Goal: Task Accomplishment & Management: Manage account settings

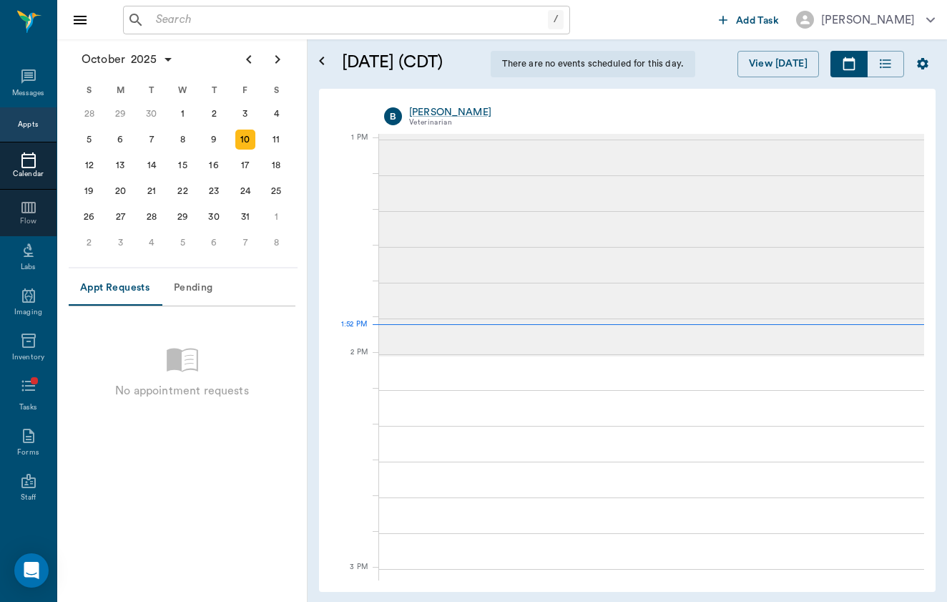
scroll to position [1075, 0]
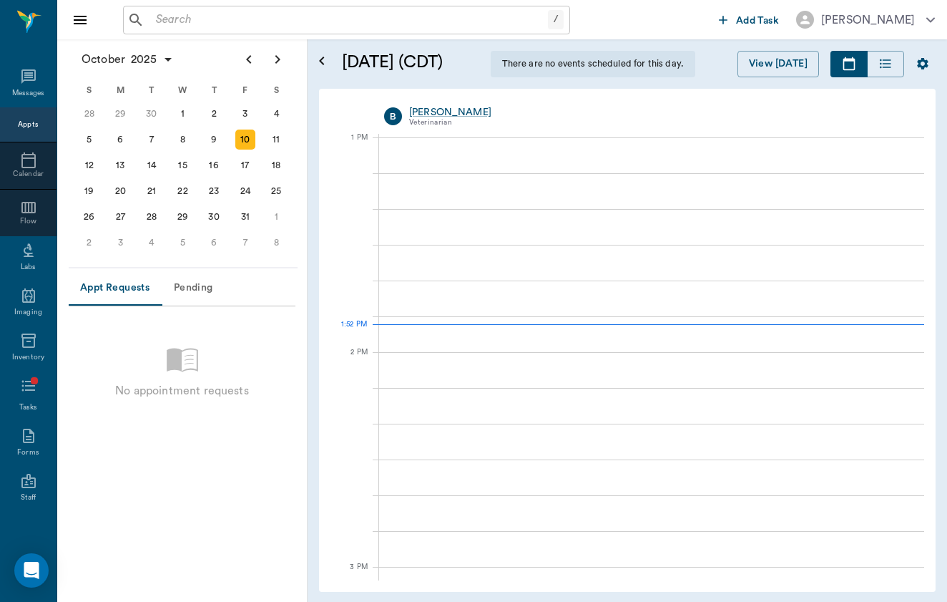
click at [258, 22] on input "text" at bounding box center [349, 20] width 398 height 20
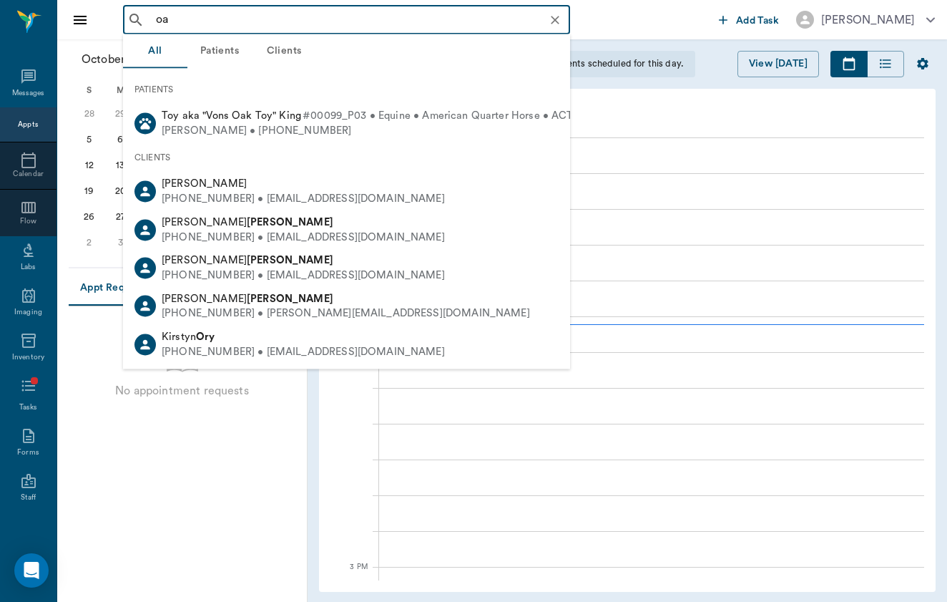
type input "o"
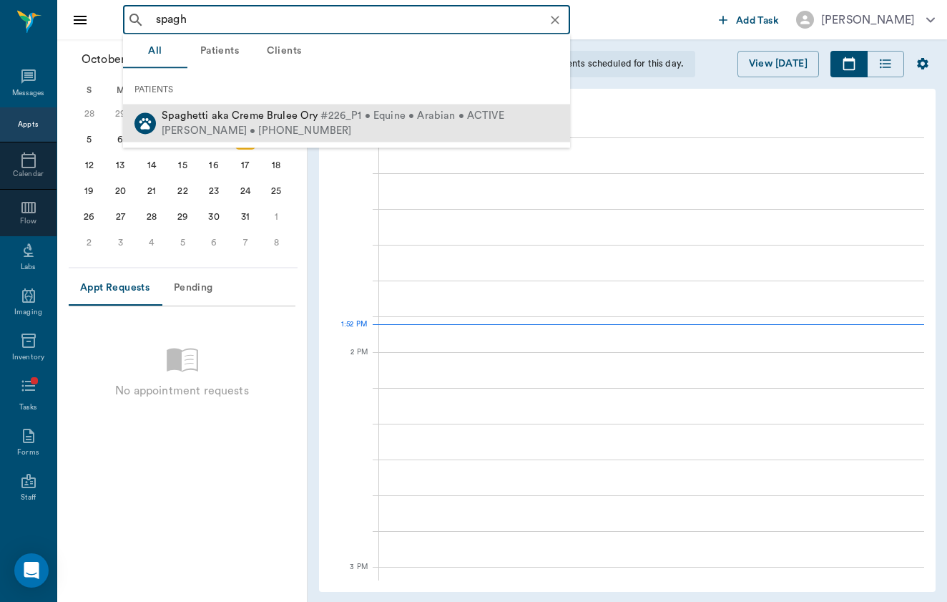
click at [265, 132] on div "[PERSON_NAME] • [PHONE_NUMBER]" at bounding box center [333, 130] width 343 height 15
type input "spagh"
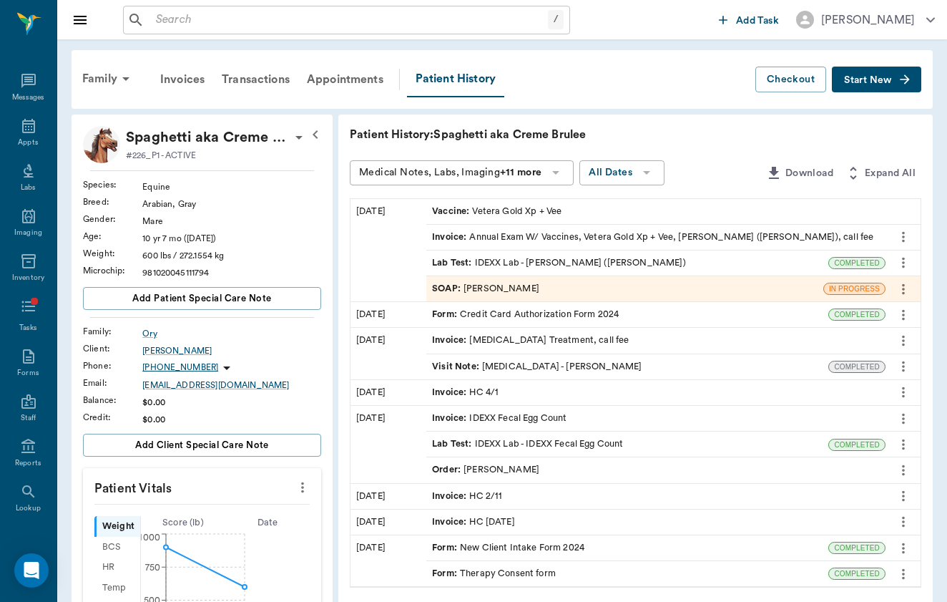
click at [901, 77] on icon "button" at bounding box center [905, 79] width 14 height 14
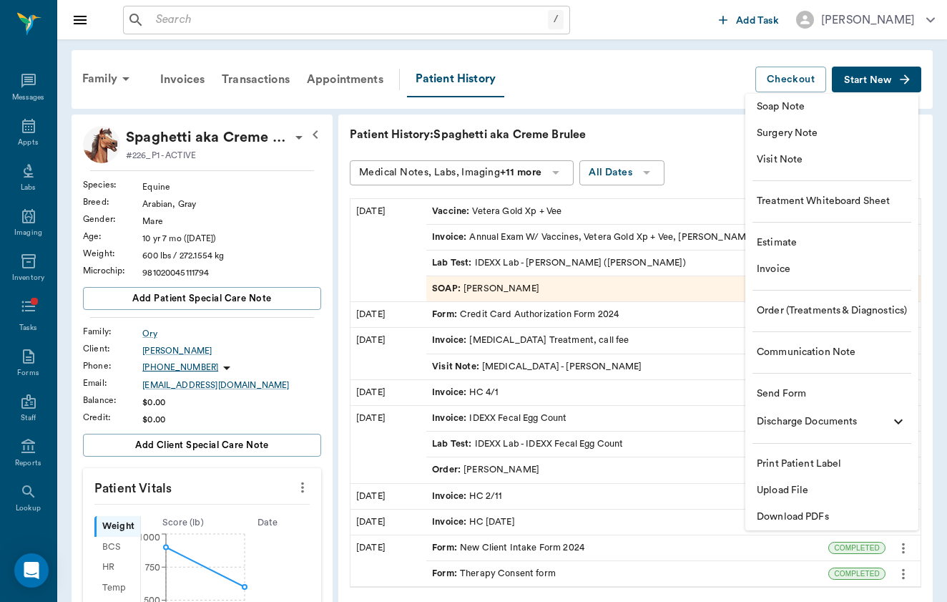
click at [856, 160] on span "Visit Note" at bounding box center [832, 159] width 150 height 15
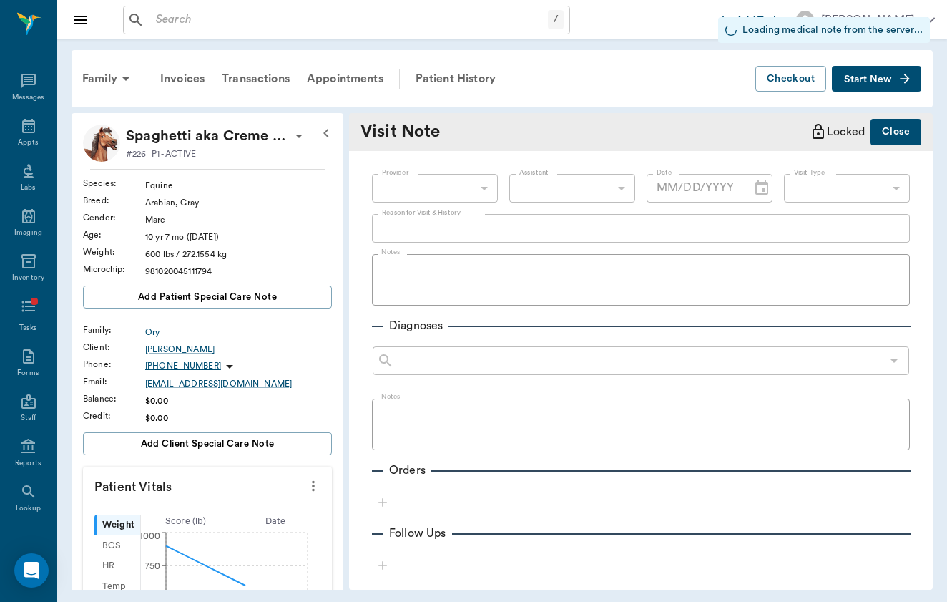
type input "[DATE]"
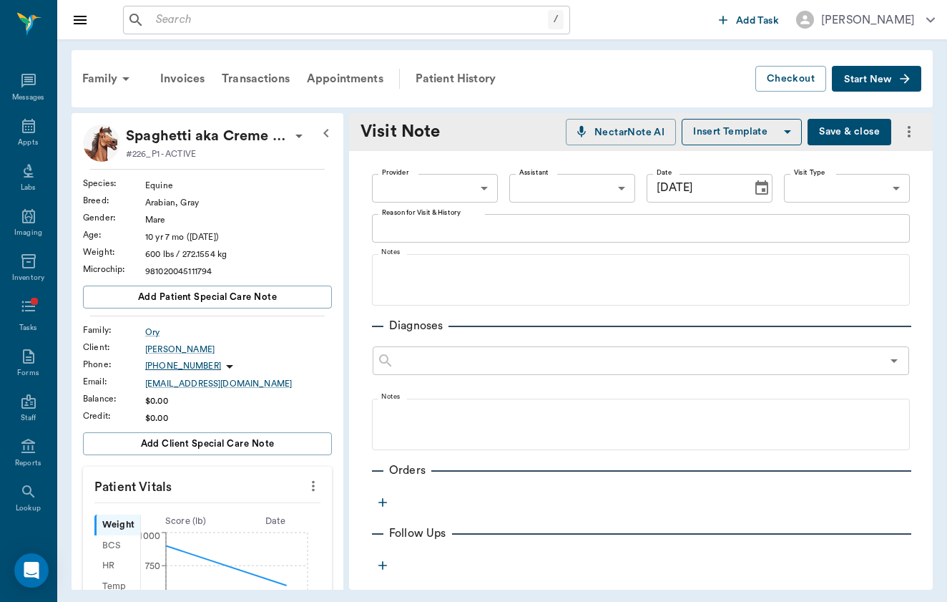
click at [426, 185] on body "/ ​ Add Task [PERSON_NAME] Nectar Messages Appts Labs Imaging Inventory Tasks F…" at bounding box center [473, 301] width 947 height 602
click at [427, 215] on li "[PERSON_NAME]" at bounding box center [435, 221] width 126 height 26
type input "649b3e03b5bc7e03f9326794"
click at [851, 191] on body "/ ​ Add Task [PERSON_NAME] Nectar Messages Appts Labs Imaging Inventory Tasks F…" at bounding box center [473, 301] width 947 height 602
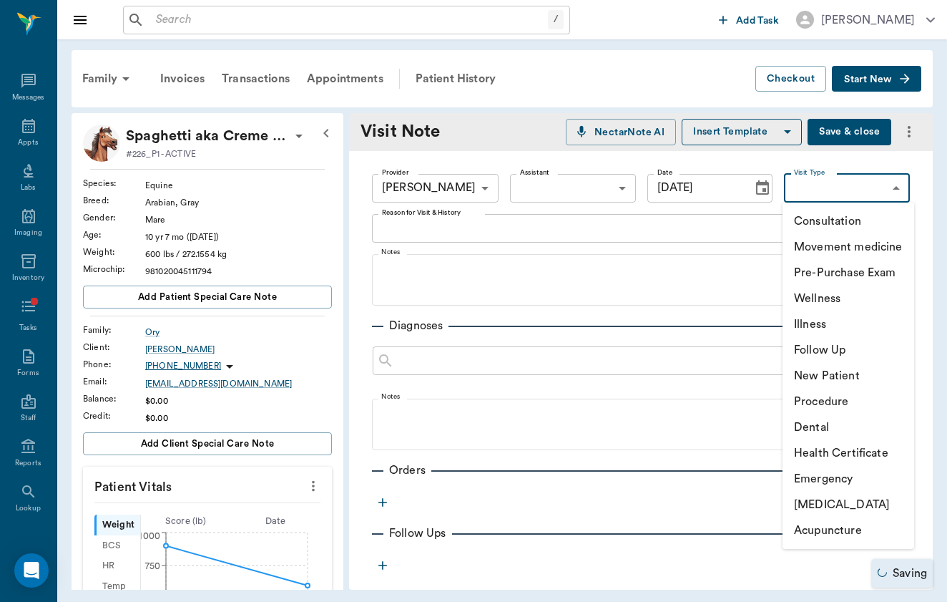
click at [853, 346] on li "Follow Up" at bounding box center [849, 350] width 132 height 26
type input "65d2c202a8044d23520120c7"
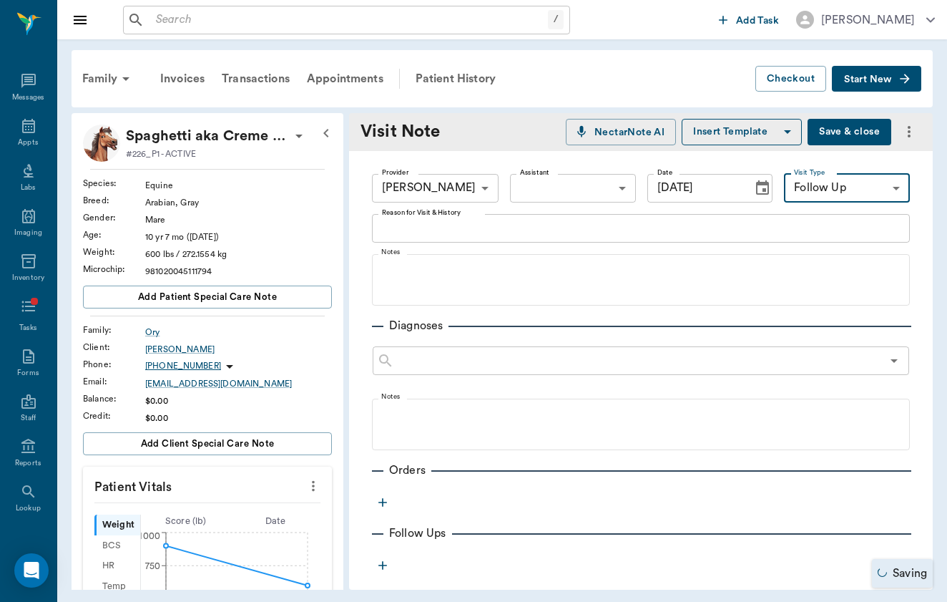
click at [564, 235] on textarea "Reason for Visit & History" at bounding box center [641, 228] width 518 height 16
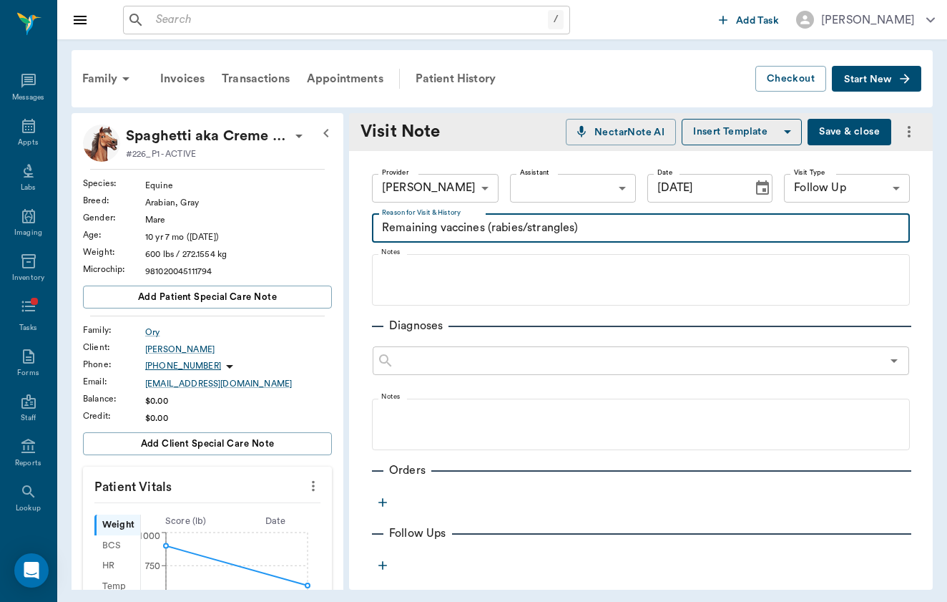
type textarea "Remaining vaccines (rabies/strangles)"
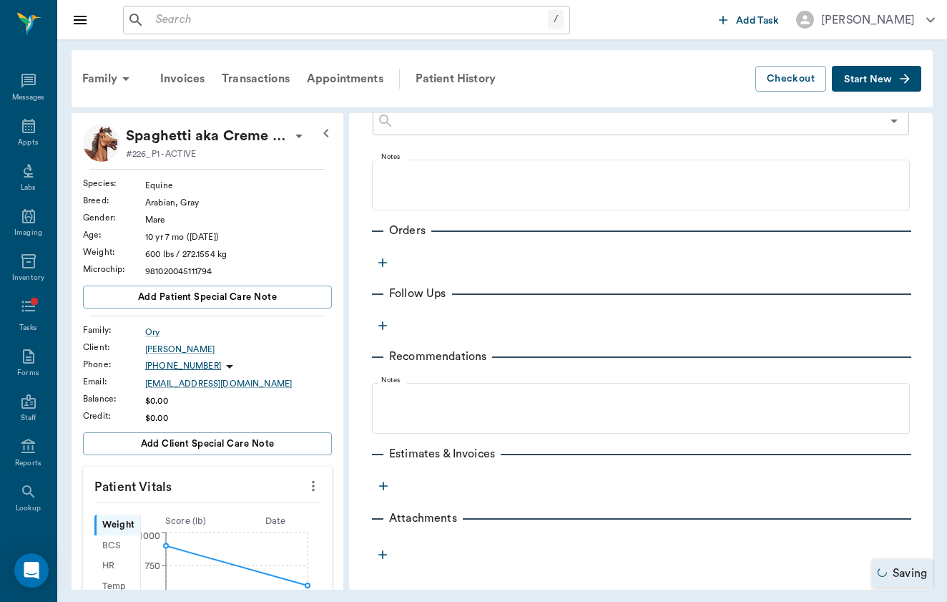
click at [382, 264] on icon "button" at bounding box center [383, 262] width 14 height 14
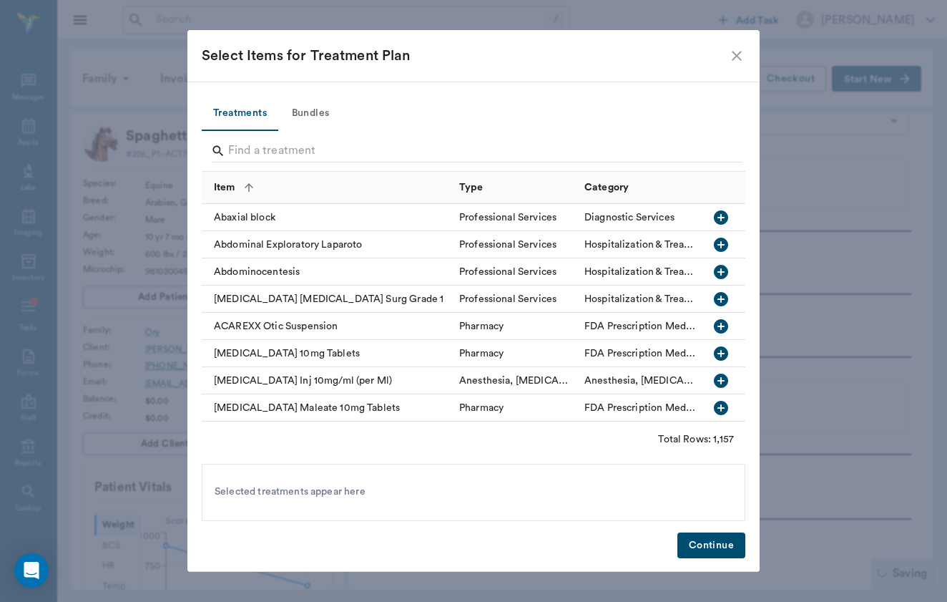
scroll to position [368, 0]
click at [355, 154] on input "Search" at bounding box center [474, 151] width 493 height 23
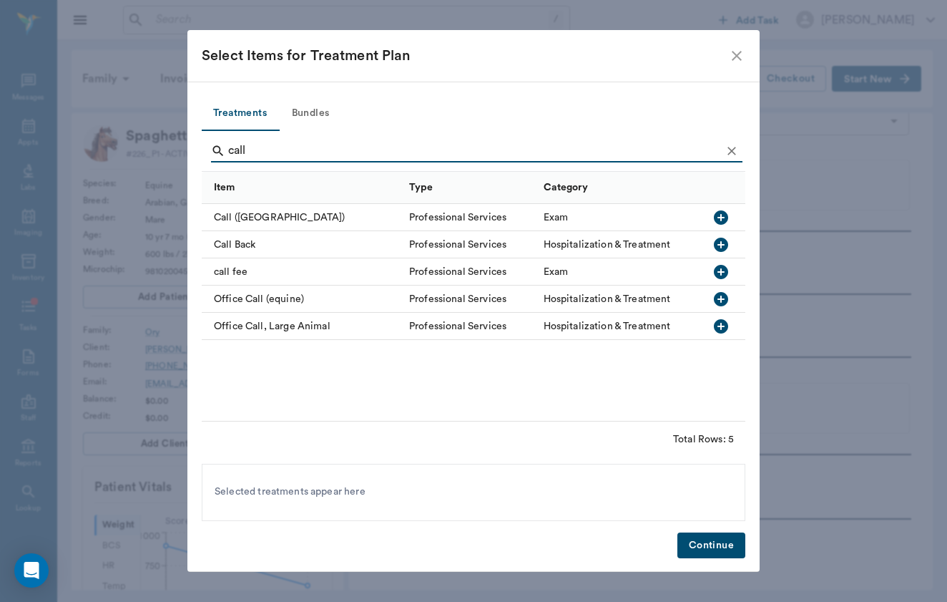
click at [240, 270] on div "call fee" at bounding box center [302, 271] width 200 height 27
click at [265, 144] on input "call" at bounding box center [474, 151] width 493 height 23
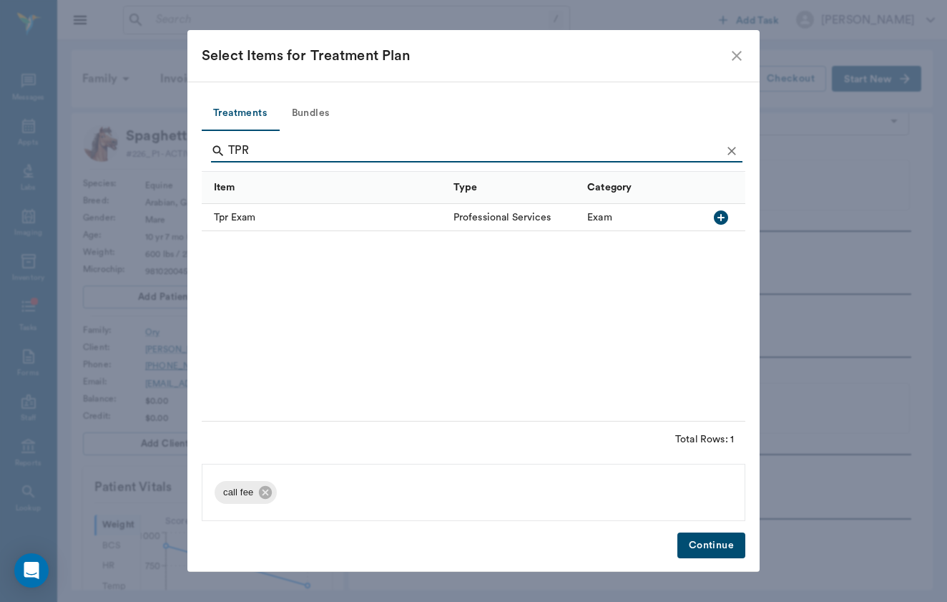
click at [233, 220] on div "Tpr Exam" at bounding box center [324, 217] width 245 height 27
click at [268, 155] on input "TPR" at bounding box center [474, 151] width 493 height 23
click at [238, 221] on div "Strepvax" at bounding box center [324, 217] width 245 height 27
click at [265, 160] on input "[MEDICAL_DATA]" at bounding box center [474, 151] width 493 height 23
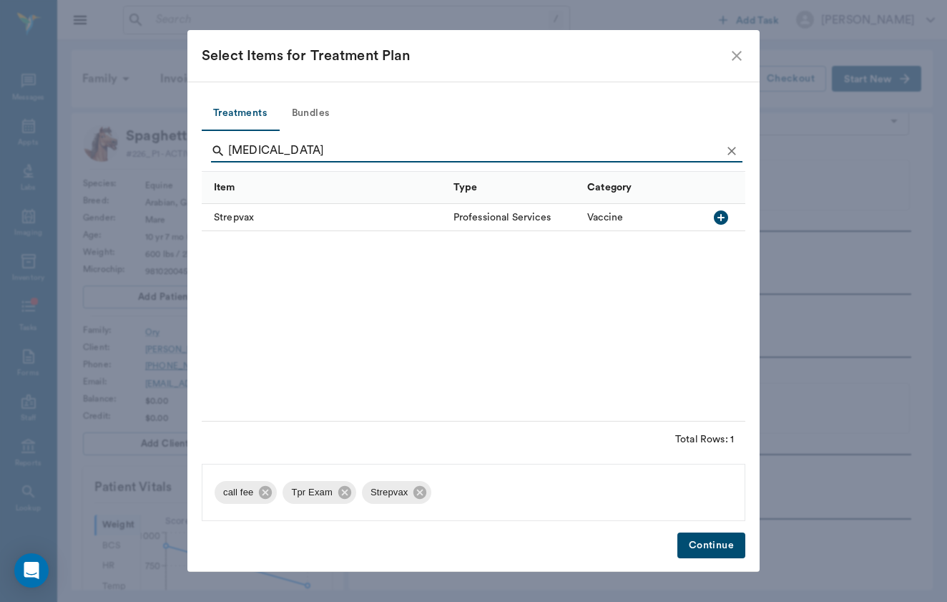
click at [265, 152] on input "[MEDICAL_DATA]" at bounding box center [474, 151] width 493 height 23
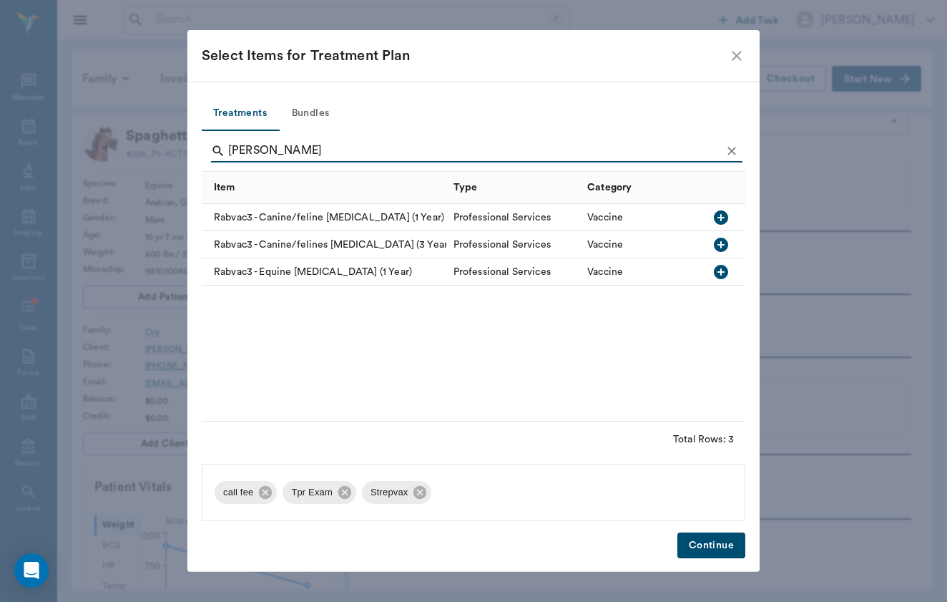
type input "[PERSON_NAME]"
drag, startPoint x: 265, startPoint y: 152, endPoint x: 296, endPoint y: 263, distance: 115.1
click at [296, 263] on div "Rabvac3 - Equine [MEDICAL_DATA] (1 Year)" at bounding box center [324, 271] width 245 height 27
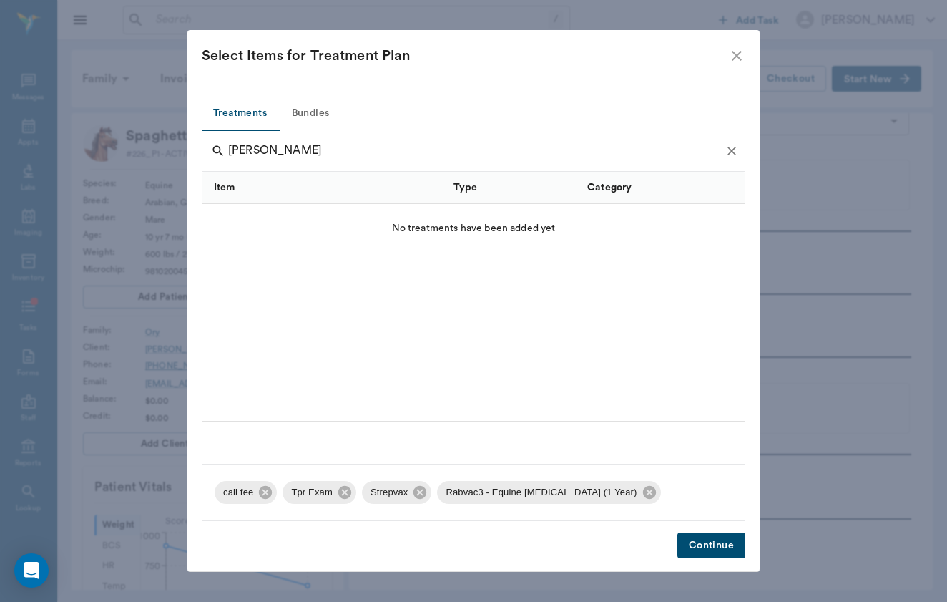
drag, startPoint x: 655, startPoint y: 601, endPoint x: 717, endPoint y: 543, distance: 85.1
click at [717, 543] on button "Continue" at bounding box center [712, 545] width 68 height 26
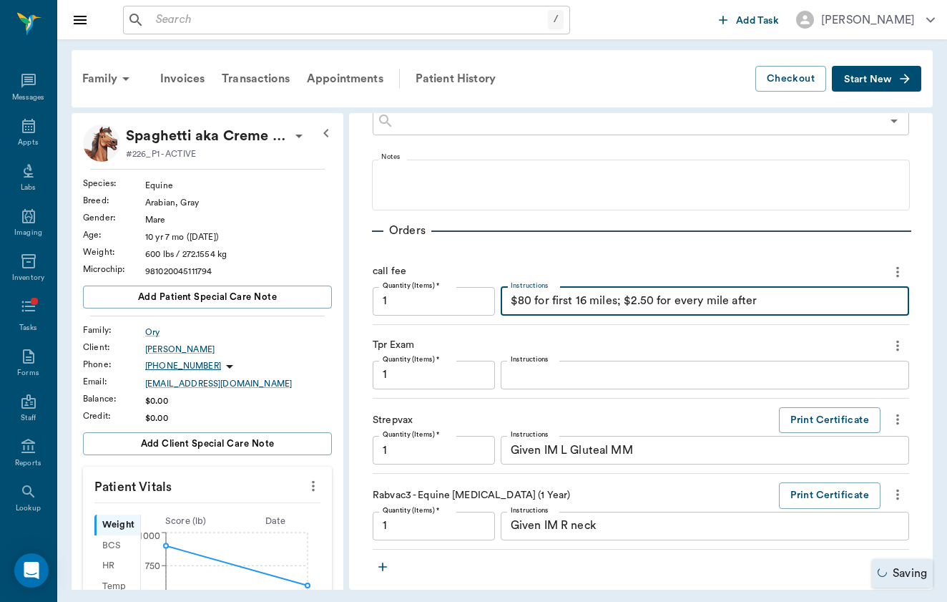
click at [634, 295] on textarea "$80 for first 16 miles; $2.50 for every mile after" at bounding box center [705, 301] width 389 height 16
type input "1.00"
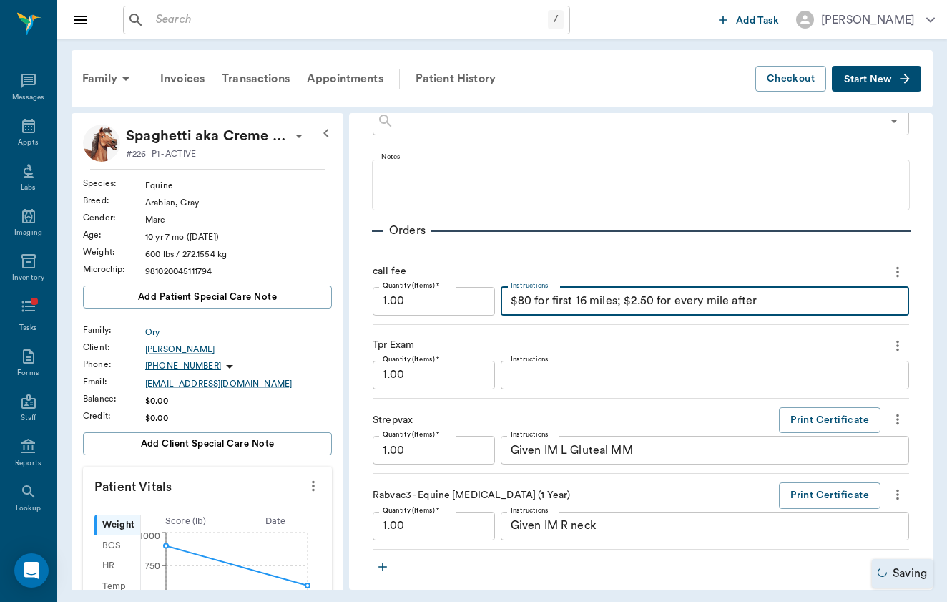
click at [634, 295] on textarea "$80 for first 16 miles; $2.50 for every mile after" at bounding box center [705, 301] width 389 height 16
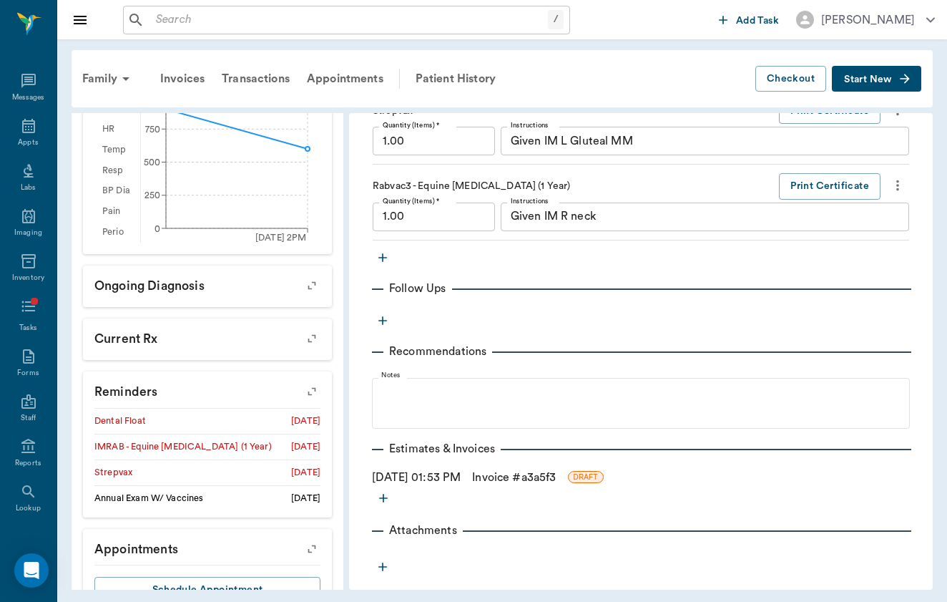
scroll to position [441, 0]
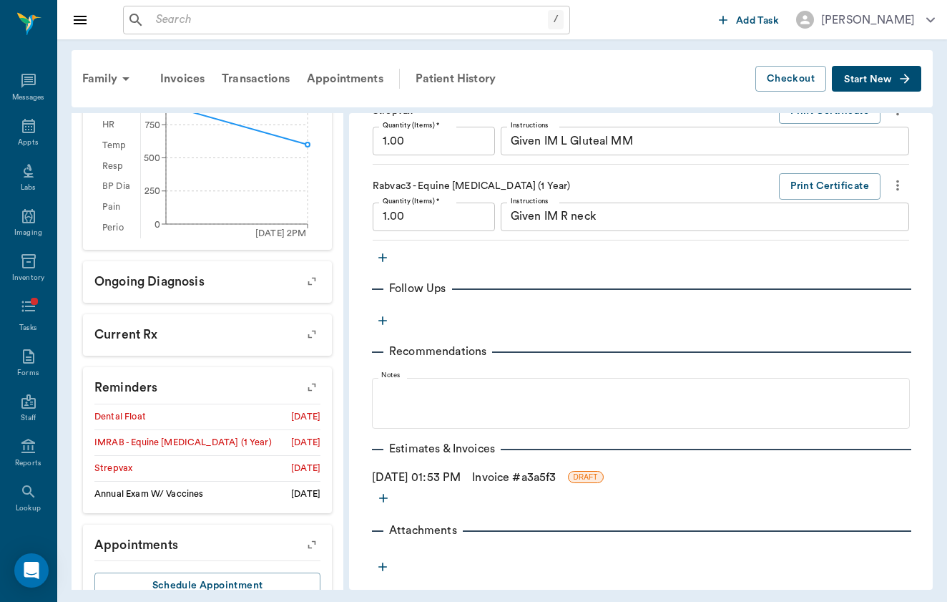
type textarea "SPLIT"
click at [512, 476] on link "Invoice # a3a5f3" at bounding box center [514, 477] width 84 height 17
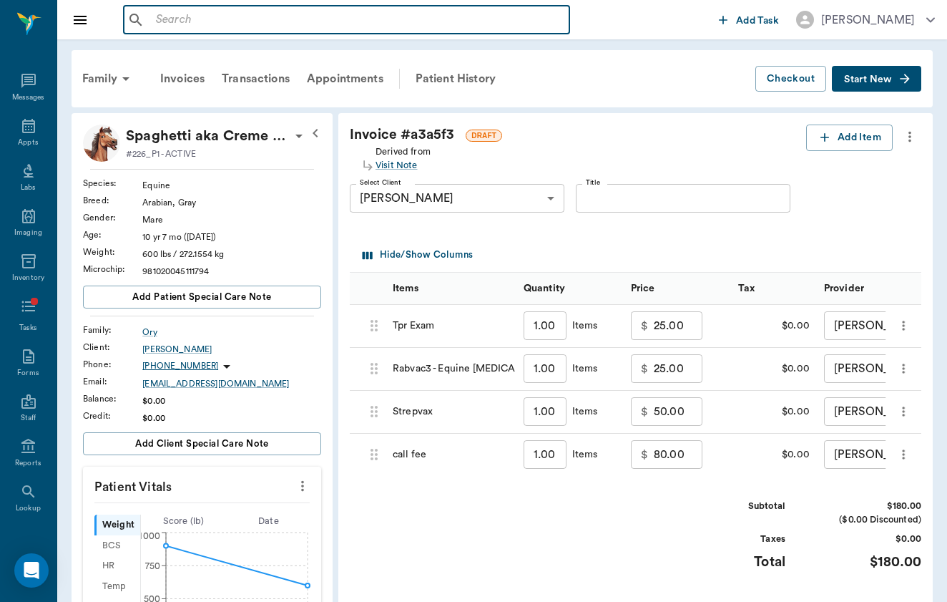
click at [198, 11] on input "text" at bounding box center [357, 20] width 414 height 20
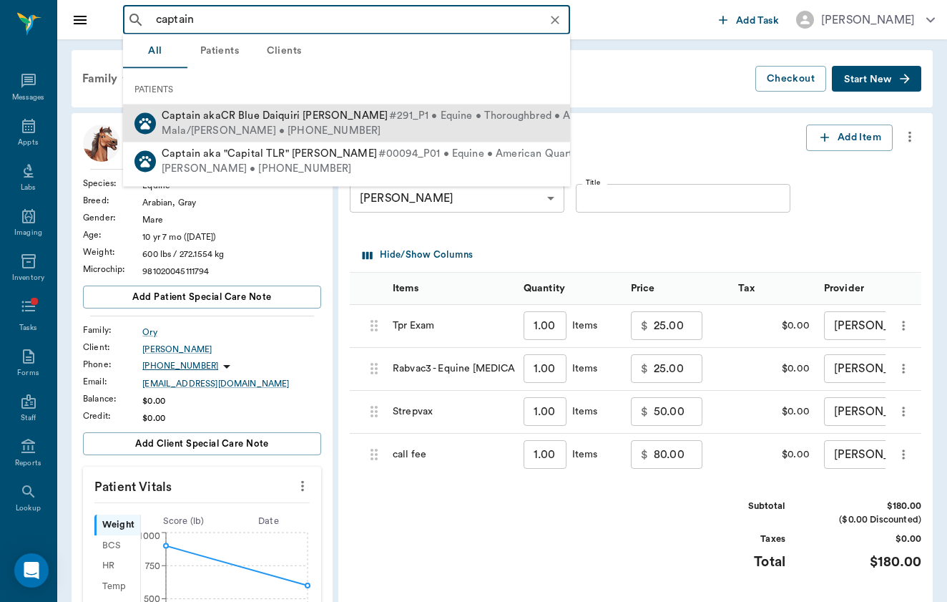
click at [248, 123] on div "Mala/[PERSON_NAME] • [PHONE_NUMBER]" at bounding box center [381, 130] width 439 height 15
type input "captain"
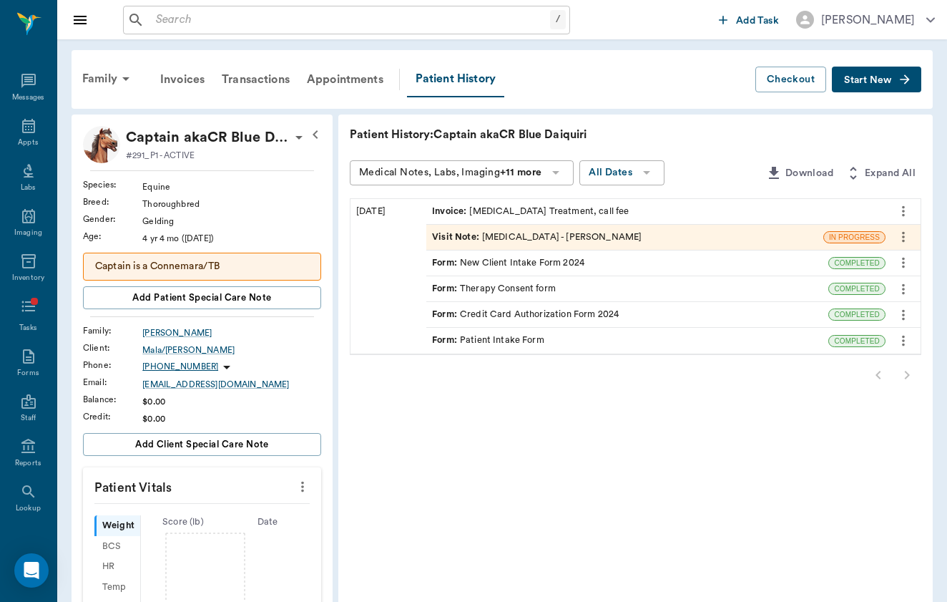
click at [879, 80] on span "Start New" at bounding box center [868, 80] width 48 height 0
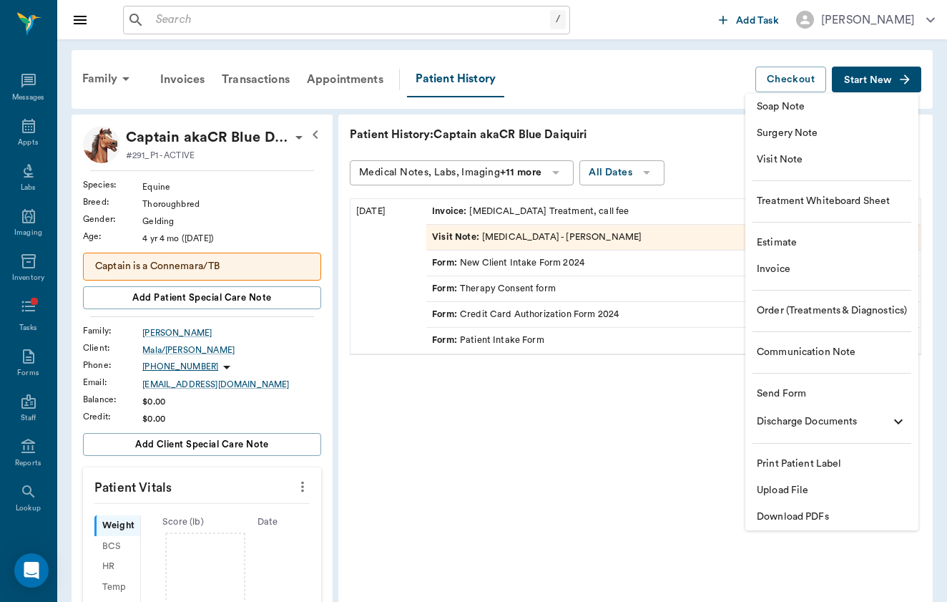
click at [876, 114] on span "Soap Note" at bounding box center [832, 106] width 150 height 15
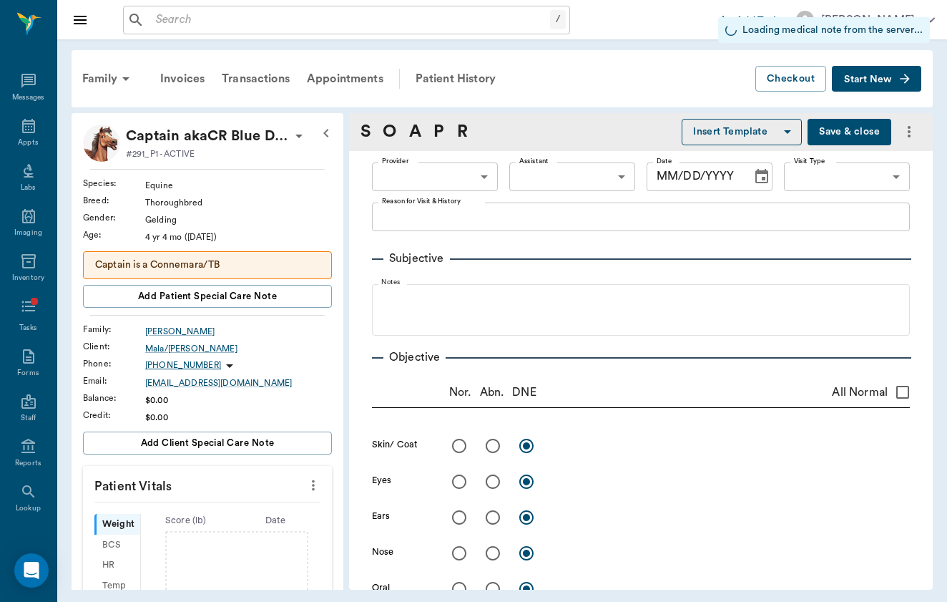
type input "[DATE]"
click at [466, 176] on body "/ ​ Add Task [PERSON_NAME] Nectar Messages Appts Labs Imaging Inventory Tasks F…" at bounding box center [473, 301] width 947 height 602
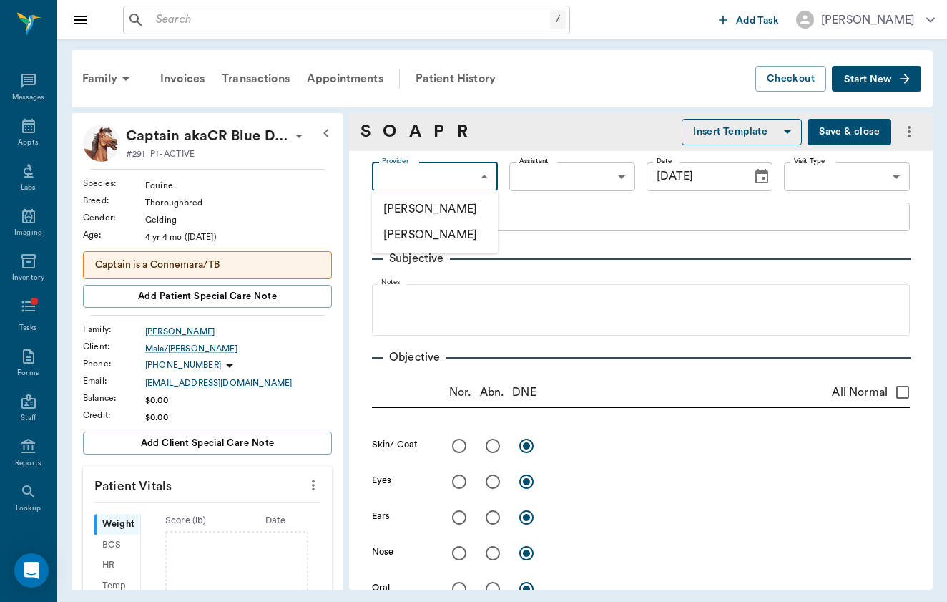
click at [774, 117] on div at bounding box center [473, 301] width 947 height 602
click at [776, 132] on button "Insert Template" at bounding box center [742, 132] width 120 height 26
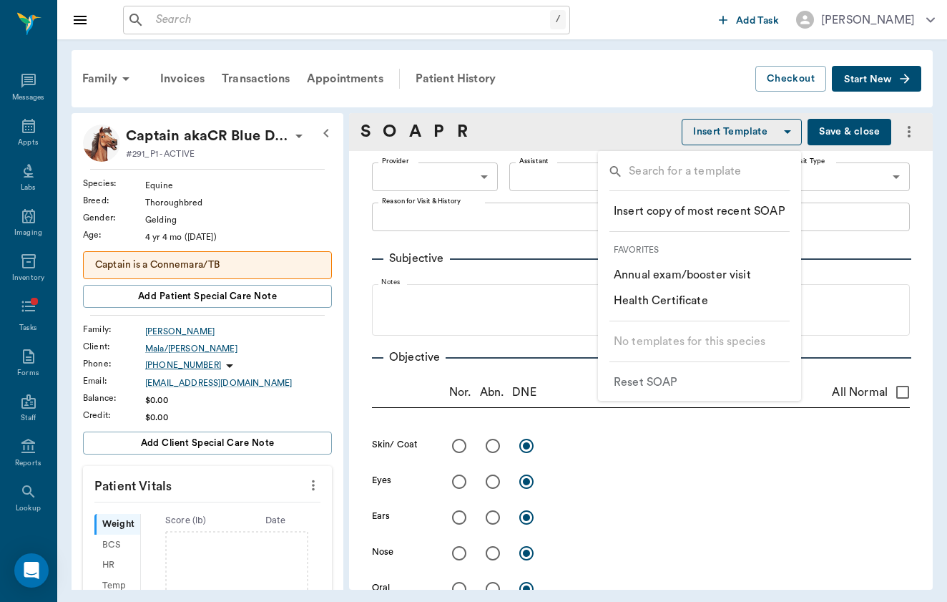
click at [761, 280] on li "​ Annual exam/booster visit" at bounding box center [699, 275] width 195 height 26
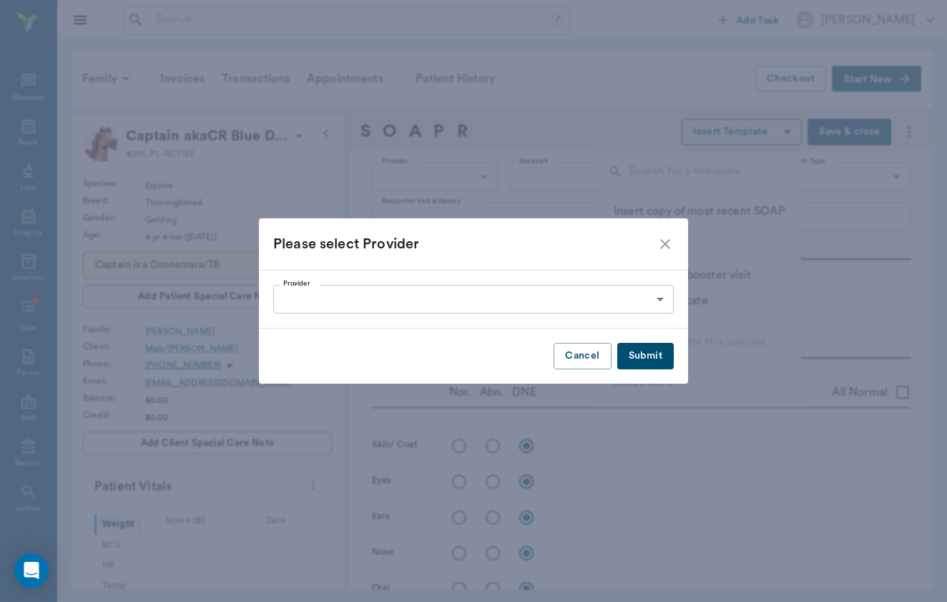
click at [621, 296] on body "/ ​ Add Task [PERSON_NAME] Nectar Messages Appts Labs Imaging Inventory Tasks F…" at bounding box center [473, 301] width 947 height 602
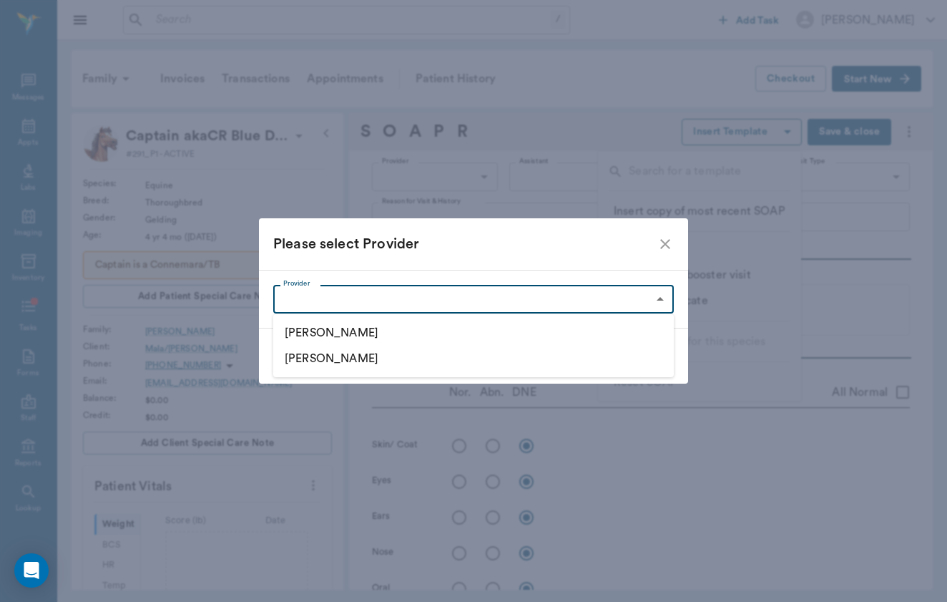
click at [613, 316] on ul "[PERSON_NAME] [PERSON_NAME]" at bounding box center [473, 345] width 401 height 63
click at [613, 329] on li "[PERSON_NAME]" at bounding box center [473, 333] width 401 height 26
type input "649b3e03b5bc7e03f9326794"
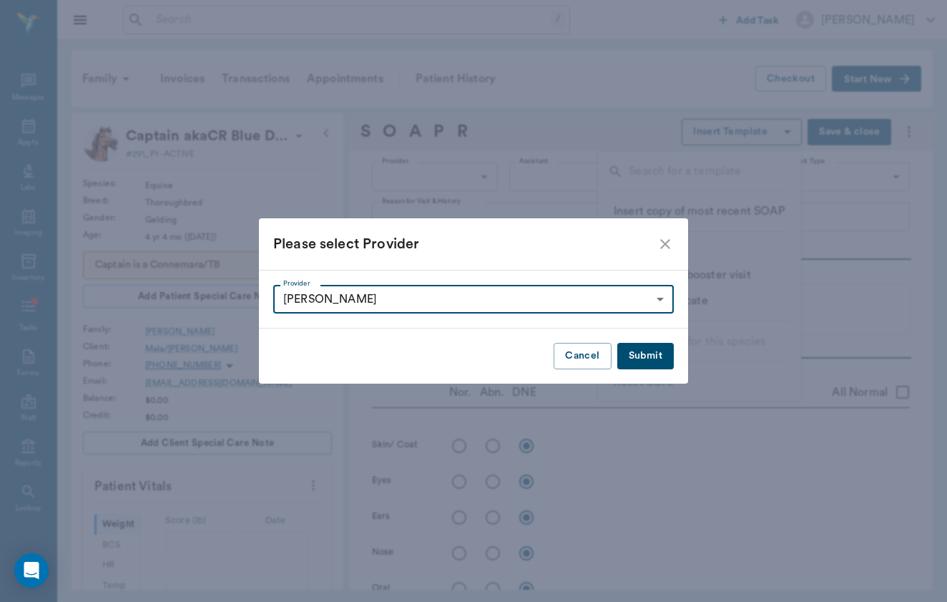
click at [648, 351] on button "Submit" at bounding box center [645, 356] width 57 height 26
type input "649b3e03b5bc7e03f9326794"
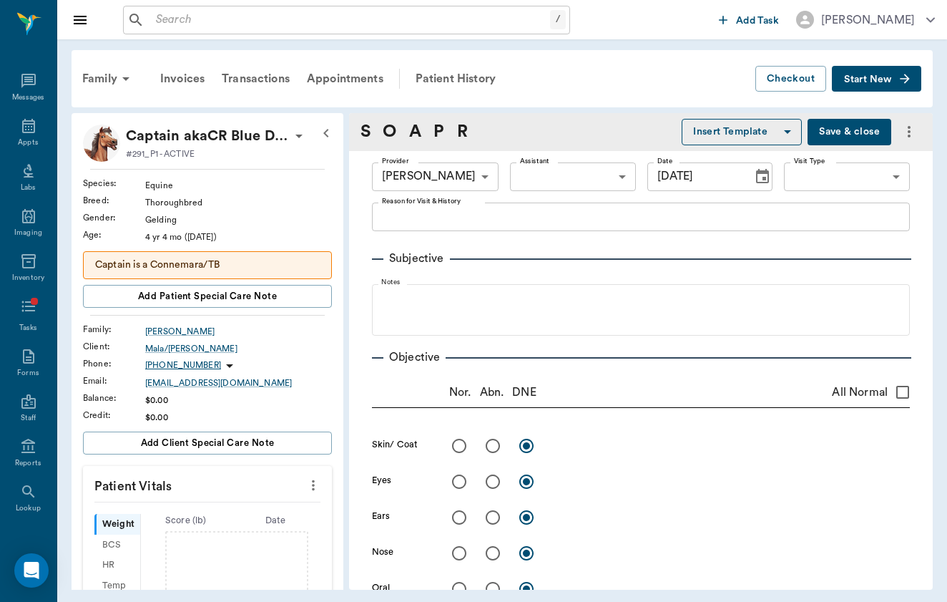
type input "65d2c202a8044d23520120c5"
radio input "true"
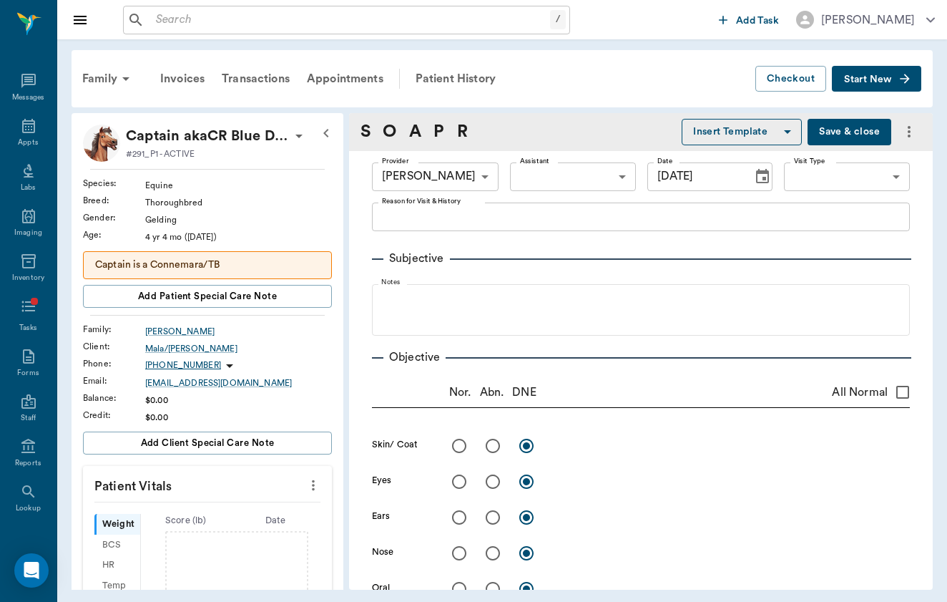
radio input "true"
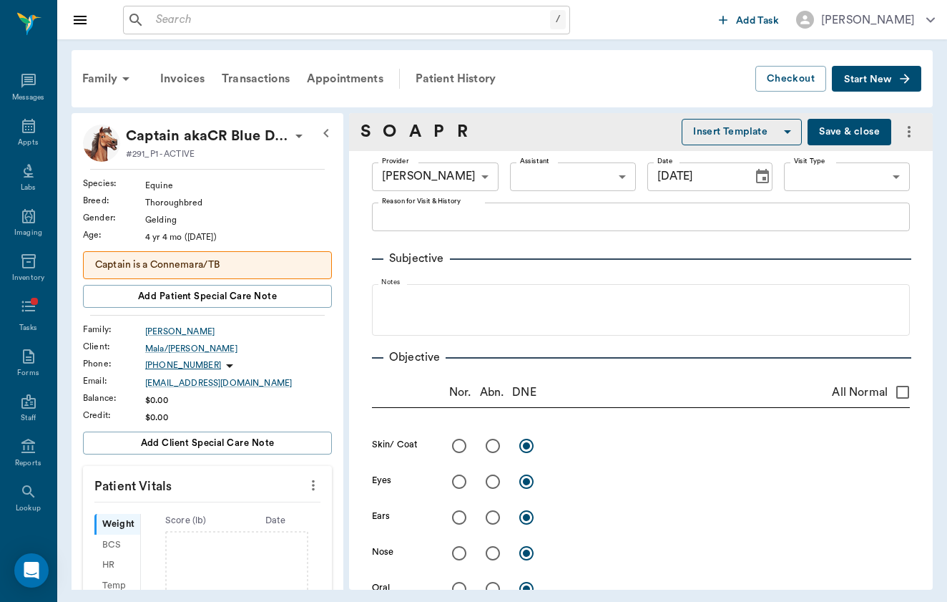
radio input "true"
type textarea "Annual exam/Booster exam"
type textarea "free from sores, crusting or ectoparasites"
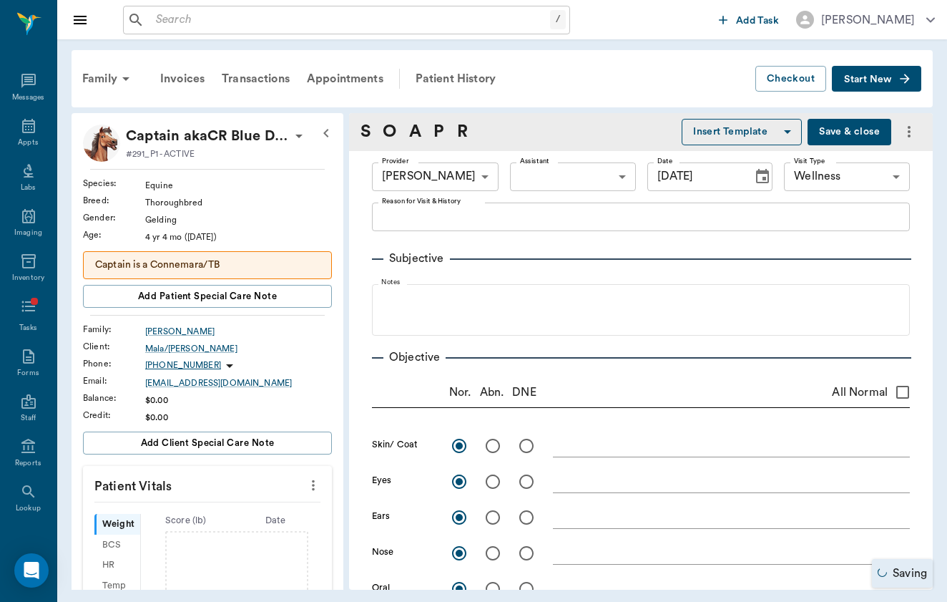
type textarea "clear, PLR OU"
type textarea "no signs of nasal discharge or crusting"
type textarea "mm pk <2, moist; no signs of ulceration along the gums or buccal surface; no [M…"
type textarea "no [MEDICAL_DATA] present on exam, sinus rythmn"
type textarea "no crackles or wheezes bilaterally, no cough on exam"
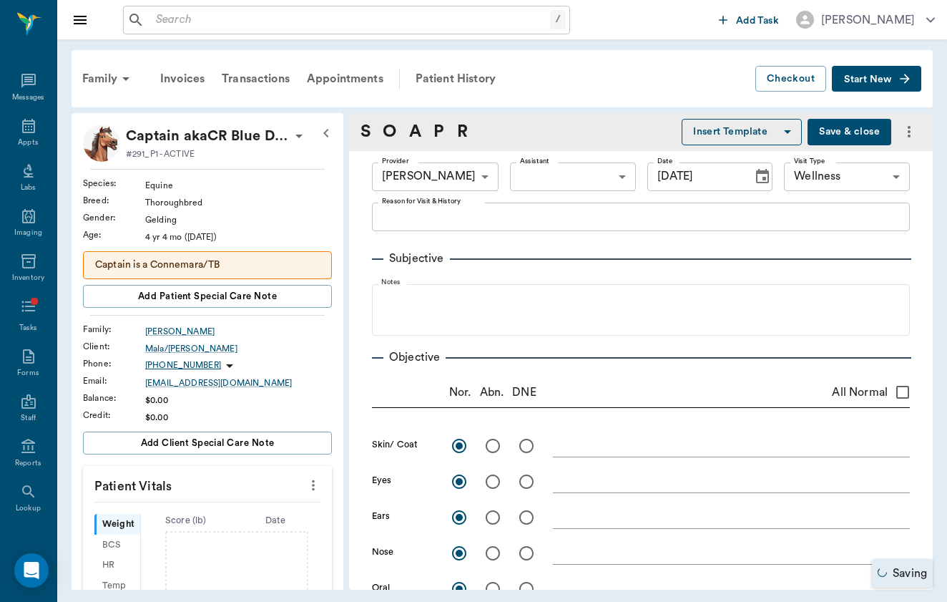
type textarea "PLN wnl"
type textarea "Borborygmi present x4, wnl (1/4)"
type textarea "external genitalia wnl"
type textarea "ambulatory x4, no lameness seen or noted by O; DP 1/4 x4 (wnl)"
type textarea "no [MEDICAL_DATA] present on exam"
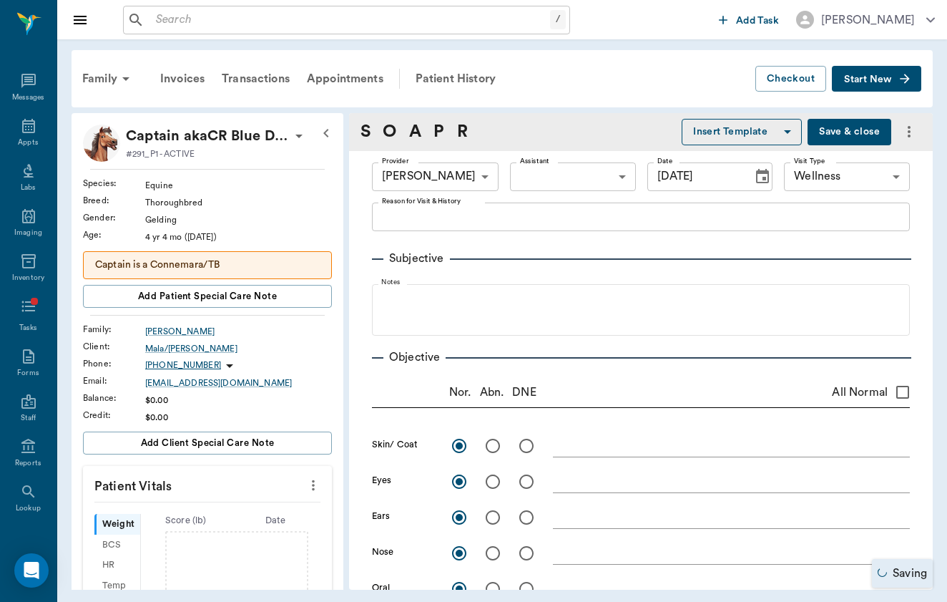
type input "1"
type textarea "Gave IM L neck"
type input "1"
type textarea "Given IM R neck"
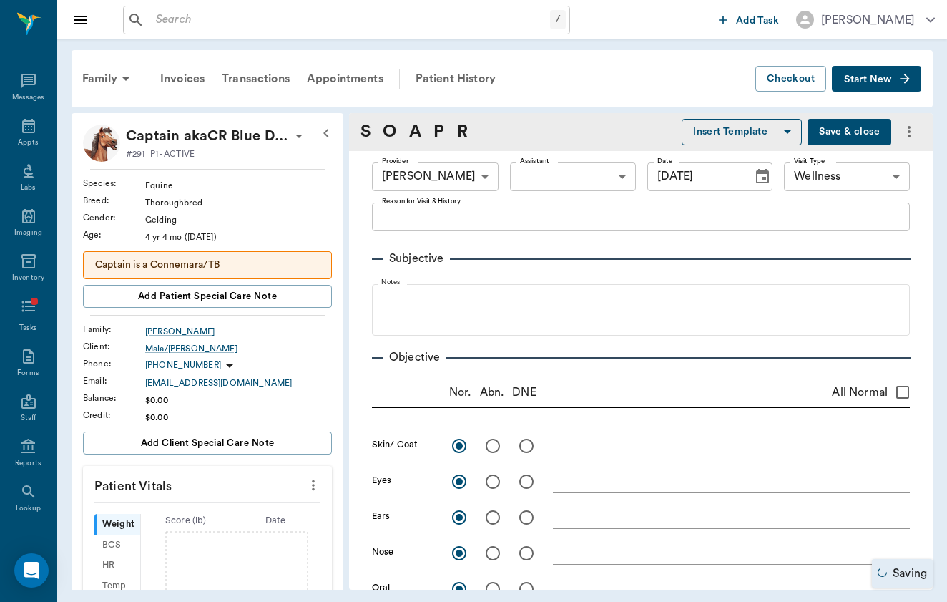
type input "1"
type textarea "Given IM L Gluteal MM"
type input "1"
type textarea "TPR exam performed"
type input "1"
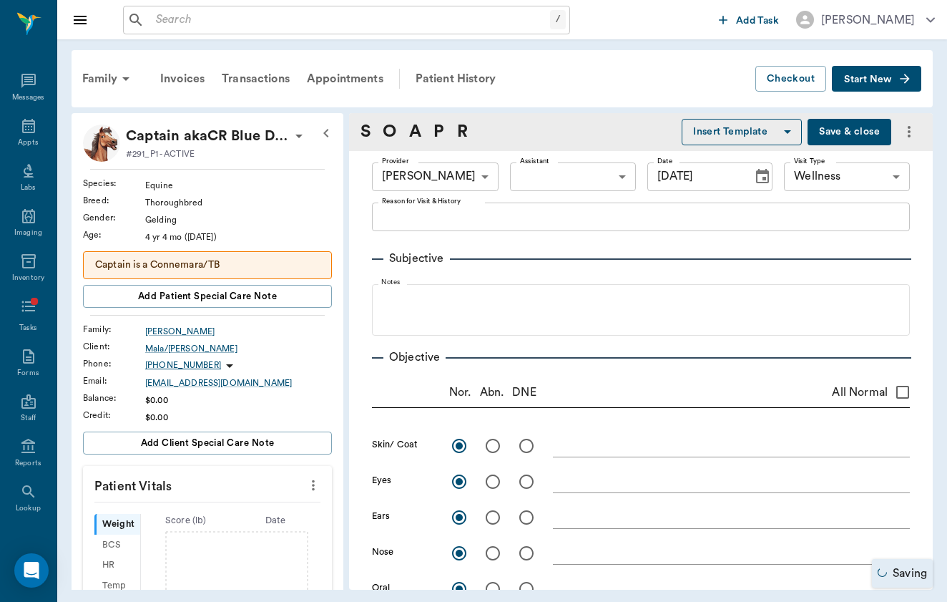
type textarea "Gave IM L neck"
type input "1"
type textarea "Given L neck IM"
type textarea "3mL serum"
type input "1"
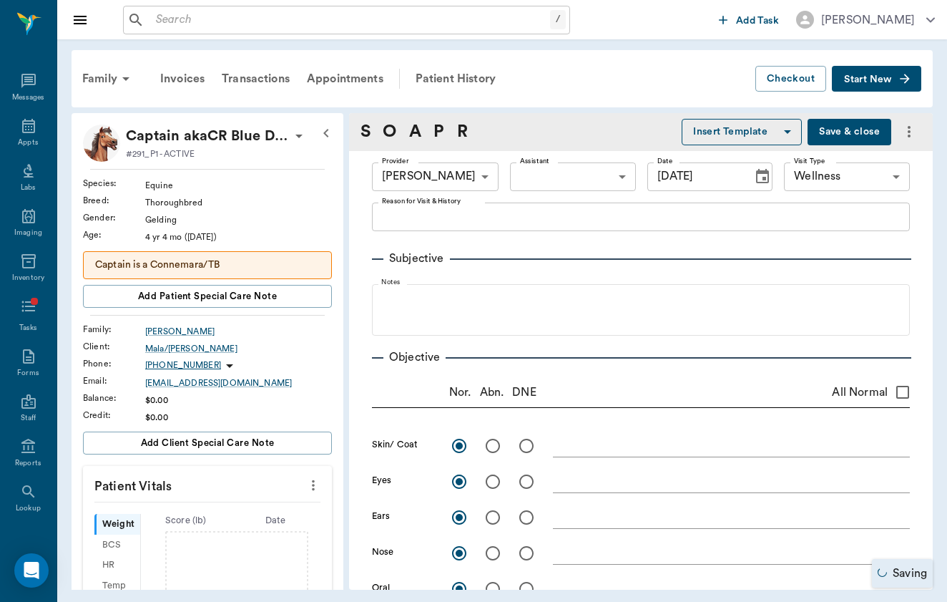
type textarea "$80 for first 16 miles; $2.50 for every mile after"
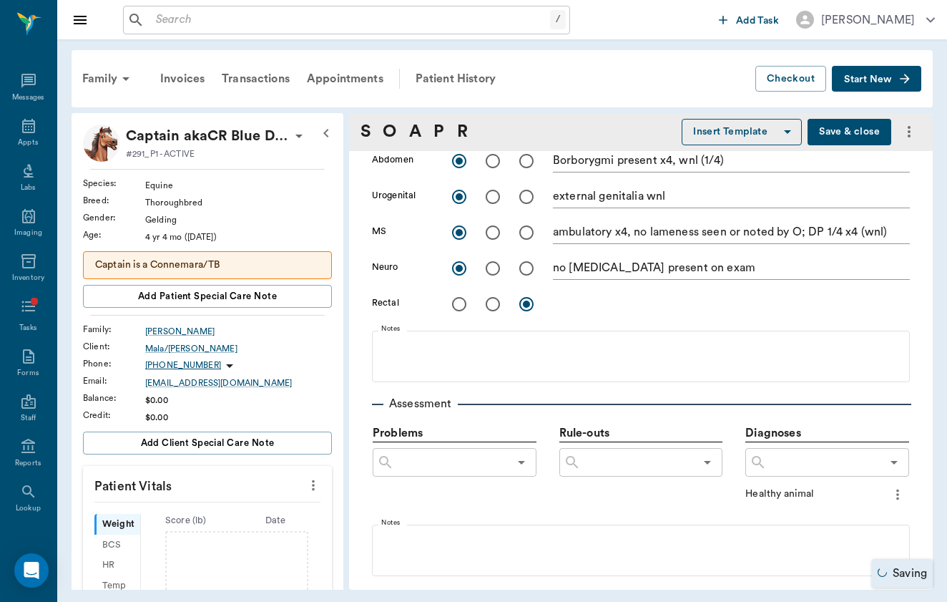
type input "1.00"
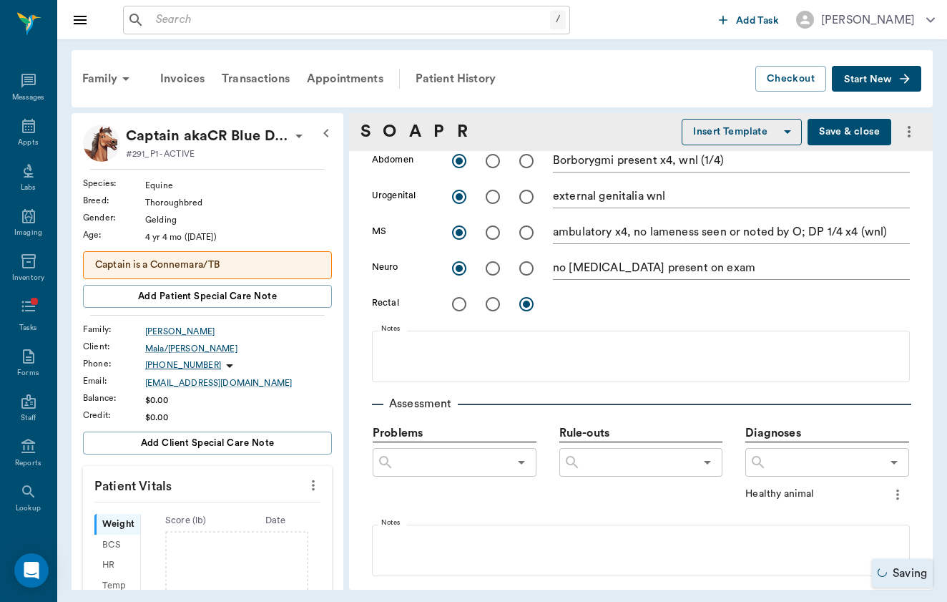
type input "1.00"
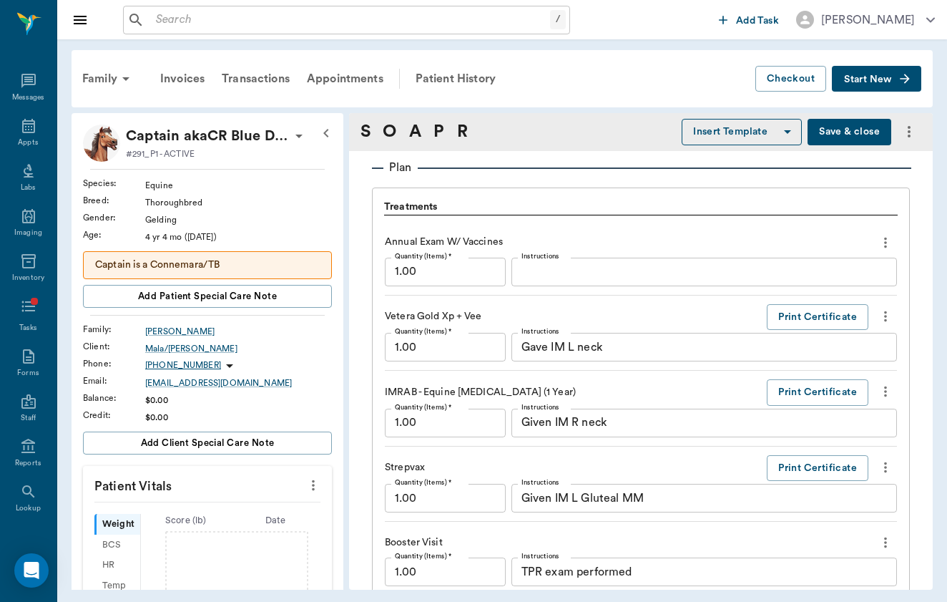
scroll to position [1010, 0]
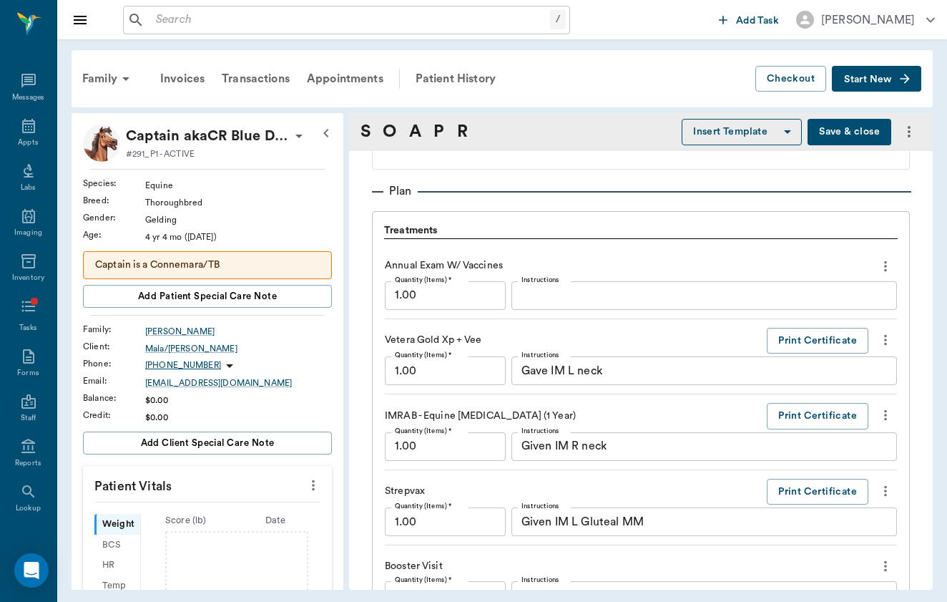
click at [887, 264] on icon "more" at bounding box center [886, 266] width 16 height 17
click at [851, 258] on div at bounding box center [473, 301] width 947 height 602
click at [893, 347] on icon "more" at bounding box center [886, 339] width 16 height 17
click at [876, 388] on span "Delete" at bounding box center [826, 390] width 120 height 15
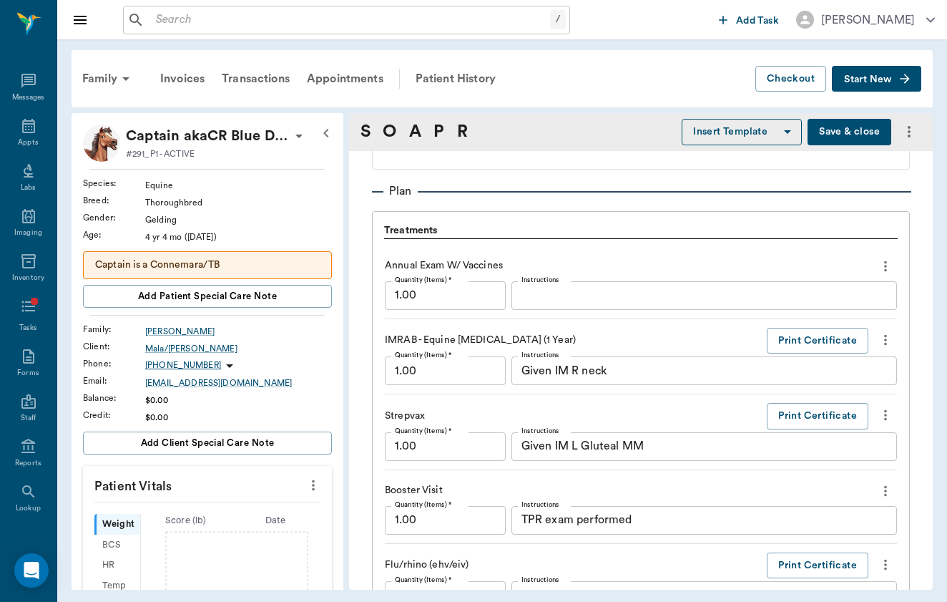
click at [884, 337] on icon "more" at bounding box center [886, 339] width 16 height 17
click at [866, 383] on span "Delete" at bounding box center [826, 390] width 120 height 15
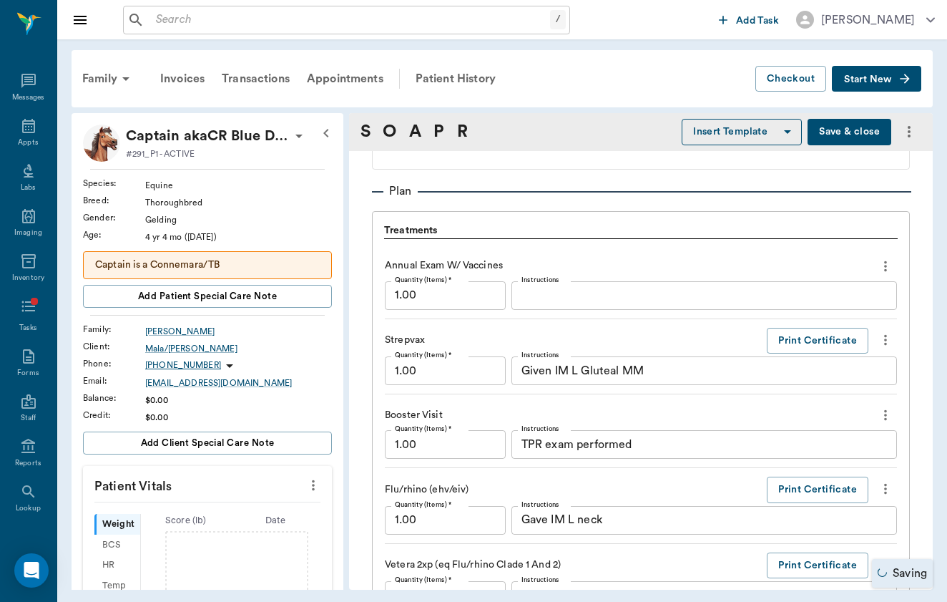
click at [879, 329] on button "more" at bounding box center [885, 340] width 23 height 24
click at [866, 382] on li "Delete" at bounding box center [825, 390] width 143 height 26
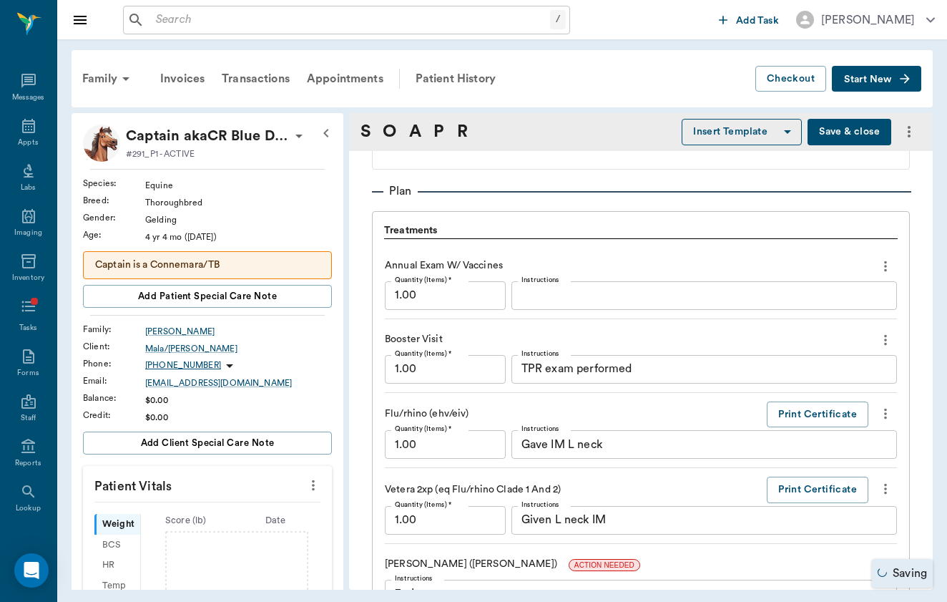
click at [891, 338] on icon "more" at bounding box center [886, 339] width 16 height 17
click at [875, 390] on span "Delete" at bounding box center [826, 390] width 120 height 15
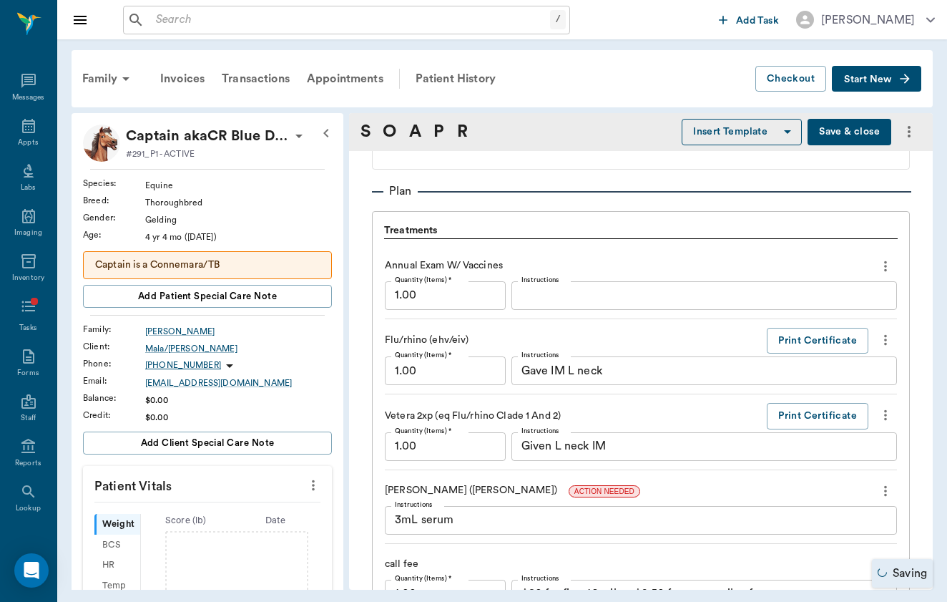
click at [883, 341] on icon "more" at bounding box center [886, 339] width 16 height 17
click at [872, 396] on span "Delete" at bounding box center [826, 390] width 120 height 15
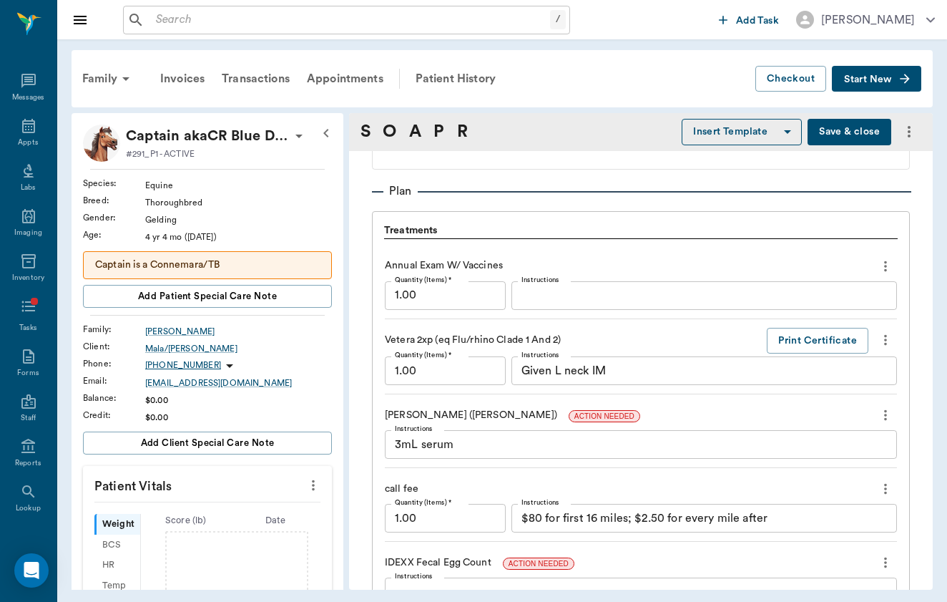
click at [878, 344] on icon "more" at bounding box center [886, 339] width 16 height 17
click at [864, 384] on span "Delete" at bounding box center [826, 390] width 120 height 15
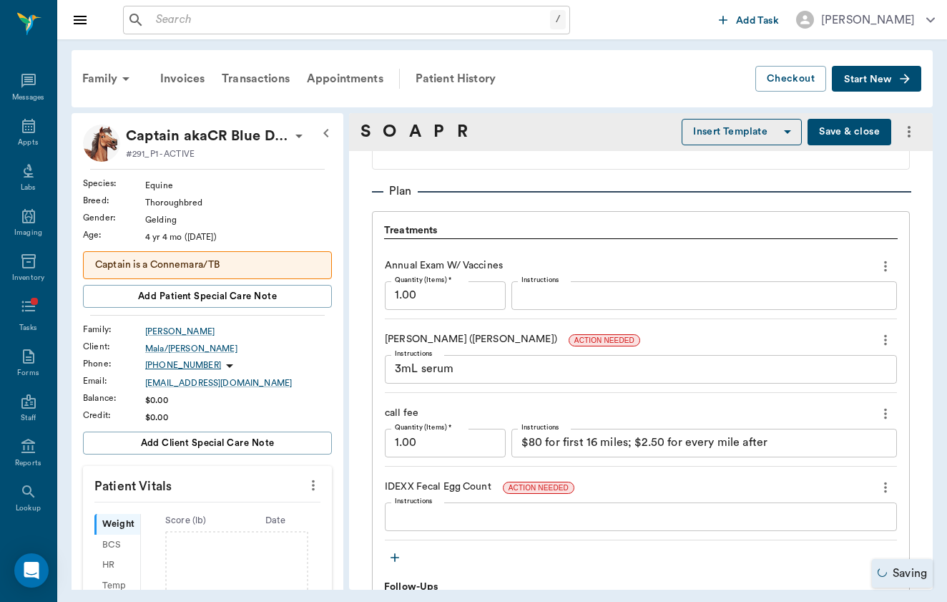
click at [882, 335] on icon "more" at bounding box center [886, 339] width 16 height 17
click at [868, 382] on li "Delete" at bounding box center [825, 390] width 143 height 26
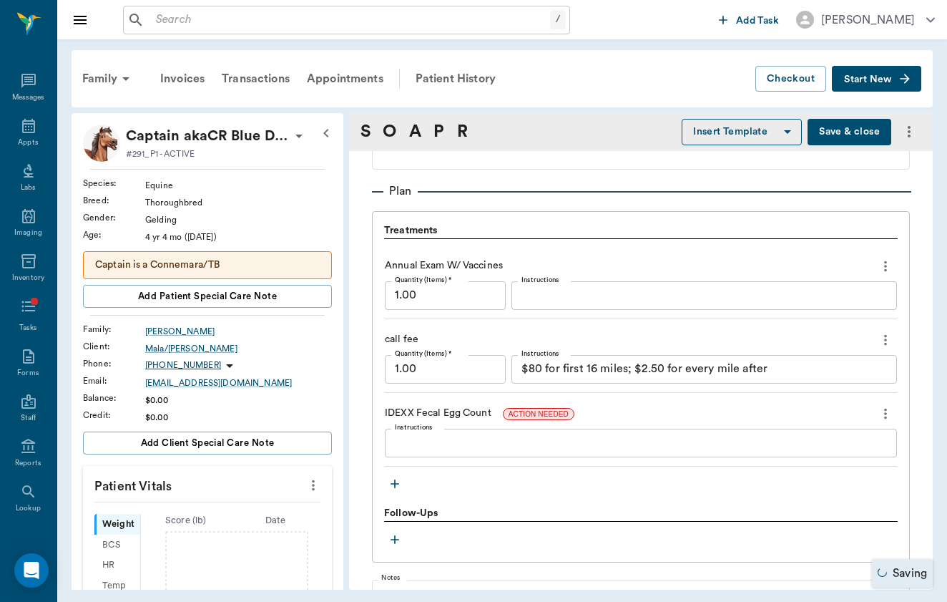
click at [887, 405] on icon "more" at bounding box center [886, 413] width 16 height 17
click at [874, 452] on li "Delete" at bounding box center [825, 464] width 143 height 26
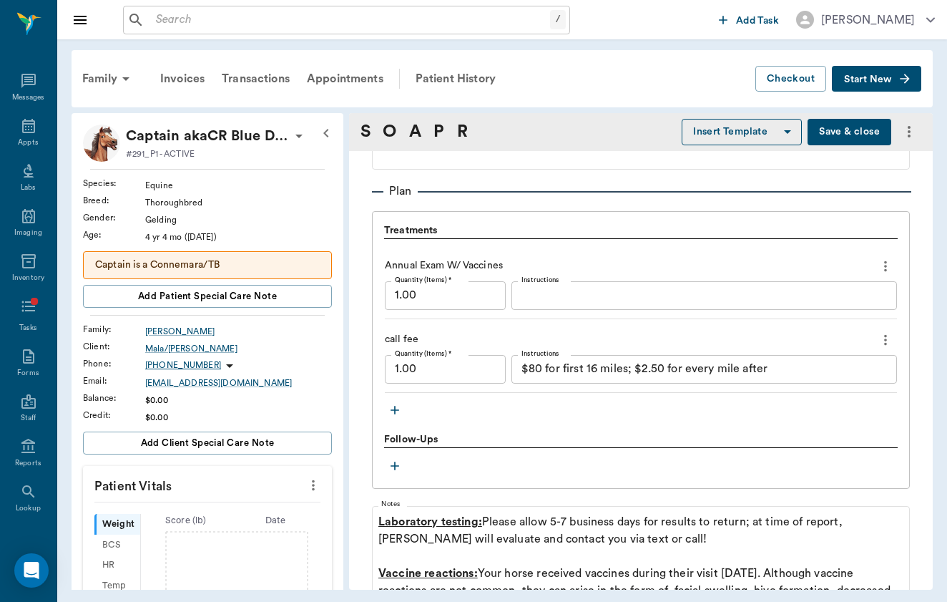
click at [399, 406] on icon "button" at bounding box center [395, 410] width 14 height 14
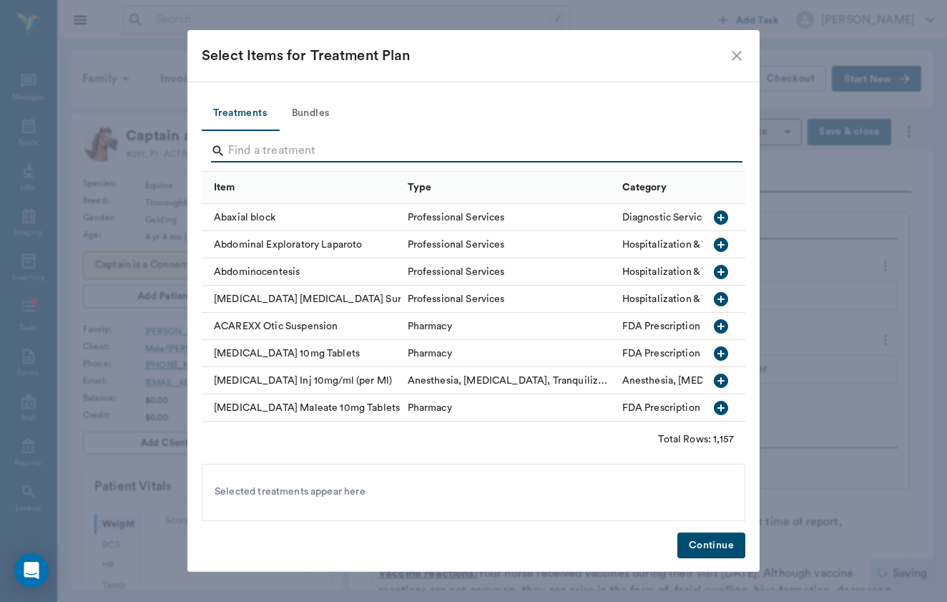
click at [356, 158] on input "Search" at bounding box center [474, 151] width 493 height 23
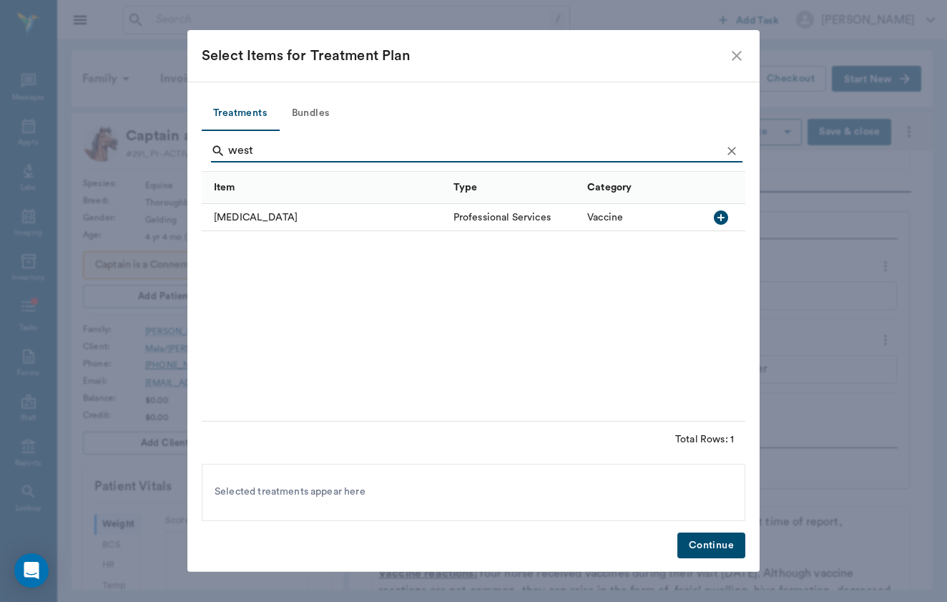
type input "west"
click at [292, 205] on div "[MEDICAL_DATA]" at bounding box center [324, 217] width 245 height 27
click at [719, 536] on button "Continue" at bounding box center [712, 545] width 68 height 26
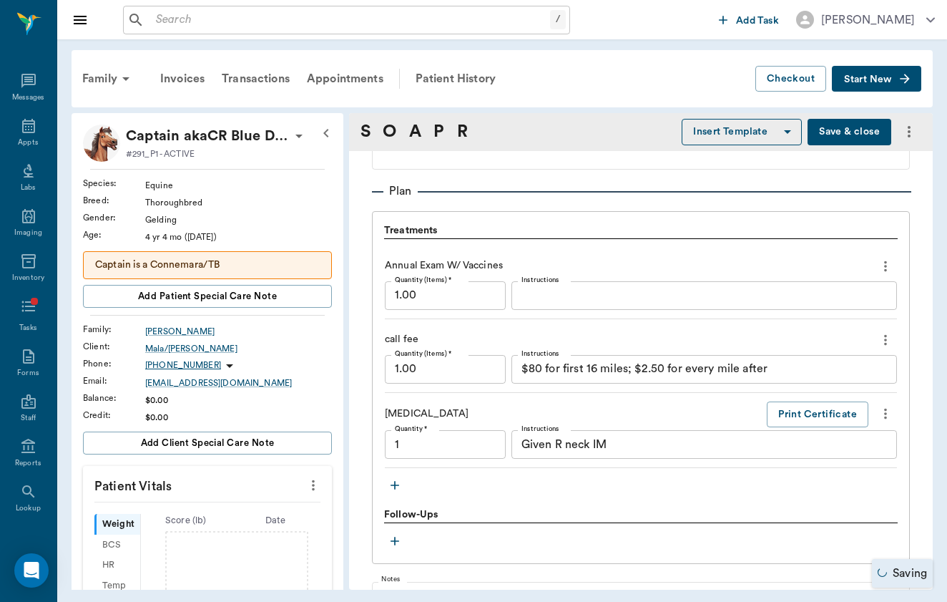
type input "1.00"
click at [806, 379] on div "$80 for first 16 miles; $2.50 for every mile after x Instructions" at bounding box center [705, 369] width 386 height 29
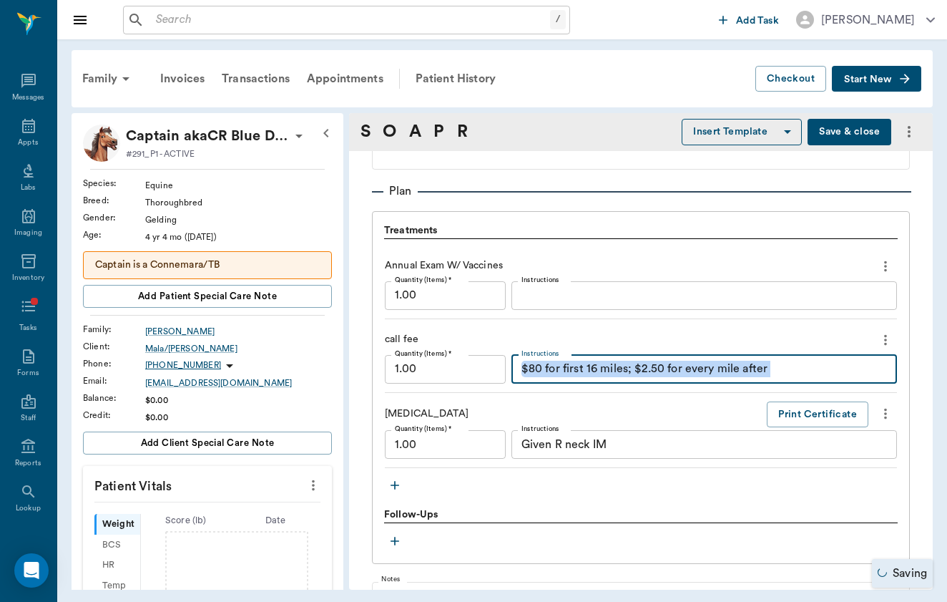
click at [806, 379] on div "$80 for first 16 miles; $2.50 for every mile after x Instructions" at bounding box center [705, 369] width 386 height 29
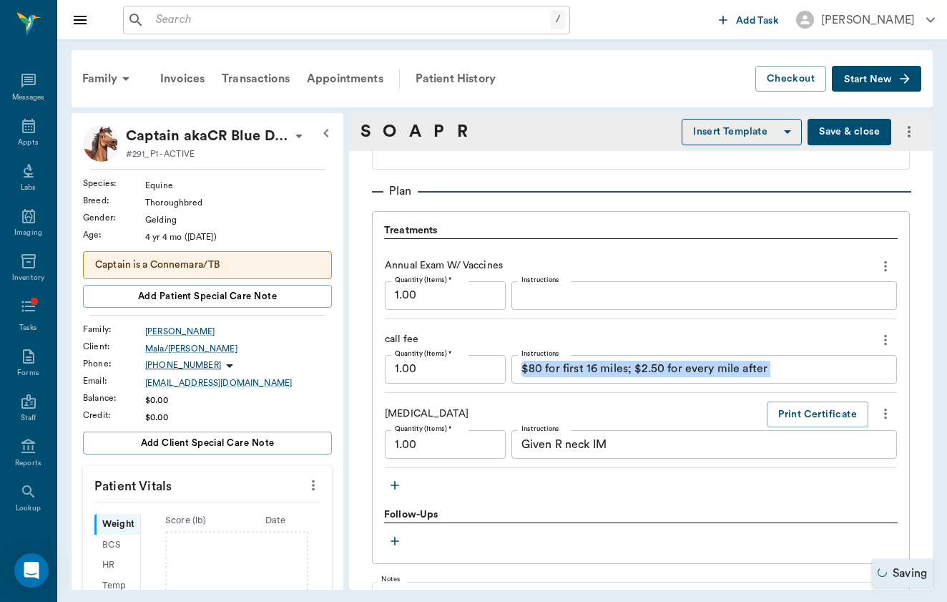
click at [806, 379] on div "$80 for first 16 miles; $2.50 for every mile after x Instructions" at bounding box center [705, 369] width 386 height 29
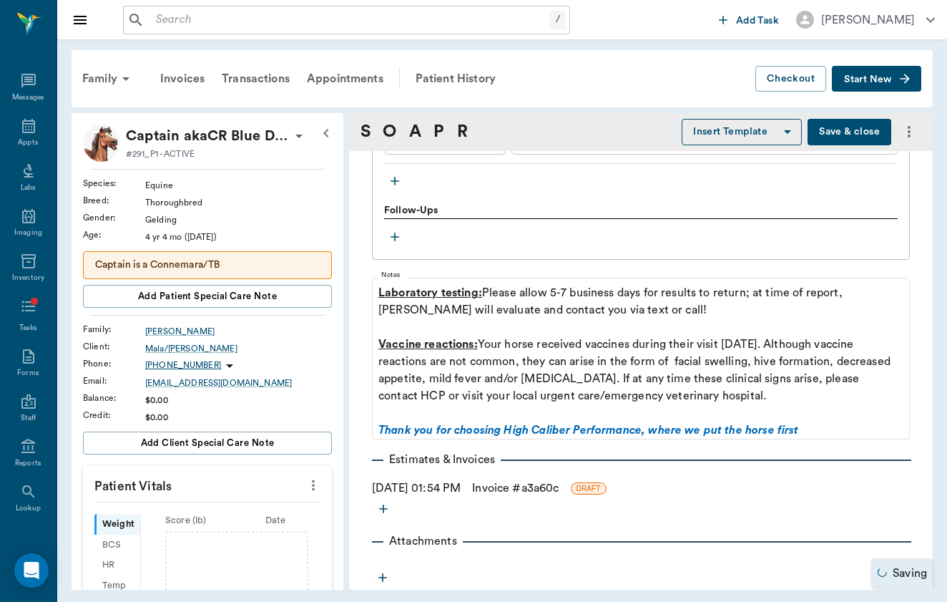
scroll to position [1313, 0]
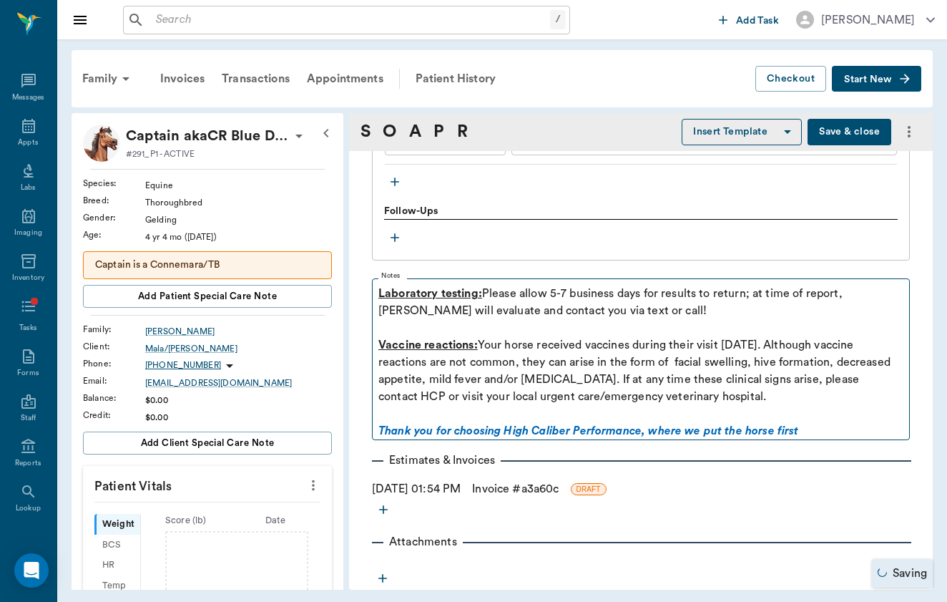
type textarea "SPLIT"
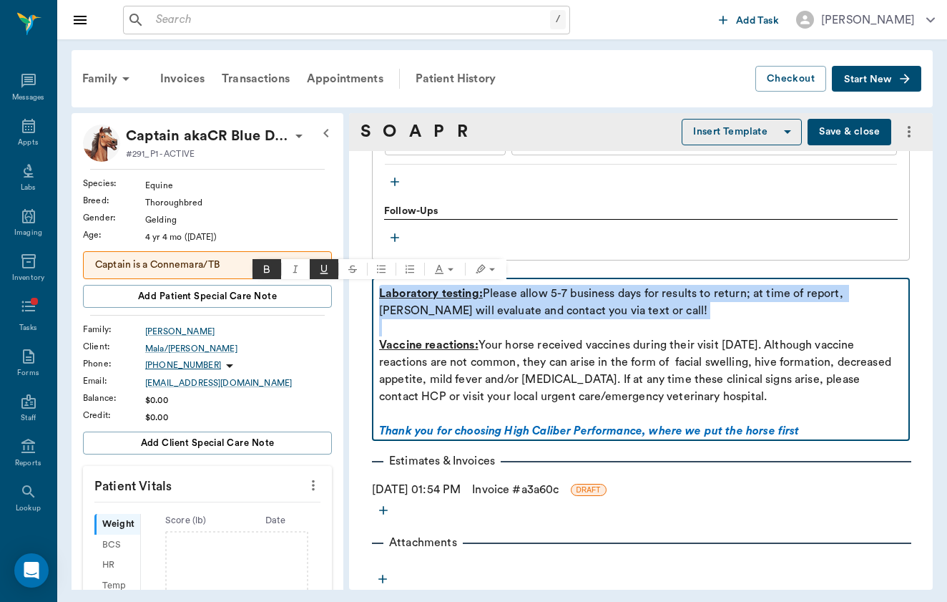
drag, startPoint x: 427, startPoint y: 333, endPoint x: 363, endPoint y: 283, distance: 80.6
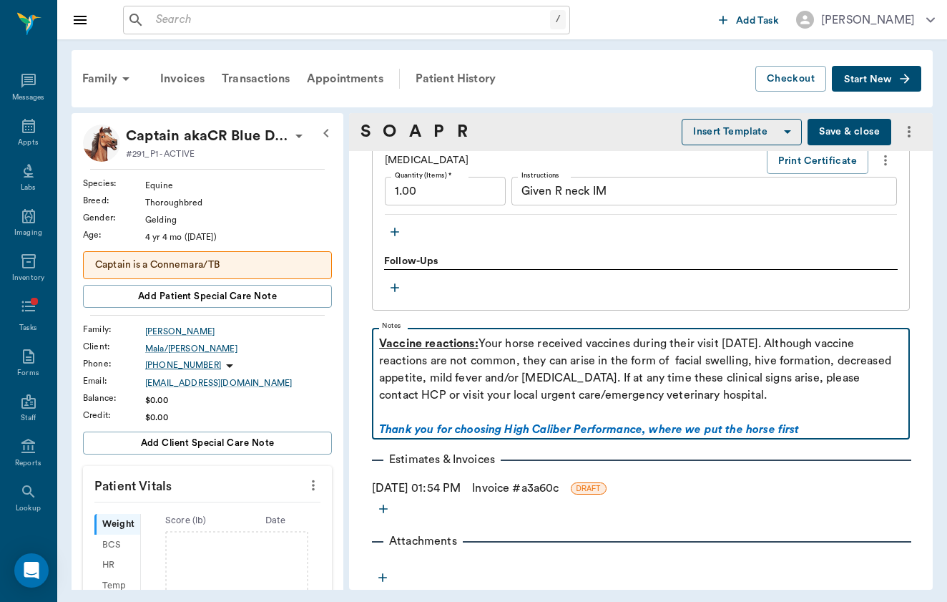
scroll to position [1262, 0]
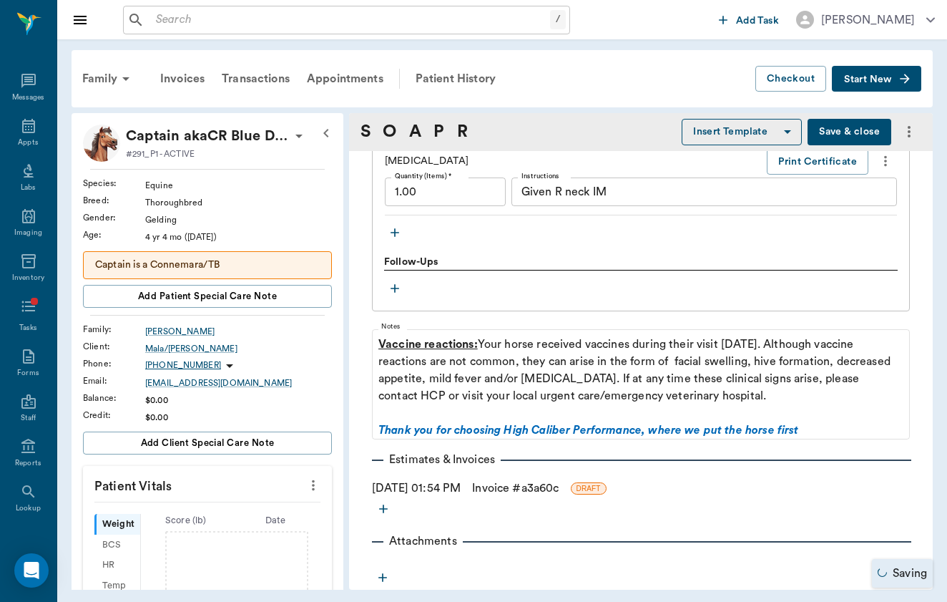
click at [506, 489] on link "Invoice # a3a60c" at bounding box center [515, 487] width 87 height 17
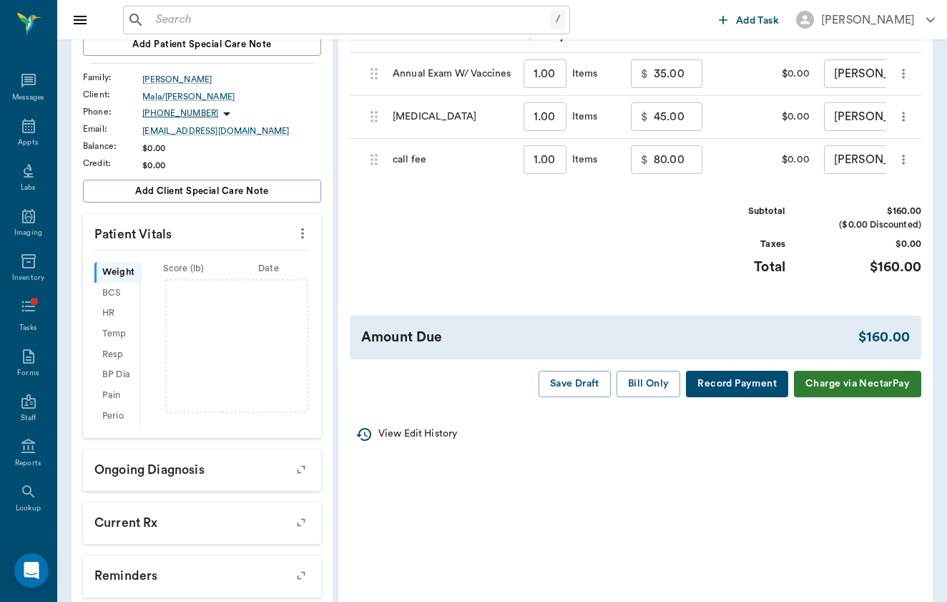
scroll to position [263, 0]
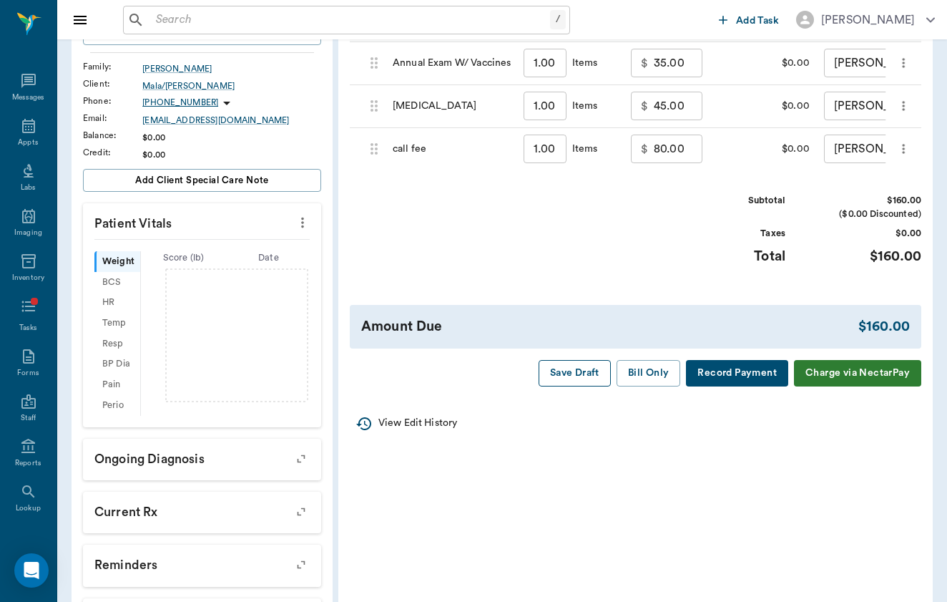
click at [562, 378] on button "Save Draft" at bounding box center [575, 373] width 72 height 26
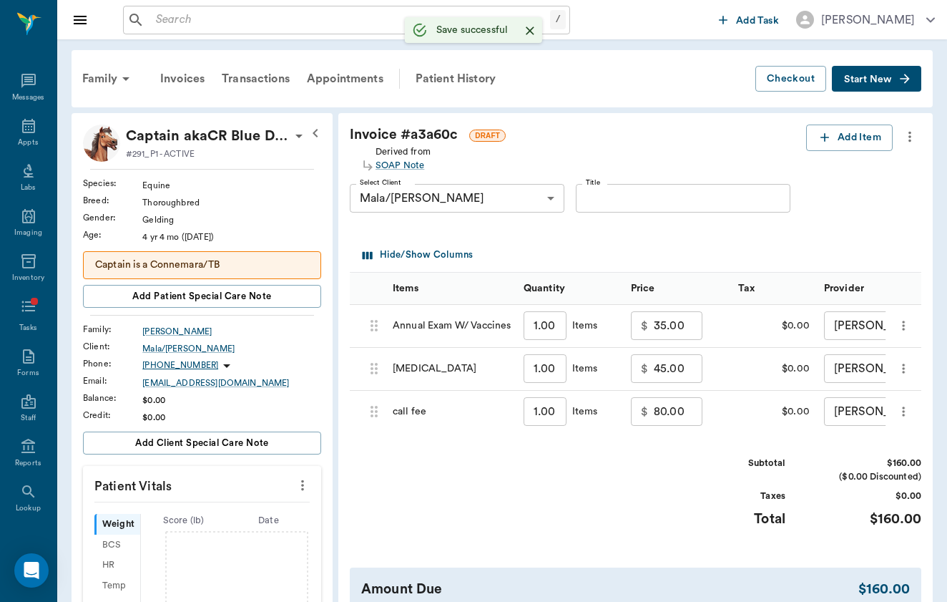
scroll to position [0, 0]
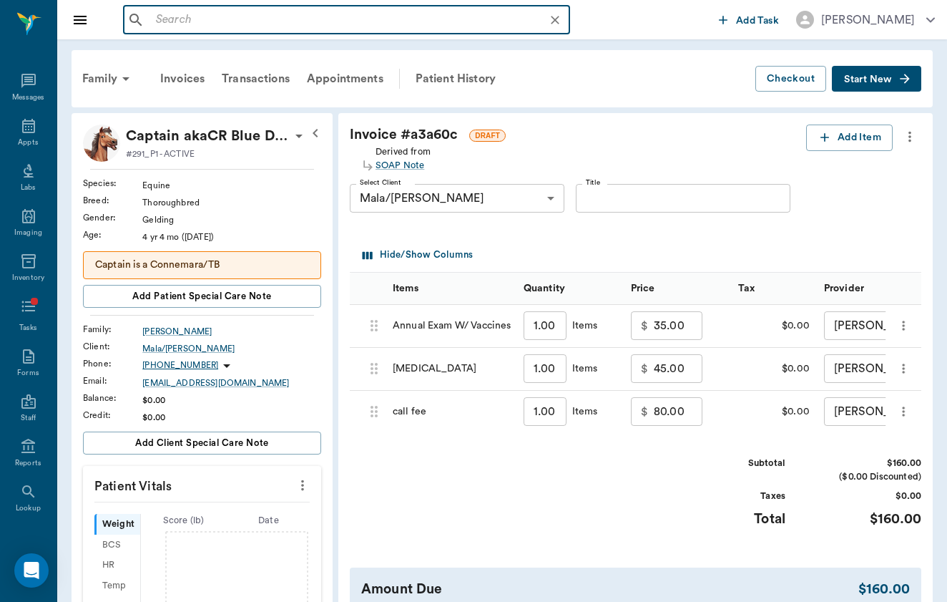
click at [280, 13] on input "text" at bounding box center [358, 20] width 416 height 20
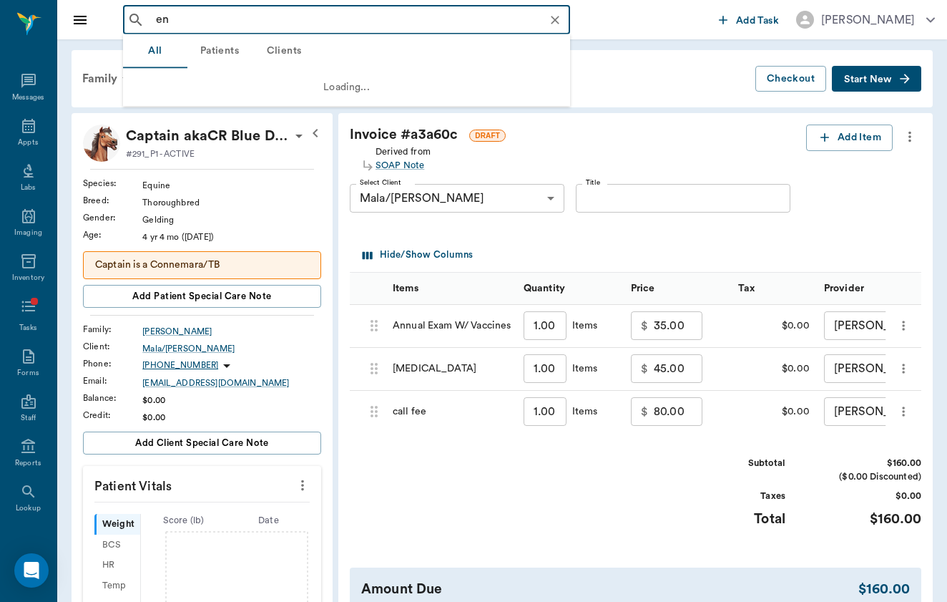
type input "e"
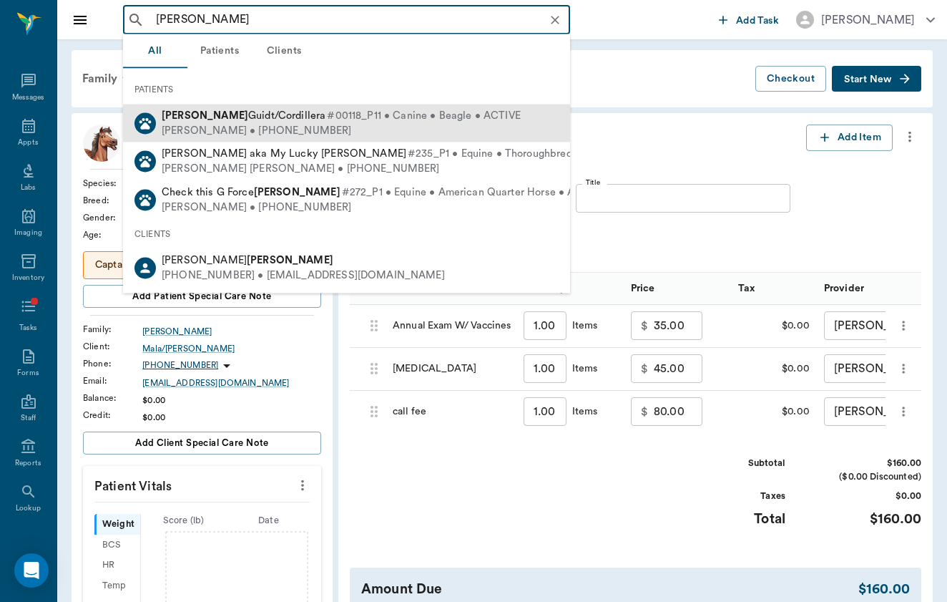
click at [203, 130] on div "[PERSON_NAME] • [PHONE_NUMBER]" at bounding box center [341, 130] width 359 height 15
type input "[PERSON_NAME]"
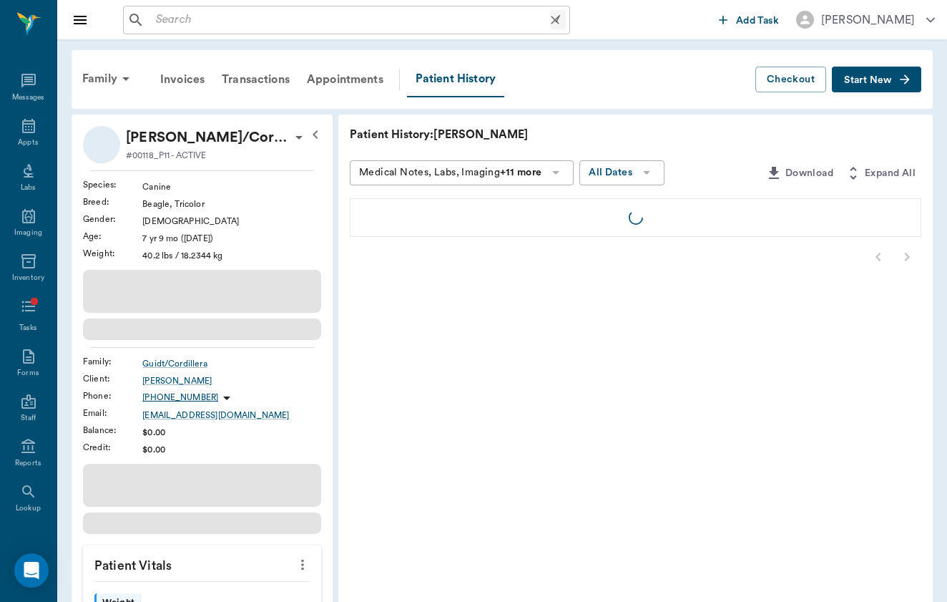
click at [193, 25] on input "text" at bounding box center [350, 20] width 400 height 20
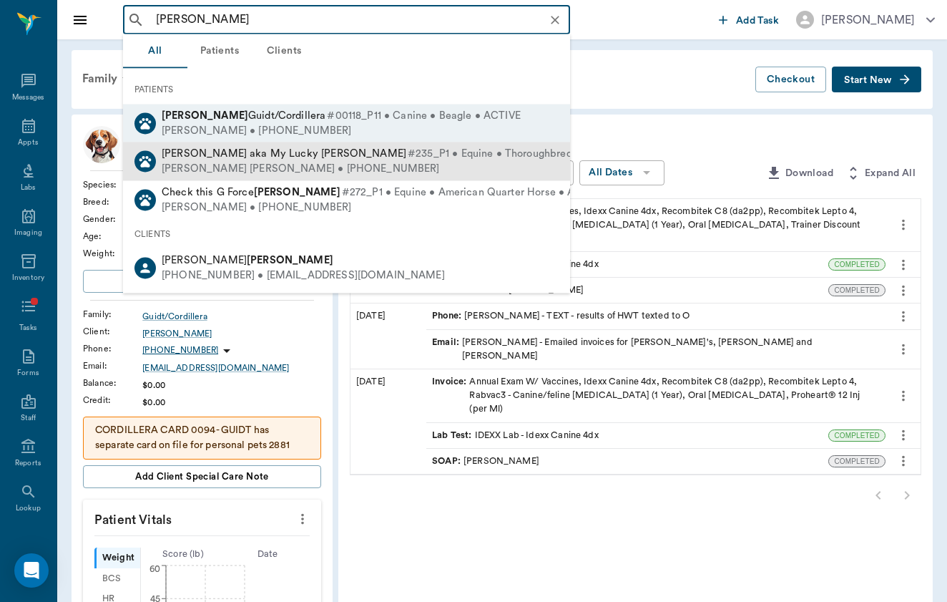
click at [245, 166] on div "[PERSON_NAME] [PERSON_NAME] • [PHONE_NUMBER]" at bounding box center [391, 169] width 459 height 15
type input "[PERSON_NAME]"
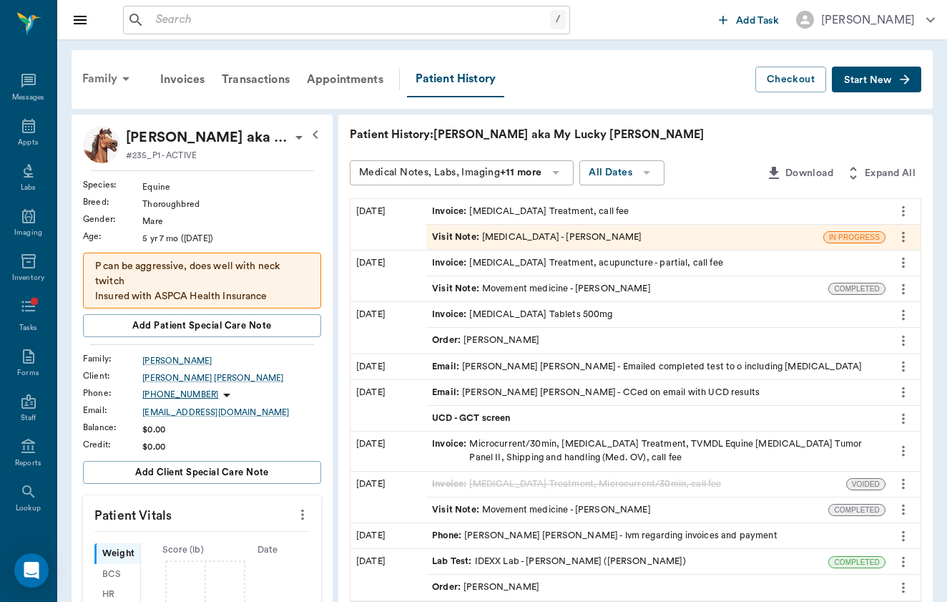
click at [110, 90] on div "Family" at bounding box center [108, 79] width 69 height 34
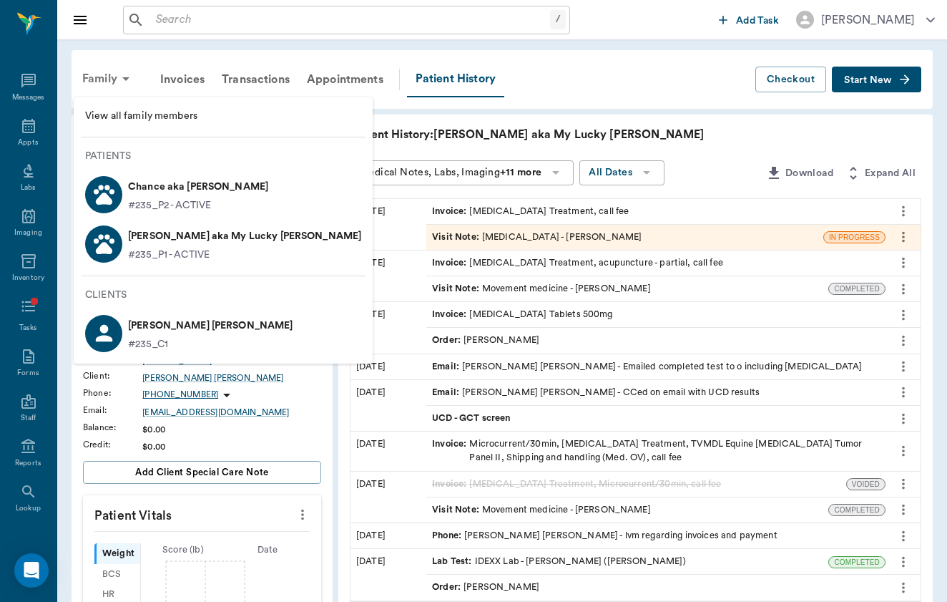
click at [110, 90] on div at bounding box center [473, 301] width 947 height 602
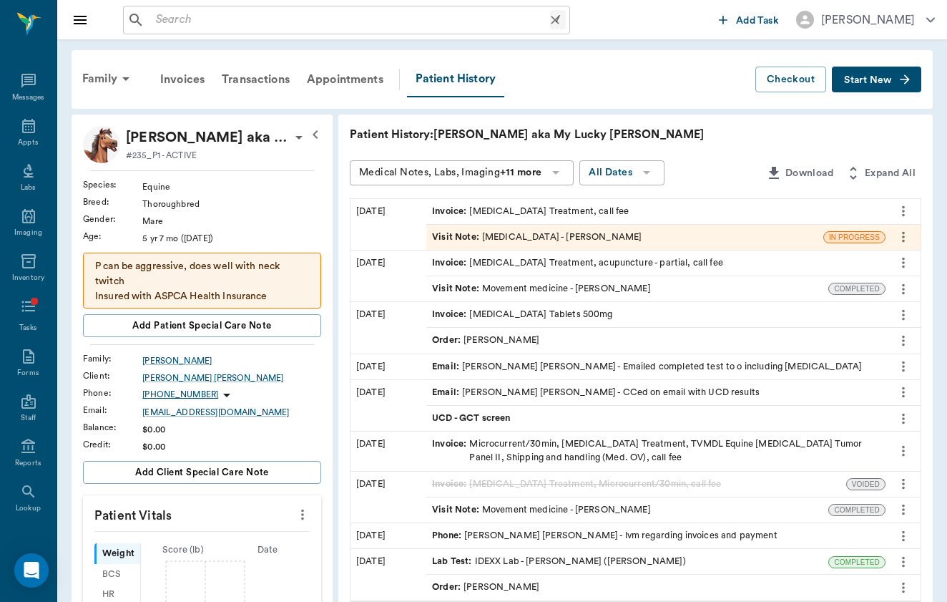
click at [221, 8] on div "/ ​" at bounding box center [346, 20] width 447 height 29
click at [897, 77] on button "Start New" at bounding box center [876, 80] width 89 height 26
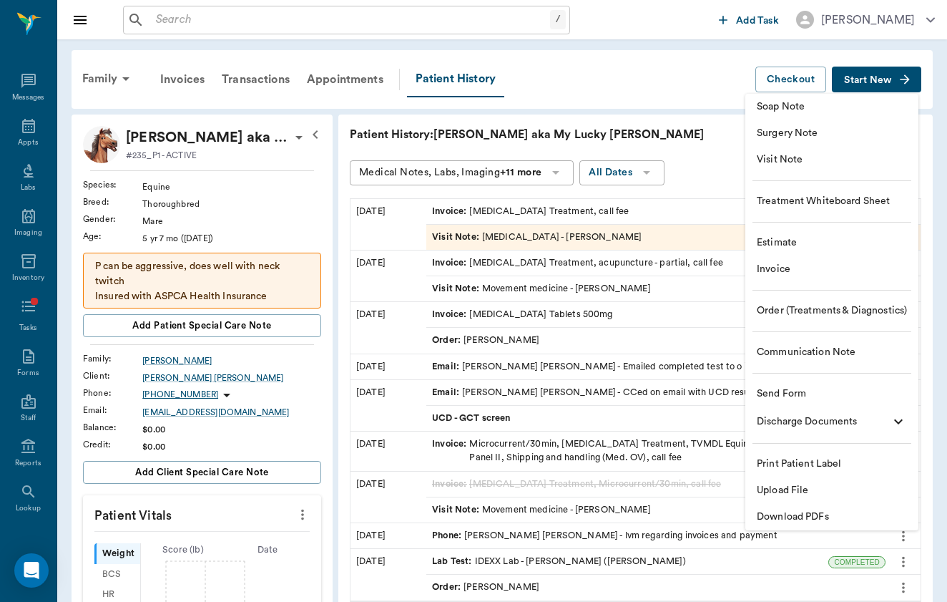
click at [860, 157] on span "Visit Note" at bounding box center [832, 159] width 150 height 15
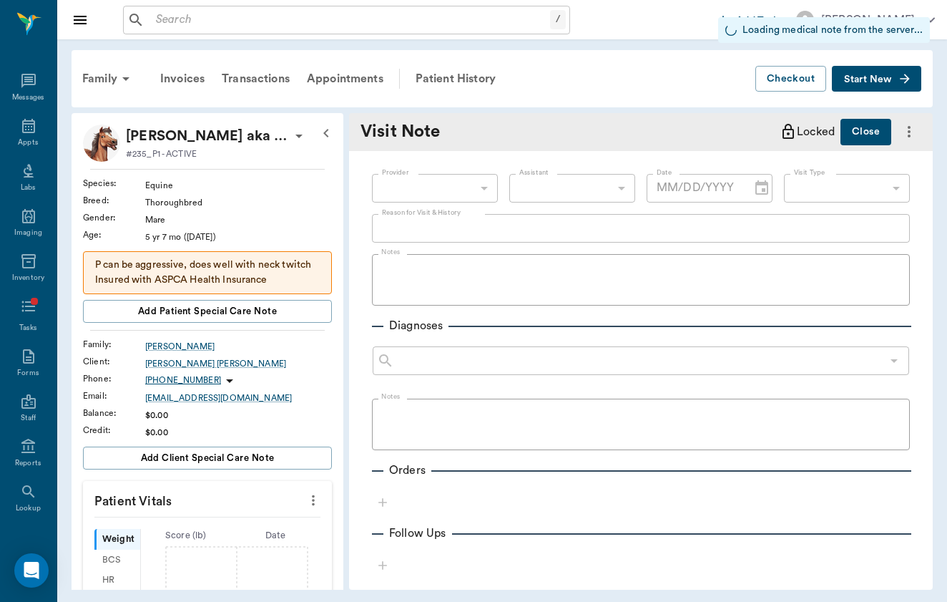
type input "[DATE]"
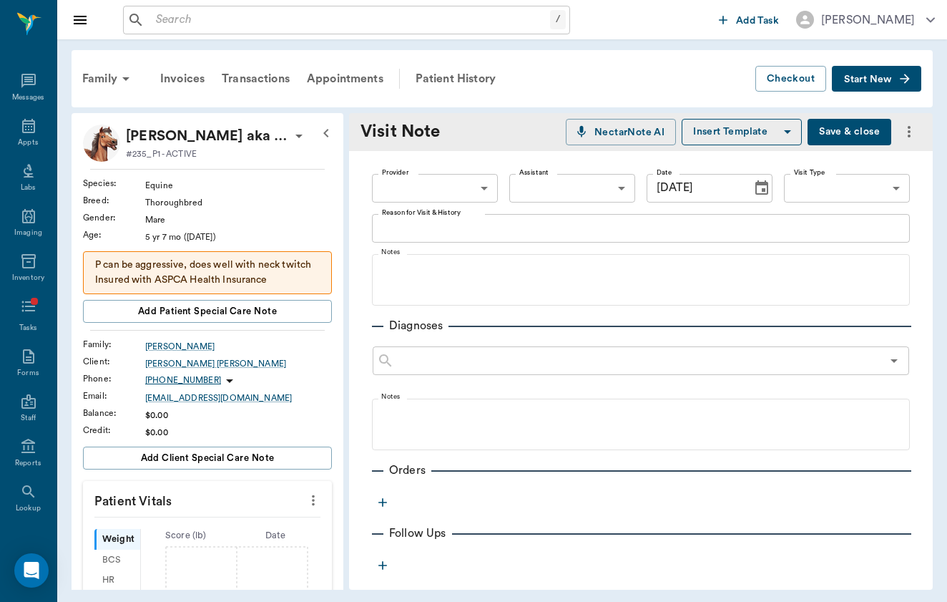
click at [463, 190] on body "/ ​ Add Task [PERSON_NAME] Nectar Messages Appts Labs Imaging Inventory Tasks F…" at bounding box center [473, 301] width 947 height 602
click at [463, 216] on li "[PERSON_NAME]" at bounding box center [435, 221] width 126 height 26
type input "649b3e03b5bc7e03f9326794"
click at [849, 177] on body "/ ​ Add Task [PERSON_NAME] Nectar Messages Appts Labs Imaging Inventory Tasks F…" at bounding box center [473, 301] width 947 height 602
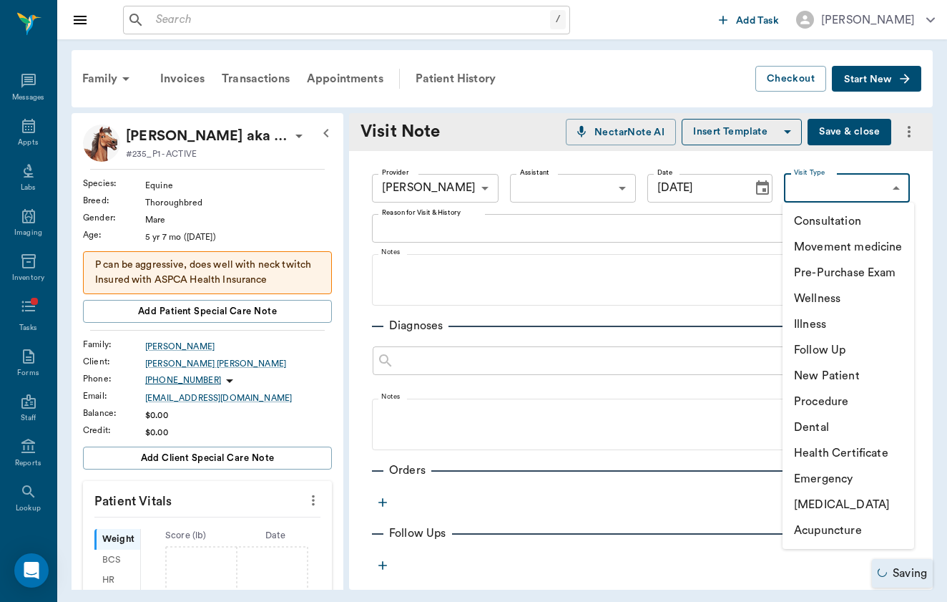
click at [854, 503] on li "[MEDICAL_DATA]" at bounding box center [849, 505] width 132 height 26
type input "65d2c202a8044d23520120ce"
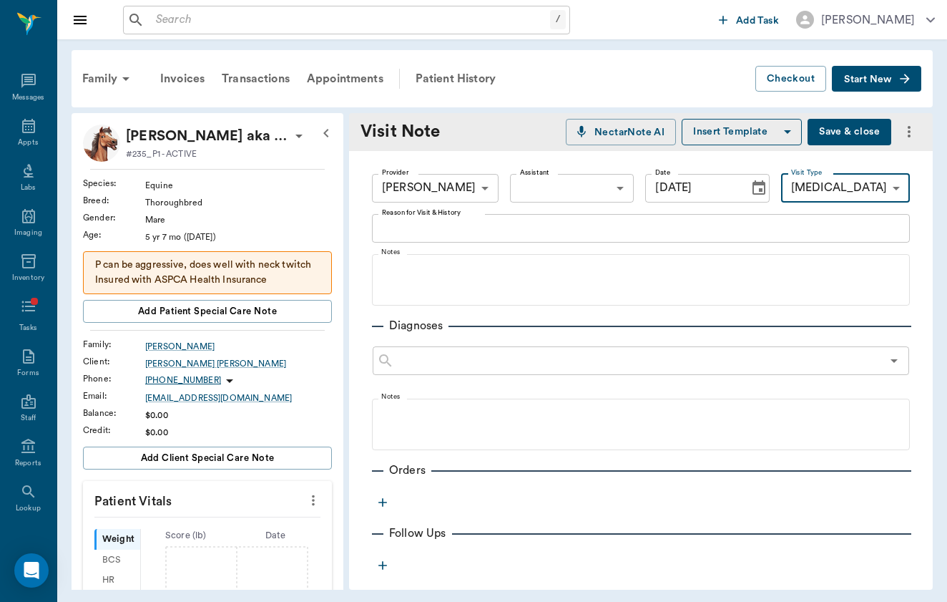
click at [418, 215] on label "Reason for Visit & History" at bounding box center [421, 213] width 79 height 10
click at [418, 220] on textarea "Reason for Visit & History" at bounding box center [641, 228] width 518 height 16
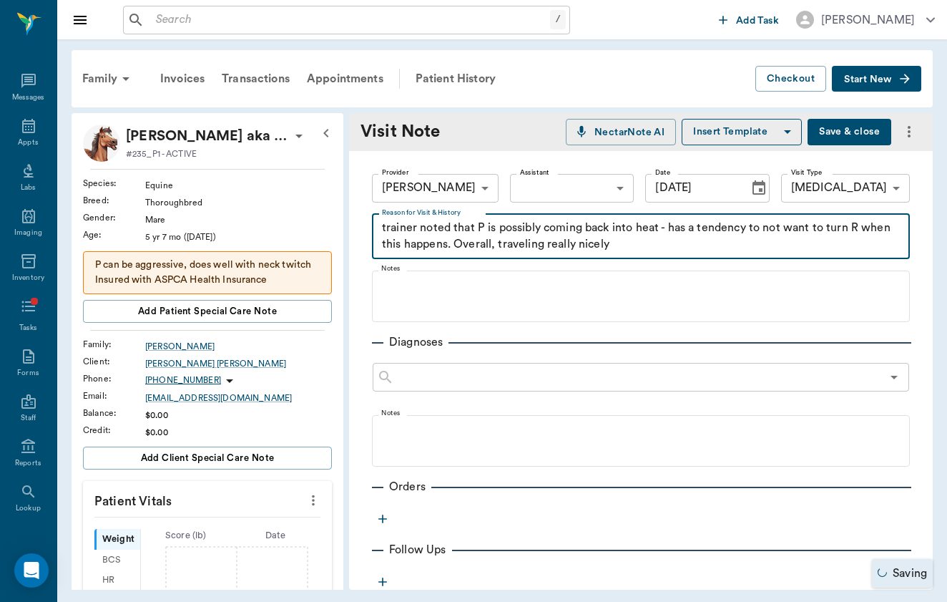
click at [387, 228] on textarea "trainer noted that P is possibly coming back into heat - has a tendency to not …" at bounding box center [641, 236] width 518 height 33
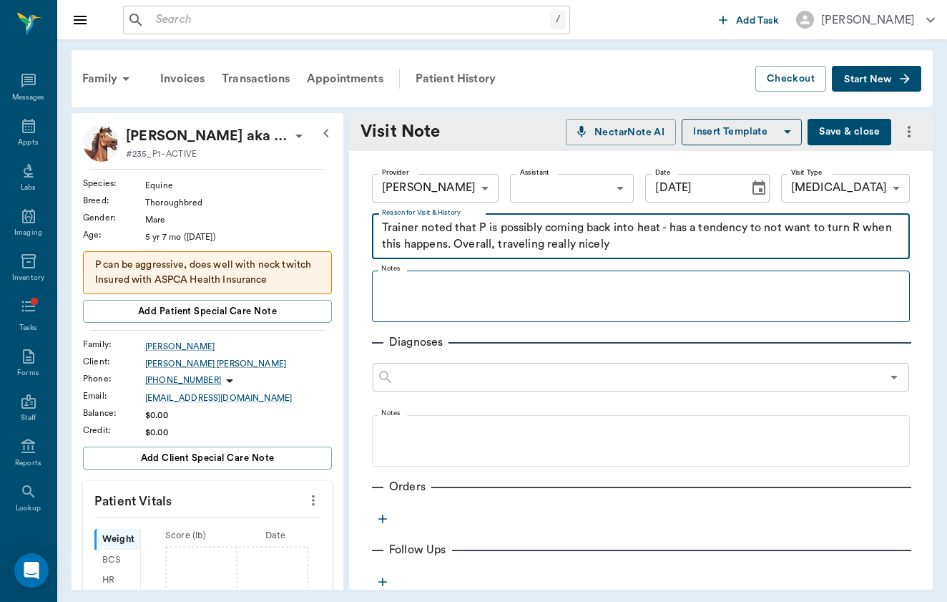
type textarea "Trainer noted that P is possibly coming back into heat - has a tendency to not …"
click at [528, 316] on fieldset "Notes" at bounding box center [641, 293] width 538 height 57
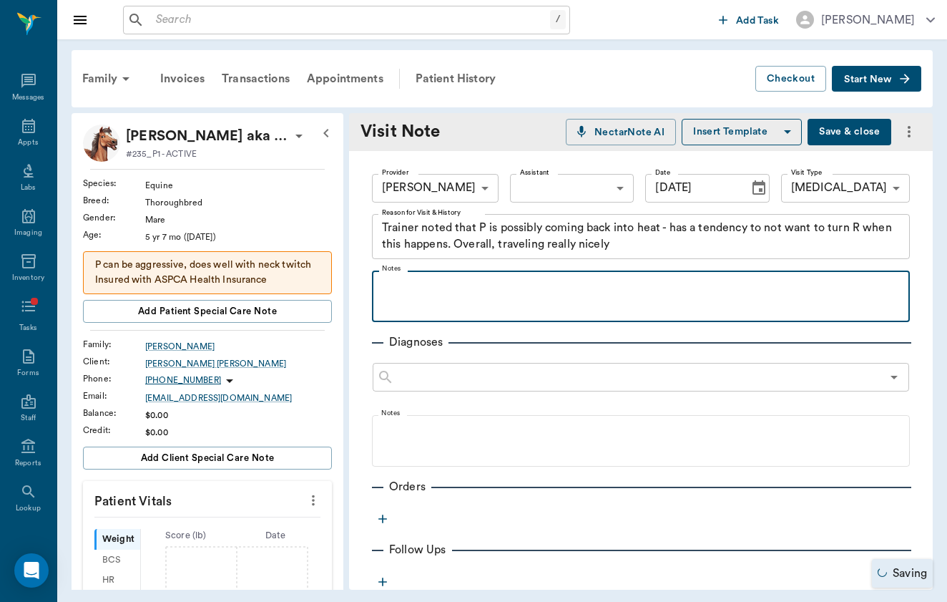
click at [534, 297] on div at bounding box center [641, 296] width 524 height 36
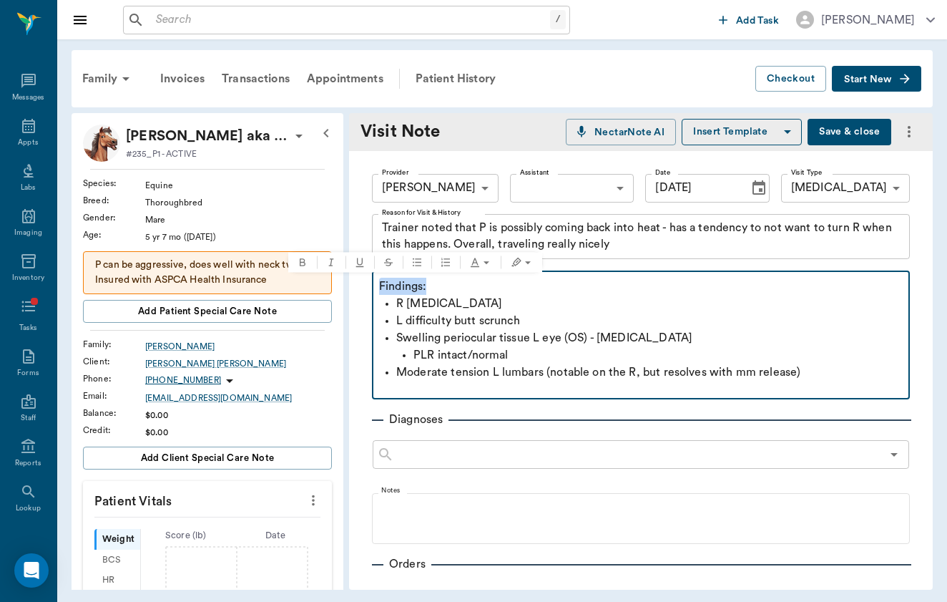
drag, startPoint x: 419, startPoint y: 281, endPoint x: 358, endPoint y: 281, distance: 60.1
click at [358, 281] on div "Provider [PERSON_NAME] 649b3e03b5bc7e03f9326794 Provider Assistant ​ Assistant …" at bounding box center [641, 525] width 584 height 749
click at [837, 375] on p "Moderate tension L lumbars (notable on the R, but resolves with mm release)" at bounding box center [649, 371] width 507 height 17
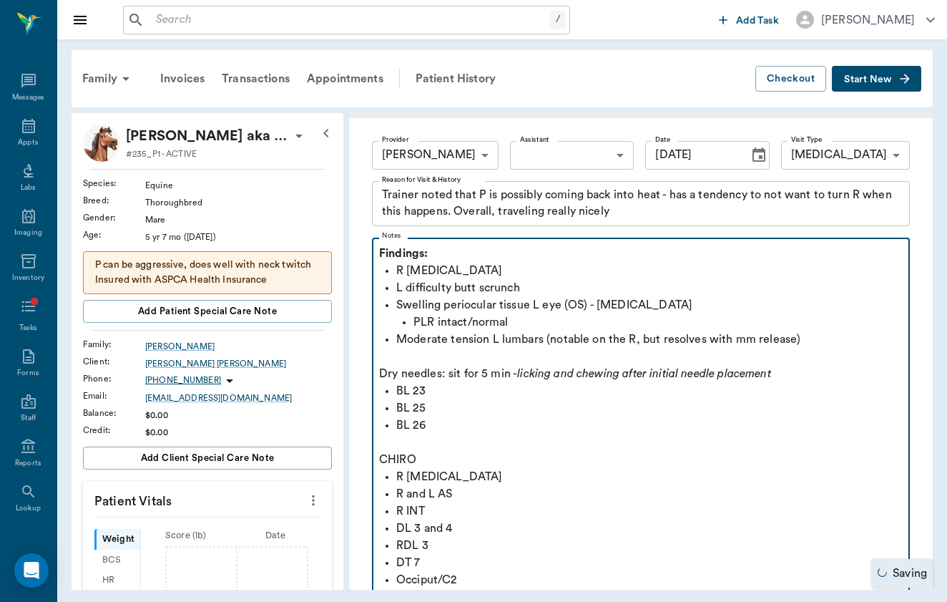
scroll to position [333, 0]
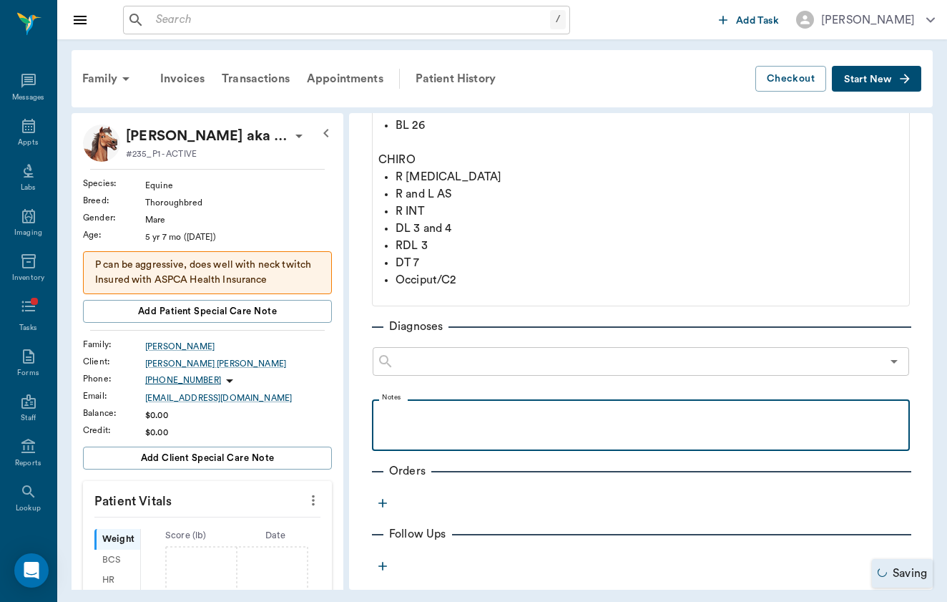
click at [566, 433] on div at bounding box center [641, 424] width 524 height 36
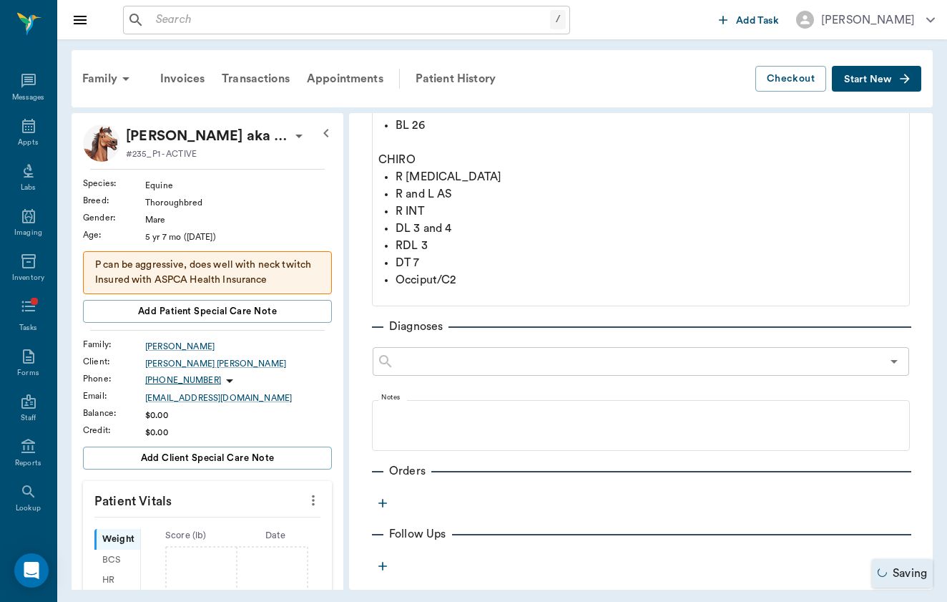
click at [392, 499] on button "button" at bounding box center [382, 502] width 21 height 21
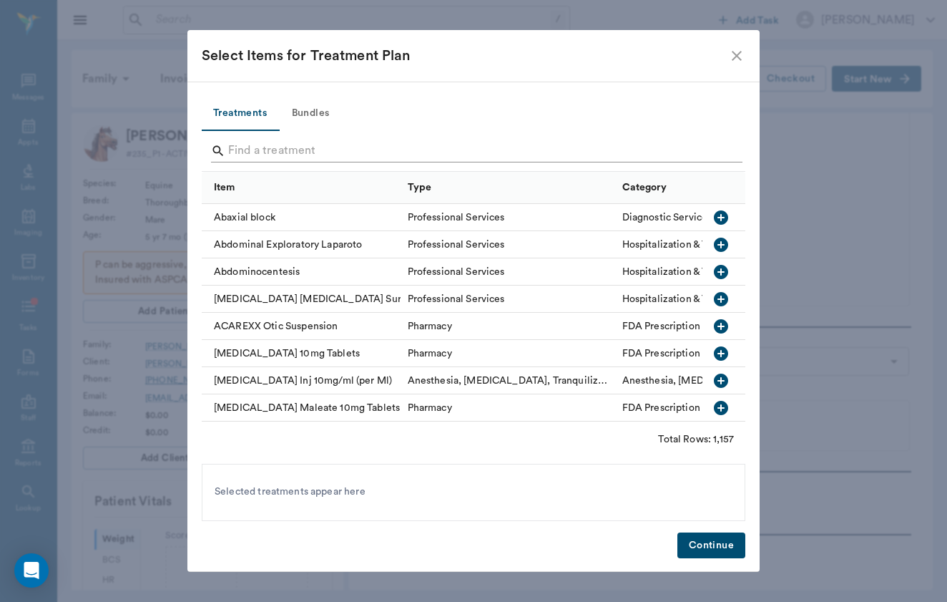
click at [317, 150] on input "Search" at bounding box center [474, 151] width 493 height 23
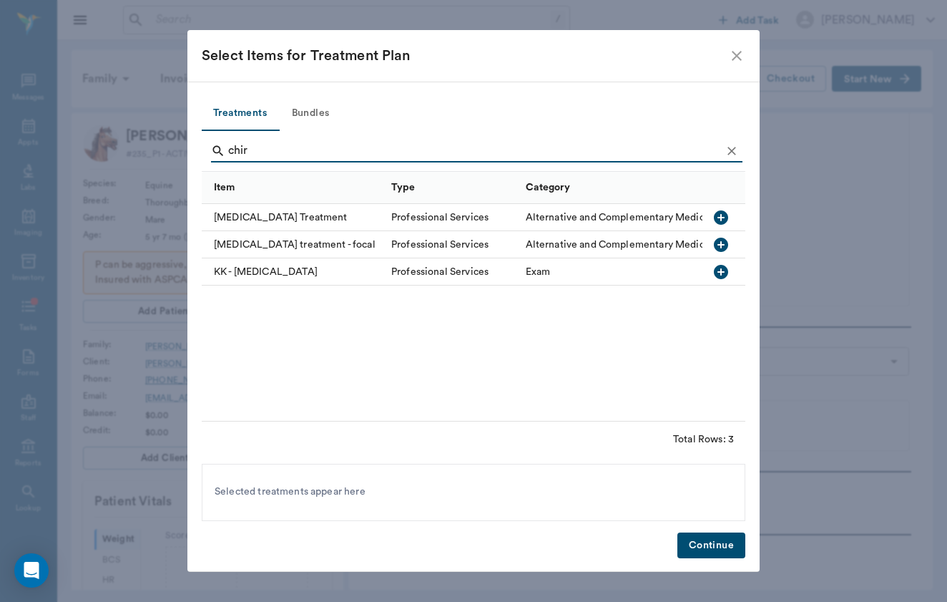
click at [289, 218] on div "[MEDICAL_DATA] Treatment" at bounding box center [293, 217] width 182 height 27
click at [253, 147] on input "chir" at bounding box center [474, 151] width 493 height 23
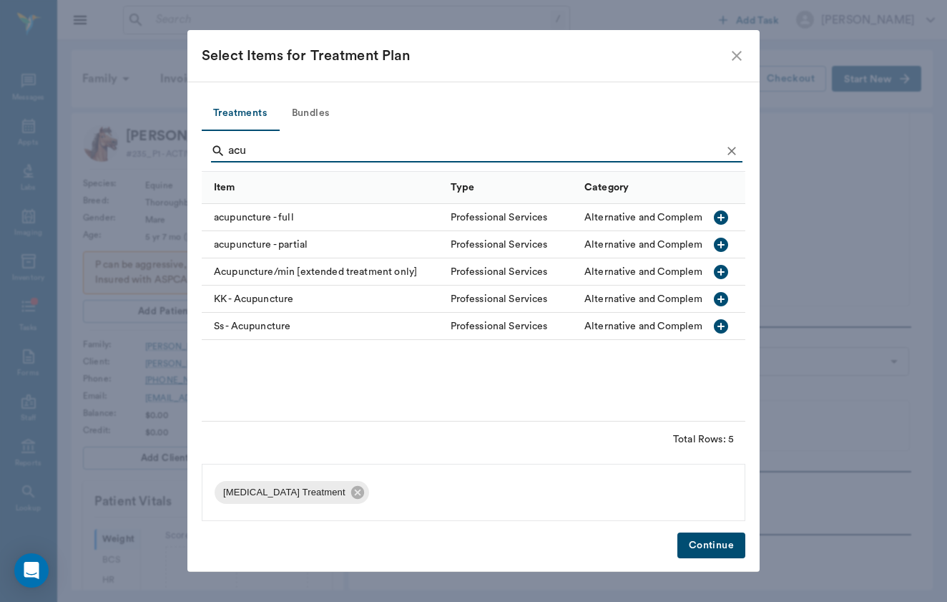
click at [277, 245] on div "acupuncture - partial" at bounding box center [323, 244] width 242 height 27
click at [261, 155] on input "acu" at bounding box center [474, 151] width 493 height 23
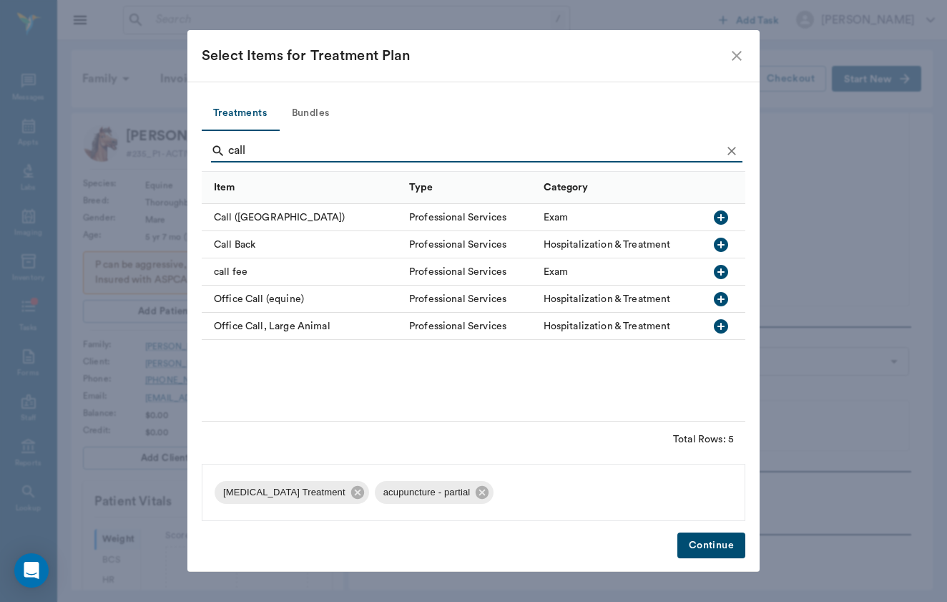
type input "call"
click at [241, 265] on div "call fee" at bounding box center [302, 271] width 200 height 27
click at [716, 547] on button "Continue" at bounding box center [712, 545] width 68 height 26
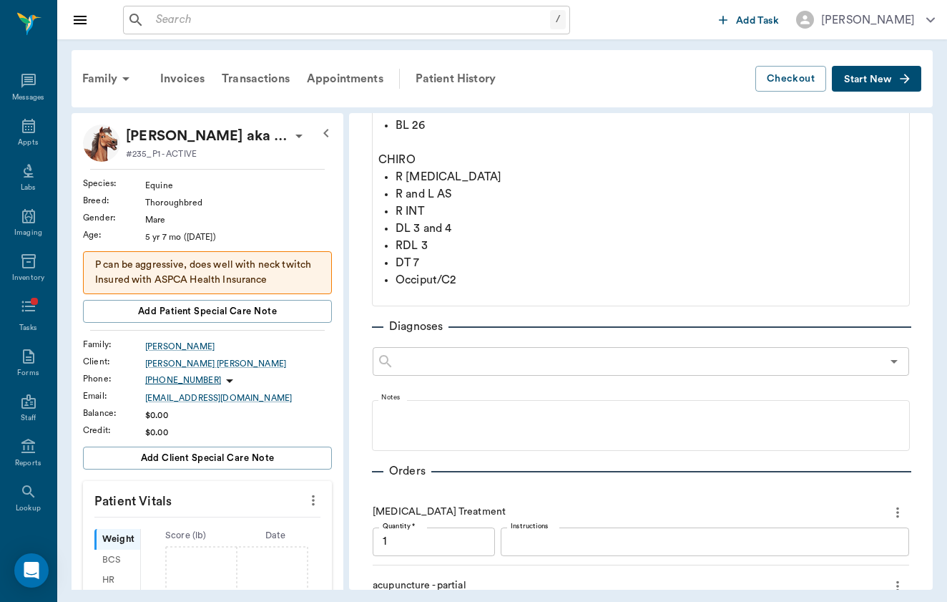
scroll to position [711, 0]
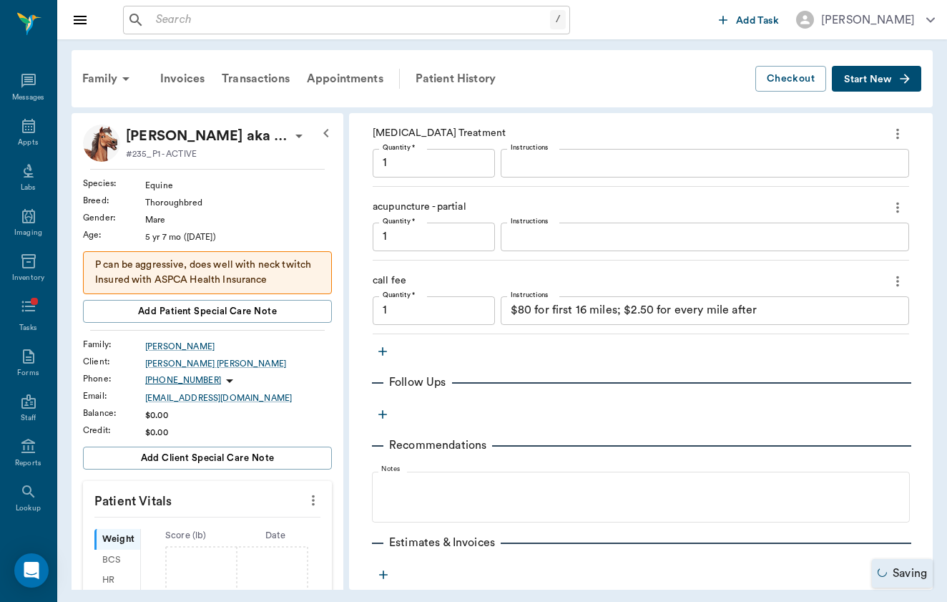
type input "1.00"
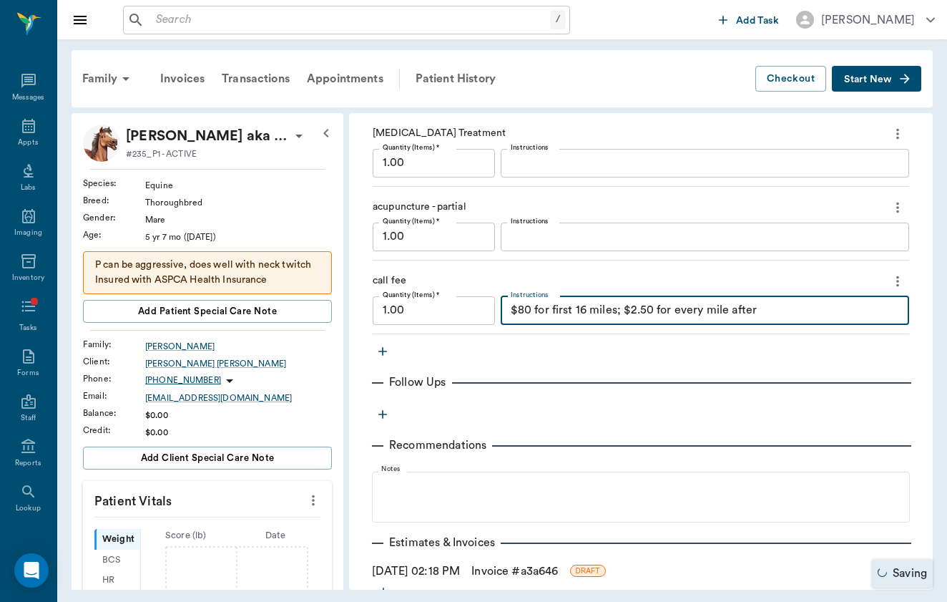
click at [615, 316] on textarea "$80 for first 16 miles; $2.50 for every mile after" at bounding box center [705, 310] width 389 height 16
click at [570, 255] on div "acupuncture - partial Quantity (Items) * 1.00 Quantity (Items) * Instructions x…" at bounding box center [641, 227] width 537 height 65
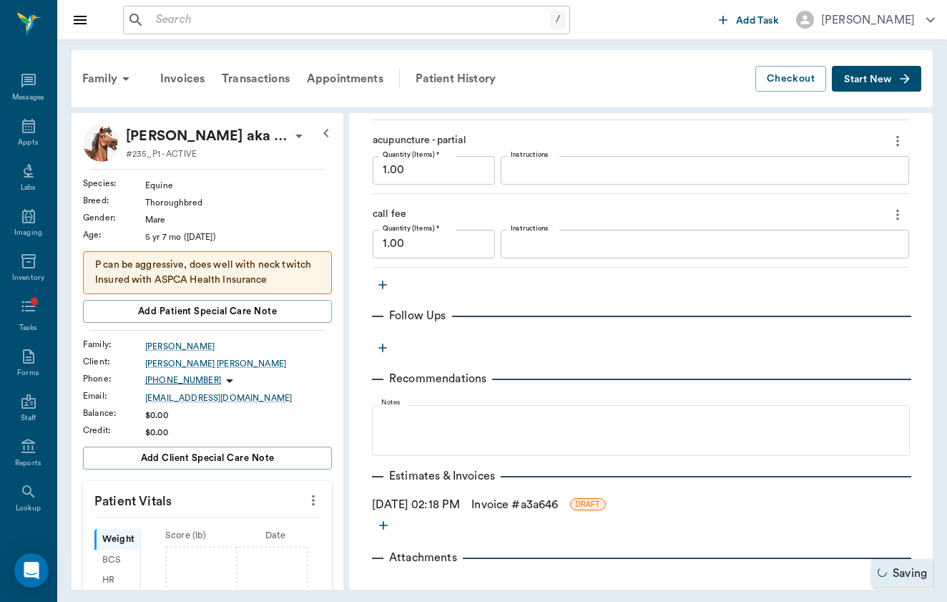
scroll to position [790, 0]
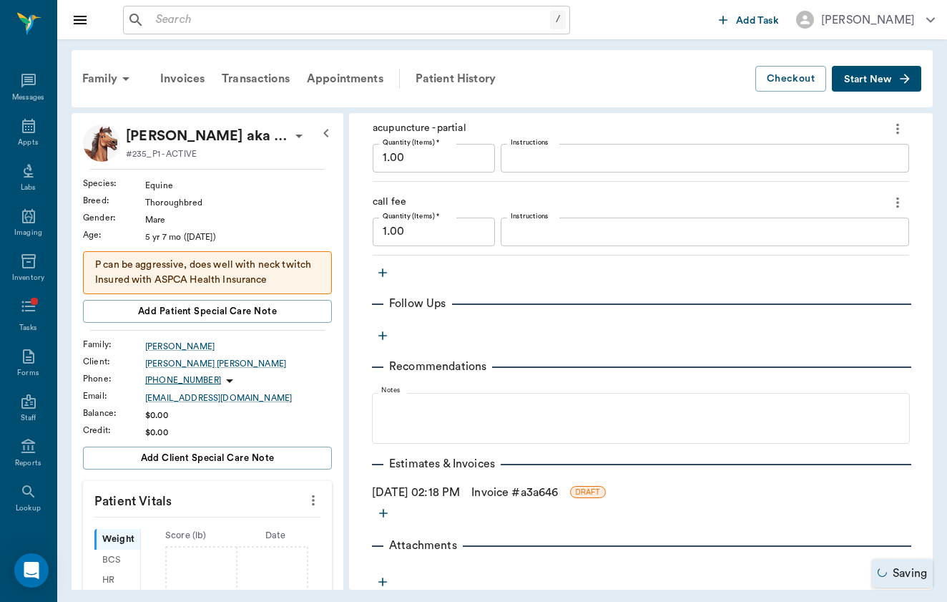
click at [503, 491] on link "Invoice # a3a646" at bounding box center [515, 492] width 87 height 17
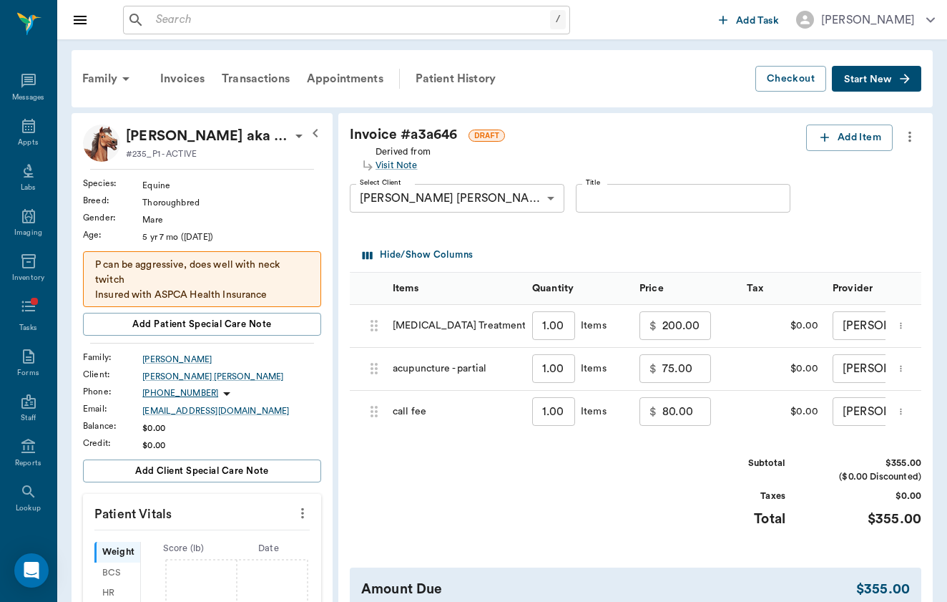
click at [663, 335] on input "200.00" at bounding box center [687, 325] width 49 height 29
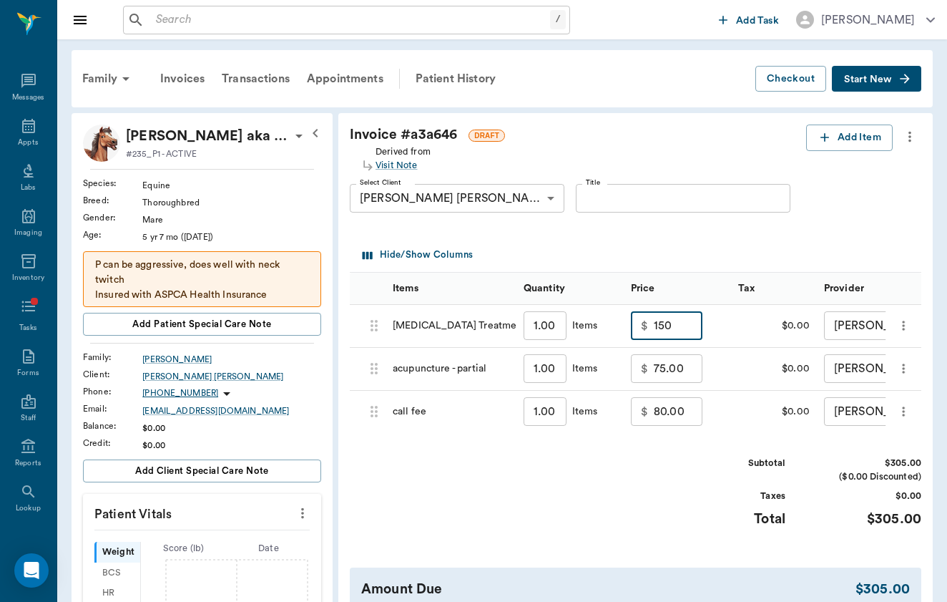
type input "150.00"
click at [621, 527] on div "Subtotal $305.00 ($0.00 Discounted) Taxes $0.00 Total $305.00" at bounding box center [636, 501] width 572 height 88
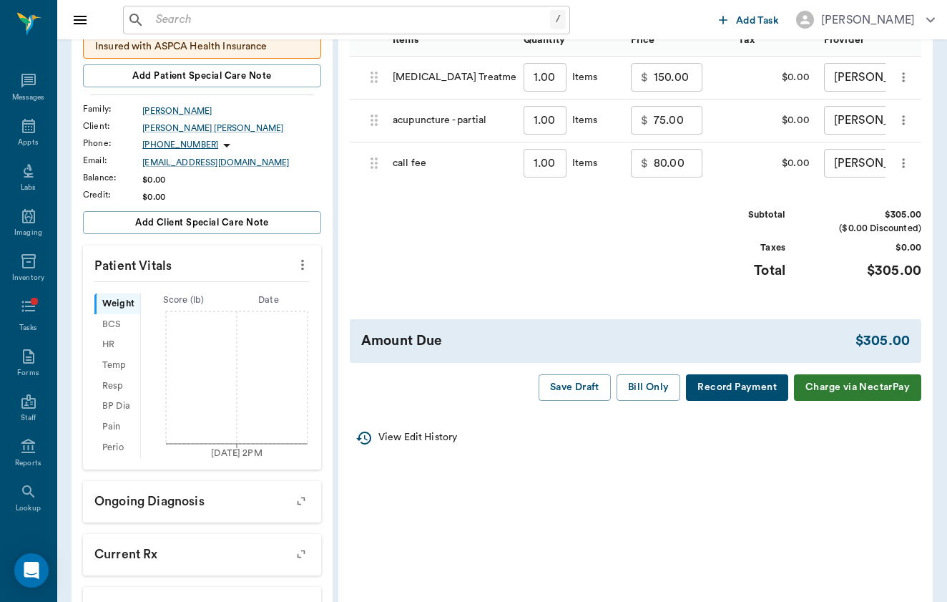
scroll to position [260, 0]
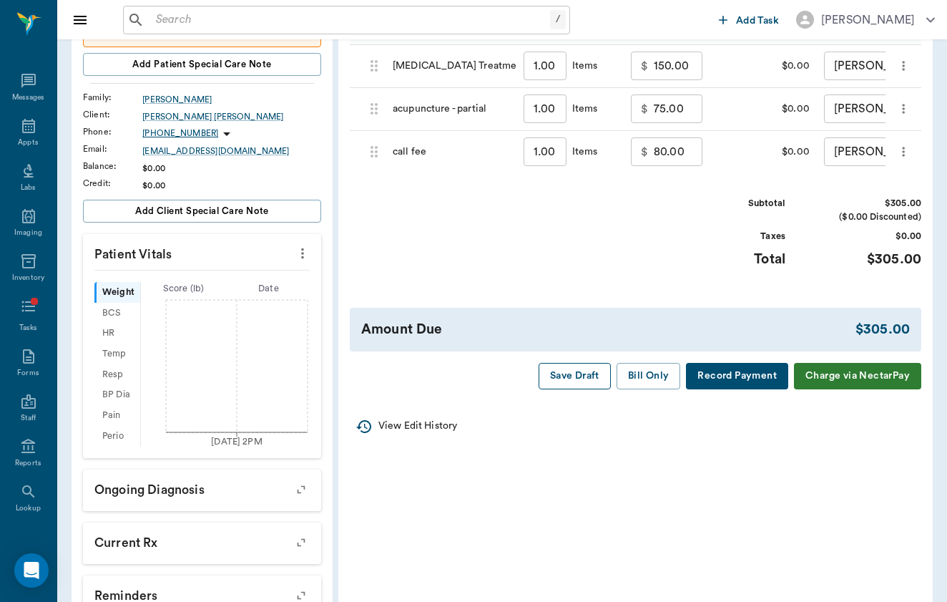
click at [587, 379] on button "Save Draft" at bounding box center [575, 376] width 72 height 26
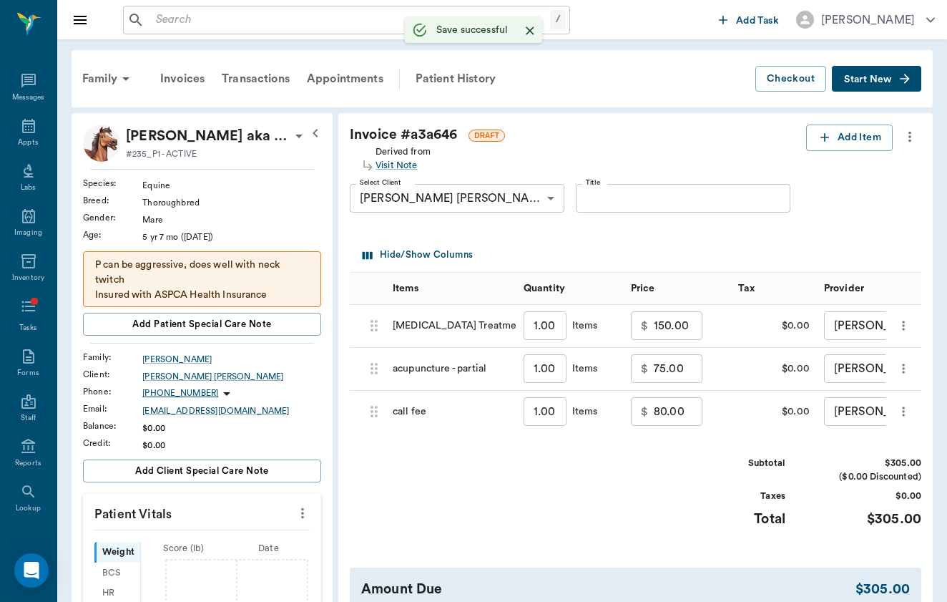
scroll to position [0, 0]
click at [460, 72] on div "Patient History" at bounding box center [455, 79] width 97 height 34
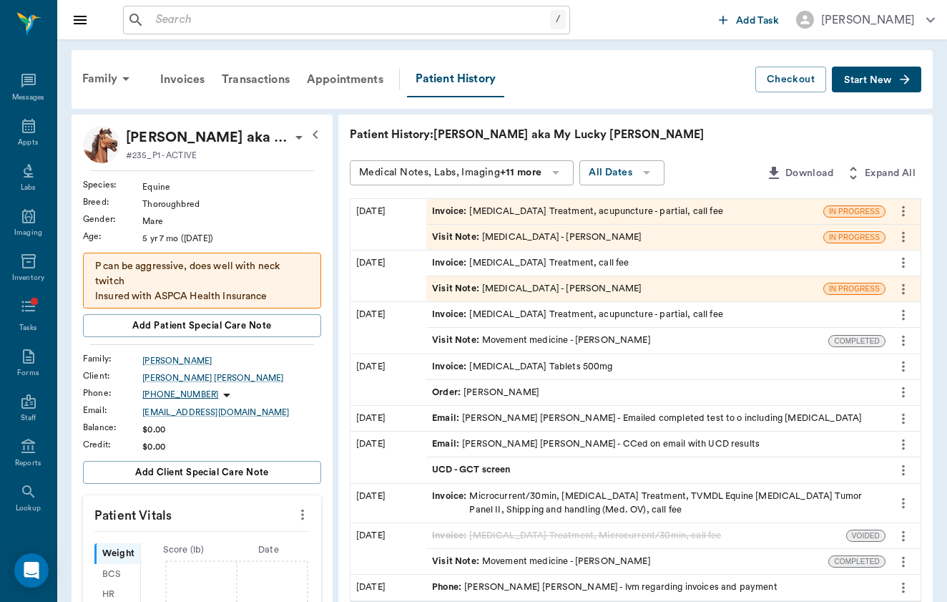
click at [437, 240] on div "Visit Note : [MEDICAL_DATA] - [PERSON_NAME]" at bounding box center [537, 237] width 210 height 14
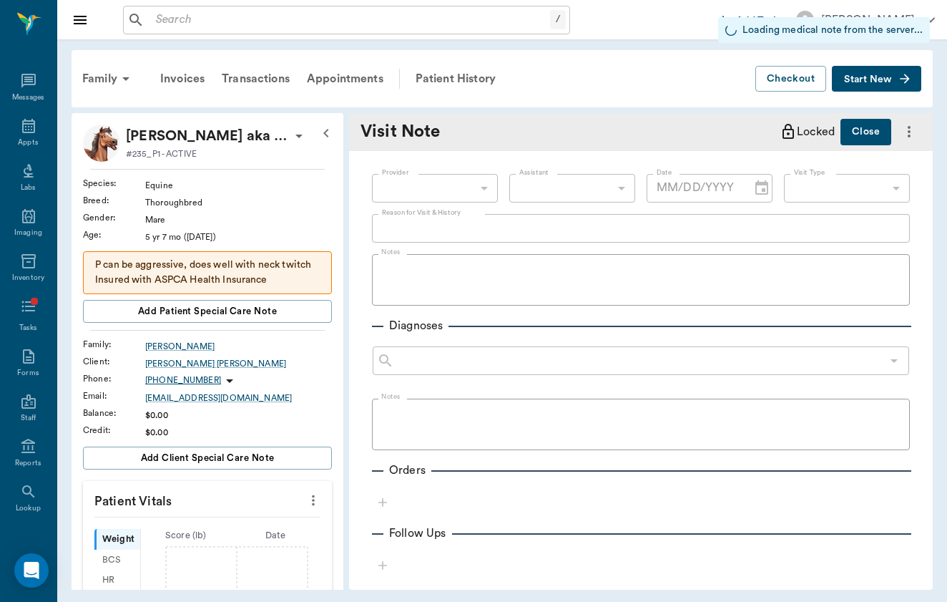
type input "649b3e03b5bc7e03f9326794"
type input "65d2c202a8044d23520120ce"
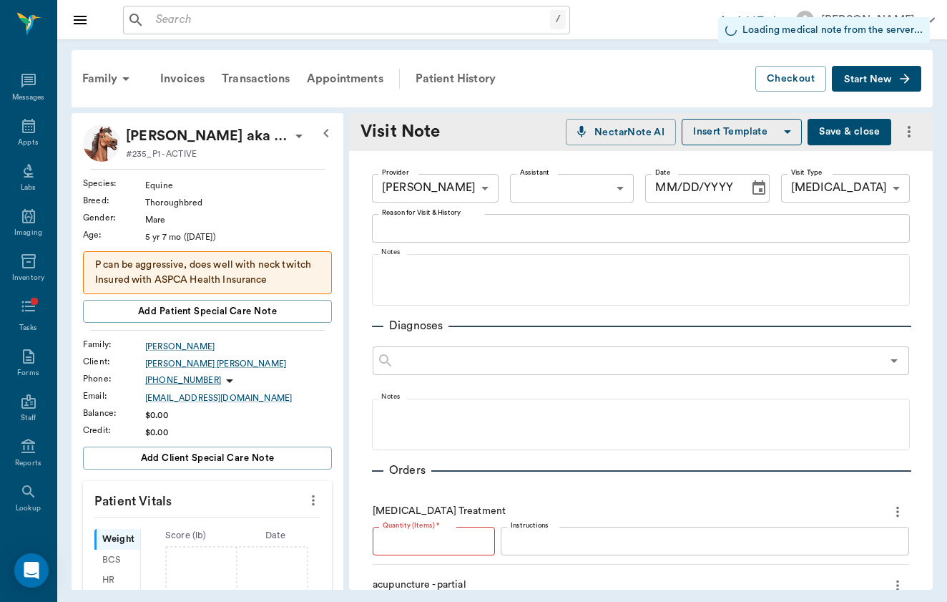
type input "[DATE]"
type textarea "Trainer noted that P is possibly coming back into heat - has a tendency to not …"
type input "1.00"
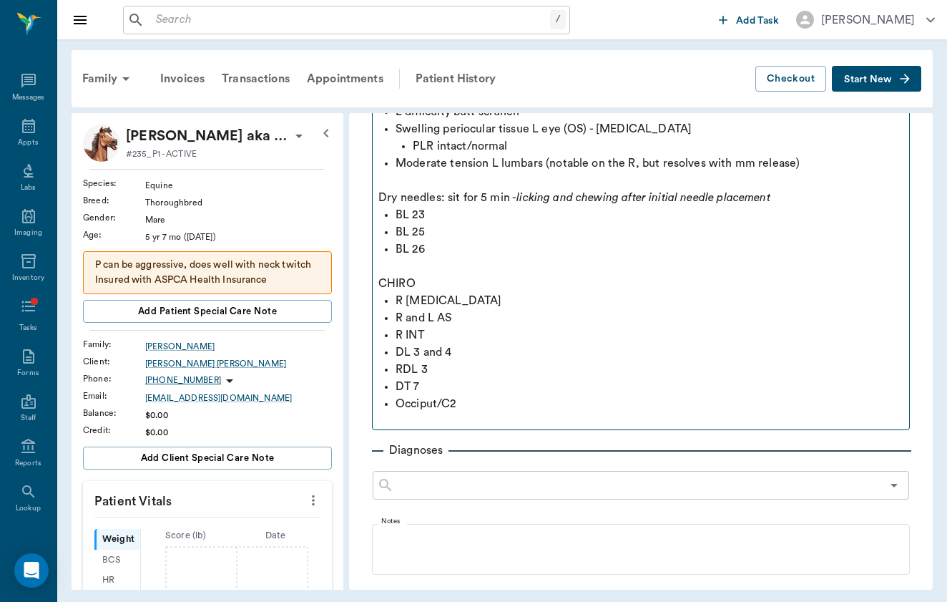
scroll to position [225, 0]
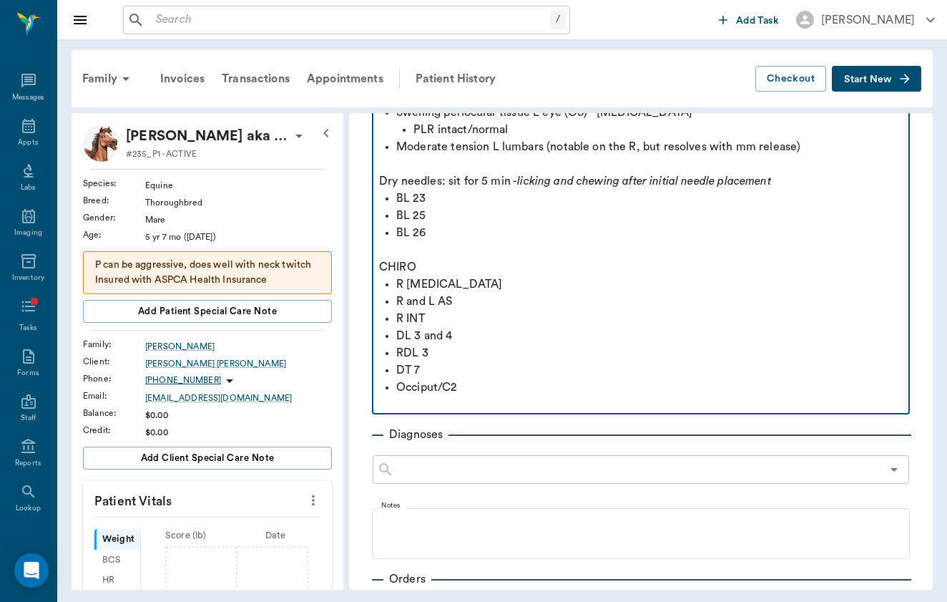
click at [504, 410] on p at bounding box center [641, 404] width 524 height 17
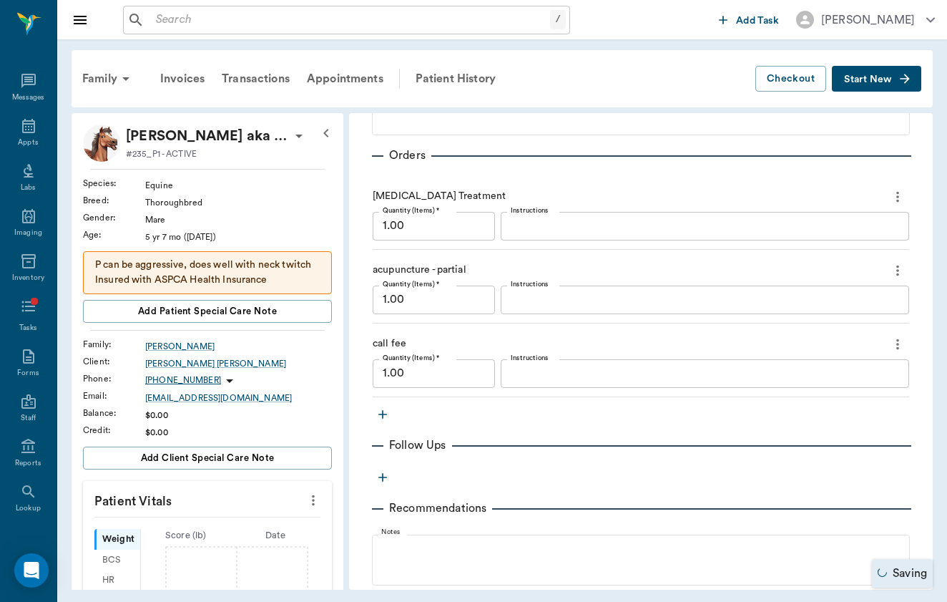
scroll to position [670, 0]
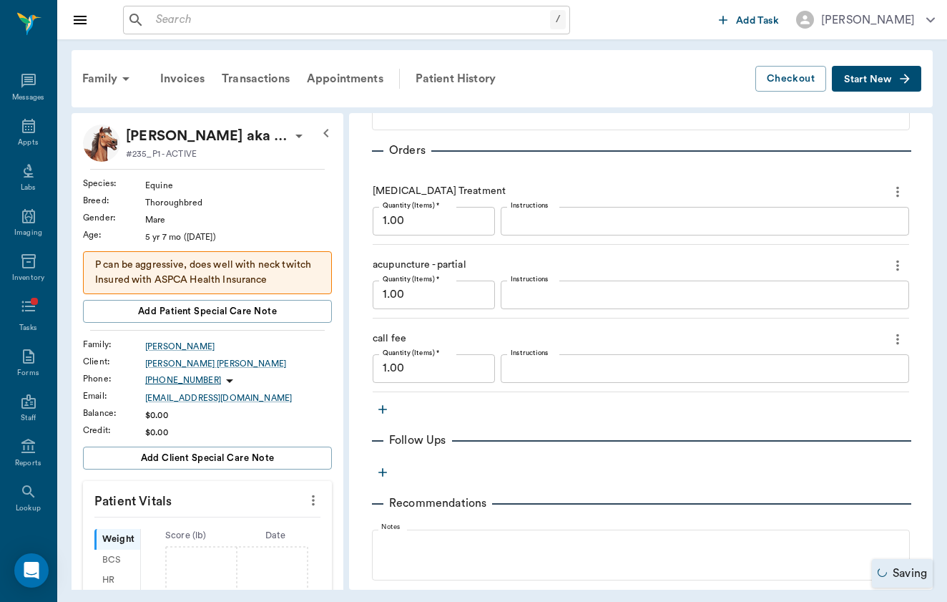
click at [388, 406] on icon "button" at bounding box center [383, 409] width 14 height 14
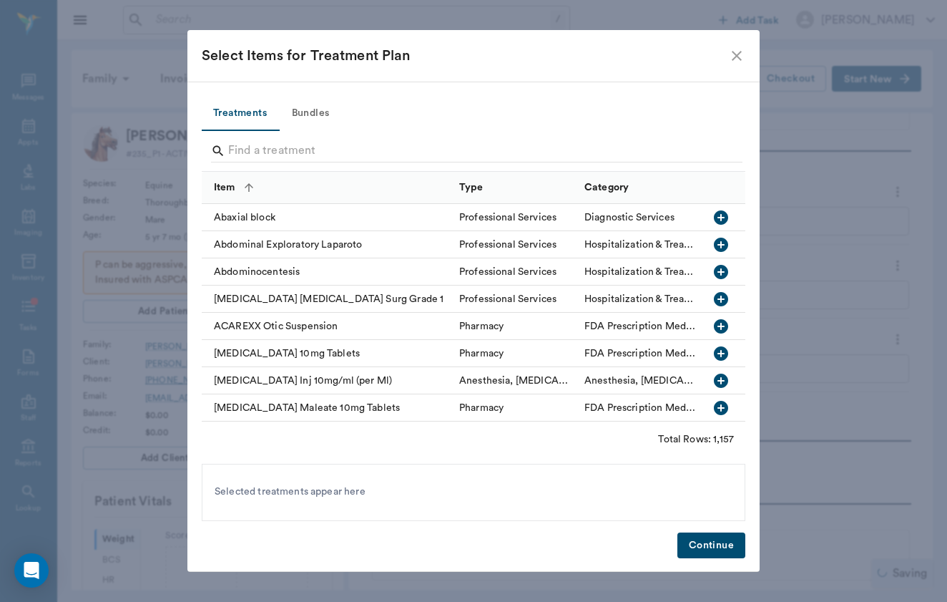
scroll to position [522, 0]
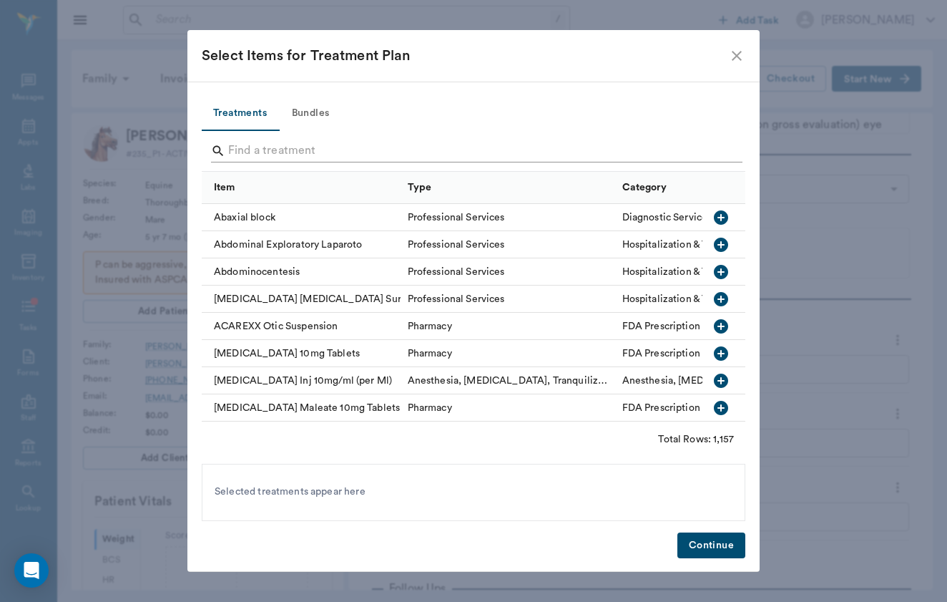
click at [301, 149] on input "Search" at bounding box center [474, 151] width 493 height 23
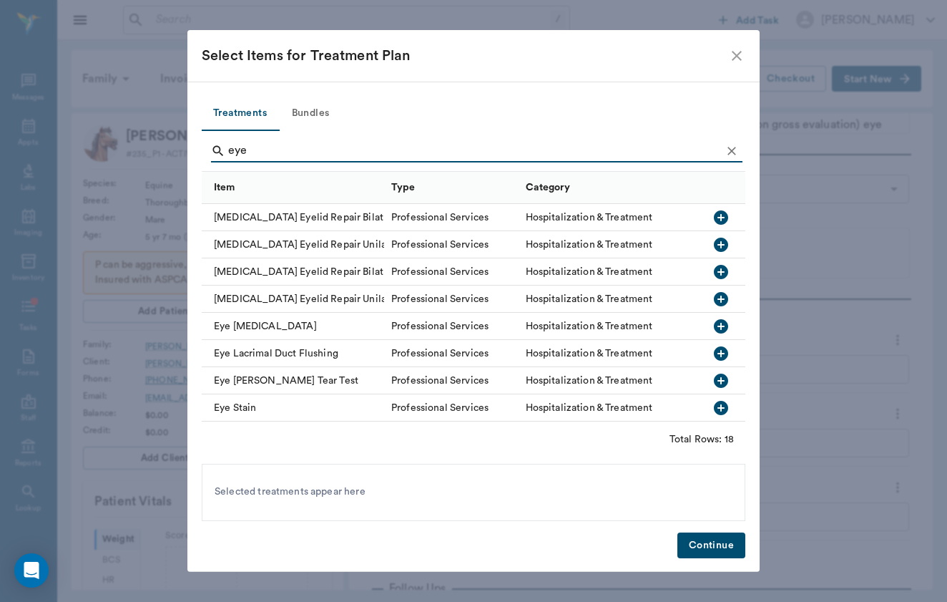
click at [243, 409] on div "Eye Stain" at bounding box center [293, 407] width 182 height 27
click at [257, 152] on input "eye" at bounding box center [474, 151] width 493 height 23
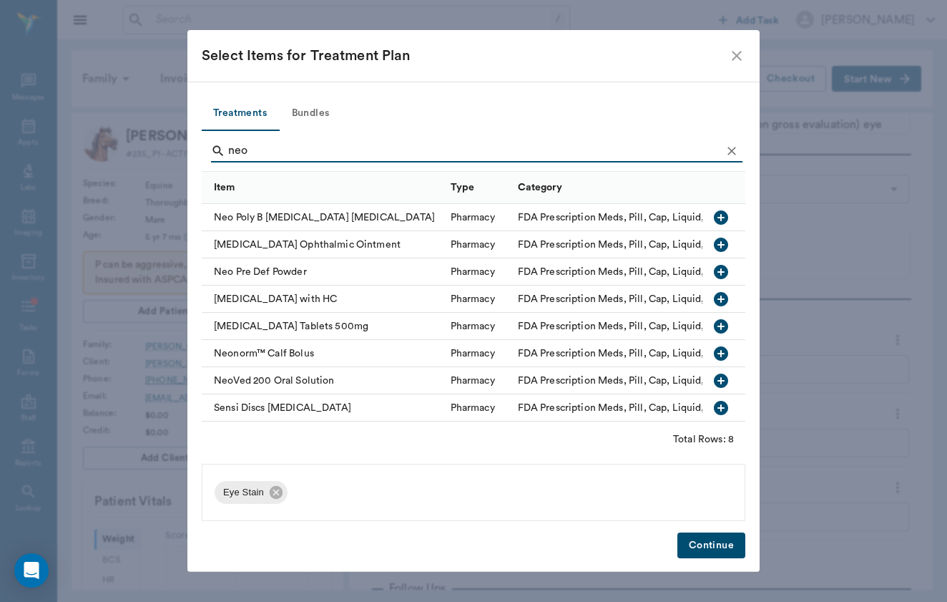
type input "neo"
click at [296, 242] on div "[MEDICAL_DATA] Ophthalmic Ointment" at bounding box center [323, 244] width 242 height 27
click at [711, 536] on button "Continue" at bounding box center [712, 545] width 68 height 26
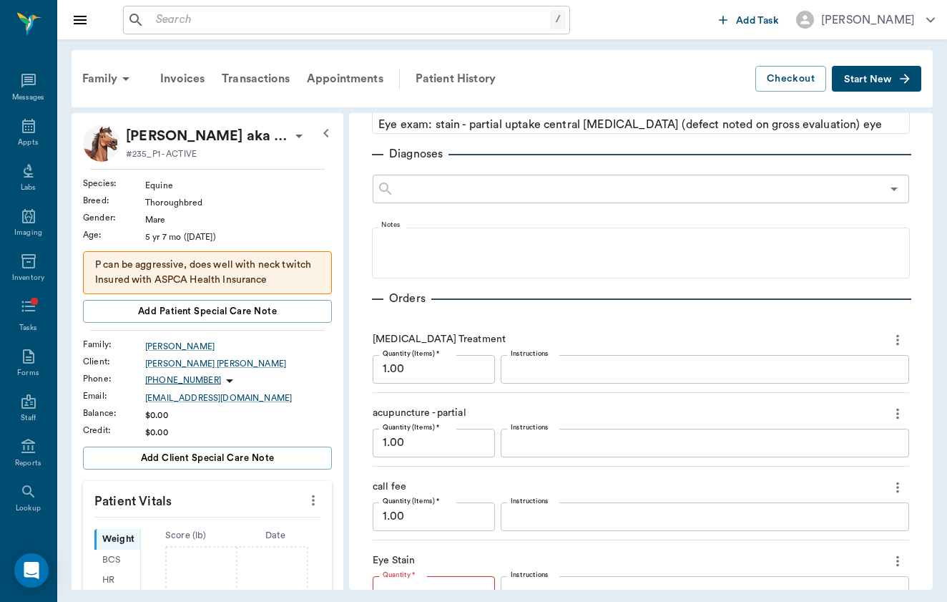
type input "1"
type input "0"
type input "1"
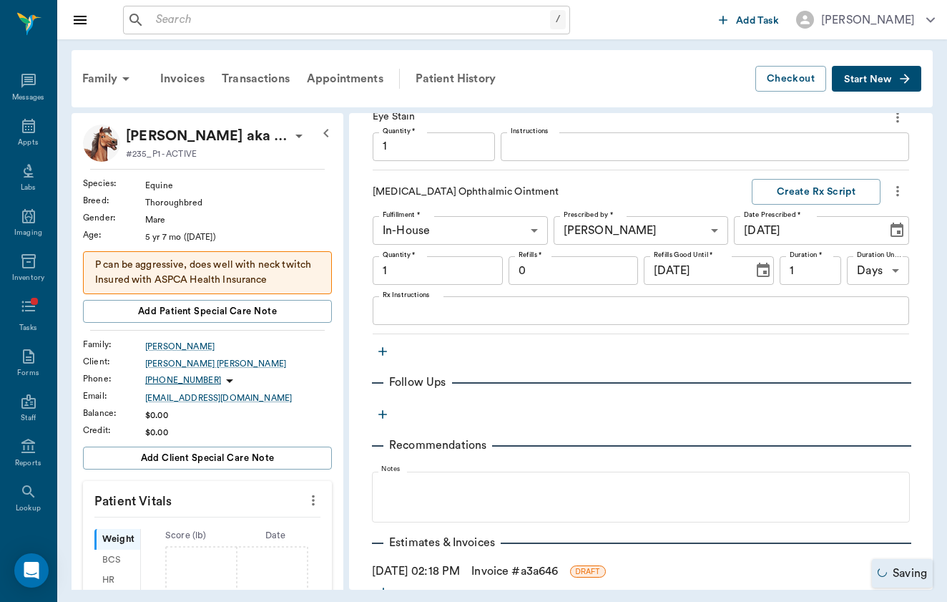
type input "1.00"
click at [471, 303] on textarea "Rx Instructions" at bounding box center [641, 311] width 517 height 16
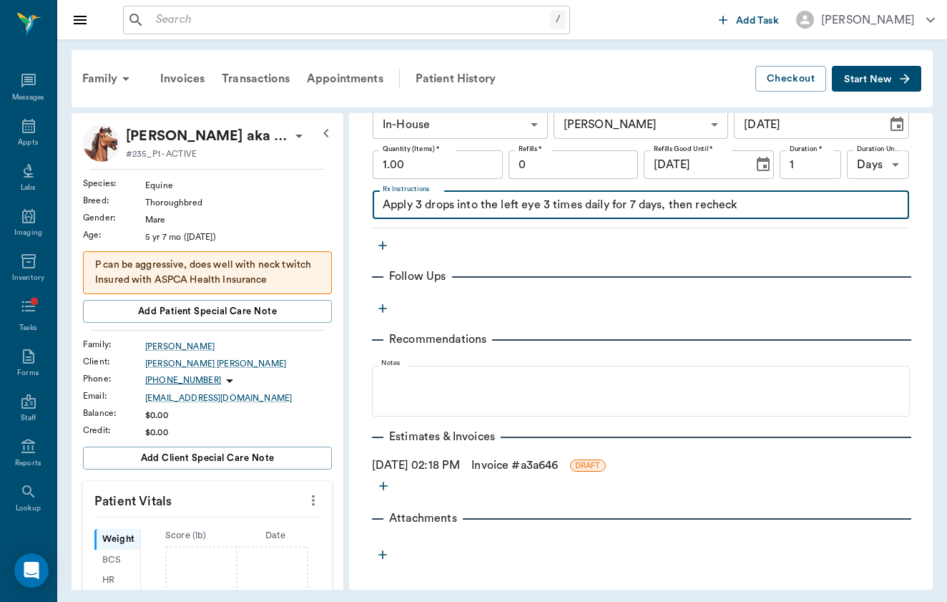
scroll to position [1072, 0]
type textarea "Apply 3 drops into the left eye 3 times daily for 7 days, then recheck"
click at [495, 471] on link "Invoice # a3a646" at bounding box center [515, 465] width 87 height 17
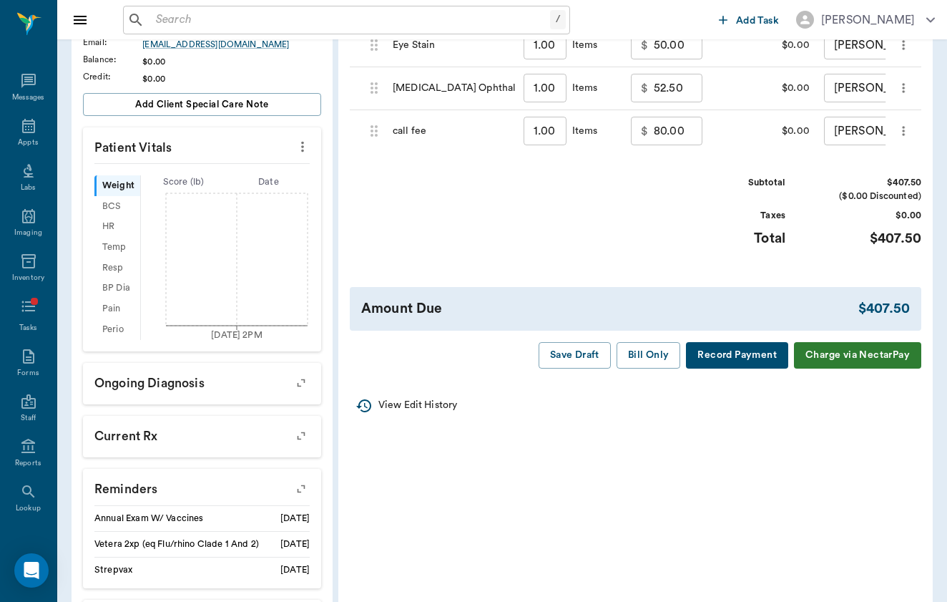
scroll to position [388, 0]
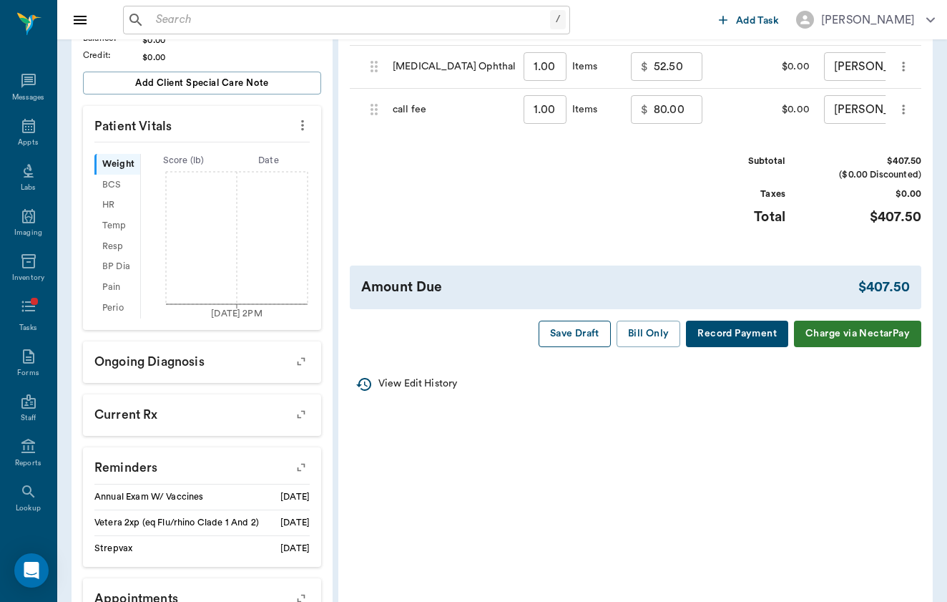
click at [588, 331] on button "Save Draft" at bounding box center [575, 334] width 72 height 26
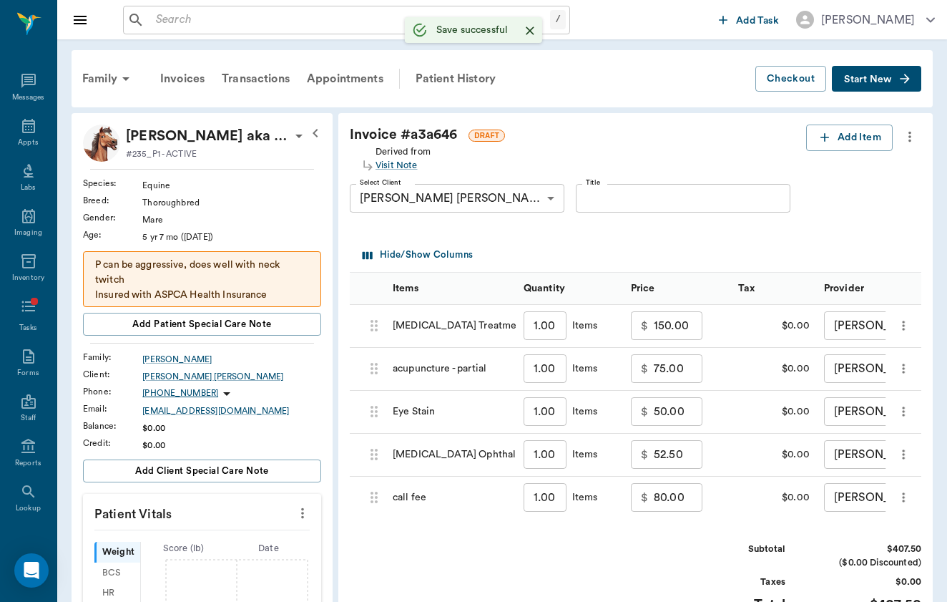
scroll to position [0, 0]
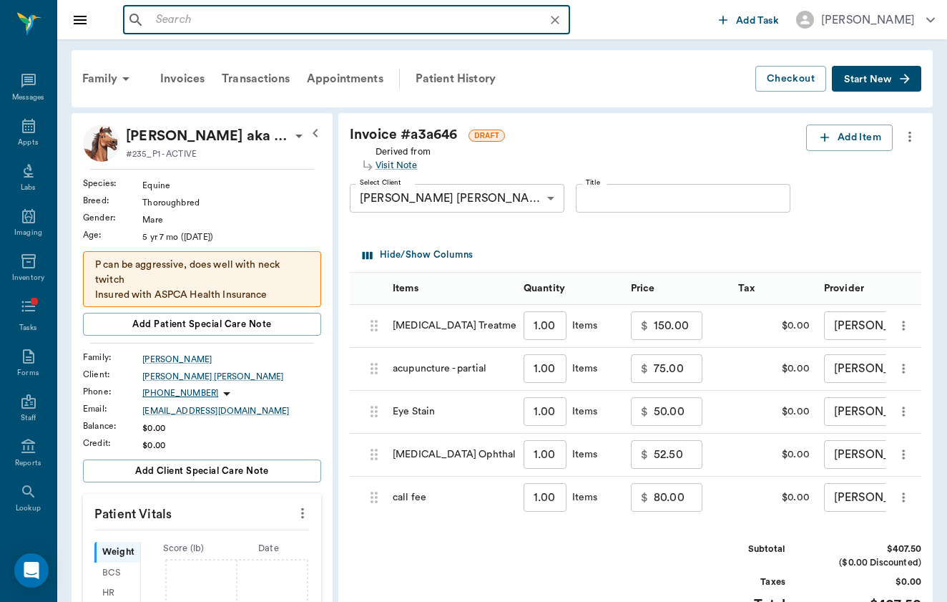
click at [177, 19] on input "text" at bounding box center [358, 20] width 416 height 20
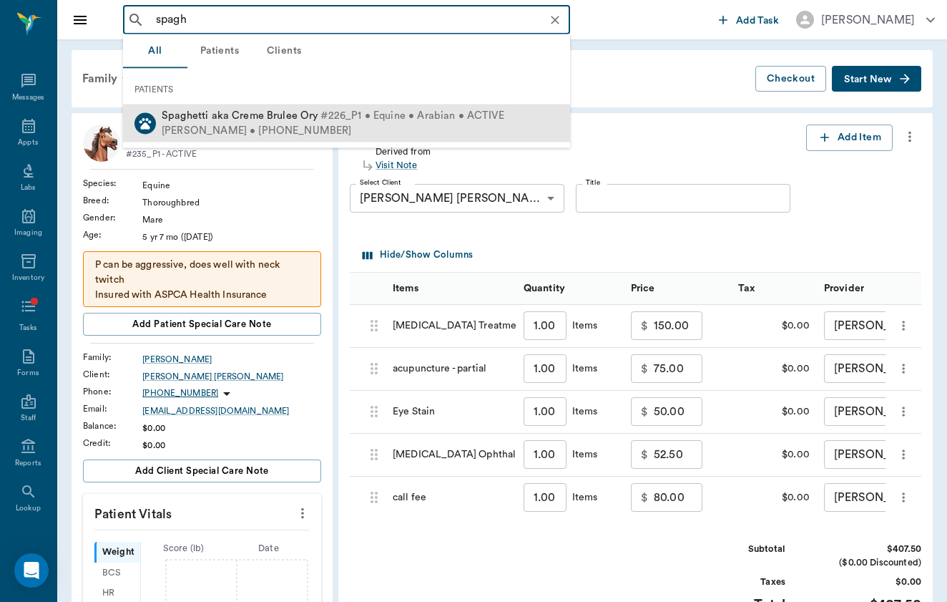
click at [215, 121] on span "Spaghetti aka Creme Brulee Ory" at bounding box center [240, 115] width 157 height 11
type input "spagh"
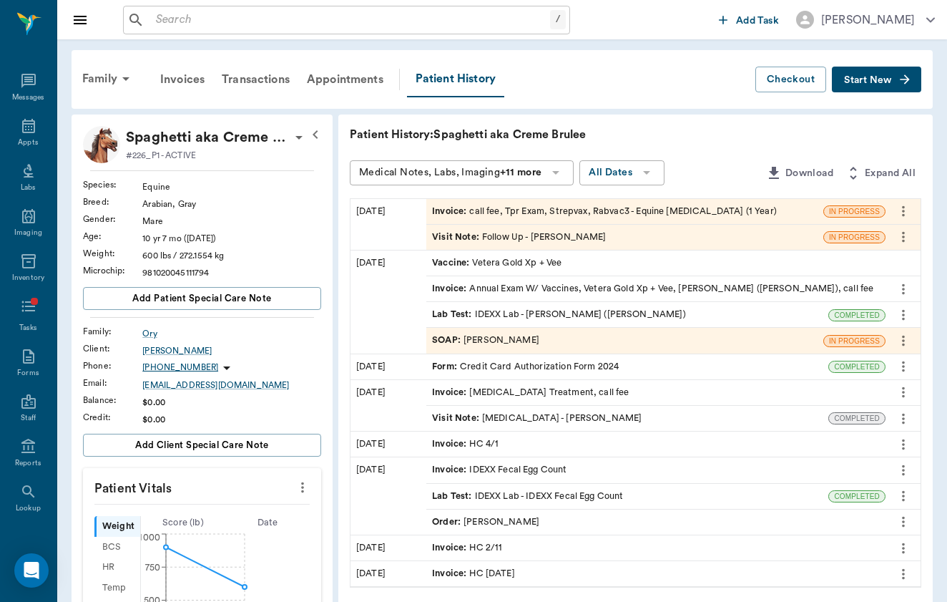
click at [487, 243] on div "Visit Note : Follow Up - [PERSON_NAME]" at bounding box center [519, 237] width 174 height 14
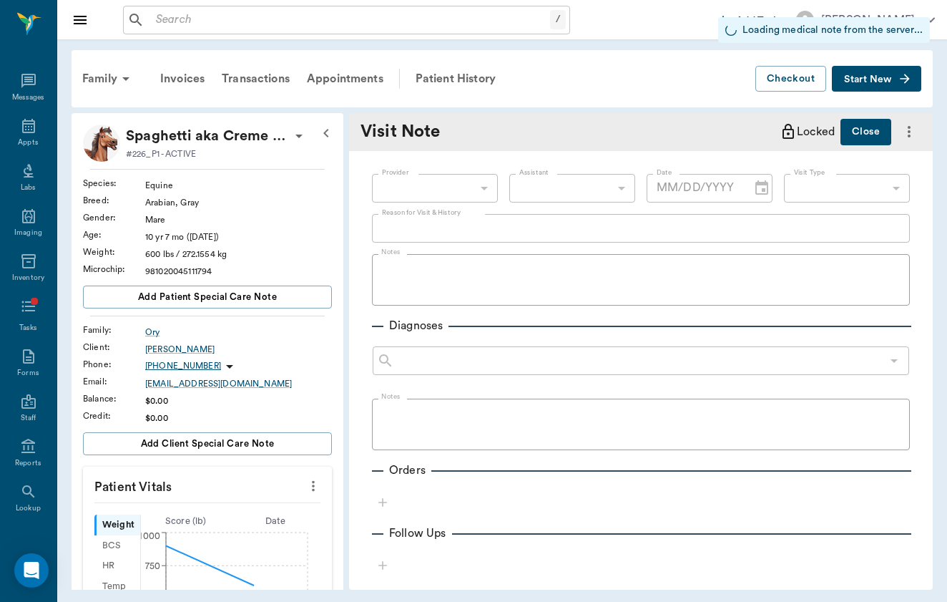
type input "649b3e03b5bc7e03f9326794"
type input "[DATE]"
type input "65d2c202a8044d23520120c7"
type textarea "Remaining vaccines (rabies/strangles)"
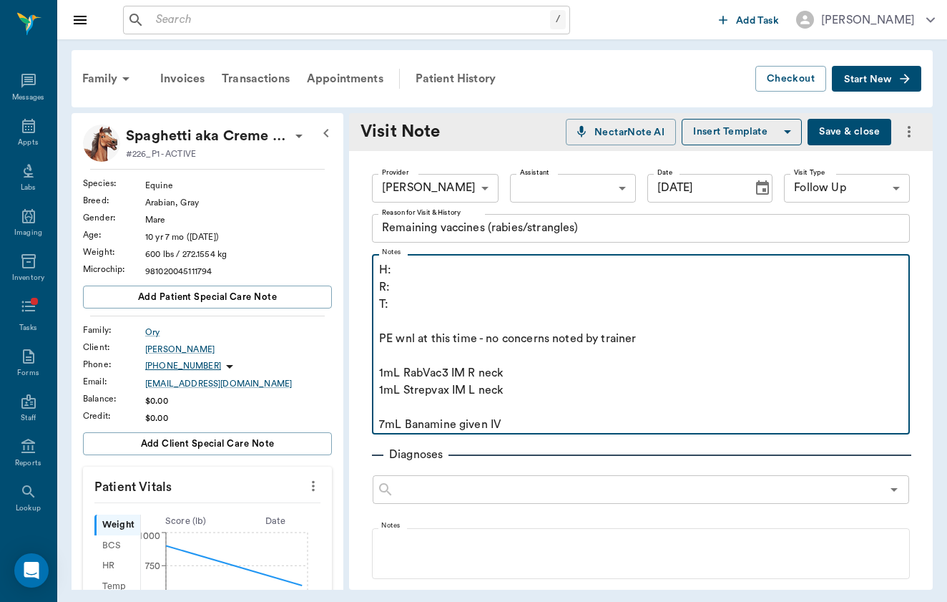
click at [454, 303] on p "T:" at bounding box center [641, 304] width 524 height 17
click at [430, 283] on p "R:" at bounding box center [641, 286] width 524 height 17
click at [442, 270] on p "H:" at bounding box center [641, 269] width 524 height 17
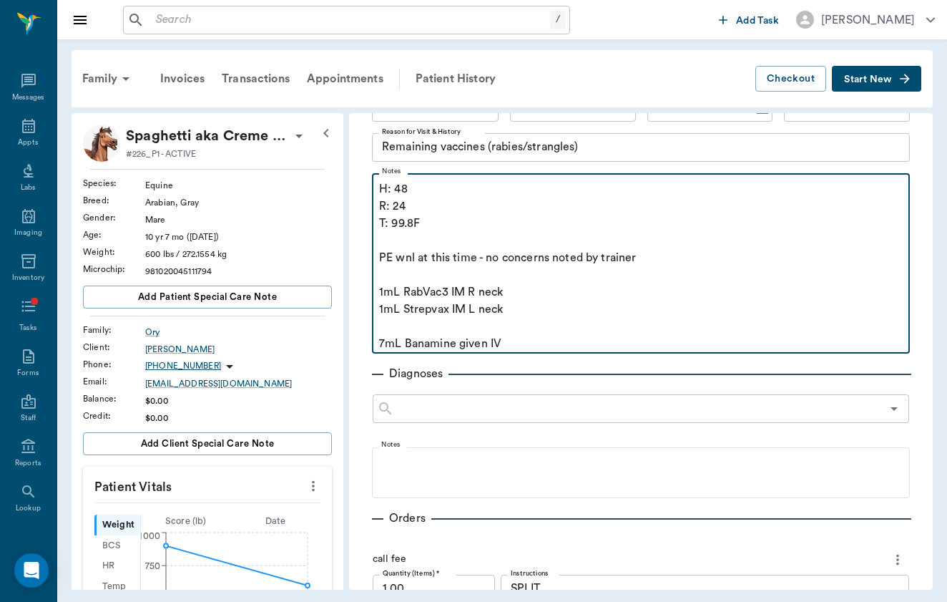
scroll to position [82, 0]
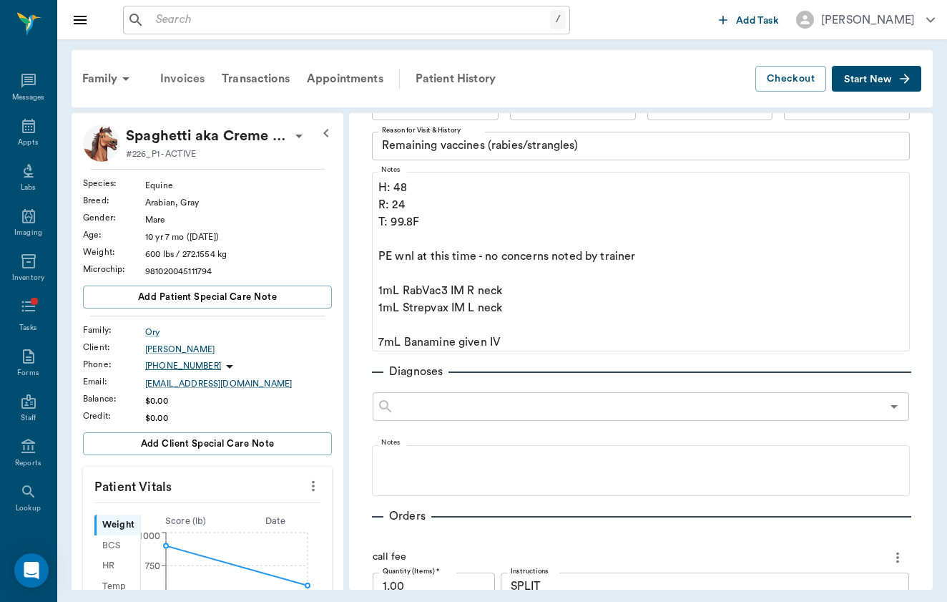
click at [201, 85] on div "Invoices" at bounding box center [183, 79] width 62 height 34
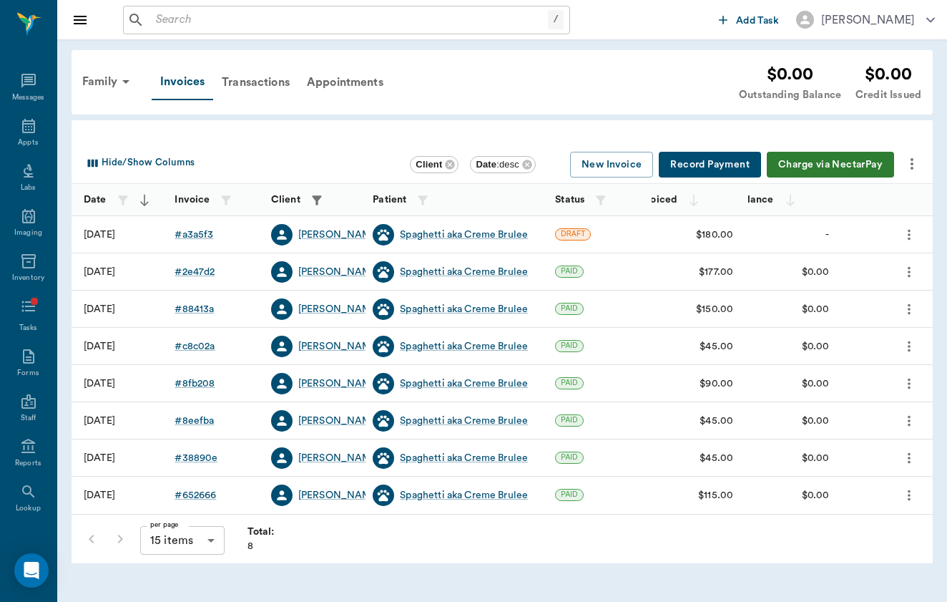
click at [125, 537] on div "per page 15 items 15 per page Total: 8" at bounding box center [175, 538] width 197 height 37
click at [117, 537] on div "per page 15 items 15 per page Total: 8" at bounding box center [175, 538] width 197 height 37
click at [189, 499] on div "# 652666" at bounding box center [196, 495] width 42 height 14
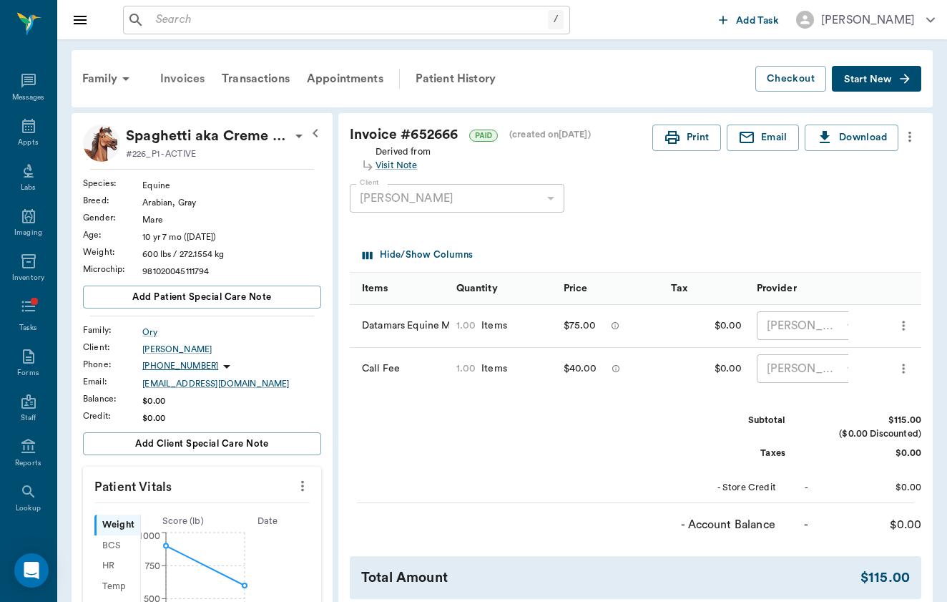
click at [165, 87] on div "Invoices" at bounding box center [183, 79] width 62 height 34
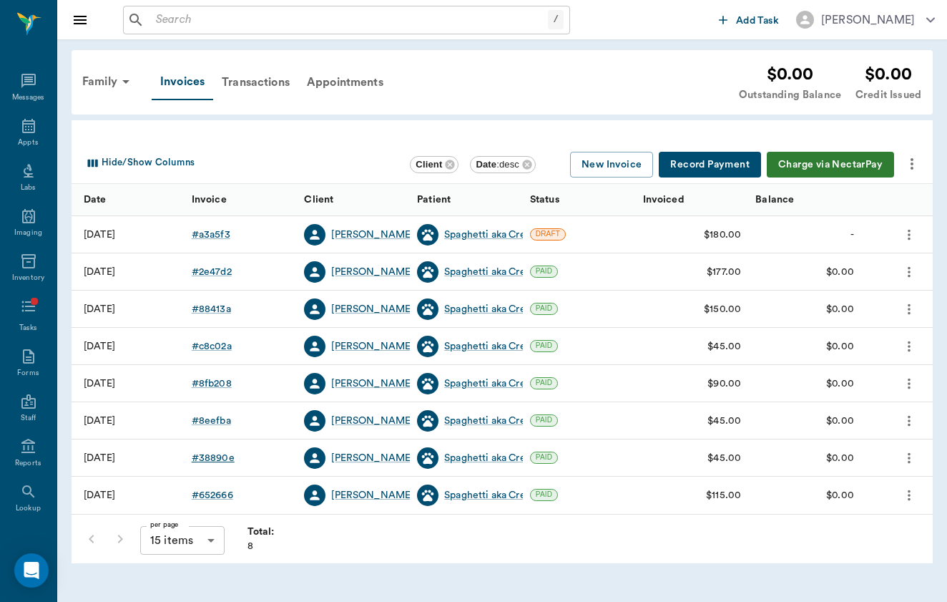
click at [210, 458] on div "# 38890e" at bounding box center [213, 458] width 43 height 14
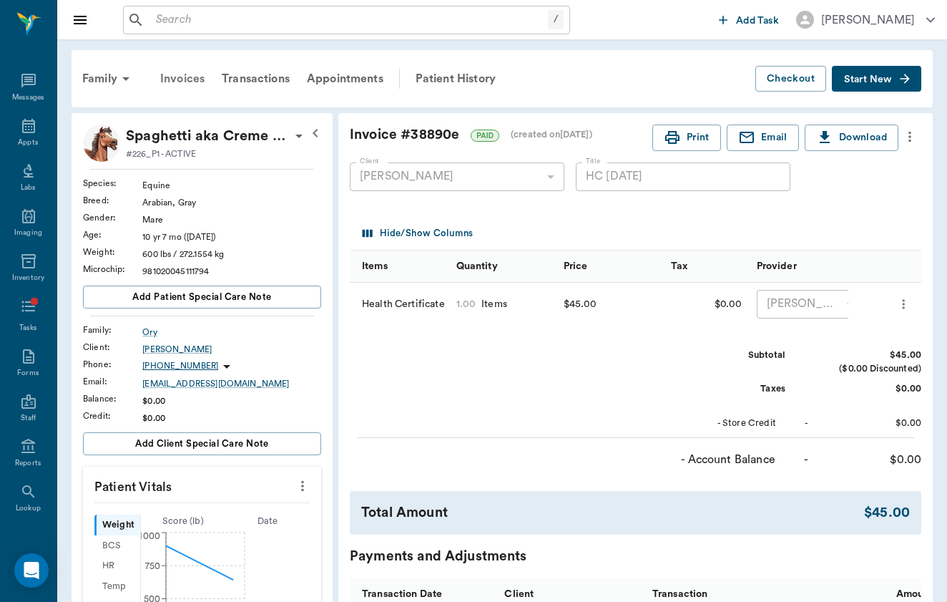
click at [172, 69] on div "Invoices" at bounding box center [183, 79] width 62 height 34
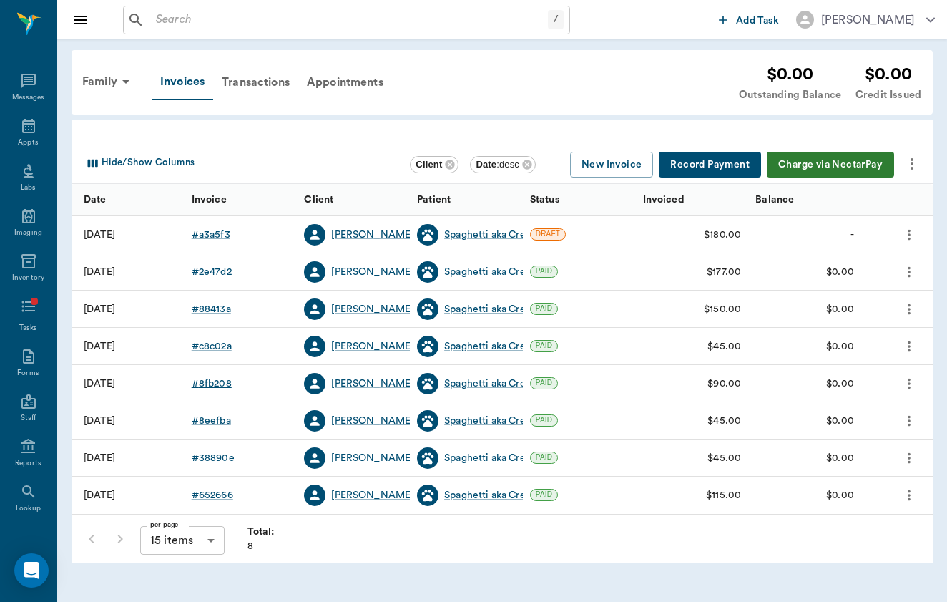
click at [209, 378] on div "# 8fb208" at bounding box center [212, 383] width 40 height 14
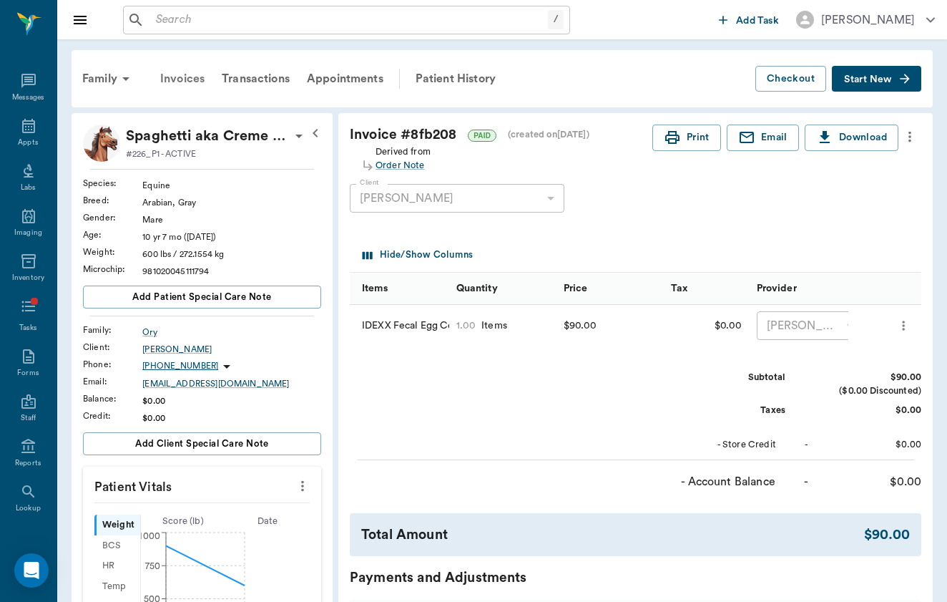
click at [181, 69] on div "Invoices" at bounding box center [183, 79] width 62 height 34
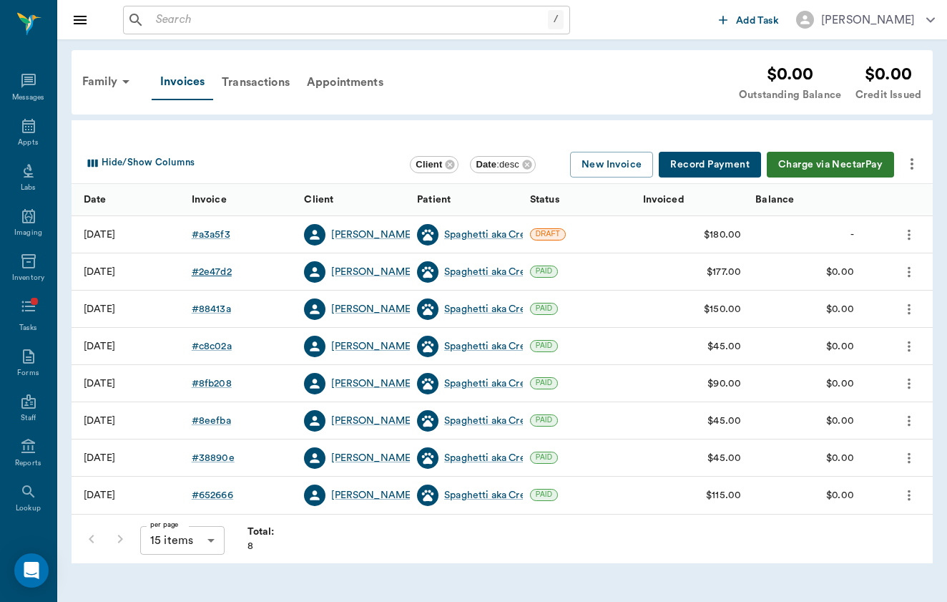
click at [211, 270] on div "# 2e47d2" at bounding box center [212, 272] width 40 height 14
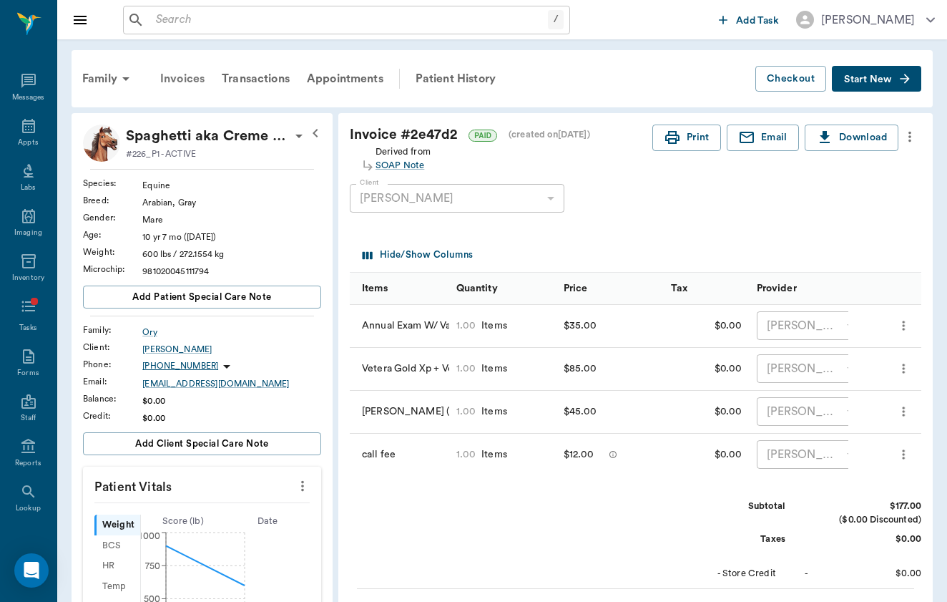
click at [165, 90] on div "Invoices" at bounding box center [183, 79] width 62 height 34
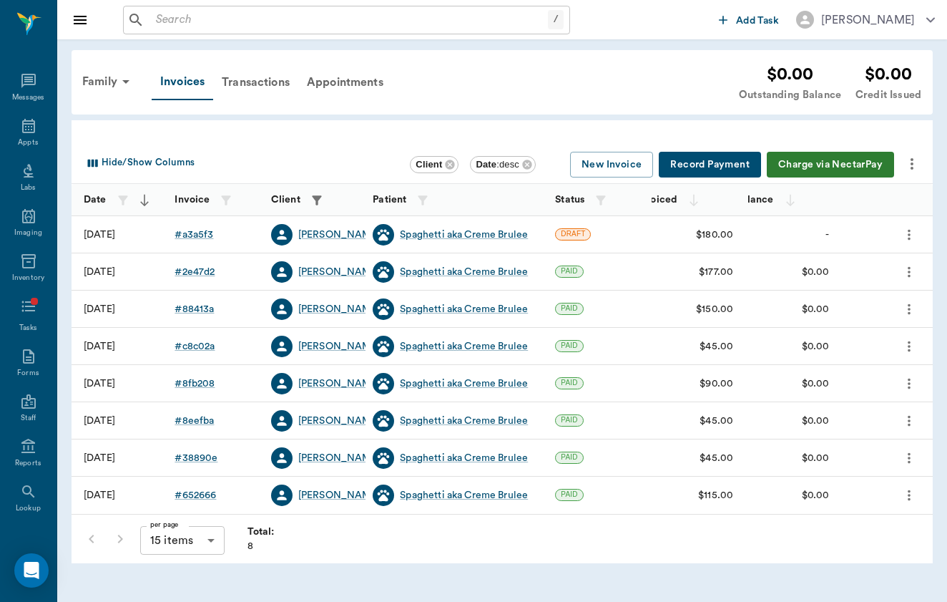
click at [207, 19] on input "text" at bounding box center [349, 20] width 398 height 20
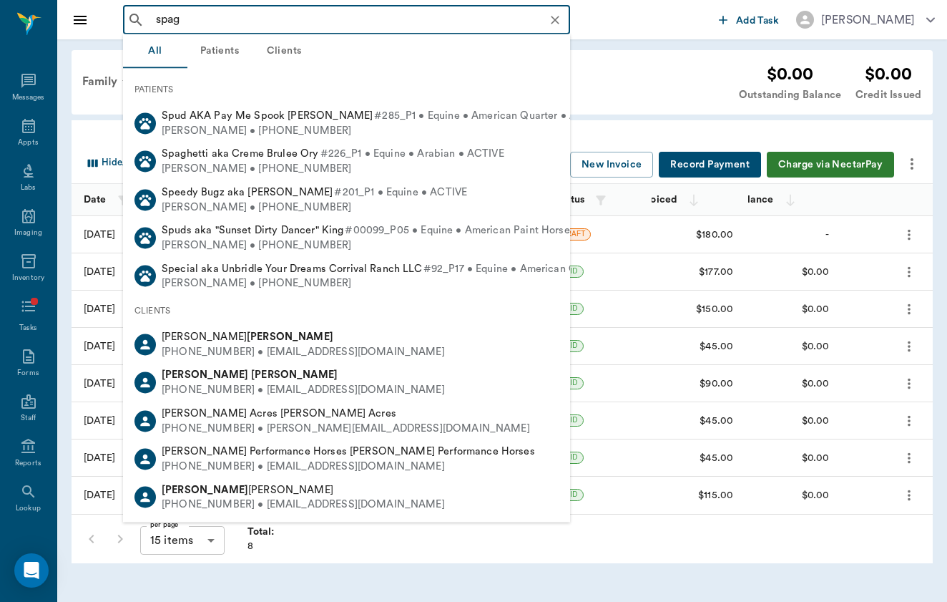
type input "spagh"
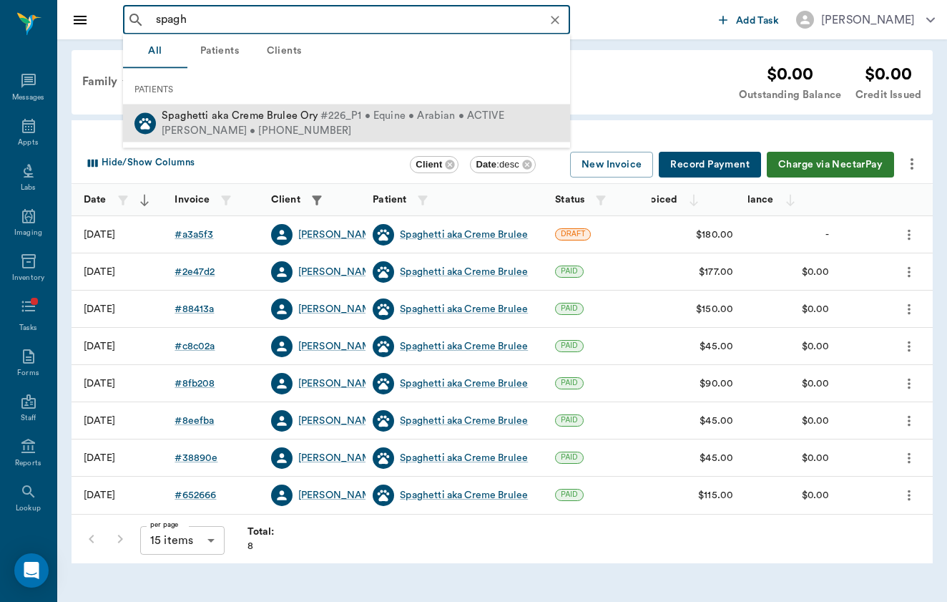
click at [249, 125] on div "[PERSON_NAME] • [PHONE_NUMBER]" at bounding box center [333, 130] width 343 height 15
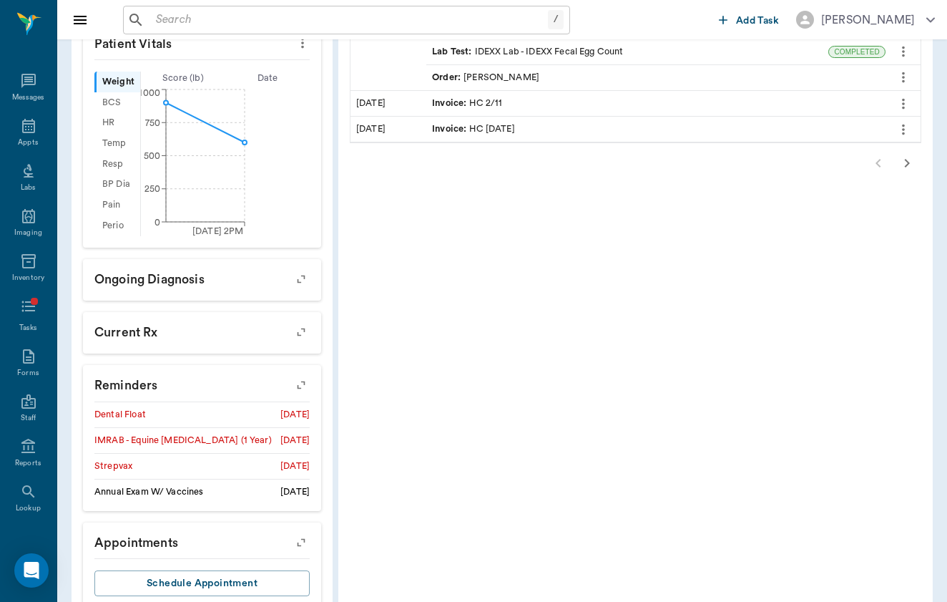
scroll to position [451, 0]
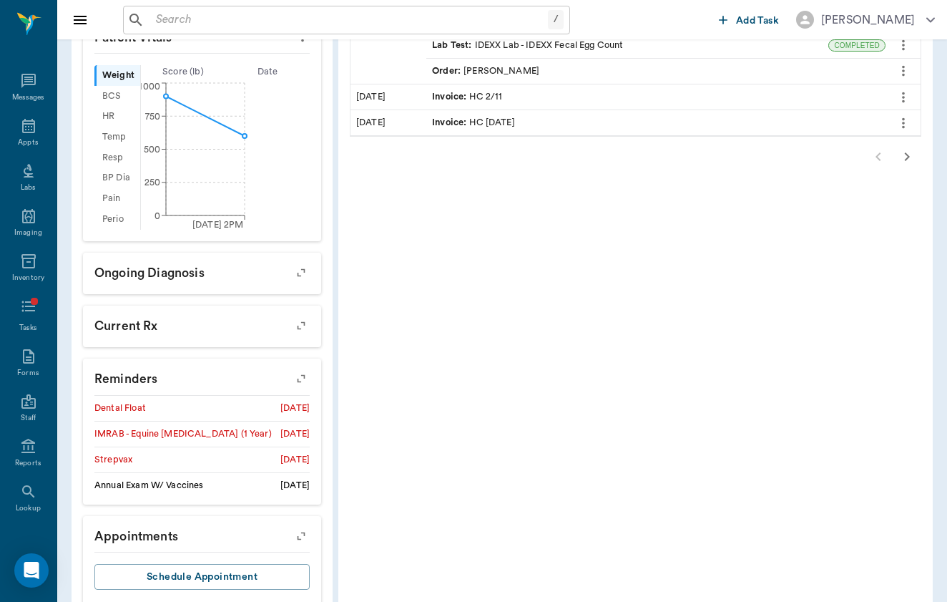
click at [283, 384] on button "button" at bounding box center [301, 379] width 36 height 36
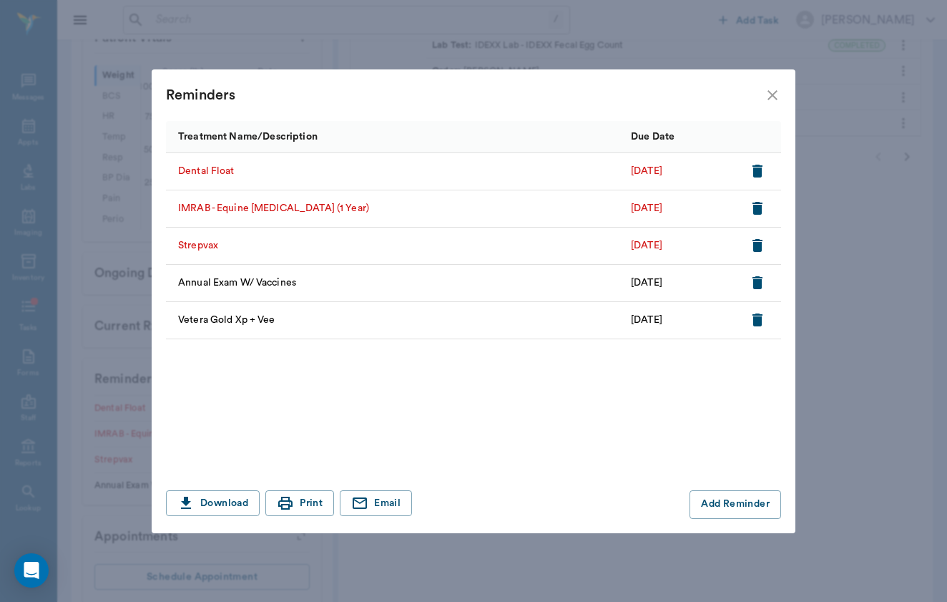
click at [774, 96] on icon "close" at bounding box center [773, 95] width 10 height 10
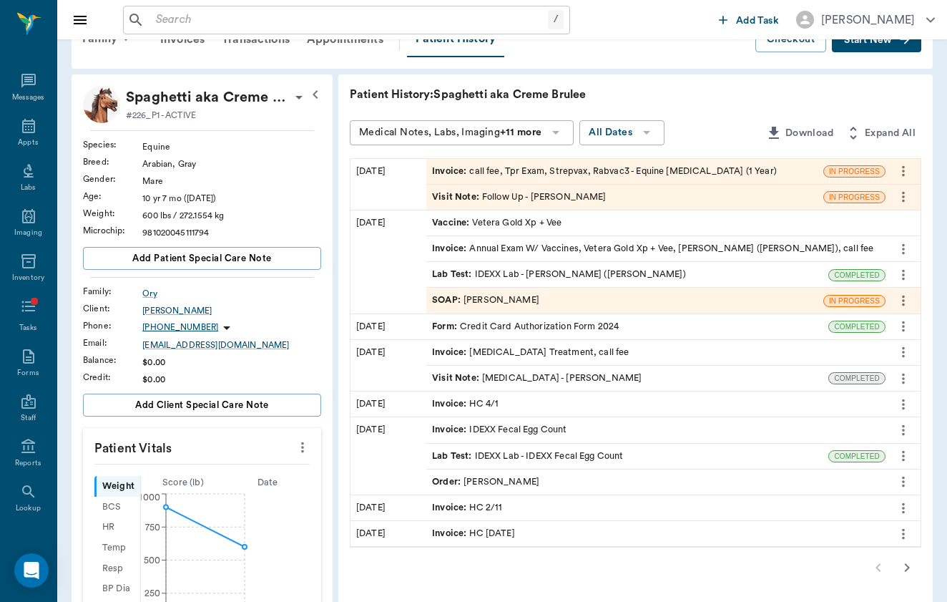
scroll to position [17, 0]
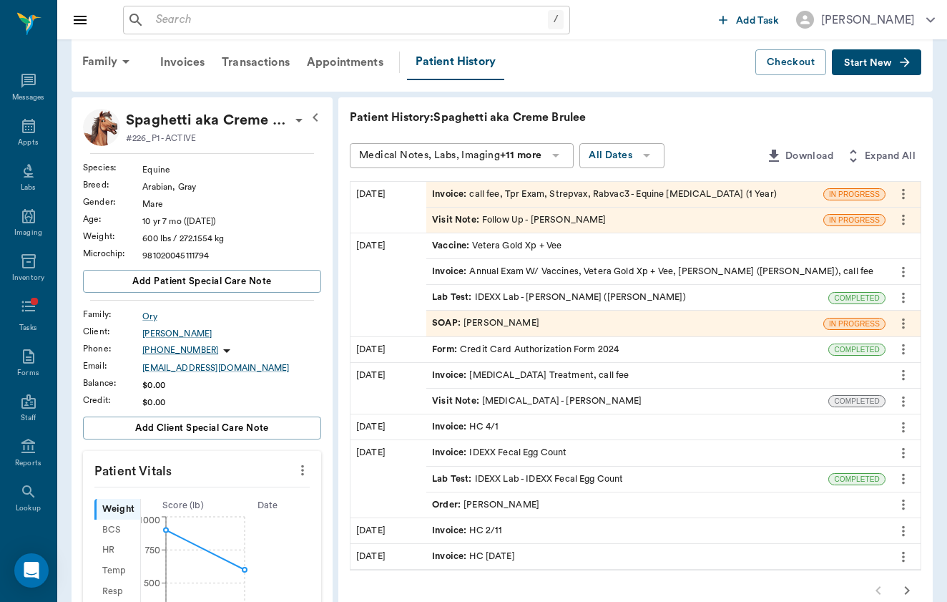
click at [547, 155] on icon at bounding box center [555, 155] width 17 height 17
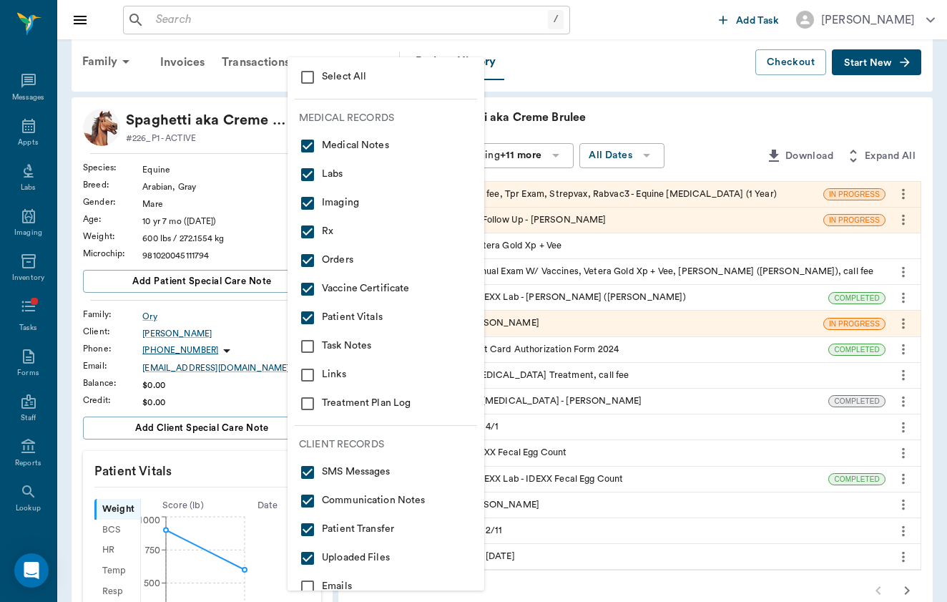
click at [504, 155] on div at bounding box center [473, 301] width 947 height 602
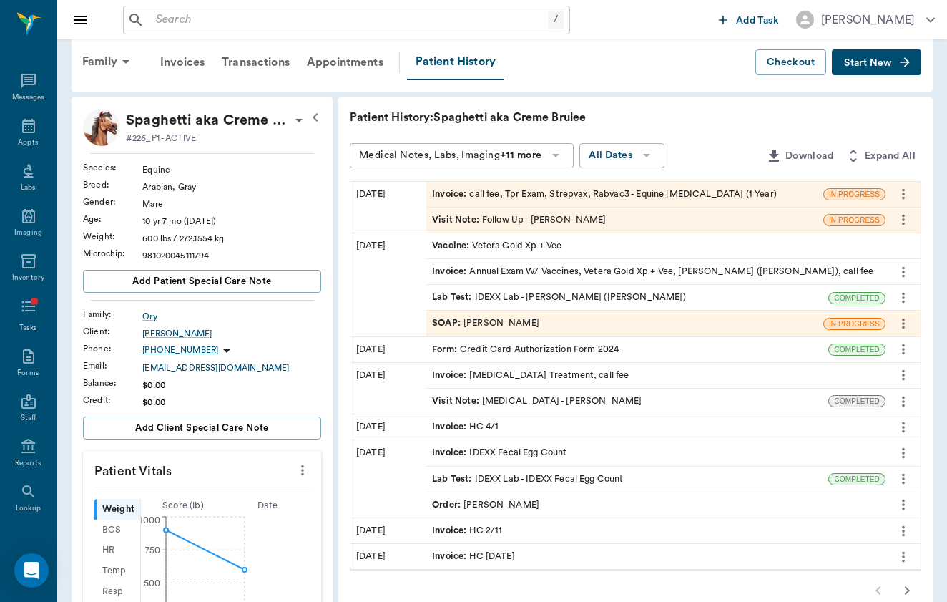
click at [504, 155] on body "/ ​ Add Task [PERSON_NAME] Nectar Messages Appts Labs Imaging Inventory Tasks F…" at bounding box center [473, 525] width 947 height 1085
click at [552, 155] on icon at bounding box center [555, 156] width 7 height 4
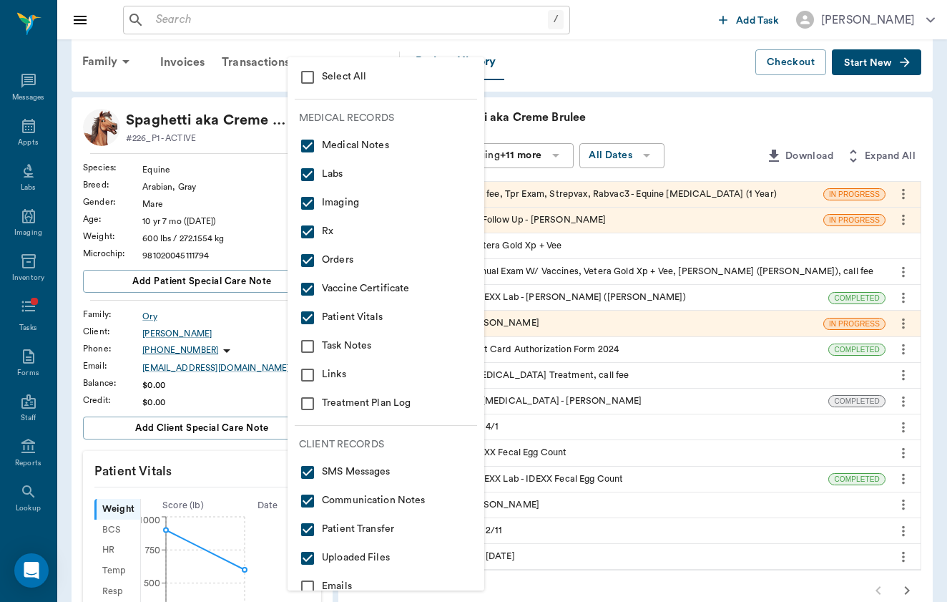
click at [316, 81] on input "checkbox" at bounding box center [307, 77] width 17 height 17
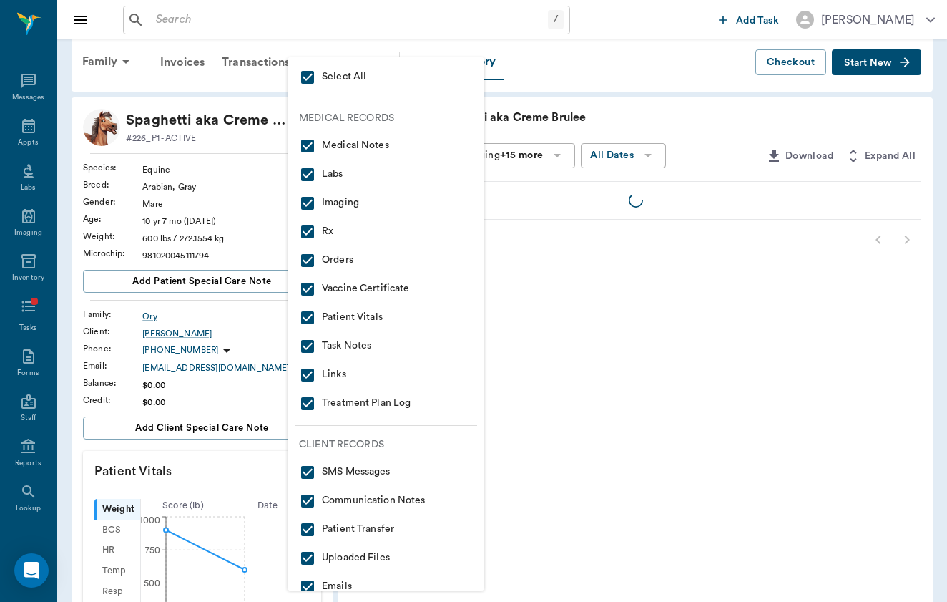
click at [601, 119] on div at bounding box center [473, 301] width 947 height 602
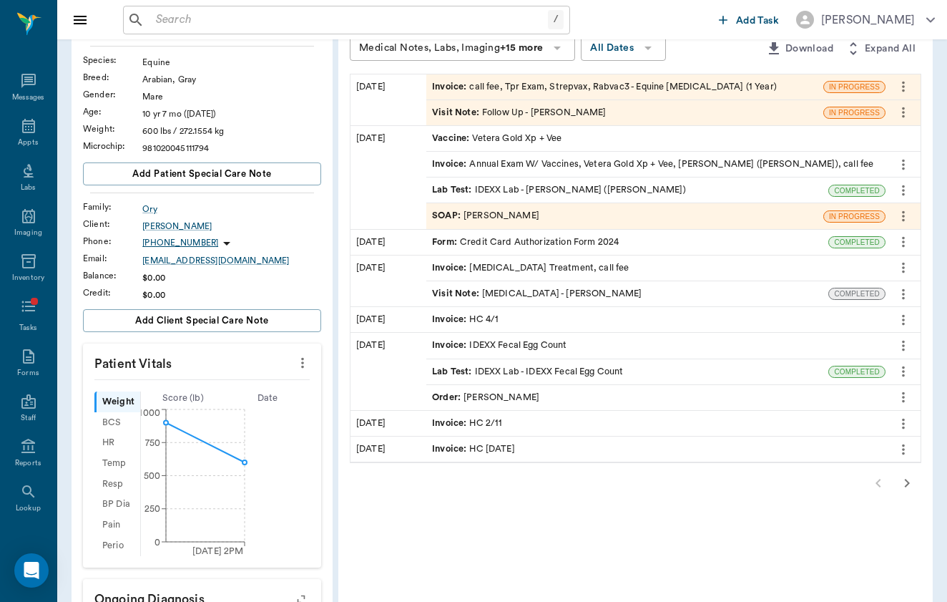
scroll to position [133, 0]
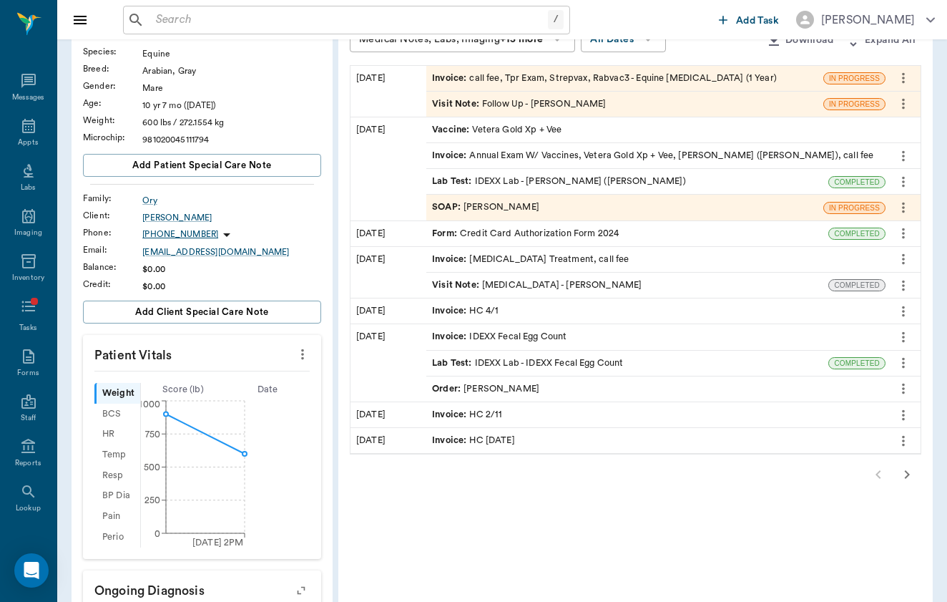
click at [904, 470] on icon "button" at bounding box center [907, 474] width 17 height 17
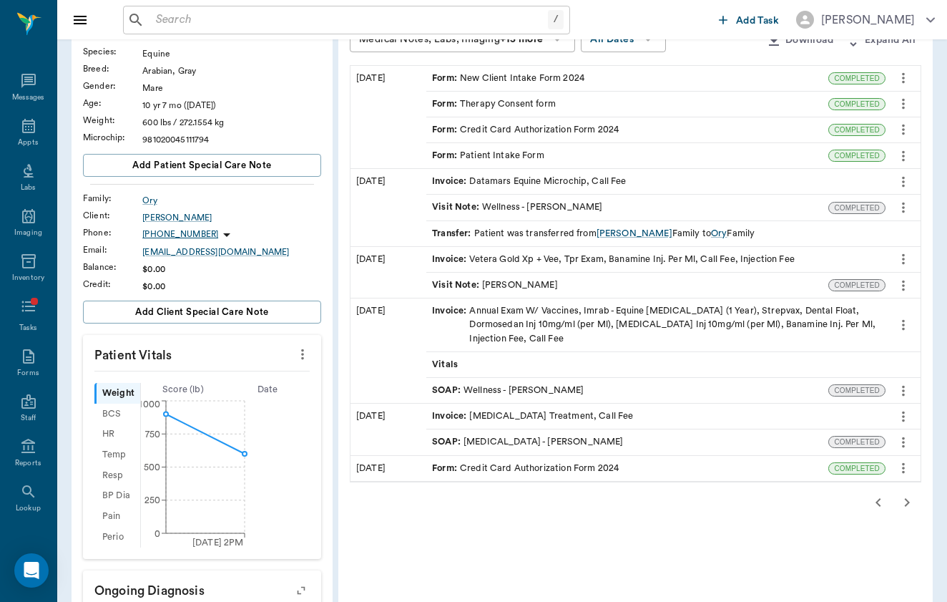
click at [904, 494] on icon "button" at bounding box center [907, 502] width 17 height 17
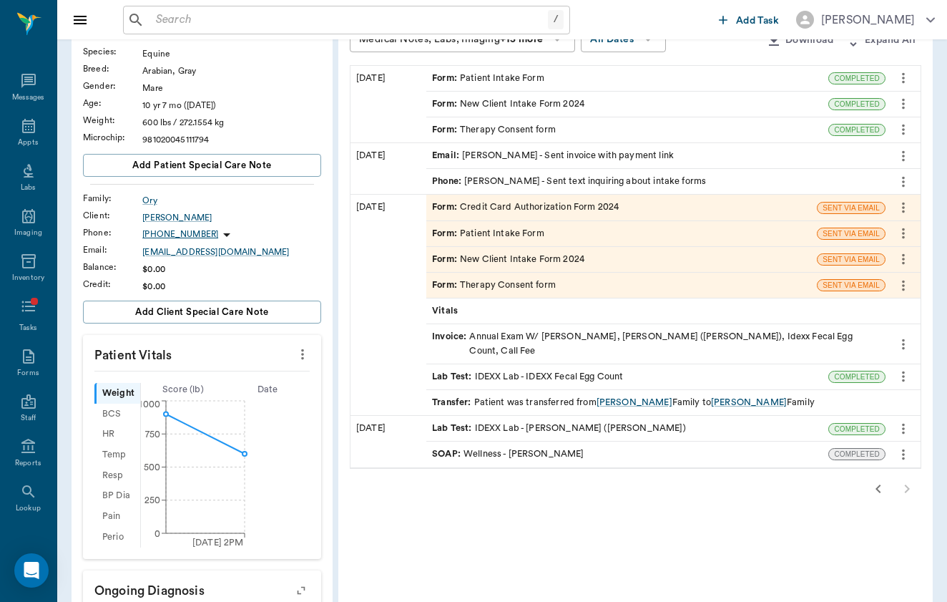
click at [870, 480] on icon "button" at bounding box center [878, 488] width 17 height 17
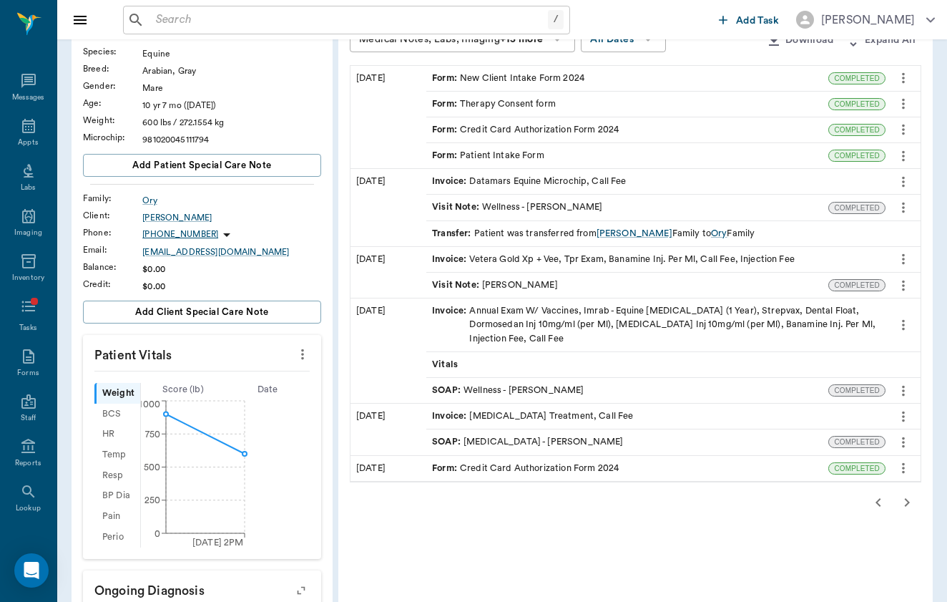
click at [485, 384] on div "SOAP : Wellness - [PERSON_NAME]" at bounding box center [508, 391] width 152 height 14
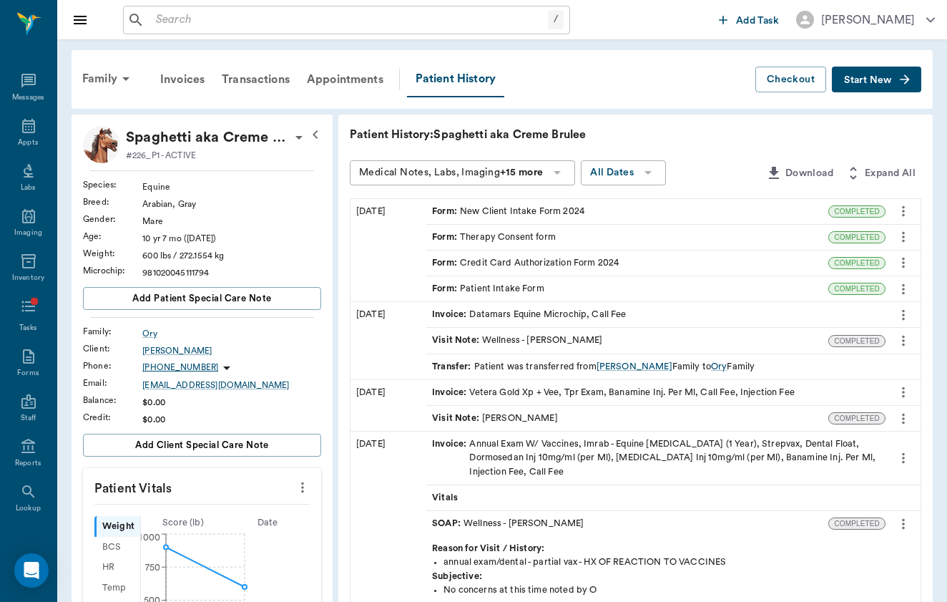
scroll to position [0, 0]
click at [263, 35] on div "/ ​ Add Task [PERSON_NAME]" at bounding box center [502, 19] width 890 height 39
click at [267, 21] on input "text" at bounding box center [349, 20] width 398 height 20
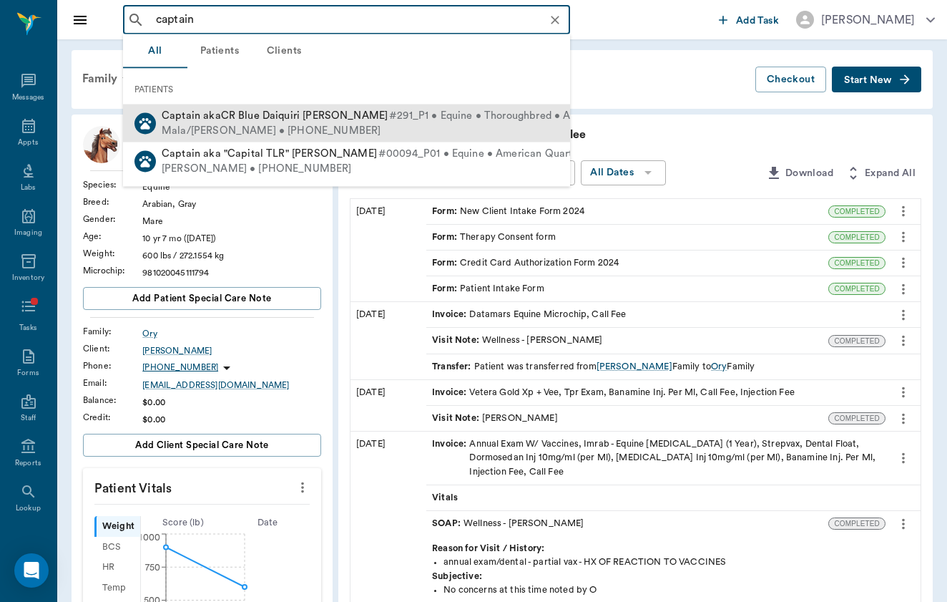
click at [256, 116] on span "Captain akaCR Blue Daiquiri [PERSON_NAME]" at bounding box center [275, 115] width 226 height 11
type input "captain"
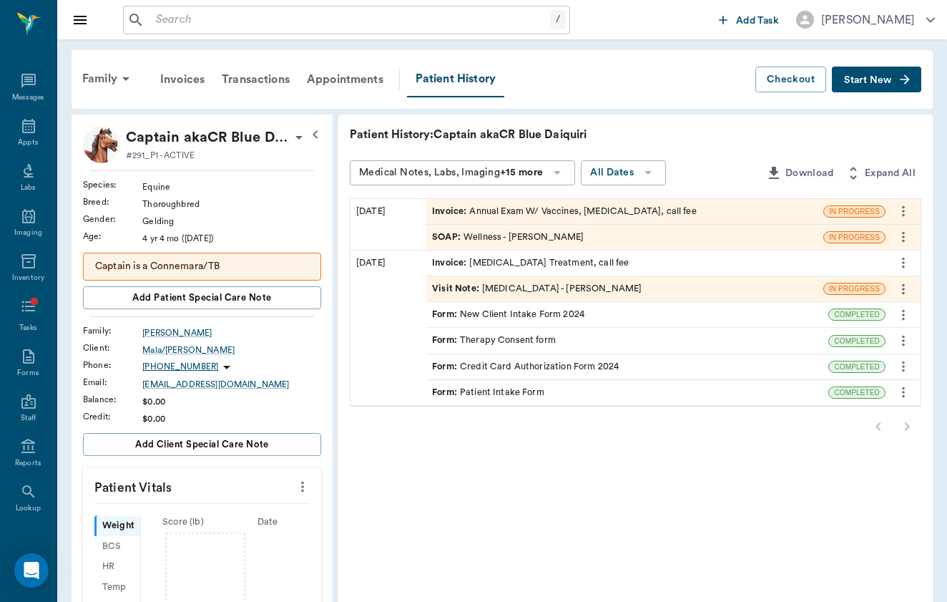
click at [479, 235] on div "SOAP : Wellness - [PERSON_NAME]" at bounding box center [508, 237] width 152 height 14
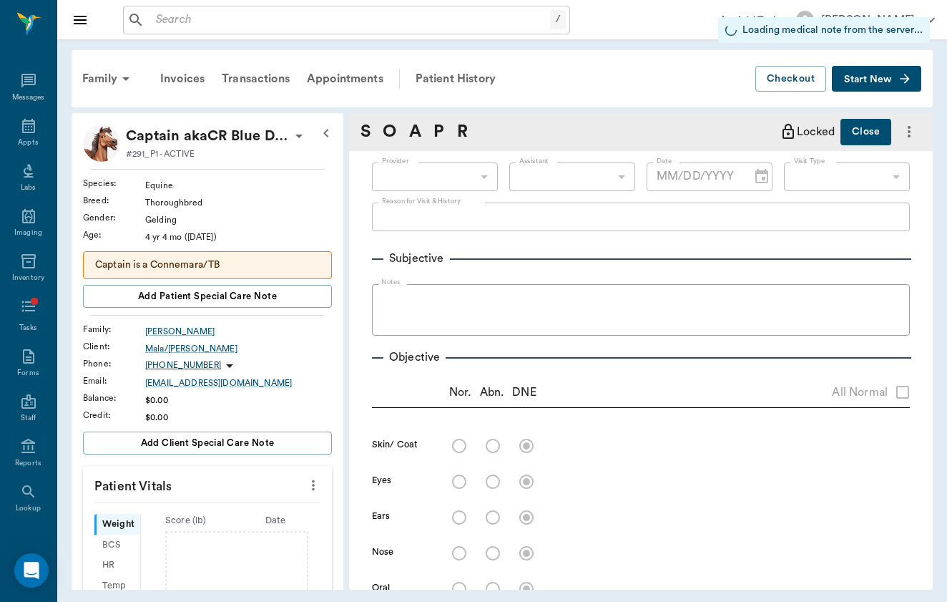
type input "649b3e03b5bc7e03f9326794"
type input "[DATE]"
type input "65d2c202a8044d23520120c5"
type textarea "Annual exam/Booster exam"
radio input "true"
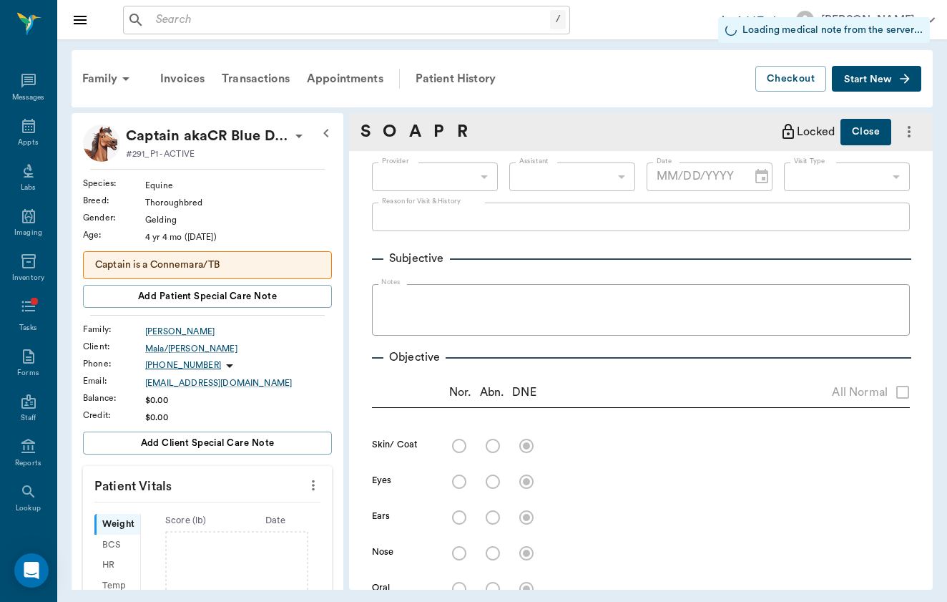
type textarea "free from sores, crusting or ectoparasites"
radio input "true"
type textarea "clear, PLR OU"
radio input "true"
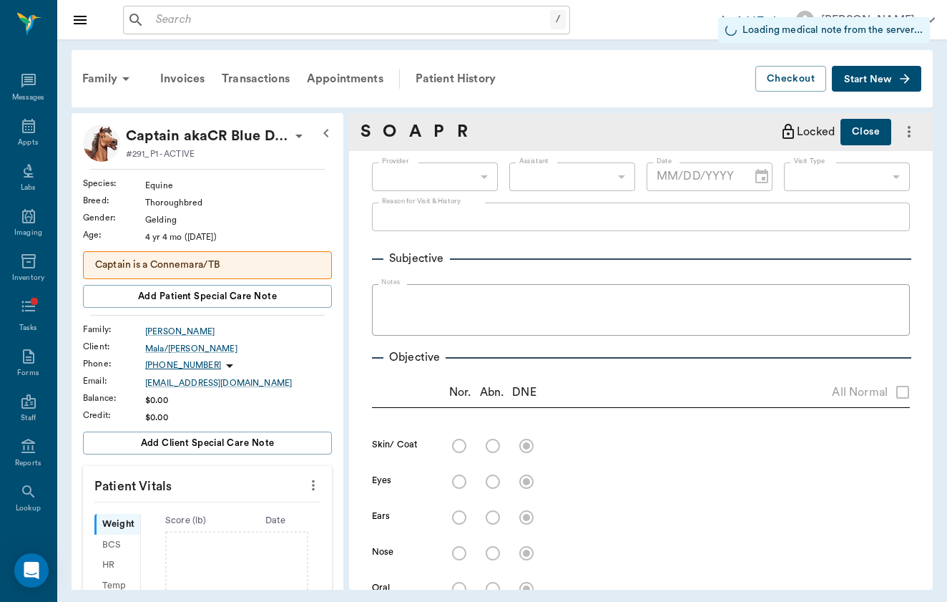
type textarea "no signs of nasal discharge or crusting"
radio input "true"
type textarea "mm pk <2, moist; no signs of ulceration along the gums or buccal surface; no [M…"
radio input "true"
type textarea "no [MEDICAL_DATA] present on exam, sinus rythmn"
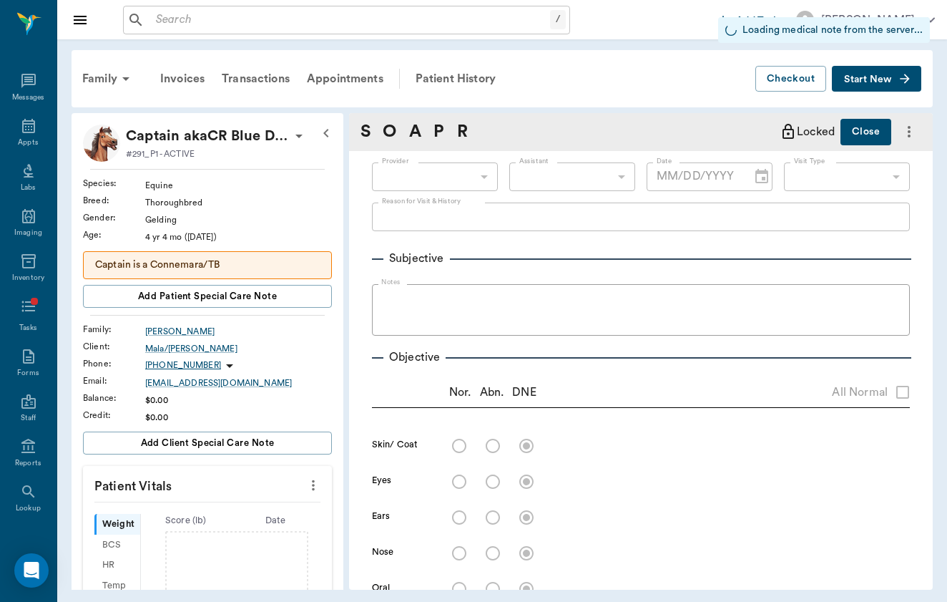
radio input "true"
type textarea "no crackles or wheezes bilaterally, no cough on exam"
radio input "true"
type textarea "PLN wnl"
radio input "true"
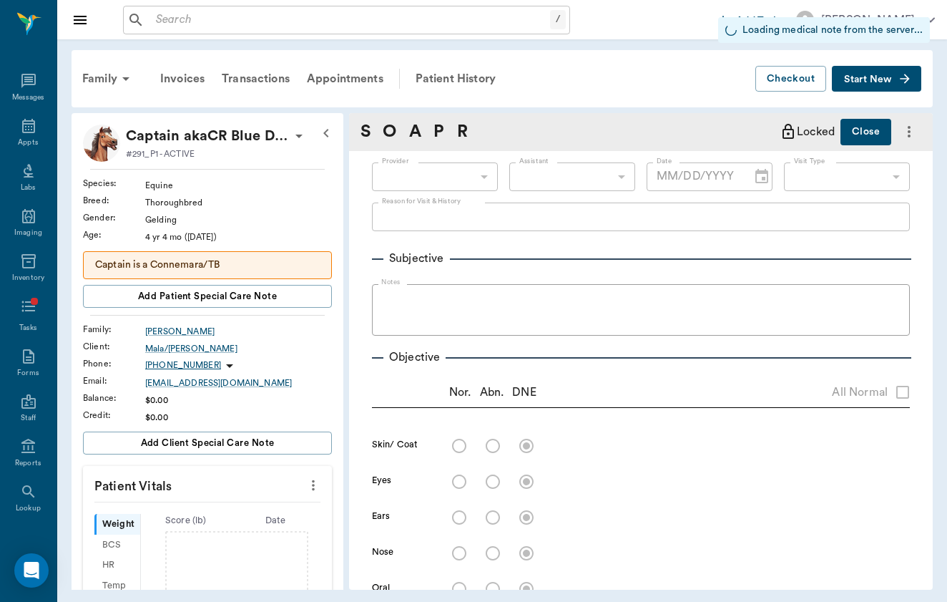
type textarea "Borborygmi present x4, wnl (1/4)"
radio input "true"
type textarea "external genitalia wnl"
radio input "true"
type textarea "ambulatory x4, no lameness seen or noted by O; DP 1/4 x4 (wnl)"
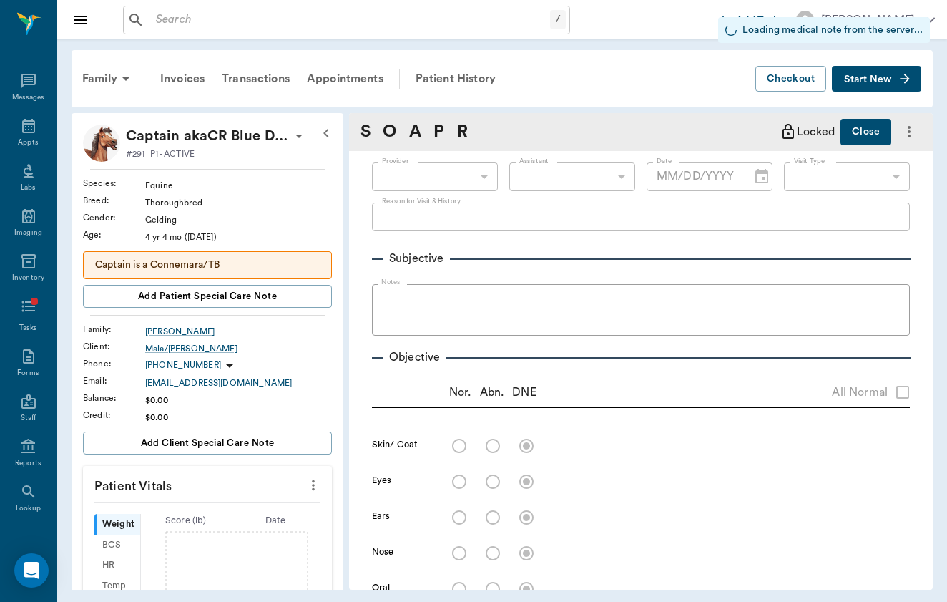
radio input "true"
type textarea "no [MEDICAL_DATA] present on exam"
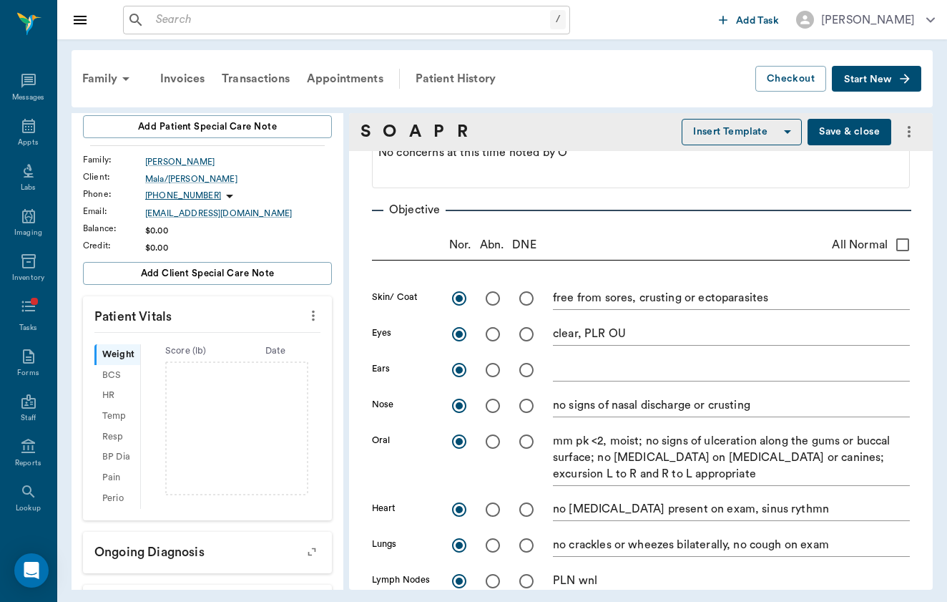
scroll to position [185, 0]
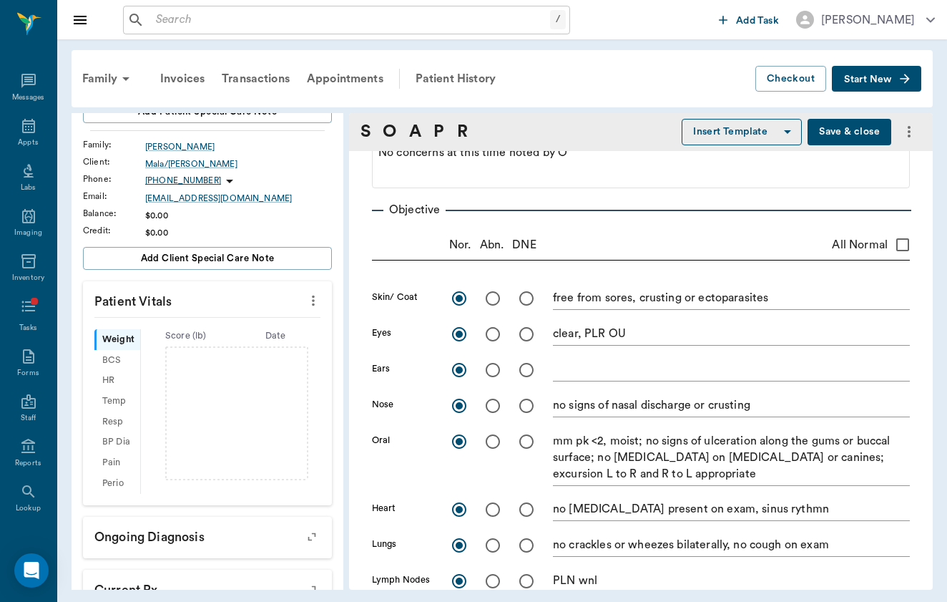
click at [316, 301] on icon "more" at bounding box center [314, 300] width 16 height 17
click at [303, 323] on span "Enter Vitals" at bounding box center [253, 325] width 120 height 15
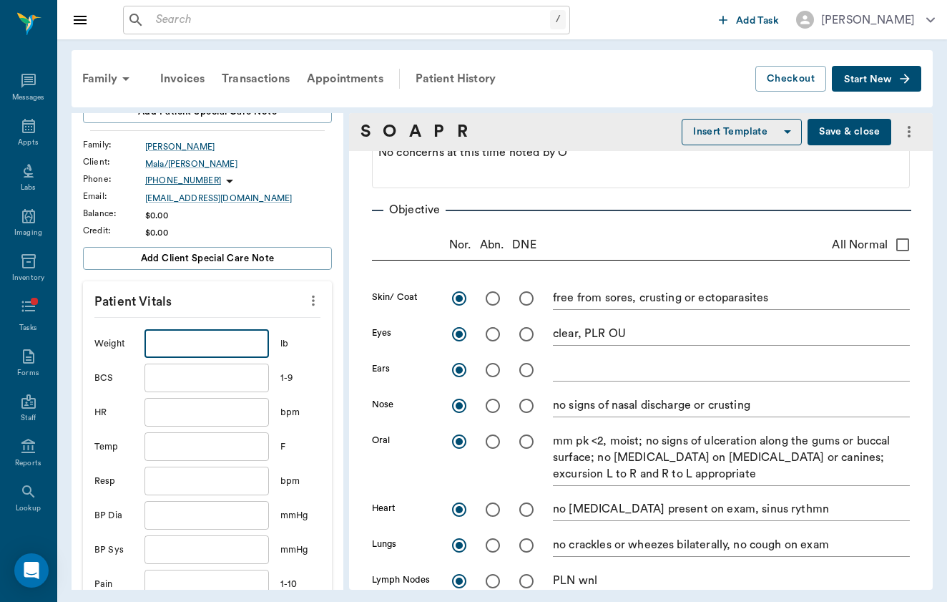
click at [223, 356] on input "text" at bounding box center [207, 343] width 125 height 29
type input "1000"
click at [223, 376] on input "text" at bounding box center [207, 377] width 125 height 29
type input "6"
click at [220, 409] on input "text" at bounding box center [207, 412] width 125 height 29
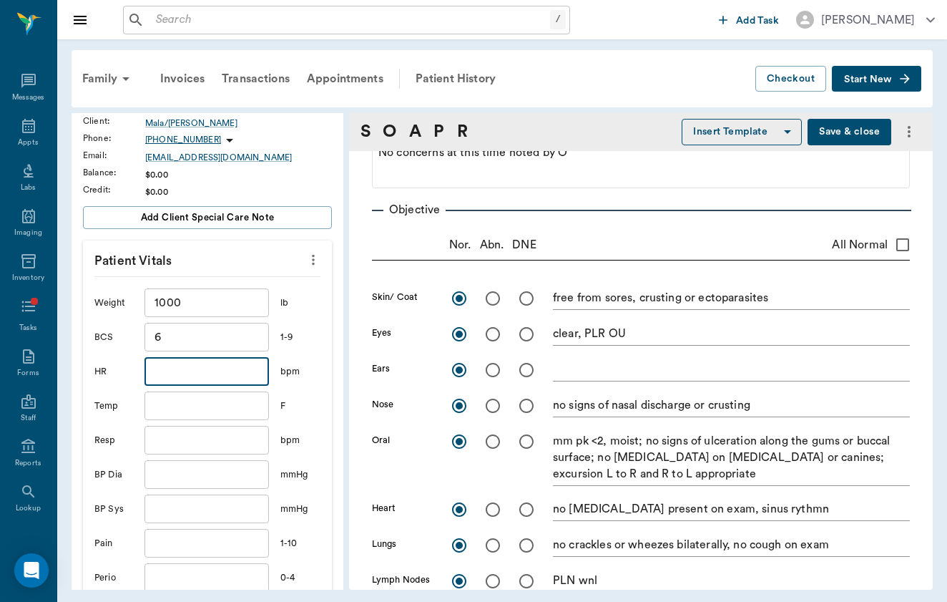
scroll to position [227, 0]
click at [225, 421] on div "Weight 1000 ​ lb BCS 6 ​ 1-9 HR ​ bpm Temp ​ F Resp ​ bpm BP Dia ​ mmHg BP Sys …" at bounding box center [207, 454] width 226 height 359
click at [227, 413] on input "text" at bounding box center [207, 404] width 125 height 29
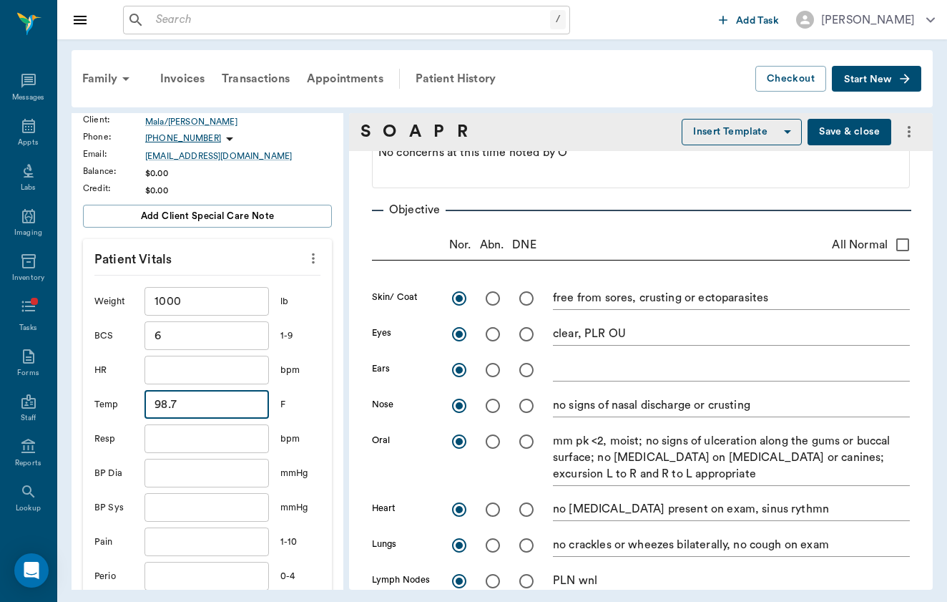
type input "98.7"
click at [246, 374] on input "text" at bounding box center [207, 370] width 125 height 29
type input "42"
click at [239, 429] on input "text" at bounding box center [207, 438] width 125 height 29
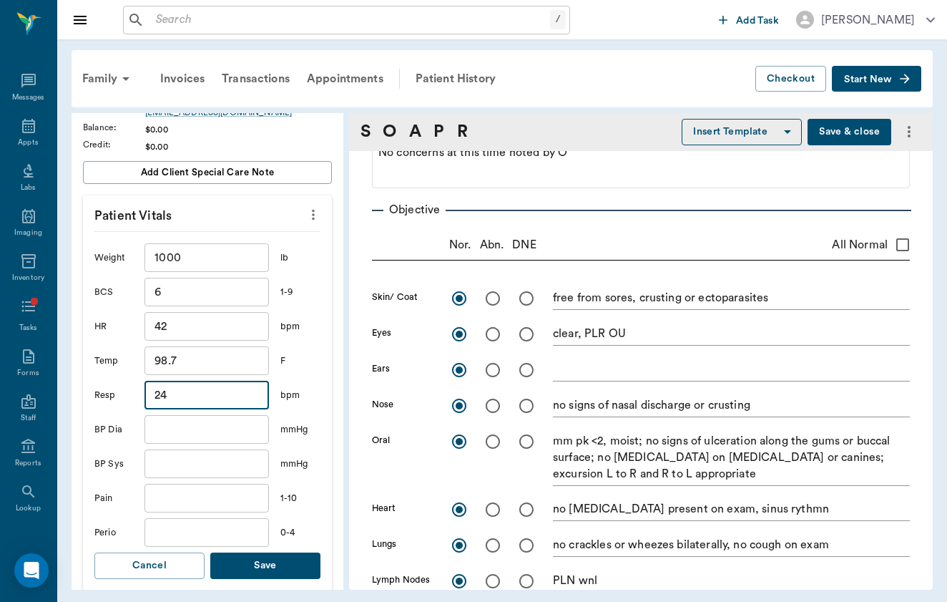
scroll to position [287, 0]
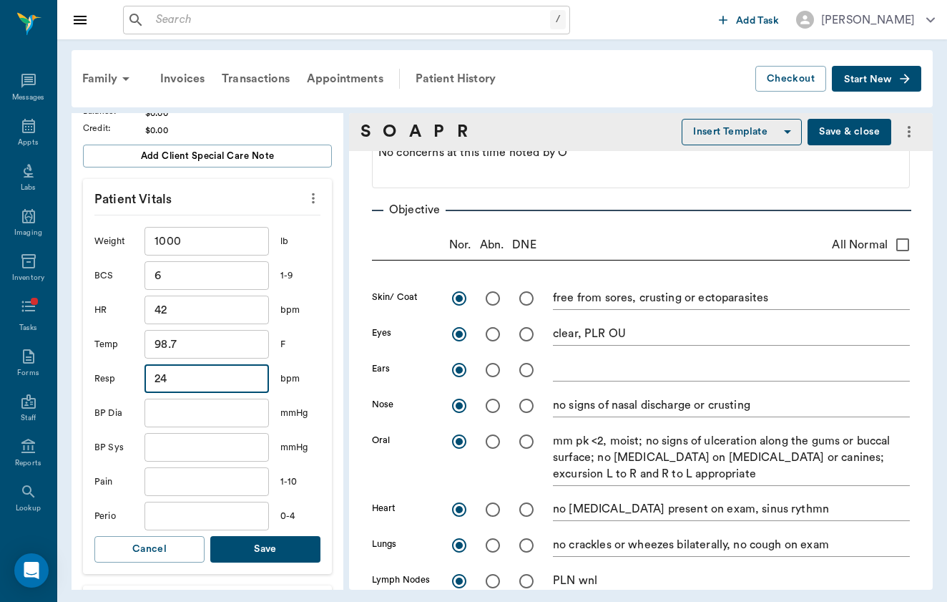
type input "24"
click at [239, 499] on div "Weight 1000 ​ lb BCS 6 ​ 1-9 HR 42 ​ bpm Temp 98.7 ​ F Resp 24 ​ bpm BP Dia ​ m…" at bounding box center [207, 394] width 226 height 359
click at [240, 487] on input "text" at bounding box center [207, 481] width 125 height 29
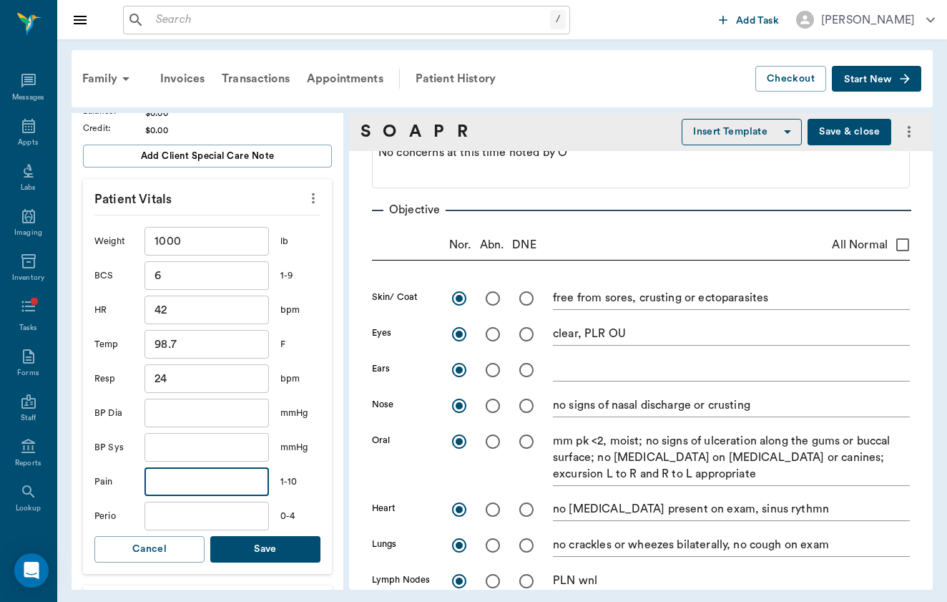
click at [240, 518] on input "text" at bounding box center [207, 516] width 125 height 29
type input "1"
click at [279, 548] on button "Save" at bounding box center [265, 549] width 110 height 26
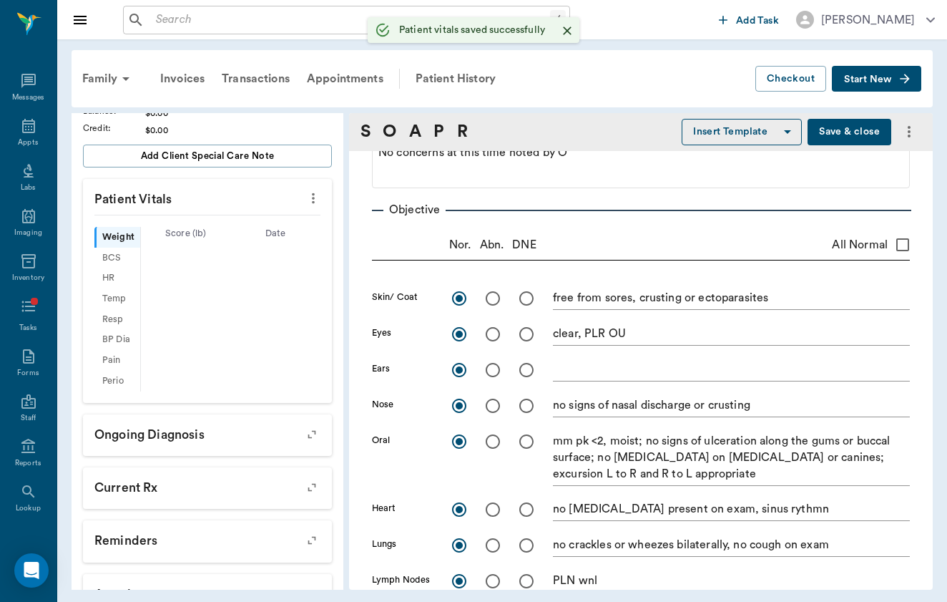
click at [489, 426] on input "radio" at bounding box center [493, 441] width 30 height 30
radio input "true"
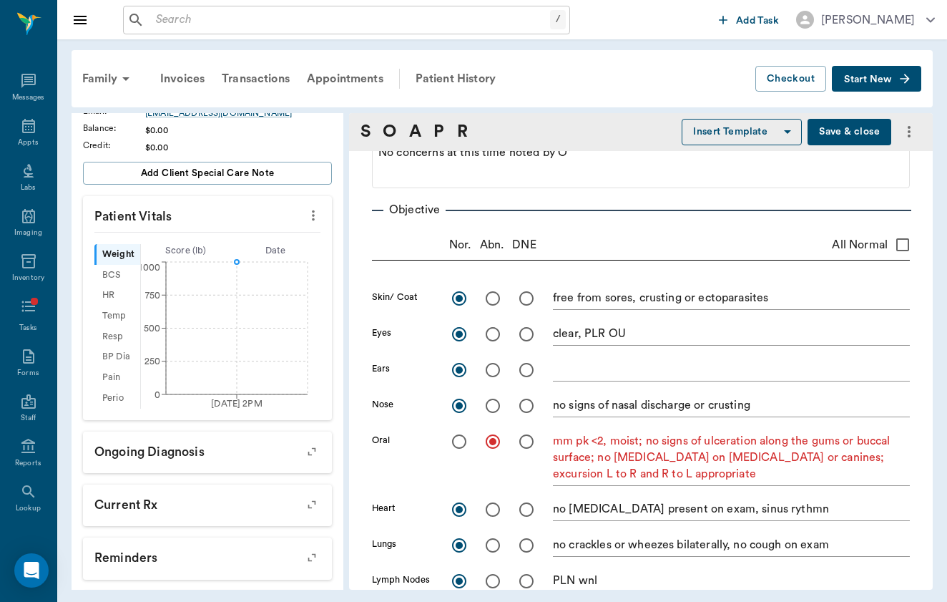
click at [675, 474] on textarea "mm pk <2, moist; no signs of ulceration along the gums or buccal surface; no [M…" at bounding box center [731, 457] width 357 height 49
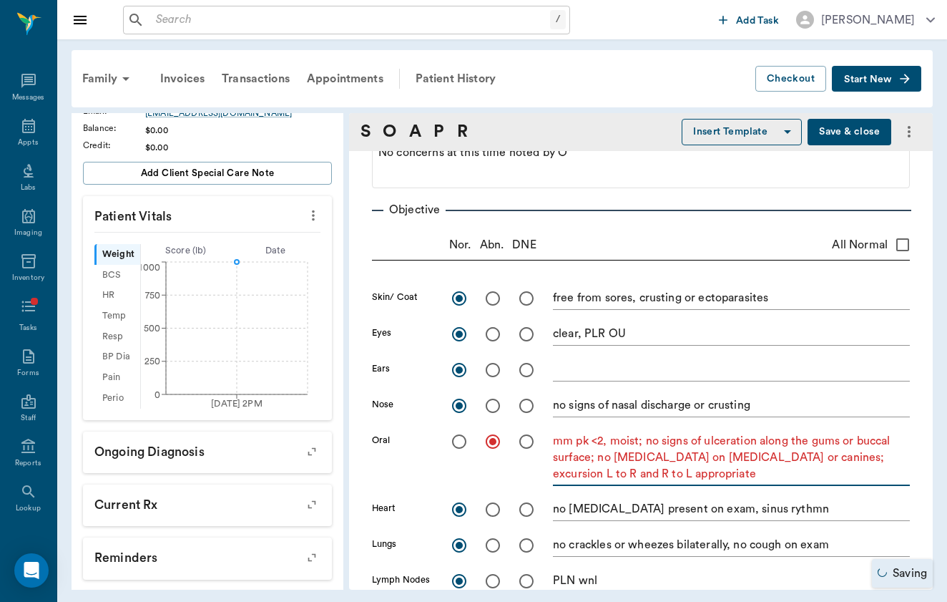
click at [605, 457] on textarea "mm pk <2, moist; no signs of ulceration along the gums or buccal surface; no [M…" at bounding box center [731, 457] width 357 height 49
click at [683, 458] on textarea "mm pk <2, moist; no signs of ulceration along the gums or buccal surface; mild …" at bounding box center [731, 457] width 357 height 49
click at [683, 472] on textarea "mm pk <2, moist; no signs of ulceration along the gums or buccal surface; mild …" at bounding box center [731, 457] width 357 height 49
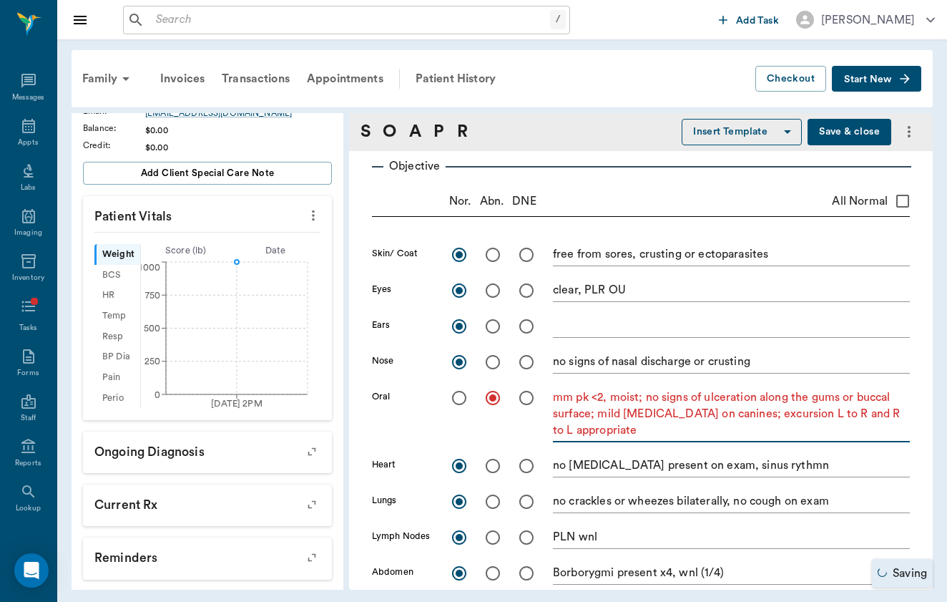
scroll to position [192, 0]
type textarea "mm pk <2, moist; no signs of ulceration along the gums or buccal surface; mild …"
click at [494, 253] on input "radio" at bounding box center [493, 253] width 30 height 30
radio input "true"
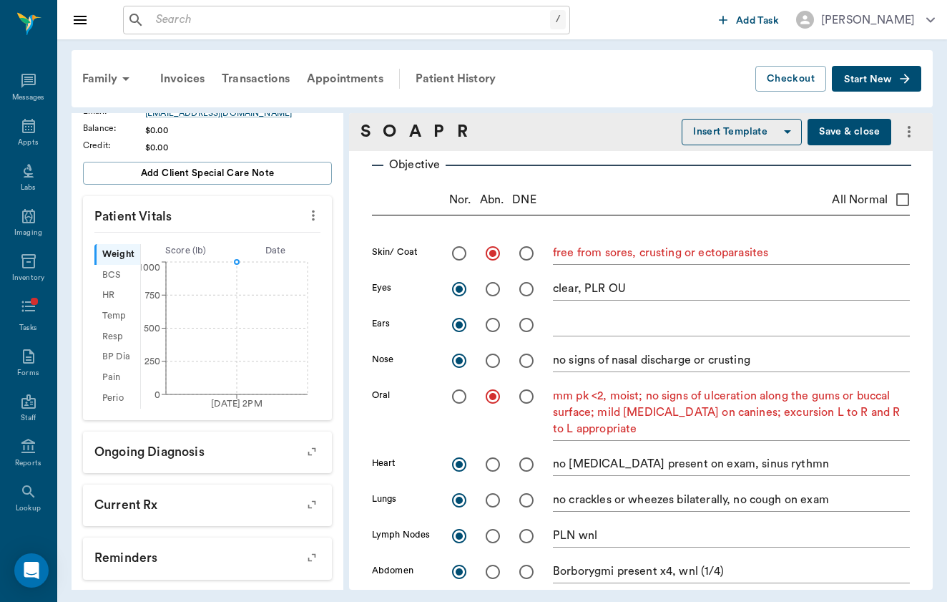
click at [804, 255] on textarea "free from sores, crusting or ectoparasites" at bounding box center [731, 253] width 357 height 16
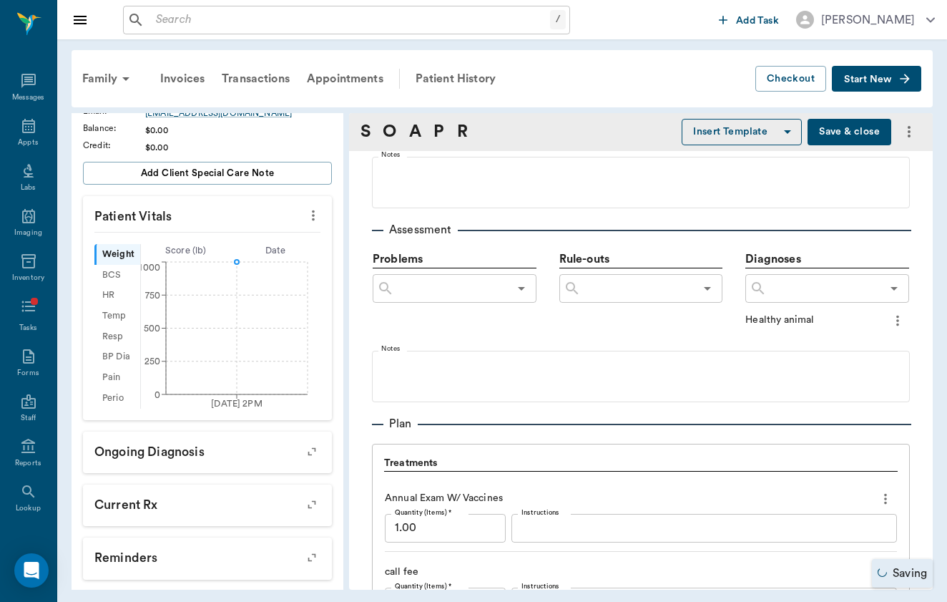
scroll to position [797, 0]
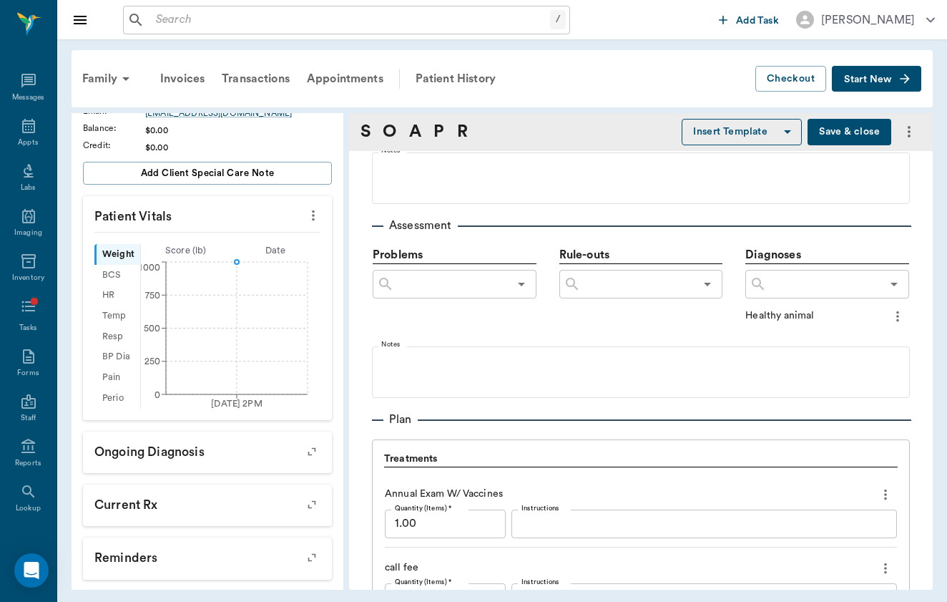
type textarea "free from sores, crusting or ectoparasites; tail notable hair loss and flaking"
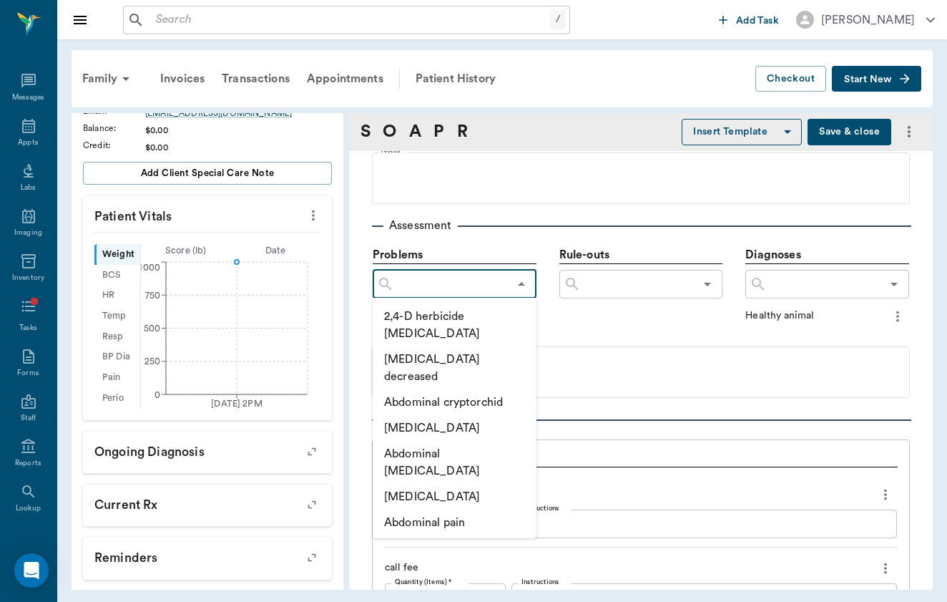
click at [442, 274] on input "text" at bounding box center [451, 284] width 114 height 20
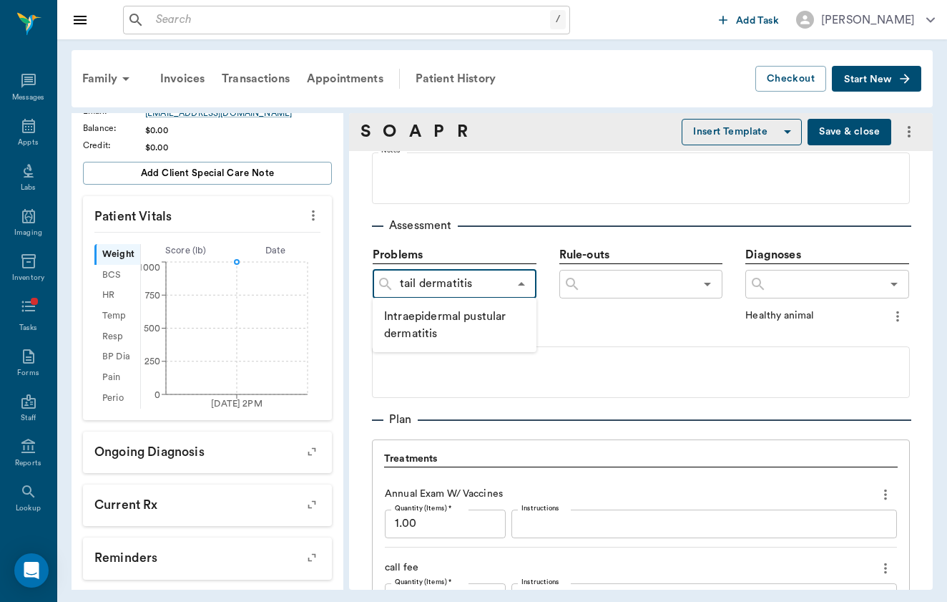
type input "tail dermatitis"
click at [436, 306] on div "Add as custom option" at bounding box center [455, 317] width 164 height 39
click at [436, 312] on button "Add as custom option" at bounding box center [445, 317] width 122 height 19
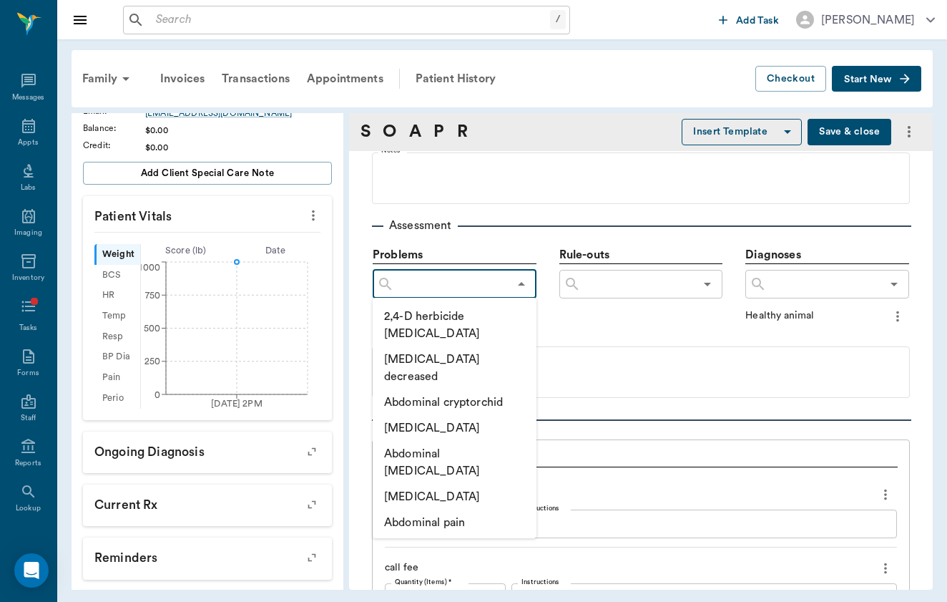
click at [464, 288] on input "text" at bounding box center [451, 284] width 114 height 20
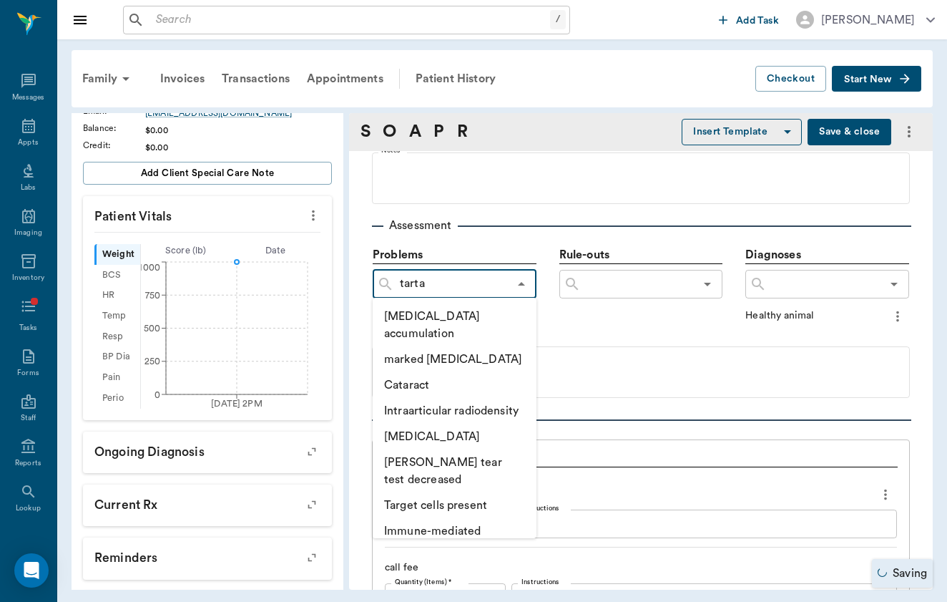
type input "[MEDICAL_DATA]"
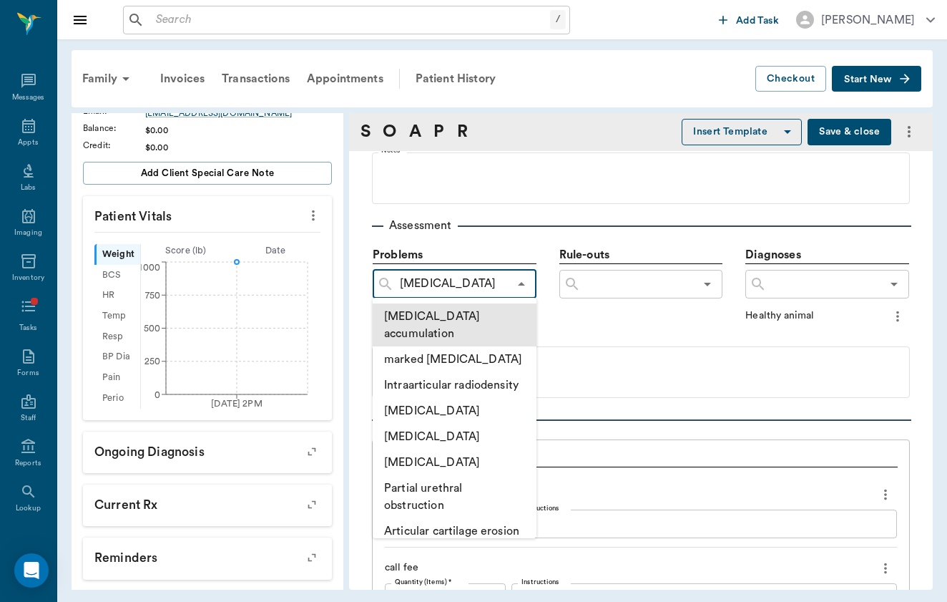
click at [483, 313] on li "[MEDICAL_DATA] accumulation" at bounding box center [455, 324] width 164 height 43
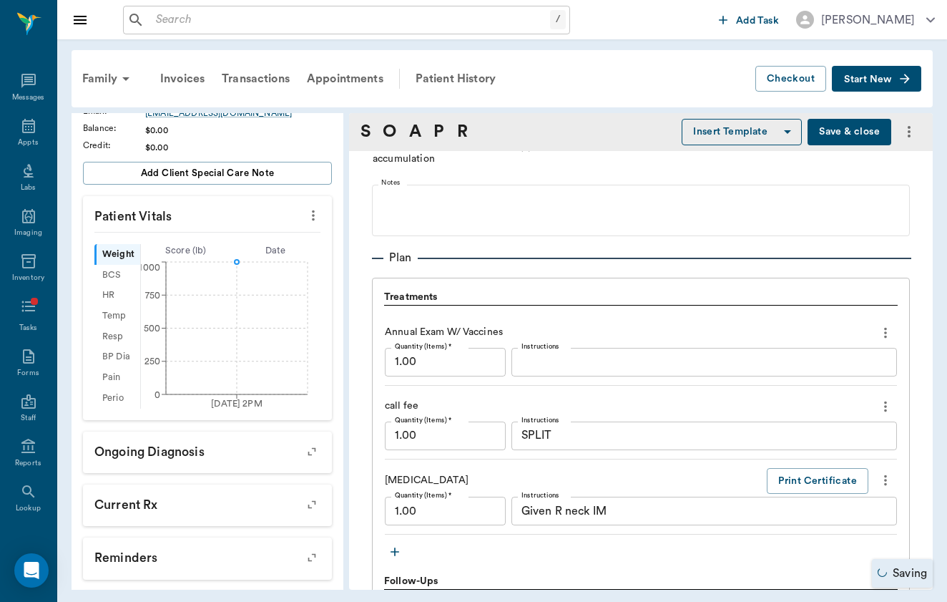
scroll to position [1119, 0]
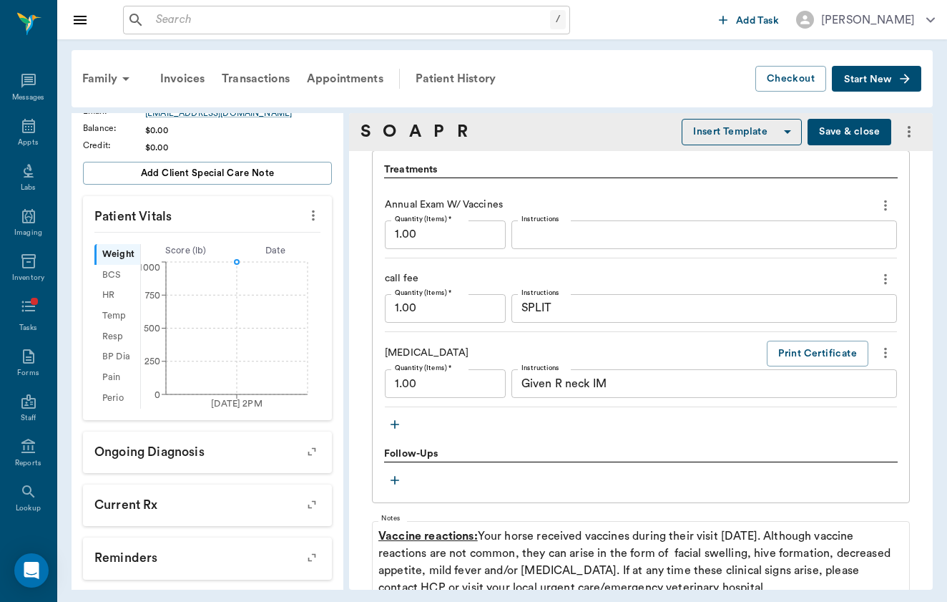
click at [394, 417] on icon "button" at bounding box center [395, 424] width 14 height 14
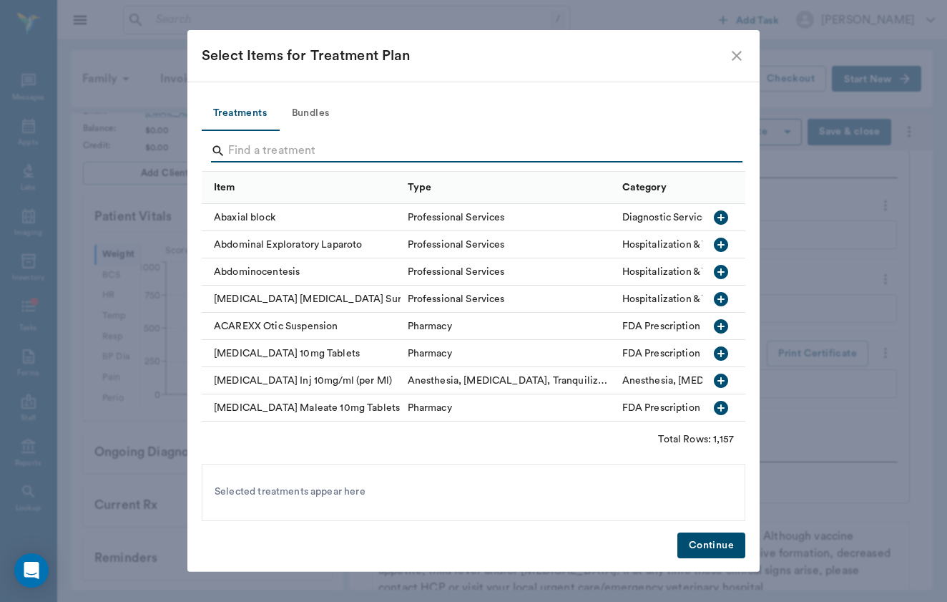
click at [443, 156] on input "Search" at bounding box center [474, 151] width 493 height 23
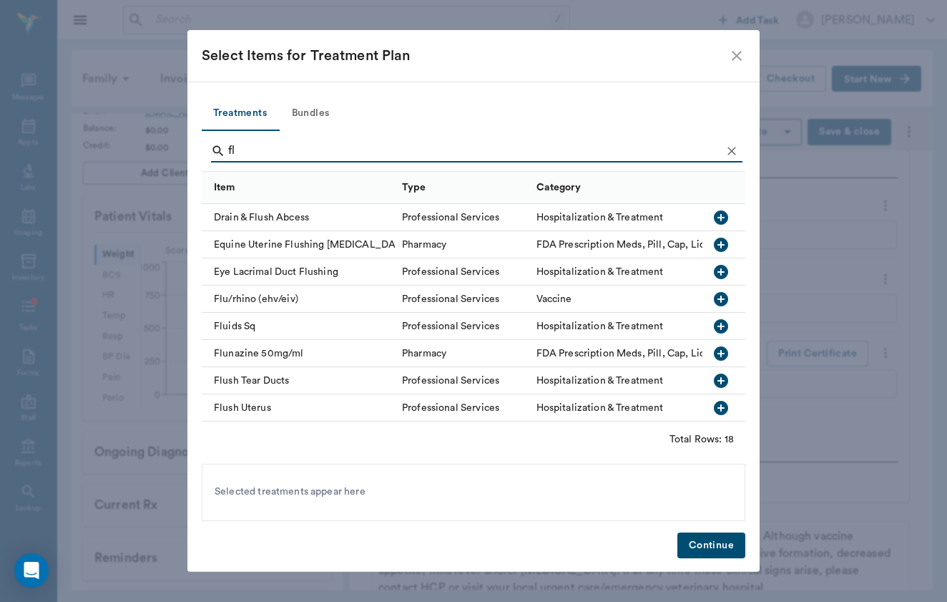
type input "f"
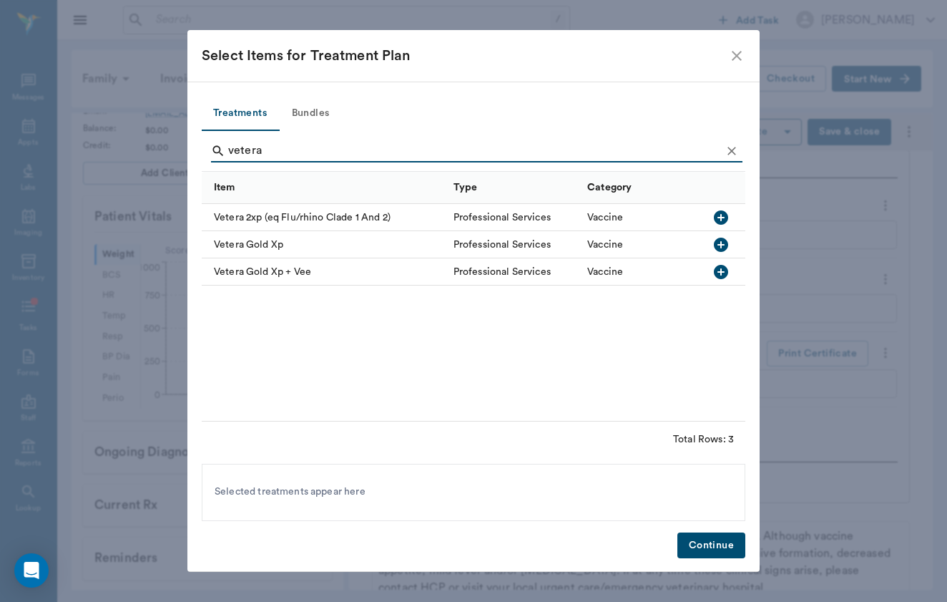
click at [308, 207] on div "Vetera 2xp (eq Flu/rhino Clade 1 And 2)" at bounding box center [324, 217] width 245 height 27
click at [288, 152] on input "vetera" at bounding box center [474, 151] width 493 height 23
click at [288, 152] on input "s" at bounding box center [474, 151] width 493 height 23
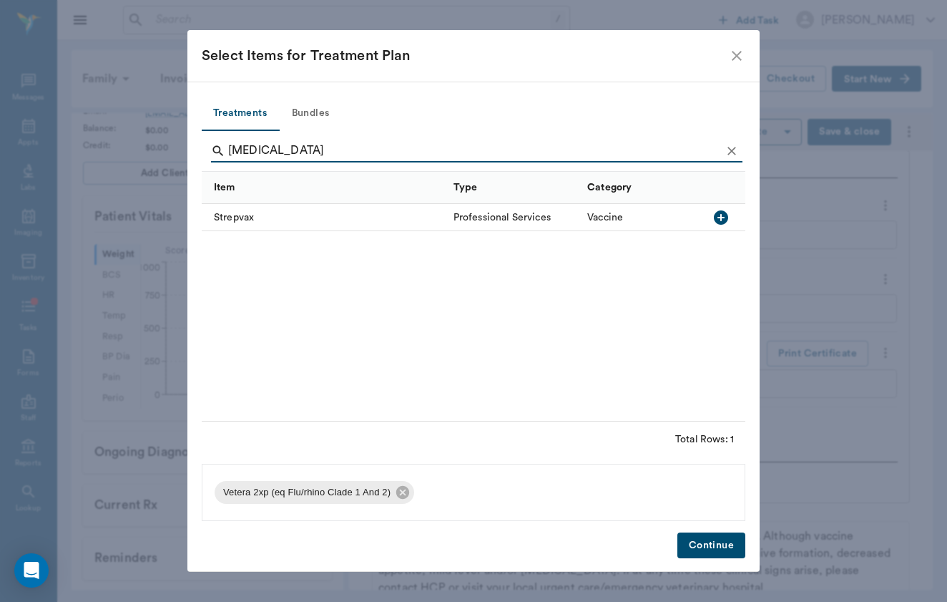
type input "[MEDICAL_DATA]"
click at [244, 215] on div "Strepvax" at bounding box center [324, 217] width 245 height 27
click at [716, 545] on button "Continue" at bounding box center [712, 545] width 68 height 26
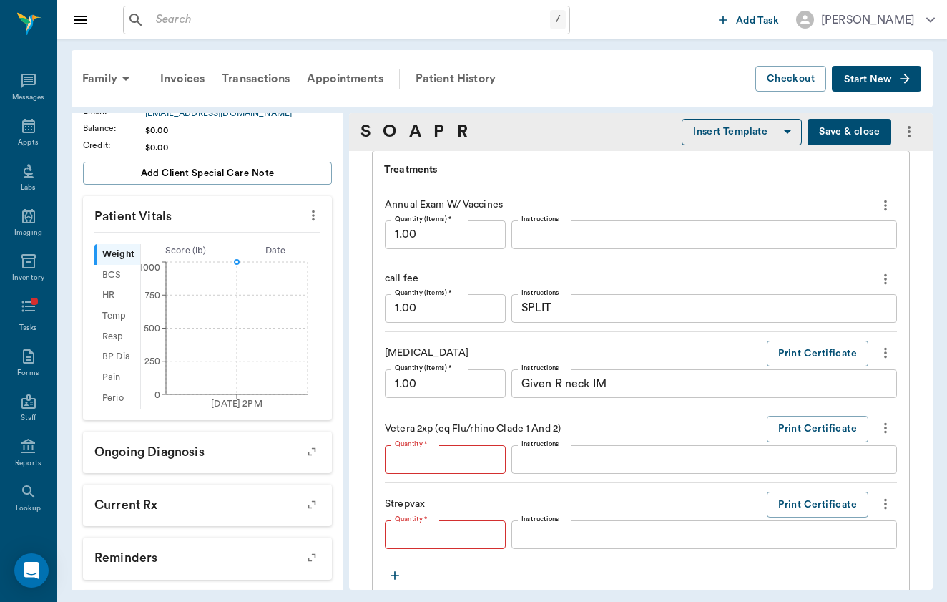
type input "1"
type textarea "Given L neck IM"
type input "1"
type textarea "Given IM L Gluteal MM"
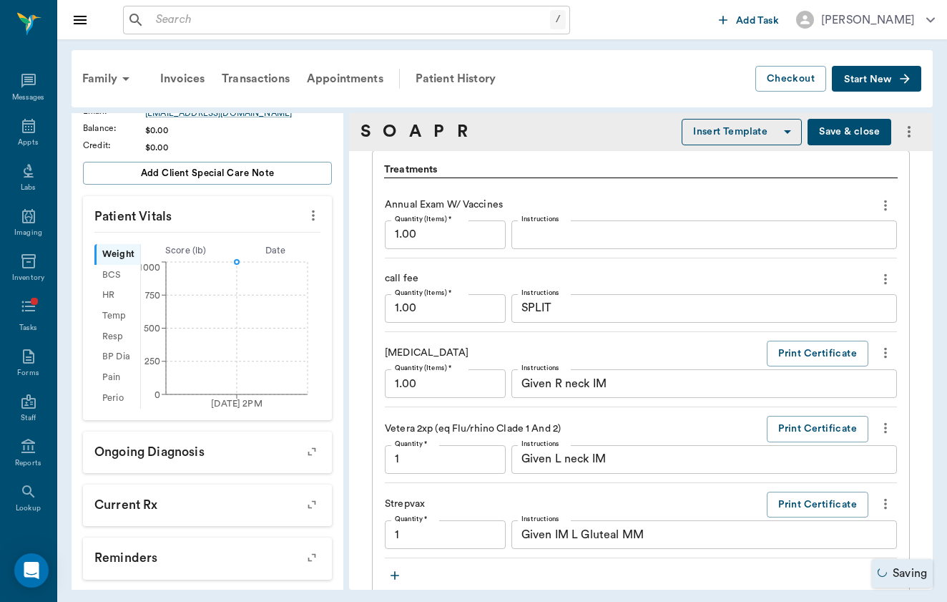
type input "1.00"
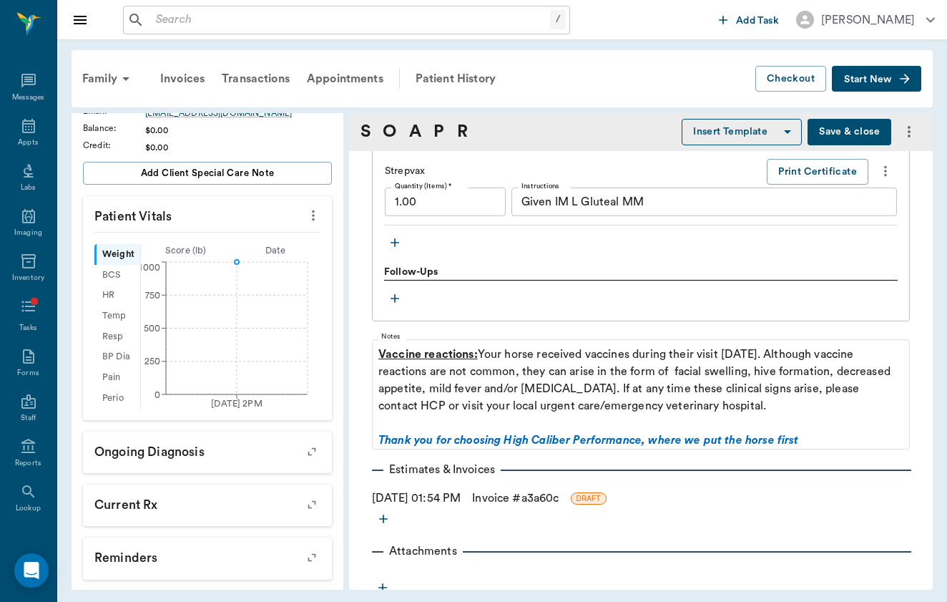
scroll to position [0, 0]
click at [509, 489] on link "Invoice # a3a60c" at bounding box center [515, 497] width 87 height 17
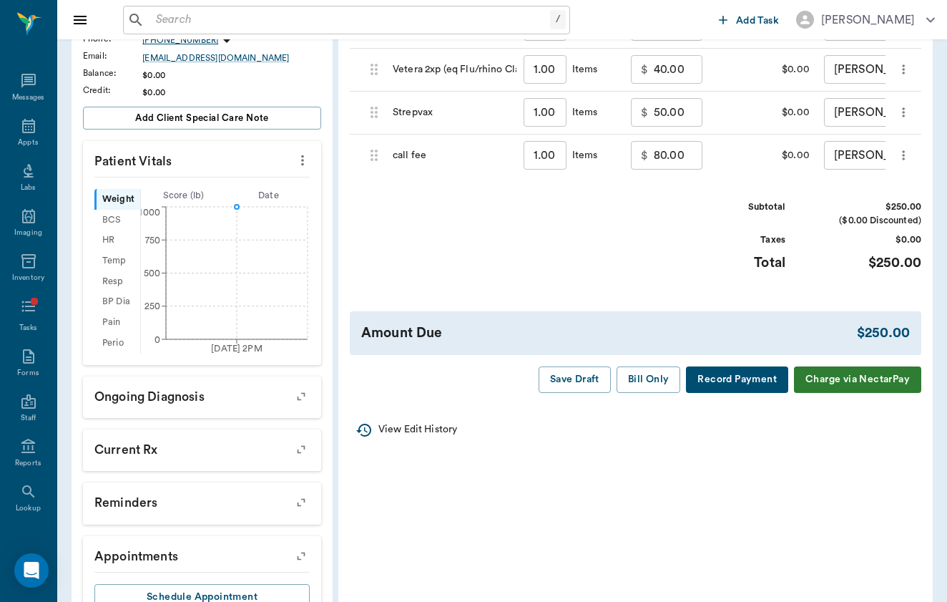
scroll to position [342, 0]
click at [575, 376] on button "Save Draft" at bounding box center [575, 379] width 72 height 26
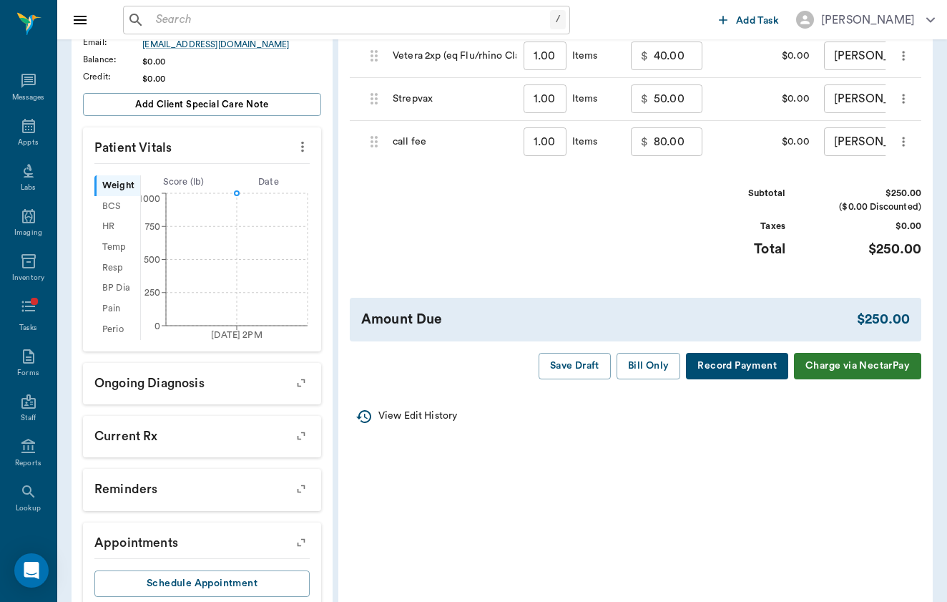
scroll to position [362, 0]
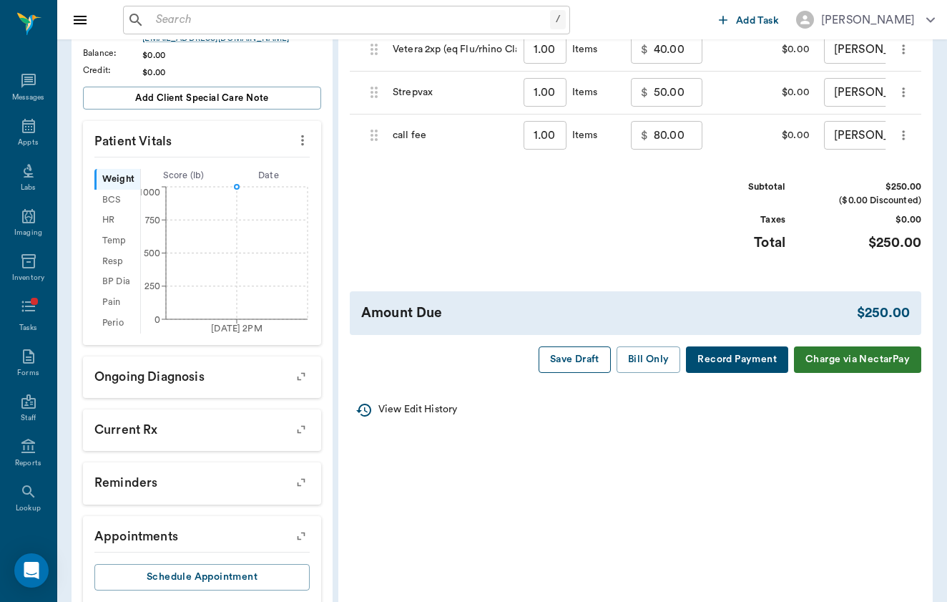
click at [581, 355] on button "Save Draft" at bounding box center [575, 359] width 72 height 26
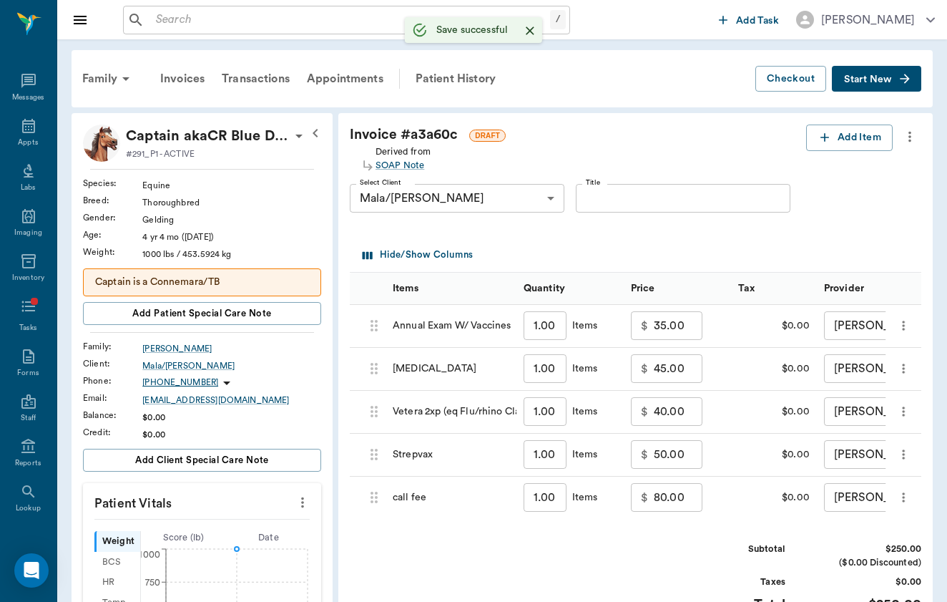
scroll to position [0, 0]
click at [199, 19] on input "text" at bounding box center [350, 20] width 400 height 20
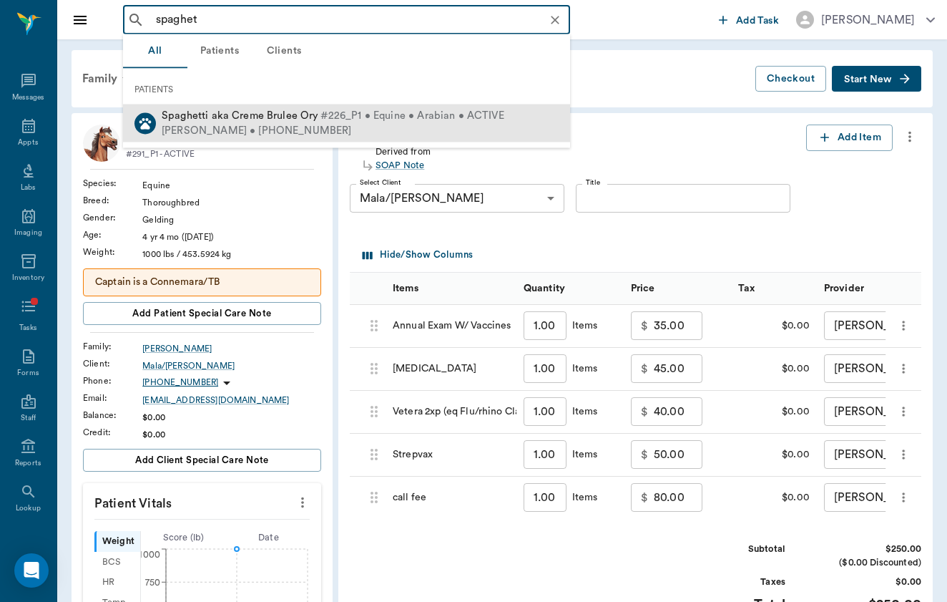
click at [208, 114] on span "Spaghetti aka Creme Brulee Ory" at bounding box center [240, 115] width 157 height 11
type input "spaghet"
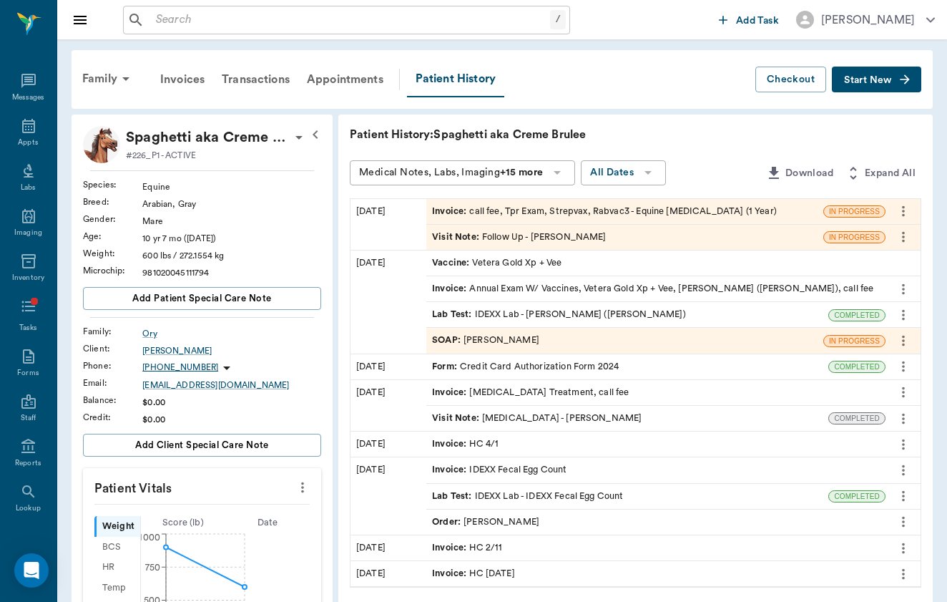
click at [450, 237] on div "Visit Note : Follow Up - [PERSON_NAME]" at bounding box center [519, 237] width 174 height 14
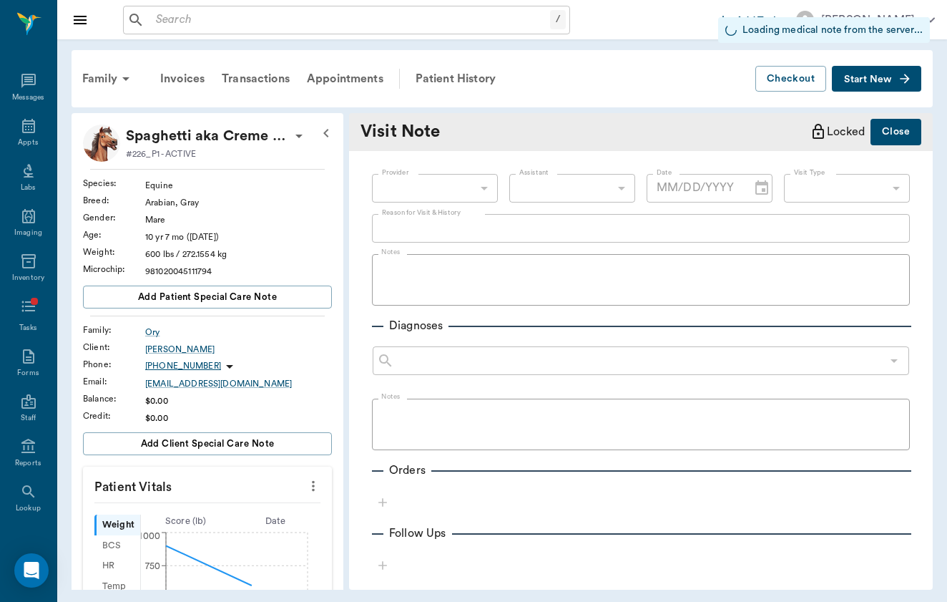
type input "649b3e03b5bc7e03f9326794"
type input "[DATE]"
type input "65d2c202a8044d23520120c7"
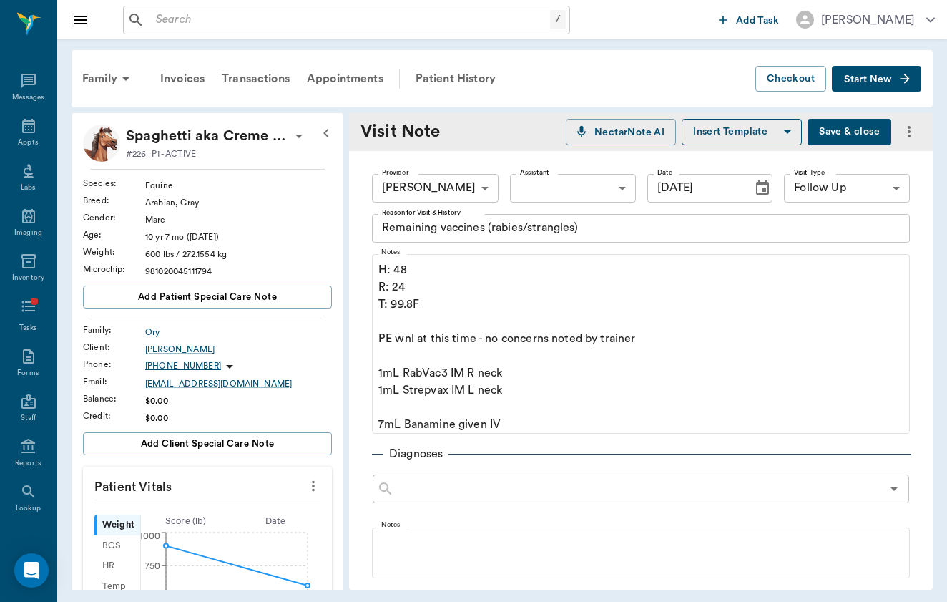
click at [595, 239] on div "Remaining vaccines (rabies/strangles) x Reason for Visit & History" at bounding box center [641, 228] width 538 height 29
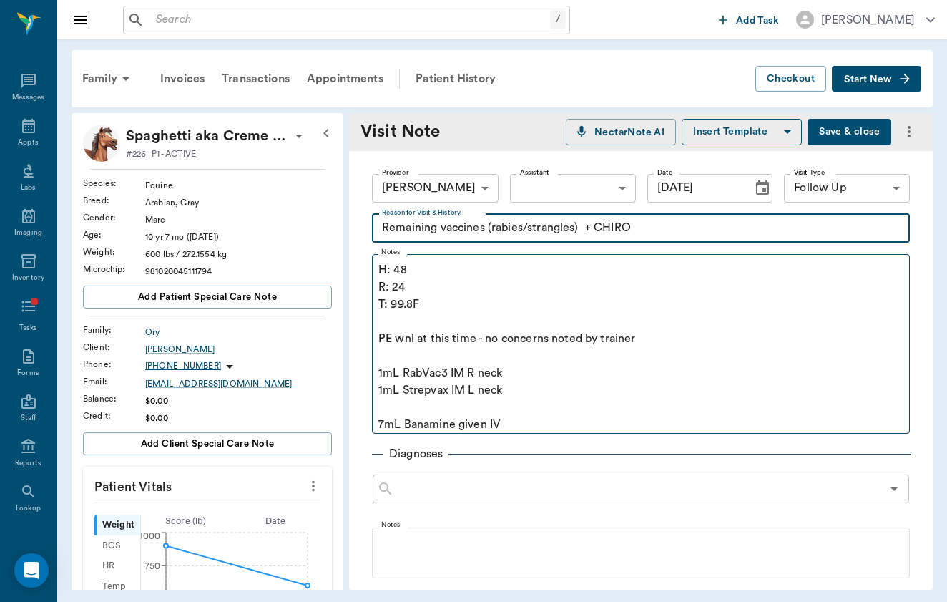
type textarea "Remaining vaccines (rabies/strangles) + CHIRO"
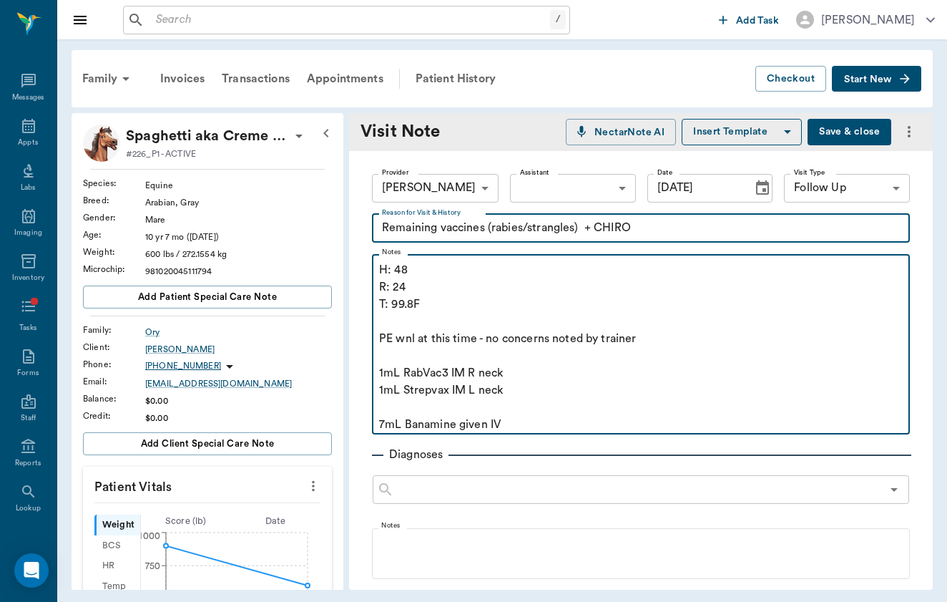
click at [558, 423] on p "7mL Banamine given IV" at bounding box center [641, 424] width 524 height 17
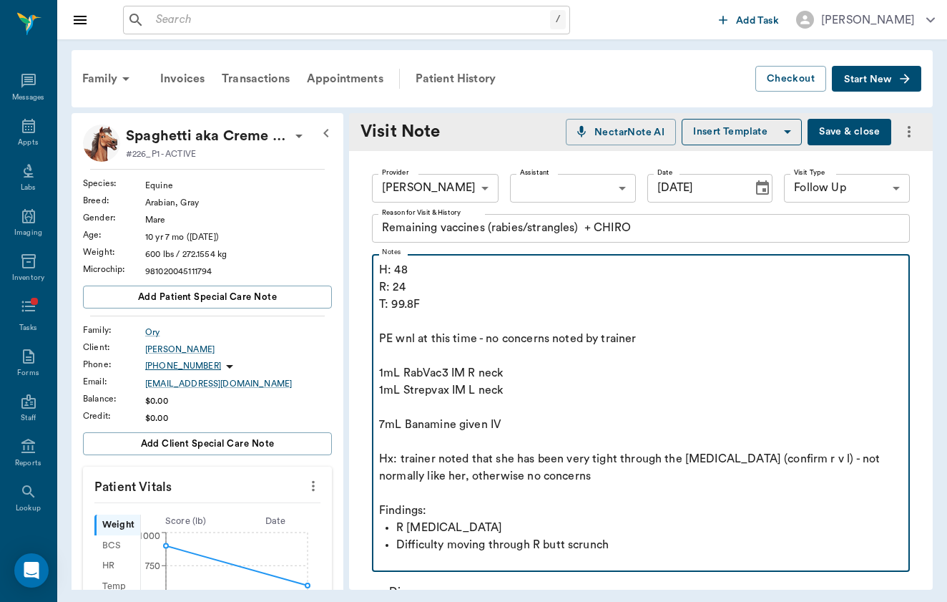
click at [407, 529] on p "R [MEDICAL_DATA]" at bounding box center [649, 527] width 507 height 17
click at [645, 544] on p "Difficulty moving through R butt scrunch" at bounding box center [649, 544] width 507 height 17
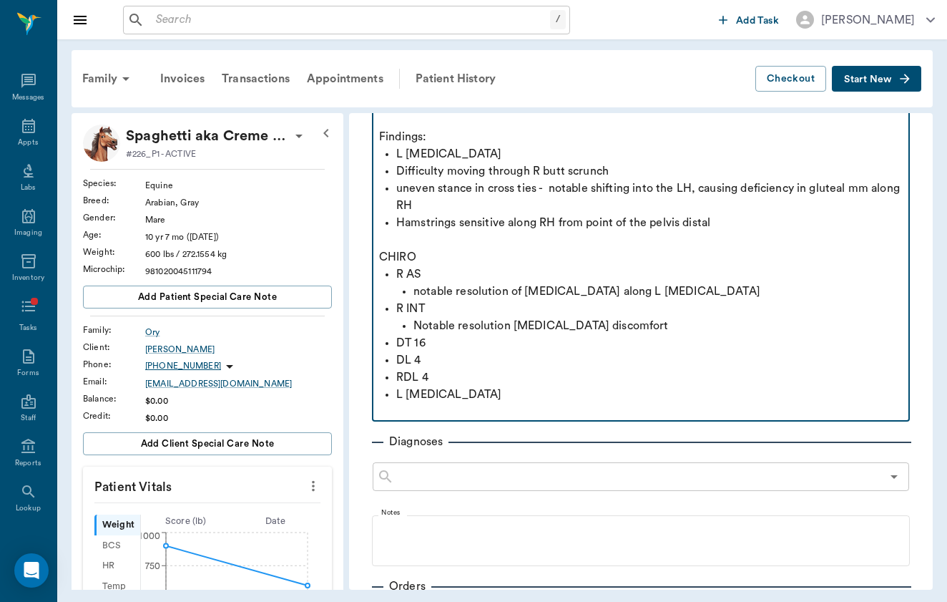
scroll to position [398, 0]
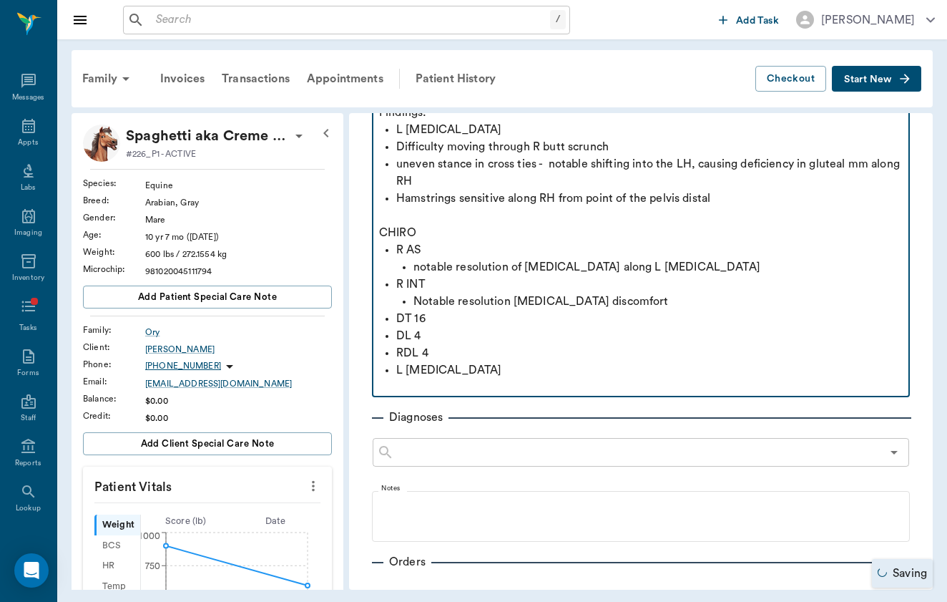
click at [593, 380] on p at bounding box center [641, 387] width 524 height 17
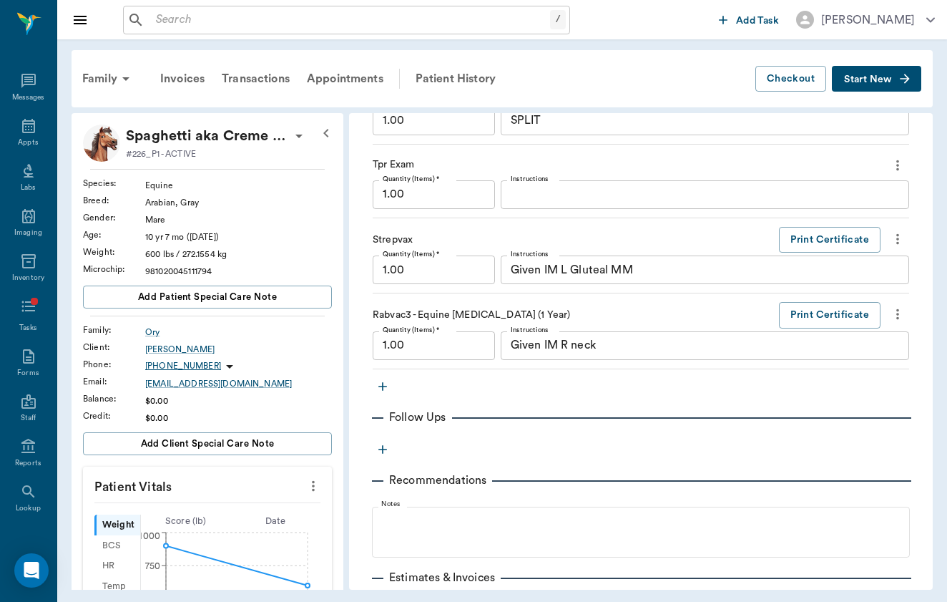
scroll to position [985, 0]
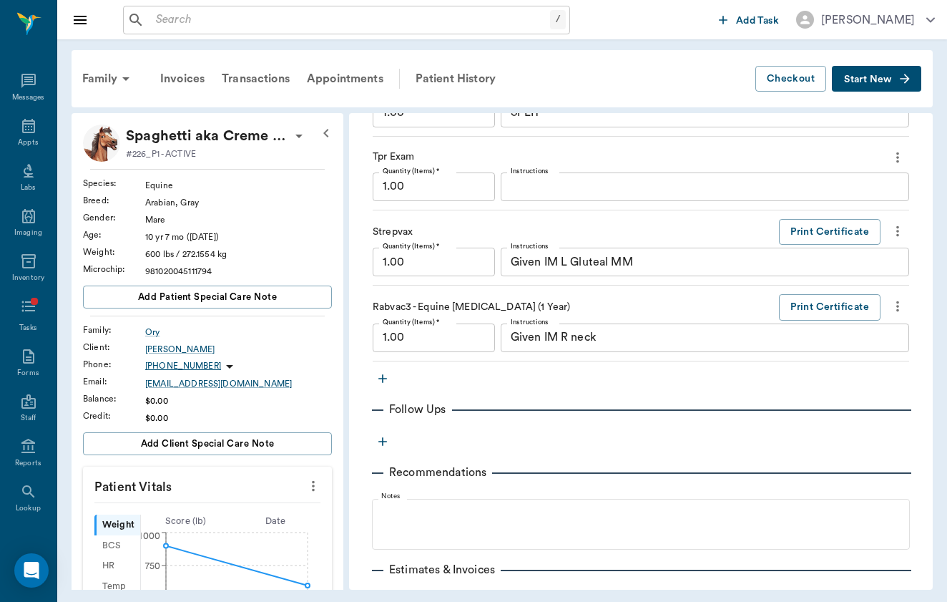
click at [386, 374] on icon "button" at bounding box center [383, 378] width 14 height 14
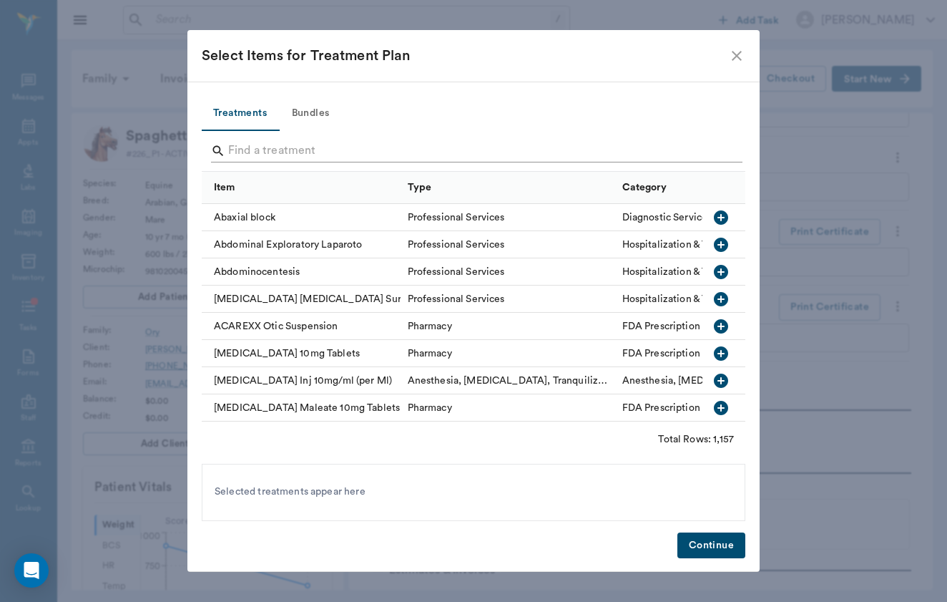
click at [396, 149] on input "Search" at bounding box center [474, 151] width 493 height 23
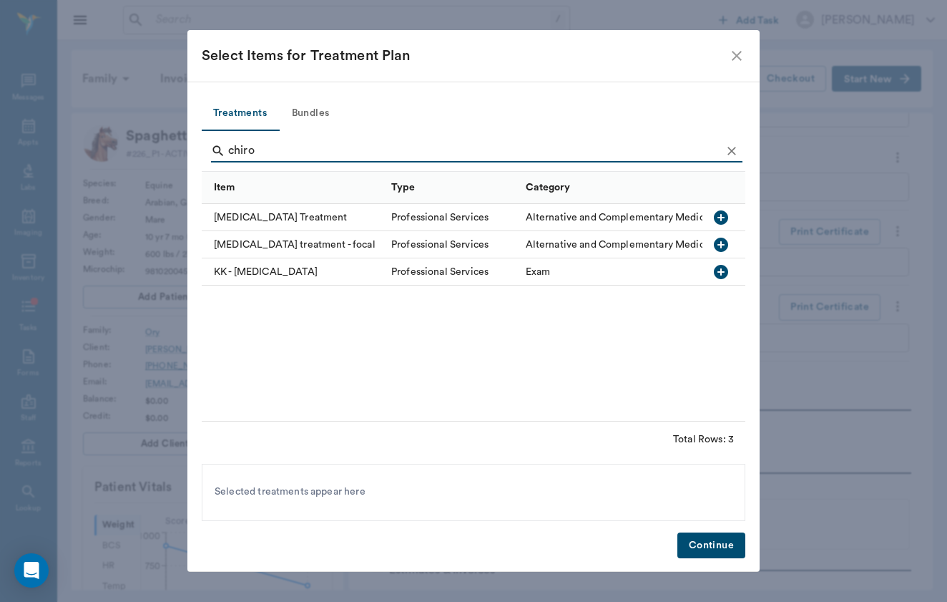
type input "chiro"
click at [306, 225] on div "[MEDICAL_DATA] Treatment" at bounding box center [293, 217] width 182 height 27
drag, startPoint x: 607, startPoint y: 469, endPoint x: 706, endPoint y: 549, distance: 127.2
click at [706, 549] on button "Continue" at bounding box center [712, 545] width 68 height 26
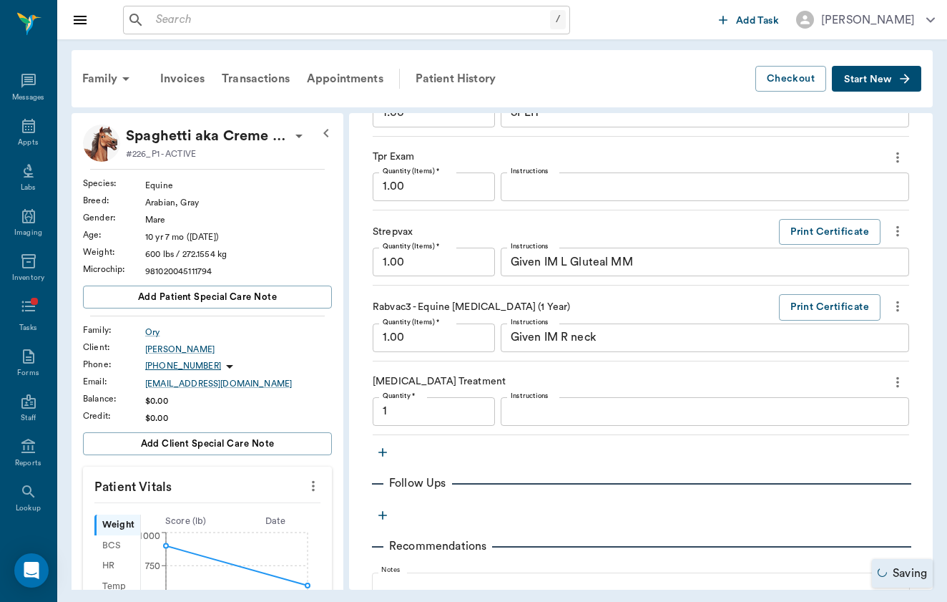
type input "1.00"
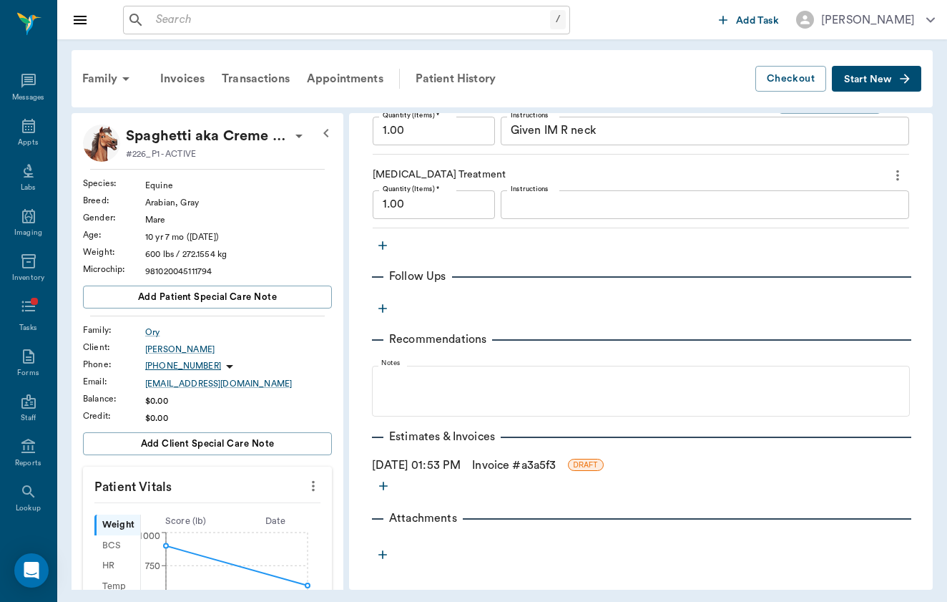
scroll to position [1191, 0]
click at [510, 464] on link "Invoice # a3a5f3" at bounding box center [514, 465] width 84 height 17
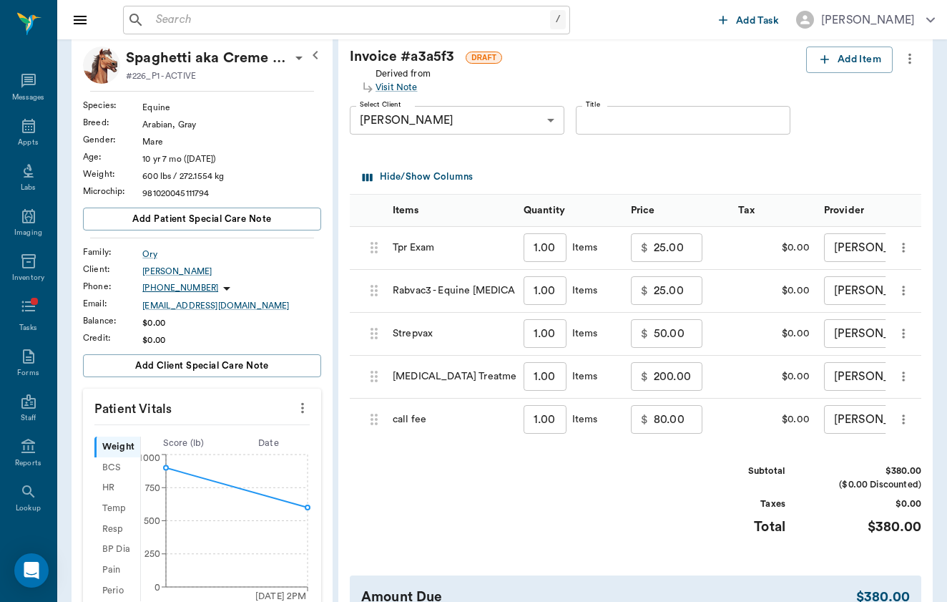
scroll to position [92, 0]
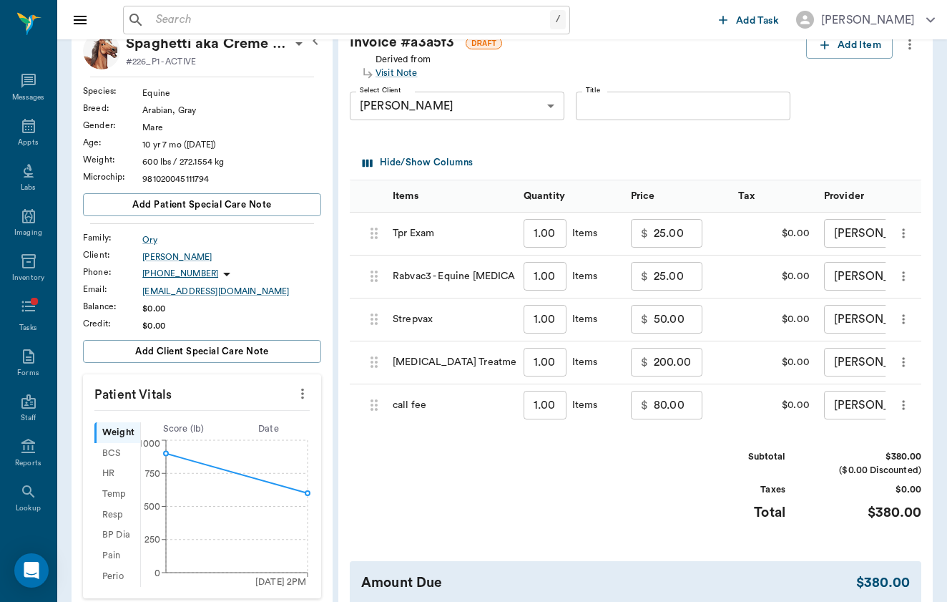
click at [654, 362] on input "200.00" at bounding box center [678, 362] width 49 height 29
type input "150.00"
click at [639, 461] on div "Subtotal $330.00 ($0.00 Discounted) Taxes $0.00 Total $330.00" at bounding box center [636, 494] width 572 height 88
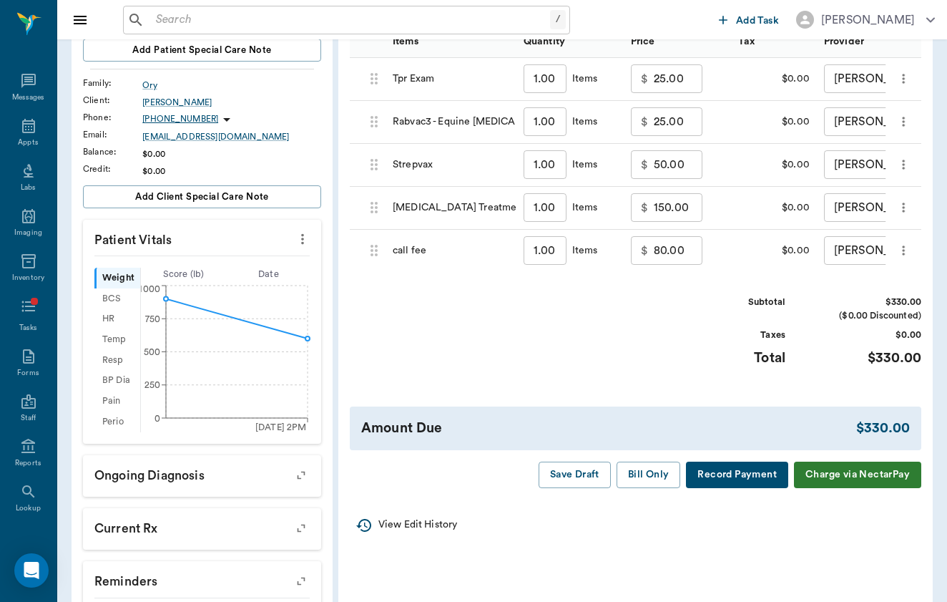
scroll to position [247, 0]
click at [572, 462] on button "Save Draft" at bounding box center [575, 475] width 72 height 26
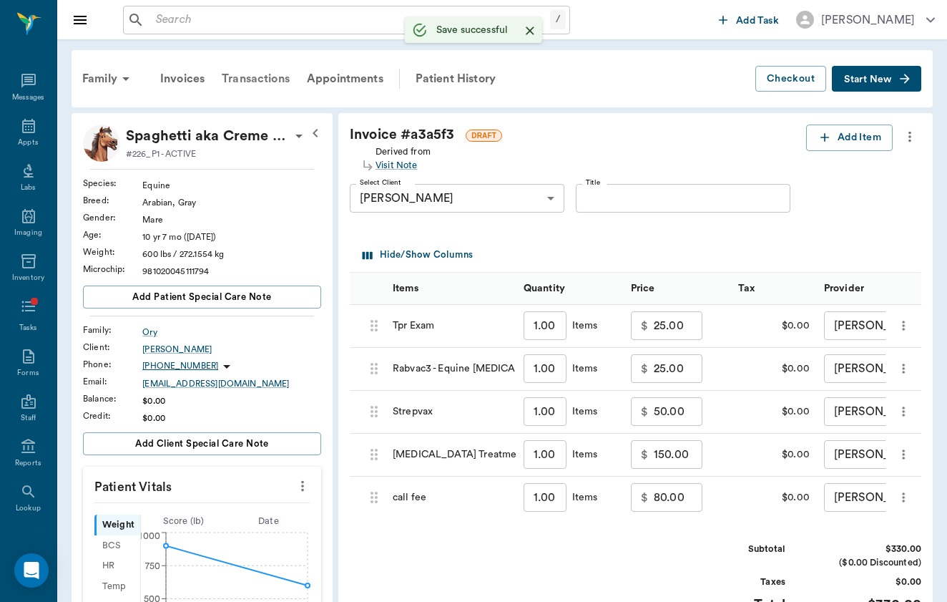
scroll to position [0, 0]
click at [223, 24] on input "text" at bounding box center [350, 20] width 400 height 20
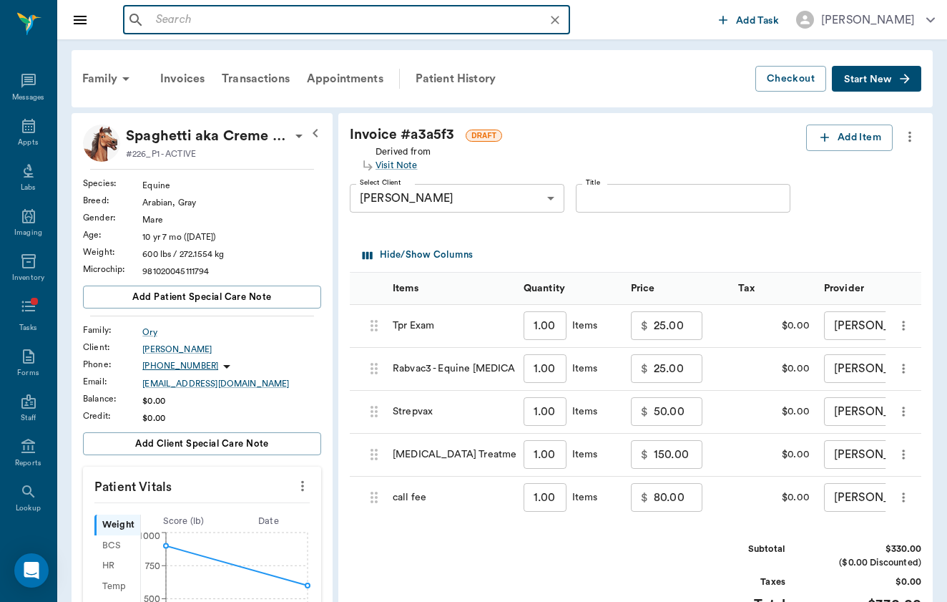
type input "g"
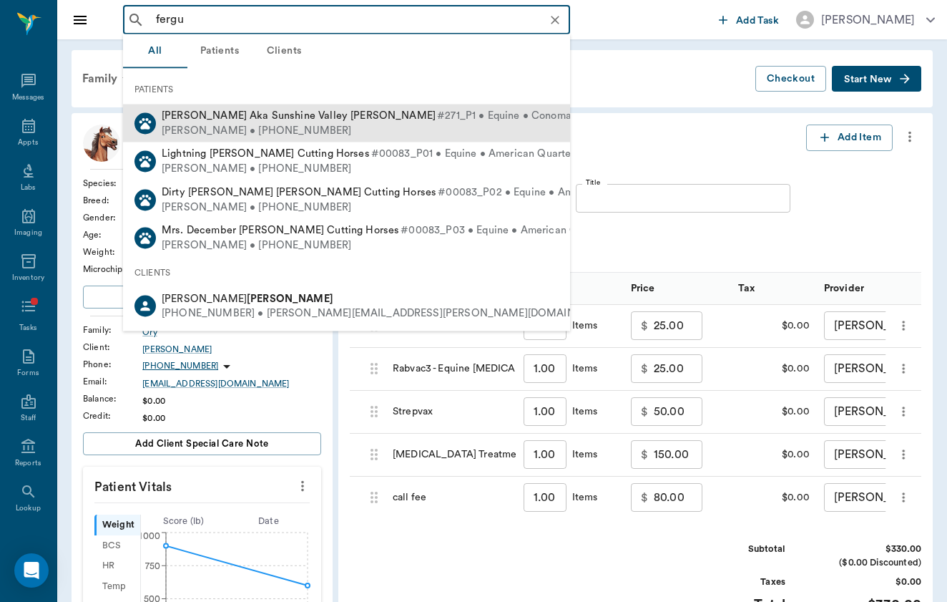
click at [196, 116] on span "[PERSON_NAME] Aka Sunshine Valley [PERSON_NAME]" at bounding box center [299, 115] width 274 height 11
type input "fergu"
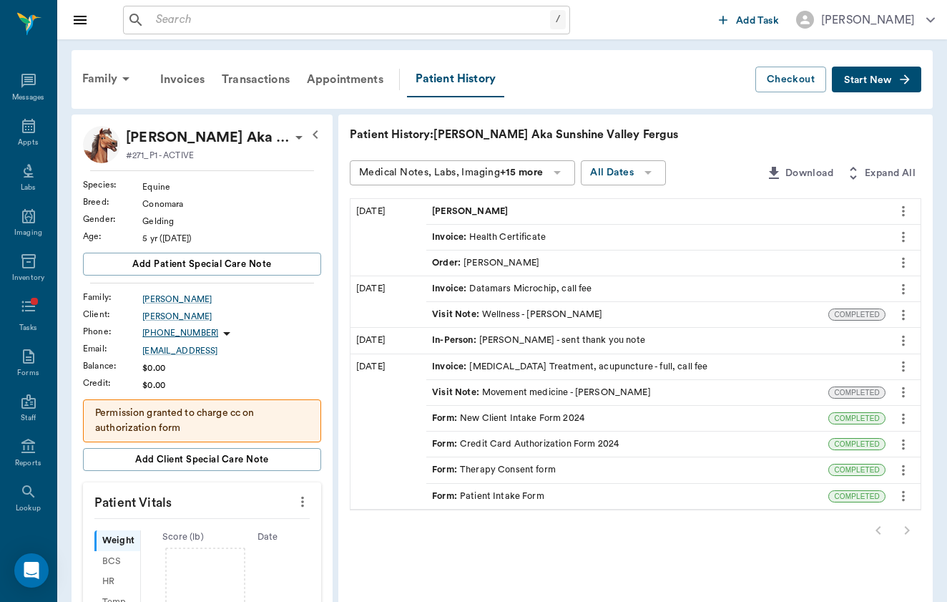
click at [507, 362] on div "Invoice : [MEDICAL_DATA] Treatment, acupuncture - full, call fee" at bounding box center [569, 367] width 275 height 14
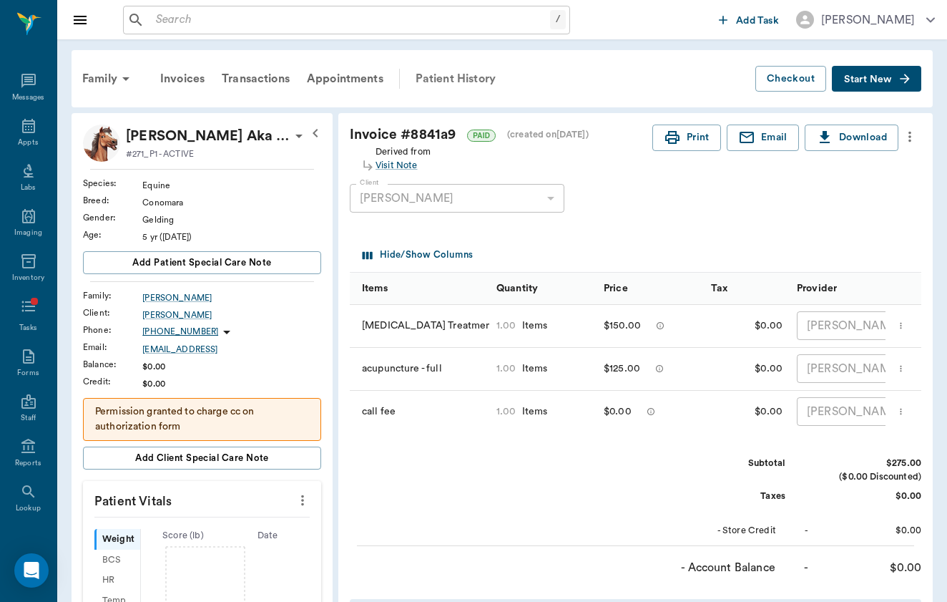
click at [438, 82] on div "Patient History" at bounding box center [455, 79] width 97 height 34
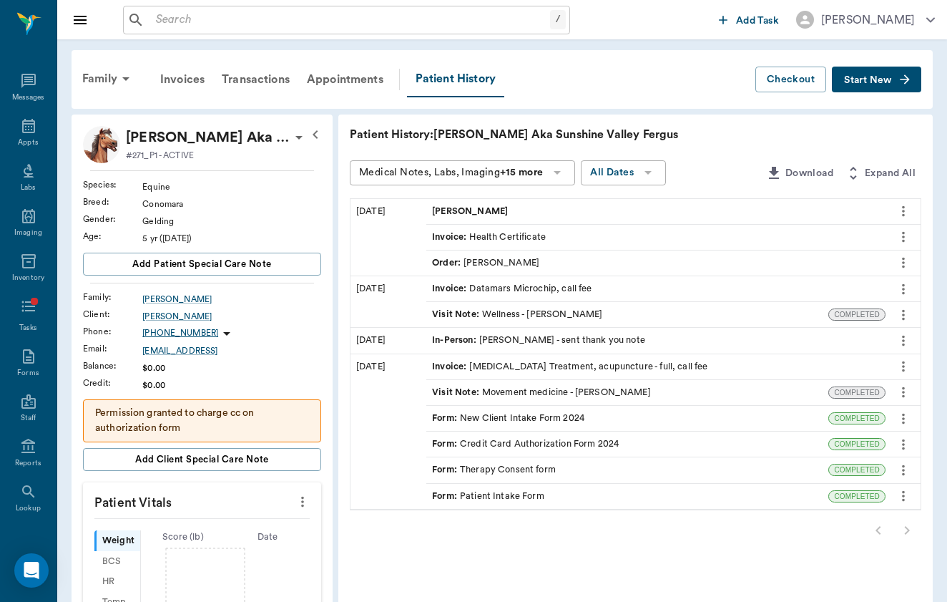
click at [457, 391] on div "Visit Note : Movement medicine - [PERSON_NAME]" at bounding box center [541, 393] width 219 height 14
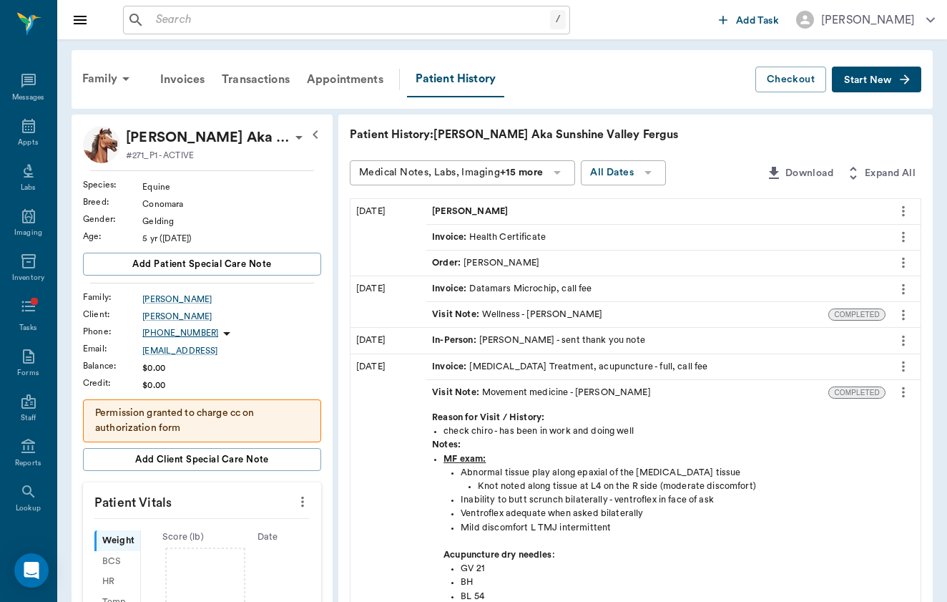
click at [900, 99] on div "Family Invoices Transactions Appointments Patient History Checkout Start New" at bounding box center [502, 79] width 861 height 59
click at [900, 92] on button "Start New" at bounding box center [876, 80] width 89 height 26
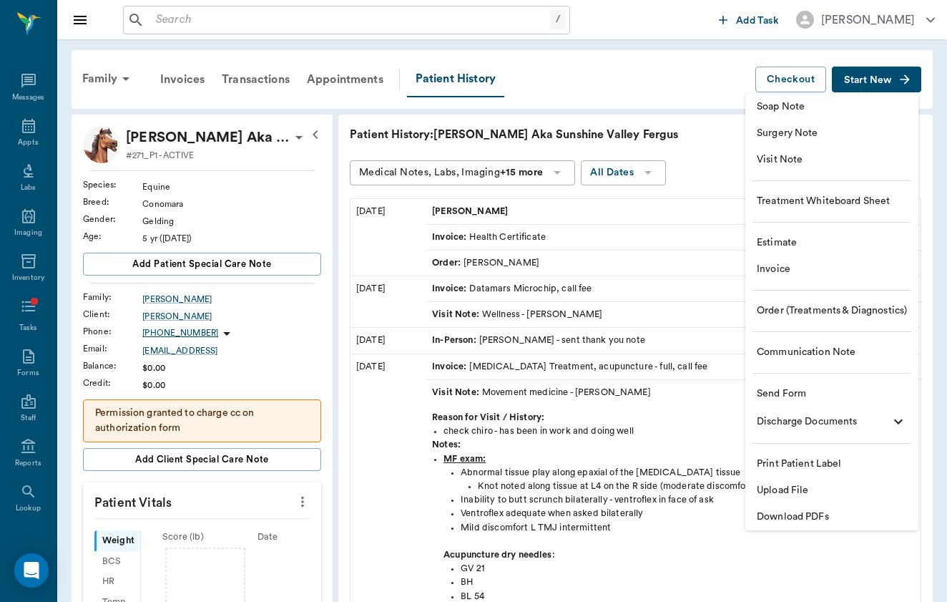
click at [884, 153] on span "Visit Note" at bounding box center [832, 159] width 150 height 15
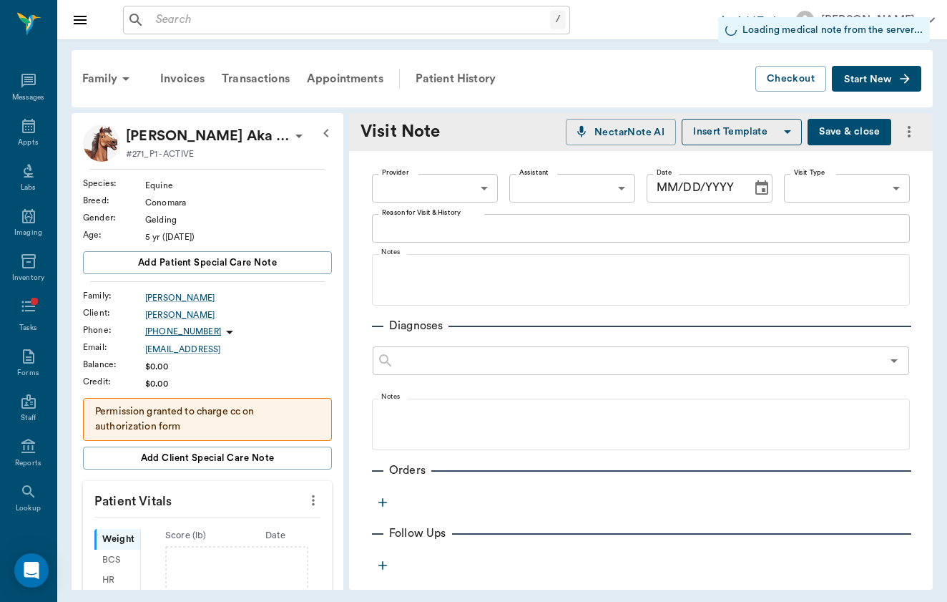
type input "[DATE]"
click at [474, 183] on body "/ ​ Add Task [PERSON_NAME] Nectar Messages Appts Labs Imaging Inventory Tasks F…" at bounding box center [473, 301] width 947 height 602
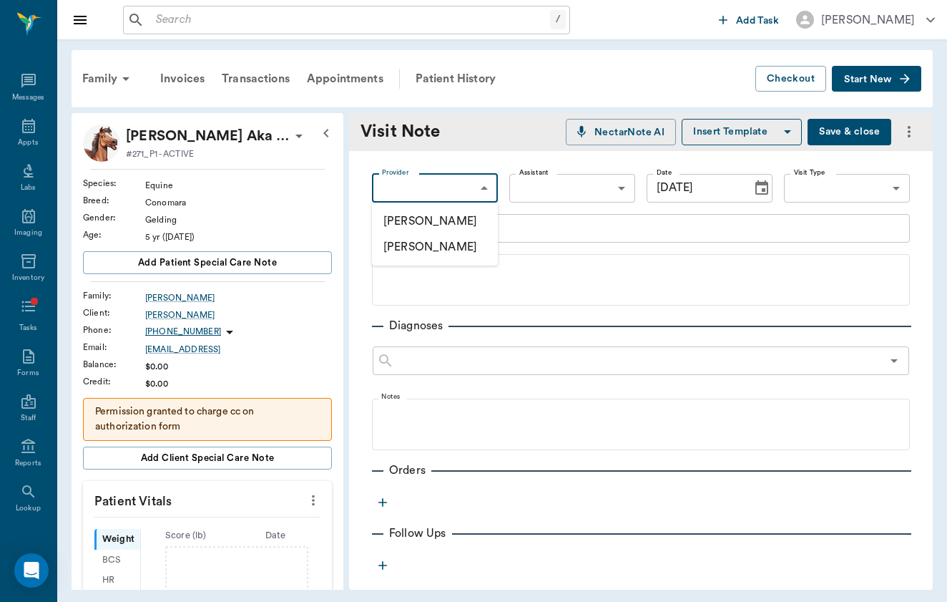
click at [475, 215] on li "[PERSON_NAME]" at bounding box center [435, 221] width 126 height 26
type input "649b3e03b5bc7e03f9326794"
click at [876, 190] on body "/ ​ Add Task [PERSON_NAME] Nectar Messages Appts Labs Imaging Inventory Tasks F…" at bounding box center [473, 301] width 947 height 602
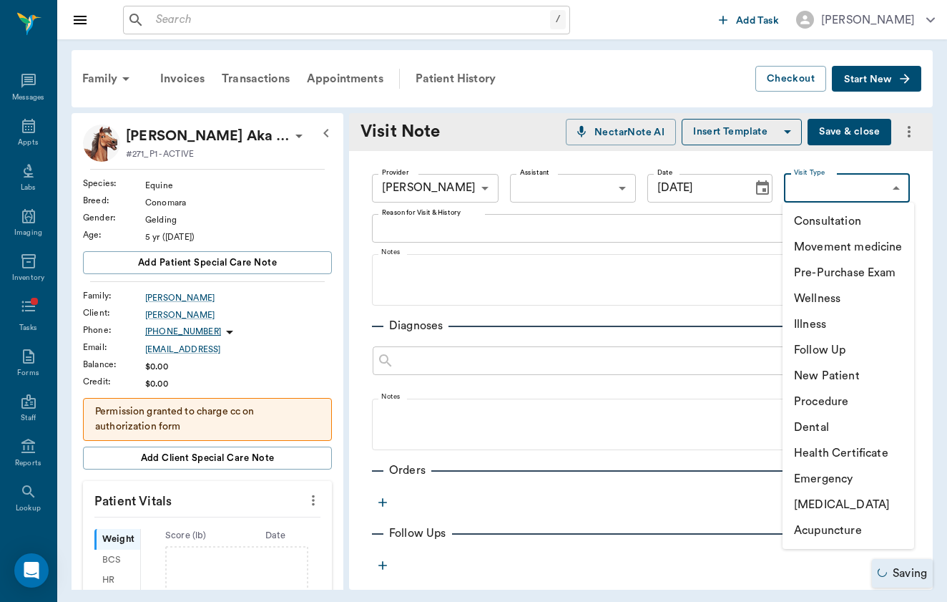
click at [847, 508] on li "[MEDICAL_DATA]" at bounding box center [849, 505] width 132 height 26
type input "65d2c202a8044d23520120ce"
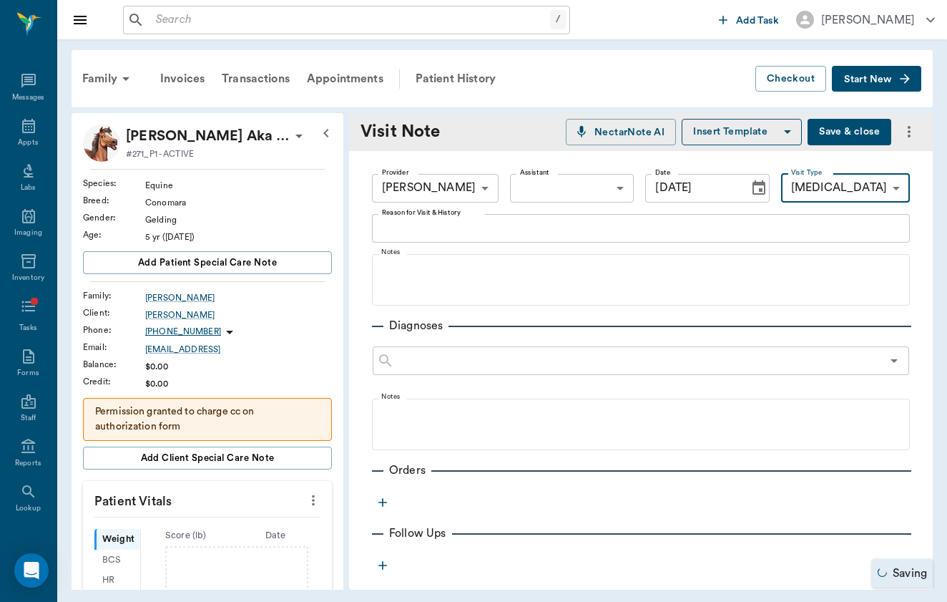
click at [462, 238] on div "x Reason for Visit & History" at bounding box center [641, 228] width 538 height 29
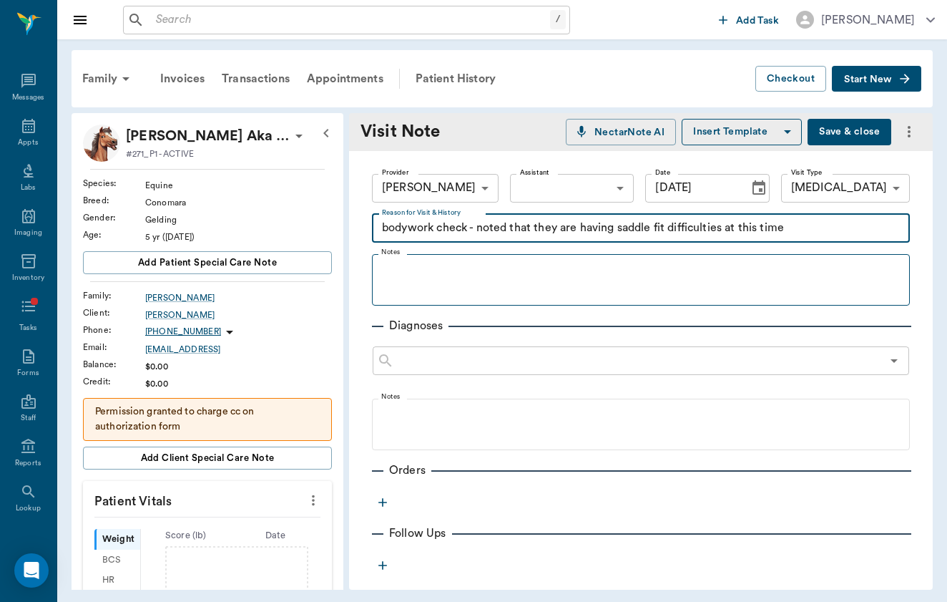
type textarea "bodywork check - noted that they are having saddle fit difficulties at this time"
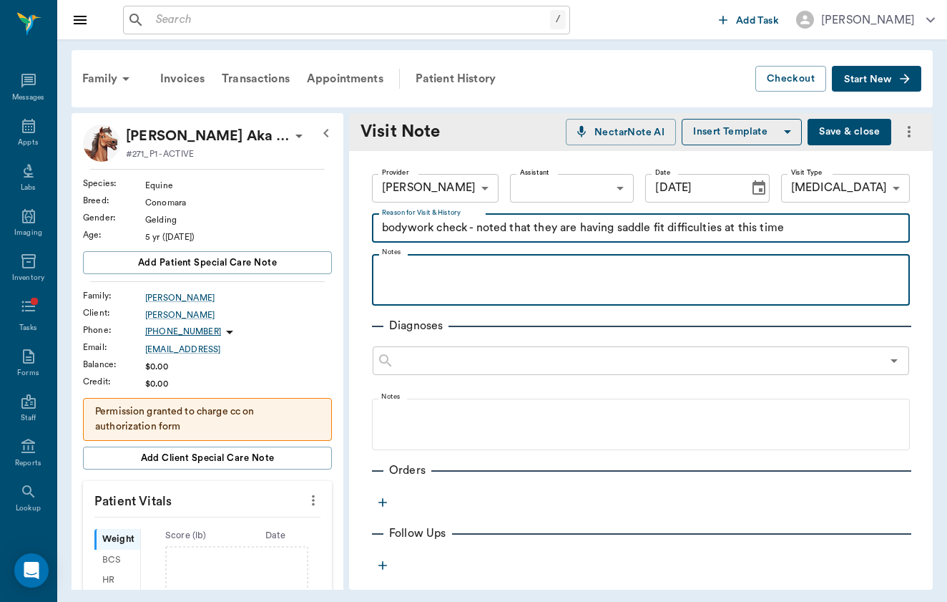
click at [412, 285] on div at bounding box center [641, 279] width 524 height 36
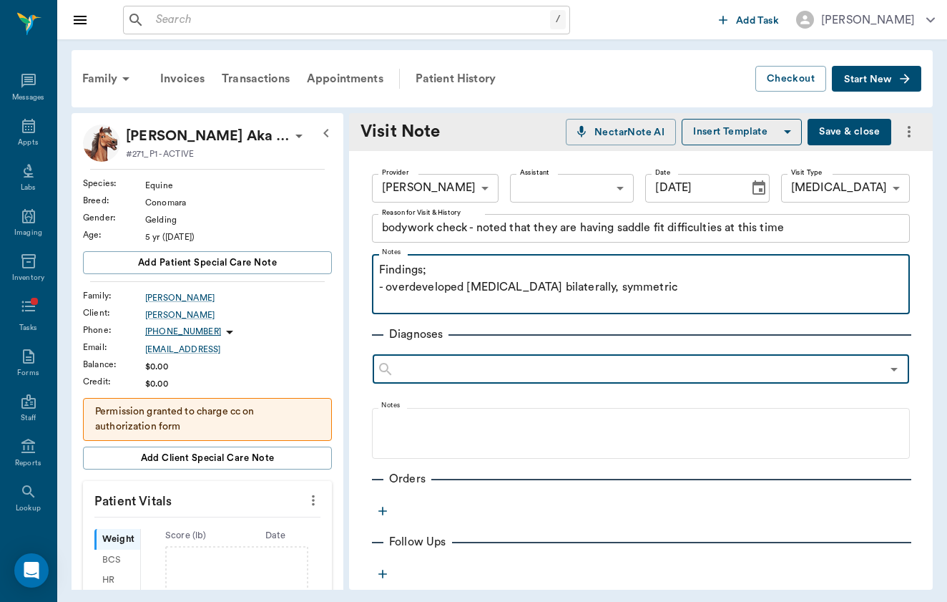
click at [658, 294] on p "Findings; - overdeveloped [MEDICAL_DATA] bilaterally, symmetric" at bounding box center [641, 278] width 524 height 34
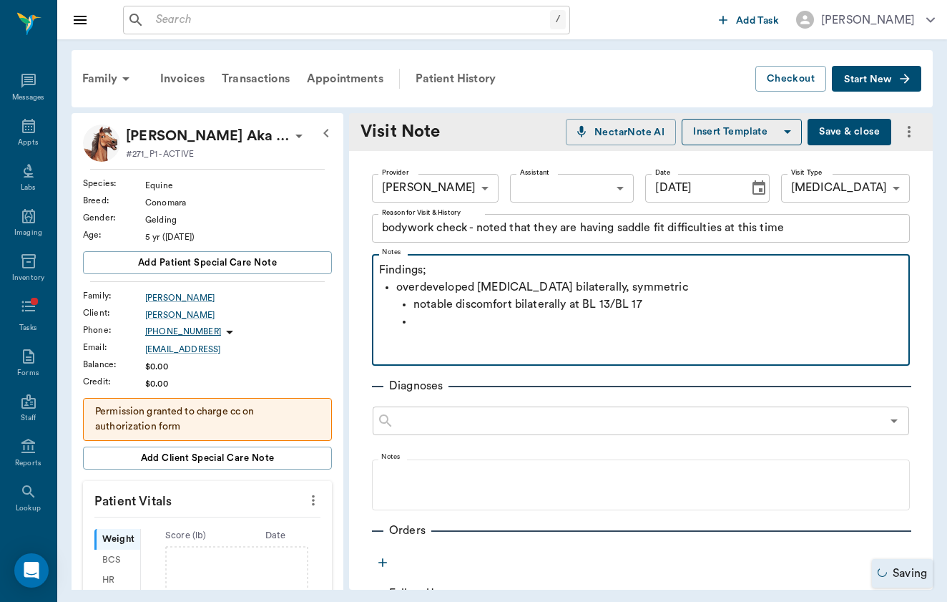
click at [652, 316] on p at bounding box center [658, 330] width 489 height 34
click at [663, 284] on p "overdeveloped [MEDICAL_DATA] bilaterally, symmetric" at bounding box center [649, 286] width 507 height 17
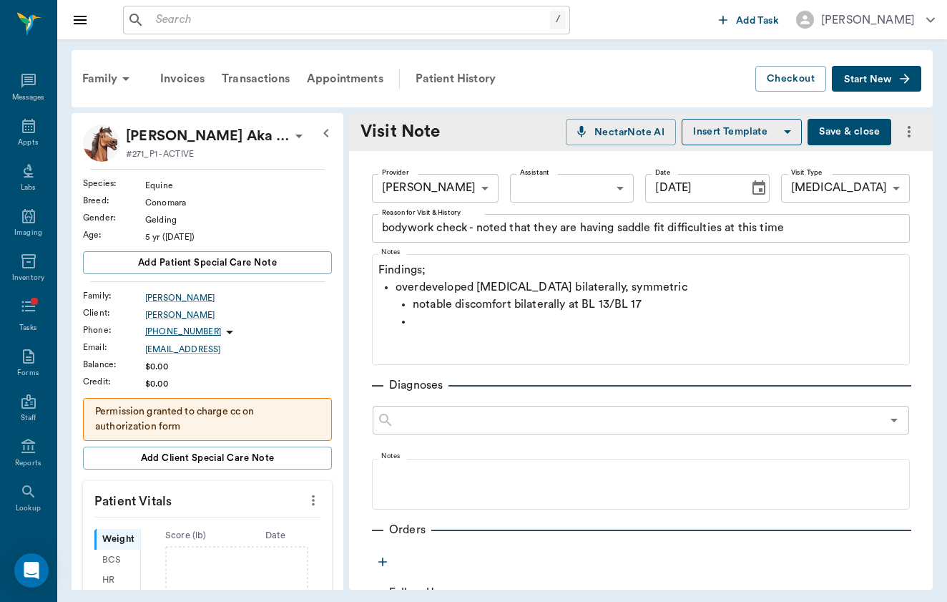
click at [856, 128] on button "Save & close" at bounding box center [850, 132] width 84 height 26
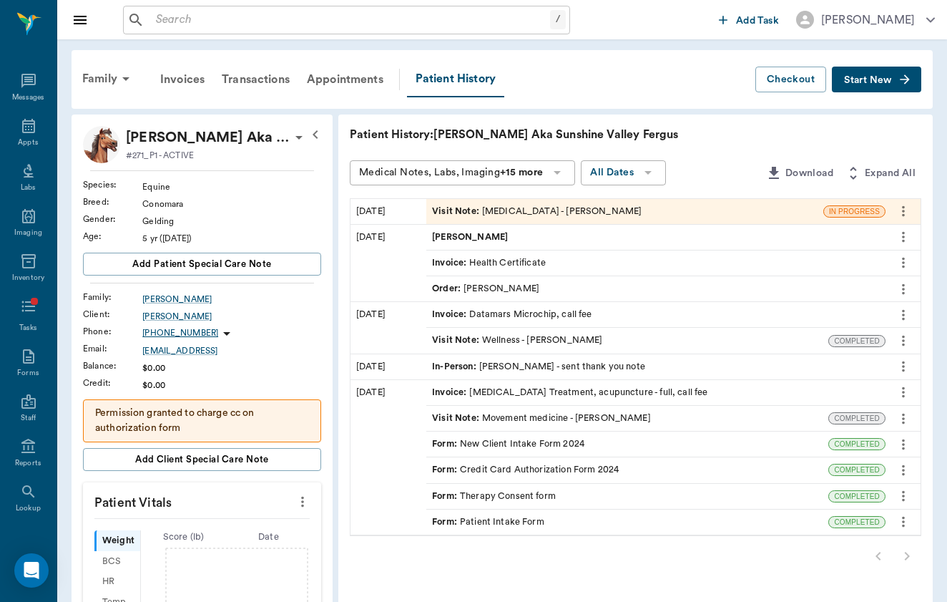
click at [441, 206] on div "Visit Note : [MEDICAL_DATA] - [PERSON_NAME]" at bounding box center [537, 212] width 210 height 14
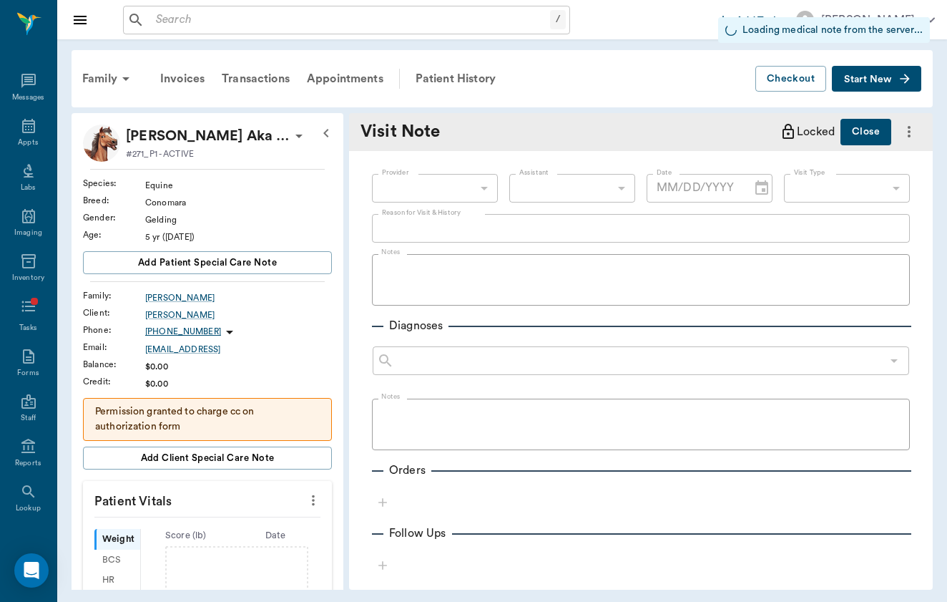
type input "649b3e03b5bc7e03f9326794"
type input "65d2c202a8044d23520120ce"
type input "[DATE]"
type textarea "bodywork check - noted that they are having saddle fit difficulties at this time"
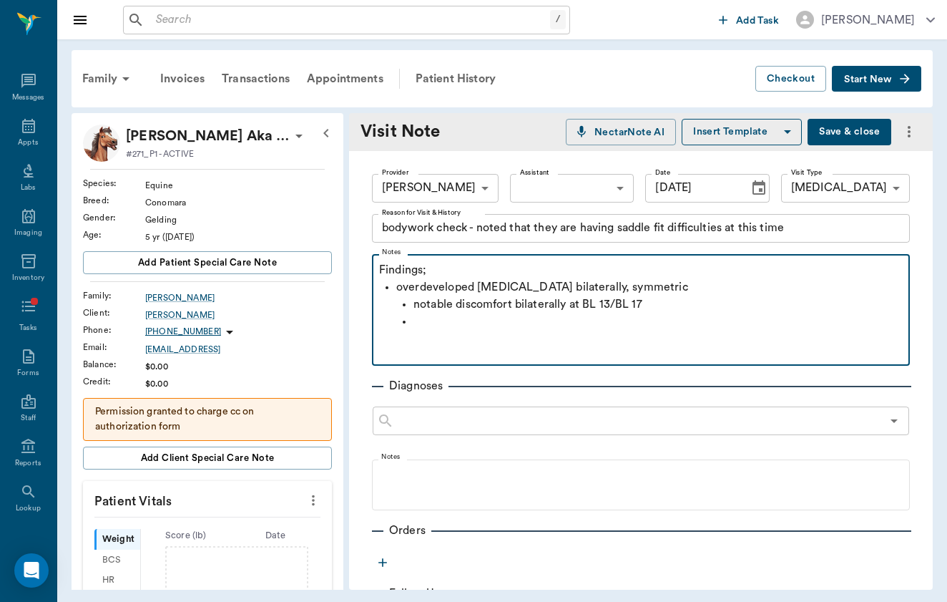
click at [421, 316] on p at bounding box center [658, 330] width 489 height 34
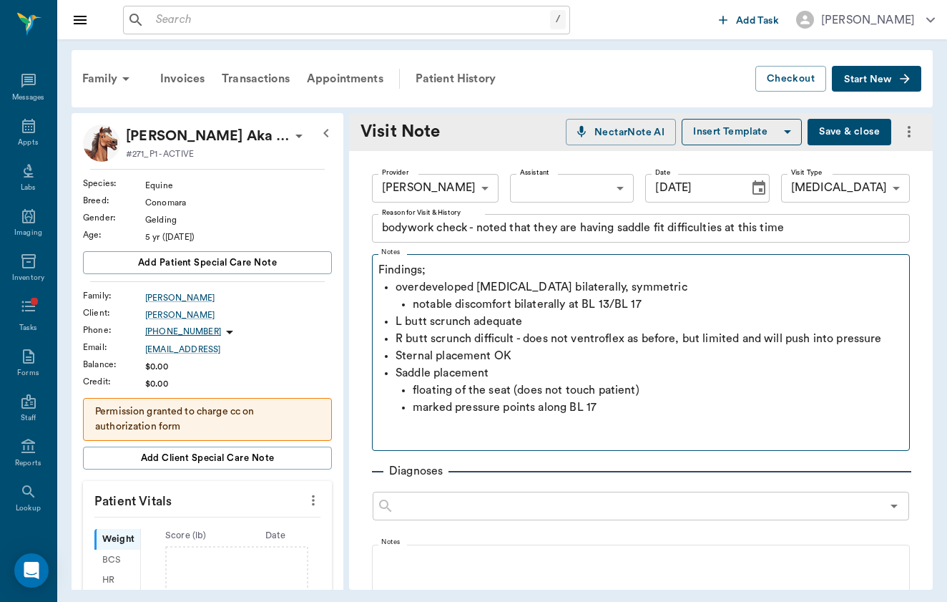
click at [858, 134] on button "Save & close" at bounding box center [850, 132] width 84 height 26
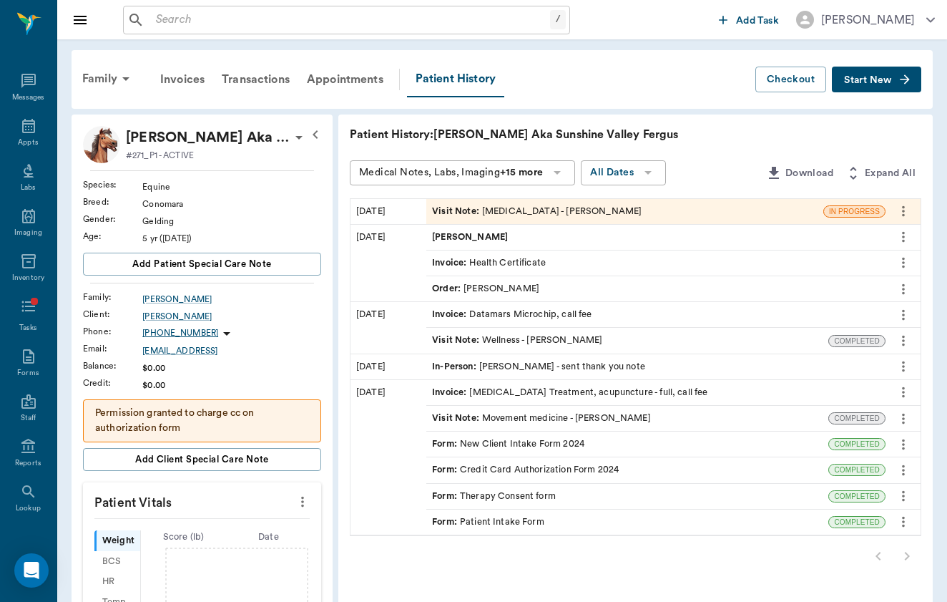
click at [470, 206] on div "Visit Note : [MEDICAL_DATA] - [PERSON_NAME]" at bounding box center [537, 212] width 210 height 14
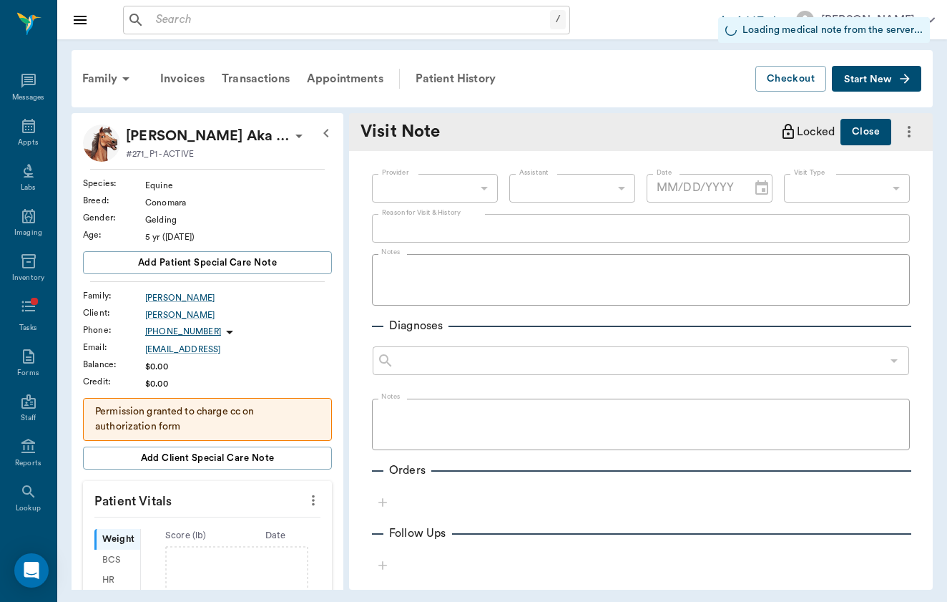
type input "649b3e03b5bc7e03f9326794"
type input "65d2c202a8044d23520120ce"
type input "[DATE]"
type textarea "bodywork check - noted that they are having saddle fit difficulties at this time"
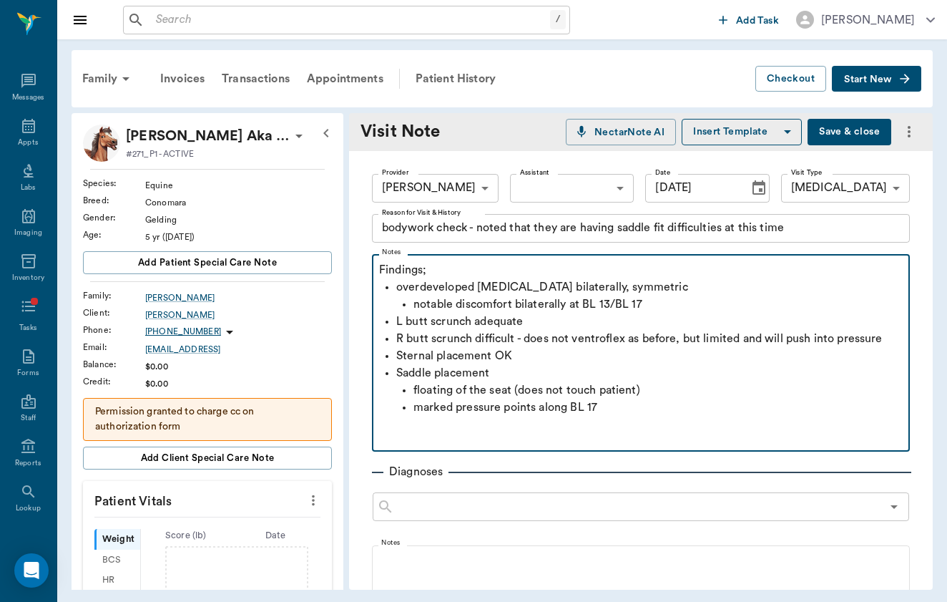
click at [399, 426] on ul "floating of the seat (does not touch patient) marked pressure points along BL 17" at bounding box center [649, 407] width 507 height 52
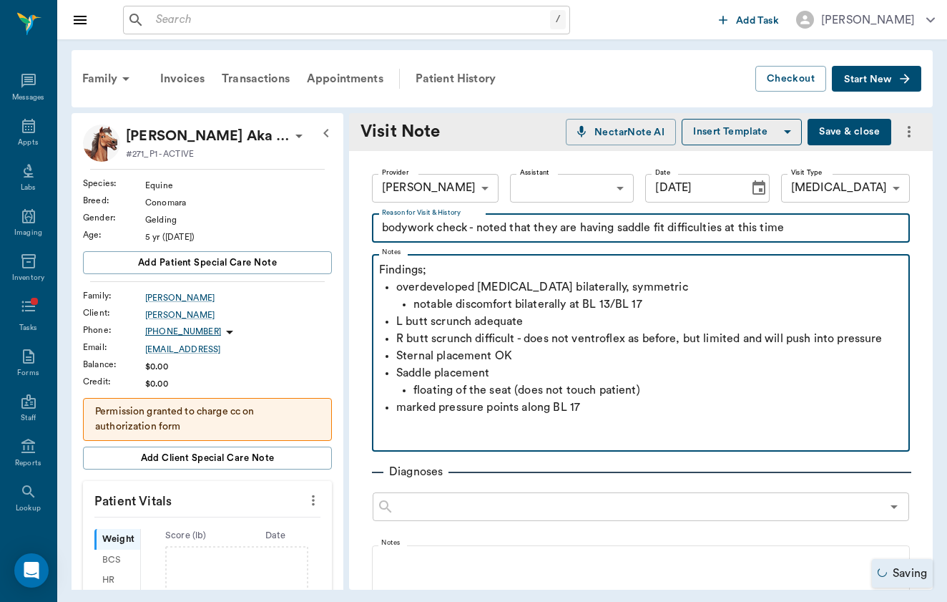
click at [619, 408] on p "marked pressure points along BL 17" at bounding box center [649, 416] width 507 height 34
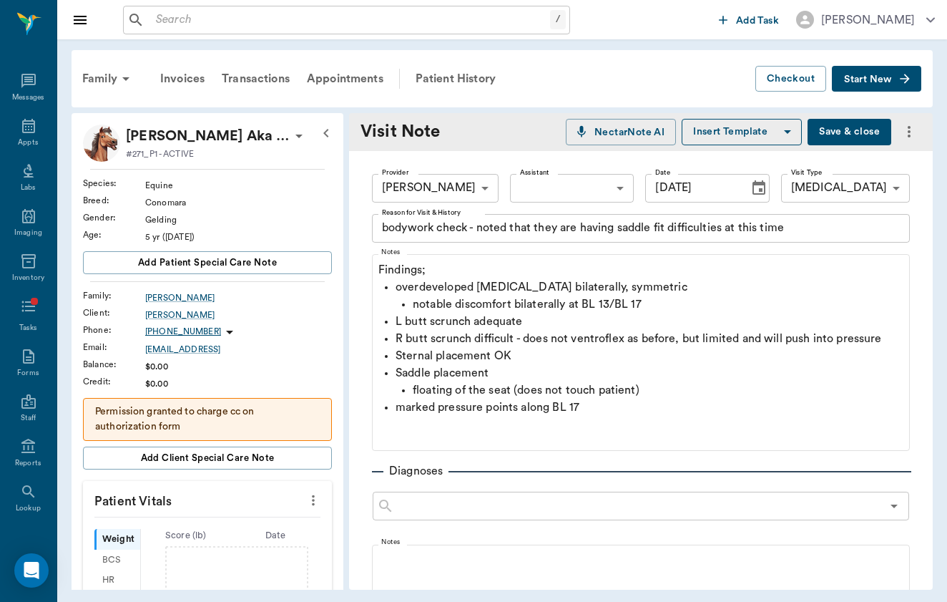
click at [404, 521] on div "​" at bounding box center [641, 509] width 537 height 34
click at [368, 436] on div "Provider [PERSON_NAME] 649b3e03b5bc7e03f9326794 Provider Assistant ​ Assistant …" at bounding box center [641, 551] width 584 height 801
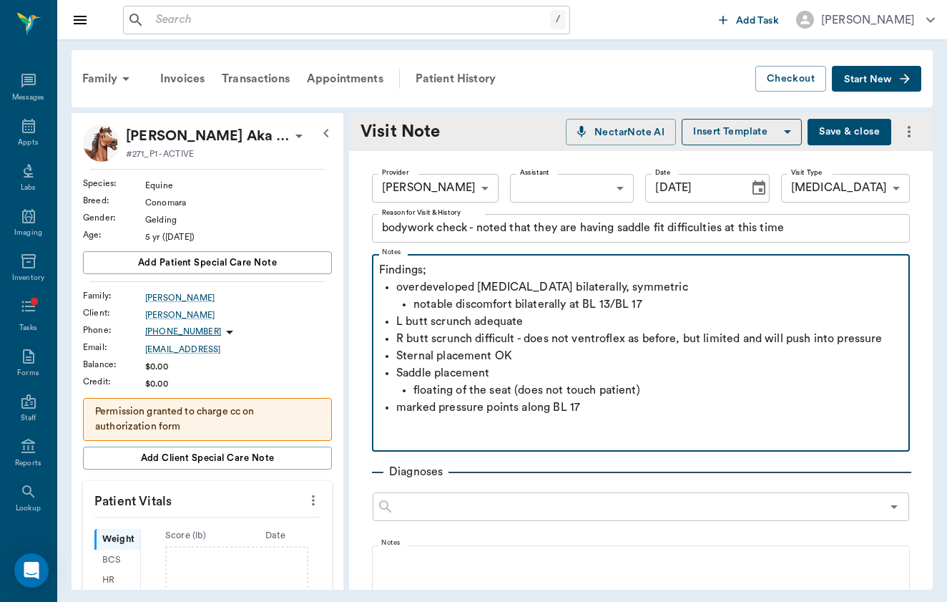
click at [389, 436] on p at bounding box center [641, 441] width 524 height 17
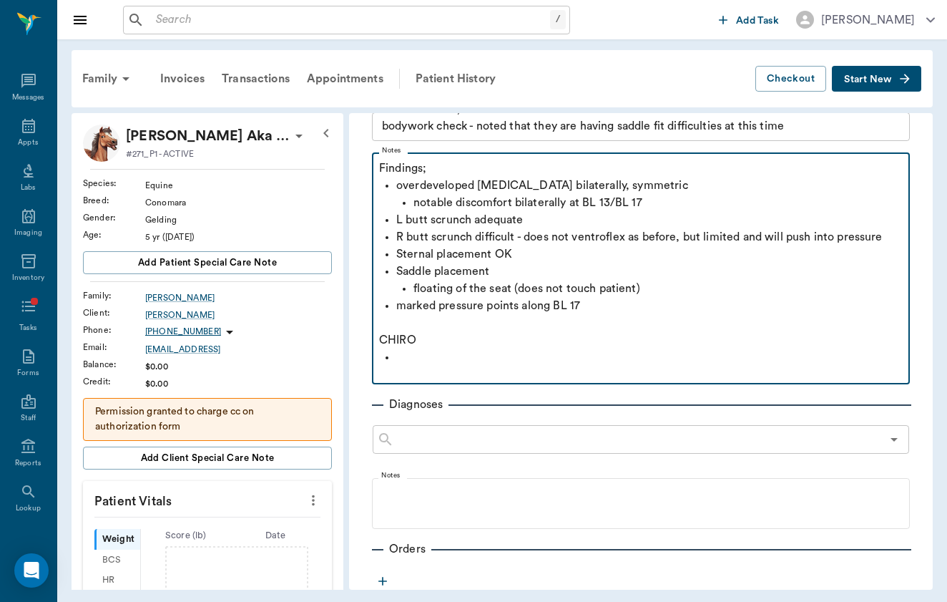
scroll to position [117, 0]
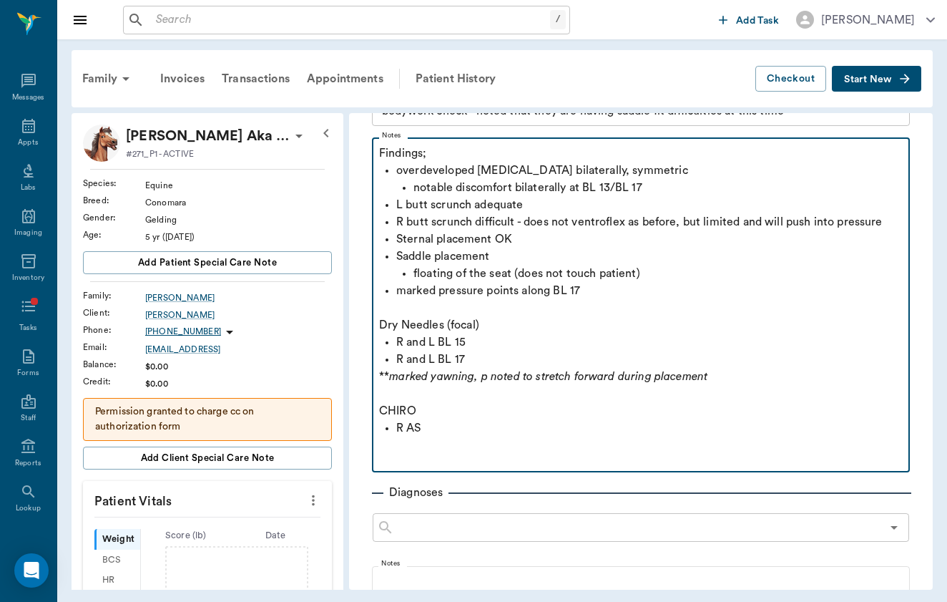
click at [529, 323] on p "Dry Needles (focal)" at bounding box center [641, 324] width 524 height 17
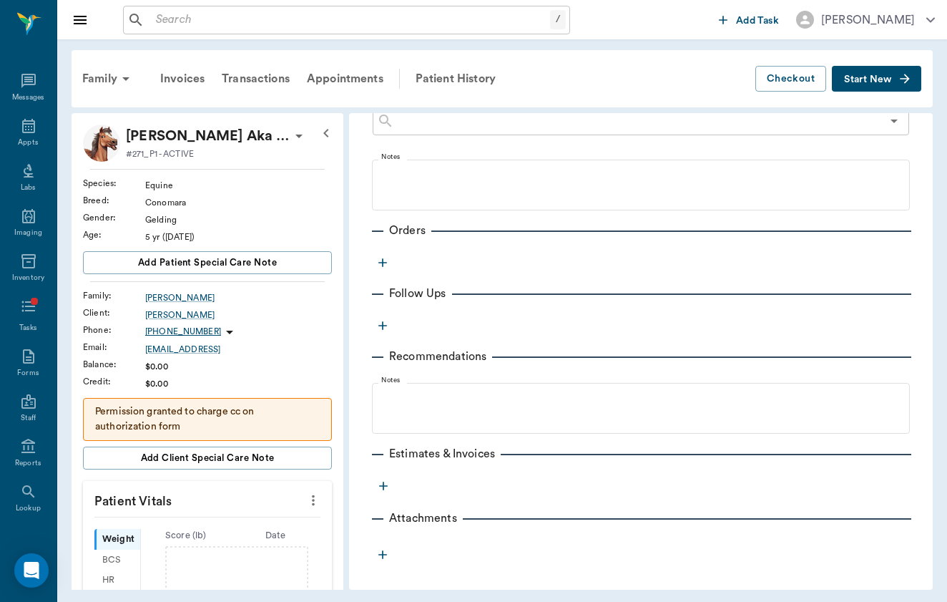
scroll to position [522, 0]
click at [382, 264] on icon "button" at bounding box center [383, 262] width 14 height 14
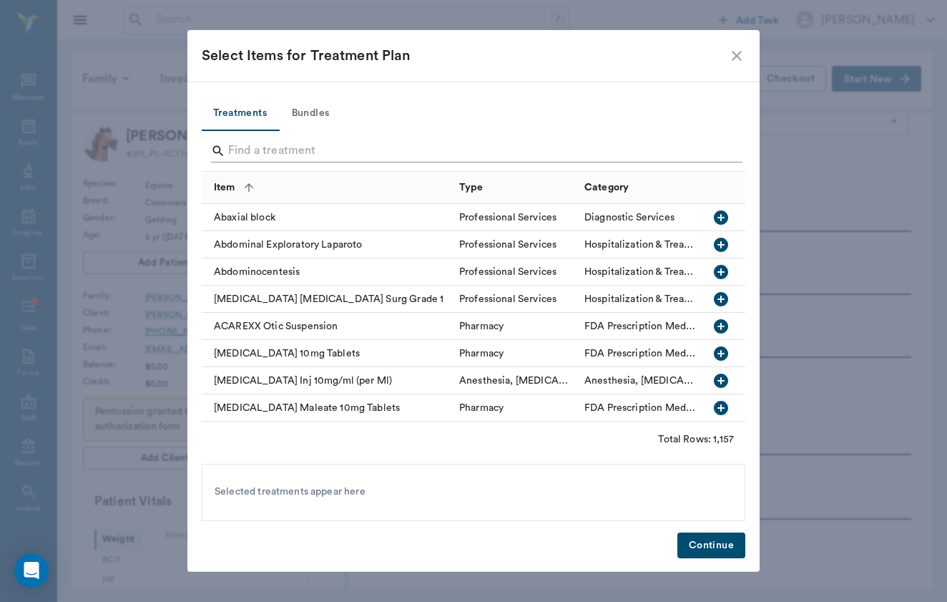
click at [331, 155] on input "Search" at bounding box center [474, 151] width 493 height 23
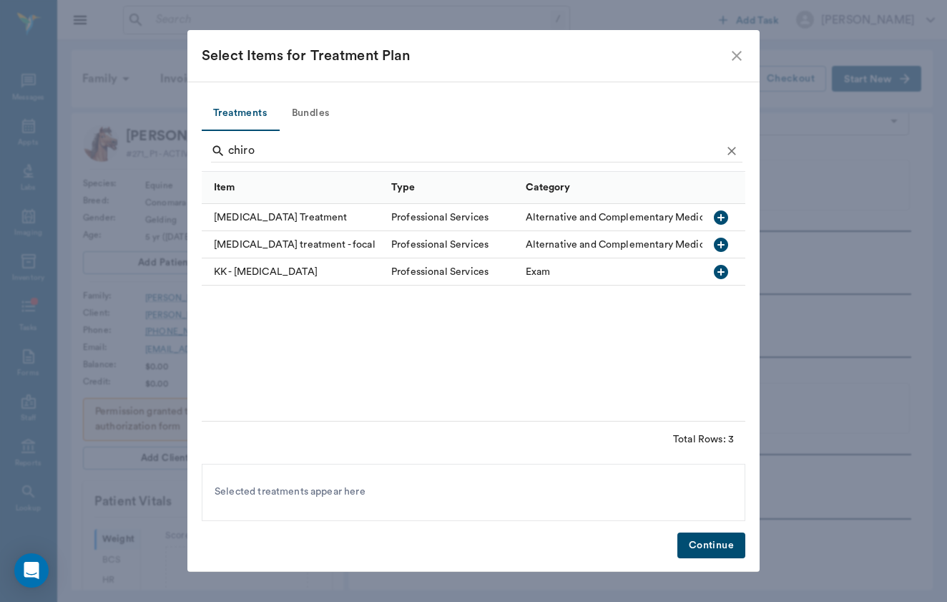
click at [300, 211] on div "[MEDICAL_DATA] Treatment" at bounding box center [293, 217] width 182 height 27
click at [273, 145] on input "chiro" at bounding box center [474, 151] width 493 height 23
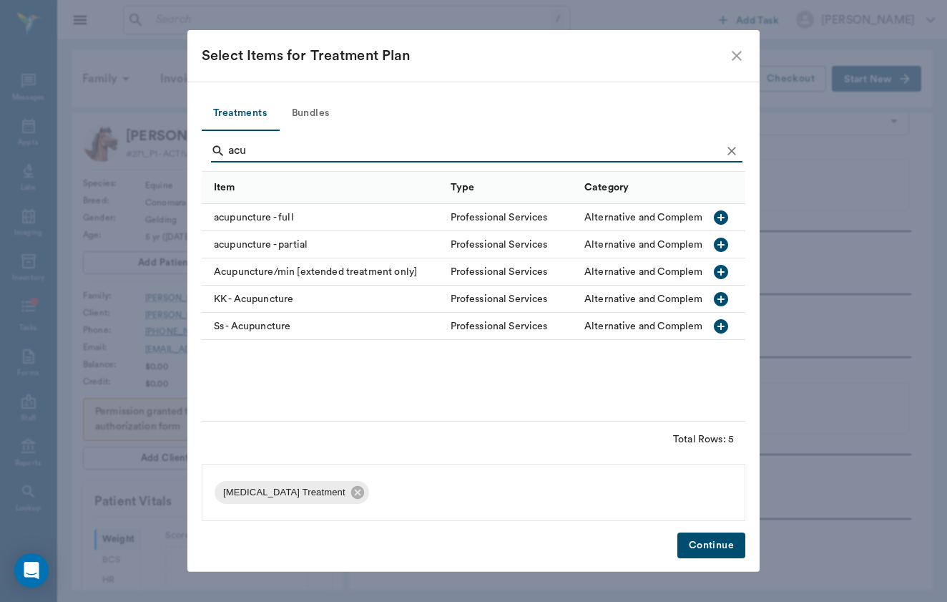
click at [276, 248] on div "acupuncture - partial" at bounding box center [323, 244] width 242 height 27
click at [273, 152] on input "acu" at bounding box center [474, 151] width 493 height 23
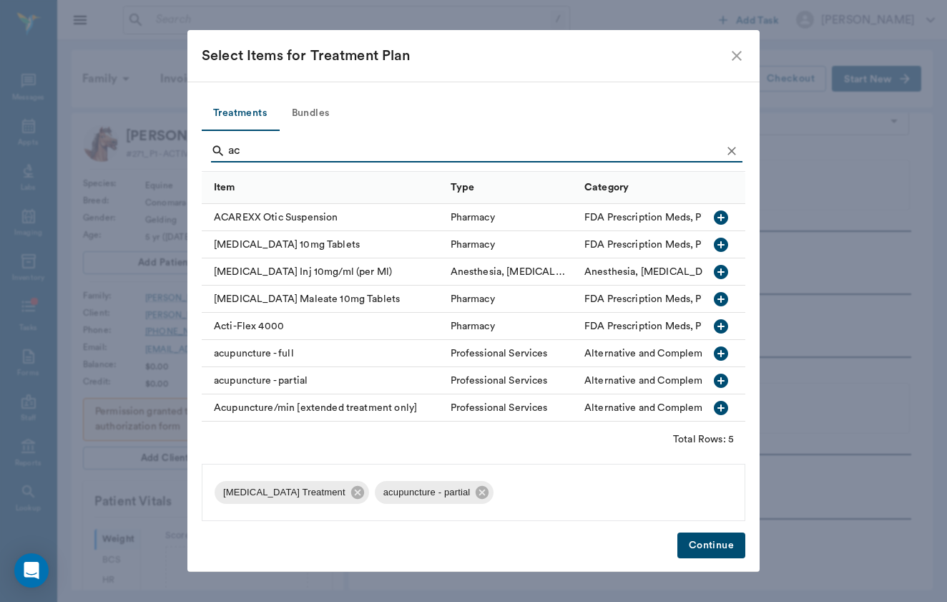
type input "a"
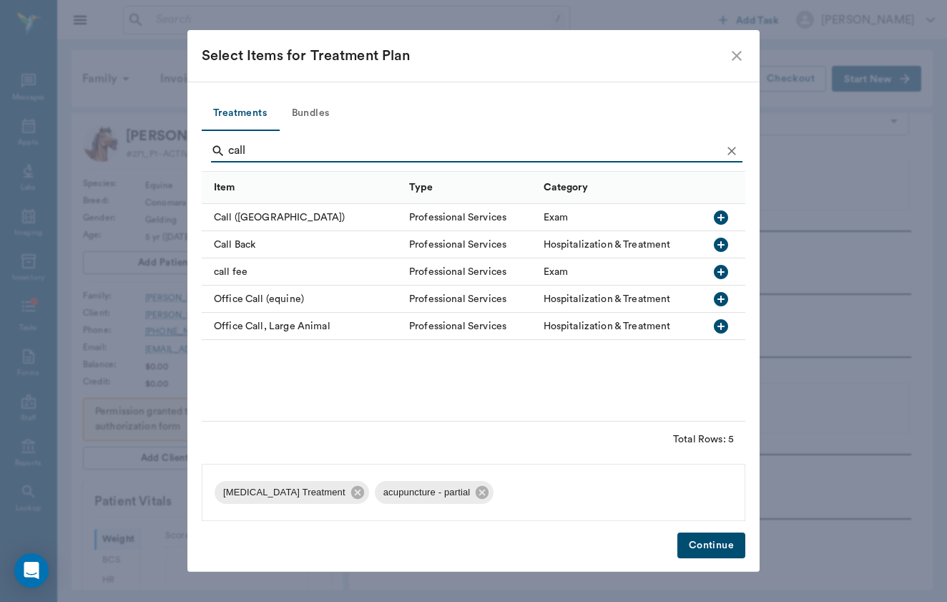
type input "call"
click at [241, 276] on div "call fee" at bounding box center [302, 271] width 200 height 27
click at [703, 547] on button "Continue" at bounding box center [712, 545] width 68 height 26
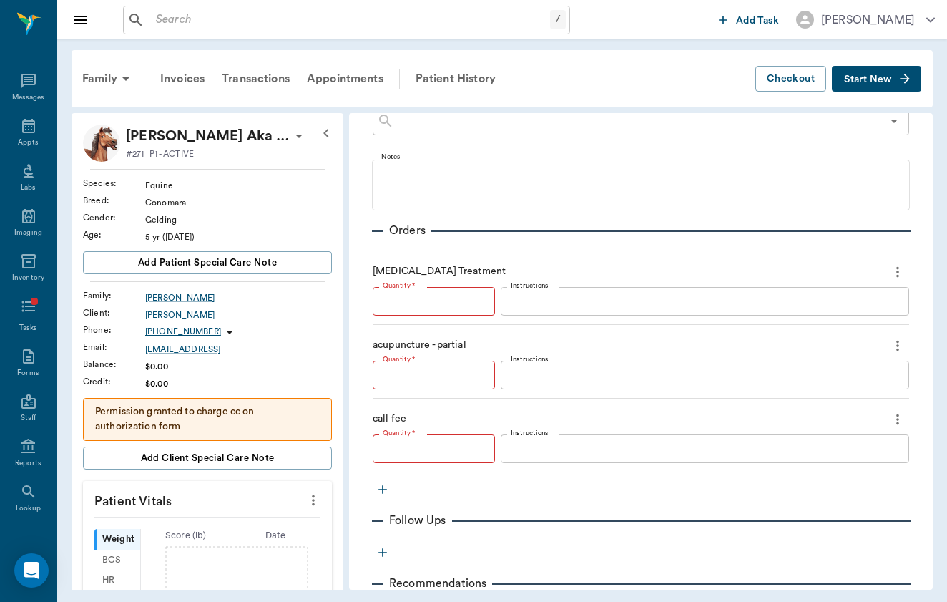
type input "1"
type textarea "$80 for first 16 miles; $2.50 for every mile after"
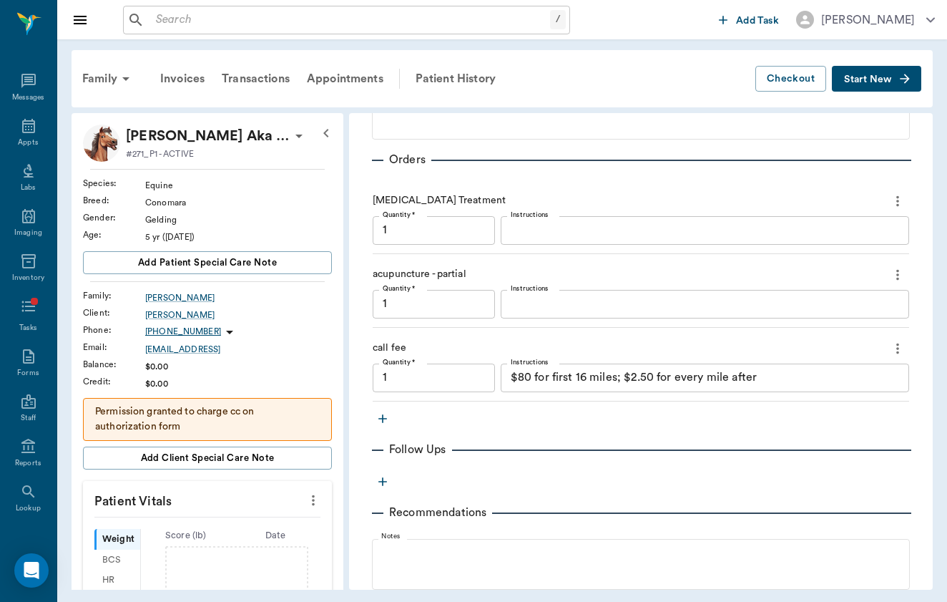
scroll to position [602, 0]
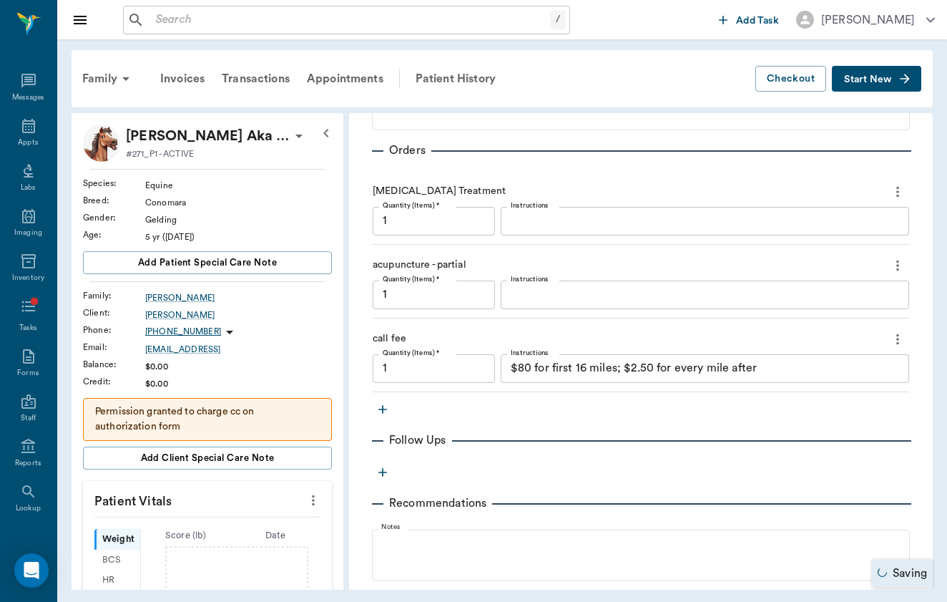
type input "1.00"
click at [558, 376] on div "$80 for first 16 miles; $2.50 for every mile after x Instructions" at bounding box center [705, 368] width 409 height 29
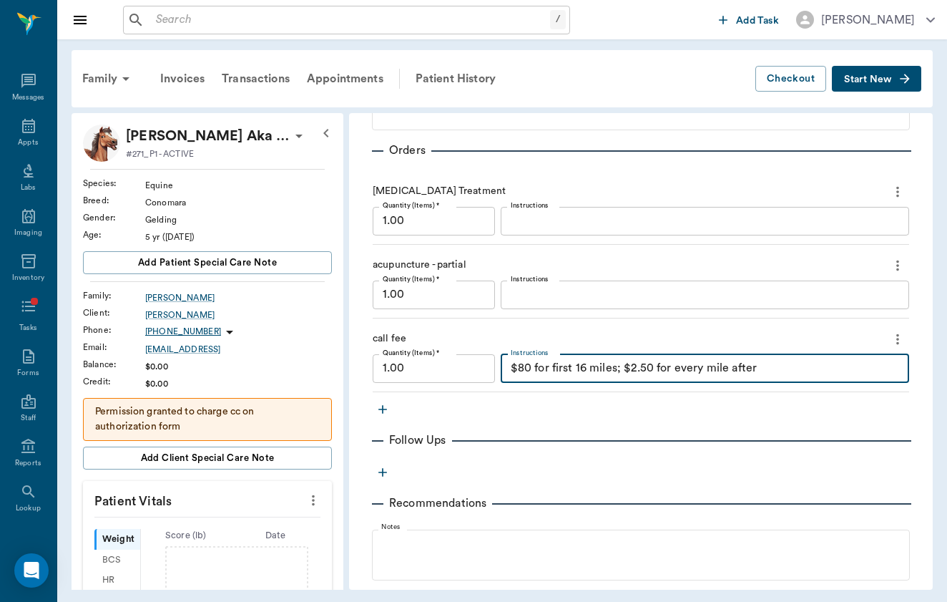
click at [558, 376] on div "$80 for first 16 miles; $2.50 for every mile after x Instructions" at bounding box center [705, 368] width 409 height 29
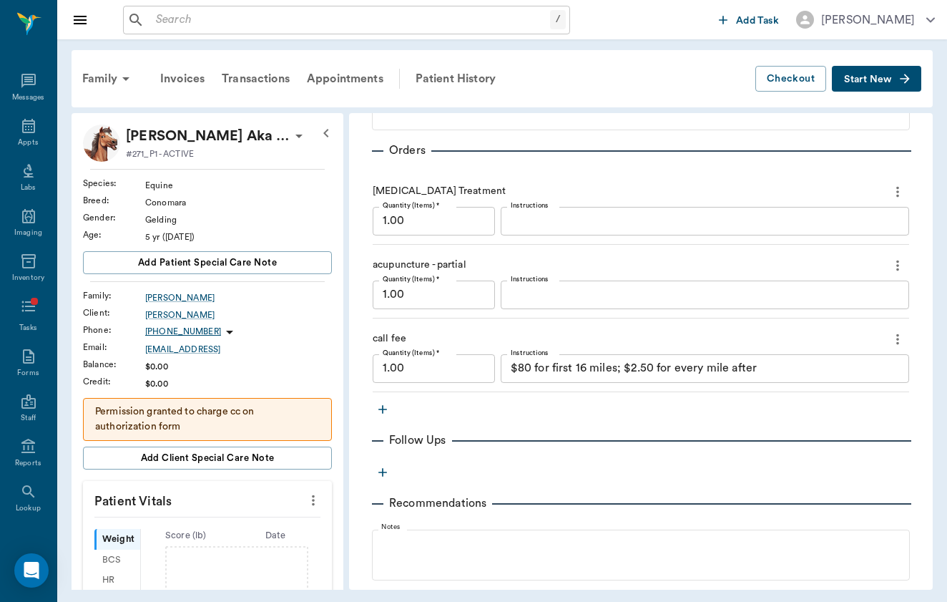
click at [558, 376] on div "$80 for first 16 miles; $2.50 for every mile after x Instructions" at bounding box center [705, 368] width 409 height 29
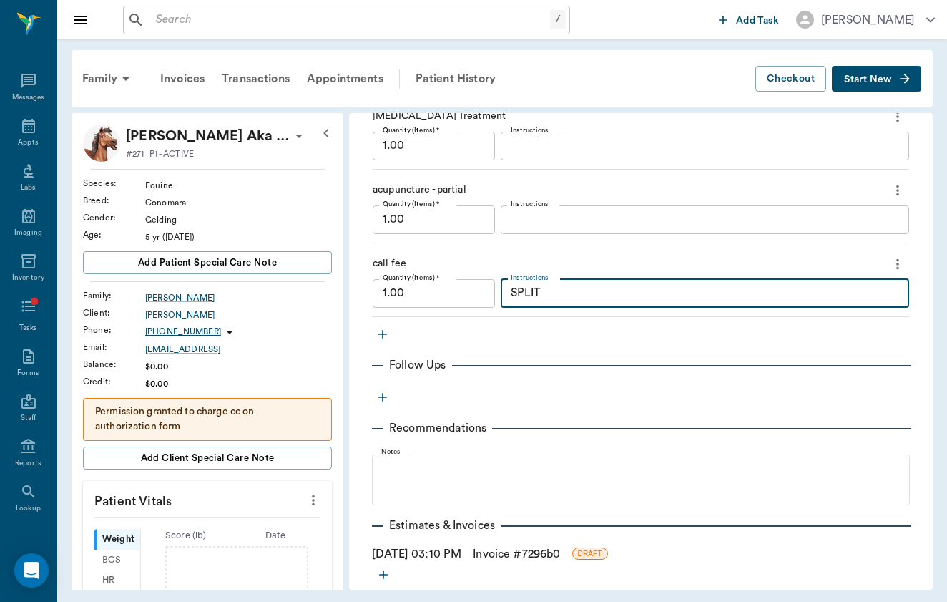
scroll to position [690, 0]
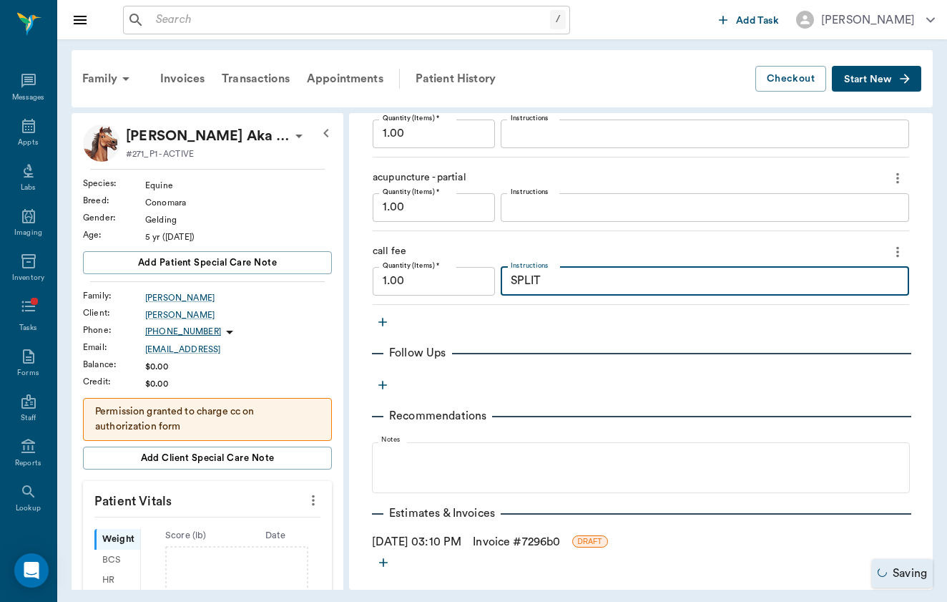
type textarea "SPLIT"
click at [513, 546] on link "Invoice # 7296b0" at bounding box center [516, 541] width 87 height 17
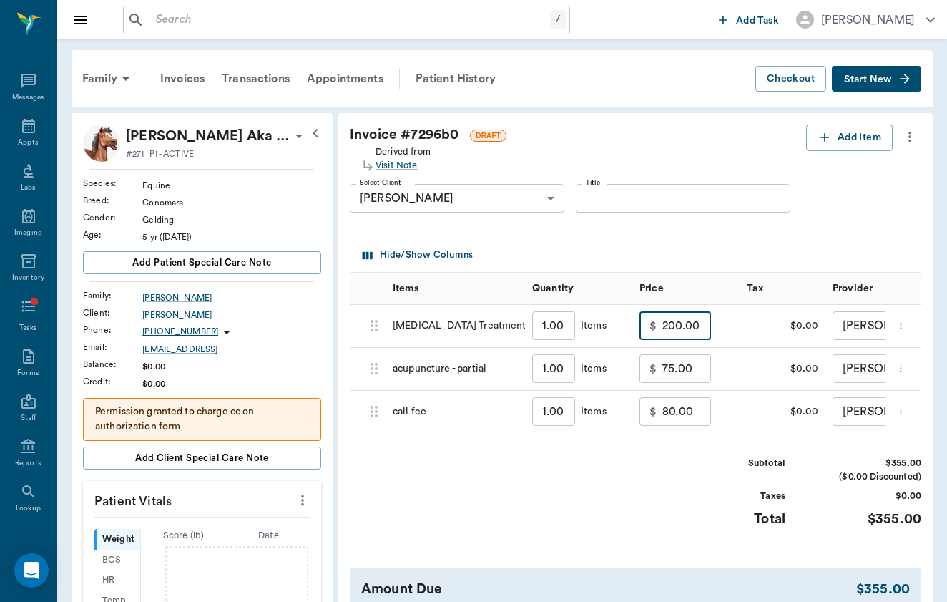
click at [663, 328] on input "200.00" at bounding box center [687, 325] width 49 height 29
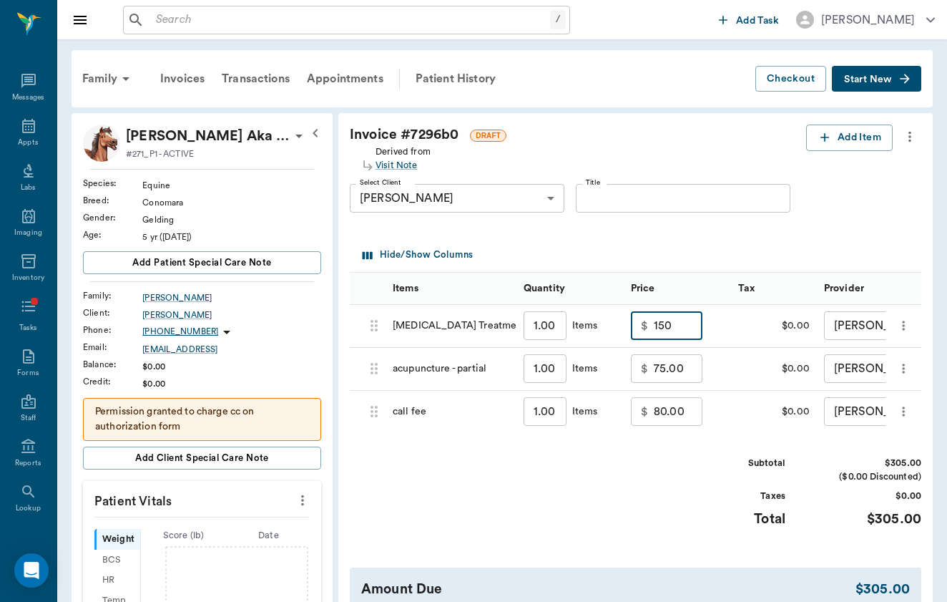
type input "150.00"
click at [628, 497] on div "Subtotal $305.00 ($0.00 Discounted) Taxes $0.00 Total $305.00" at bounding box center [636, 501] width 572 height 88
click at [654, 403] on input "80.00" at bounding box center [678, 411] width 49 height 29
click at [654, 407] on input "80.00" at bounding box center [678, 411] width 49 height 29
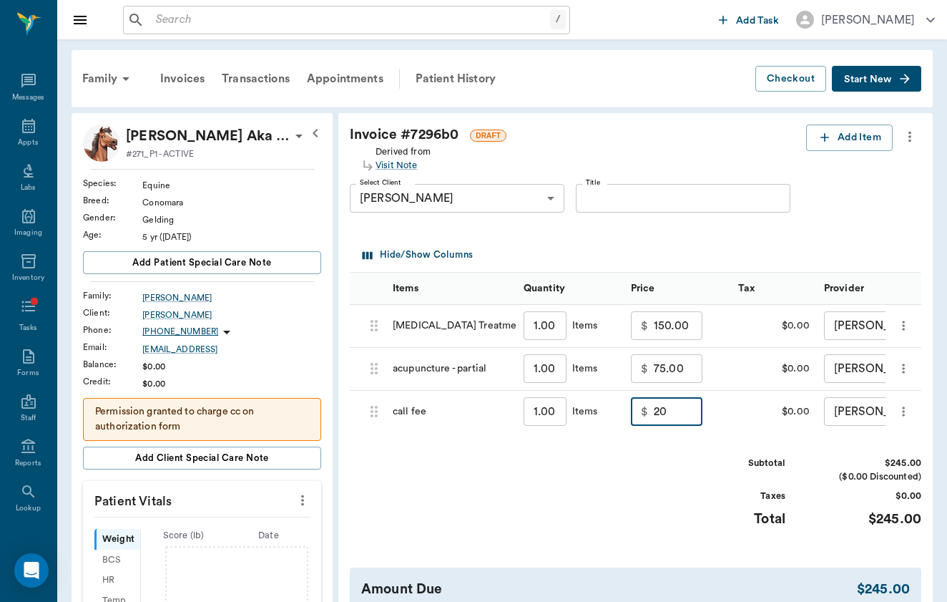
type input "20.00"
click at [615, 438] on div "Invoice # 7296b0 DRAFT Derived from Visit Note Add Item Select Client [PERSON_N…" at bounding box center [635, 386] width 595 height 547
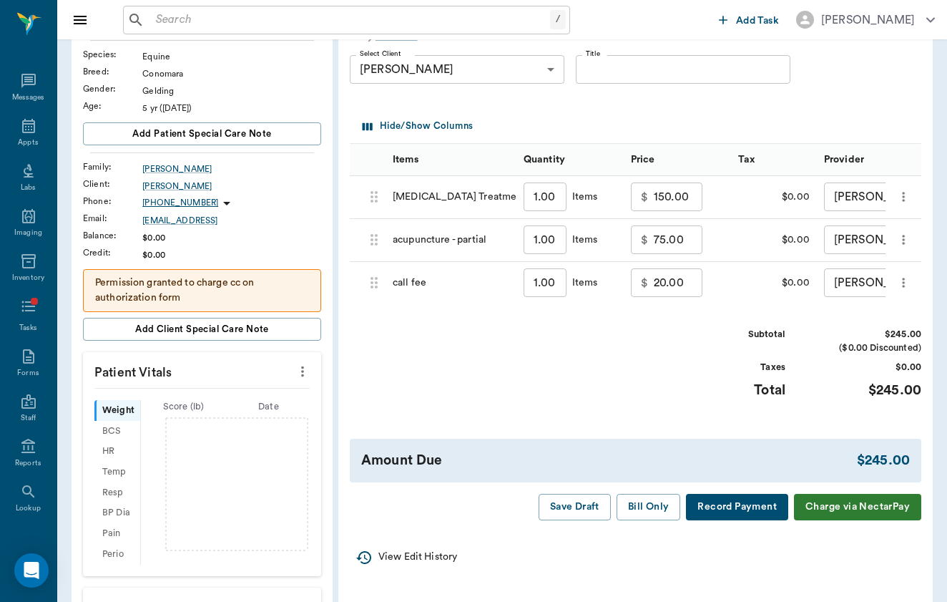
scroll to position [129, 0]
click at [645, 497] on button "Bill Only" at bounding box center [649, 507] width 64 height 26
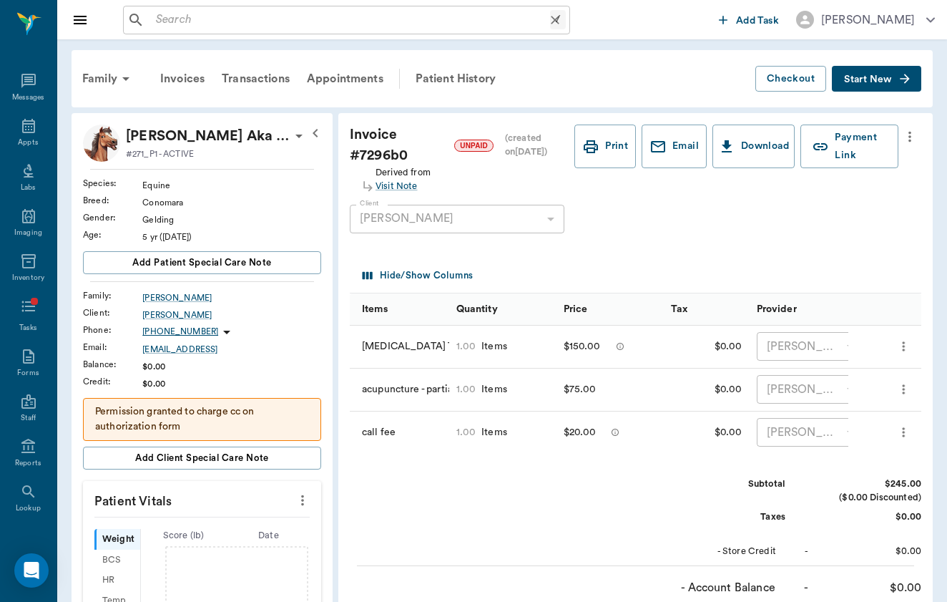
scroll to position [0, 0]
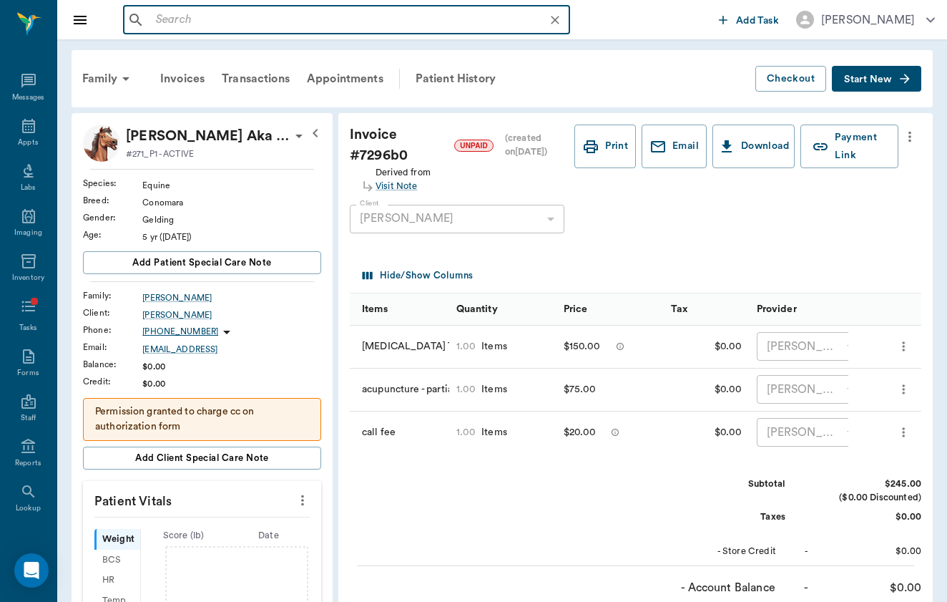
click at [224, 14] on input "text" at bounding box center [358, 20] width 416 height 20
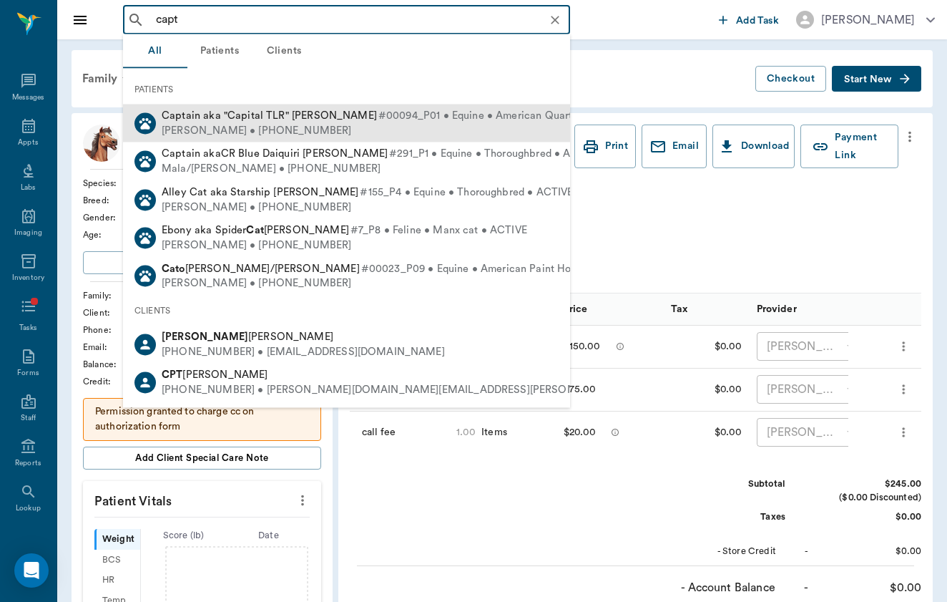
click at [199, 118] on span "Captain aka "Capital TLR" [PERSON_NAME]" at bounding box center [269, 115] width 215 height 11
type input "capt"
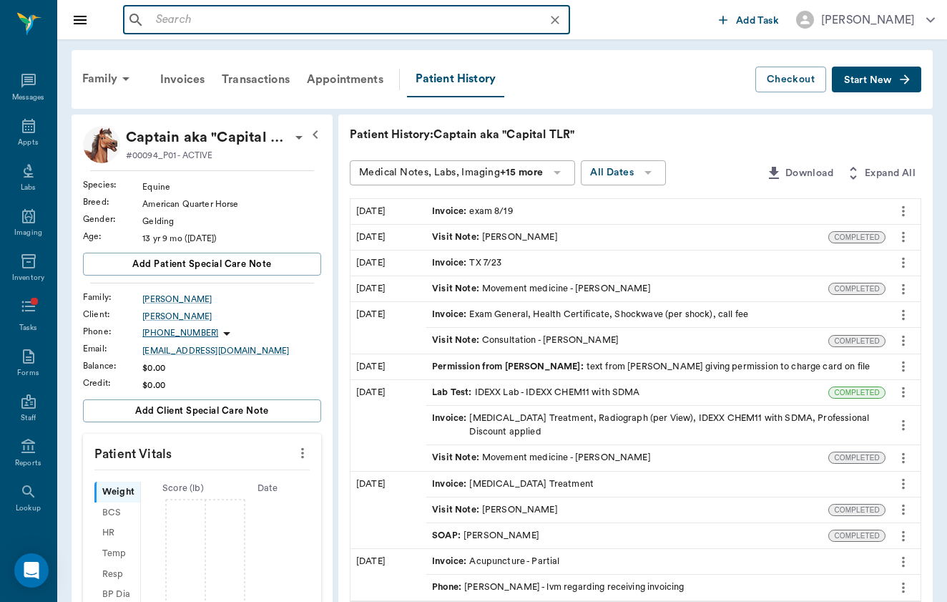
click at [215, 13] on input "text" at bounding box center [358, 20] width 416 height 20
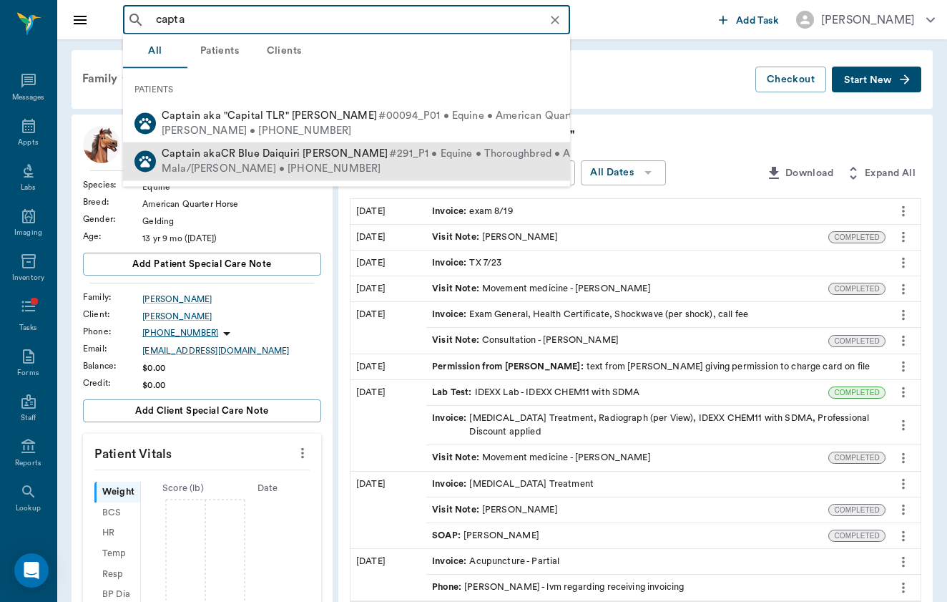
click at [301, 160] on div "Captain akaCR Blue Daiquiri [PERSON_NAME] #291_P1 • Equine • Thoroughbred • ACT…" at bounding box center [381, 154] width 439 height 15
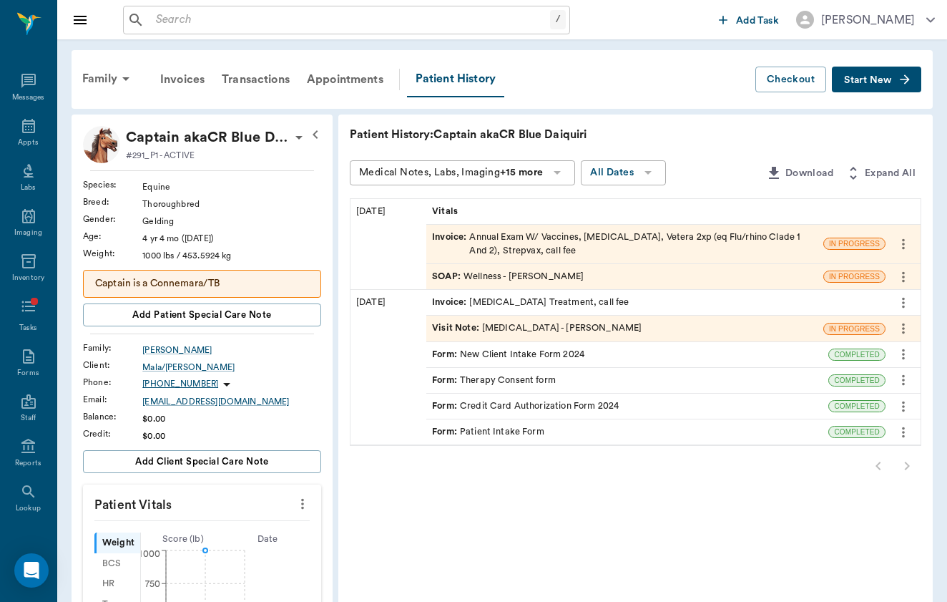
click at [487, 270] on div "SOAP : Wellness - [PERSON_NAME]" at bounding box center [508, 277] width 152 height 14
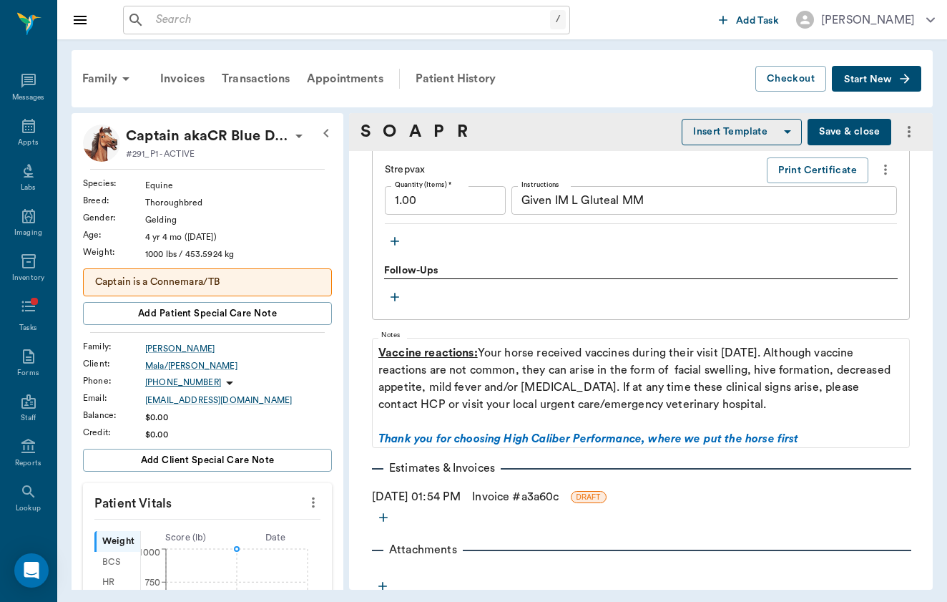
scroll to position [1452, 0]
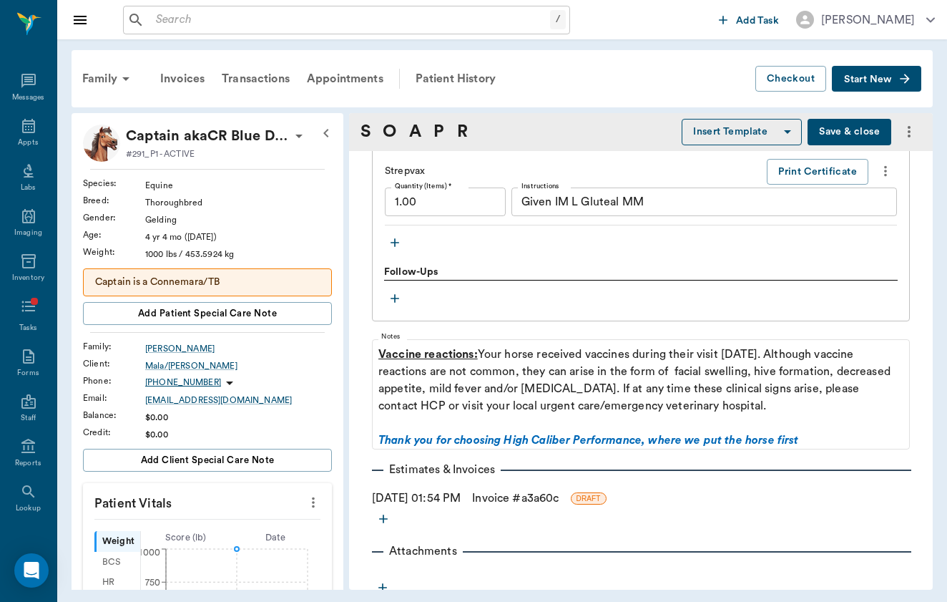
click at [505, 489] on link "Invoice # a3a60c" at bounding box center [515, 497] width 87 height 17
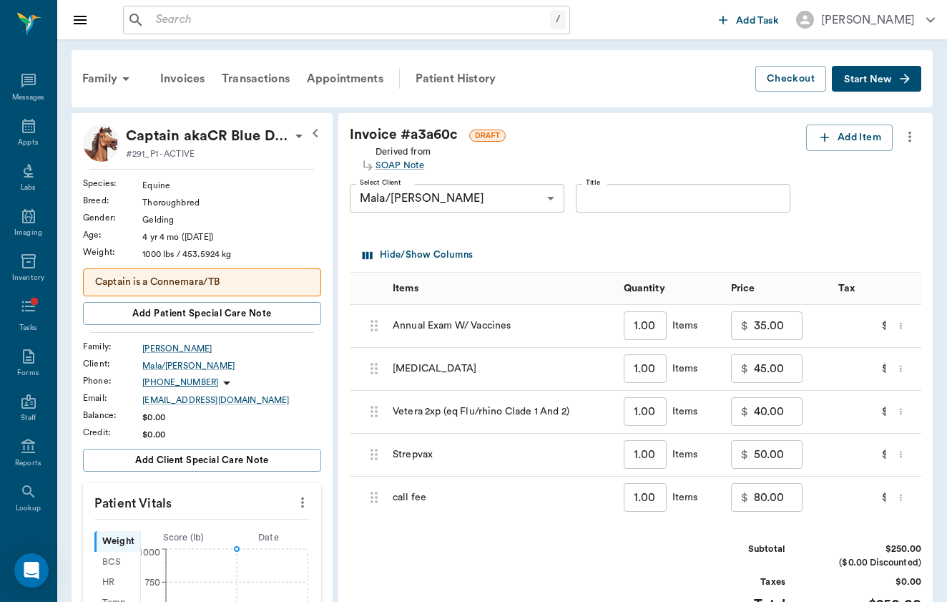
click at [754, 505] on input "80.00" at bounding box center [778, 497] width 49 height 29
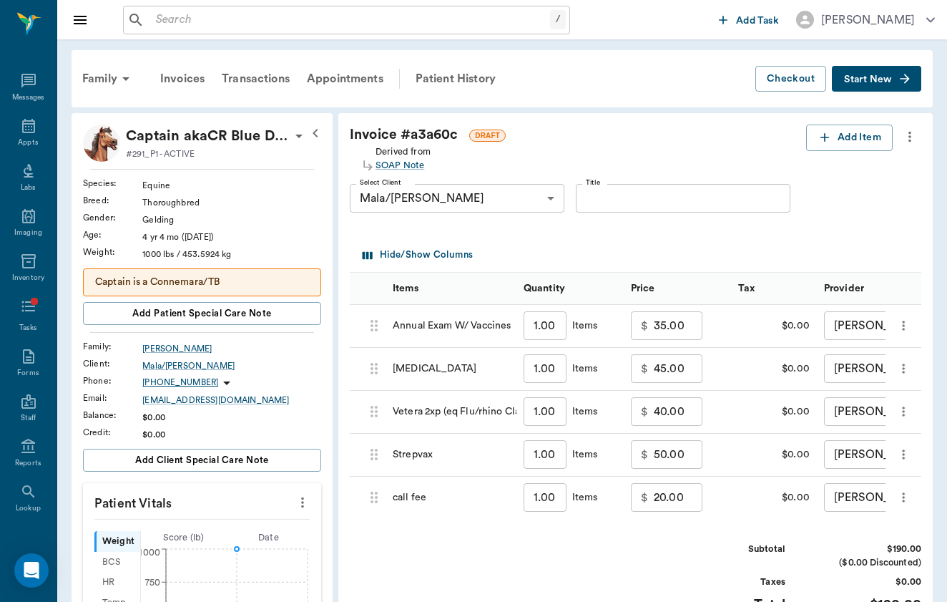
click at [726, 550] on div "Subtotal" at bounding box center [731, 549] width 107 height 14
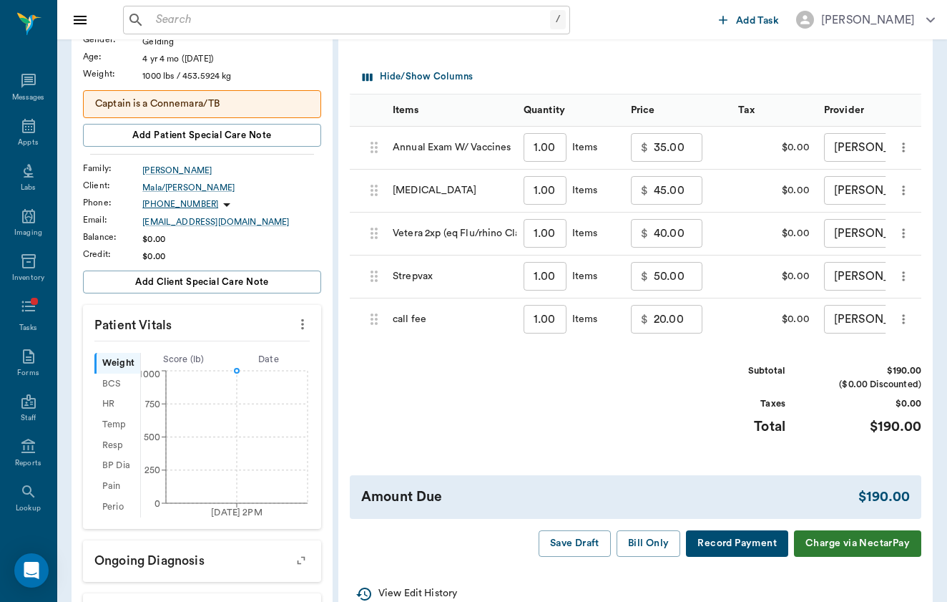
scroll to position [297, 0]
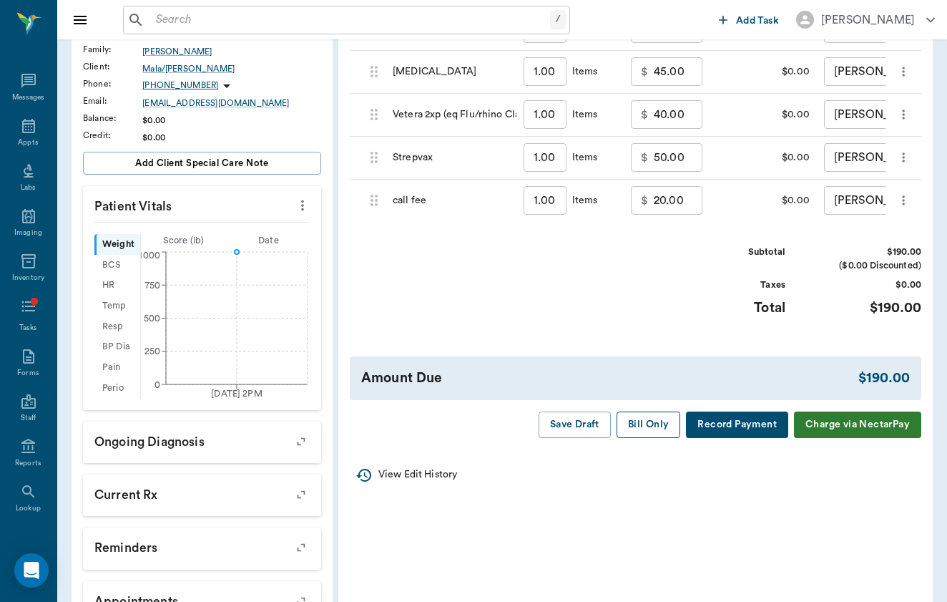
click at [658, 425] on button "Bill Only" at bounding box center [649, 424] width 64 height 26
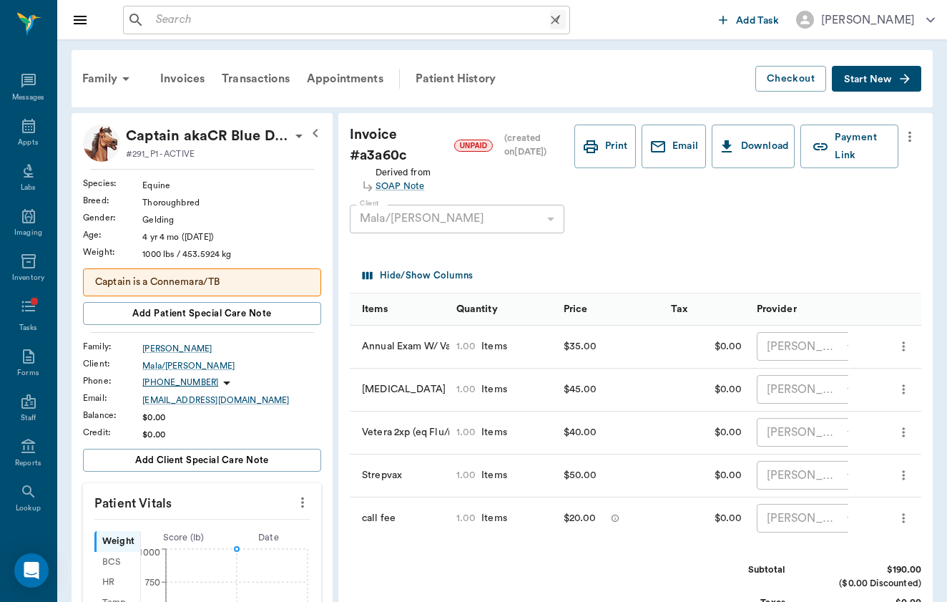
scroll to position [0, 0]
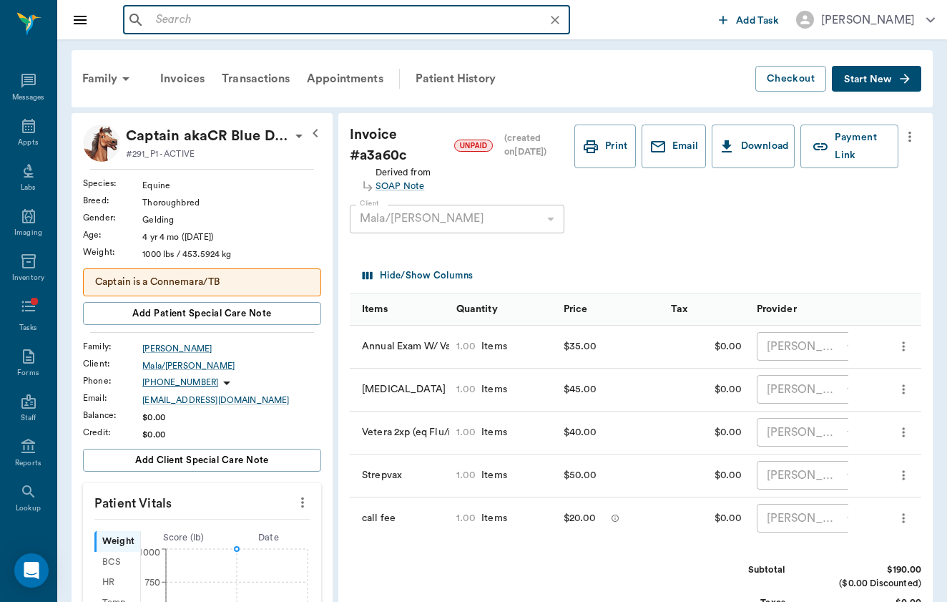
click at [262, 26] on input "text" at bounding box center [358, 20] width 416 height 20
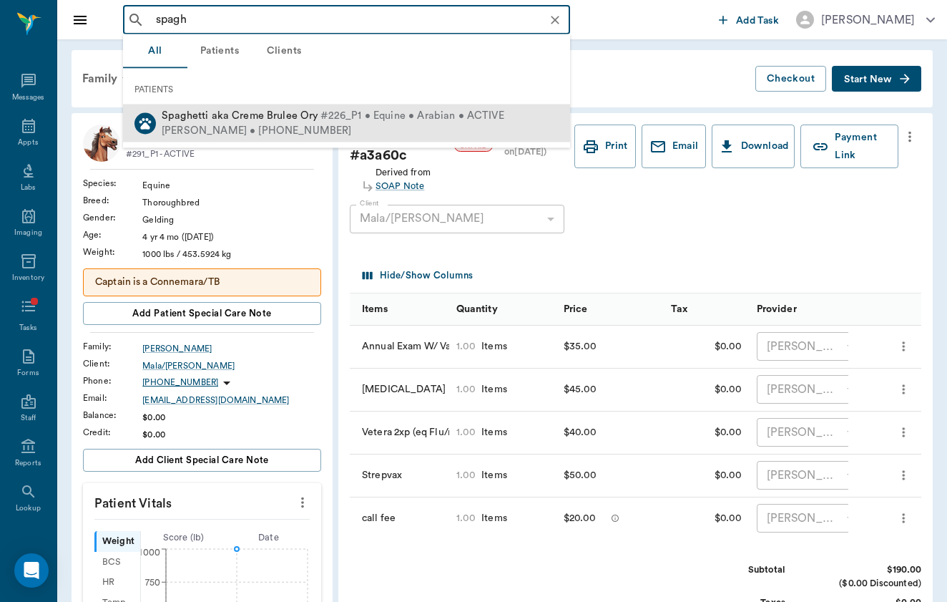
click at [273, 121] on span "Spaghetti aka Creme Brulee Ory" at bounding box center [240, 115] width 157 height 11
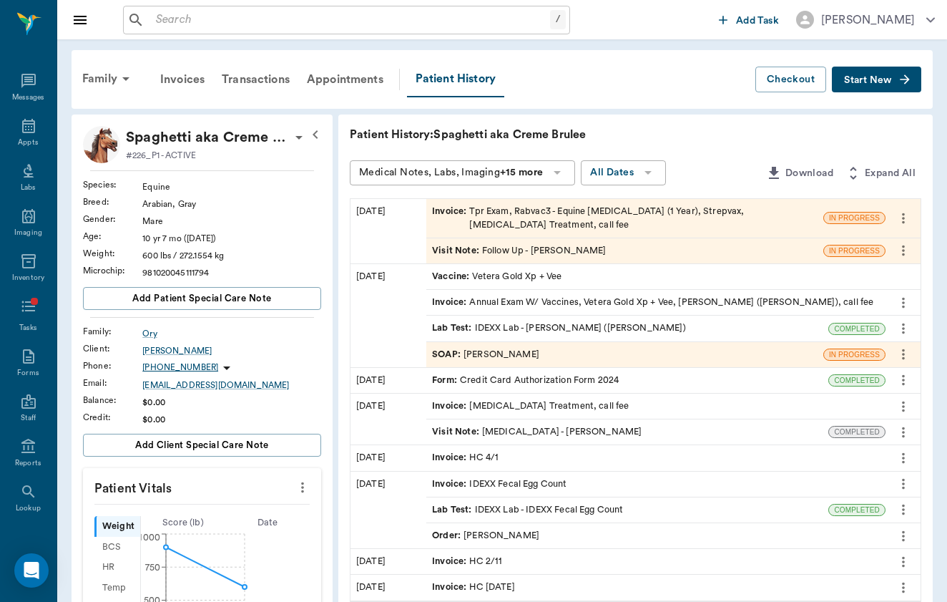
click at [467, 214] on div "Invoice : Tpr Exam, Rabvac3 - Equine [MEDICAL_DATA] (1 Year), Strepvax, [MEDICA…" at bounding box center [625, 218] width 386 height 27
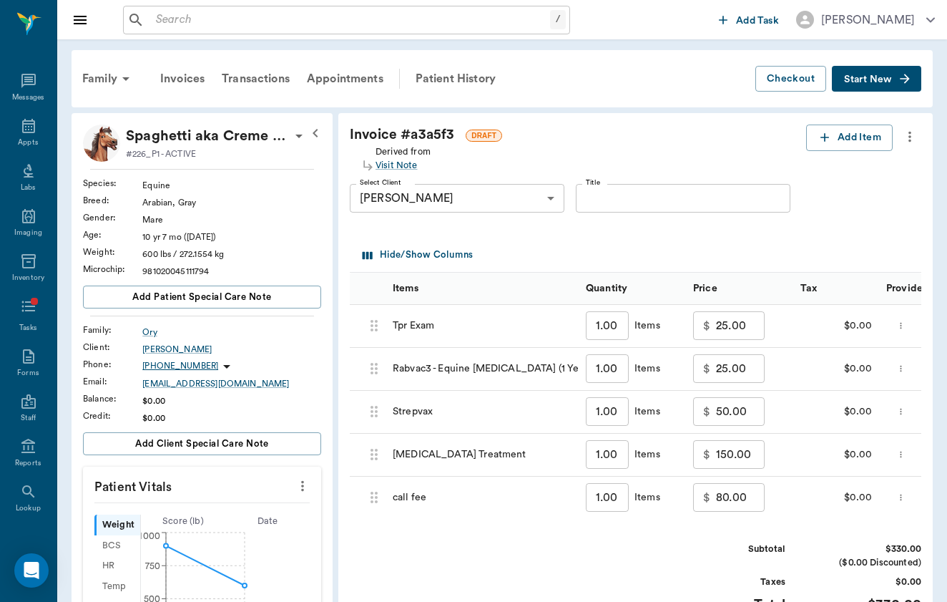
click at [716, 496] on input "80.00" at bounding box center [740, 497] width 49 height 29
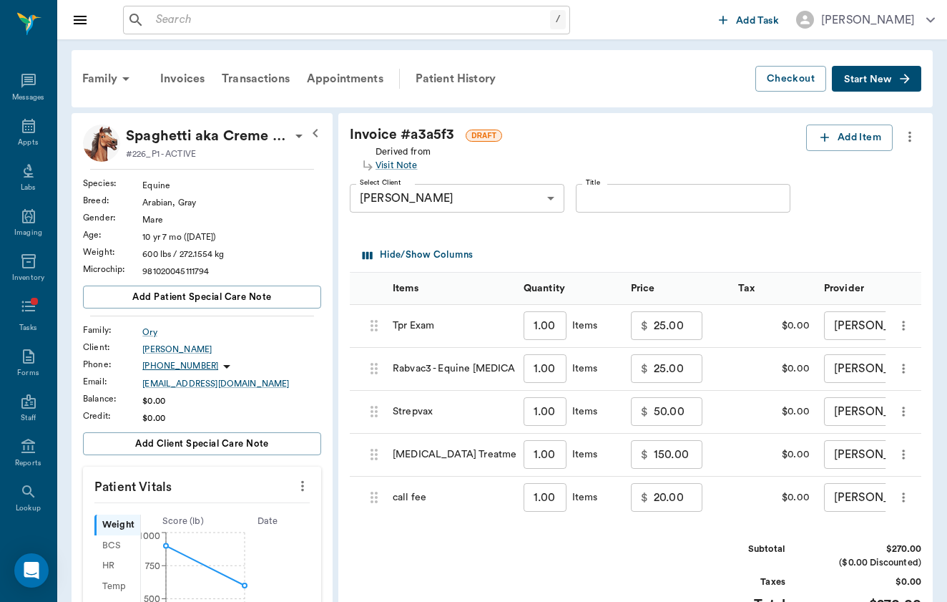
click at [685, 575] on div "Taxes" at bounding box center [731, 582] width 107 height 14
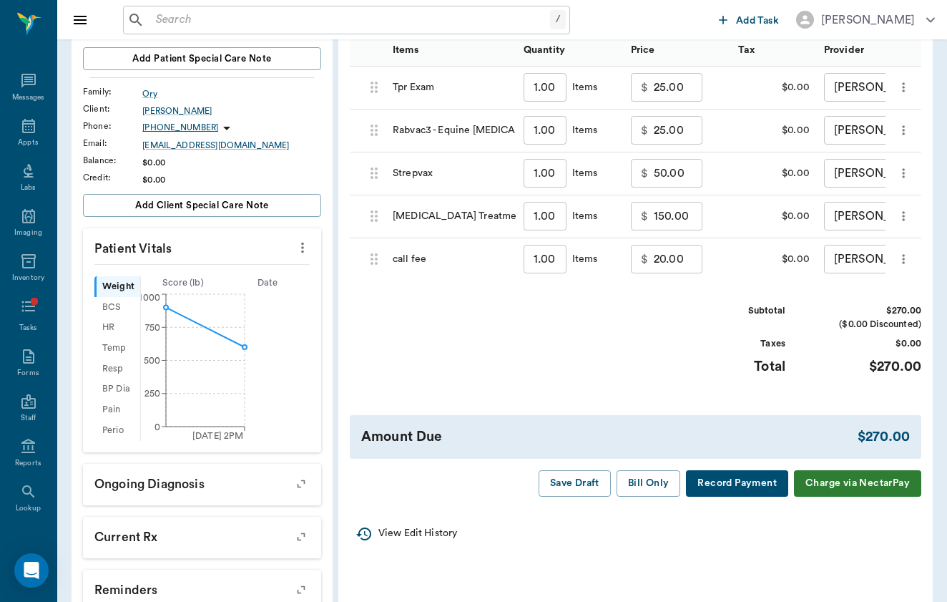
scroll to position [238, 0]
click at [653, 480] on button "Bill Only" at bounding box center [649, 483] width 64 height 26
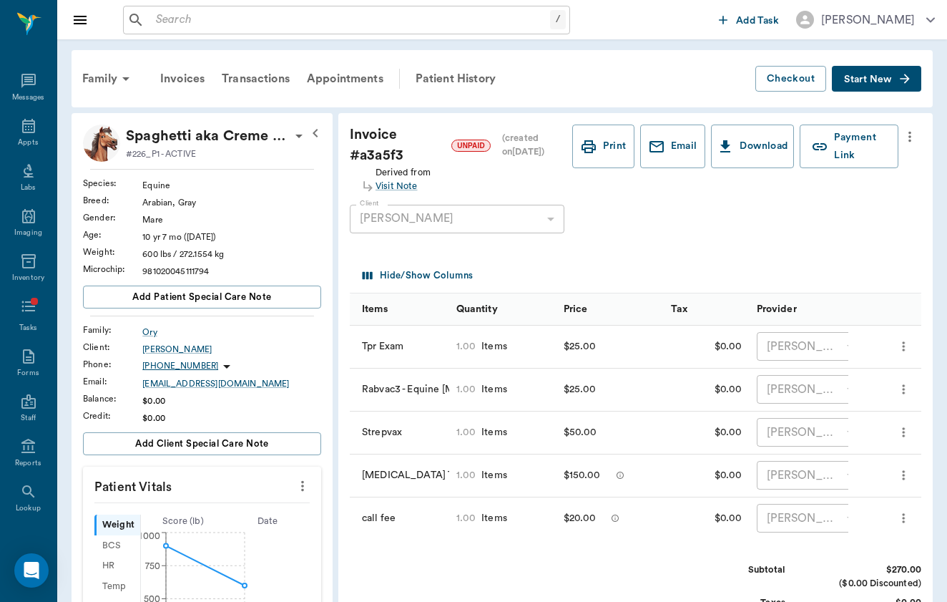
scroll to position [0, 0]
click at [265, 18] on input "text" at bounding box center [350, 20] width 400 height 20
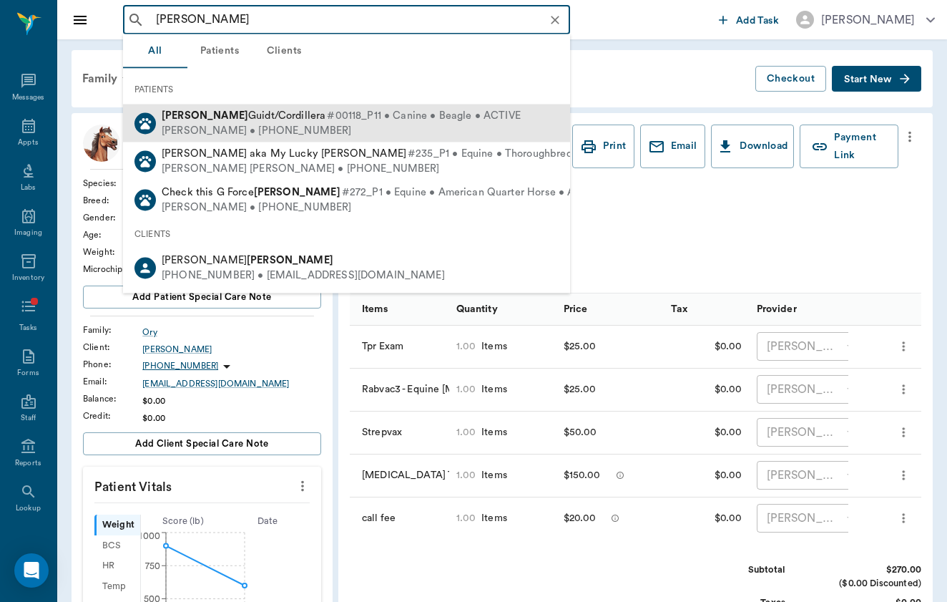
click at [257, 119] on span "[PERSON_NAME]/Cordillera" at bounding box center [244, 115] width 164 height 11
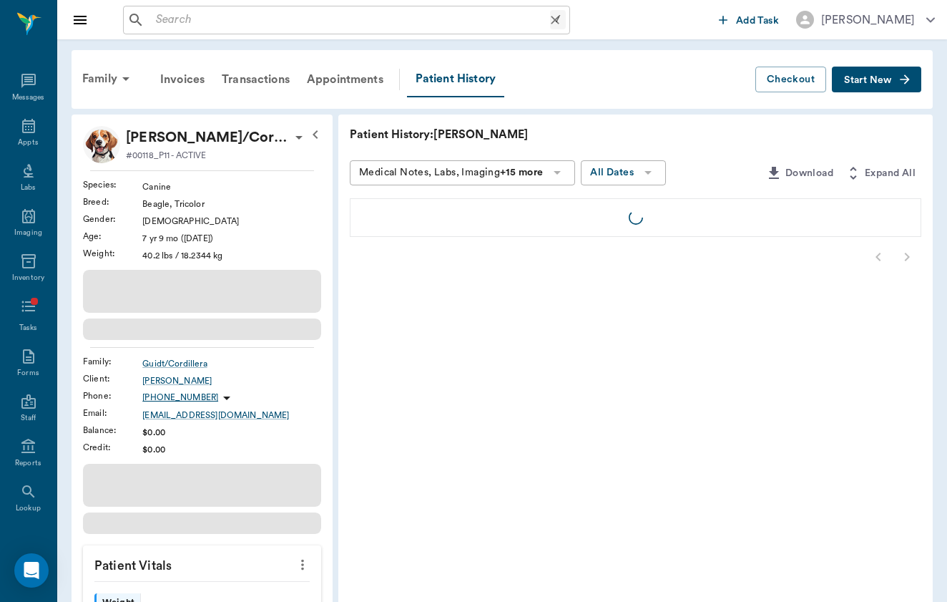
click at [225, 27] on input "text" at bounding box center [350, 20] width 400 height 20
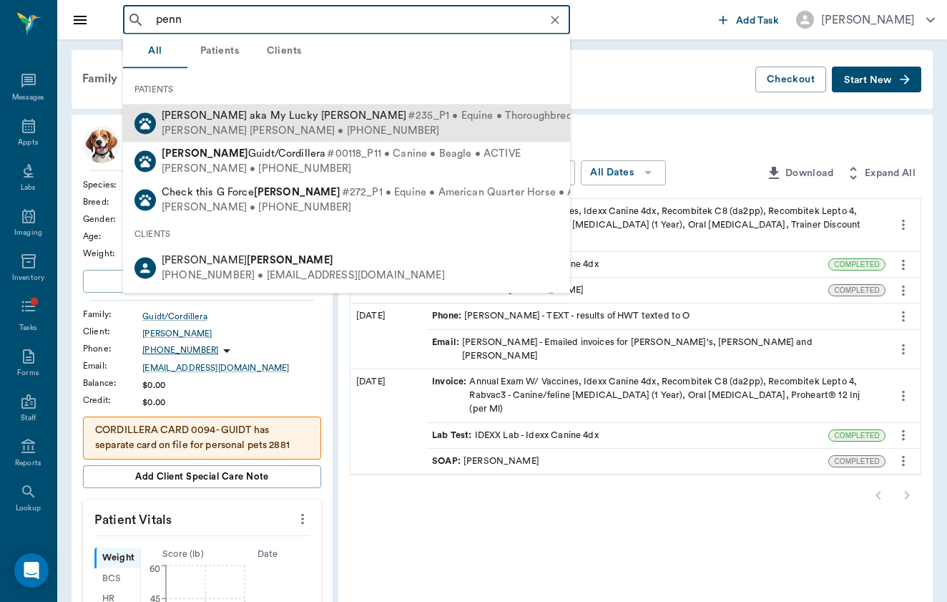
click at [282, 117] on span "[PERSON_NAME] aka My Lucky [PERSON_NAME]" at bounding box center [284, 115] width 245 height 11
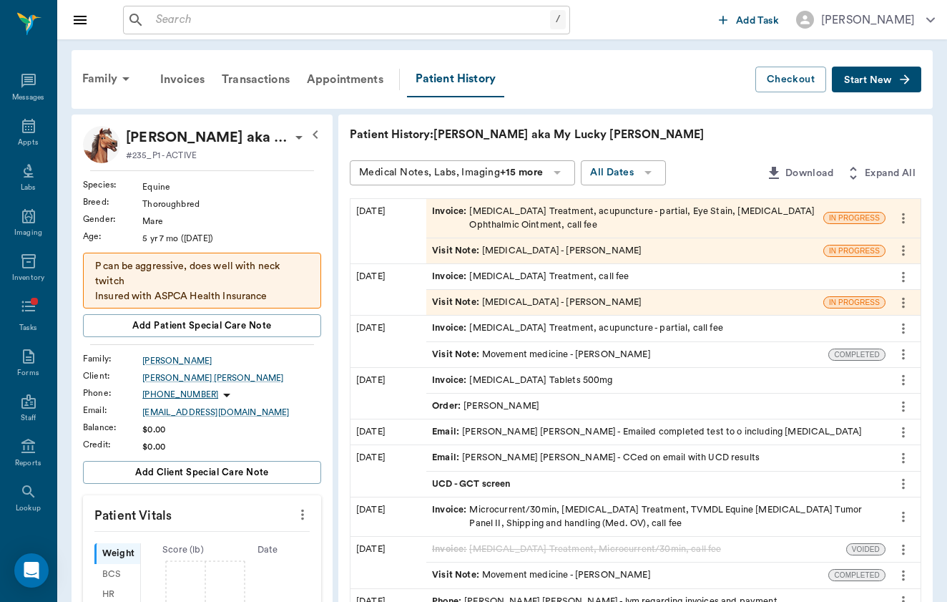
click at [534, 202] on div "Invoice : [MEDICAL_DATA] Treatment, acupuncture - partial, Eye Stain, [MEDICAL_…" at bounding box center [624, 218] width 397 height 39
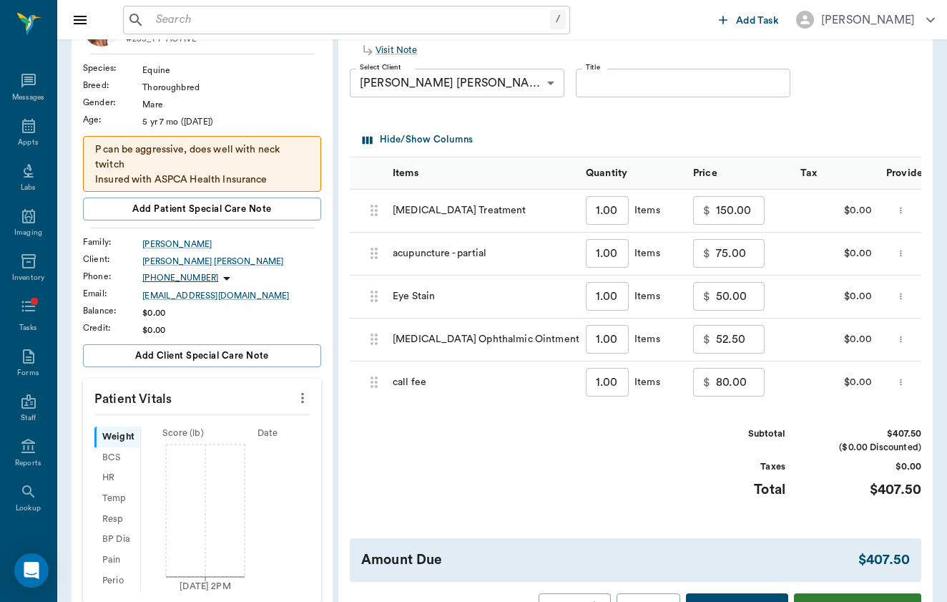
scroll to position [108, 0]
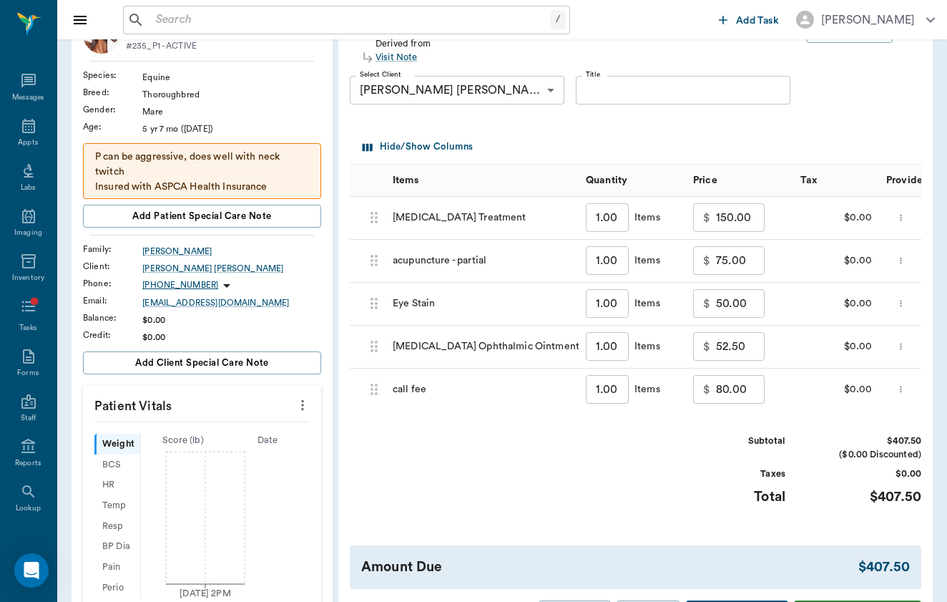
click at [716, 384] on input "80.00" at bounding box center [740, 389] width 49 height 29
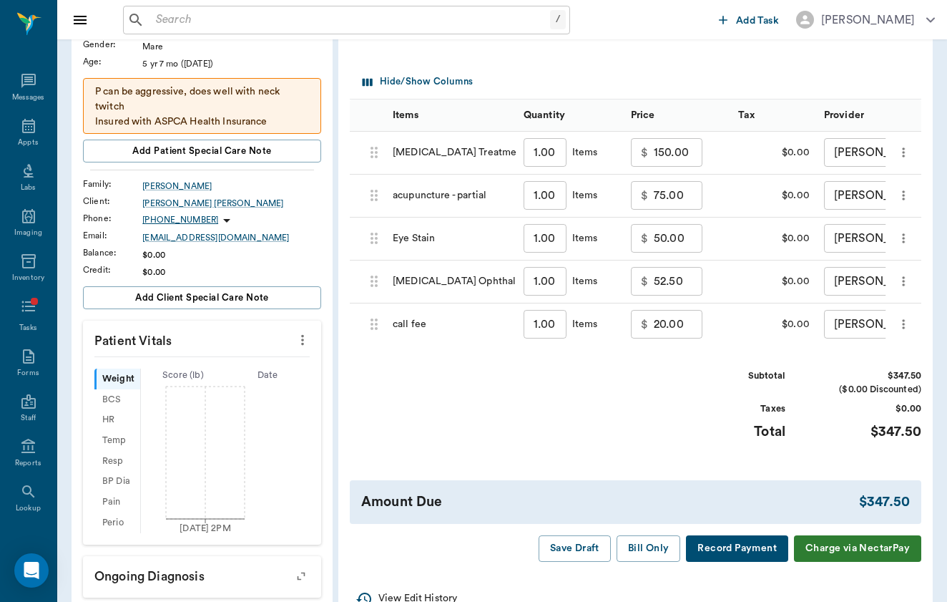
scroll to position [173, 0]
click at [654, 246] on input "50.00" at bounding box center [678, 238] width 49 height 29
type input "0"
type input "25.00"
click at [650, 364] on div "Invoice # a3a646 DRAFT Derived from Visit Note Add Item Select Client Marie Lau…" at bounding box center [635, 256] width 595 height 633
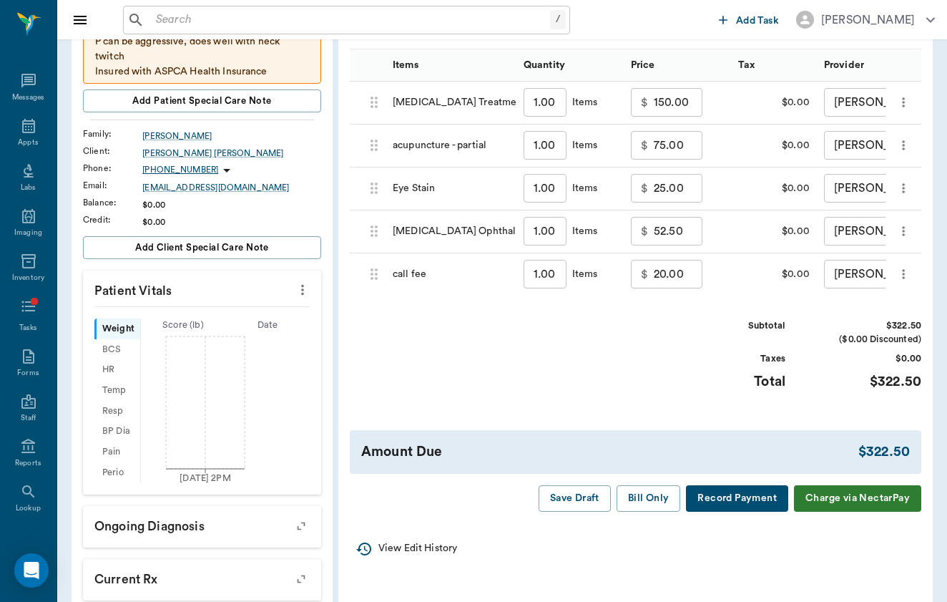
scroll to position [223, 0]
click at [654, 228] on input "52.50" at bounding box center [678, 231] width 49 height 29
click at [595, 382] on div "Subtotal $270.04 ($0.00 Discounted) Taxes $0.00 Total $270.04" at bounding box center [636, 363] width 572 height 88
click at [654, 231] on input "0.04" at bounding box center [678, 231] width 49 height 29
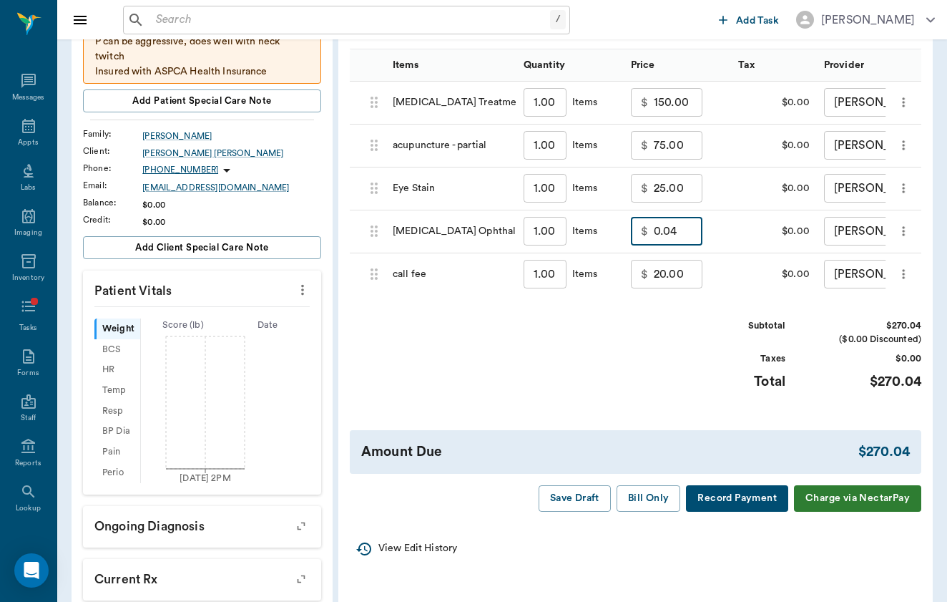
click at [654, 231] on input "0.04" at bounding box center [678, 231] width 49 height 29
click at [673, 426] on div "Invoice # a3a646 DRAFT Derived from Visit Note Add Item Select Client Marie Lau…" at bounding box center [635, 206] width 595 height 633
click at [573, 398] on div "Subtotal $310.00 ($0.00 Discounted) Taxes $0.00 Total $310.00" at bounding box center [636, 363] width 572 height 88
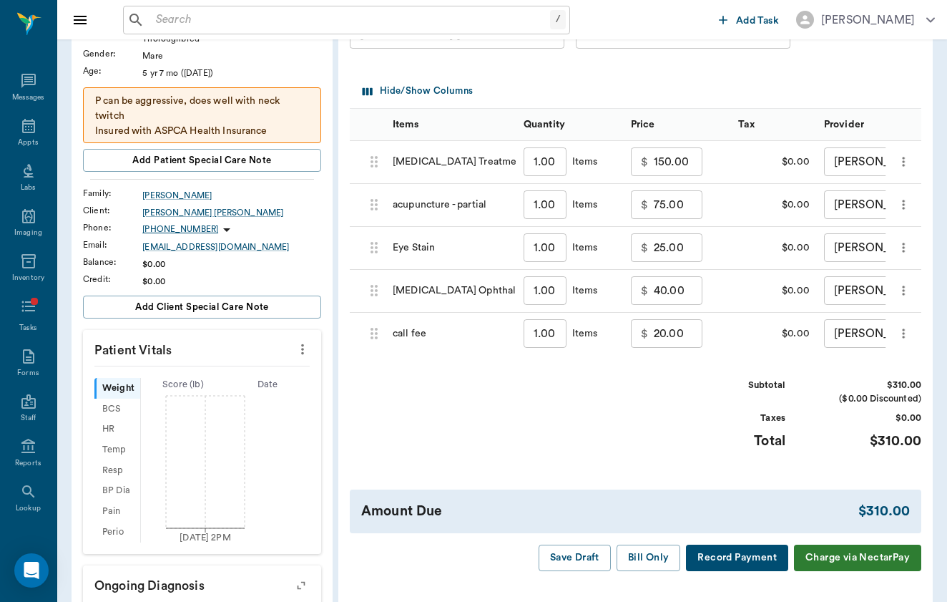
scroll to position [162, 0]
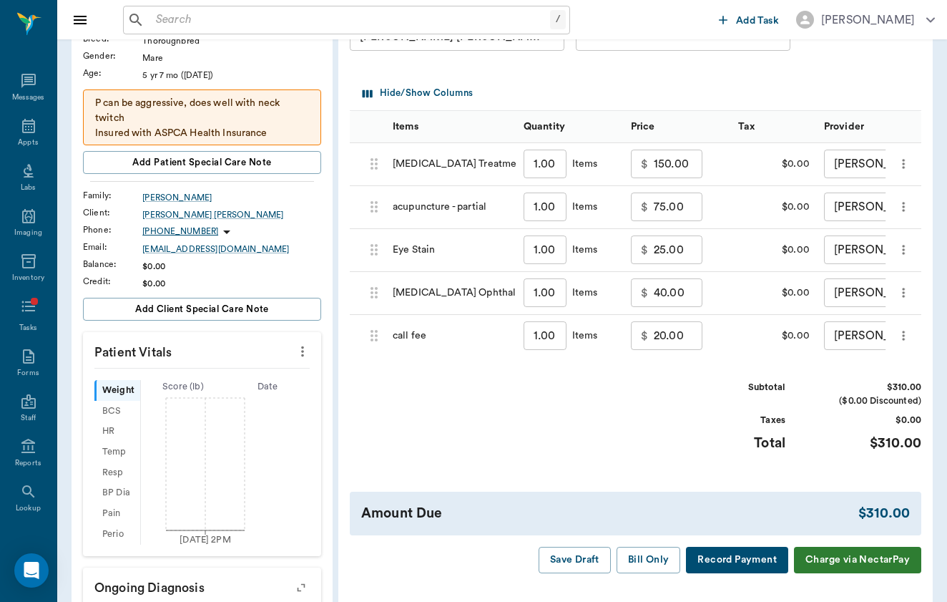
click at [654, 297] on input "40.00" at bounding box center [678, 292] width 49 height 29
type input "45.00"
click at [690, 476] on div "Invoice # a3a646 DRAFT Derived from Visit Note Add Item Select Client Marie Lau…" at bounding box center [635, 267] width 595 height 633
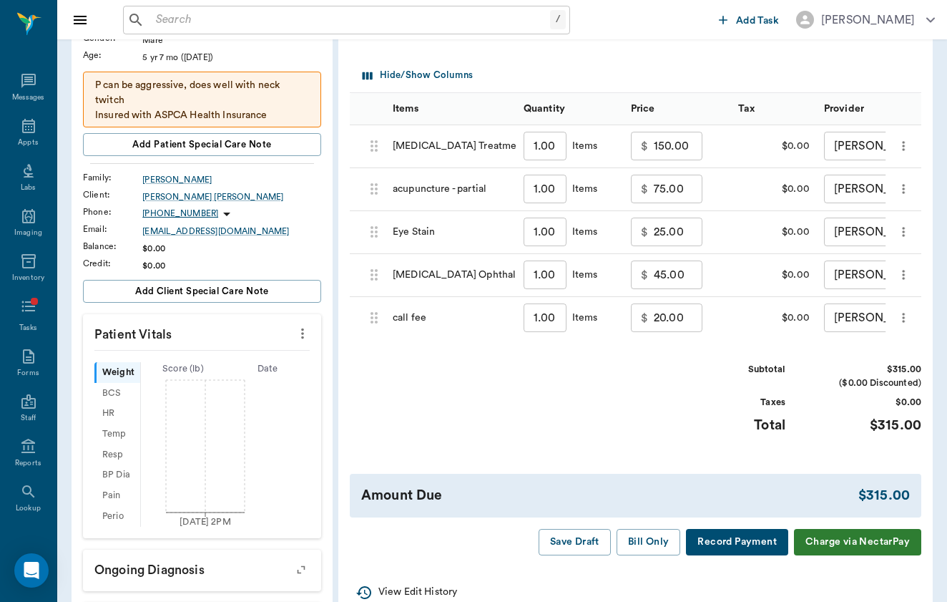
scroll to position [182, 0]
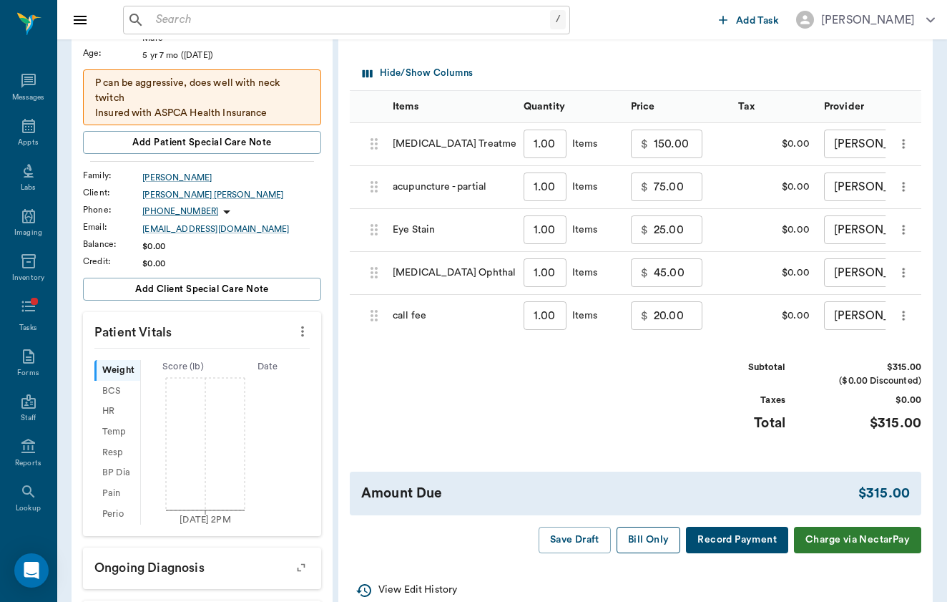
click at [648, 536] on button "Bill Only" at bounding box center [649, 540] width 64 height 26
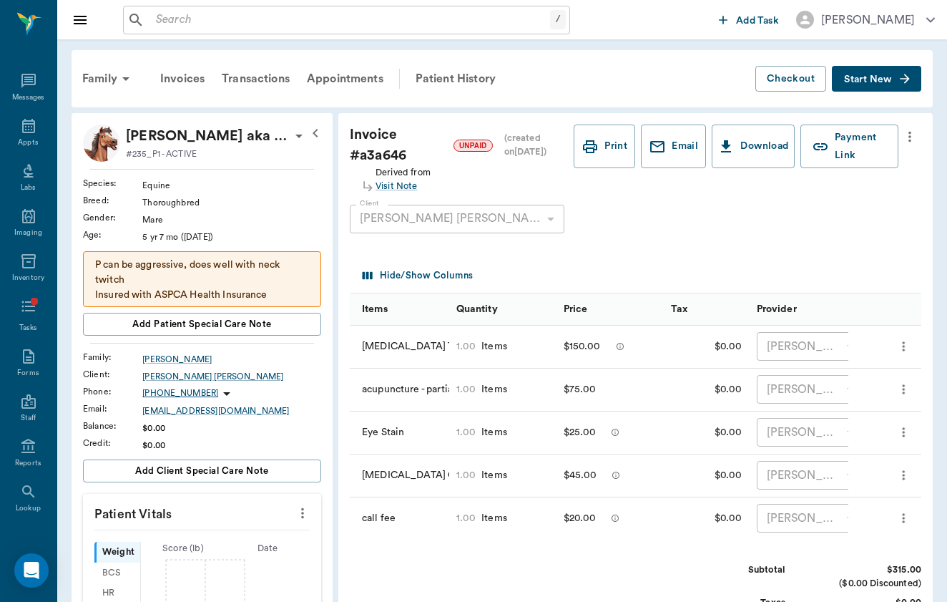
scroll to position [0, 0]
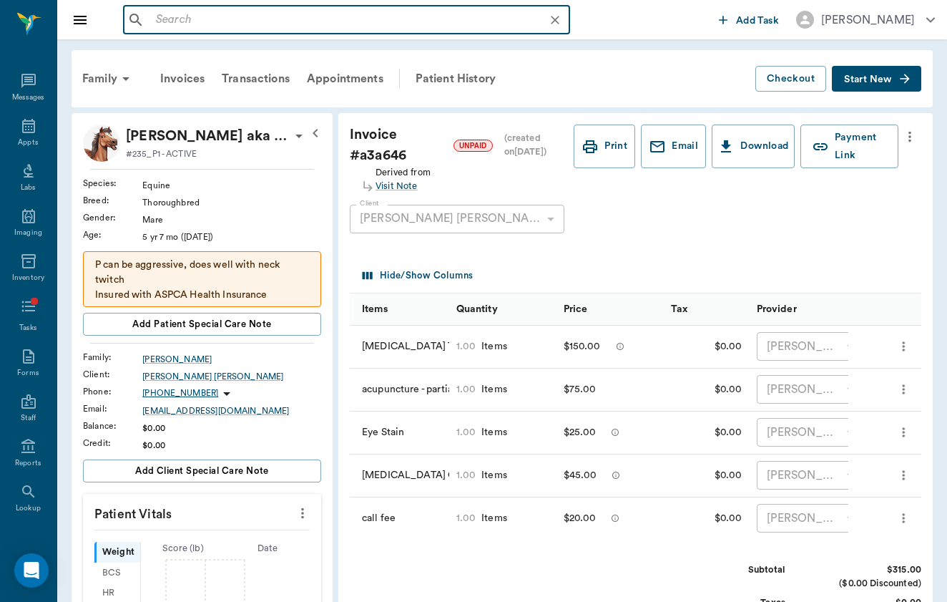
click at [242, 25] on input "text" at bounding box center [358, 20] width 416 height 20
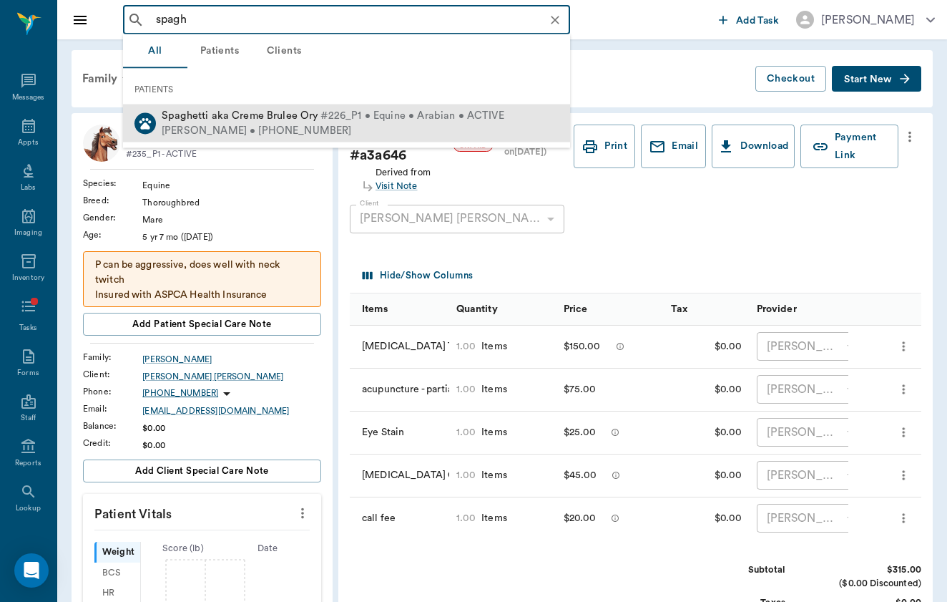
click at [305, 120] on span "Spaghetti aka Creme Brulee Ory" at bounding box center [240, 115] width 157 height 11
type input "spagh"
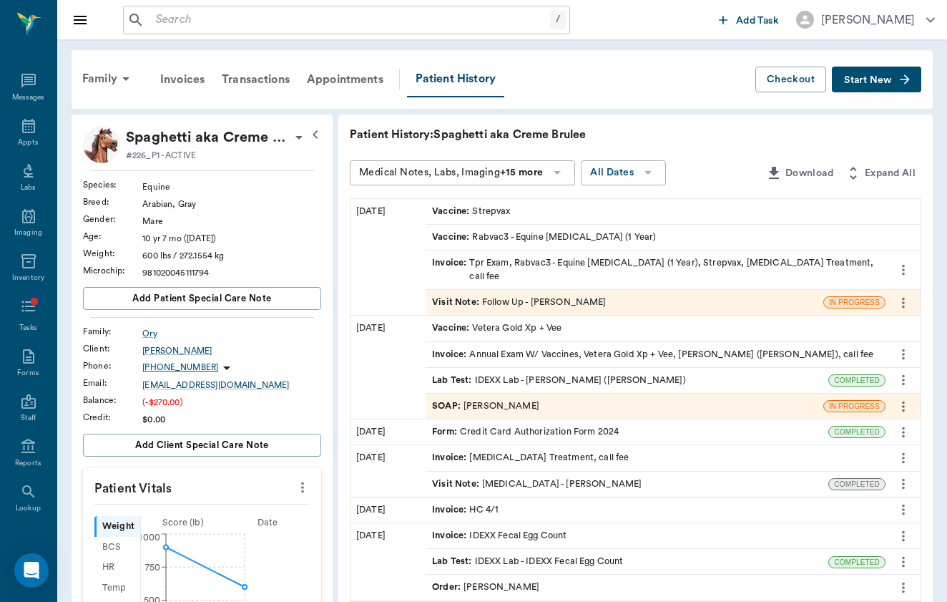
click at [473, 296] on div "Visit Note : Follow Up - [PERSON_NAME]" at bounding box center [519, 303] width 174 height 14
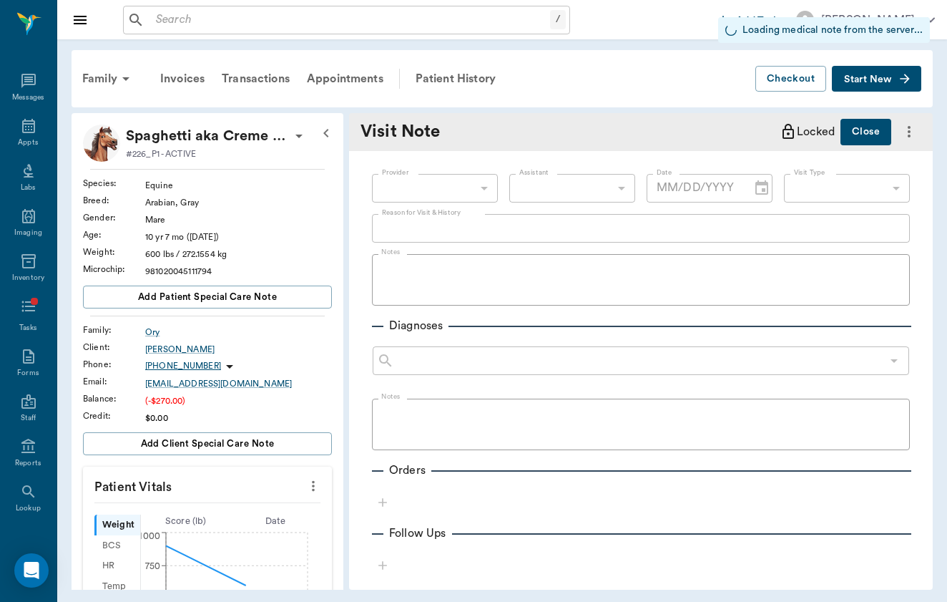
type input "649b3e03b5bc7e03f9326794"
type input "[DATE]"
type input "65d2c202a8044d23520120c7"
type textarea "Remaining vaccines (rabies/strangles) + CHIRO"
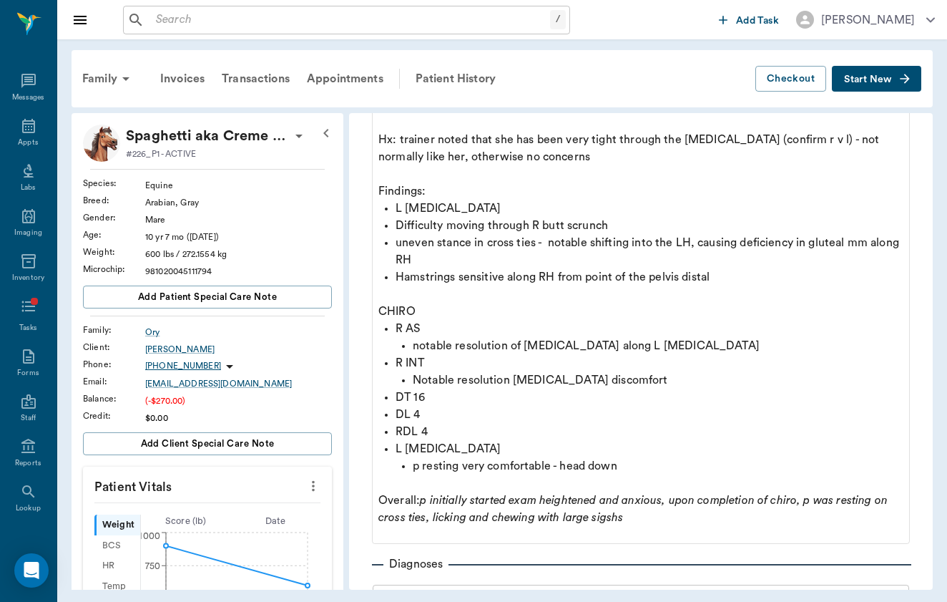
scroll to position [242, 0]
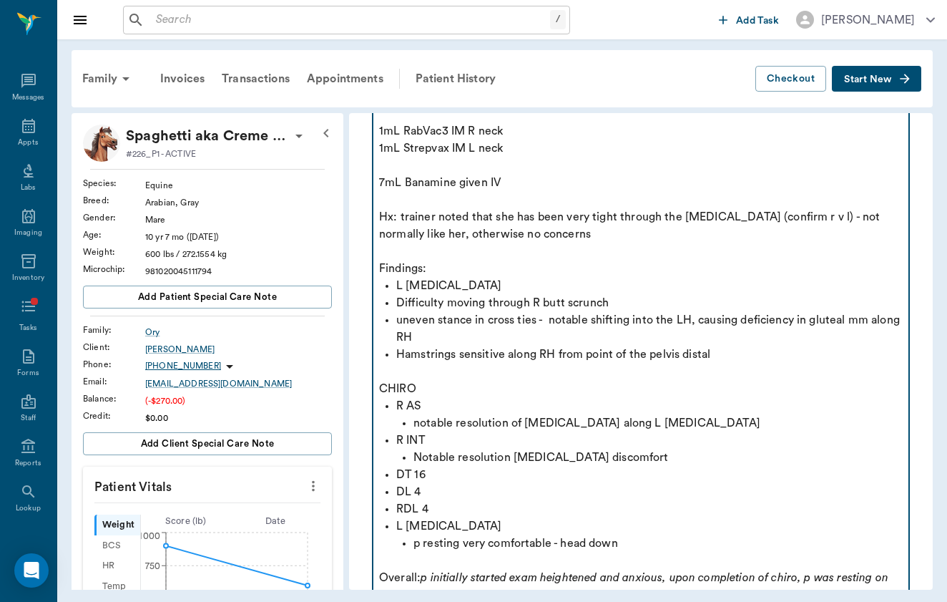
click at [386, 184] on p "7mL Banamine given IV" at bounding box center [641, 182] width 524 height 17
drag, startPoint x: 528, startPoint y: 179, endPoint x: 372, endPoint y: 178, distance: 156.0
click at [372, 178] on fieldset "Notes H: 48 R: 24 T: 99.8F PE wnl at this time - no concerns noted by trainer 1…" at bounding box center [641, 313] width 538 height 615
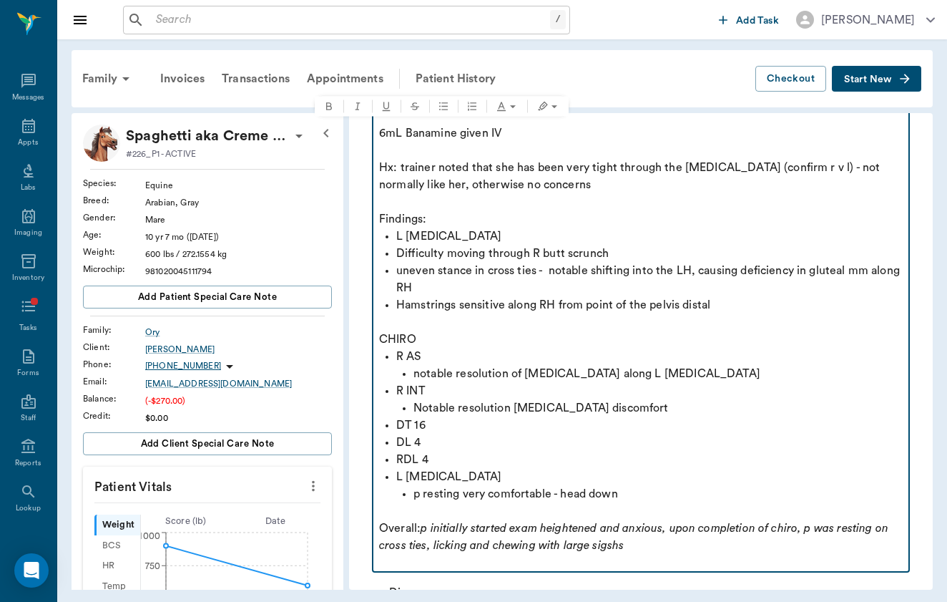
scroll to position [294, 0]
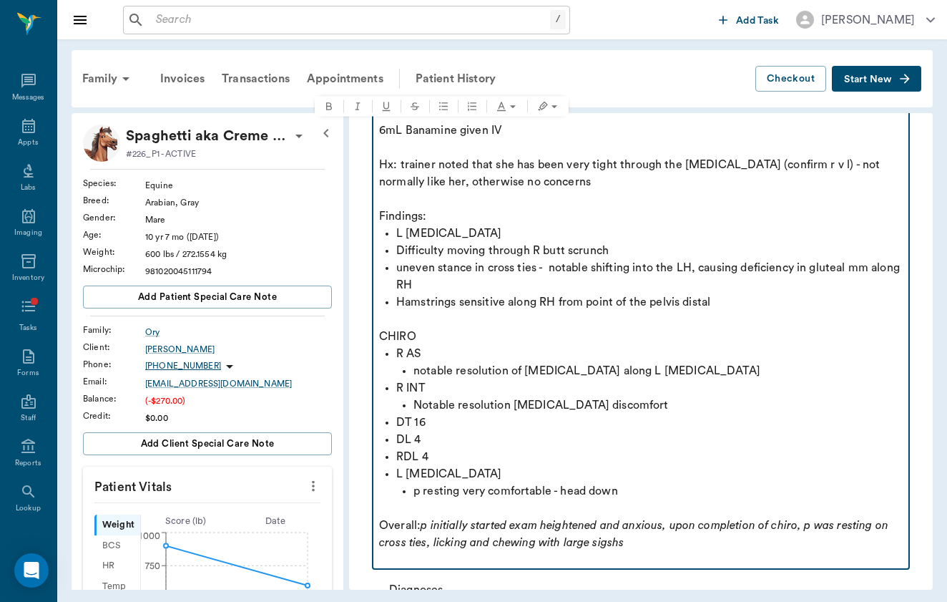
click at [628, 487] on p "p resting very comfortable - head down" at bounding box center [658, 490] width 489 height 17
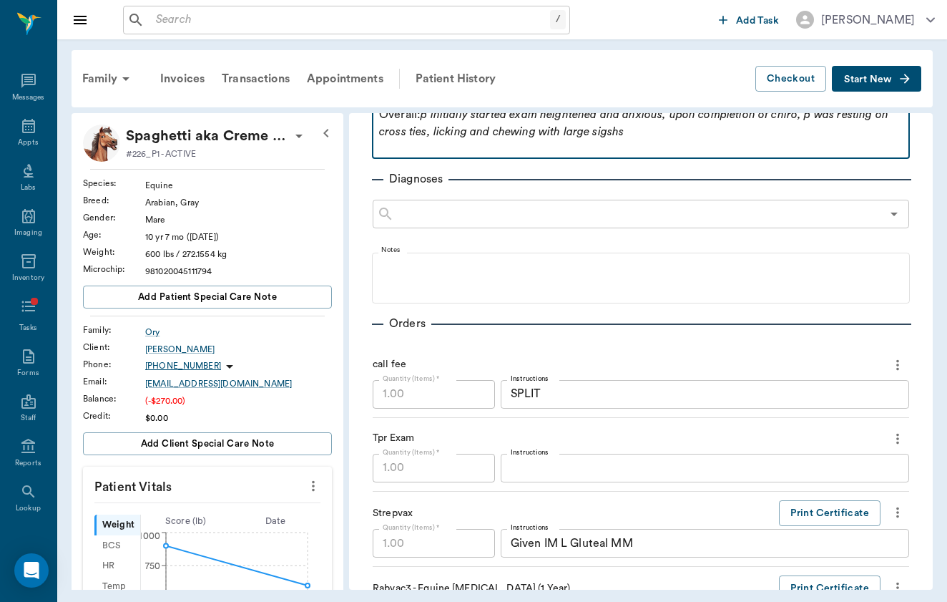
scroll to position [725, 0]
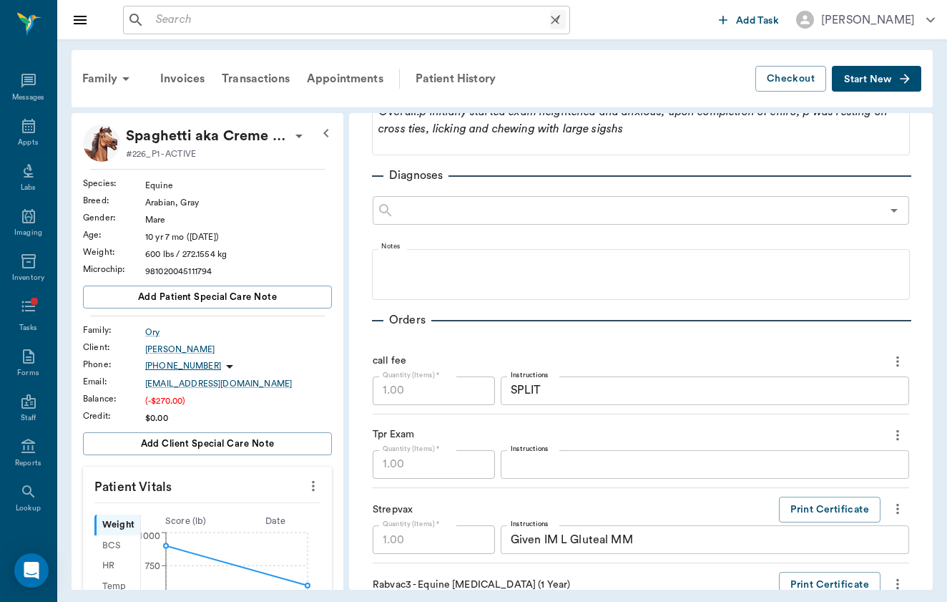
click at [260, 24] on input "text" at bounding box center [350, 20] width 400 height 20
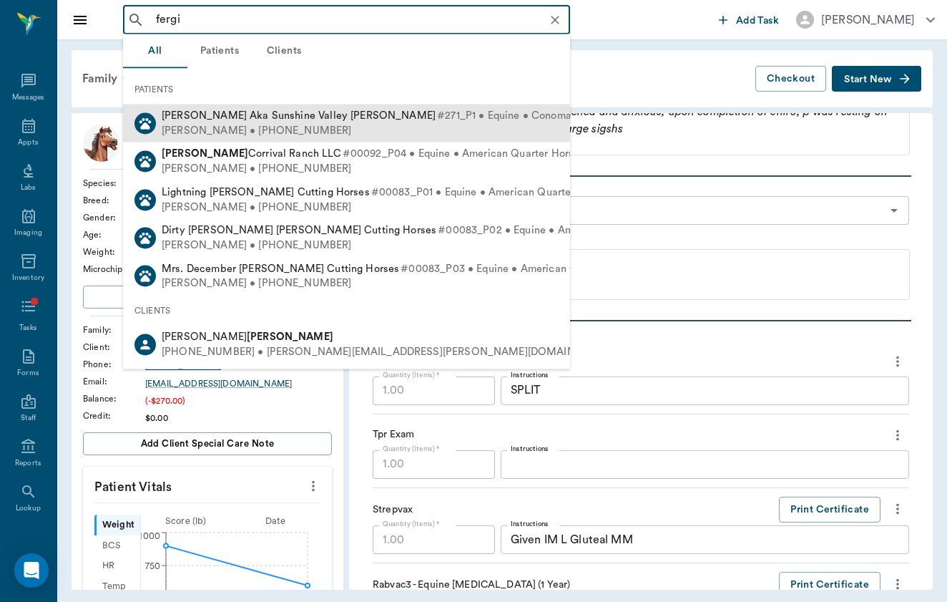
click at [229, 126] on div "[PERSON_NAME] • [PHONE_NUMBER]" at bounding box center [396, 130] width 468 height 15
type input "fergi"
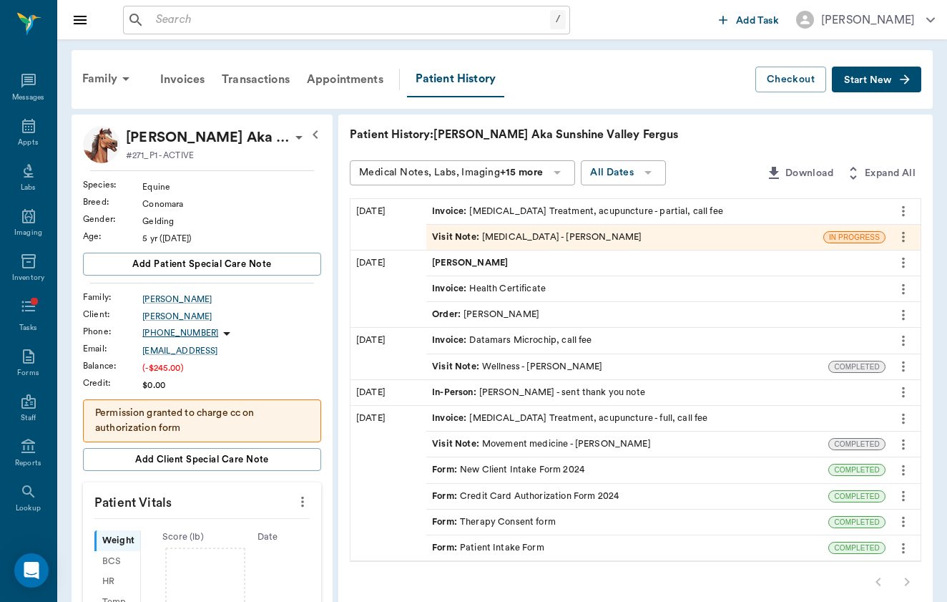
click at [462, 228] on div "Visit Note : [MEDICAL_DATA] - [PERSON_NAME]" at bounding box center [624, 237] width 397 height 25
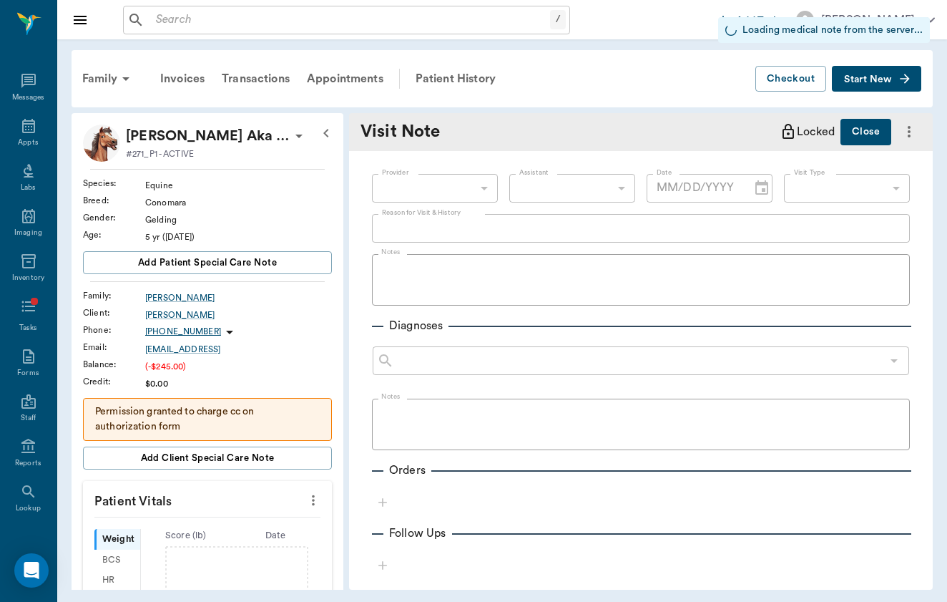
type input "649b3e03b5bc7e03f9326794"
type input "[DATE]"
type input "65d2c202a8044d23520120ce"
type textarea "bodywork check - noted that they are having saddle fit difficulties at this time"
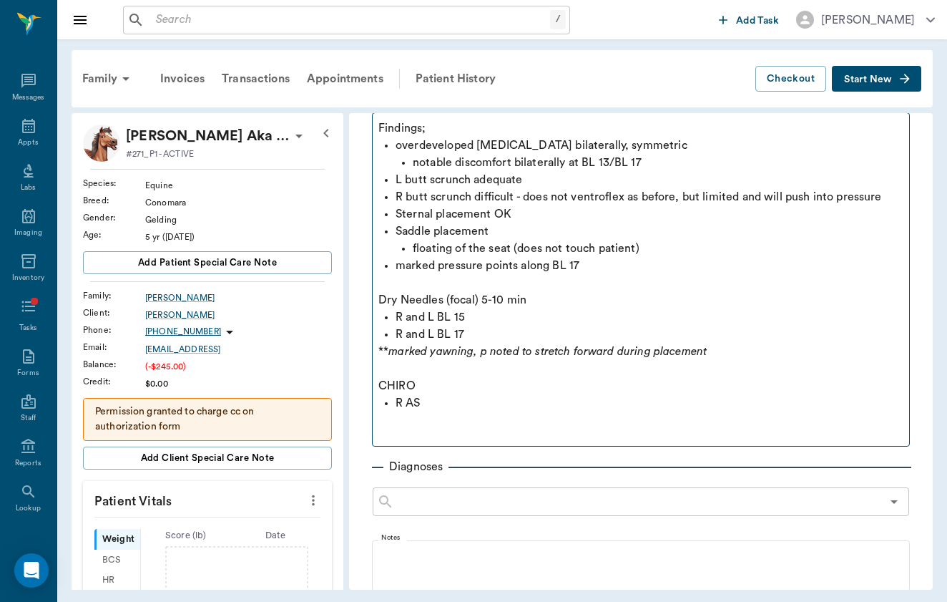
scroll to position [142, 0]
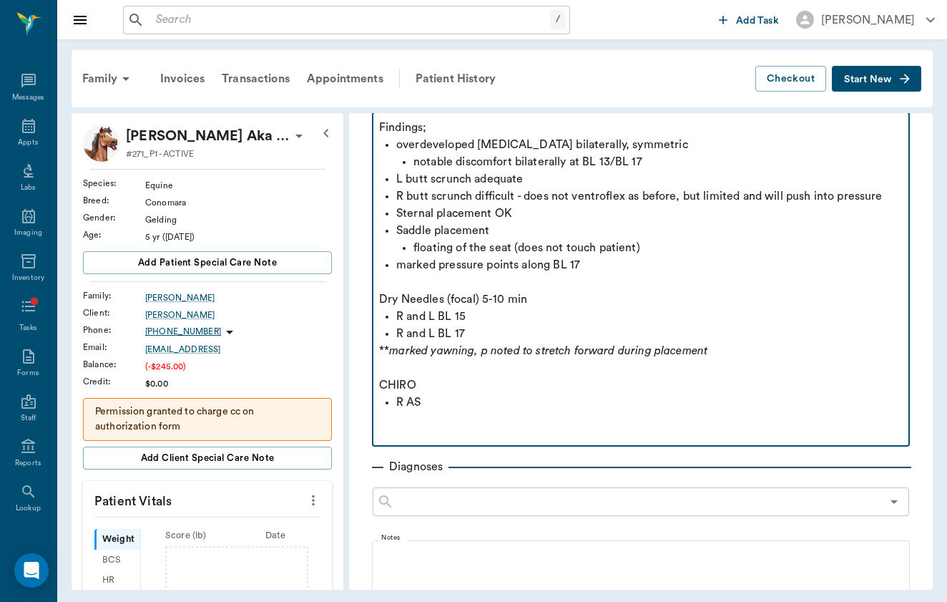
click at [462, 399] on p "R AS" at bounding box center [649, 402] width 507 height 17
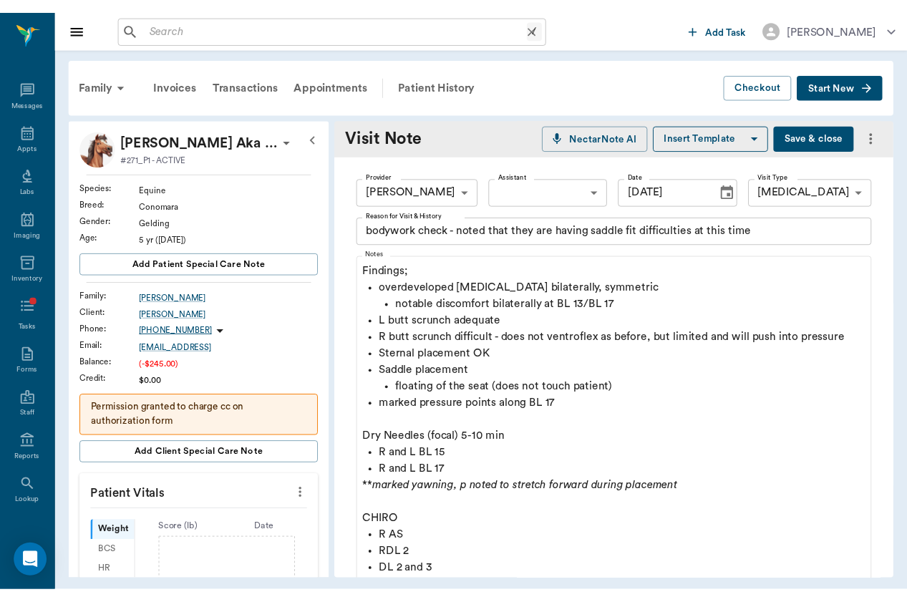
scroll to position [0, 0]
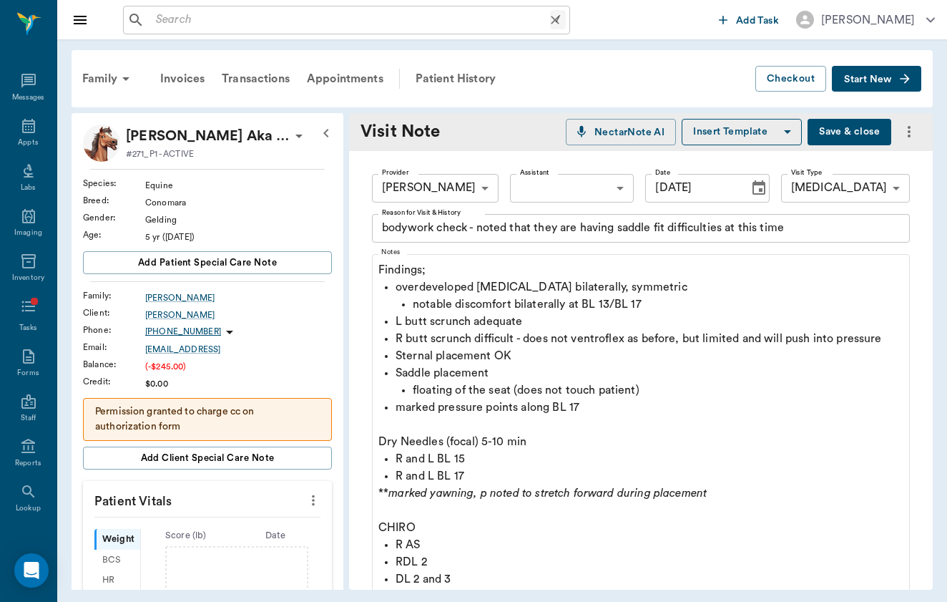
click at [192, 19] on input "text" at bounding box center [350, 20] width 400 height 20
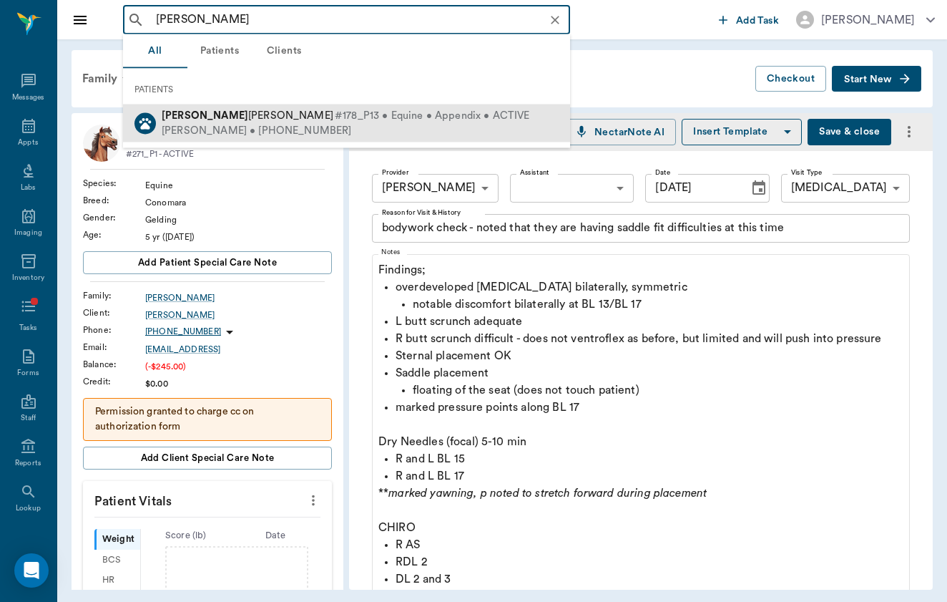
click at [209, 117] on span "Enzo SNAPP" at bounding box center [248, 115] width 172 height 11
type input "enzo"
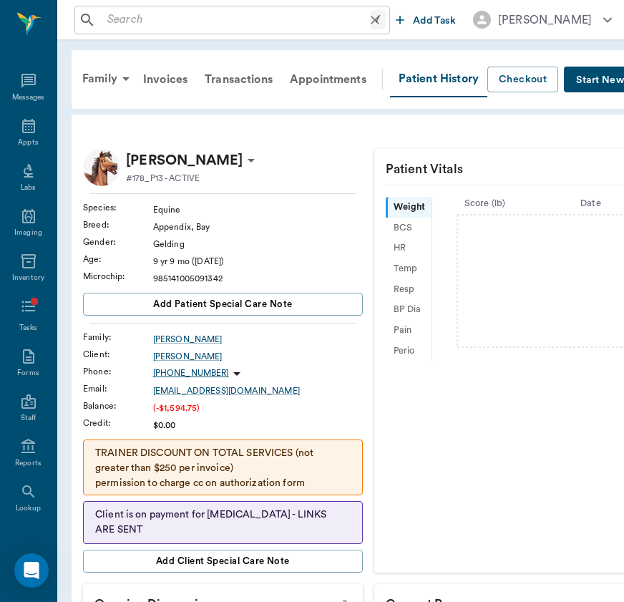
click at [244, 29] on input "text" at bounding box center [236, 20] width 268 height 20
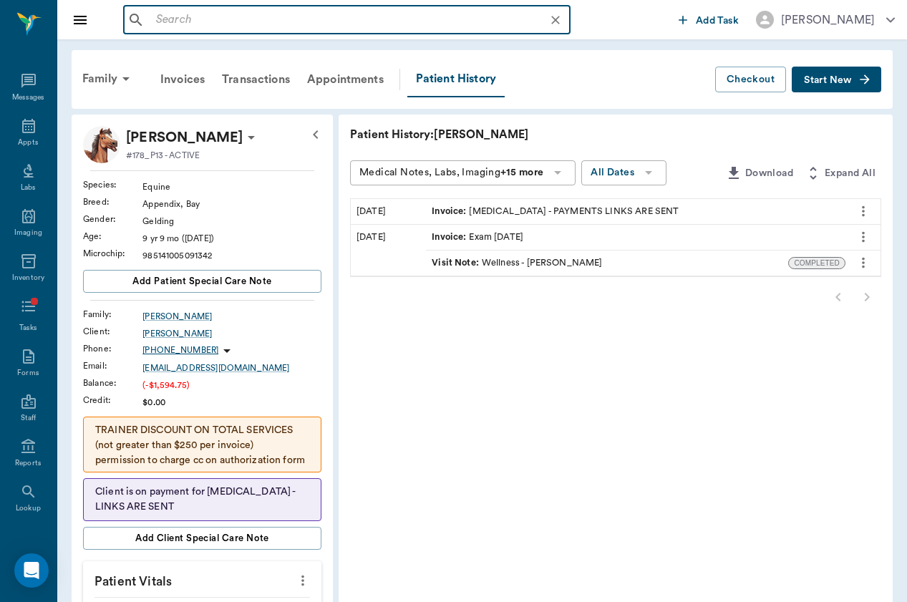
click at [861, 88] on button "Start New" at bounding box center [835, 80] width 89 height 26
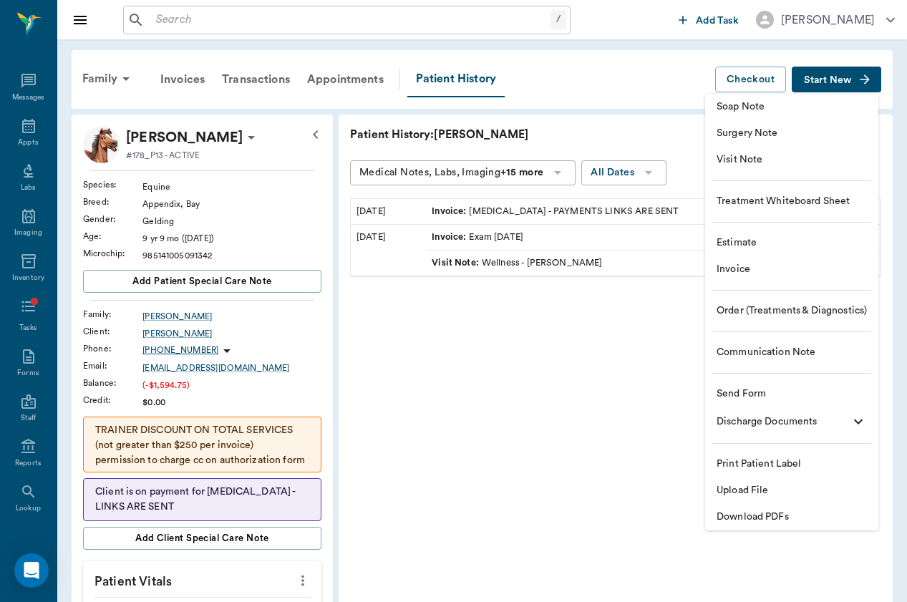
click at [836, 172] on li "Visit Note" at bounding box center [791, 160] width 173 height 26
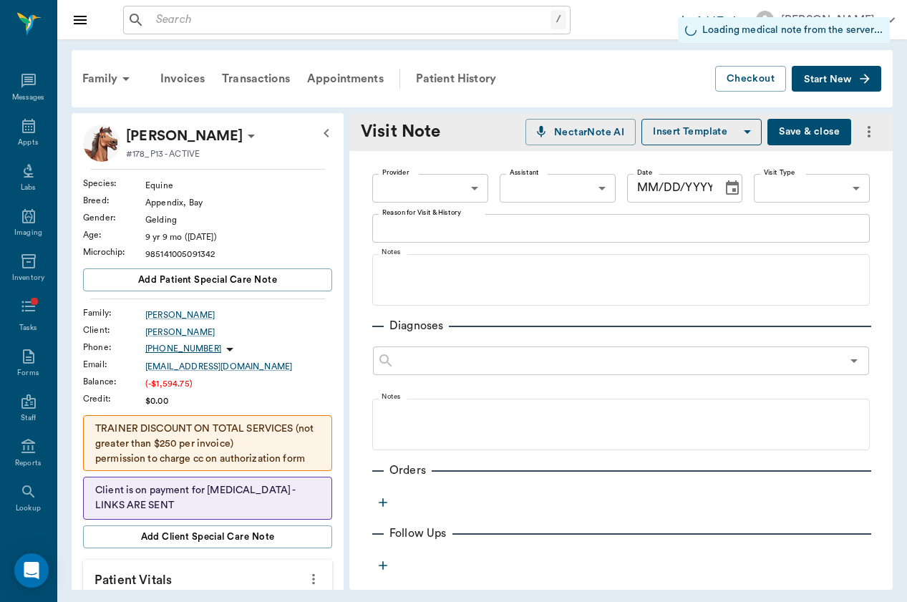
type input "[DATE]"
click at [451, 187] on body "/ ​ Add Task Brittany Newsham Nectar Messages Appts Labs Imaging Inventory Task…" at bounding box center [453, 301] width 907 height 602
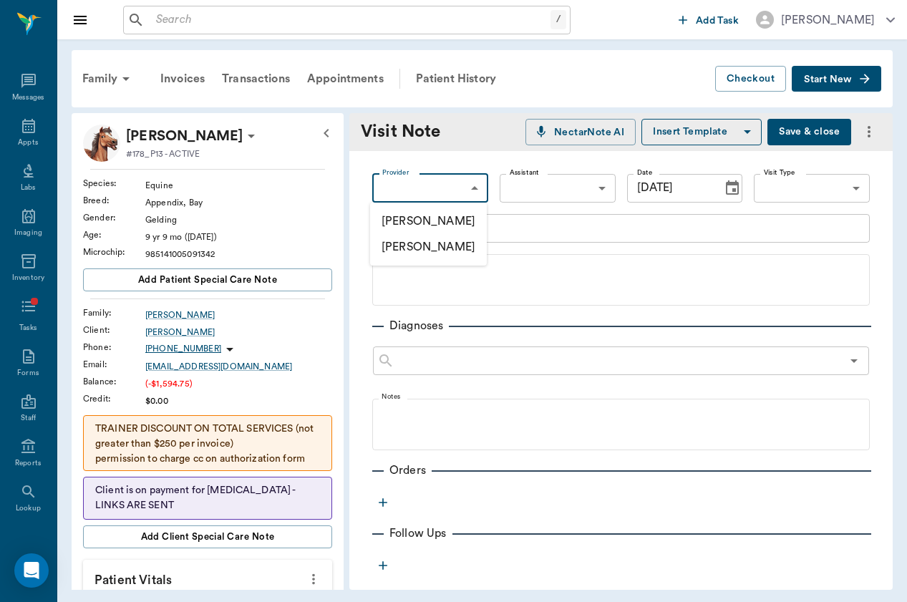
click at [451, 235] on li "[PERSON_NAME]" at bounding box center [428, 247] width 117 height 26
click at [464, 196] on body "/ ​ Add Task Brittany Newsham Nectar Messages Appts Labs Imaging Inventory Task…" at bounding box center [453, 301] width 907 height 602
click at [462, 208] on li "[PERSON_NAME]" at bounding box center [430, 221] width 119 height 26
type input "649b3e03b5bc7e03f9326794"
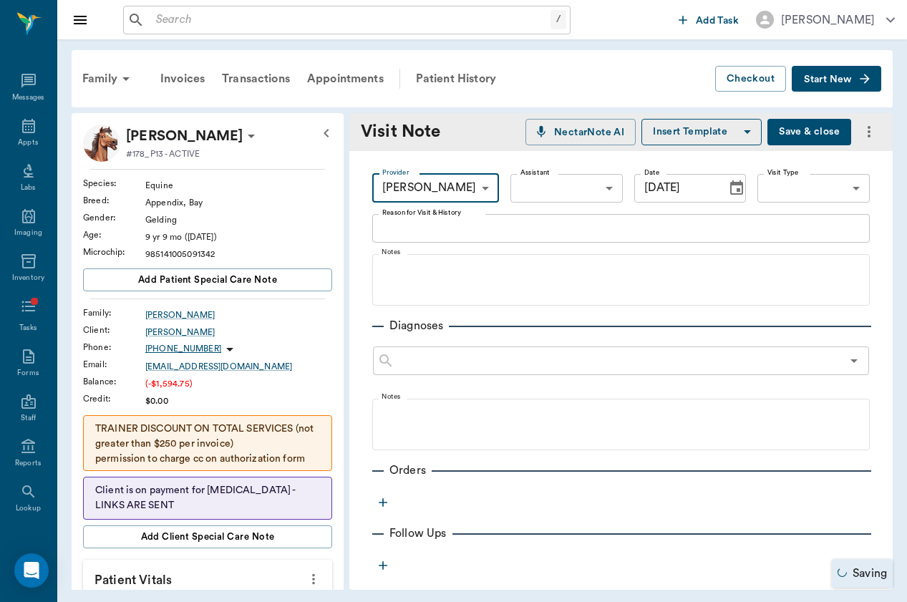
click at [794, 182] on body "/ ​ Add Task Brittany Newsham Nectar Messages Appts Labs Imaging Inventory Task…" at bounding box center [453, 301] width 907 height 602
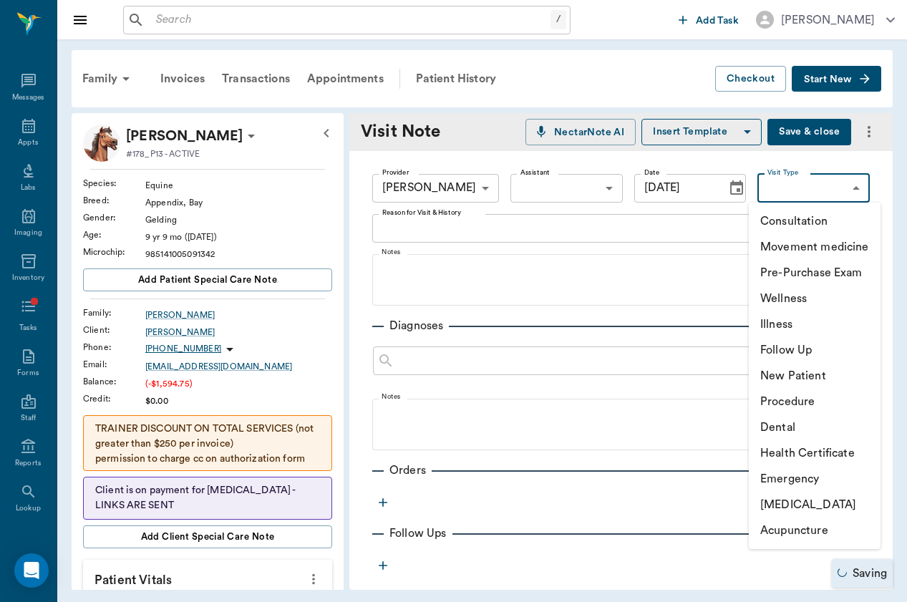
click at [809, 301] on li "Wellness" at bounding box center [814, 298] width 132 height 26
type input "65d2c202a8044d23520120c5"
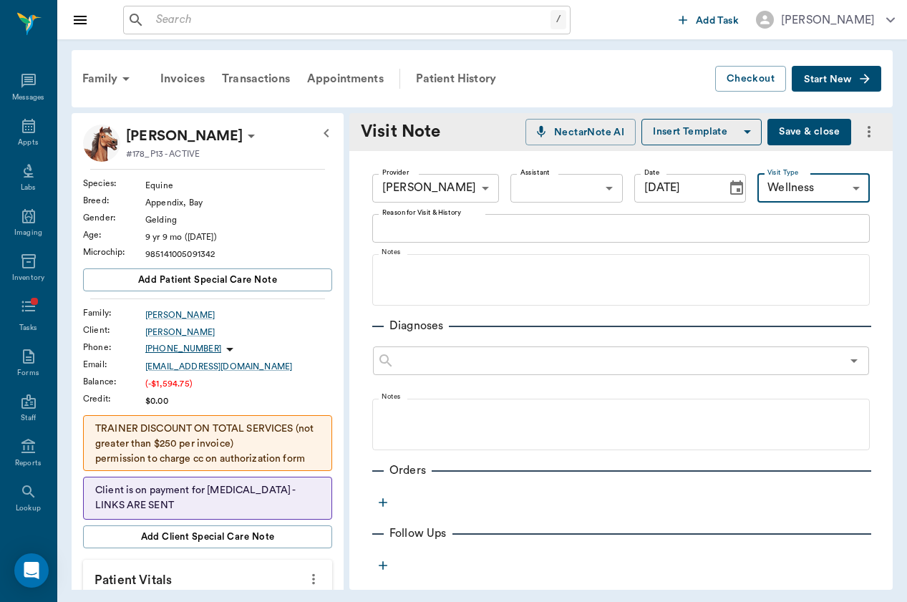
click at [729, 129] on button "Insert Template" at bounding box center [701, 132] width 120 height 26
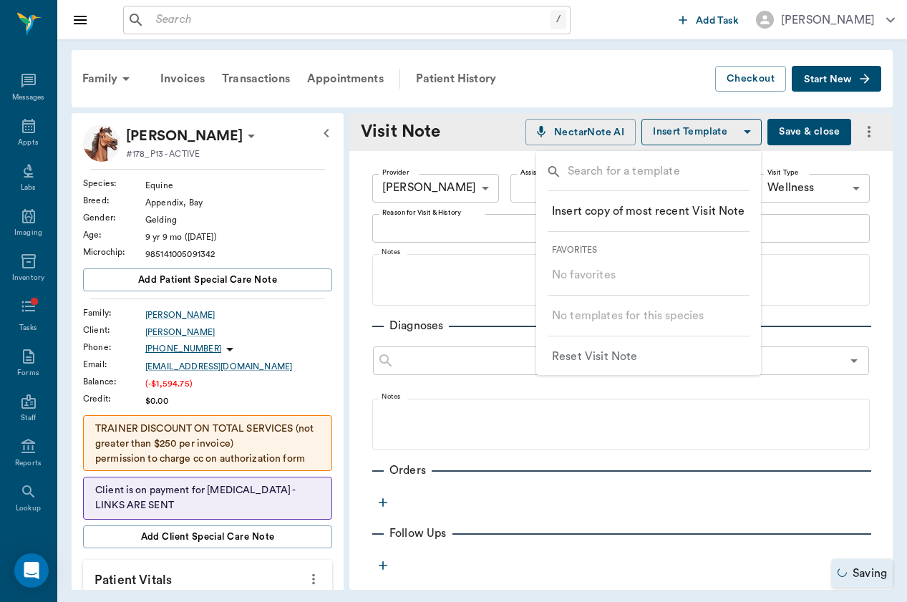
click at [690, 202] on p "Insert copy of most recent Visit Note" at bounding box center [648, 210] width 193 height 17
type textarea "NC exam and HC"
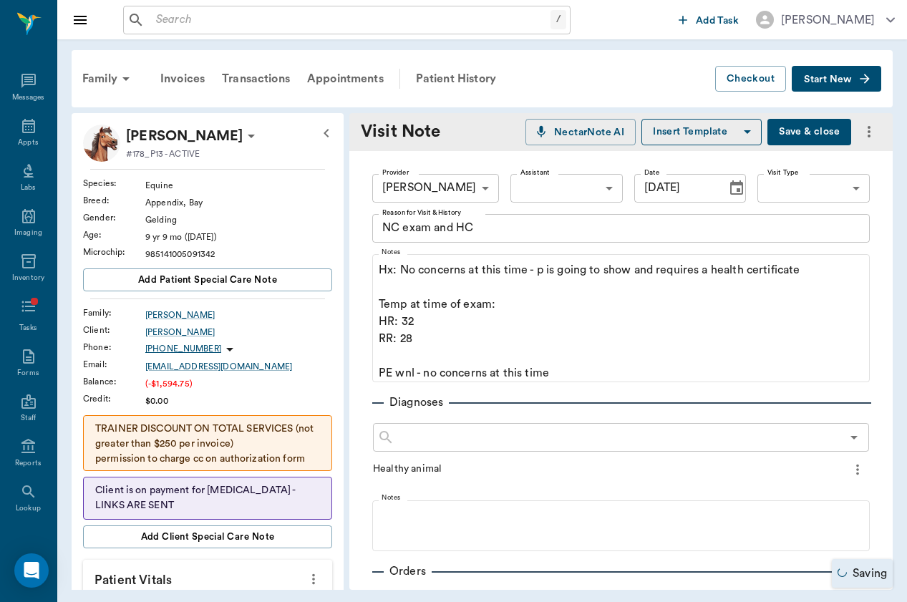
click at [715, 141] on button "Insert Template" at bounding box center [701, 132] width 120 height 26
type input "65d2c202a8044d23520120c5"
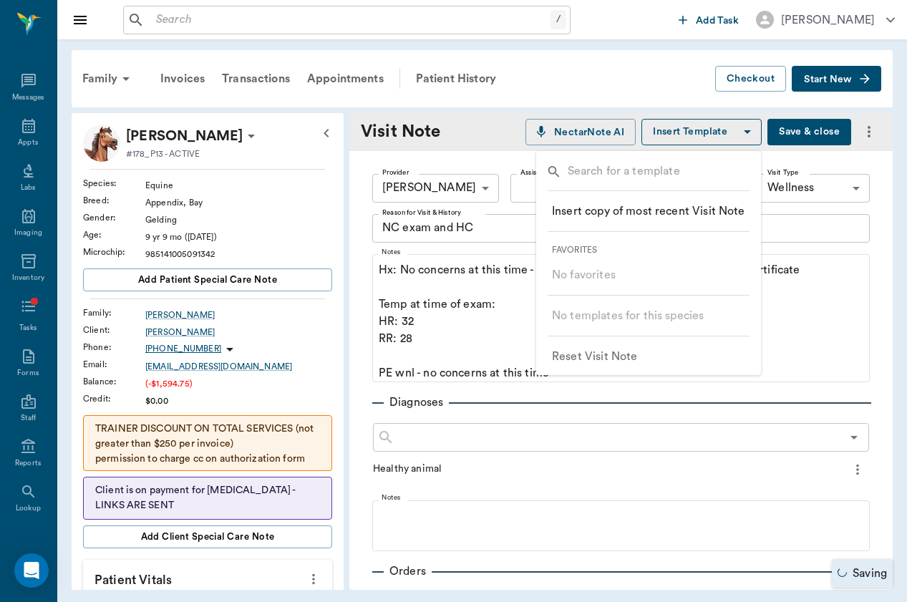
click at [449, 274] on div at bounding box center [453, 301] width 907 height 602
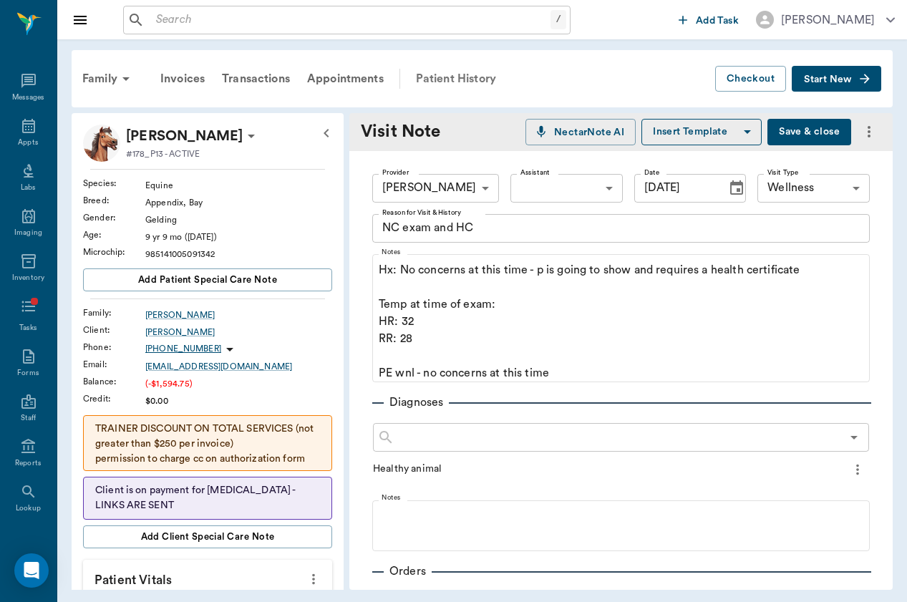
click at [469, 74] on div "Patient History" at bounding box center [455, 79] width 97 height 34
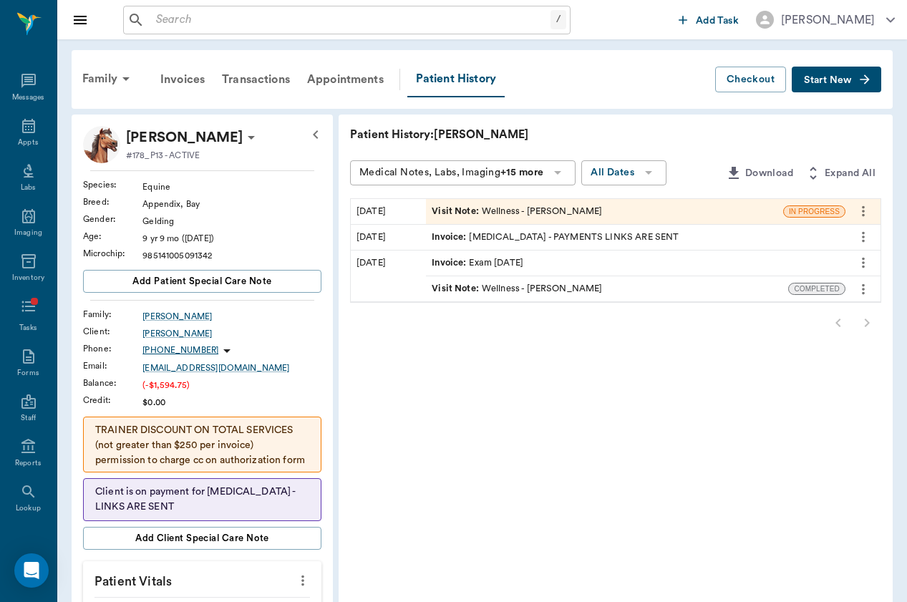
click at [866, 211] on icon "more" at bounding box center [863, 210] width 16 height 17
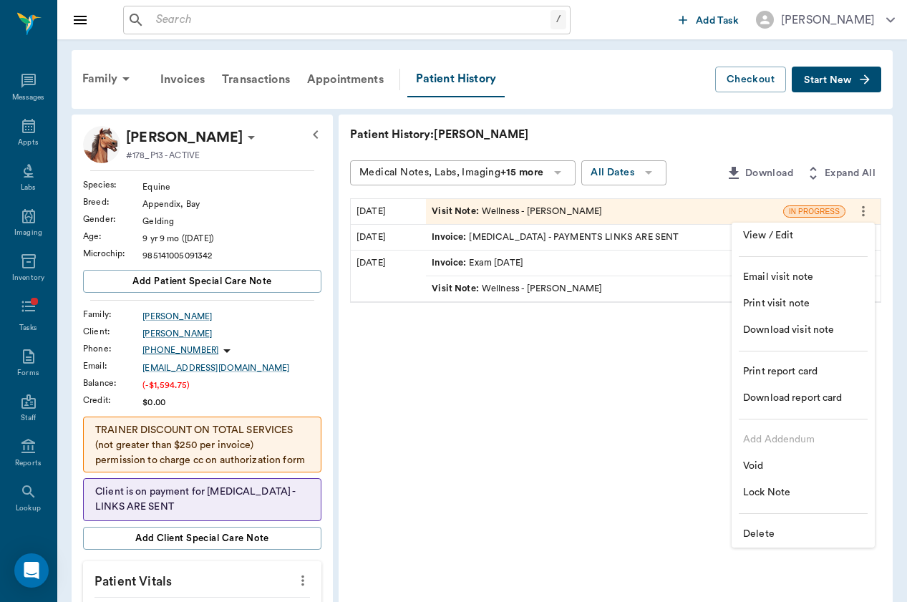
click at [771, 544] on li "Delete" at bounding box center [802, 534] width 143 height 26
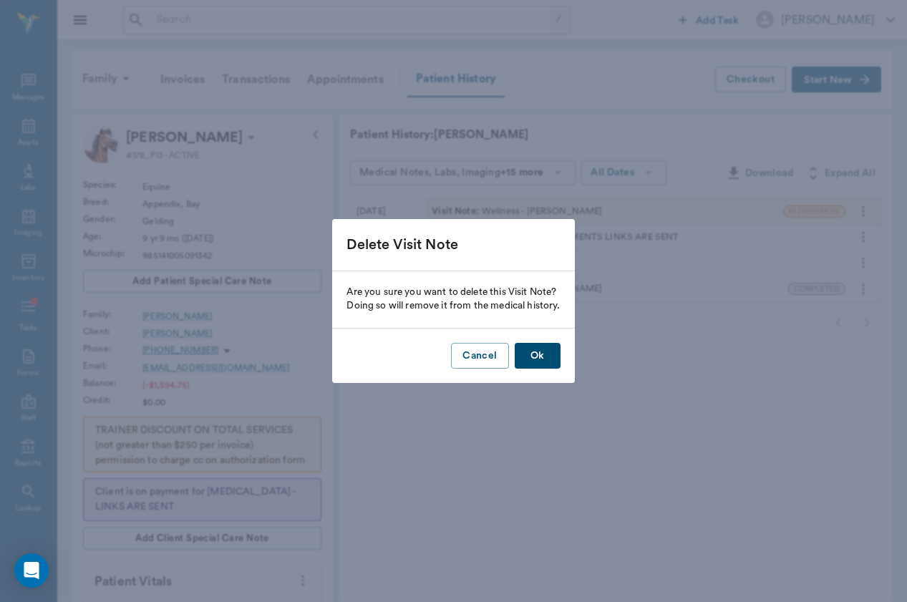
click at [544, 356] on button "Ok" at bounding box center [537, 356] width 46 height 26
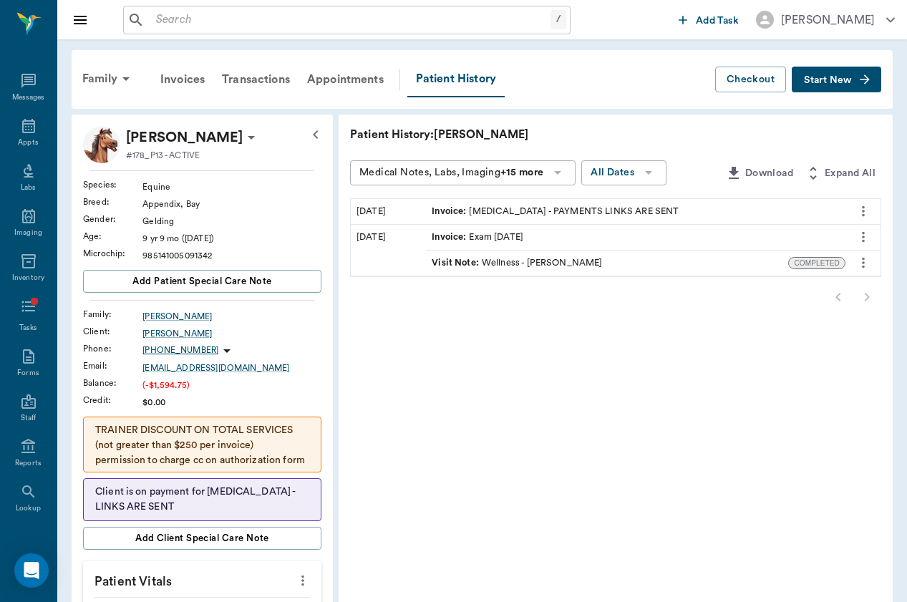
click at [865, 89] on button "Start New" at bounding box center [835, 80] width 89 height 26
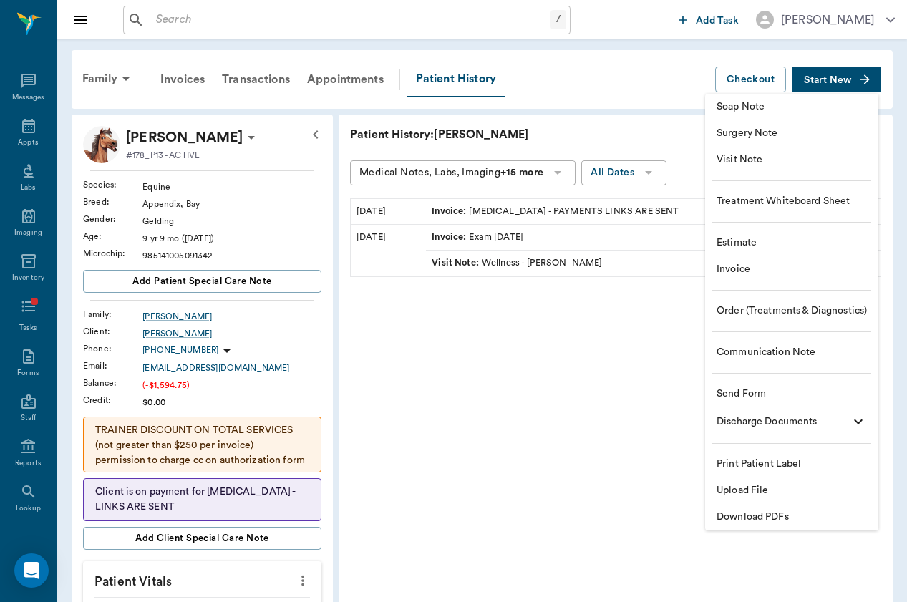
click at [829, 110] on span "Soap Note" at bounding box center [791, 106] width 150 height 15
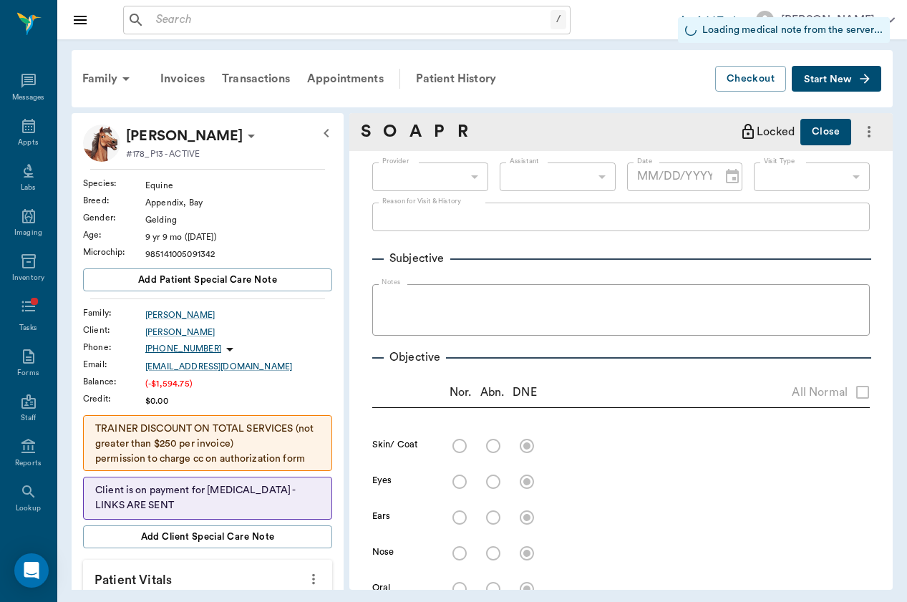
type input "[DATE]"
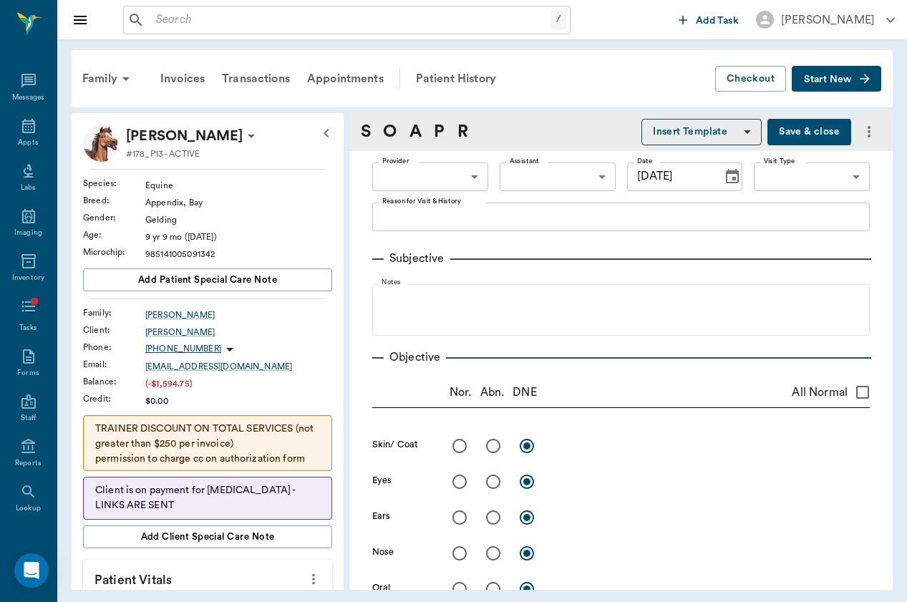
click at [459, 179] on body "/ ​ Add Task Brittany Newsham Nectar Messages Appts Labs Imaging Inventory Task…" at bounding box center [453, 301] width 907 height 602
click at [459, 208] on li "[PERSON_NAME]" at bounding box center [428, 209] width 117 height 26
type input "649b3e03b5bc7e03f9326794"
click at [802, 172] on body "/ ​ Add Task Brittany Newsham Nectar Messages Appts Labs Imaging Inventory Task…" at bounding box center [453, 301] width 907 height 602
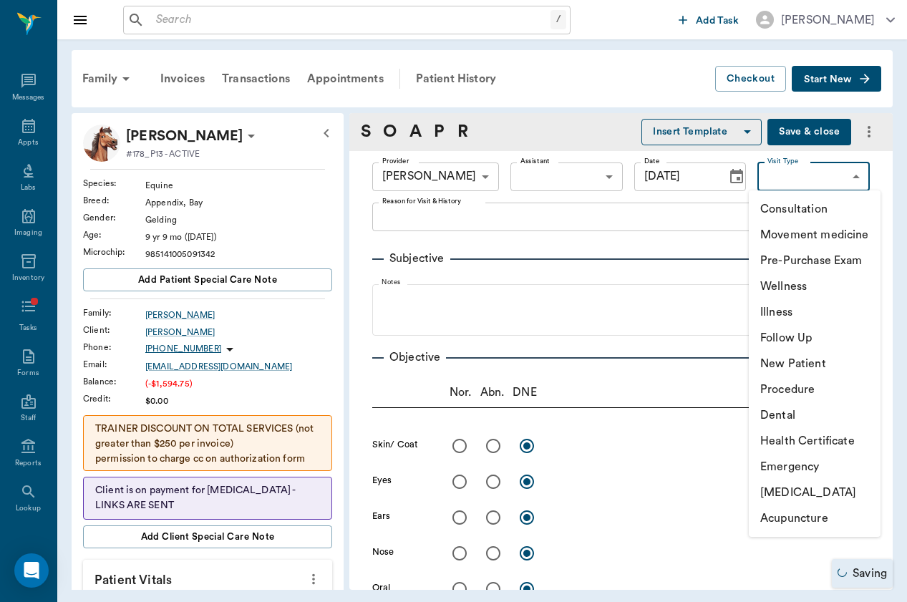
click at [796, 289] on li "Wellness" at bounding box center [814, 286] width 132 height 26
type input "65d2c202a8044d23520120c5"
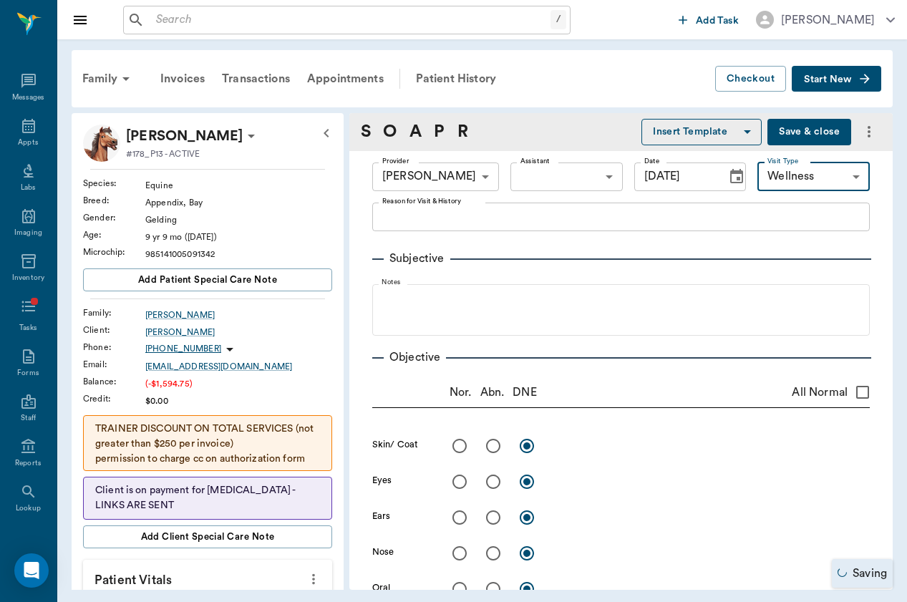
click at [711, 140] on button "Insert Template" at bounding box center [701, 132] width 120 height 26
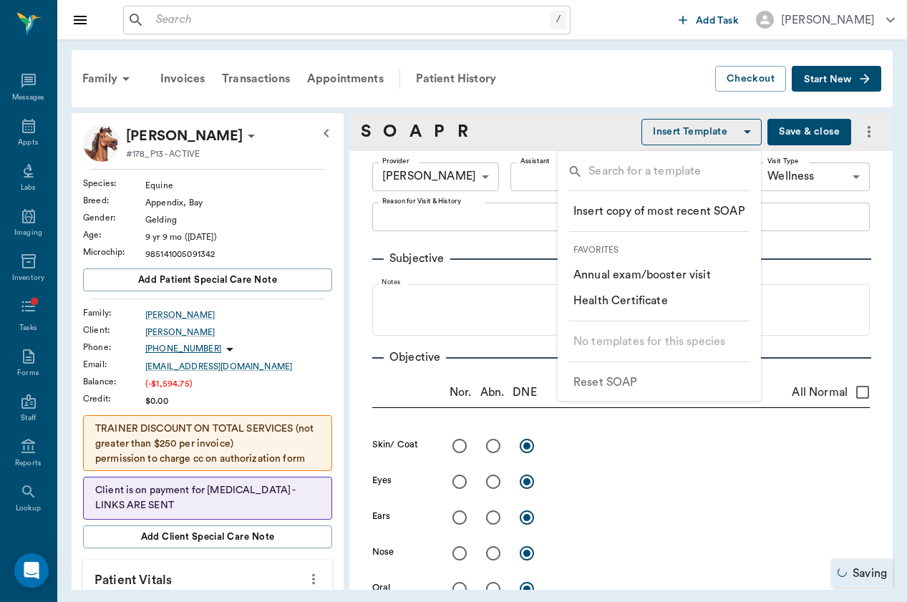
click at [721, 194] on div "​ ​ Insert copy of most recent SOAP Favorites ​ Annual exam/booster visit ​ Hea…" at bounding box center [659, 278] width 195 height 233
click at [683, 282] on p "​ Annual exam/booster visit" at bounding box center [641, 274] width 137 height 17
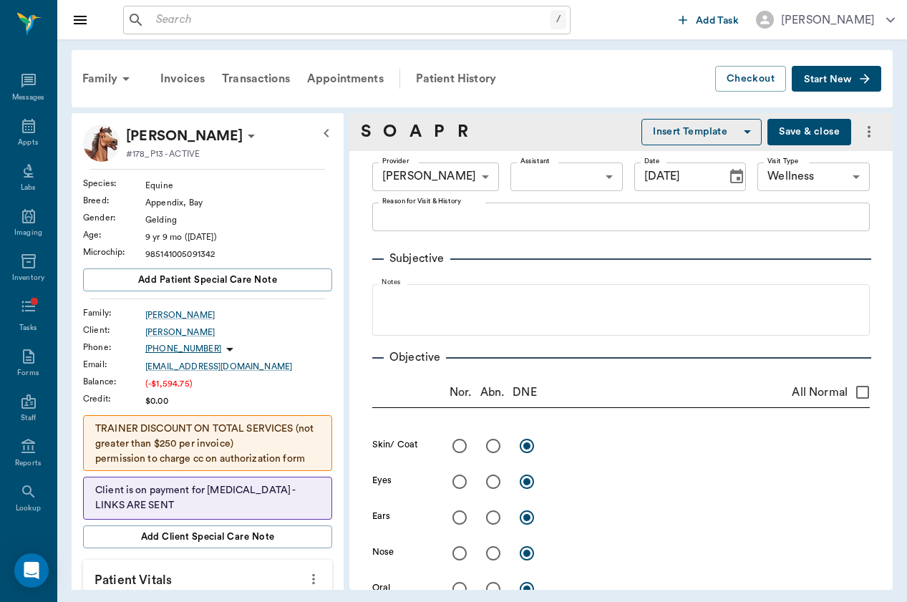
radio input "true"
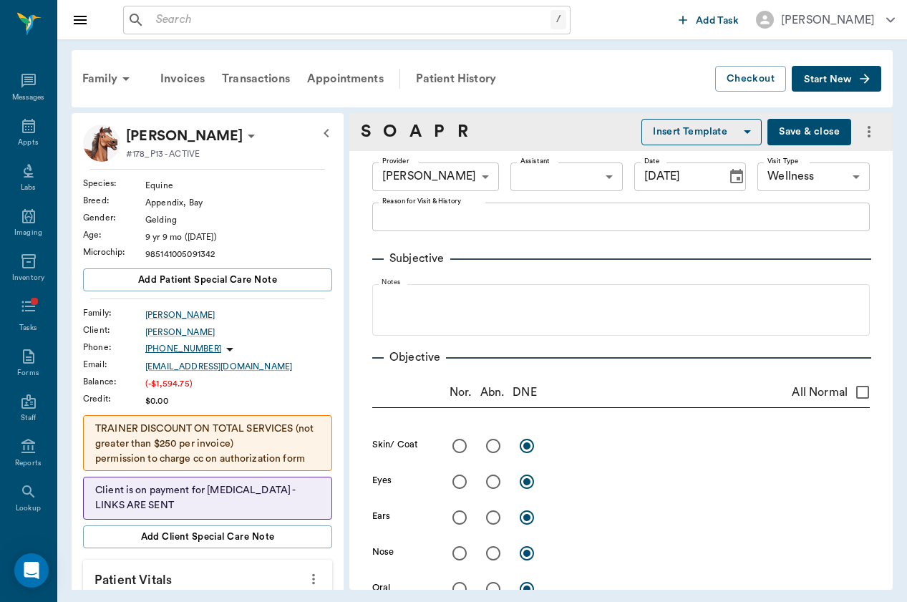
radio input "true"
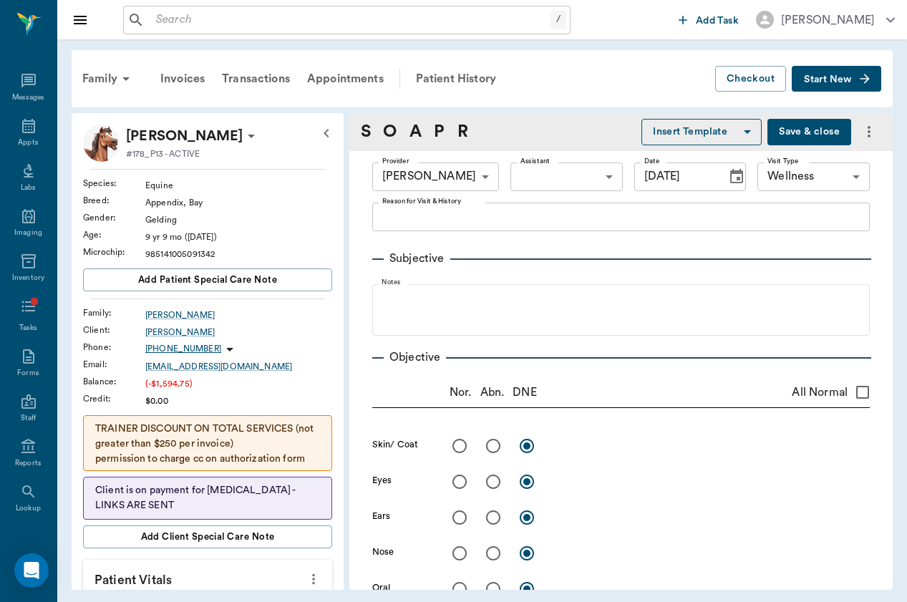
radio input "true"
type textarea "Annual exam/Booster exam"
type textarea "free from sores, crusting or ectoparasites"
type textarea "clear, PLR OU"
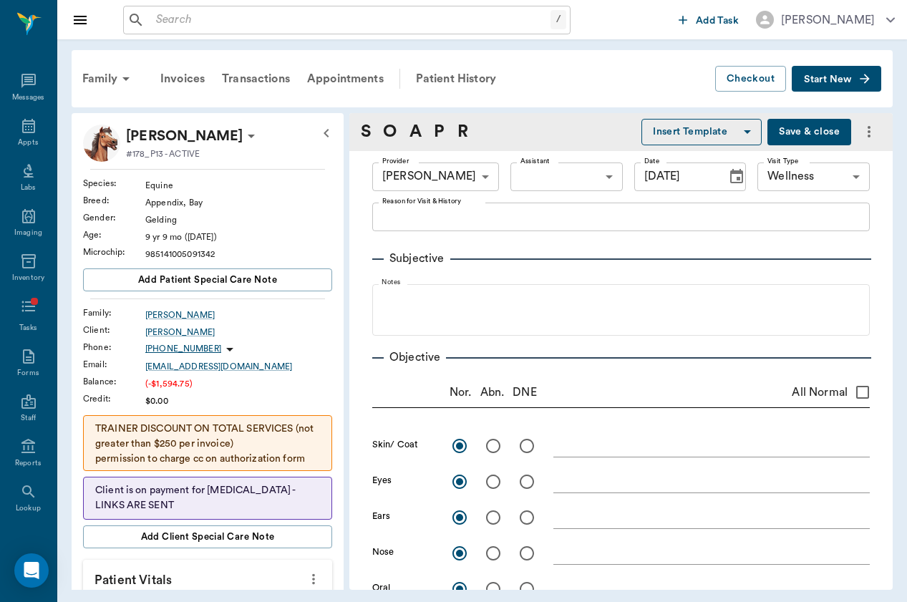
type textarea "no signs of nasal discharge or crusting"
type textarea "mm pk <2, moist; no signs of ulceration along the gums or buccal surface; no [M…"
type textarea "no [MEDICAL_DATA] present on exam, sinus rythmn"
type textarea "no crackles or wheezes bilaterally, no cough on exam"
type textarea "PLN wnl"
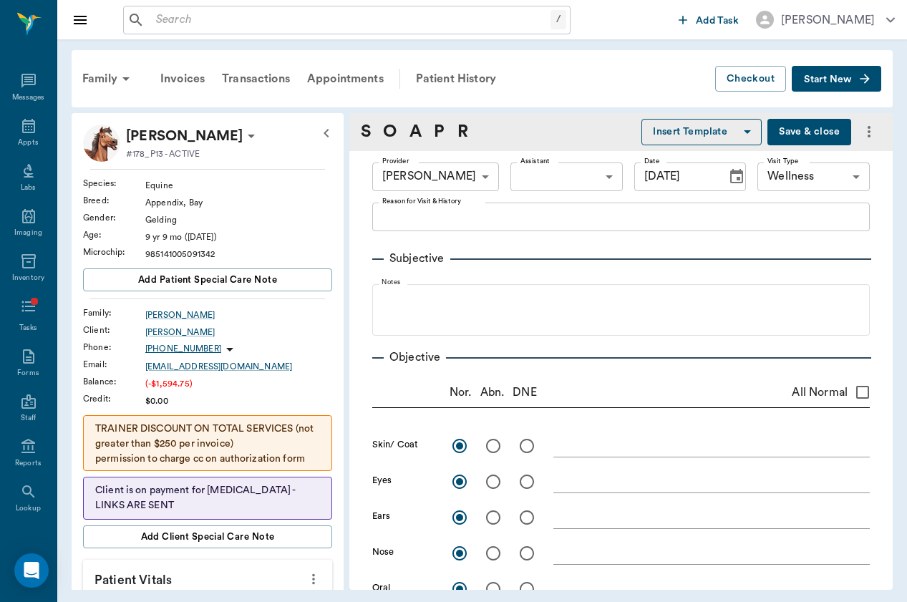
type textarea "Borborygmi present x4, wnl (1/4)"
type textarea "external genitalia wnl"
type textarea "ambulatory x4, no lameness seen or noted by O; DP 1/4 x4 (wnl)"
type textarea "no [MEDICAL_DATA] present on exam"
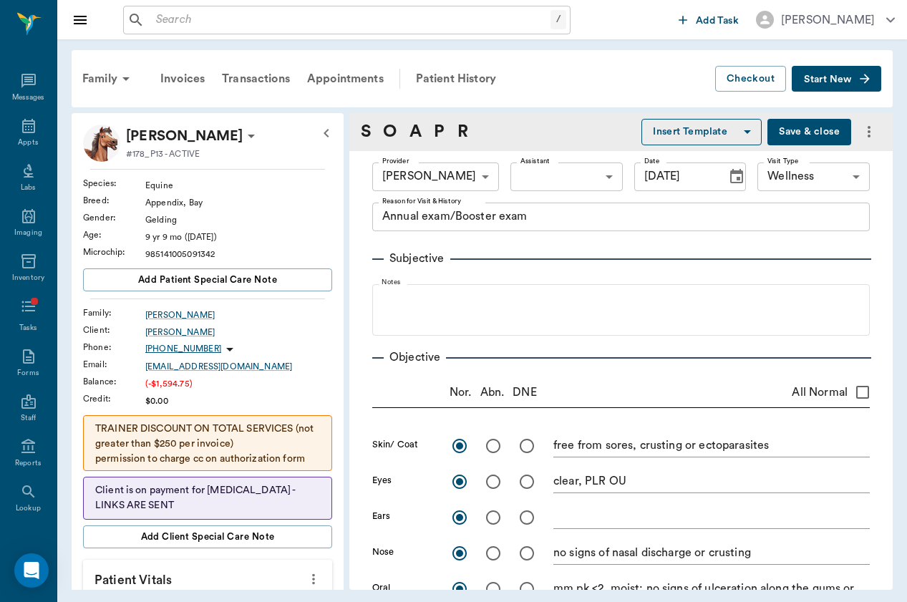
type input "1"
type textarea "Gave IM L neck"
type input "1"
type textarea "Given IM R neck"
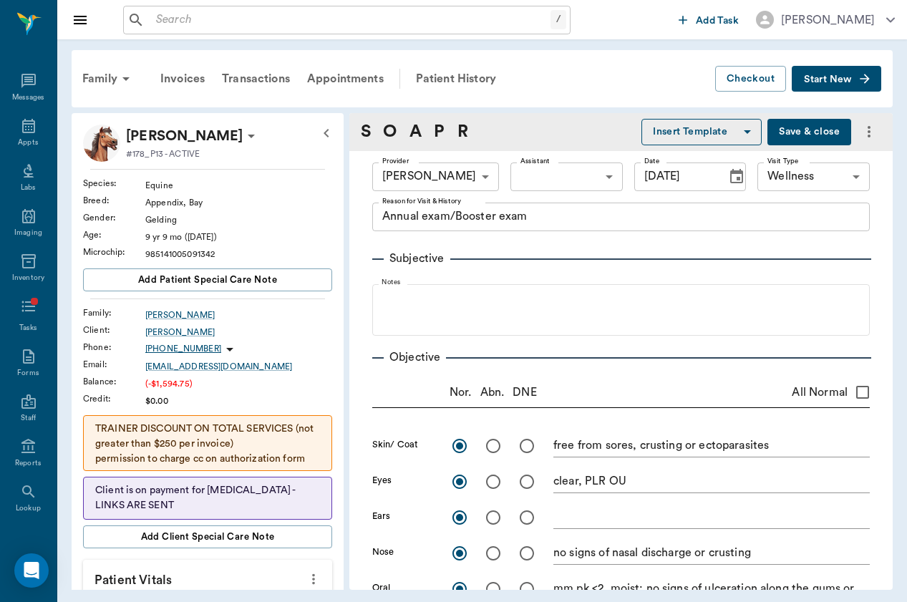
type input "1"
type textarea "Given IM L Gluteal MM"
type input "1"
type textarea "TPR exam performed"
type input "1"
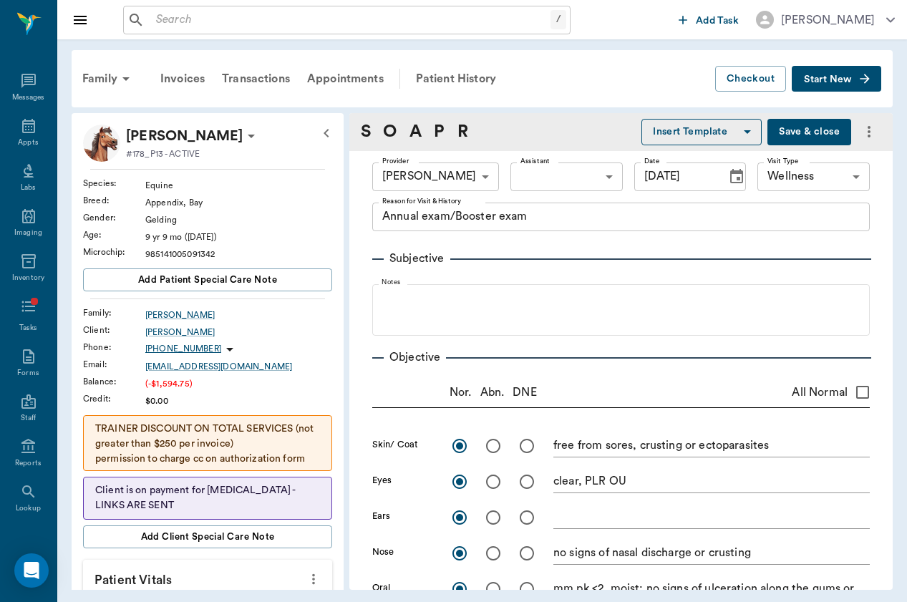
type textarea "Gave IM L neck"
type input "1"
type textarea "Given L neck IM"
type textarea "3mL serum"
type input "1"
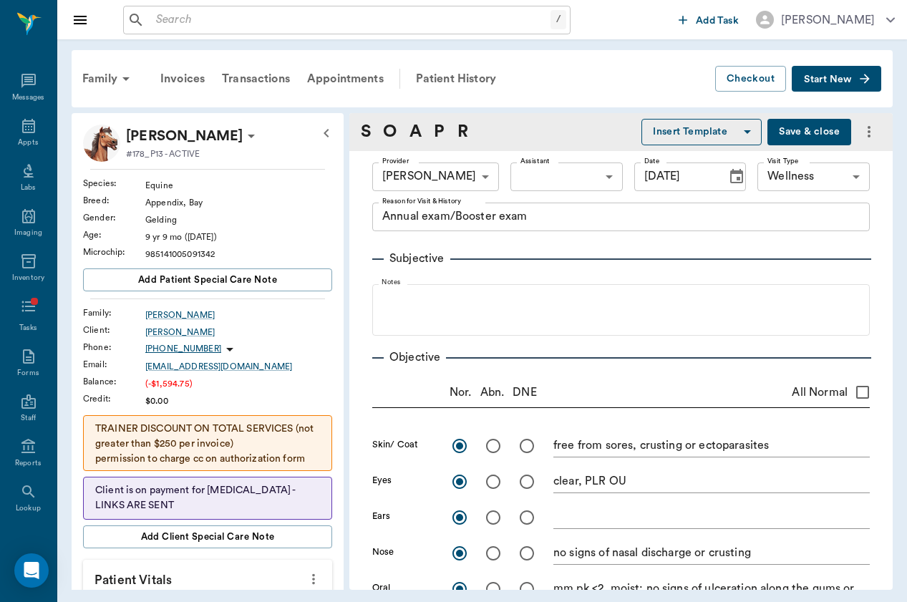
type textarea "$80 for first 16 miles; $2.50 for every mile after"
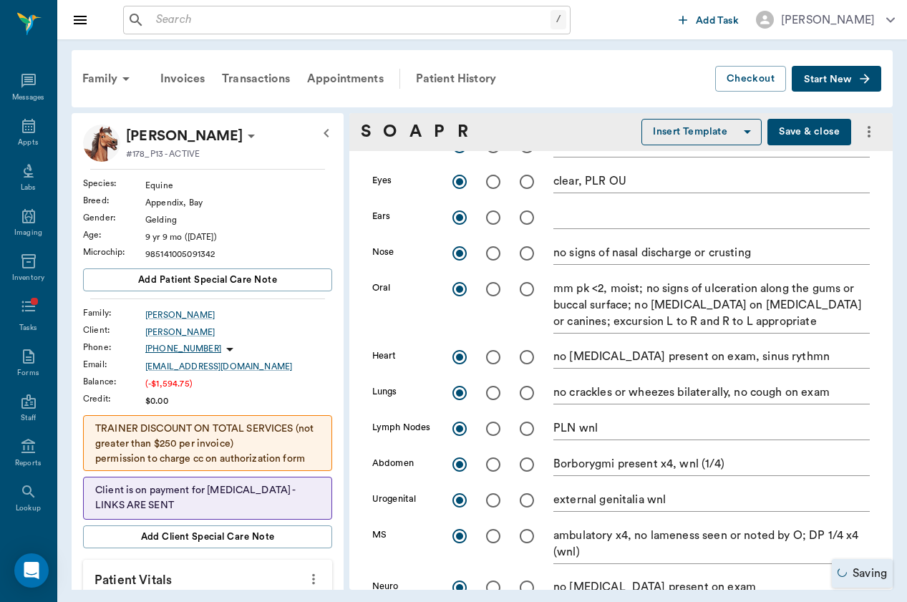
type input "1.00"
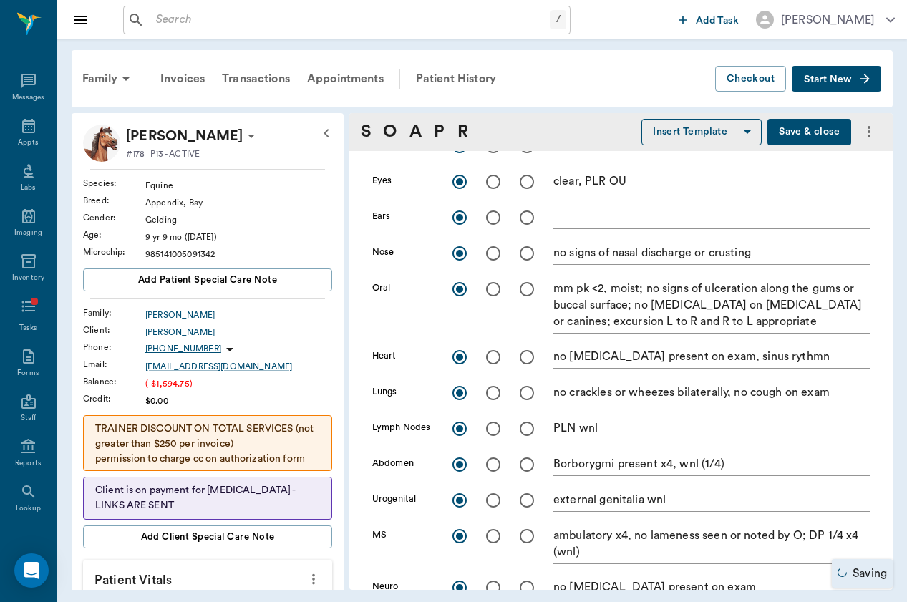
type input "1.00"
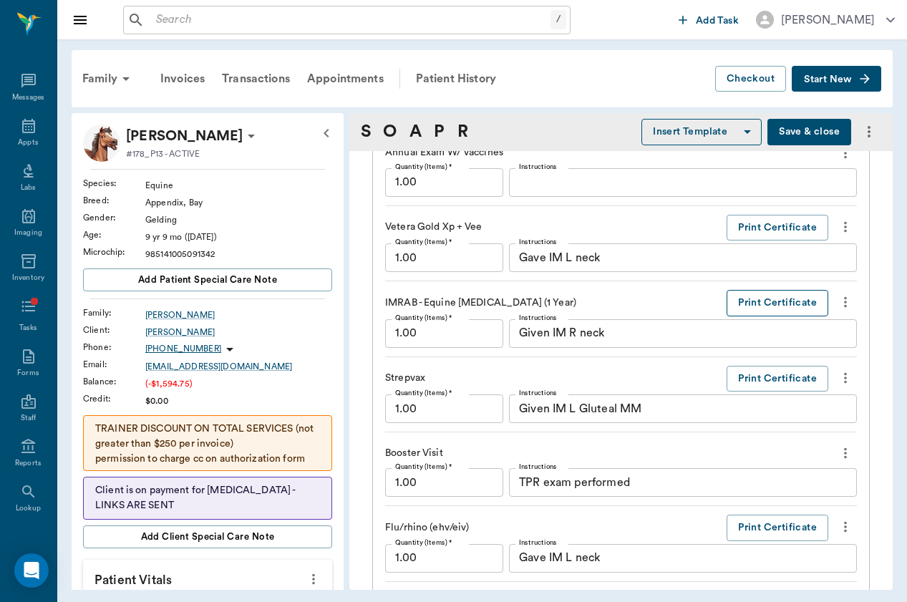
scroll to position [1144, 0]
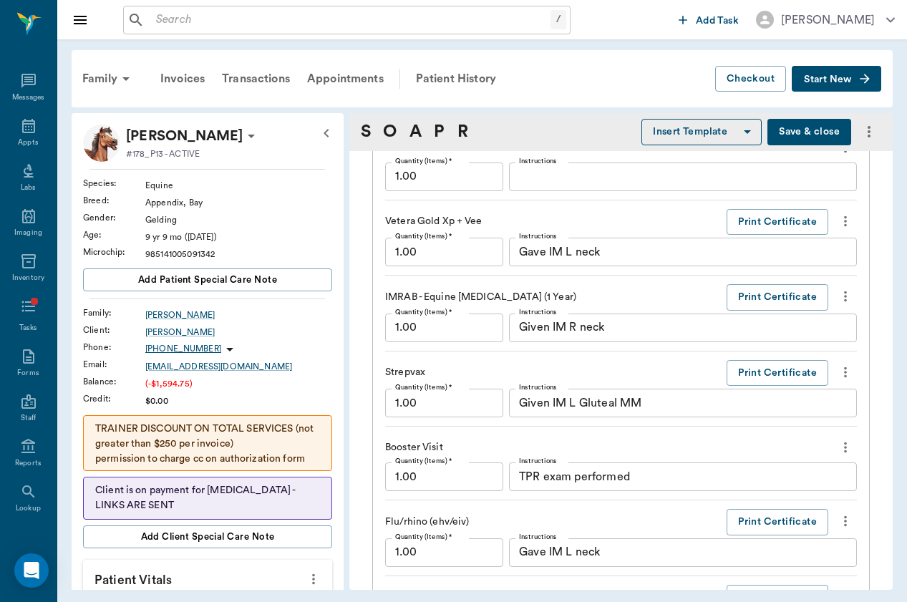
click at [843, 294] on icon "more" at bounding box center [845, 296] width 16 height 17
click at [825, 339] on span "Delete" at bounding box center [785, 346] width 120 height 15
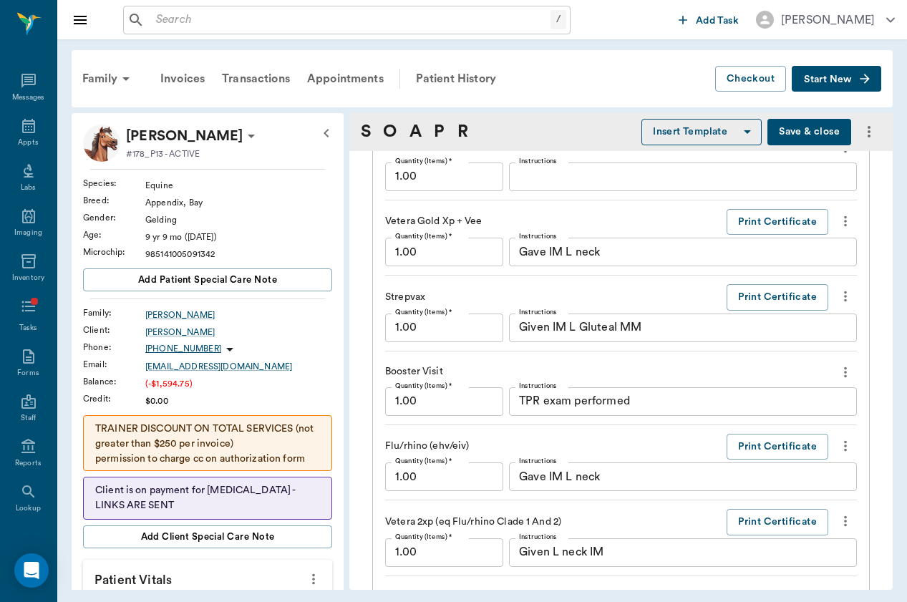
scroll to position [1214, 0]
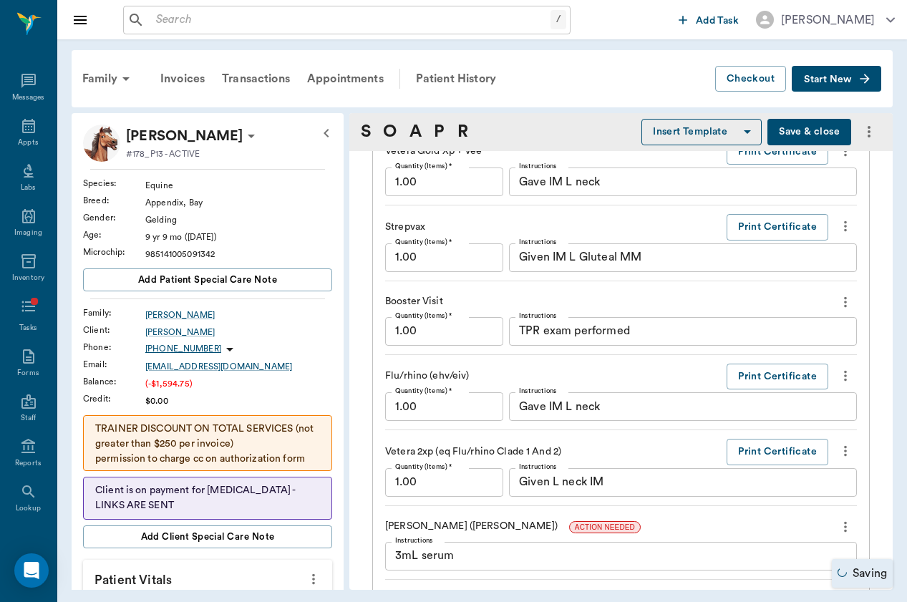
click at [839, 307] on icon "more" at bounding box center [845, 301] width 16 height 17
click at [824, 358] on span "Delete" at bounding box center [785, 351] width 120 height 15
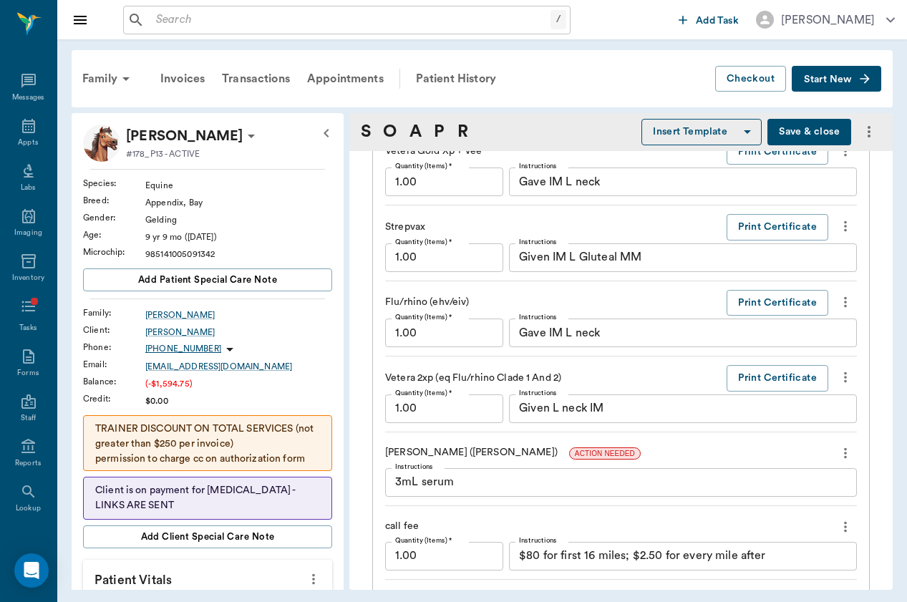
click at [852, 281] on div "Annual Exam W/ Vaccines Quantity (Items) * 1.00 Quantity (Items) * Instructions…" at bounding box center [621, 355] width 472 height 597
click at [852, 301] on icon "more" at bounding box center [845, 301] width 16 height 17
click at [839, 350] on span "Delete" at bounding box center [785, 351] width 120 height 15
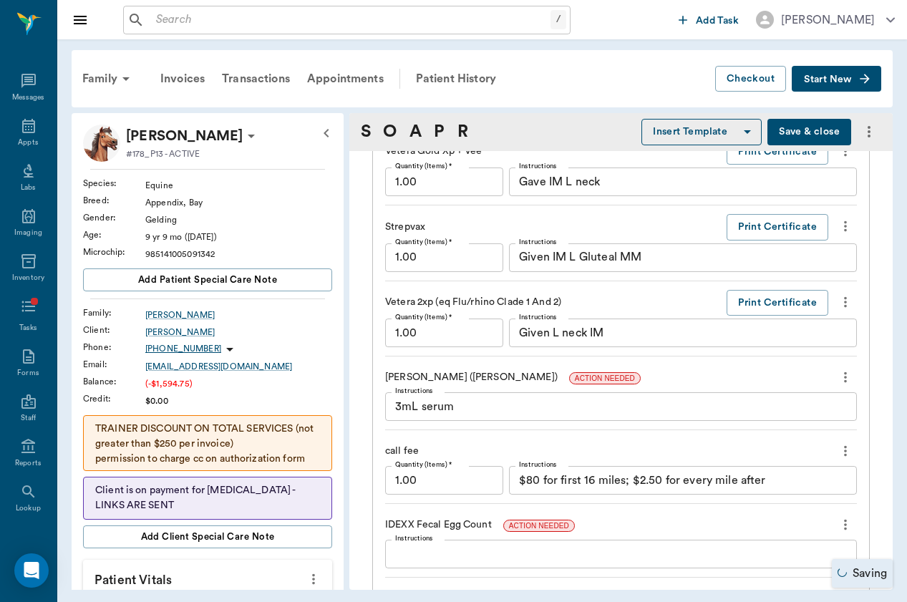
click at [848, 301] on icon "more" at bounding box center [845, 301] width 16 height 17
click at [828, 352] on span "Delete" at bounding box center [785, 351] width 120 height 15
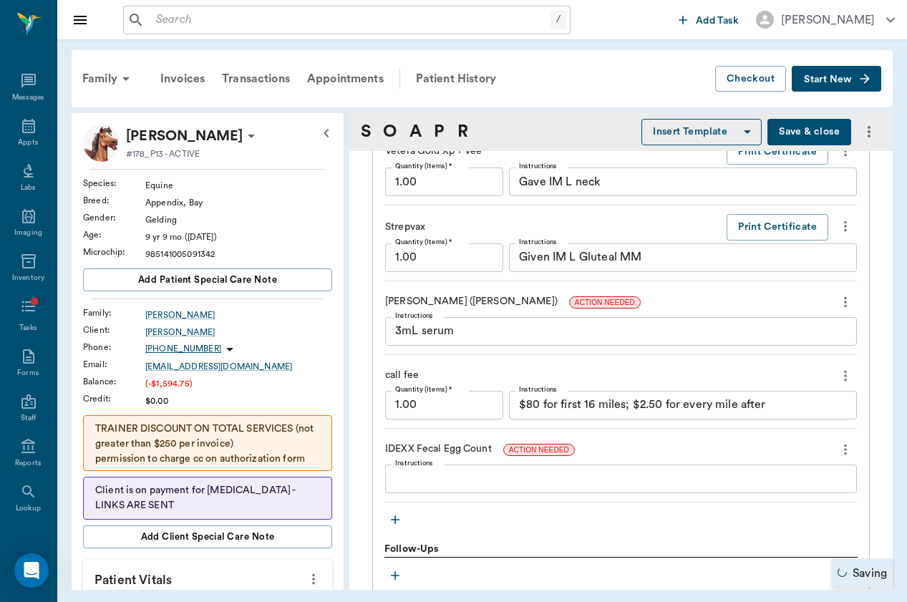
click at [845, 378] on icon "more" at bounding box center [845, 375] width 3 height 11
click at [824, 424] on span "Delete" at bounding box center [785, 425] width 120 height 15
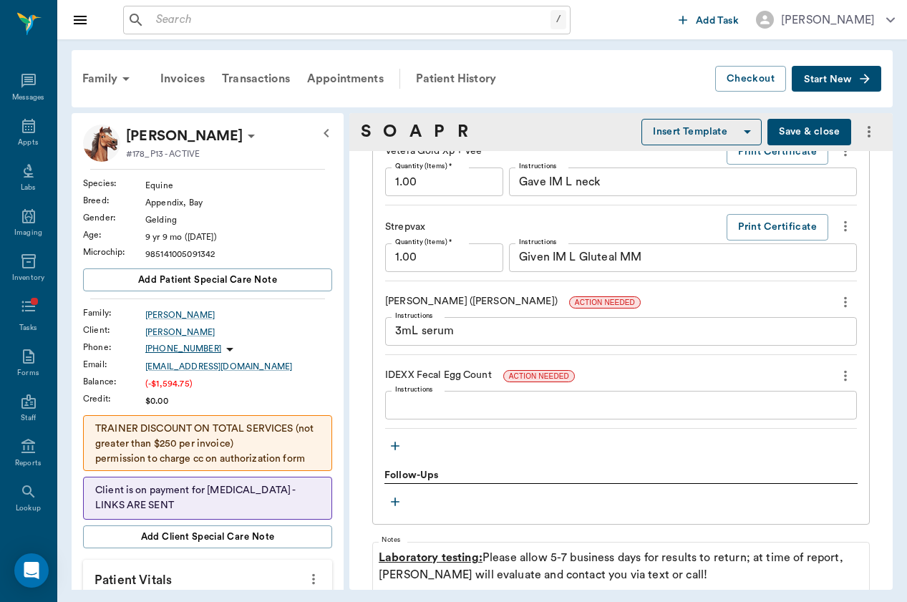
click at [847, 376] on icon "more" at bounding box center [845, 375] width 16 height 17
click at [829, 416] on li "Delete" at bounding box center [784, 425] width 143 height 26
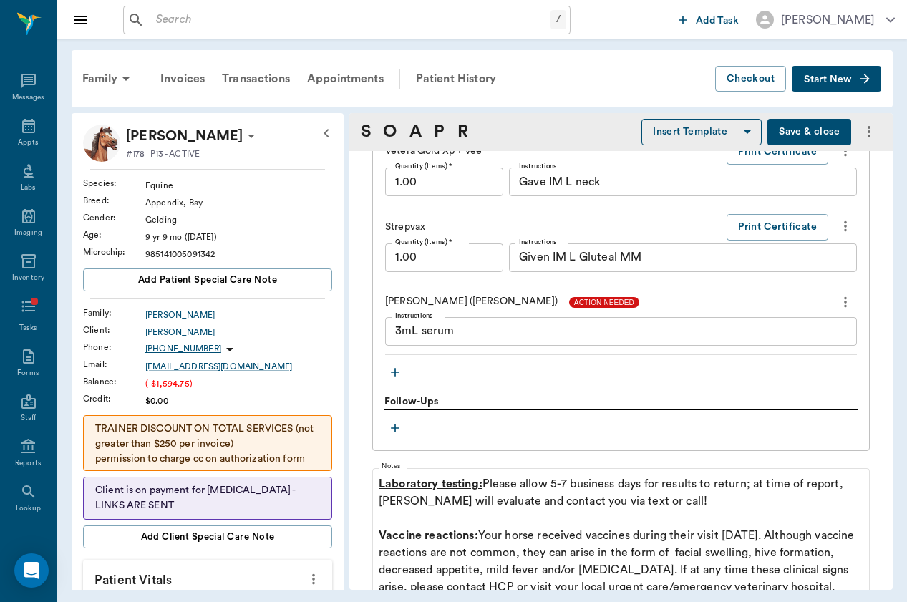
click at [569, 298] on span "ACTION NEEDED" at bounding box center [604, 302] width 70 height 11
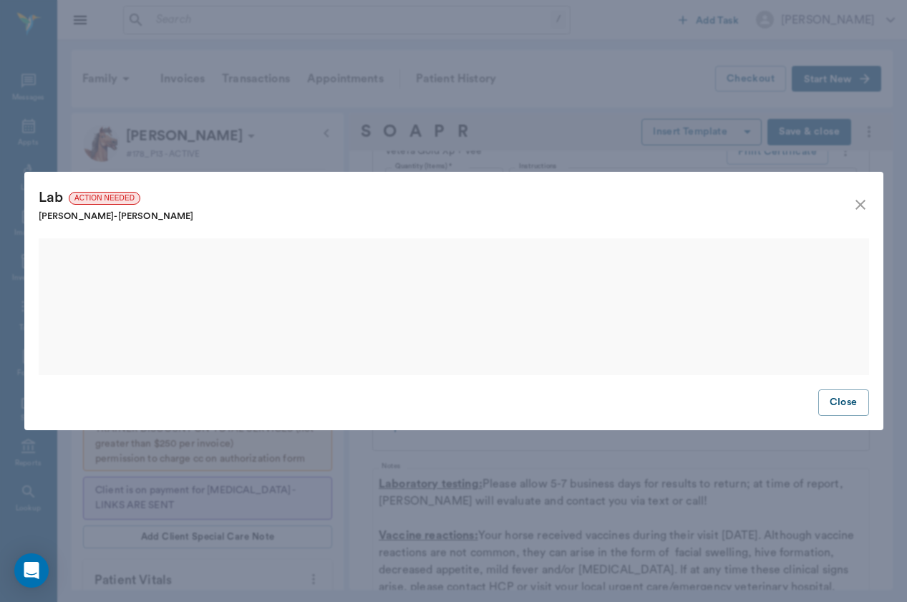
scroll to position [0, 0]
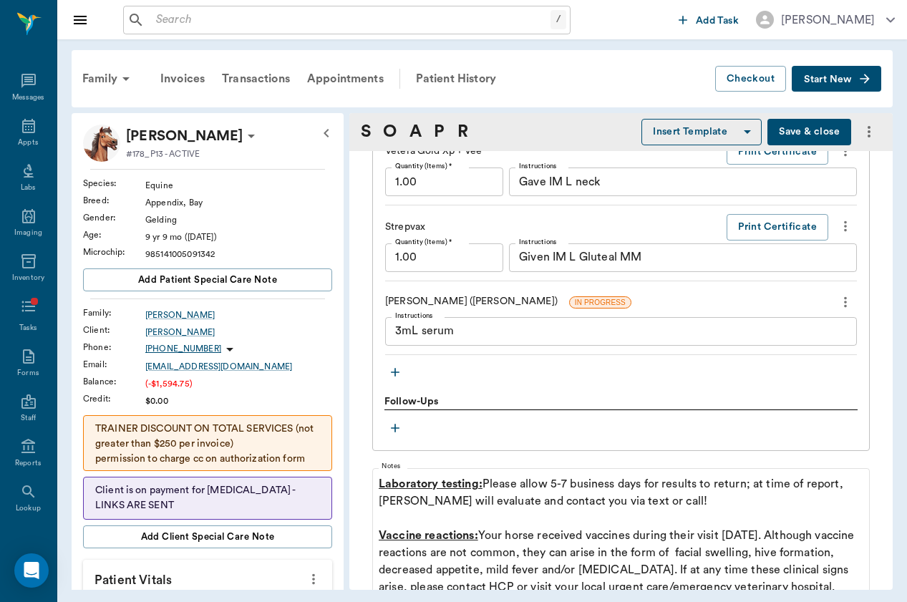
click at [569, 293] on div "IN PROGRESS" at bounding box center [600, 301] width 62 height 17
click at [569, 297] on span "IN PROGRESS" at bounding box center [599, 302] width 61 height 11
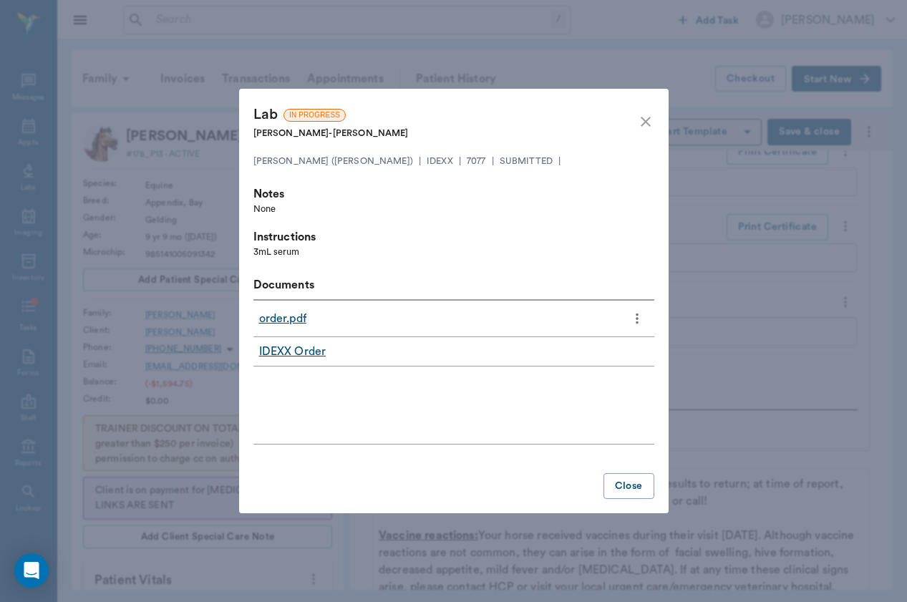
click at [296, 318] on link "order.pdf" at bounding box center [282, 318] width 47 height 17
click at [650, 117] on icon "close" at bounding box center [645, 121] width 17 height 17
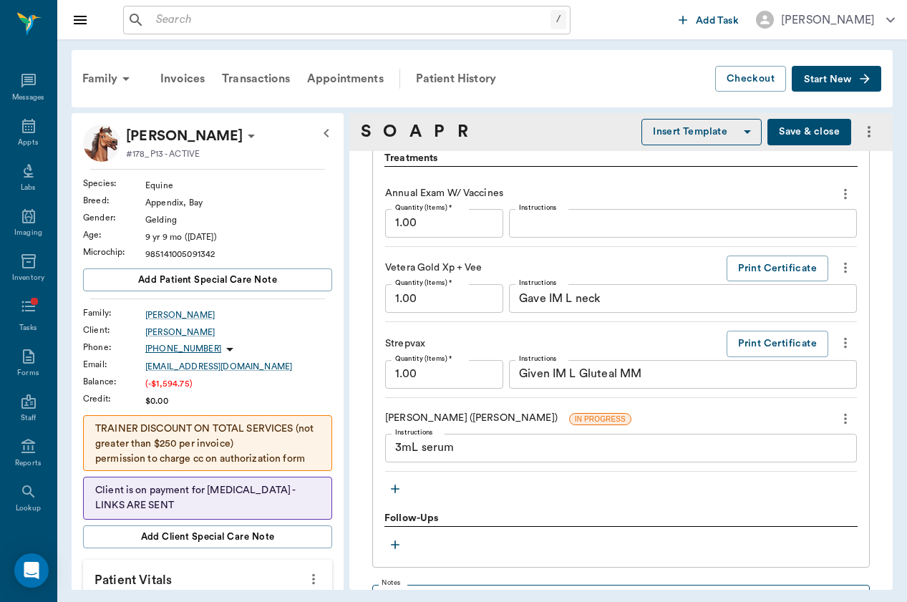
scroll to position [1075, 0]
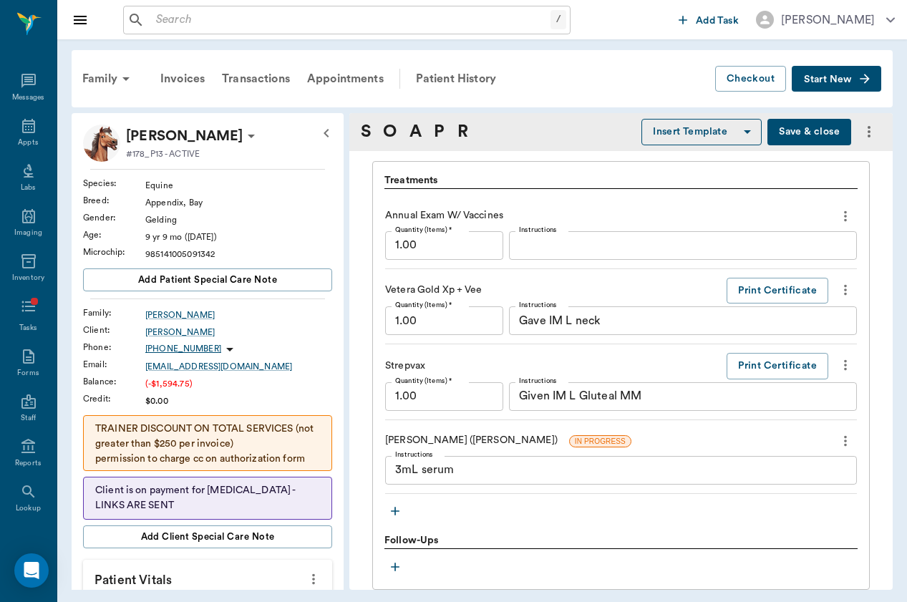
click at [399, 504] on icon "button" at bounding box center [395, 511] width 14 height 14
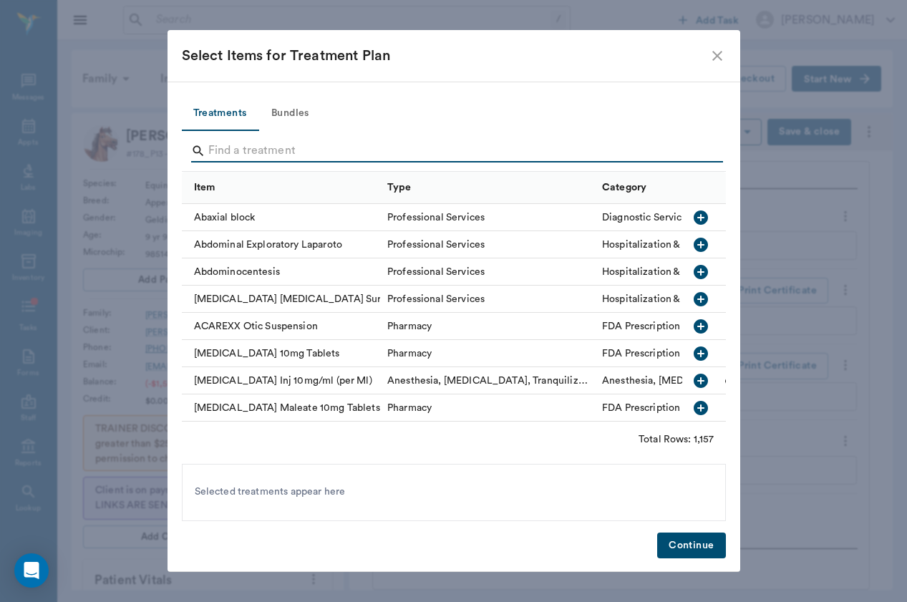
click at [333, 146] on input "Search" at bounding box center [454, 151] width 493 height 23
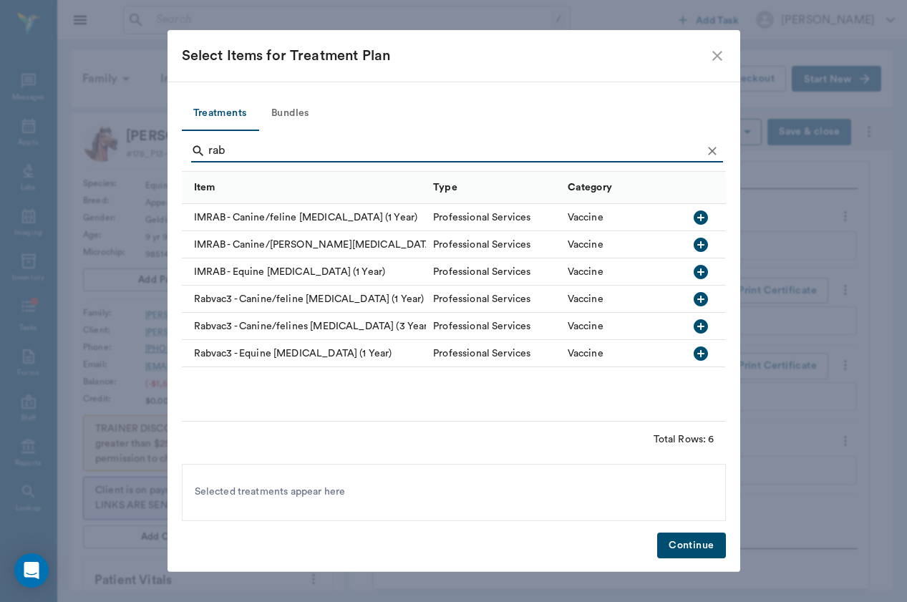
type input "rab"
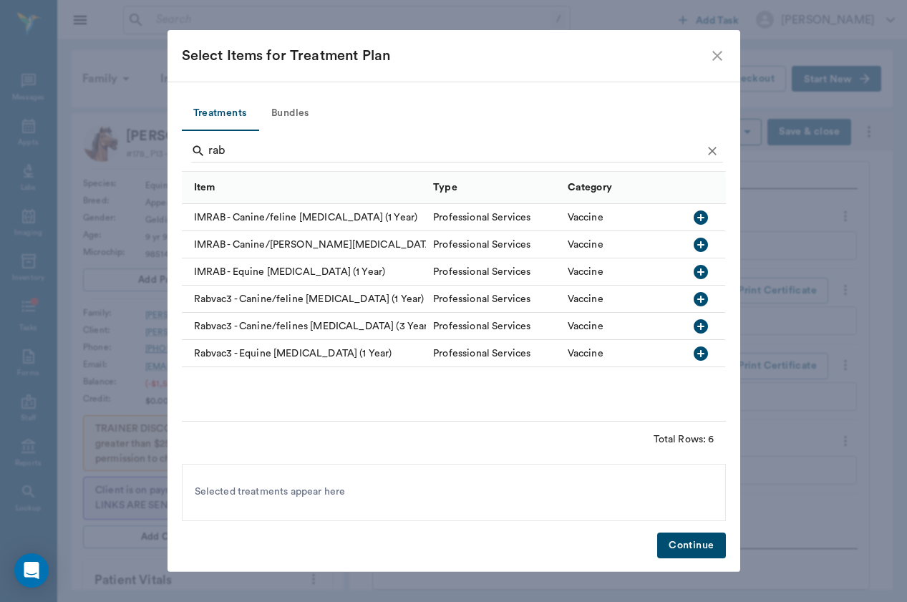
click at [301, 302] on div "Rabvac3 - Canine/feline [MEDICAL_DATA] (1 Year)" at bounding box center [304, 298] width 245 height 27
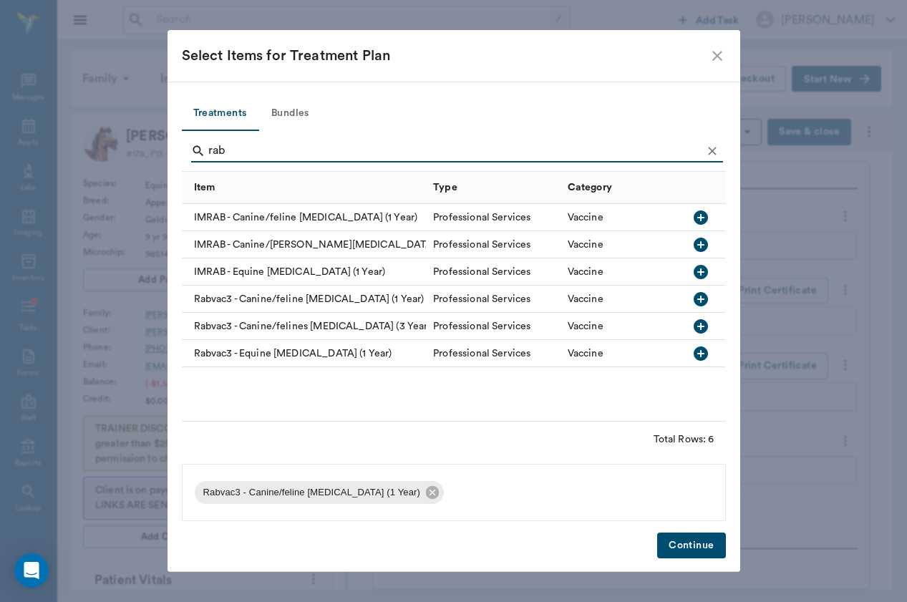
click at [708, 536] on button "Continue" at bounding box center [691, 545] width 68 height 26
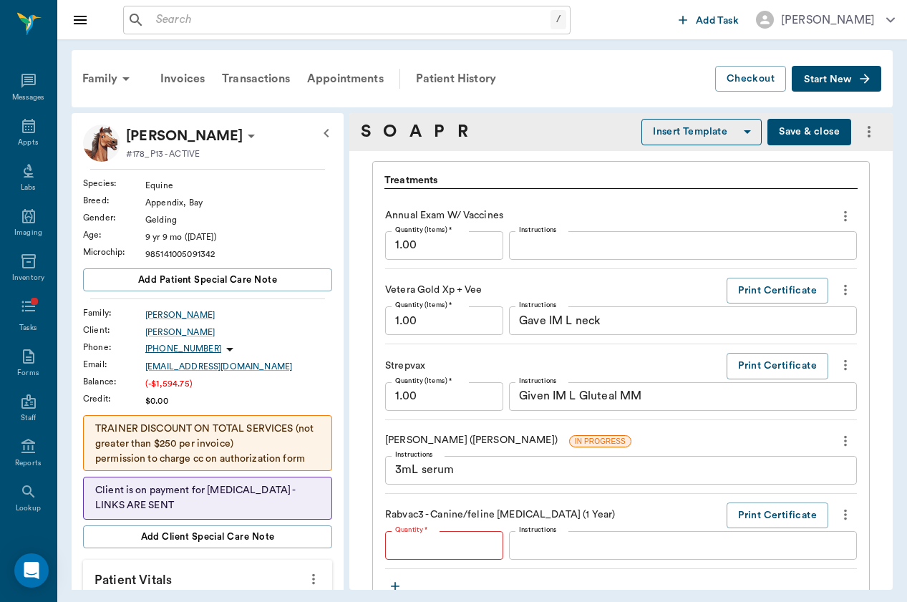
type input "1"
type textarea "Given RH SQ"
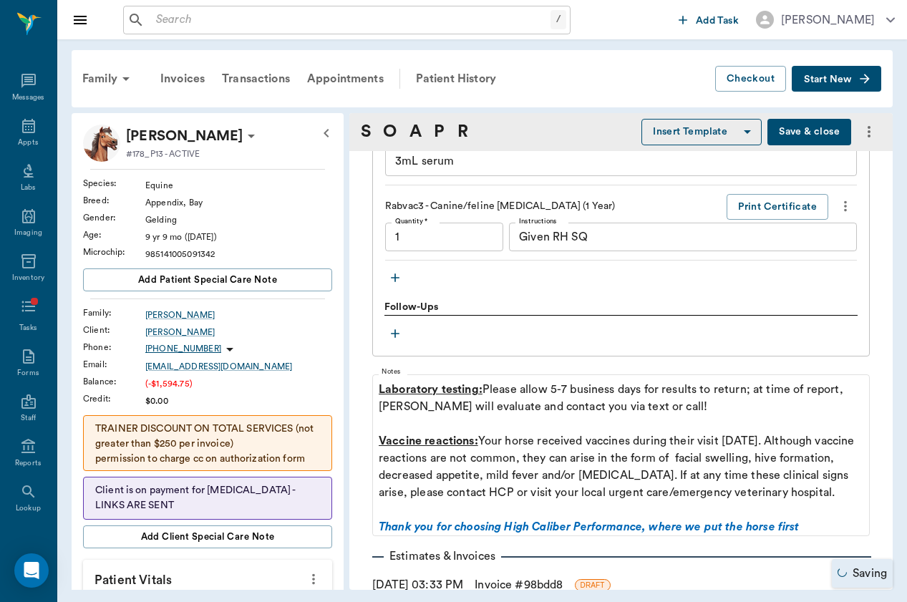
type input "1.00"
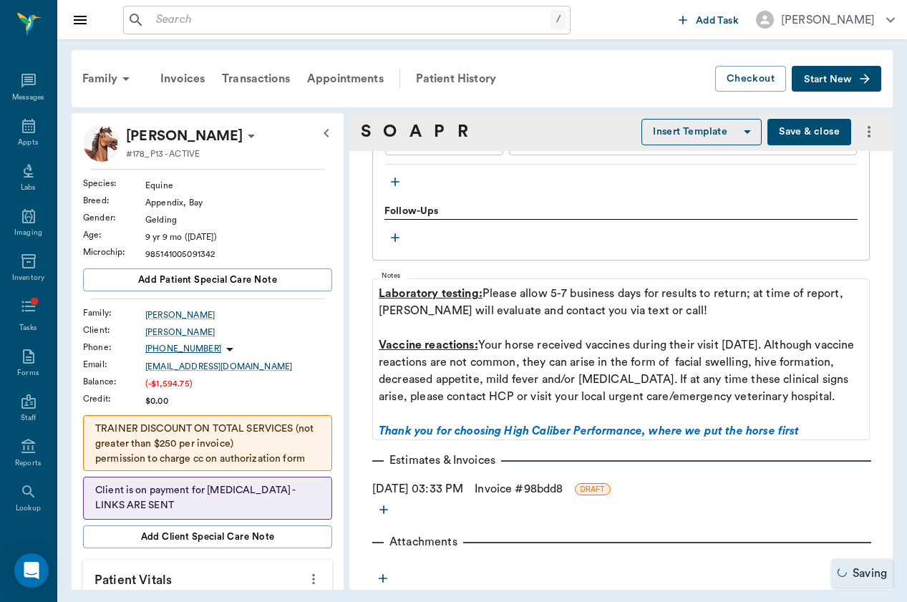
scroll to position [1479, 0]
click at [514, 486] on link "Invoice # 98bdd8" at bounding box center [518, 489] width 88 height 17
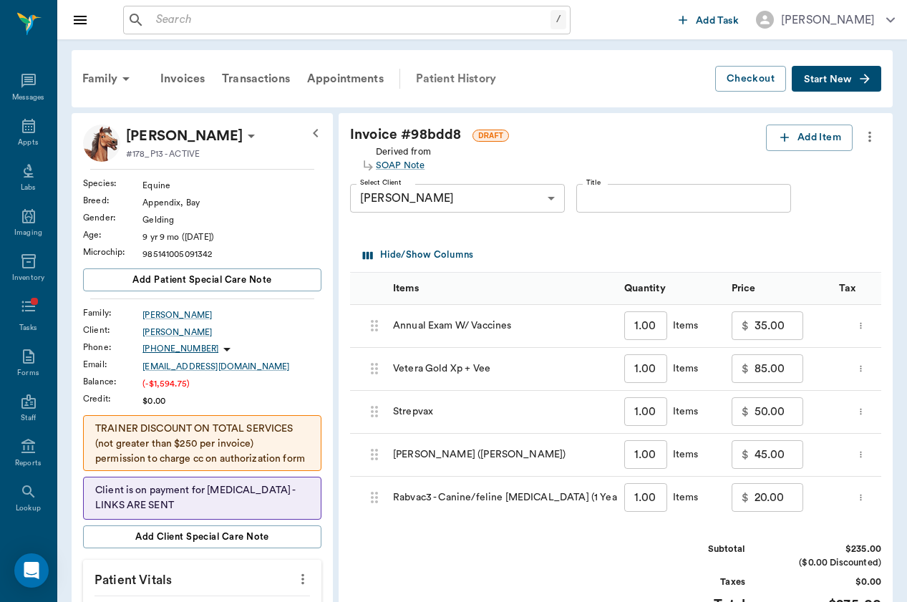
click at [468, 76] on div "Patient History" at bounding box center [455, 79] width 97 height 34
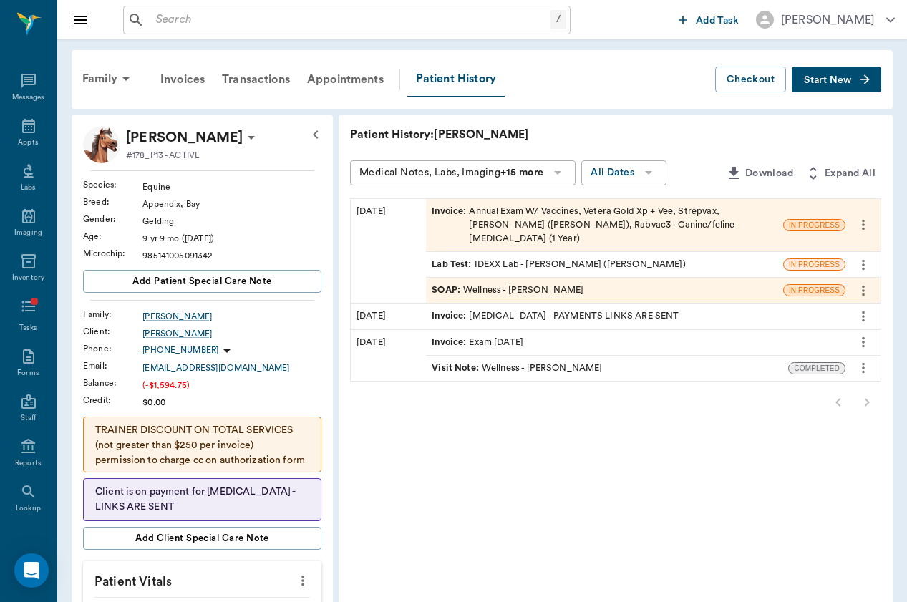
click at [435, 208] on div "Invoice : Annual Exam W/ Vaccines, Vetera Gold Xp + Vee, Strepvax, coggins (eli…" at bounding box center [604, 226] width 346 height 42
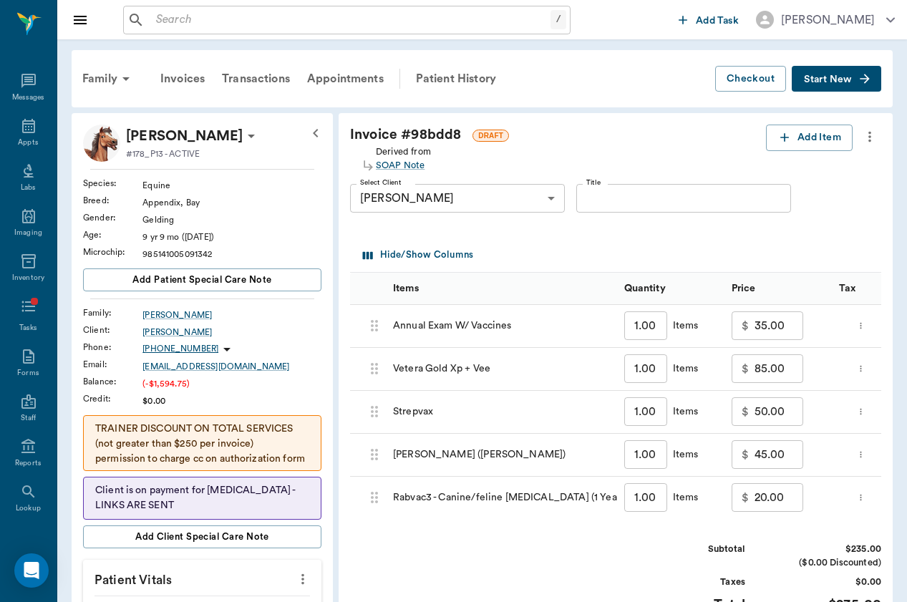
click at [874, 132] on icon "more" at bounding box center [869, 136] width 16 height 17
click at [833, 140] on div at bounding box center [453, 301] width 907 height 602
click at [819, 142] on button "Add Item" at bounding box center [809, 138] width 87 height 26
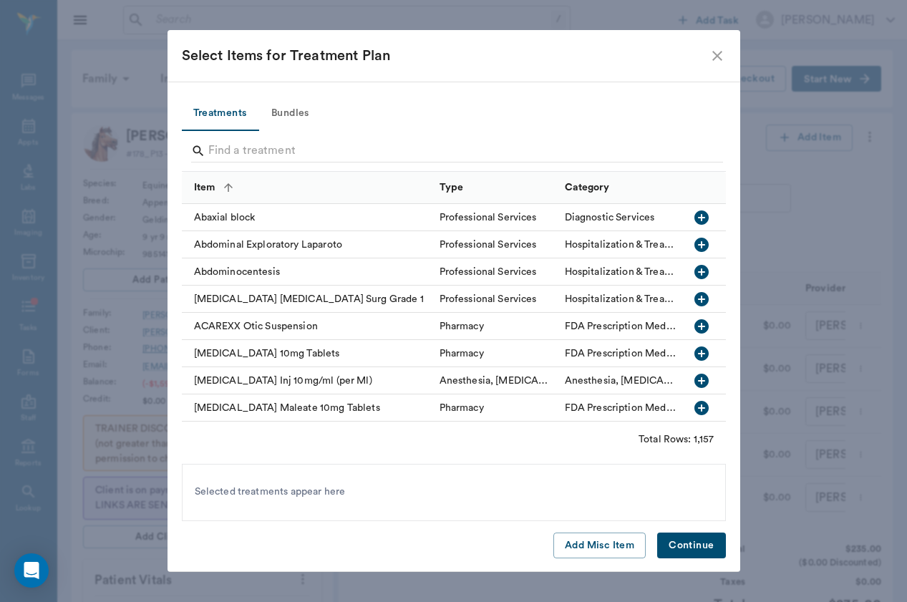
click at [522, 165] on div "Search" at bounding box center [457, 153] width 532 height 26
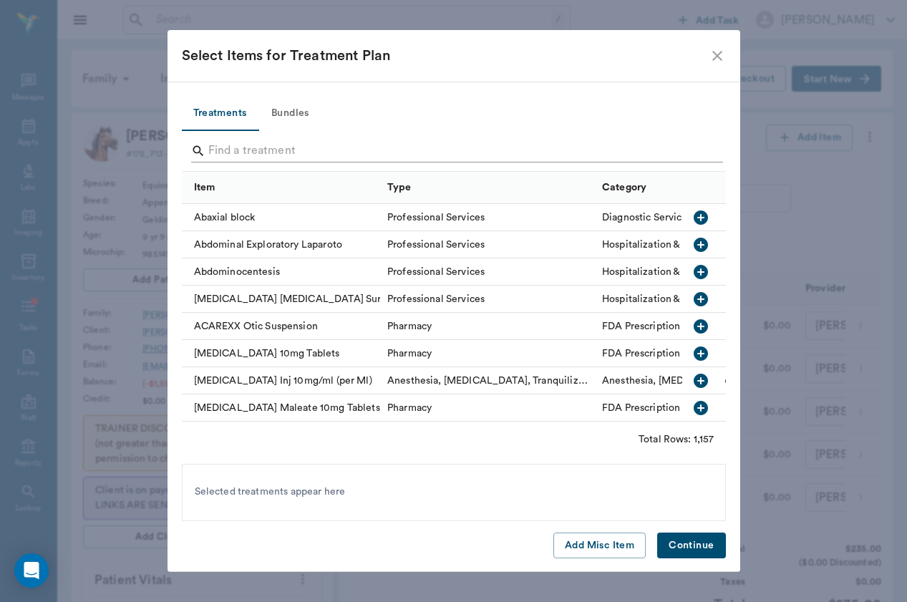
click at [531, 149] on input "Search" at bounding box center [454, 151] width 493 height 23
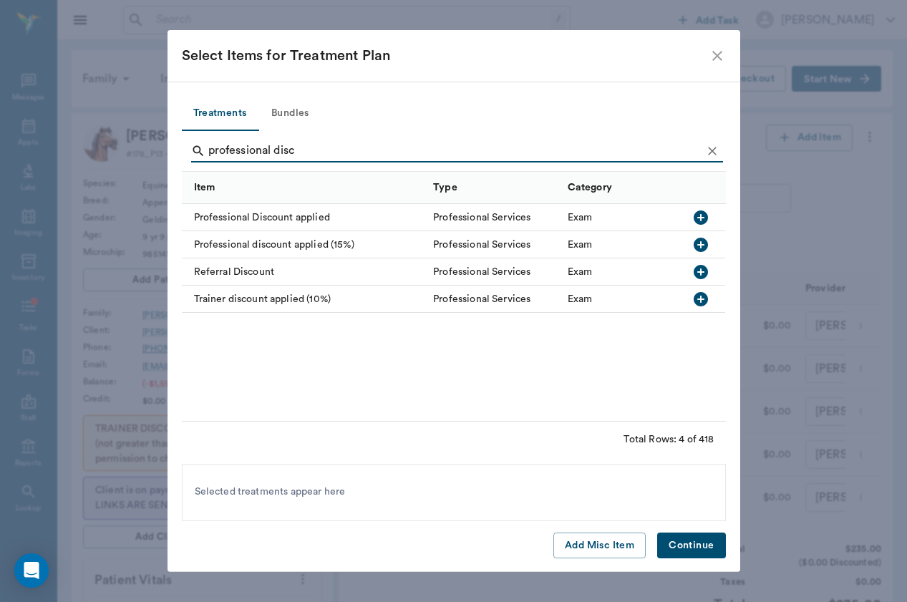
type input "professional disc"
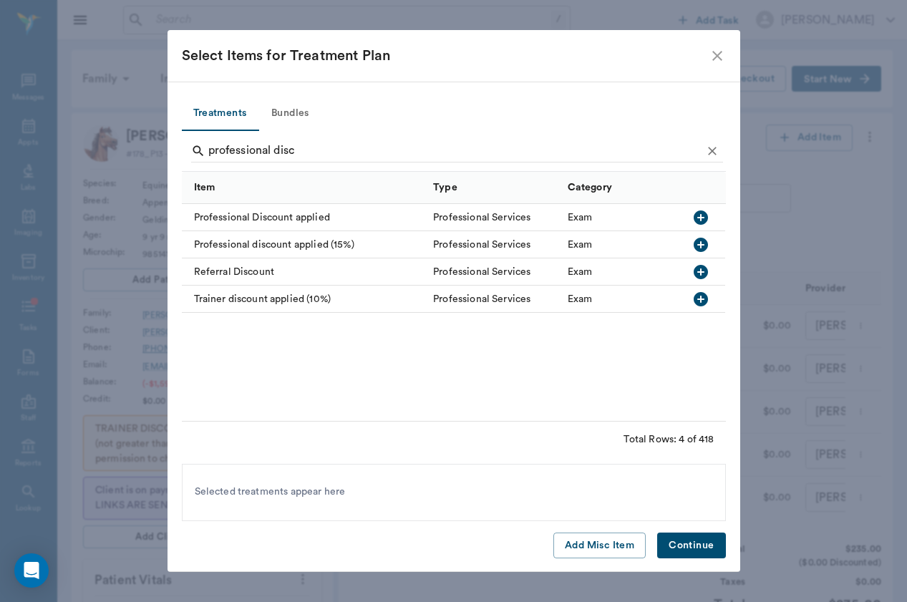
click at [306, 225] on div "Professional Discount applied" at bounding box center [304, 217] width 245 height 27
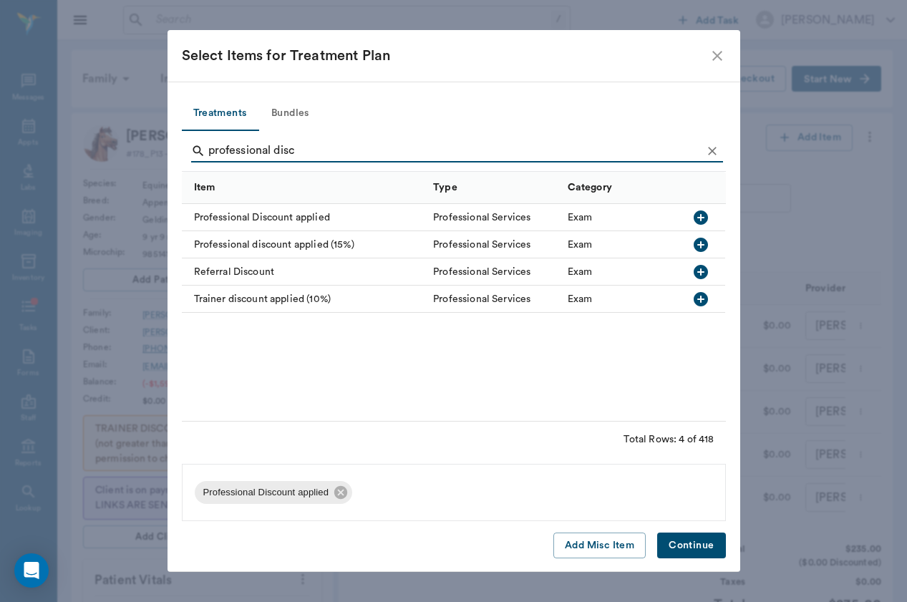
click at [683, 544] on button "Continue" at bounding box center [691, 545] width 68 height 26
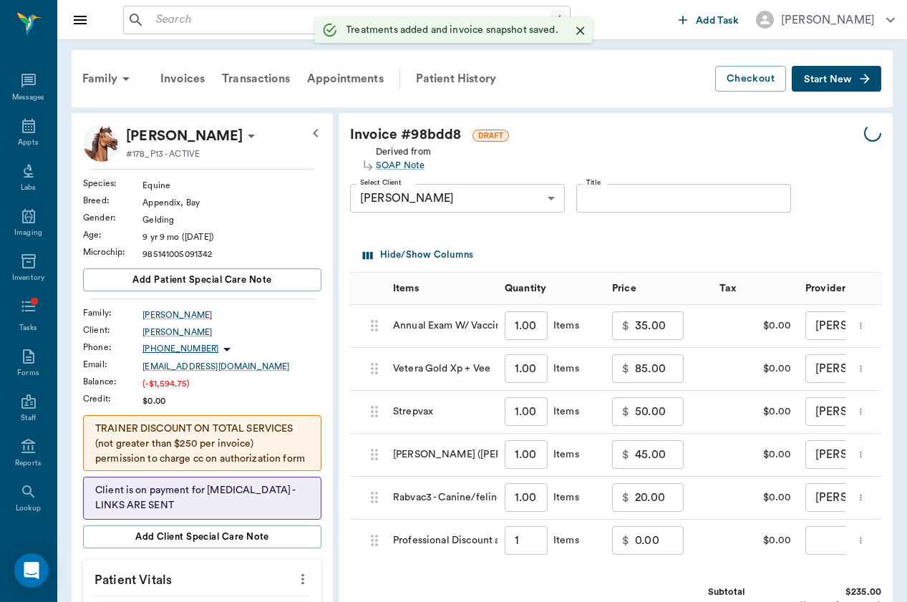
type input "1.00"
click at [799, 537] on body "/ ​ Add Task Brittany Newsham Nectar Messages Appts Labs Imaging Inventory Task…" at bounding box center [453, 537] width 907 height 1074
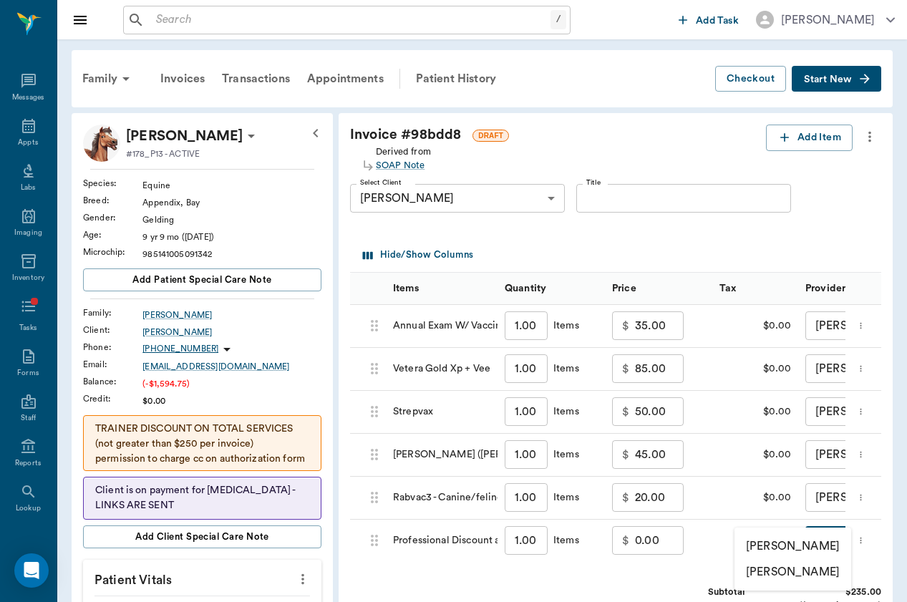
click at [796, 545] on li "[PERSON_NAME]" at bounding box center [792, 546] width 117 height 26
type input "none-649b3e03b5bc7e03f9326794"
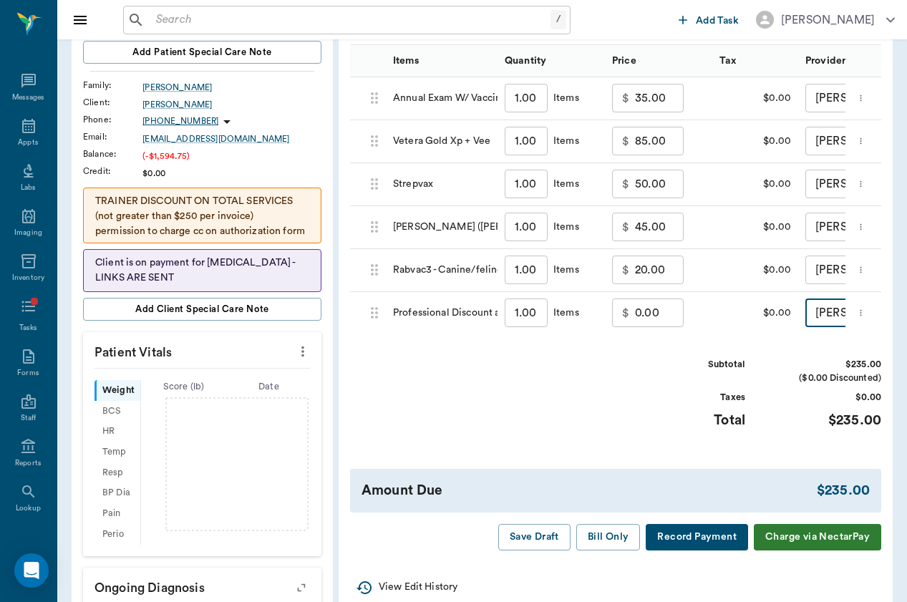
scroll to position [239, 0]
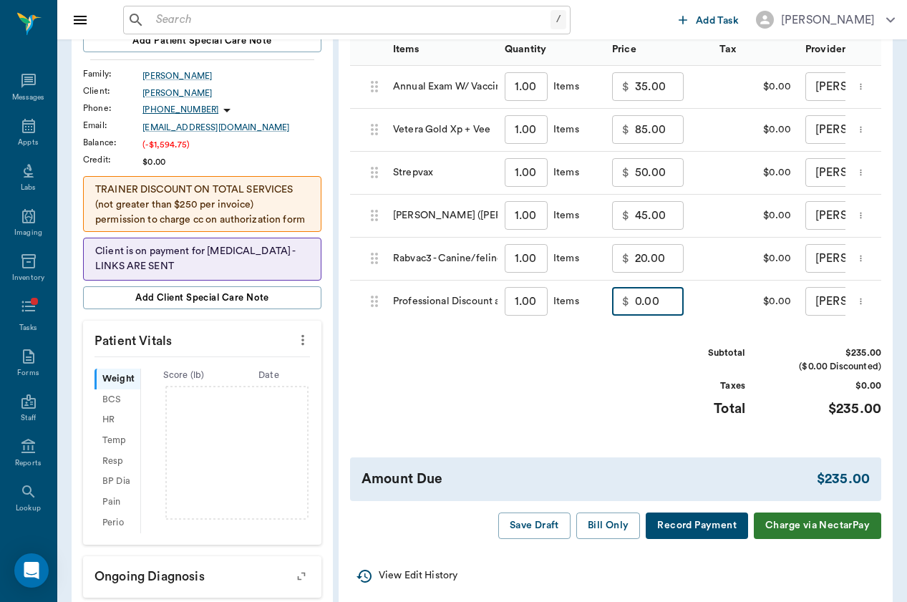
click at [635, 299] on input "0.00" at bounding box center [659, 301] width 49 height 29
type input "0"
type input "-23.50"
click at [597, 372] on div "Subtotal $211.50 ($23.50 Discounted) Taxes $0.00 Total $211.50" at bounding box center [615, 390] width 531 height 88
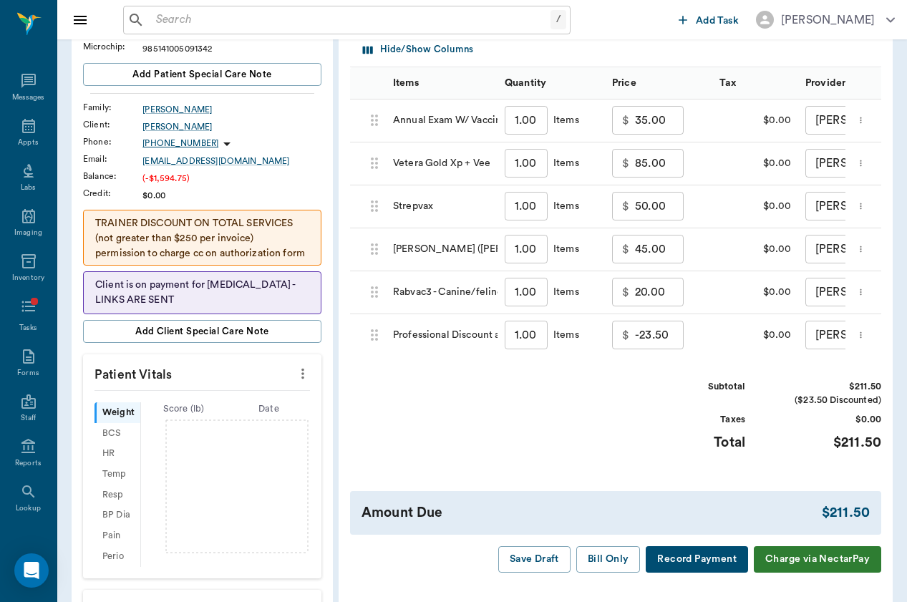
scroll to position [205, 0]
click at [526, 551] on button "Save Draft" at bounding box center [534, 560] width 72 height 26
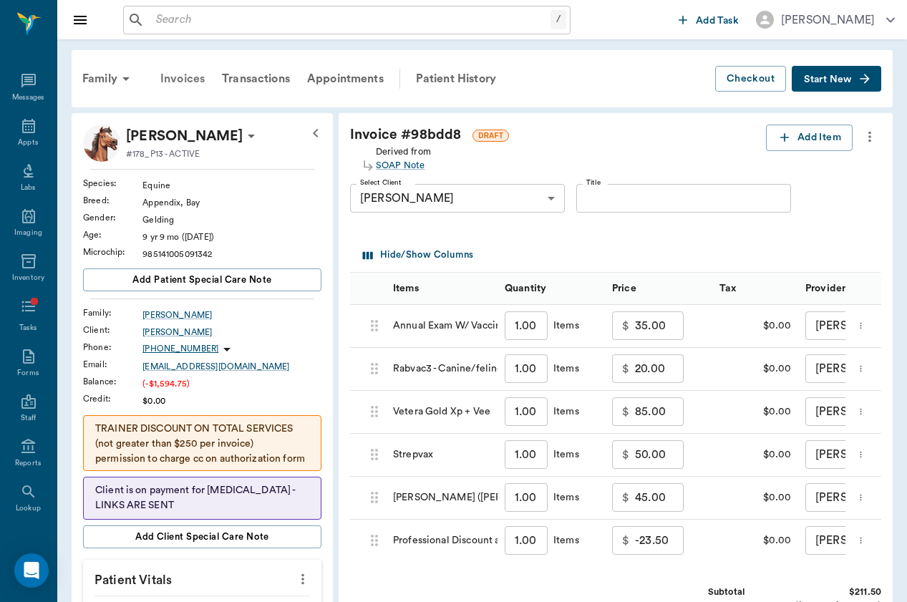
scroll to position [0, 0]
click at [199, 69] on div "Invoices" at bounding box center [183, 79] width 62 height 34
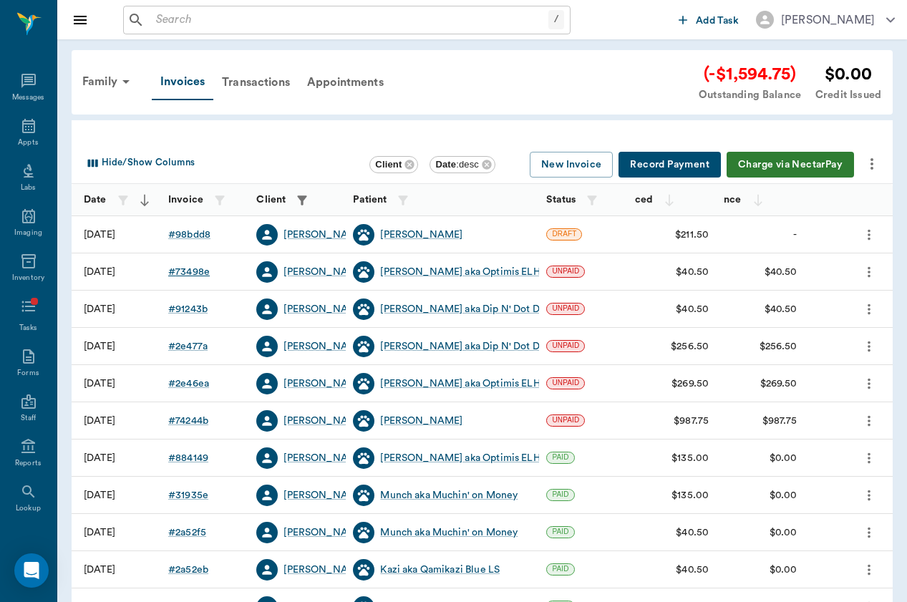
click at [177, 268] on div "# 73498e" at bounding box center [189, 272] width 42 height 14
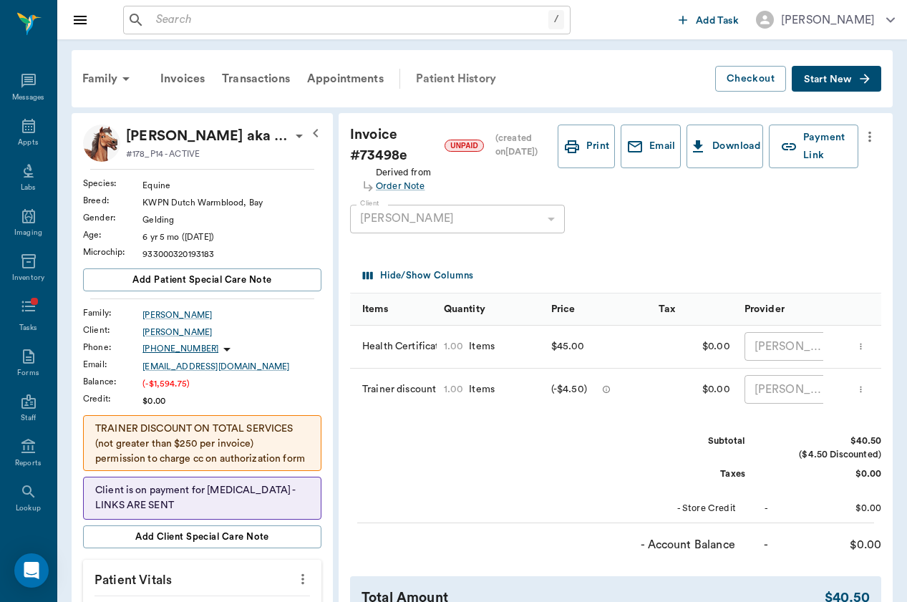
click at [497, 77] on div "Patient History" at bounding box center [455, 79] width 97 height 34
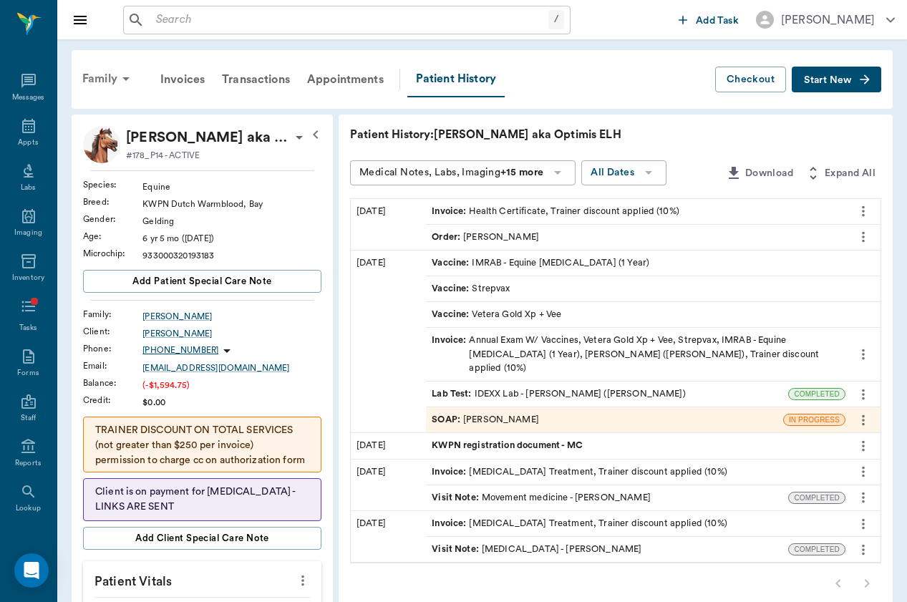
click at [126, 85] on icon at bounding box center [125, 78] width 17 height 17
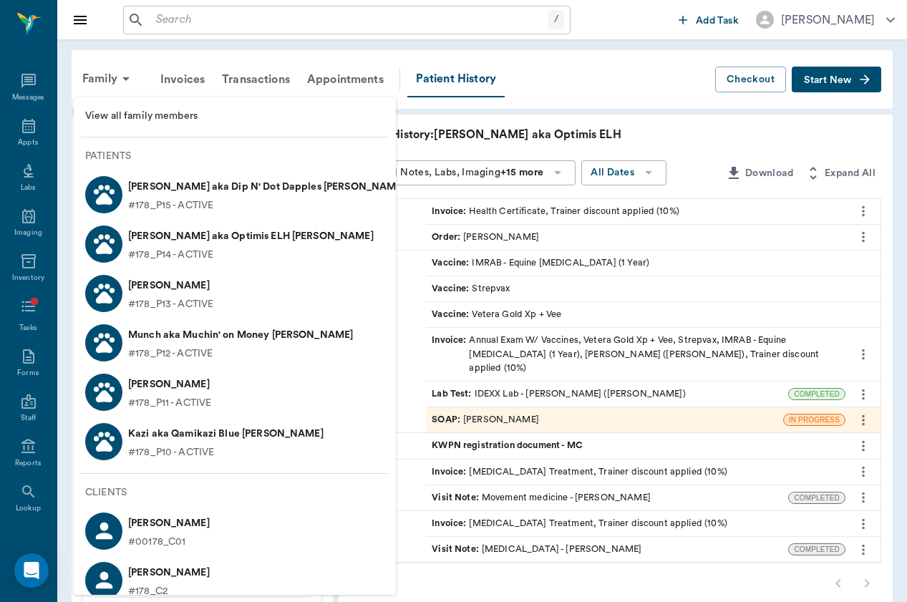
click at [162, 303] on p "#178_P13 - ACTIVE" at bounding box center [170, 304] width 85 height 15
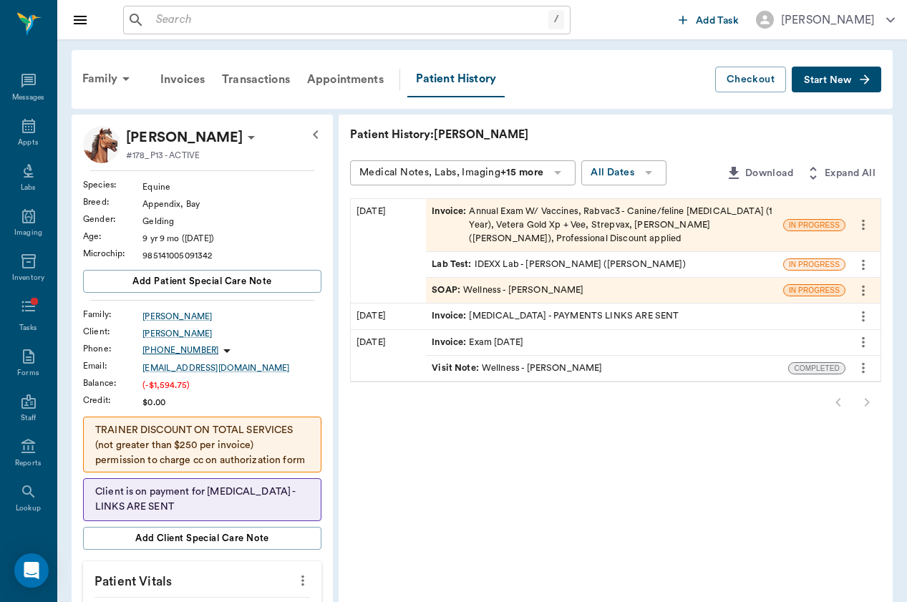
click at [516, 283] on div "SOAP : Wellness - [PERSON_NAME]" at bounding box center [507, 290] width 152 height 14
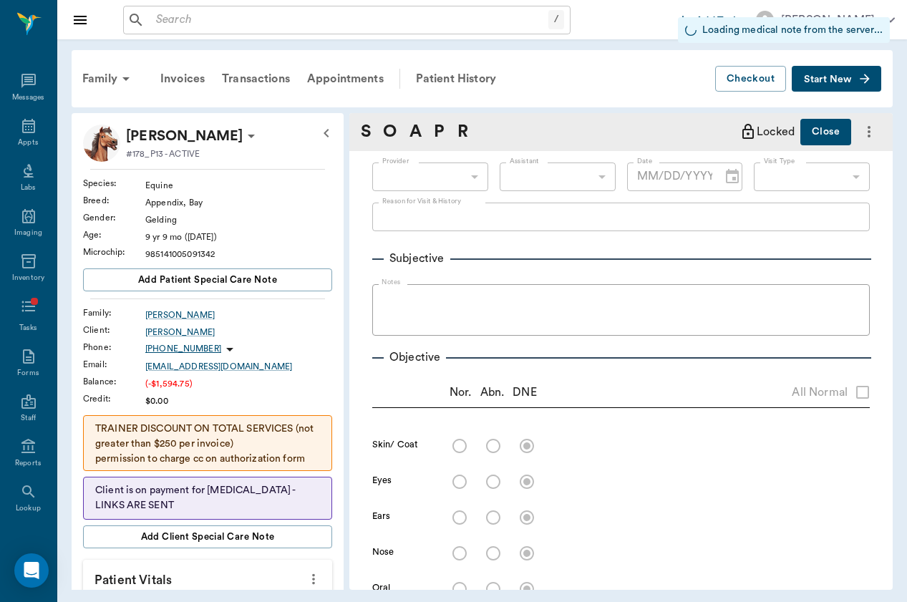
type input "649b3e03b5bc7e03f9326794"
type input "[DATE]"
type input "65d2c202a8044d23520120c5"
type textarea "Annual exam/Booster exam"
radio input "true"
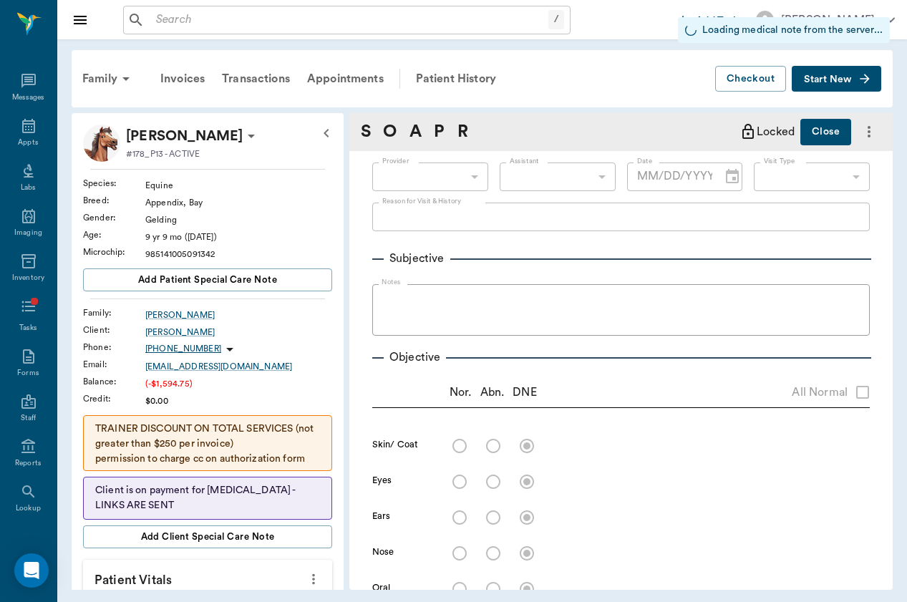
type textarea "free from sores, crusting or ectoparasites"
radio input "true"
type textarea "clear, PLR OU"
radio input "true"
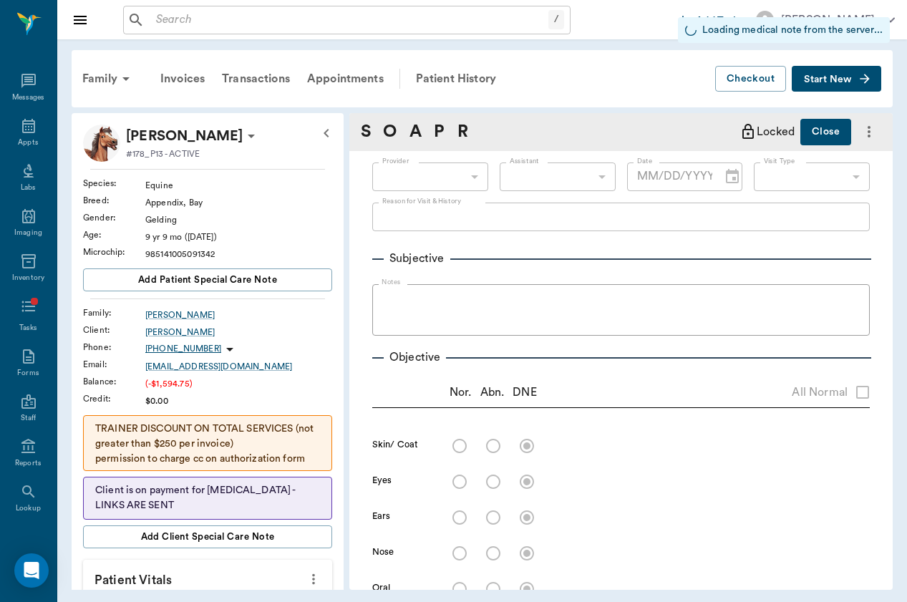
type textarea "no signs of nasal discharge or crusting"
radio input "true"
type textarea "mm pk <2, moist; no signs of ulceration along the gums or buccal surface; no [M…"
radio input "true"
type textarea "no [MEDICAL_DATA] present on exam, sinus rythmn"
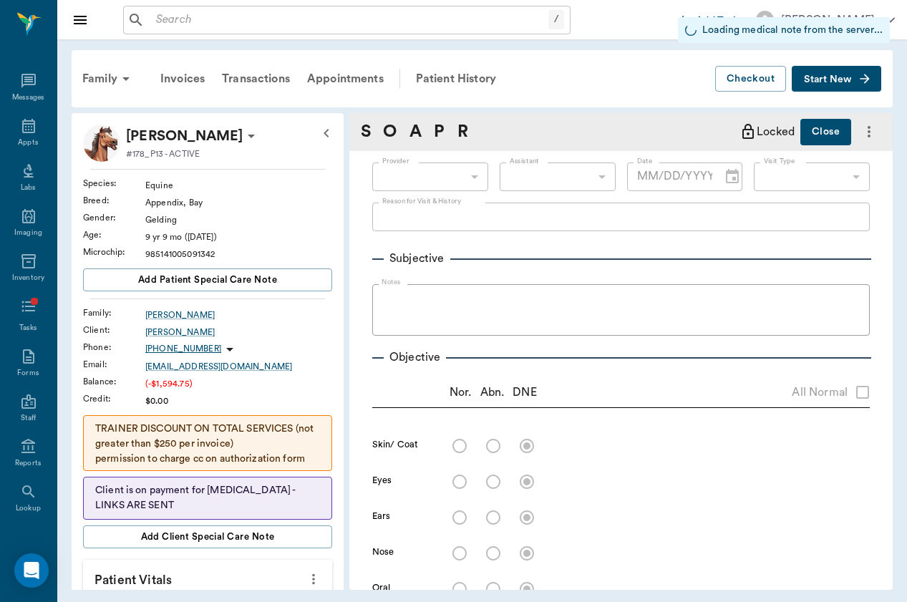
radio input "true"
type textarea "no crackles or wheezes bilaterally, no cough on exam"
radio input "true"
type textarea "PLN wnl"
radio input "true"
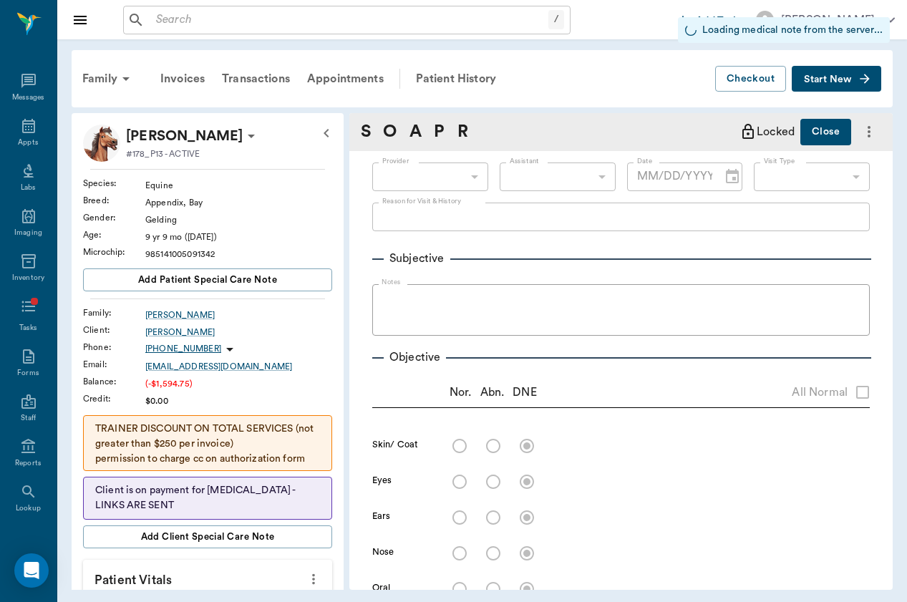
type textarea "Borborygmi present x4, wnl (1/4)"
radio input "true"
type textarea "external genitalia wnl"
radio input "true"
type textarea "ambulatory x4, no lameness seen or noted by O; DP 1/4 x4 (wnl)"
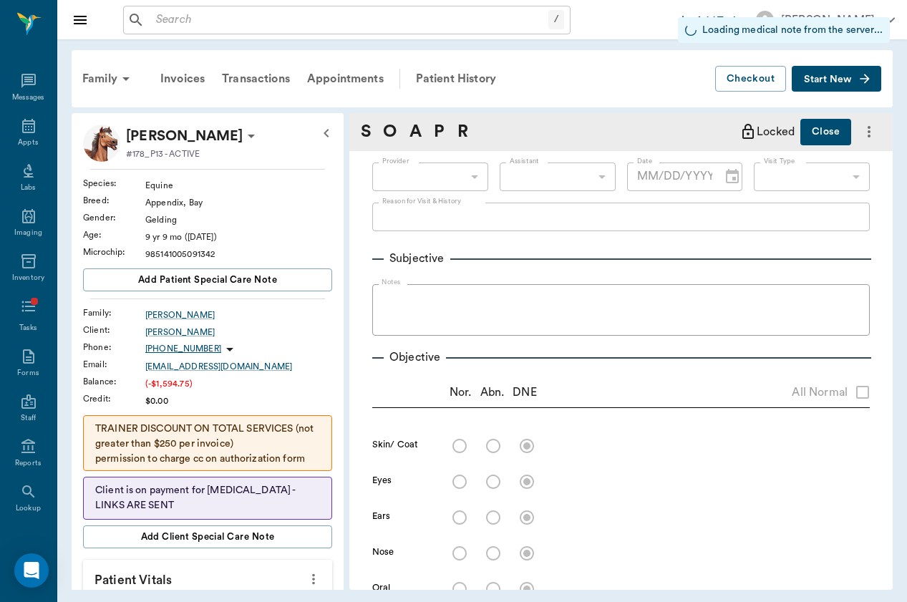
radio input "true"
type textarea "no [MEDICAL_DATA] present on exam"
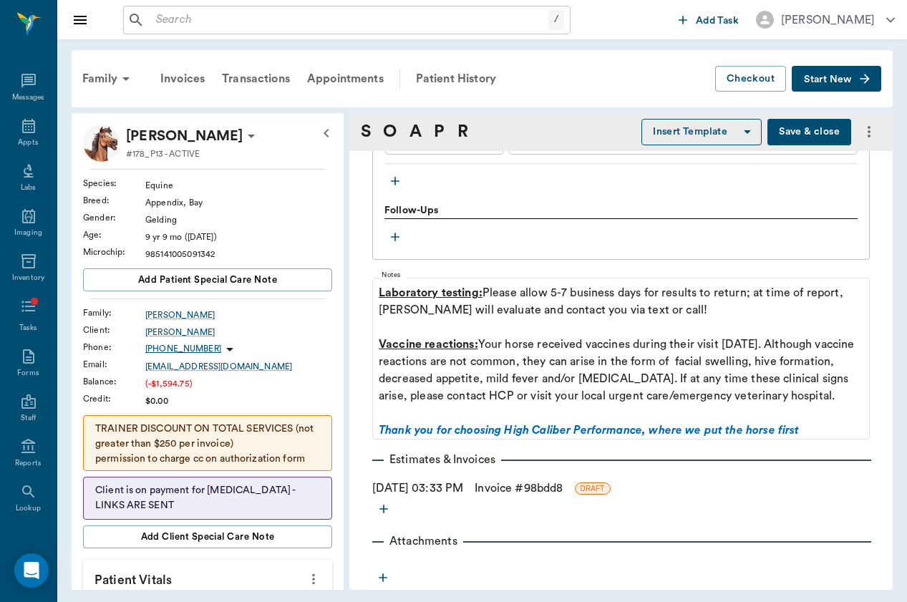
scroll to position [1479, 0]
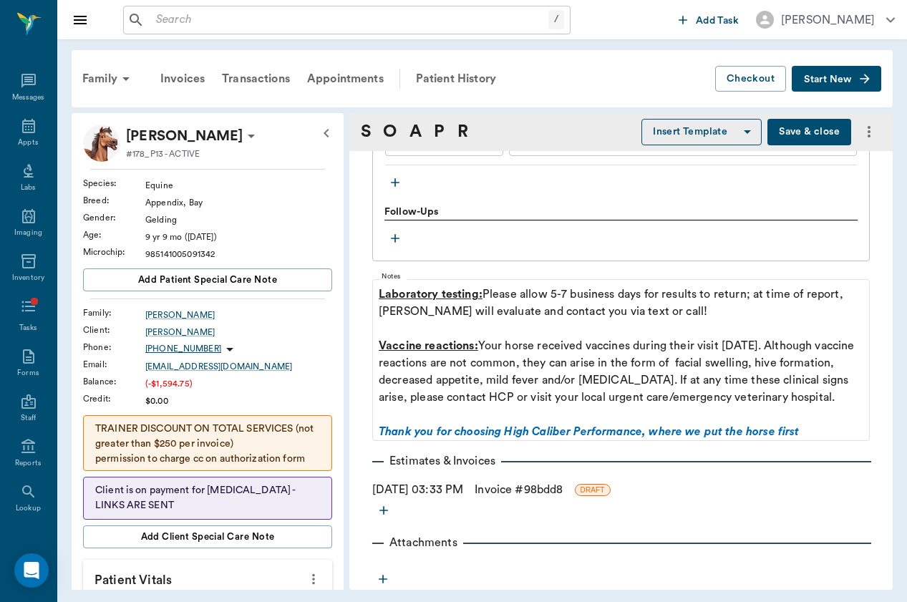
click at [795, 126] on button "Save & close" at bounding box center [809, 132] width 84 height 26
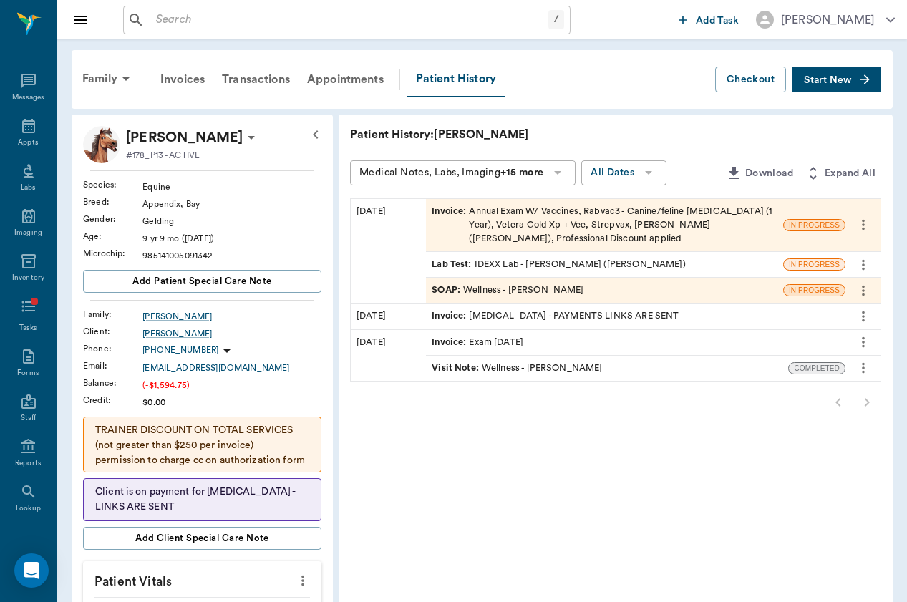
click at [434, 218] on div "Invoice : Annual Exam W/ Vaccines, Rabvac3 - Canine/feline Rabies (1 Year), Vet…" at bounding box center [604, 225] width 357 height 53
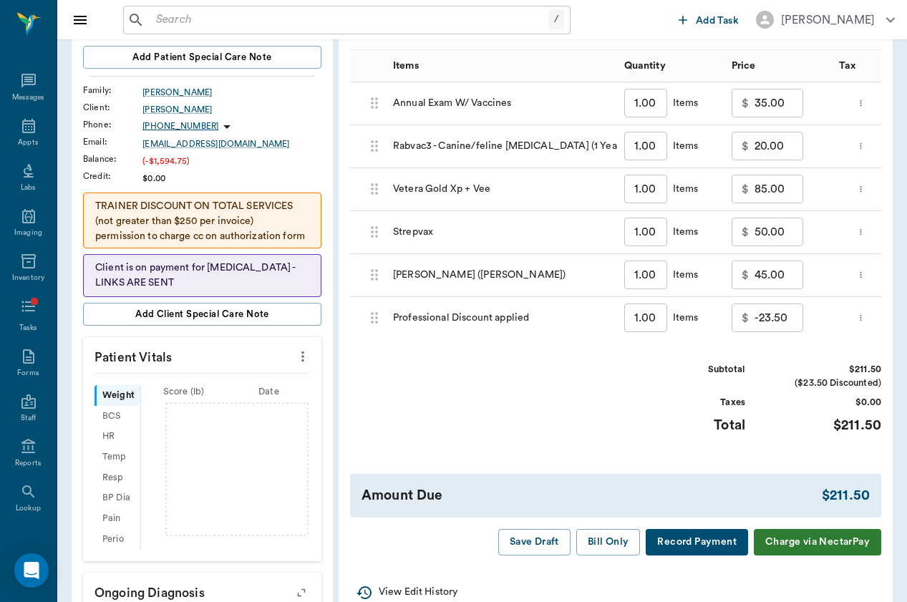
scroll to position [233, 0]
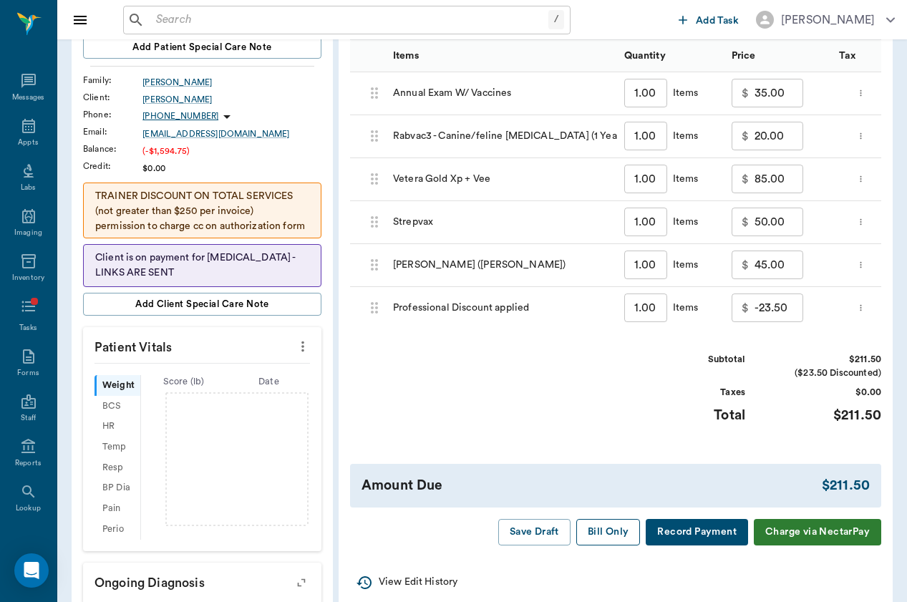
click at [620, 523] on button "Bill Only" at bounding box center [608, 532] width 64 height 26
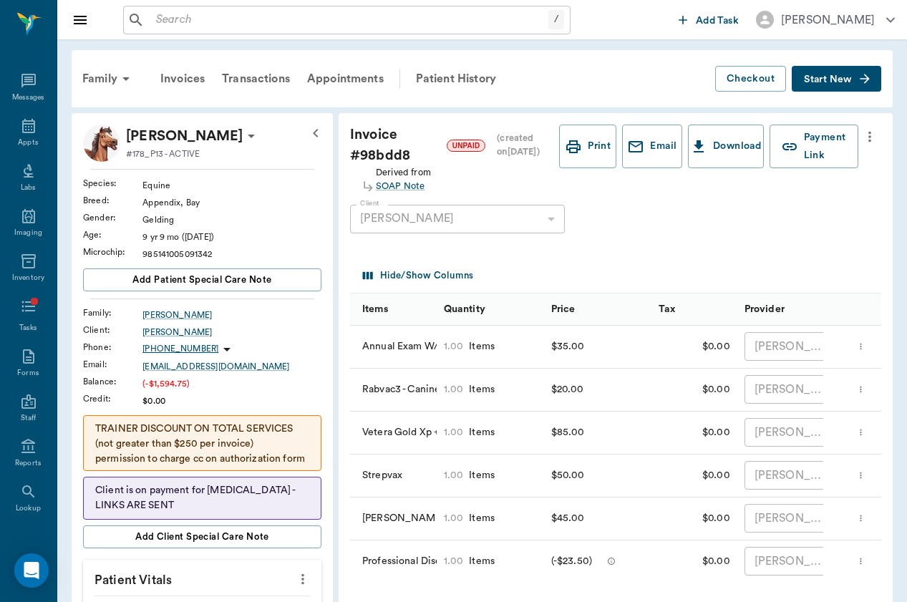
scroll to position [0, 0]
click at [205, 22] on input "text" at bounding box center [349, 20] width 398 height 20
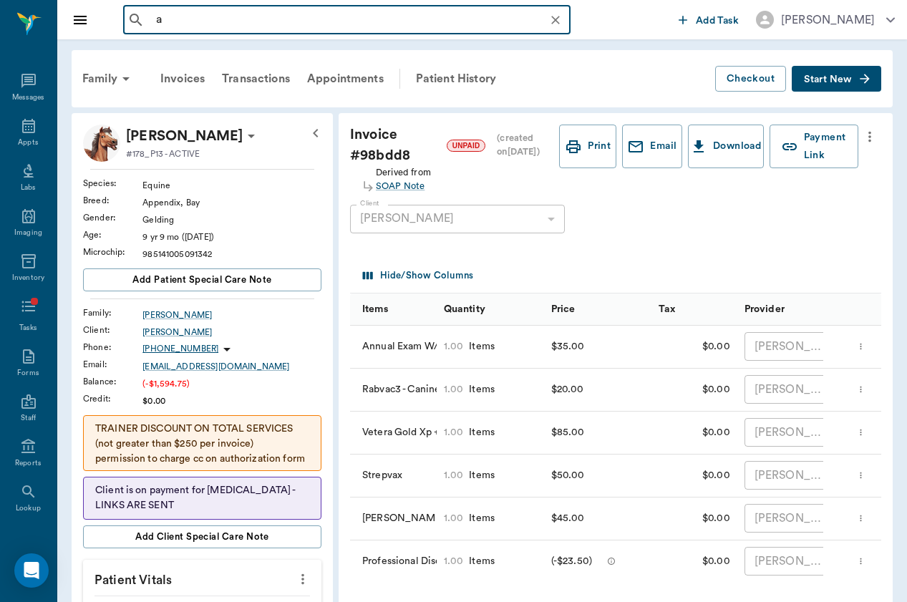
type input "a"
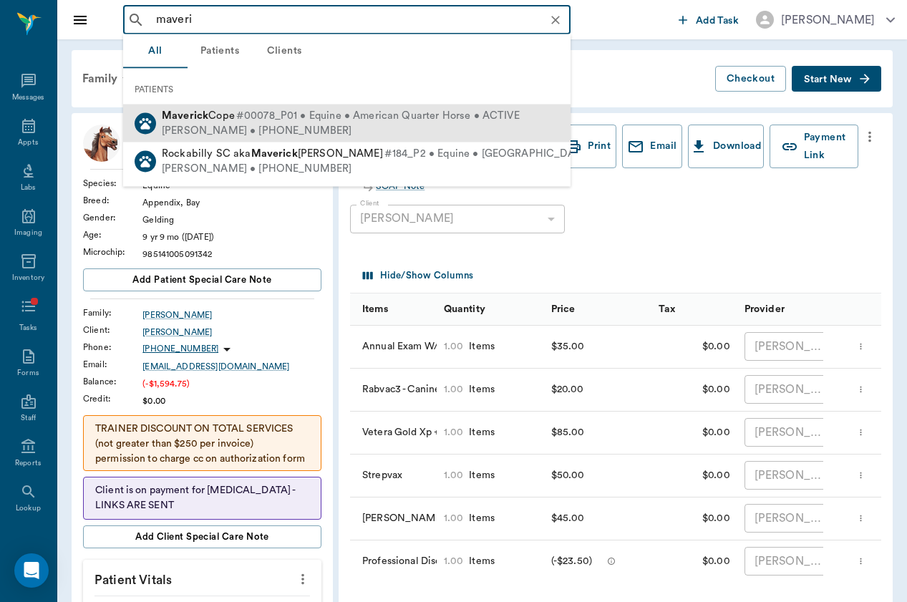
click at [220, 131] on div "Meredith Cope • (214) 926-8514" at bounding box center [341, 130] width 358 height 15
type input "maveri"
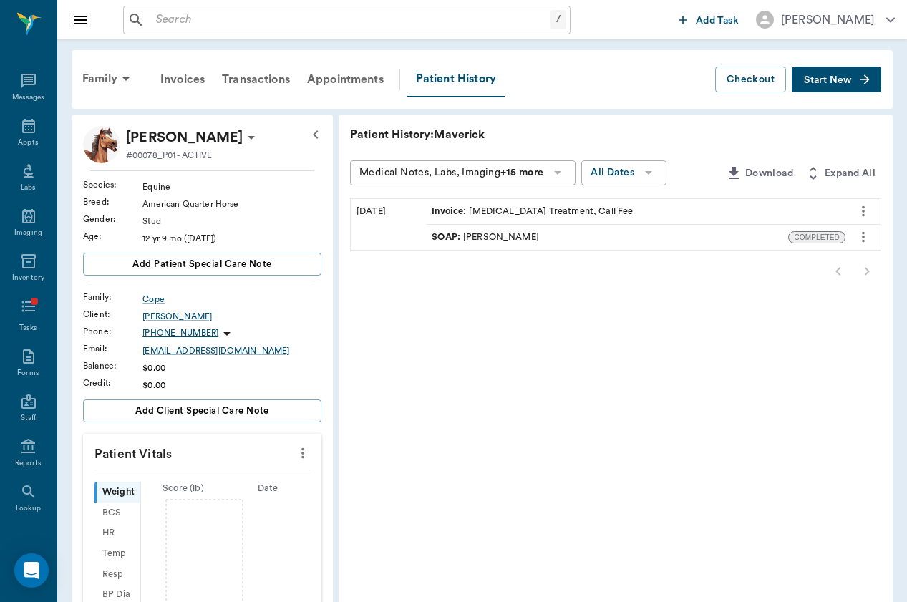
click at [358, 213] on div "07/21/23" at bounding box center [388, 224] width 75 height 51
click at [431, 210] on span "Invoice :" at bounding box center [449, 212] width 37 height 14
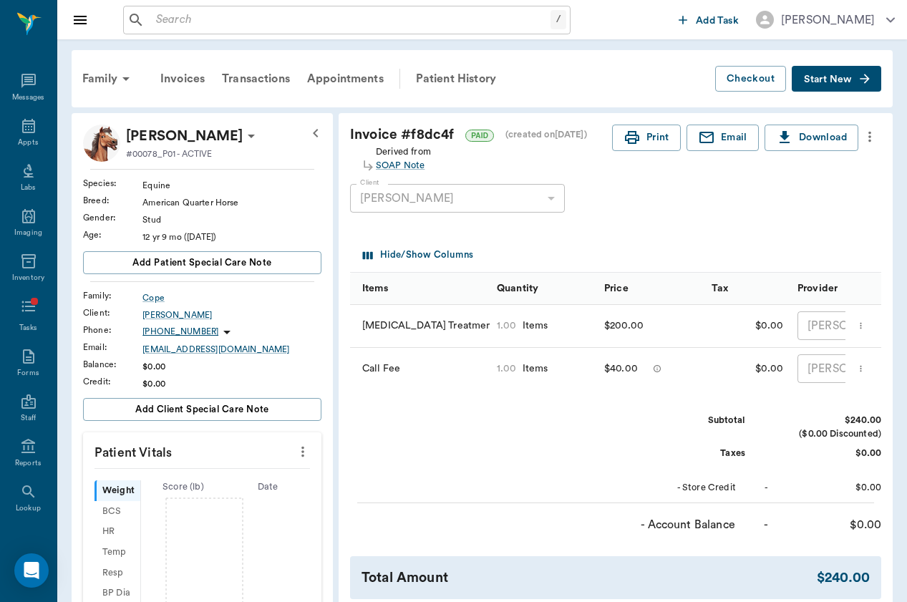
click at [447, 61] on div "Family Invoices Transactions Appointments Patient History Checkout Start New" at bounding box center [482, 78] width 821 height 57
click at [451, 76] on div "Patient History" at bounding box center [455, 79] width 97 height 34
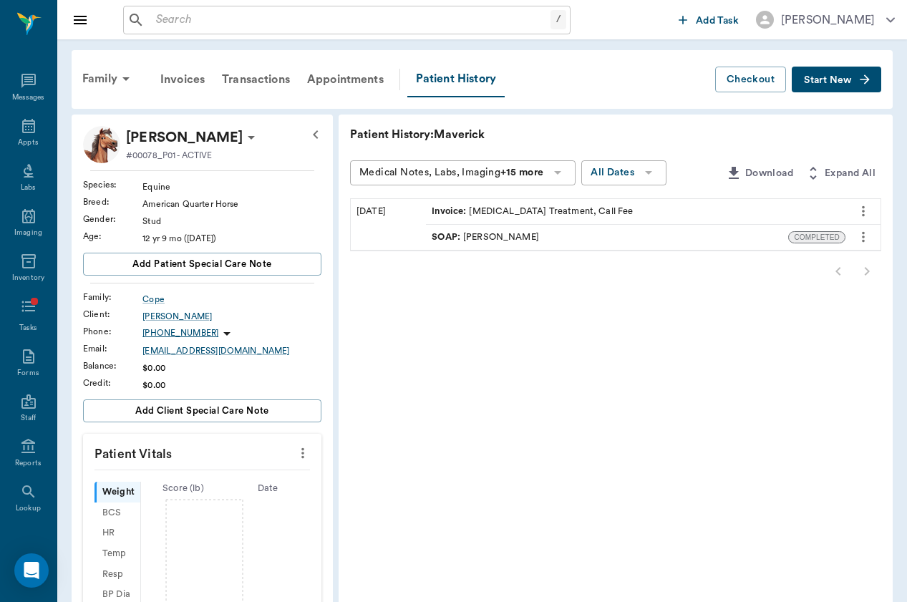
click at [431, 234] on div "SOAP : Brittany Newsham" at bounding box center [484, 237] width 107 height 14
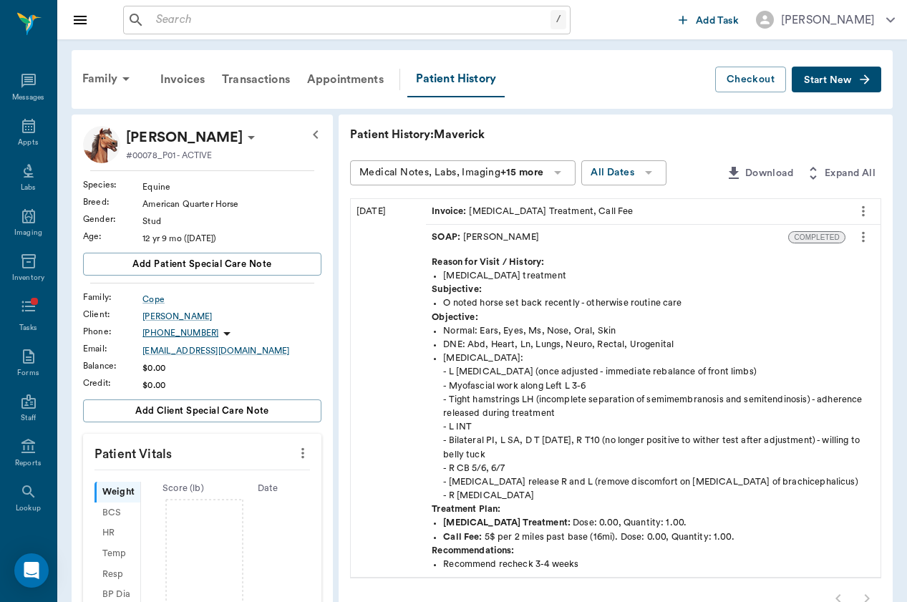
click at [874, 82] on button "Start New" at bounding box center [835, 80] width 89 height 26
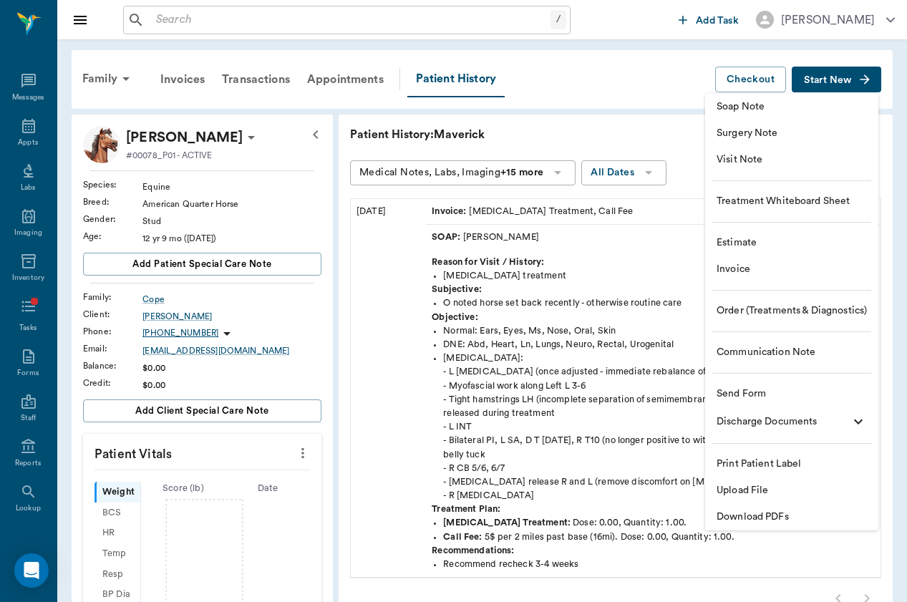
click at [832, 158] on span "Visit Note" at bounding box center [791, 159] width 150 height 15
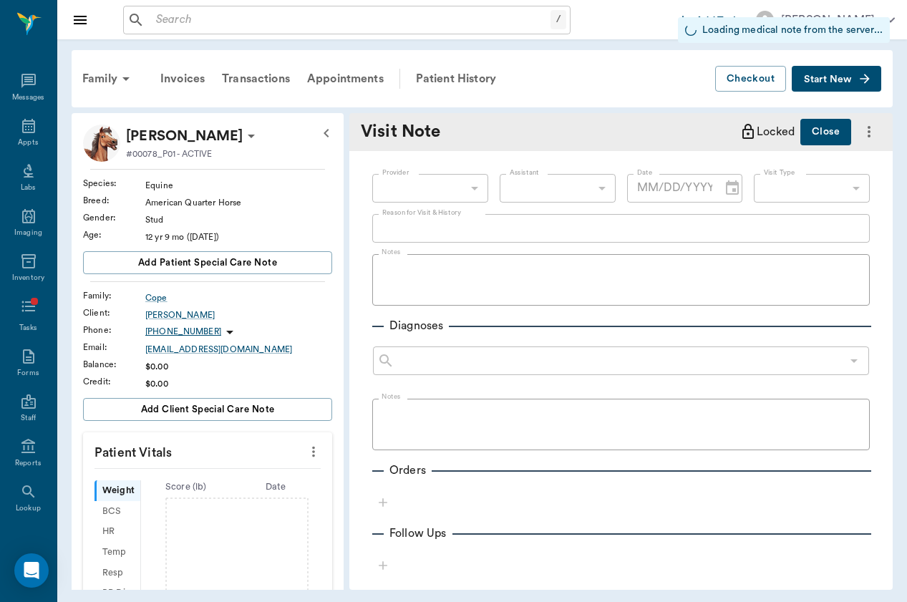
type input "[DATE]"
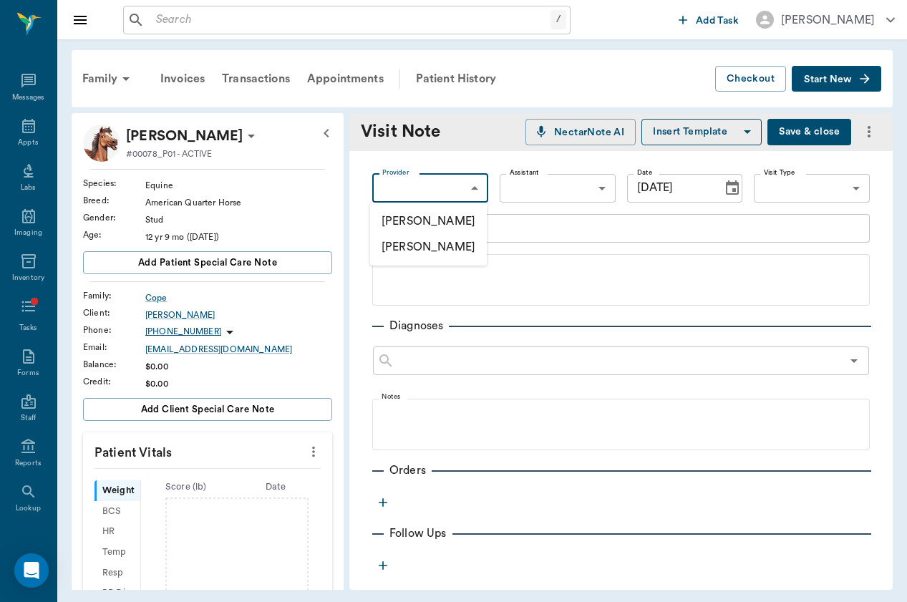
click at [472, 186] on body "/ ​ Add Task Brittany Newsham Nectar Messages Appts Labs Imaging Inventory Task…" at bounding box center [453, 301] width 907 height 602
click at [462, 221] on li "[PERSON_NAME]" at bounding box center [428, 221] width 117 height 26
type input "649b3e03b5bc7e03f9326794"
click at [818, 180] on body "/ ​ Add Task Brittany Newsham Nectar Messages Appts Labs Imaging Inventory Task…" at bounding box center [453, 301] width 907 height 602
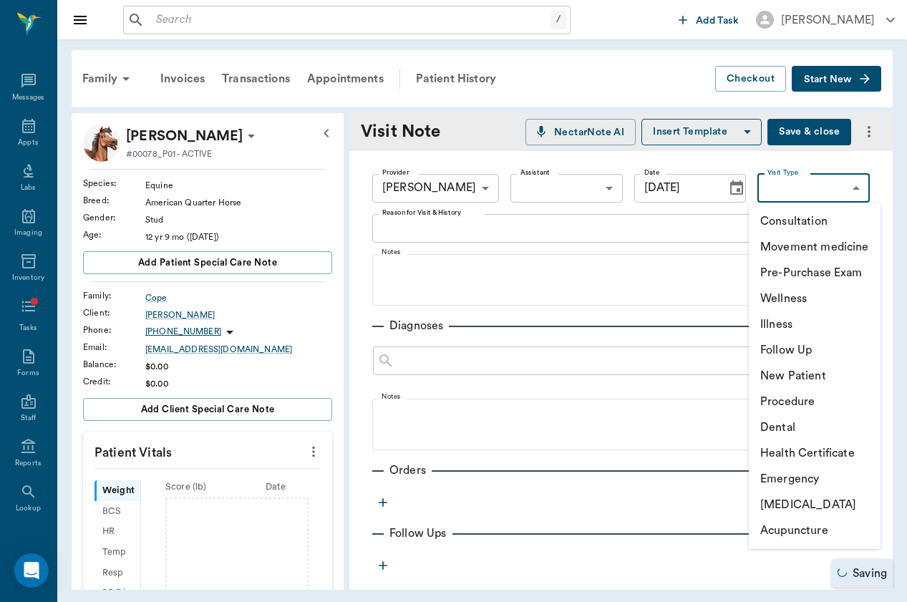
click at [846, 506] on li "[MEDICAL_DATA]" at bounding box center [814, 505] width 132 height 26
type input "65d2c202a8044d23520120ce"
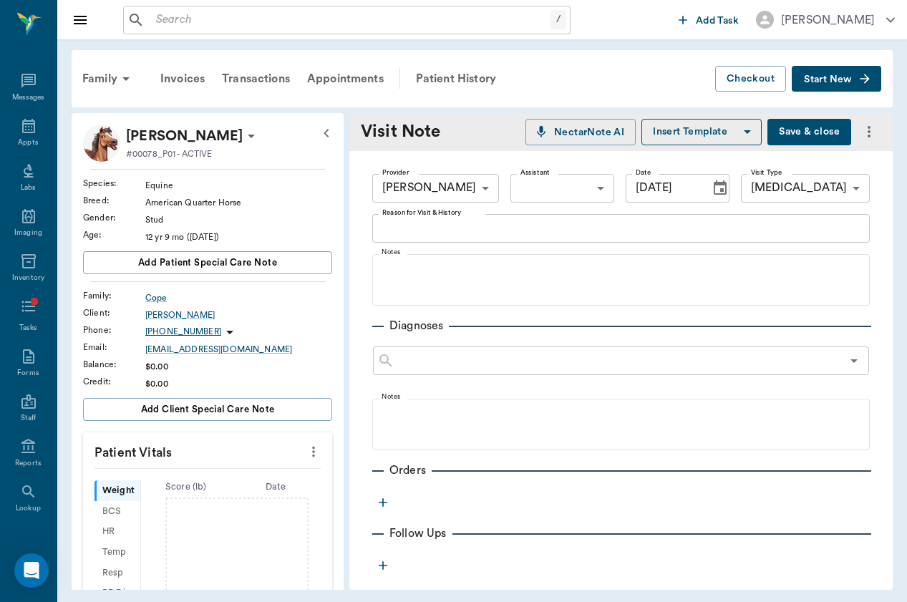
click at [388, 215] on label "Reason for Visit & History" at bounding box center [421, 213] width 79 height 10
click at [388, 220] on textarea "Reason for Visit & History" at bounding box center [620, 228] width 477 height 16
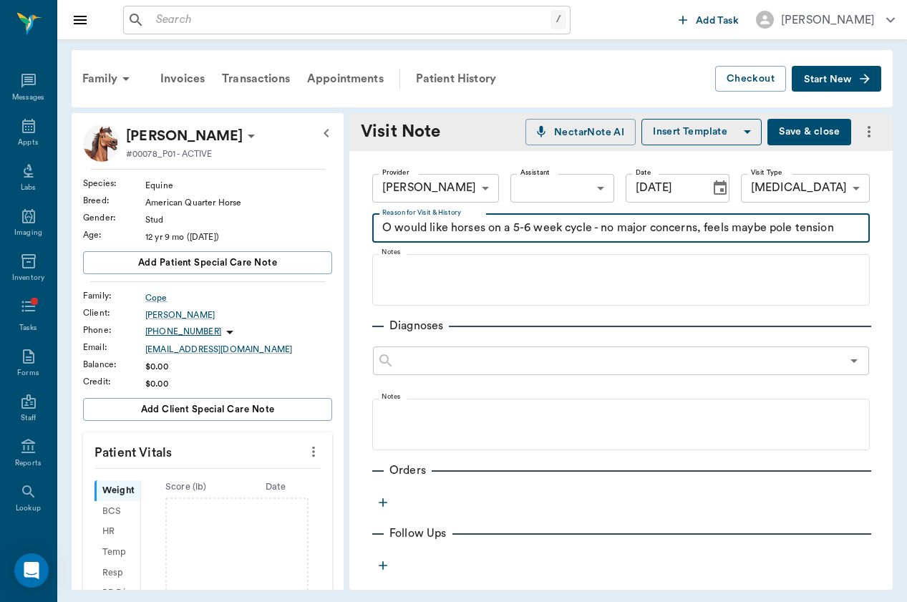
type textarea "O would like horses on a 5-6 week cycle - no major concerns, feels maybe pole t…"
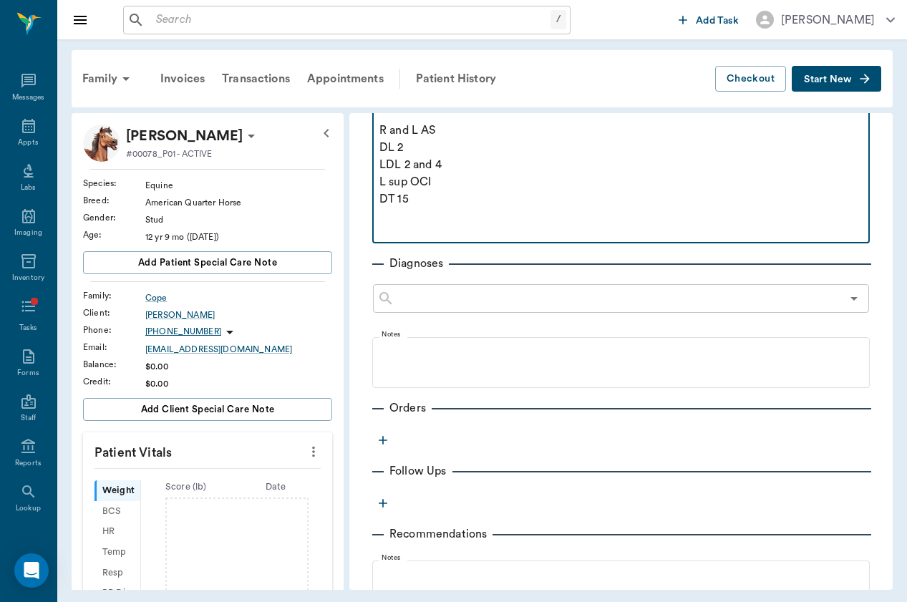
scroll to position [238, 0]
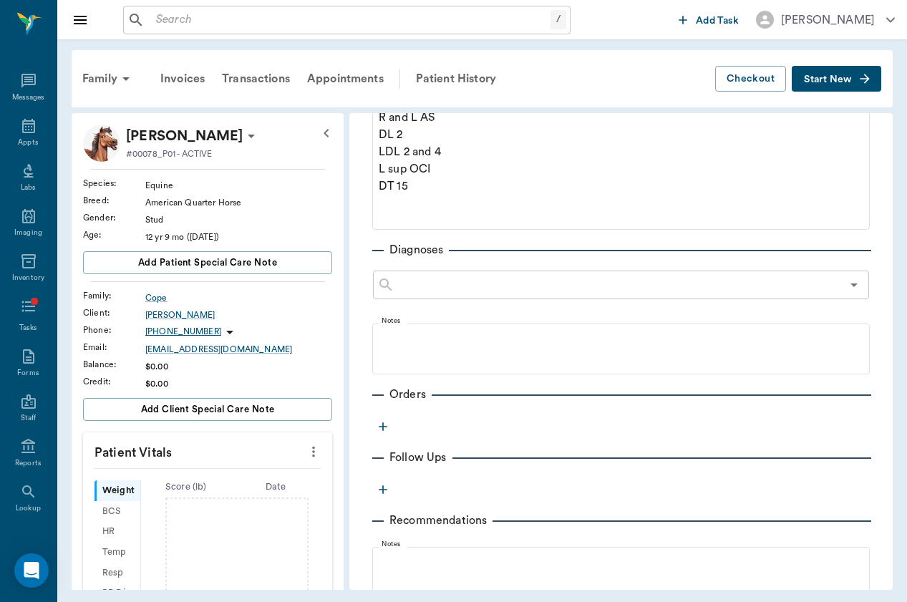
click at [389, 419] on icon "button" at bounding box center [383, 426] width 14 height 14
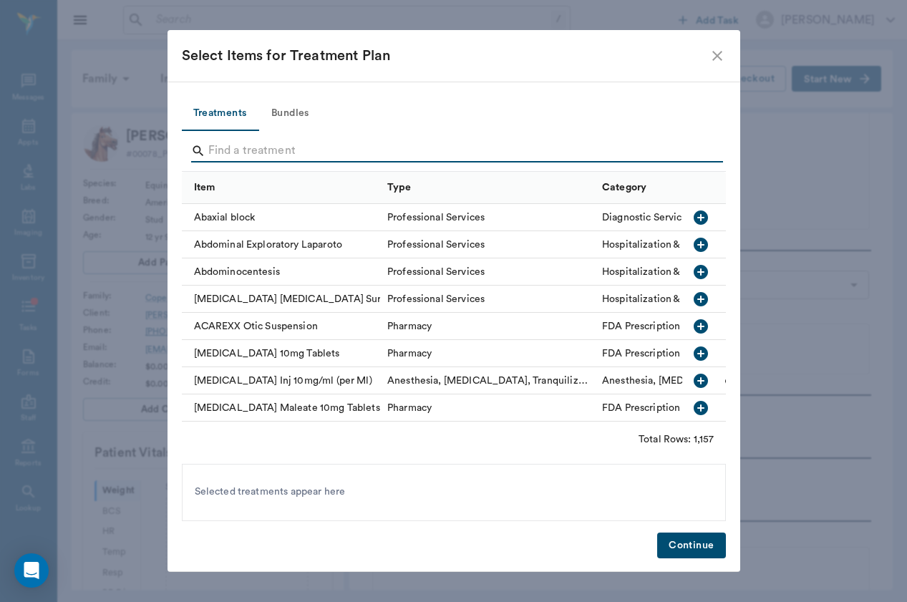
click at [306, 141] on input "Search" at bounding box center [454, 151] width 493 height 23
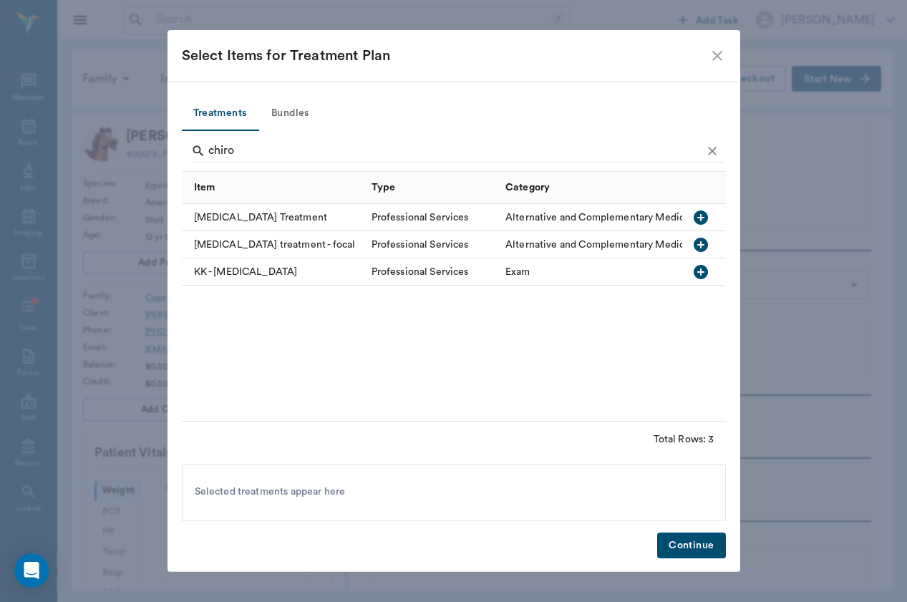
click at [288, 215] on div "[MEDICAL_DATA] Treatment" at bounding box center [273, 217] width 182 height 27
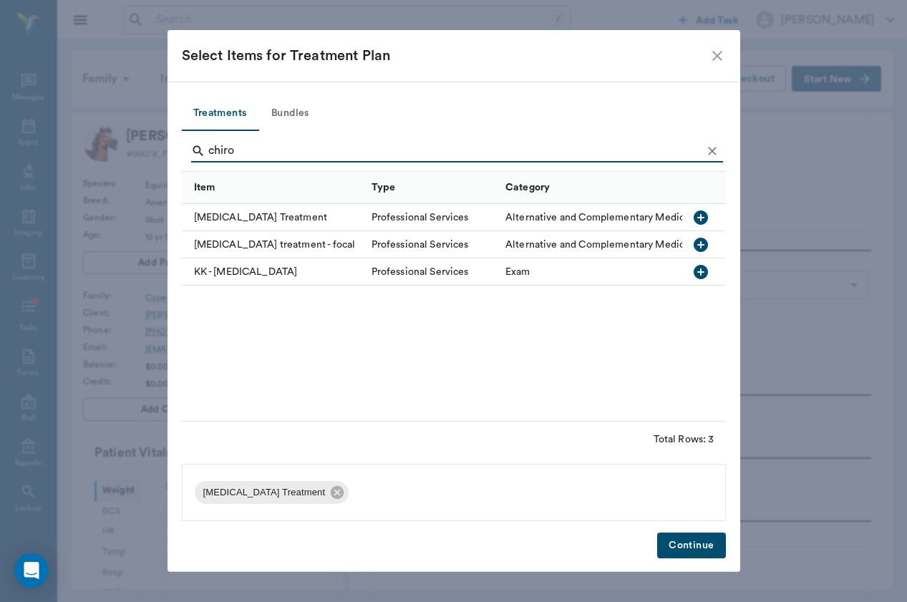
click at [246, 147] on input "chiro" at bounding box center [454, 151] width 493 height 23
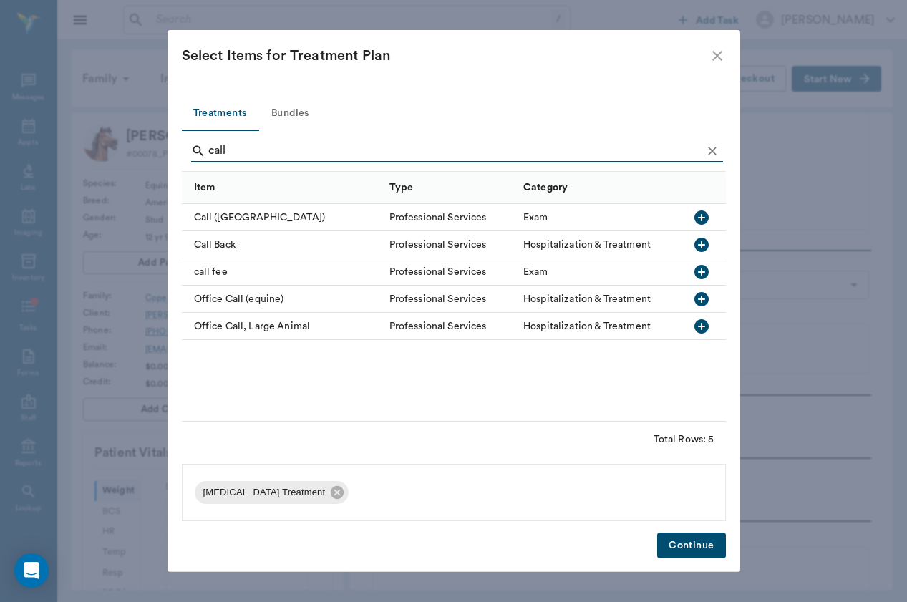
type input "call"
click at [213, 282] on div "call fee" at bounding box center [282, 271] width 200 height 27
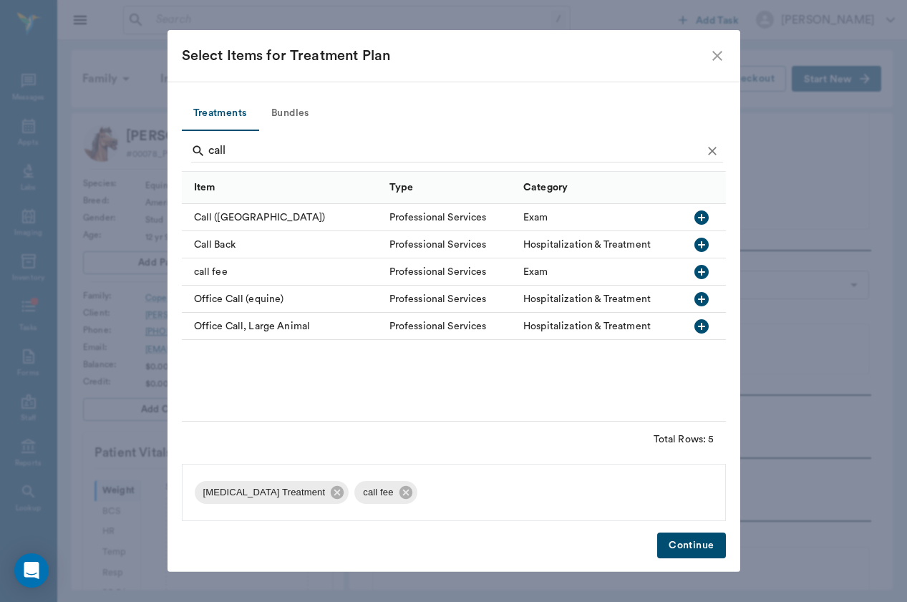
click at [673, 541] on button "Continue" at bounding box center [691, 545] width 68 height 26
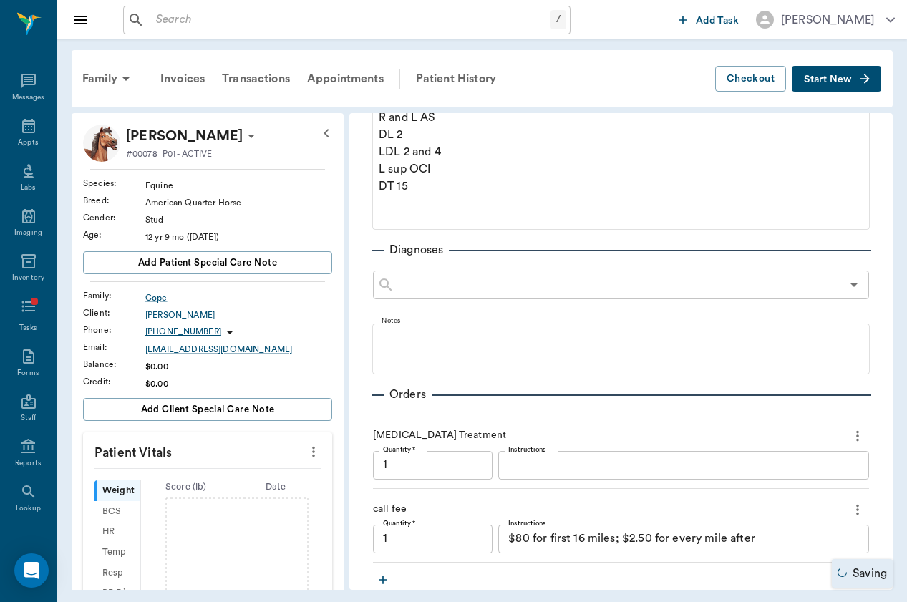
type input "1.00"
click at [675, 530] on textarea "$80 for first 16 miles; $2.50 for every mile after" at bounding box center [683, 538] width 351 height 16
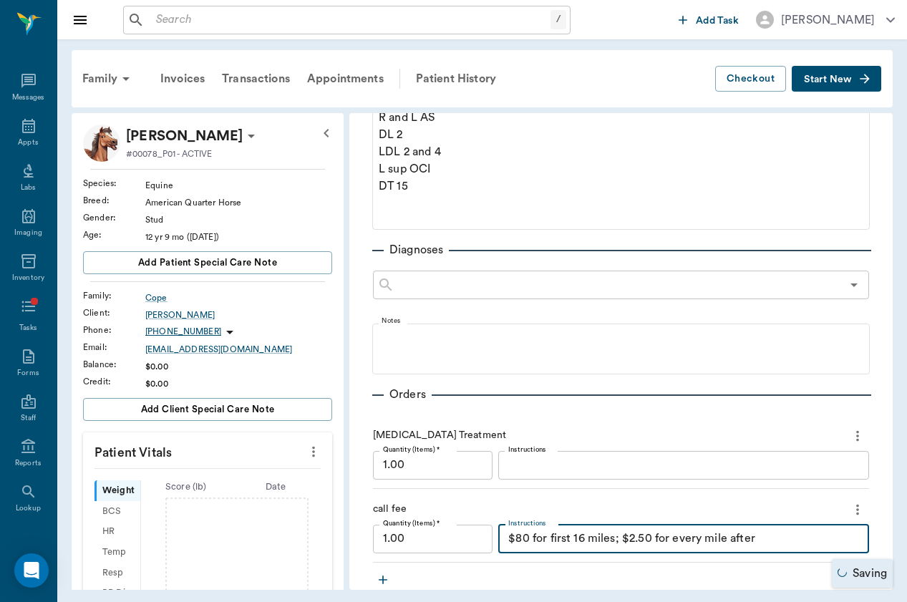
click at [675, 530] on textarea "$80 for first 16 miles; $2.50 for every mile after" at bounding box center [683, 538] width 351 height 16
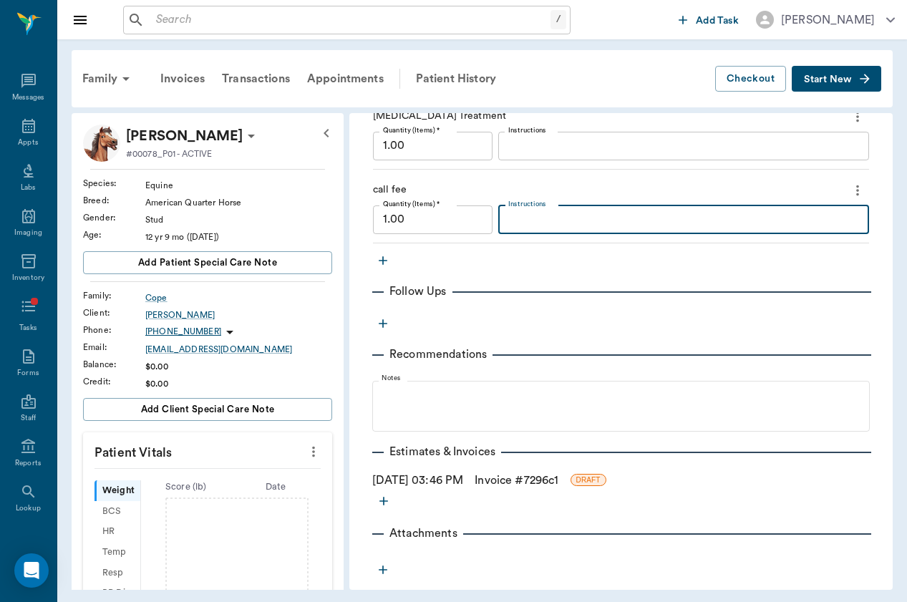
scroll to position [555, 0]
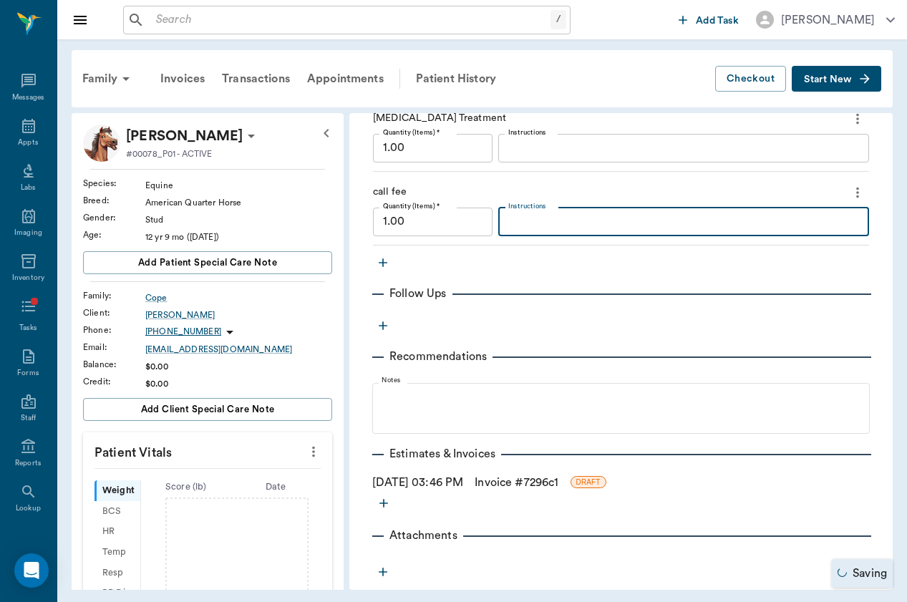
click at [503, 474] on link "Invoice # 7296c1" at bounding box center [516, 482] width 84 height 17
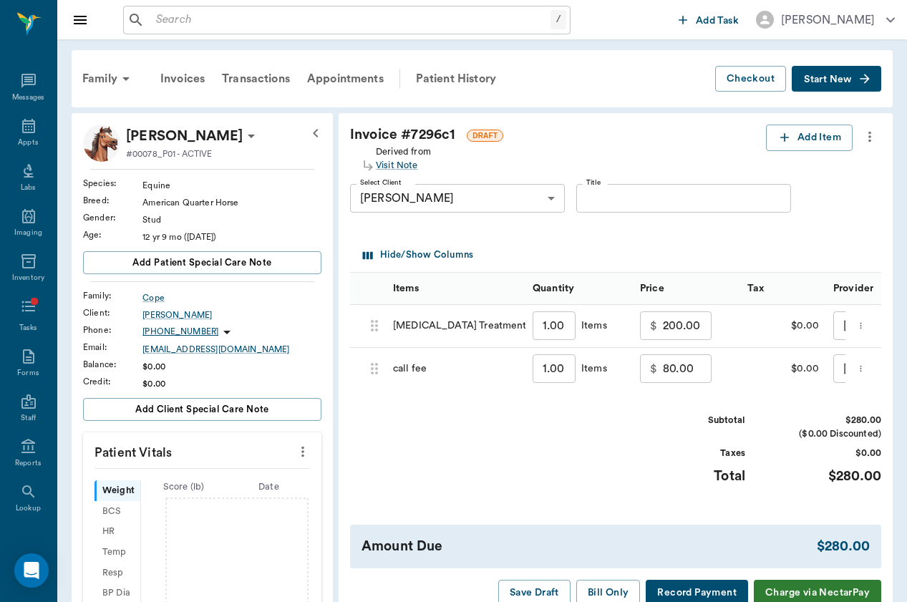
click at [663, 324] on input "200.00" at bounding box center [687, 325] width 49 height 29
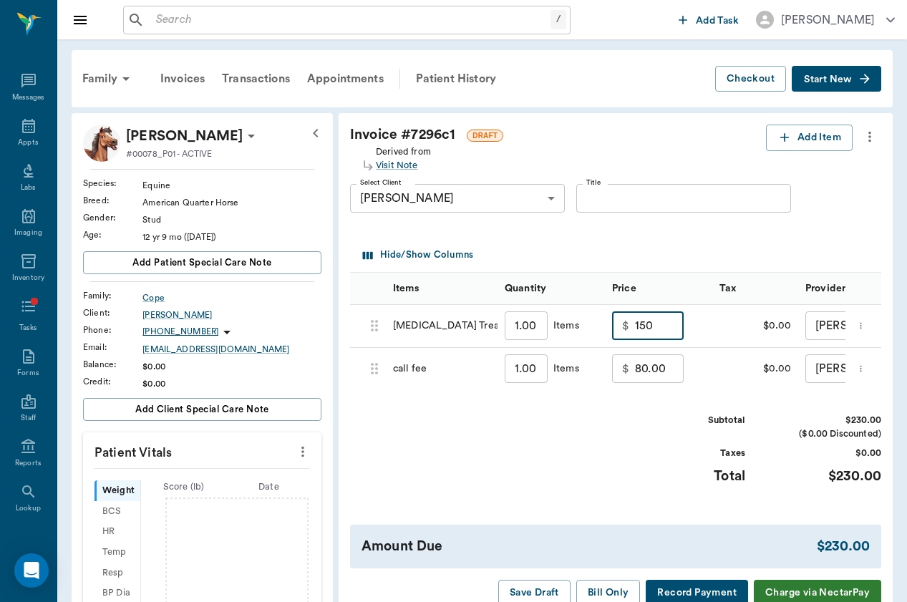
type input "150.00"
click at [635, 371] on input "80.00" at bounding box center [659, 368] width 49 height 29
type input "20.00"
click at [617, 414] on div "Subtotal $170.00 ($0.00 Discounted) Taxes $0.00 Total $170.00" at bounding box center [615, 458] width 531 height 88
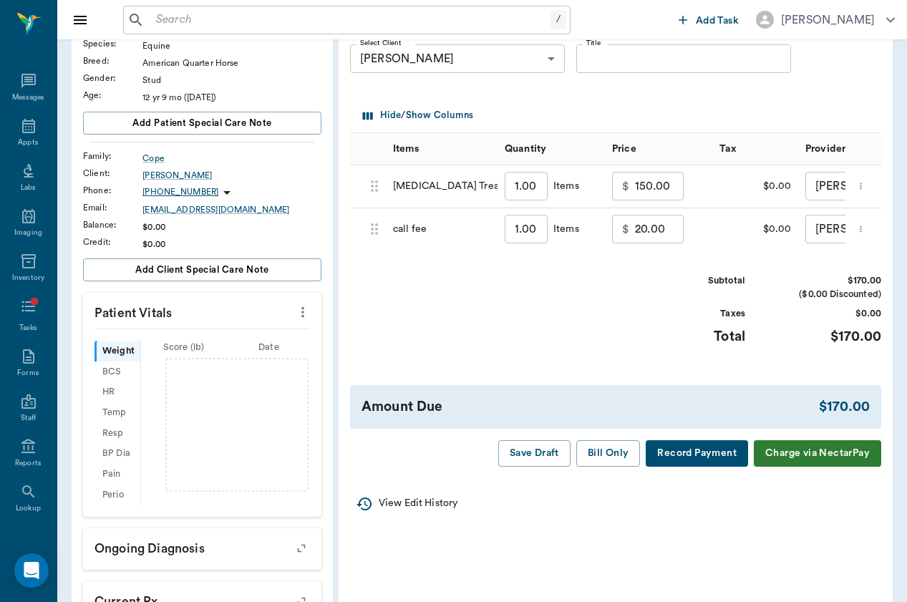
scroll to position [163, 0]
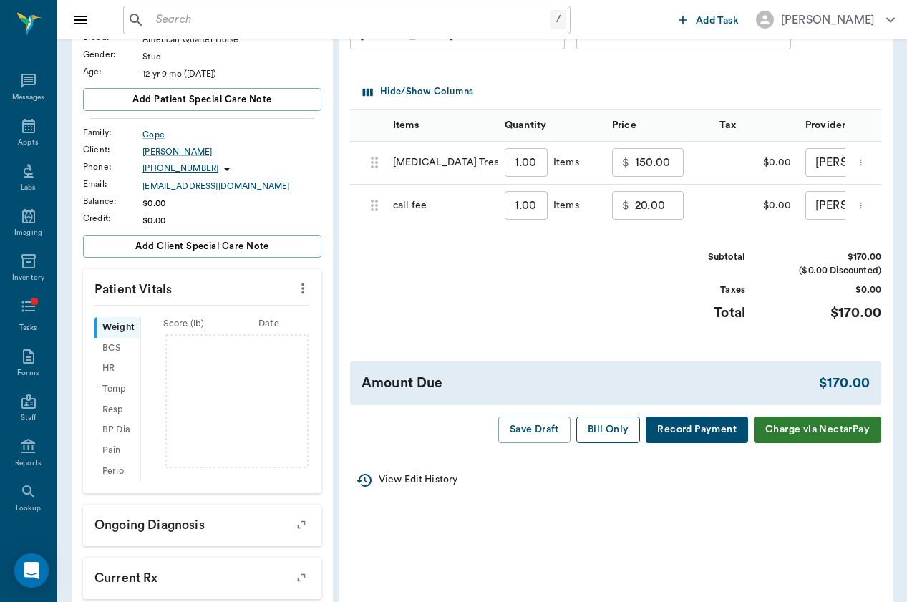
click at [597, 427] on button "Bill Only" at bounding box center [608, 429] width 64 height 26
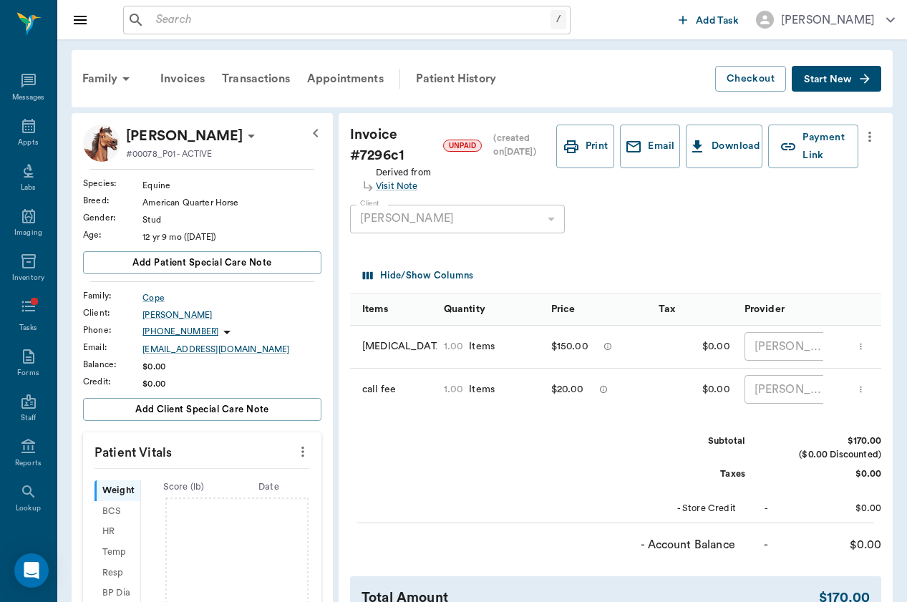
scroll to position [0, 0]
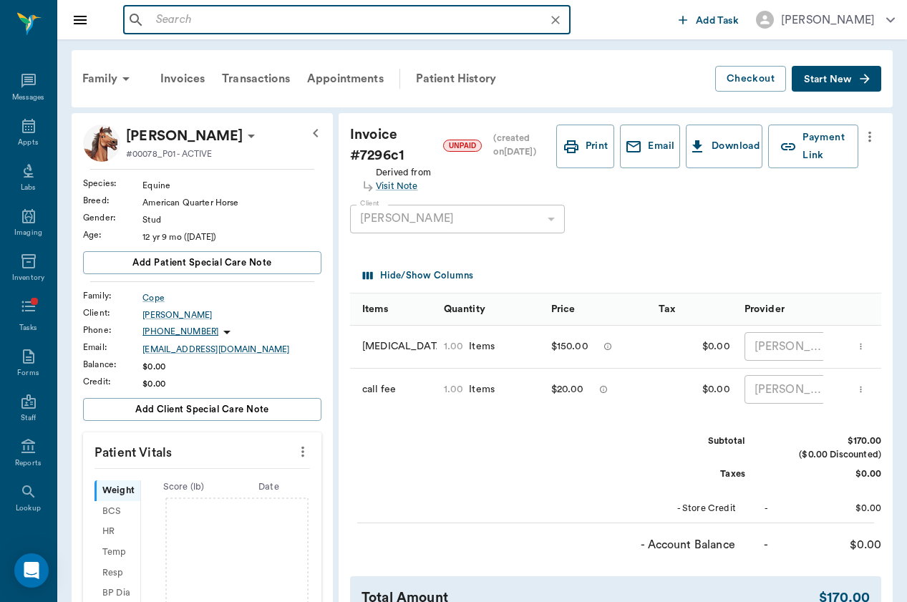
click at [208, 29] on input "text" at bounding box center [358, 20] width 416 height 20
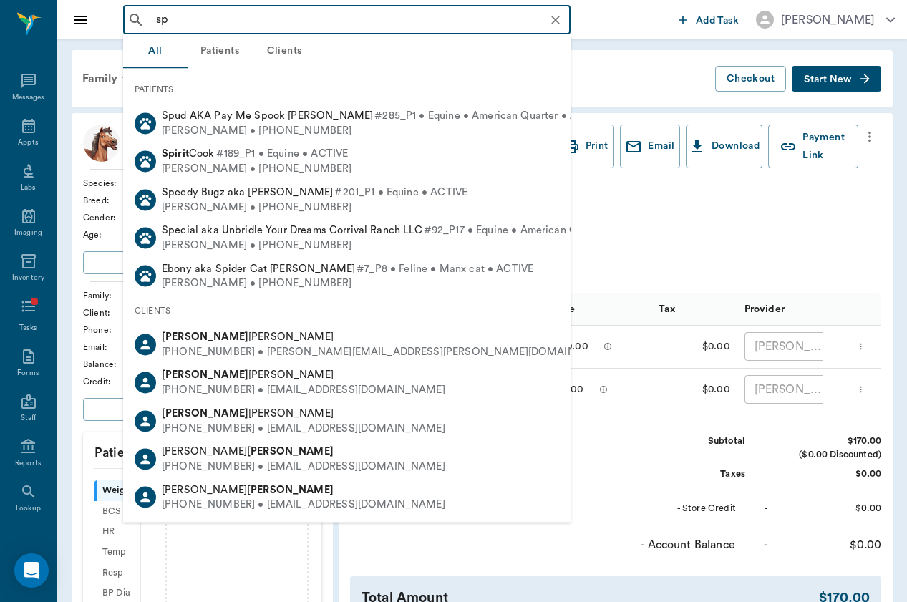
type input "s"
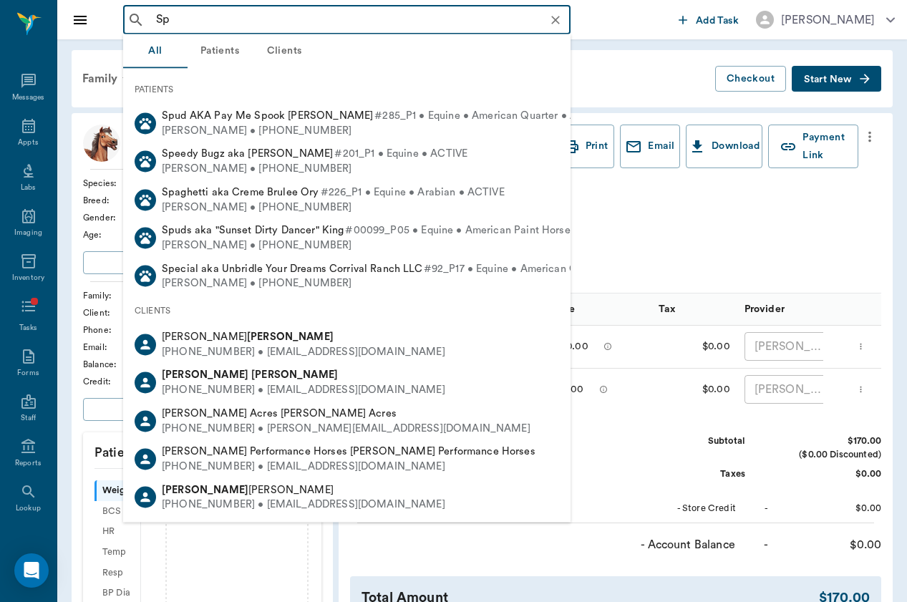
type input "S"
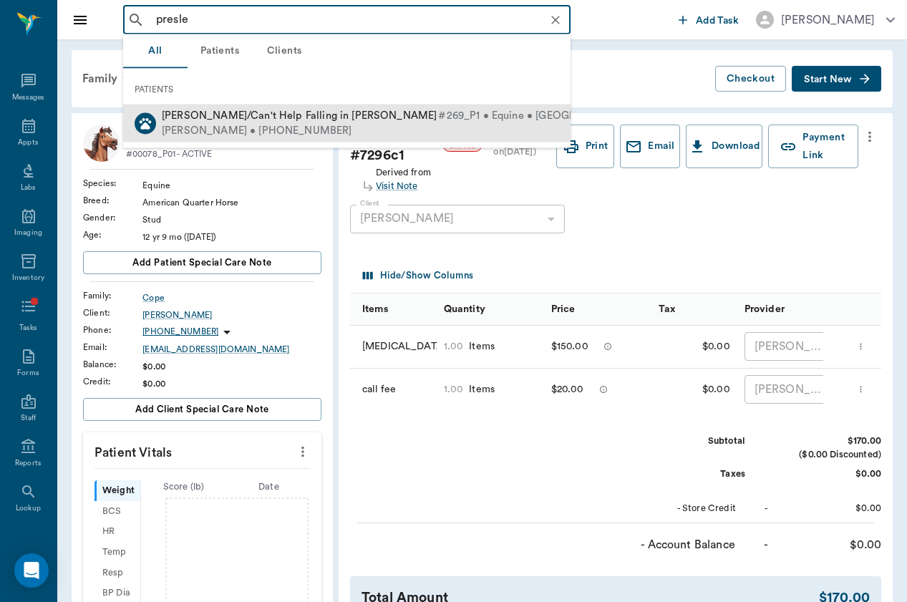
click at [220, 122] on div "Presley/Can't Help Falling in Luv Kauffman #269_P1 • Equine • Oldenburg • ACTIVE" at bounding box center [427, 116] width 531 height 15
type input "presle"
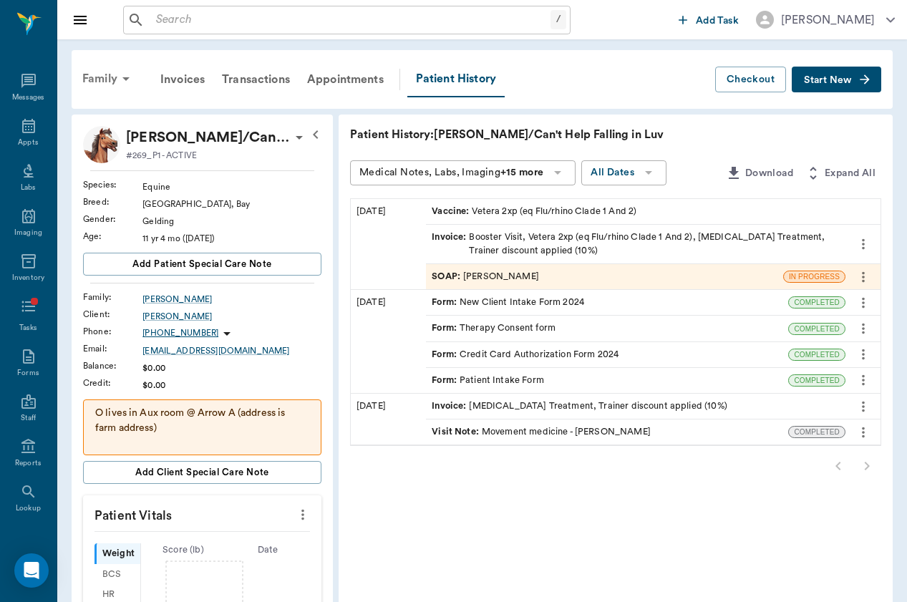
click at [119, 91] on div "Family" at bounding box center [108, 79] width 69 height 34
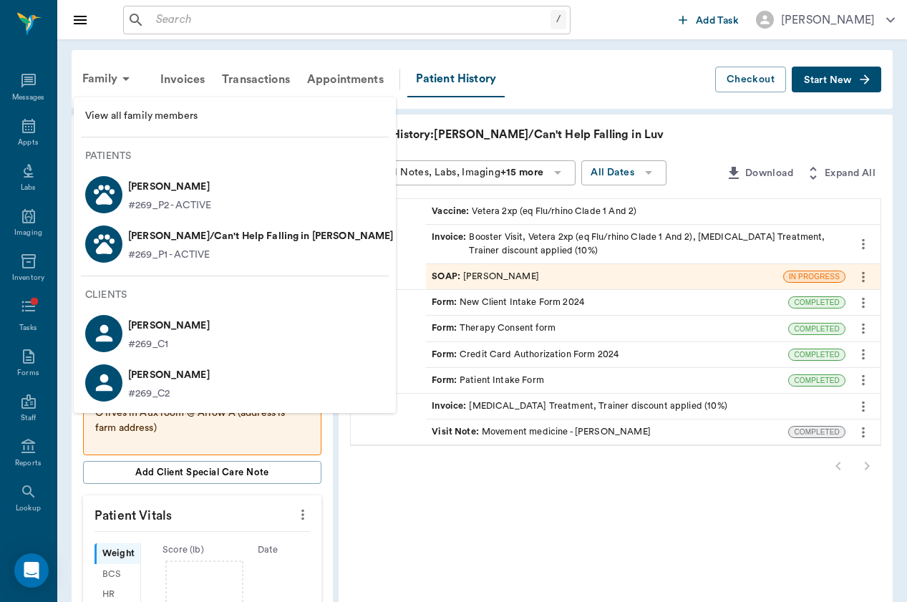
click at [844, 92] on div at bounding box center [453, 301] width 907 height 602
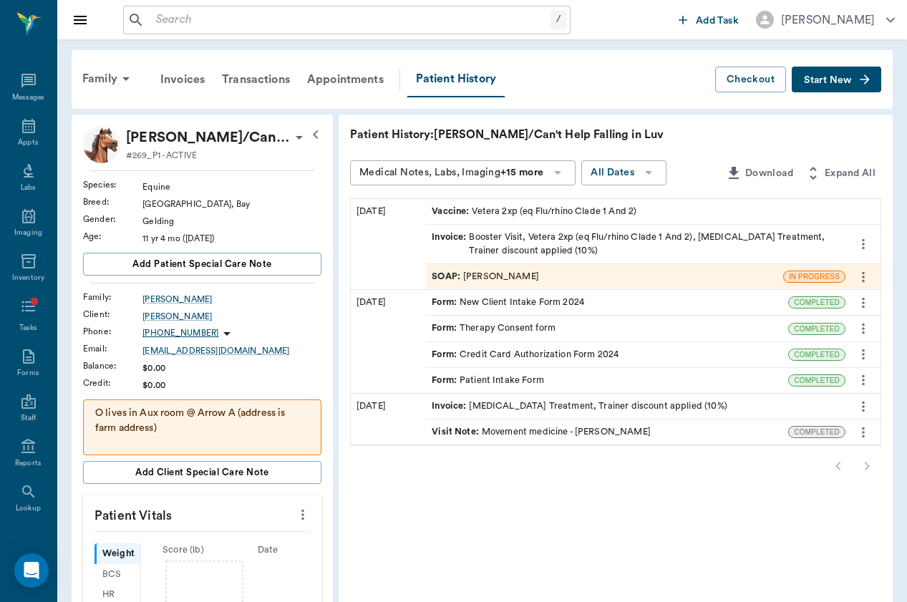
click at [852, 79] on div "View all family members Patients Vixen Kauffman #269_P2 - ACTIVE Presley/Can't …" at bounding box center [453, 319] width 907 height 566
click at [869, 87] on button "Start New" at bounding box center [835, 80] width 89 height 26
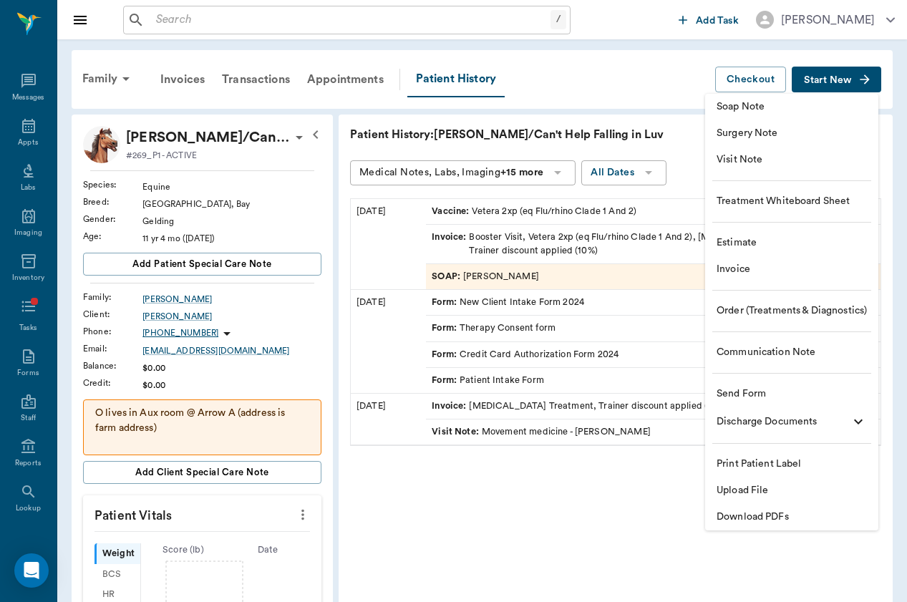
click at [851, 120] on li "Surgery Note" at bounding box center [791, 133] width 173 height 26
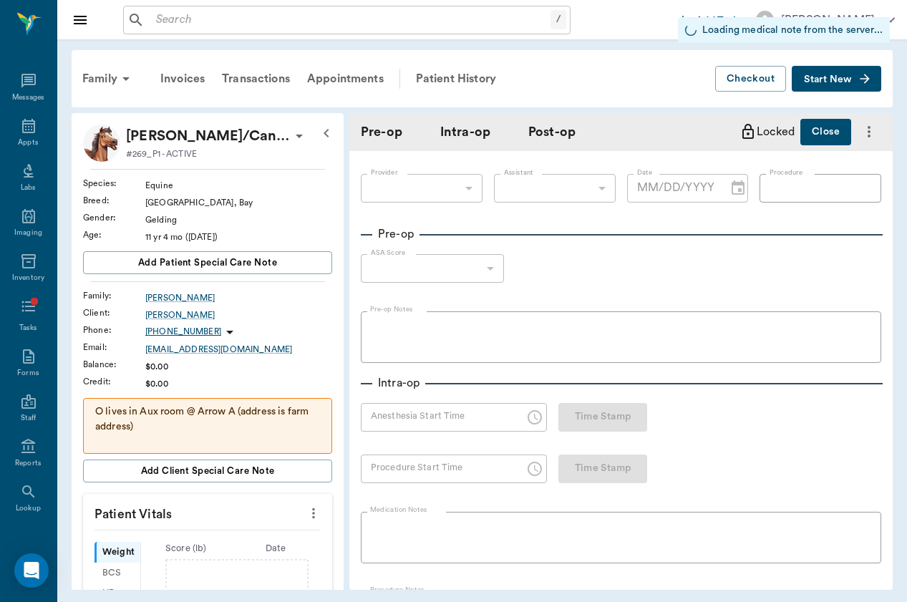
type input "[DATE]"
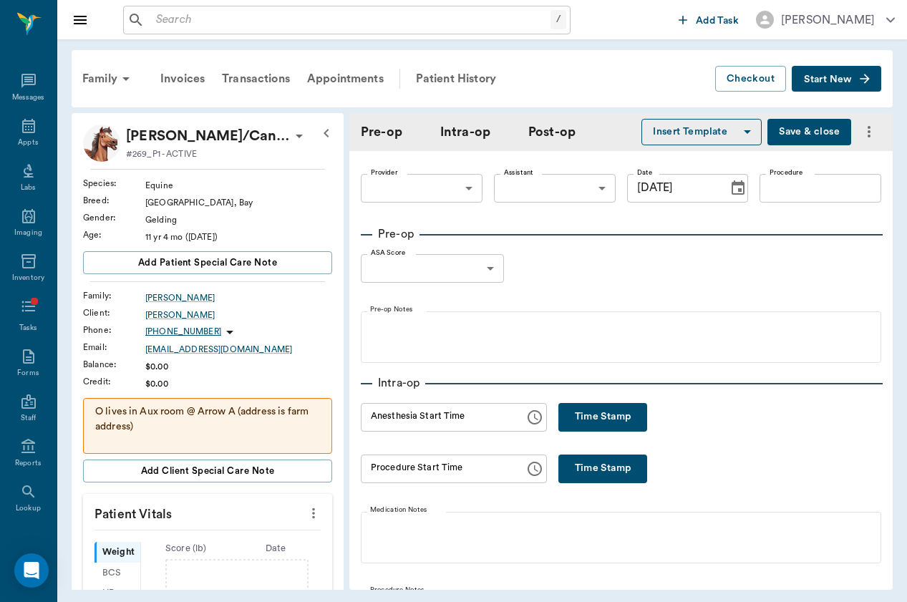
click at [94, 99] on div "Family Invoices Transactions Appointments Patient History Checkout Start New" at bounding box center [482, 78] width 821 height 57
click at [107, 67] on div "Family" at bounding box center [108, 79] width 69 height 34
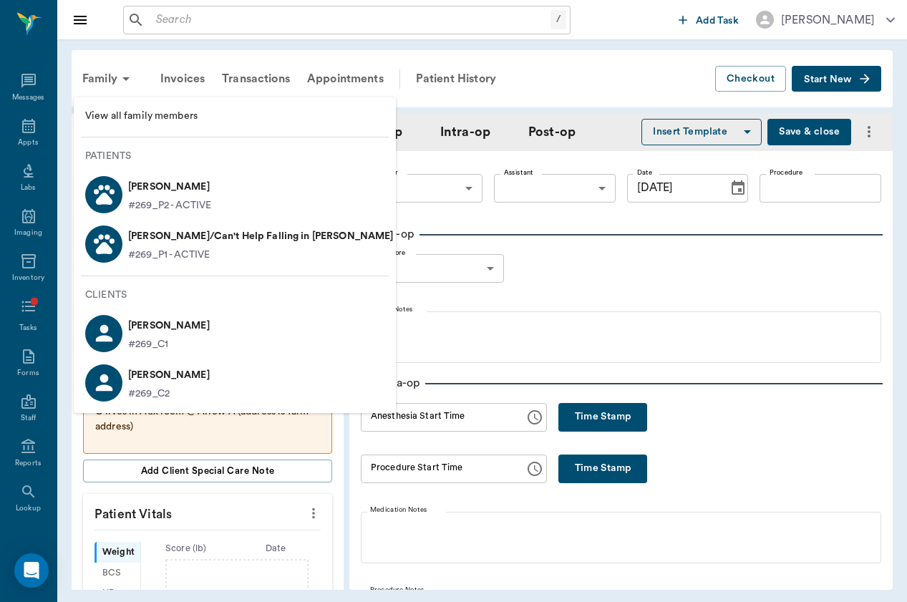
click at [213, 317] on li "Arielle Kauffman #269_C1" at bounding box center [235, 332] width 322 height 49
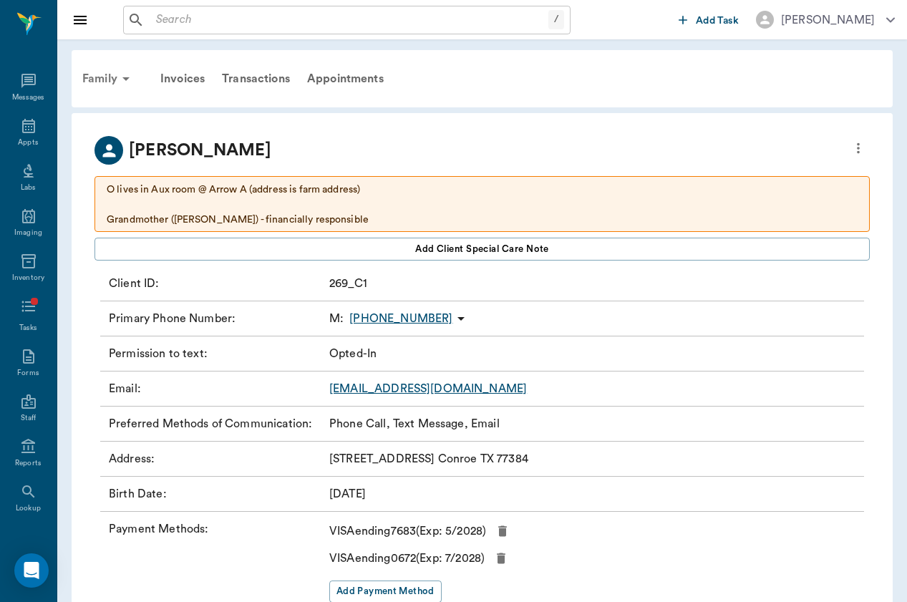
click at [111, 69] on div "Family" at bounding box center [108, 79] width 69 height 34
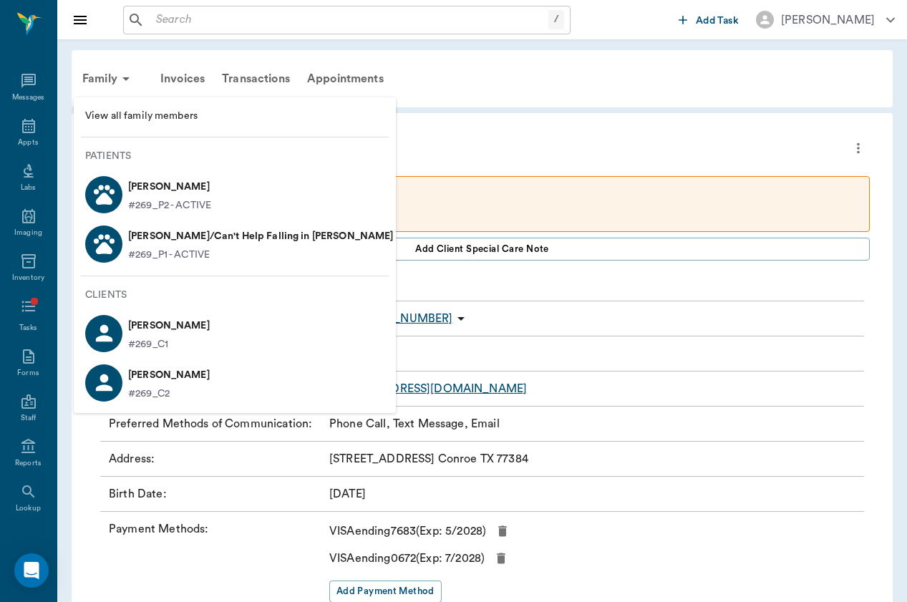
click at [119, 98] on div "View all family members Patients Vixen Kauffman #269_P2 - ACTIVE Presley/Can't …" at bounding box center [235, 255] width 322 height 316
click at [119, 116] on span "View all family members" at bounding box center [234, 116] width 299 height 15
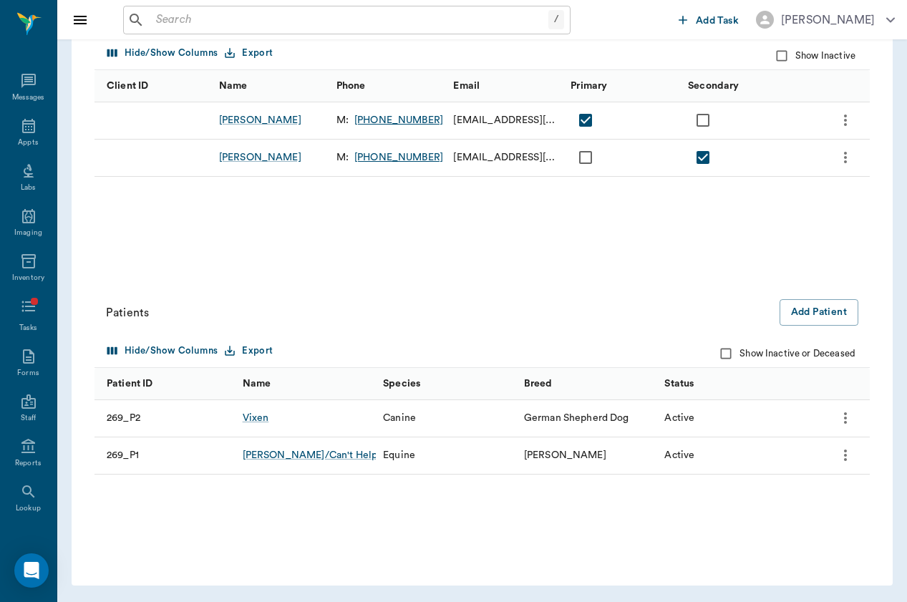
scroll to position [205, 0]
click at [824, 308] on button "Add Patient" at bounding box center [818, 313] width 79 height 26
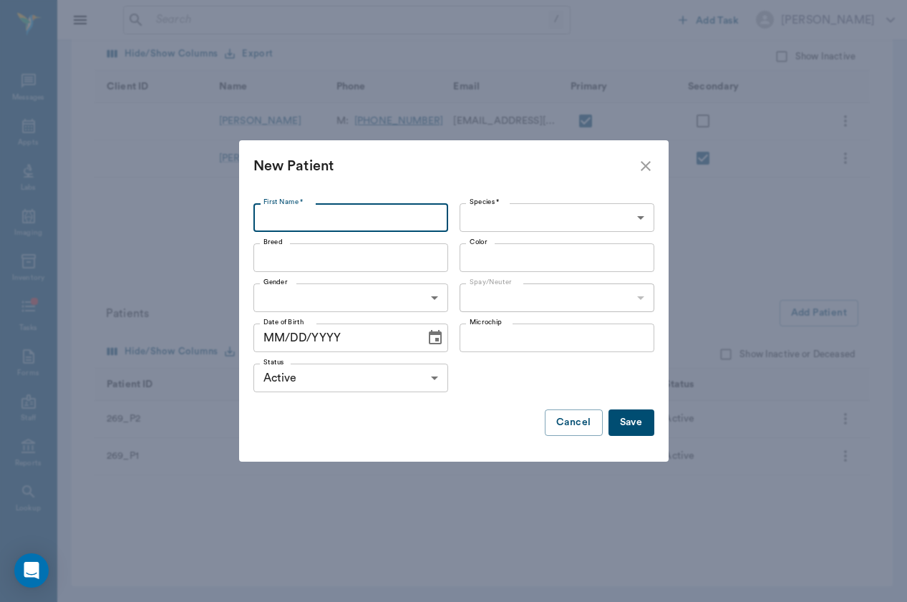
click at [368, 228] on input "First Name *" at bounding box center [350, 217] width 195 height 29
type input "Spooner"
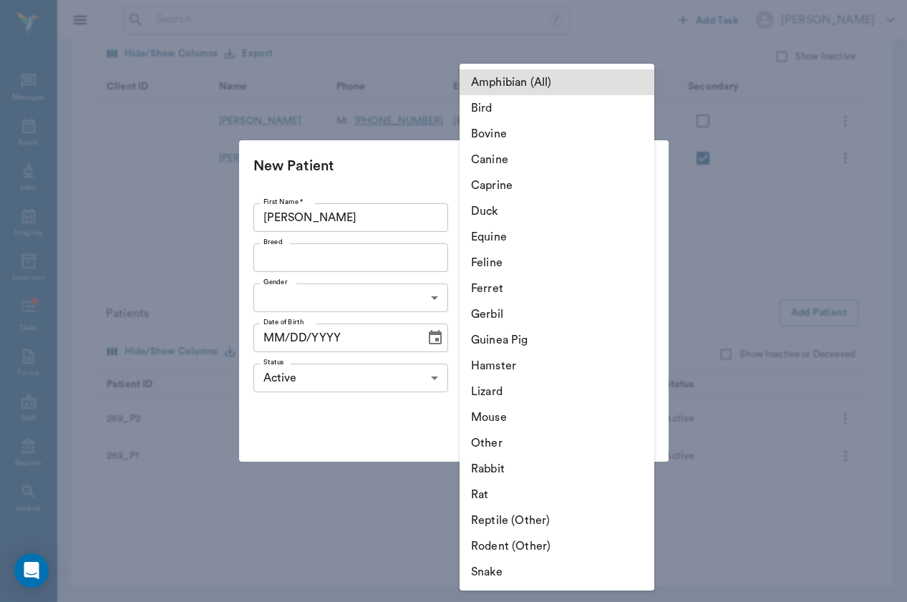
click at [525, 204] on body "/ ​ Add Task Brittany Newsham Nectar Messages Appts Labs Imaging Inventory Task…" at bounding box center [453, 198] width 907 height 807
click at [523, 240] on li "Equine" at bounding box center [556, 237] width 195 height 26
type input "Equine"
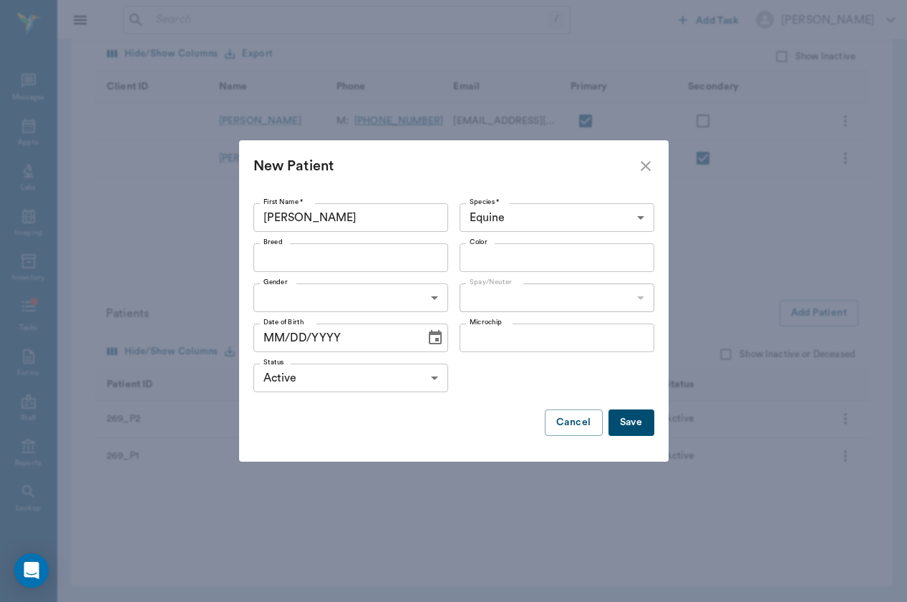
click at [389, 261] on input "Breed" at bounding box center [339, 258] width 162 height 20
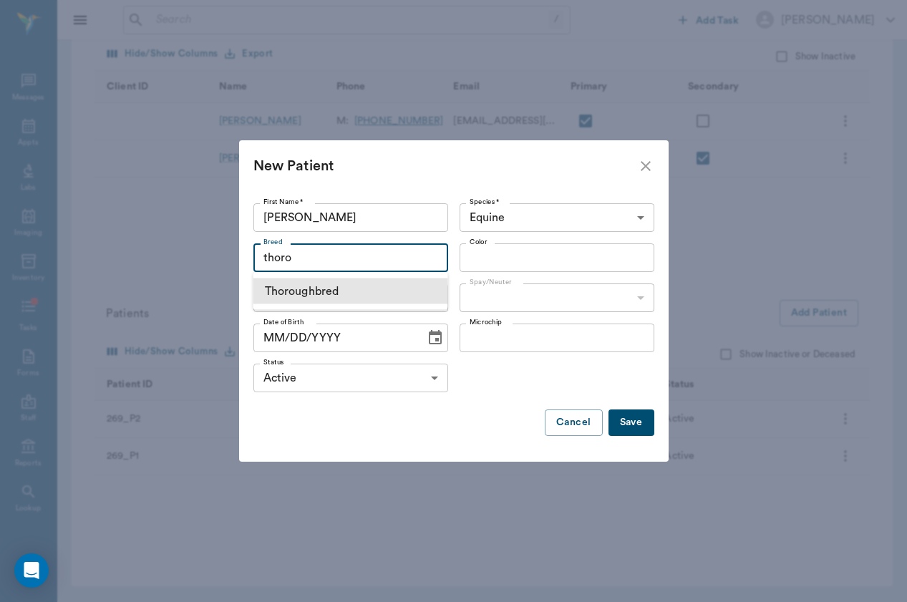
click at [391, 285] on li "Thoroughbred" at bounding box center [350, 291] width 195 height 26
type input "thoro"
type input "Thoroughbred"
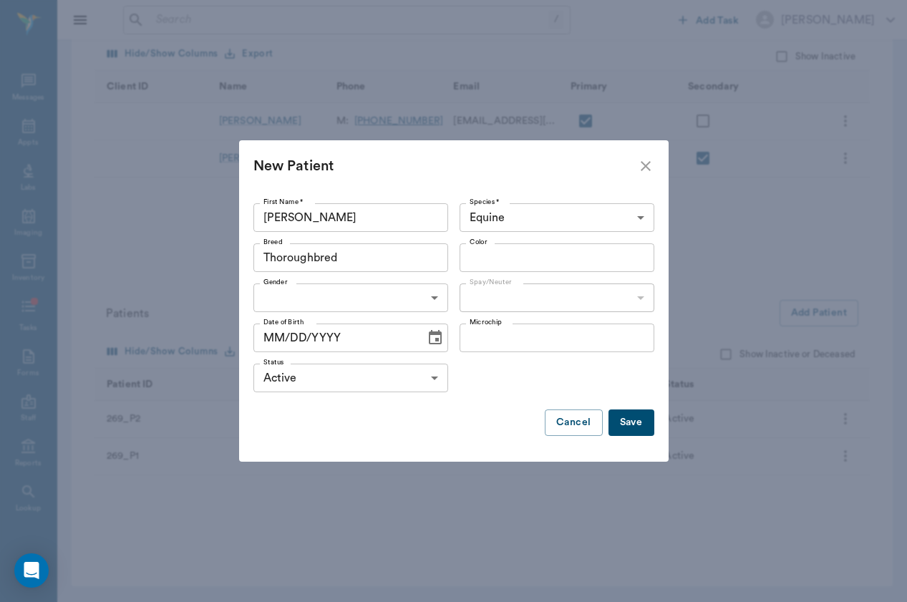
click at [535, 247] on div "Color" at bounding box center [556, 257] width 195 height 29
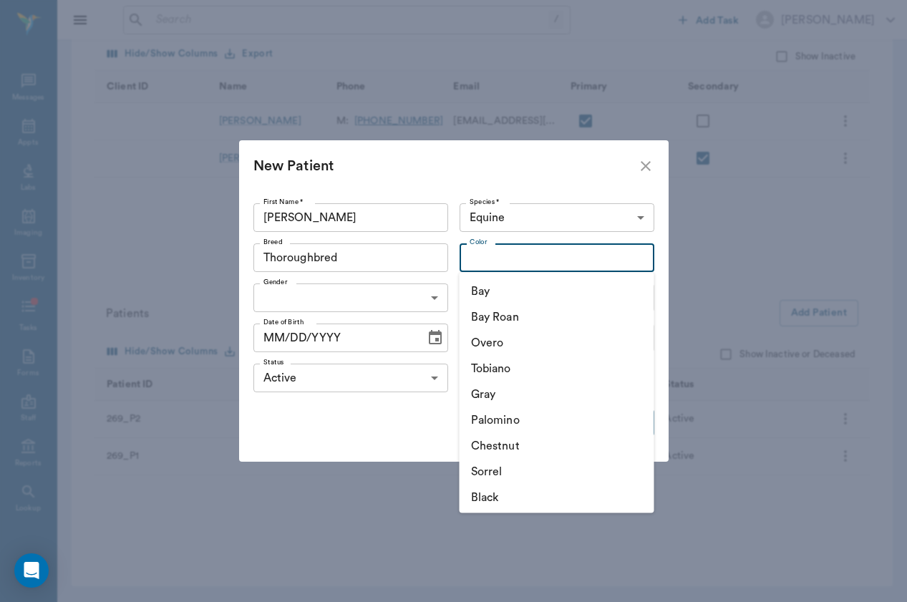
type input "h"
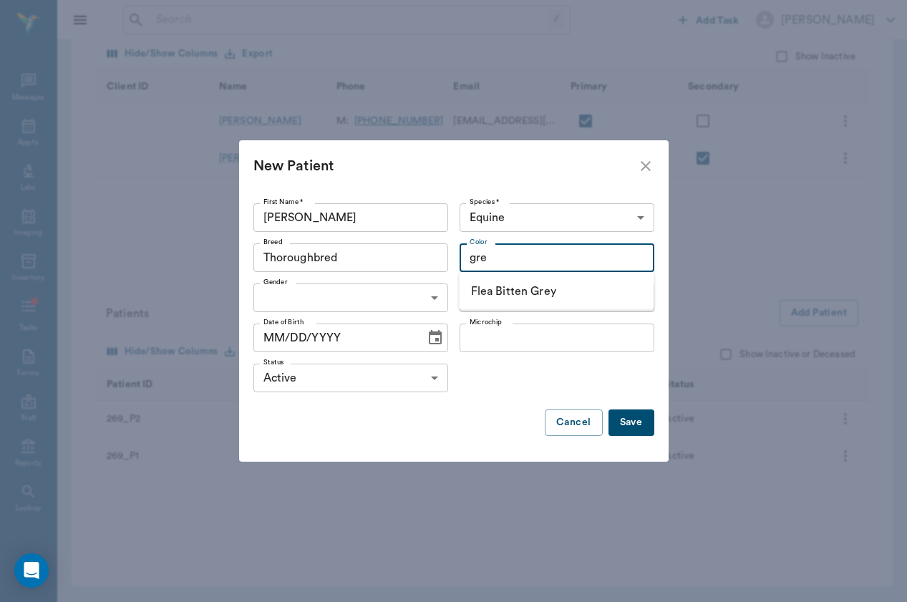
click at [552, 274] on ul "Flea Bitten Grey" at bounding box center [556, 291] width 195 height 37
click at [550, 281] on li "Flea Bitten Grey" at bounding box center [556, 291] width 195 height 26
type input "gre"
type input "Flea Bitten Grey"
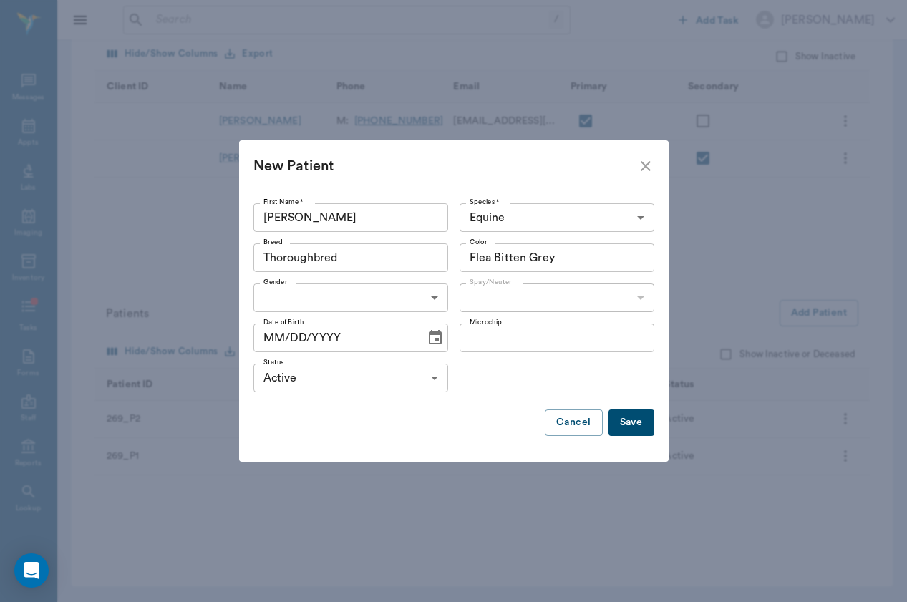
click at [378, 301] on body "/ ​ Add Task Brittany Newsham Nectar Messages Appts Labs Imaging Inventory Task…" at bounding box center [453, 198] width 907 height 807
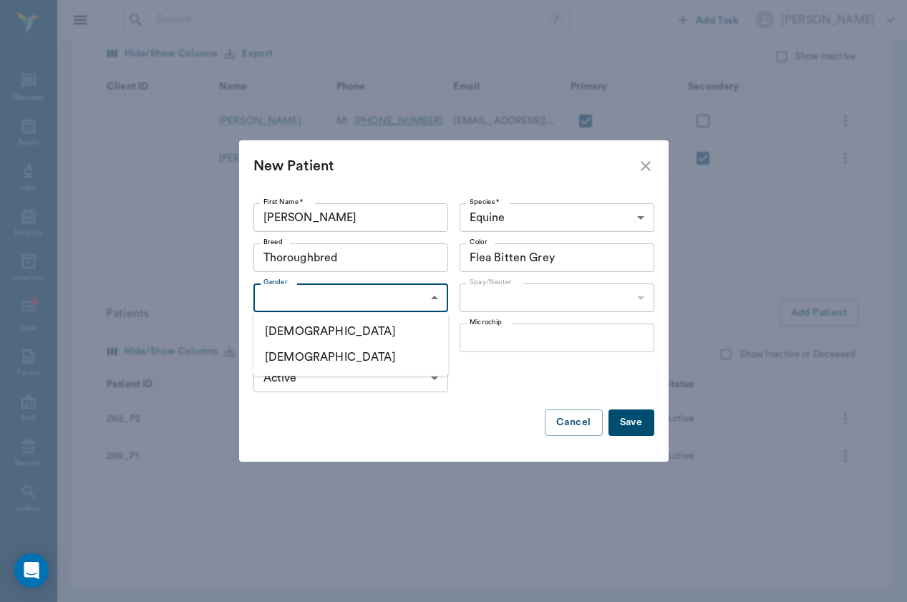
click at [374, 329] on li "Male" at bounding box center [350, 331] width 195 height 26
type input "MALE"
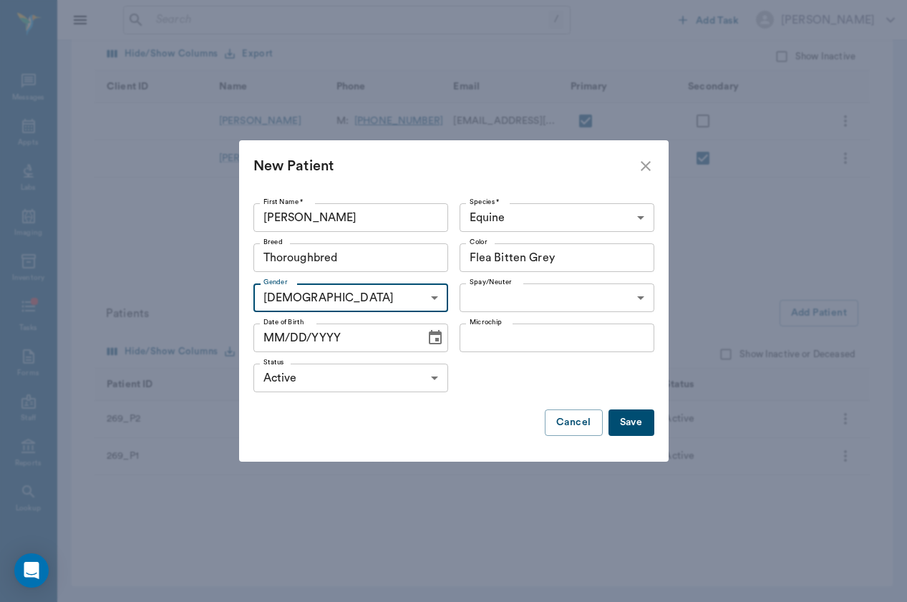
click at [509, 280] on div "Spay/Neuter ​ Spay/Neuter" at bounding box center [554, 298] width 200 height 40
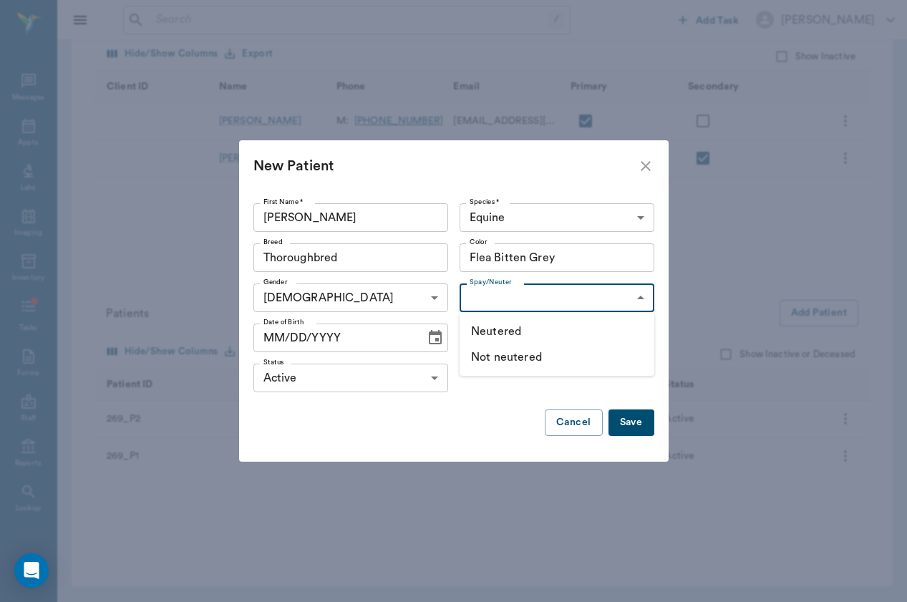
click at [509, 302] on body "/ ​ Add Task Brittany Newsham Nectar Messages Appts Labs Imaging Inventory Task…" at bounding box center [453, 198] width 907 height 807
click at [511, 334] on li "Neutered" at bounding box center [556, 331] width 195 height 26
type input "true"
click at [281, 341] on input "MM/DD/YYYY" at bounding box center [334, 337] width 162 height 29
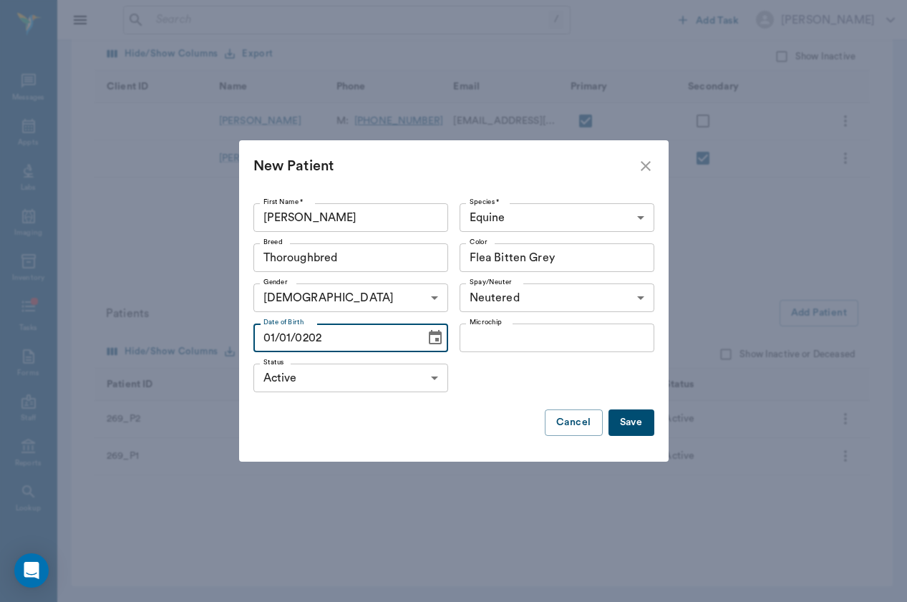
type input "01/01/2020"
click at [622, 419] on button "Save" at bounding box center [631, 422] width 46 height 26
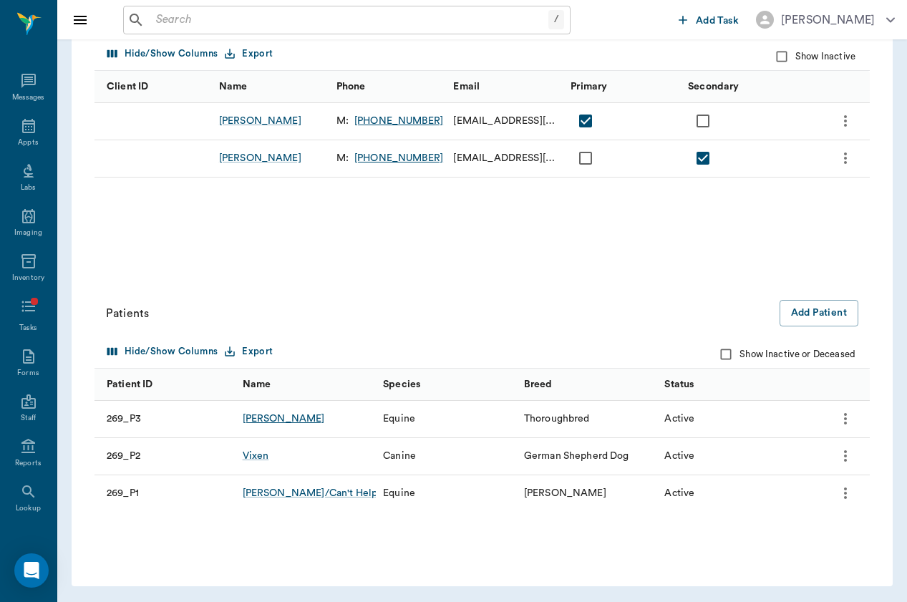
click at [273, 424] on div "Spooner" at bounding box center [284, 418] width 82 height 14
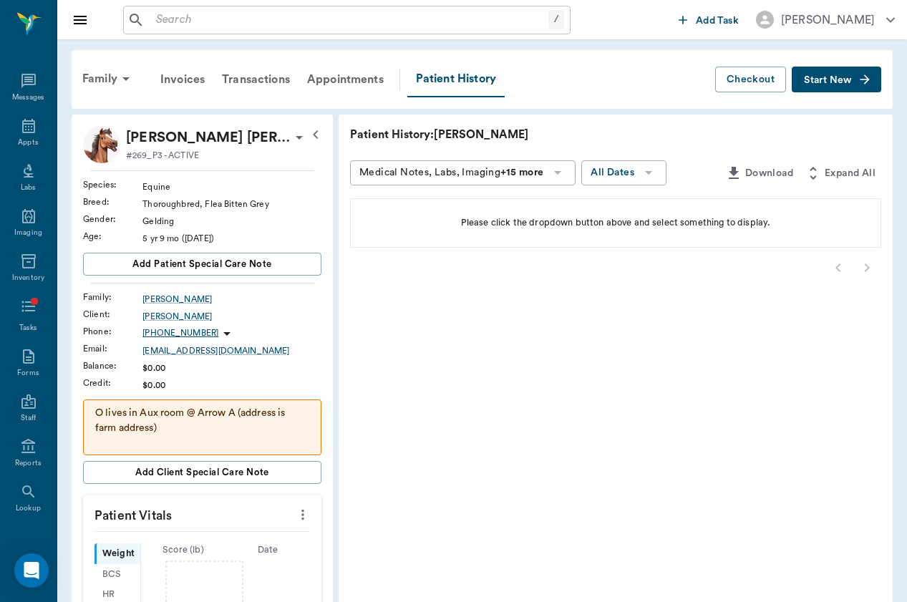
click at [852, 82] on button "Start New" at bounding box center [835, 80] width 89 height 26
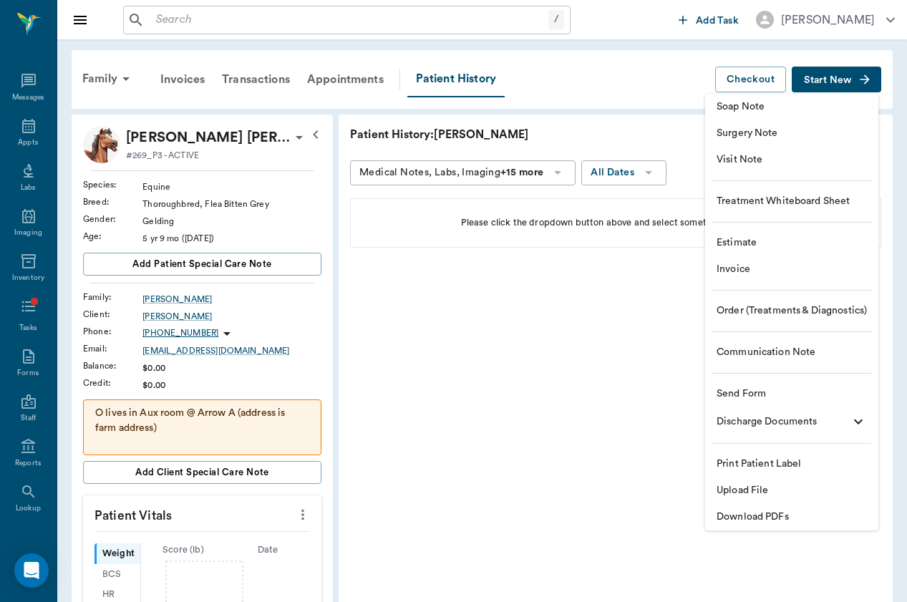
click at [811, 165] on span "Visit Note" at bounding box center [791, 159] width 150 height 15
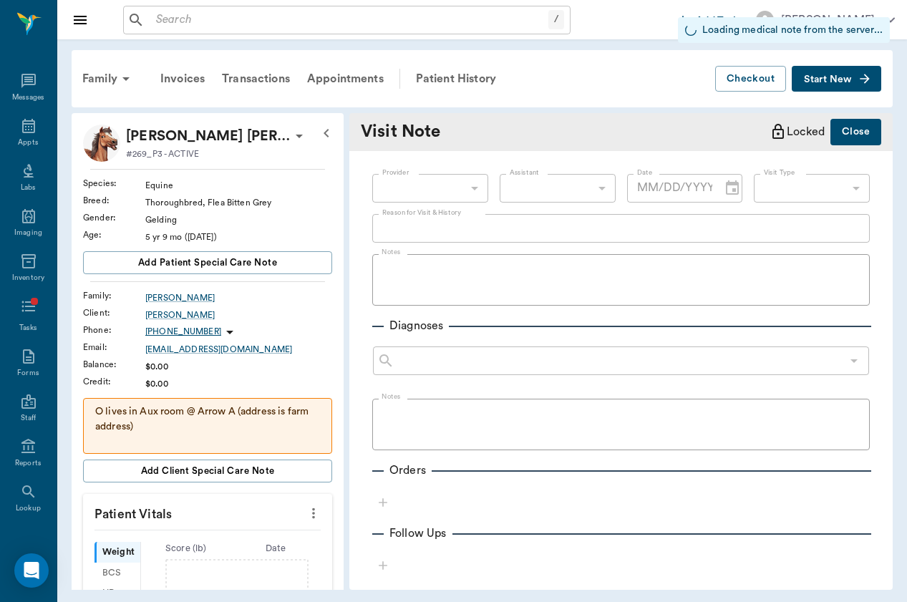
type input "[DATE]"
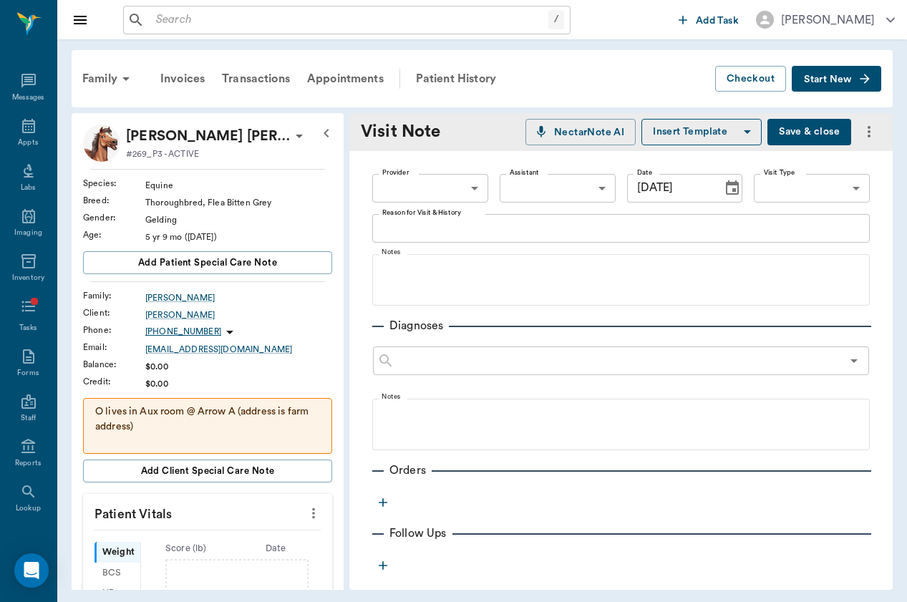
click at [459, 190] on body "/ ​ Add Task Brittany Newsham Nectar Messages Appts Labs Imaging Inventory Task…" at bounding box center [453, 301] width 907 height 602
click at [455, 213] on li "[PERSON_NAME]" at bounding box center [428, 221] width 117 height 26
type input "649b3e03b5bc7e03f9326794"
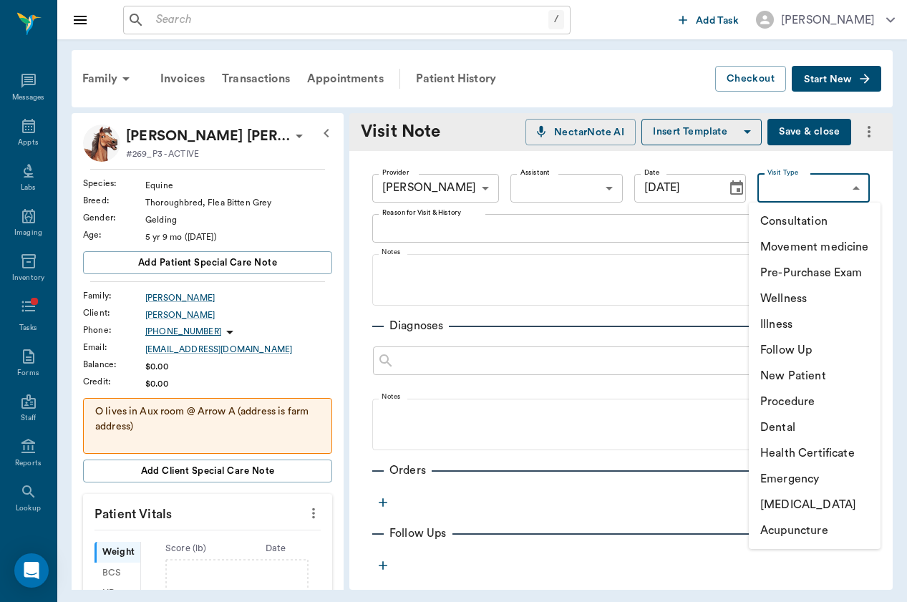
click at [822, 185] on body "/ ​ Add Task Brittany Newsham Nectar Messages Appts Labs Imaging Inventory Task…" at bounding box center [453, 301] width 907 height 602
click at [831, 220] on li "Consultation" at bounding box center [814, 221] width 132 height 26
type input "66193437c5bf6463a0ac76eb"
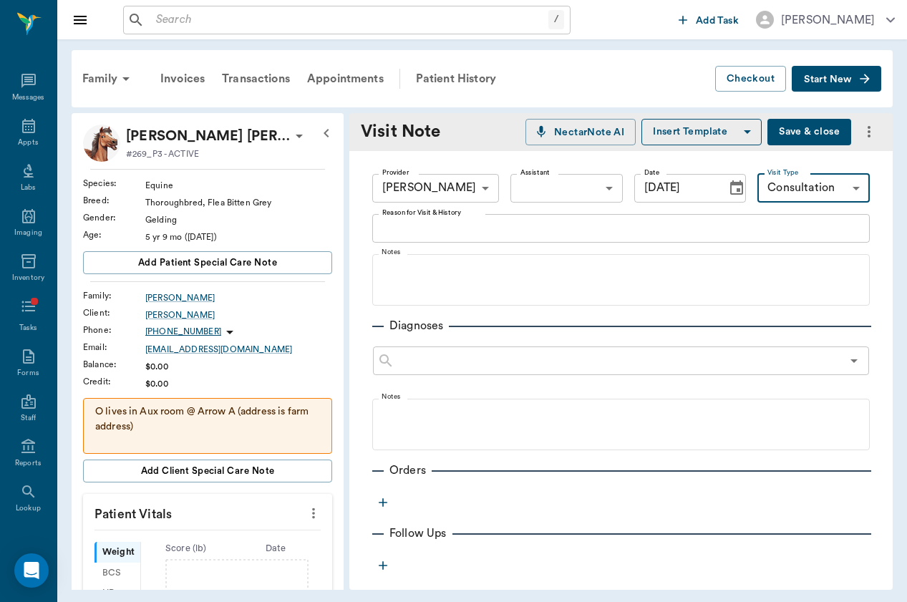
click at [543, 248] on div "Reason for Visit & History x Reason for Visit & History" at bounding box center [620, 231] width 497 height 34
click at [549, 218] on div "x Reason for Visit & History" at bounding box center [620, 228] width 497 height 29
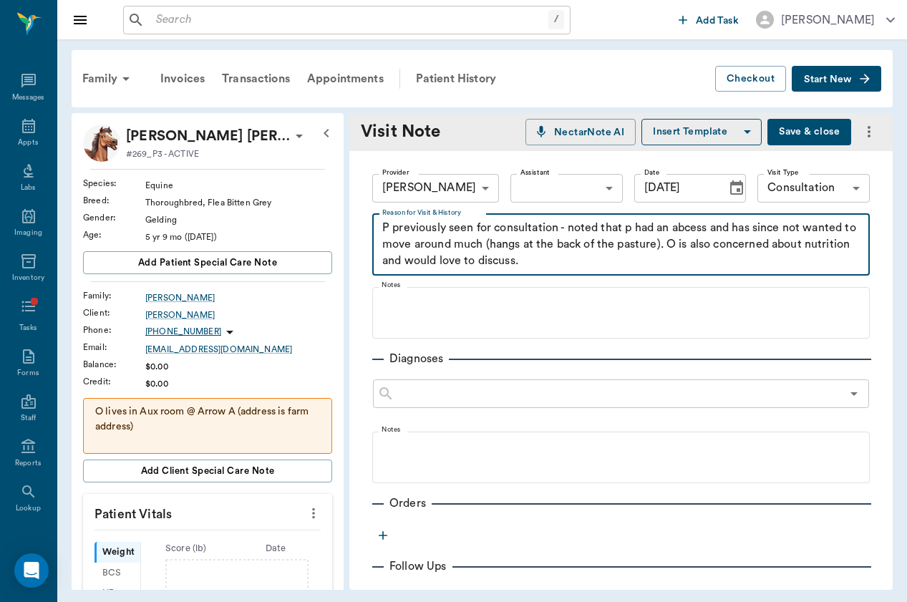
type textarea "P previously seen for consultation - noted that p had an abcess and has since n…"
click at [565, 338] on div "Provider Brittany Newsham 649b3e03b5bc7e03f9326794 Provider Assistant ​ Assista…" at bounding box center [620, 495] width 543 height 688
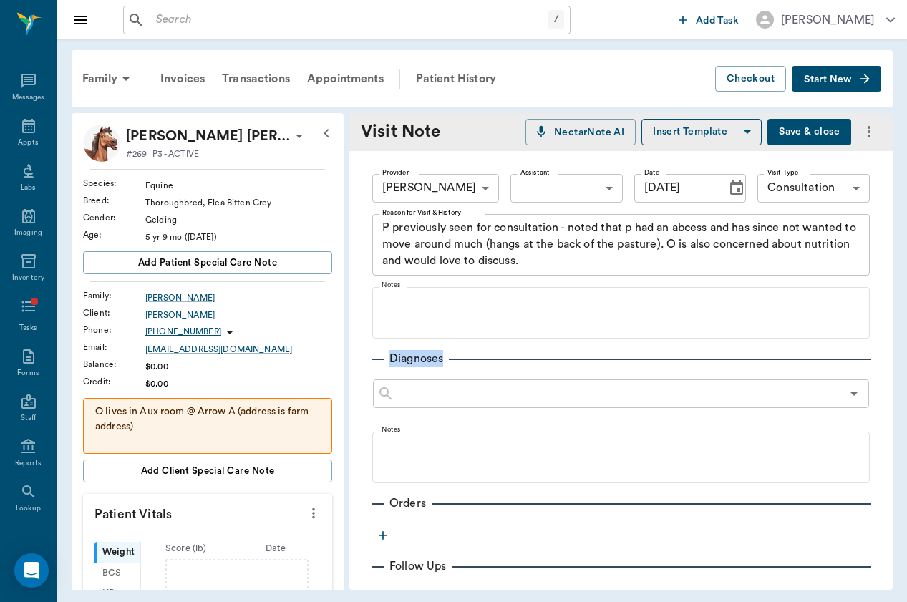
click at [565, 338] on div "Provider Brittany Newsham 649b3e03b5bc7e03f9326794 Provider Assistant ​ Assista…" at bounding box center [620, 495] width 543 height 688
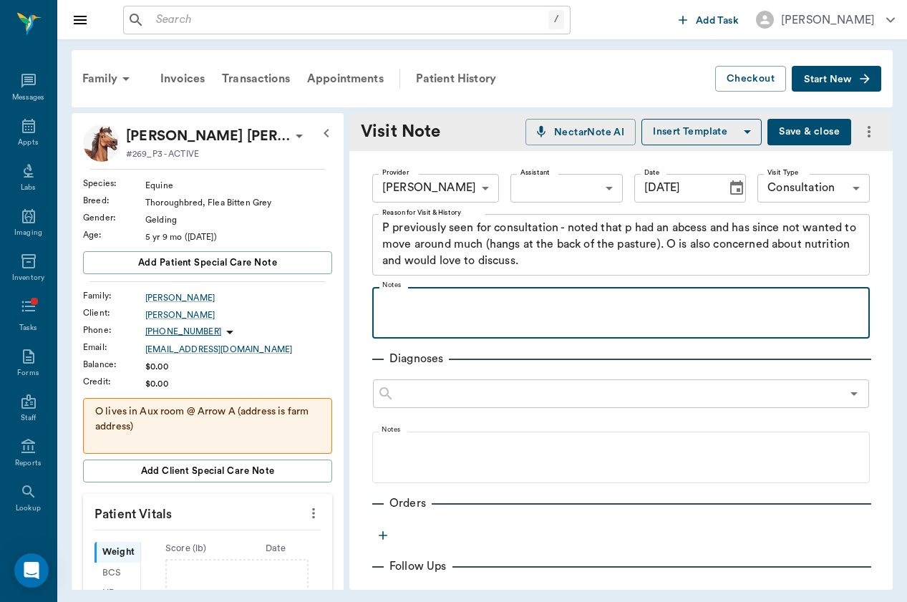
click at [496, 305] on p at bounding box center [620, 302] width 483 height 17
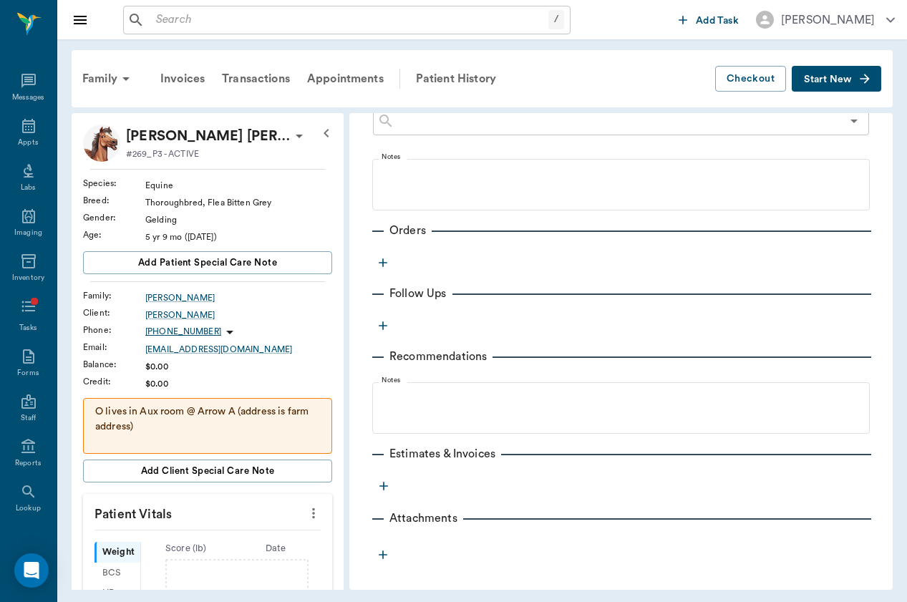
scroll to position [273, 0]
click at [383, 270] on button "button" at bounding box center [382, 262] width 21 height 21
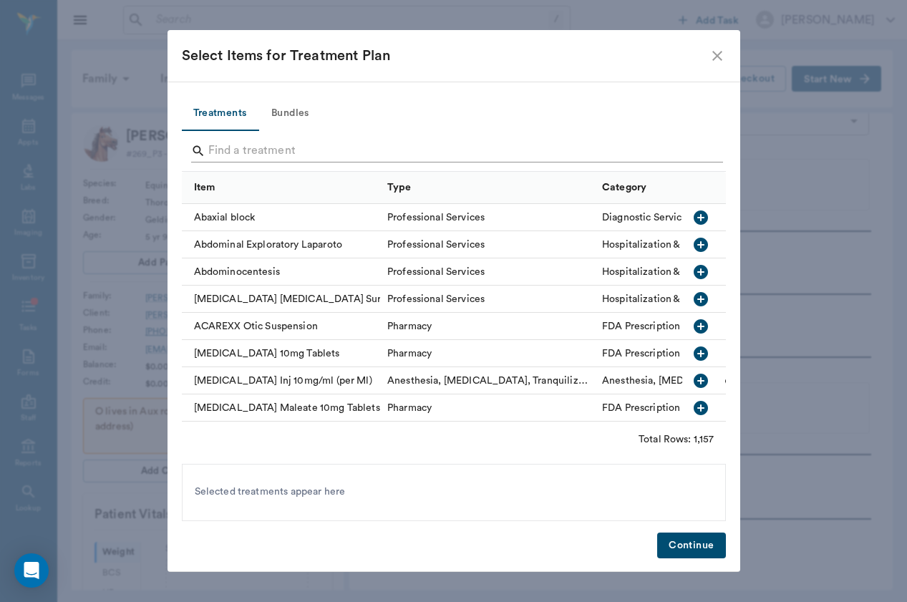
click at [313, 155] on input "Search" at bounding box center [454, 151] width 493 height 23
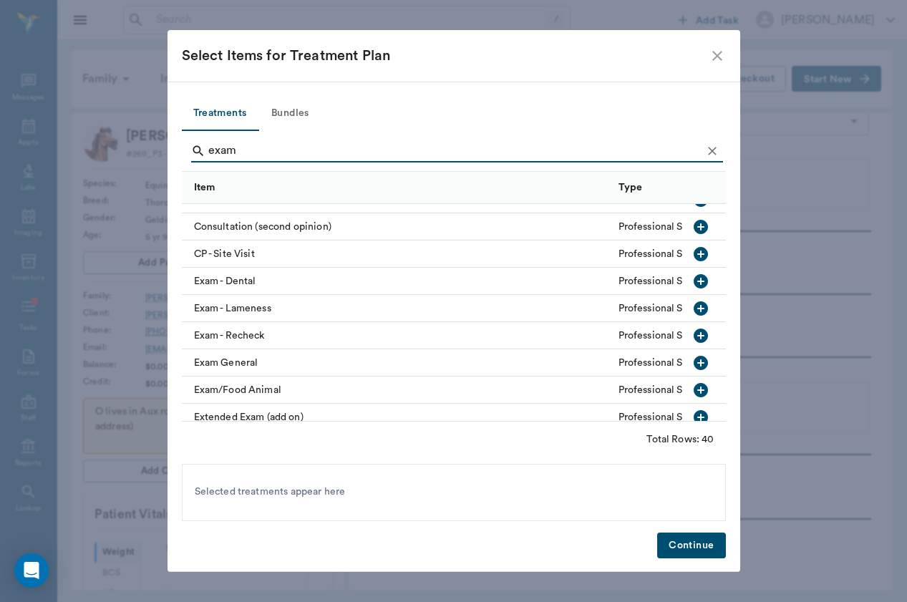
scroll to position [263, 0]
click at [237, 367] on div "Exam General" at bounding box center [396, 361] width 429 height 27
click at [249, 155] on input "exam" at bounding box center [454, 151] width 493 height 23
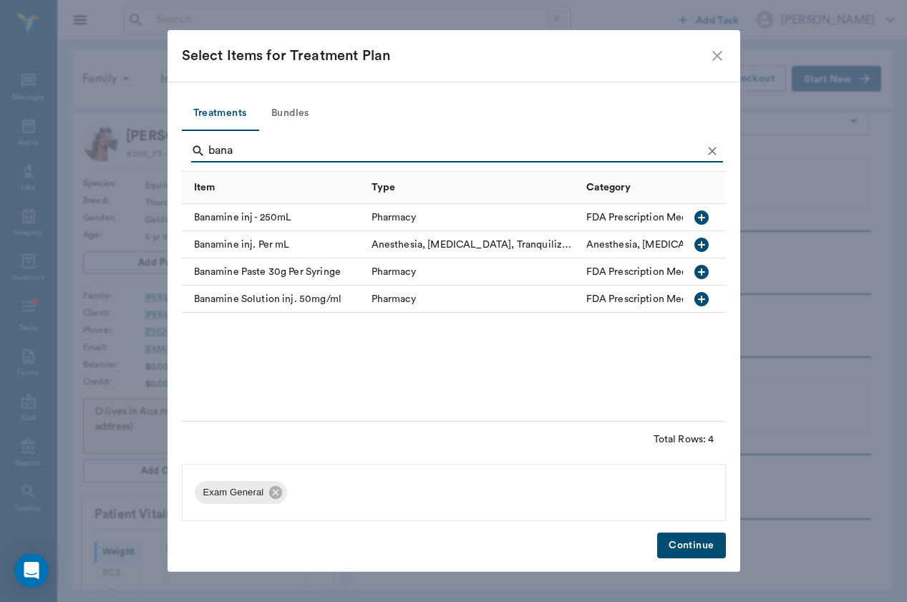
click at [252, 248] on div "Banamine inj. Per mL" at bounding box center [273, 244] width 182 height 27
click at [270, 147] on input "bana" at bounding box center [454, 151] width 493 height 23
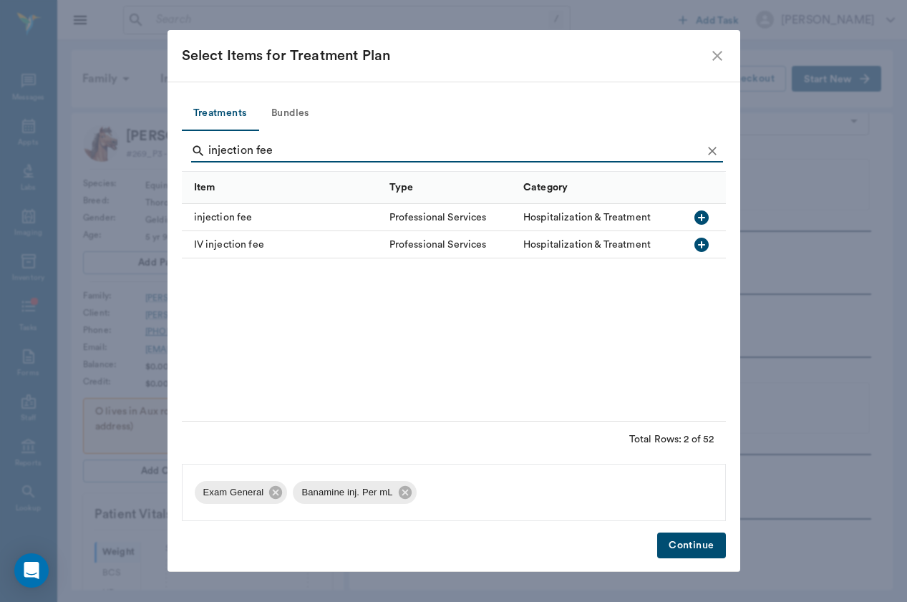
type input "injection fee"
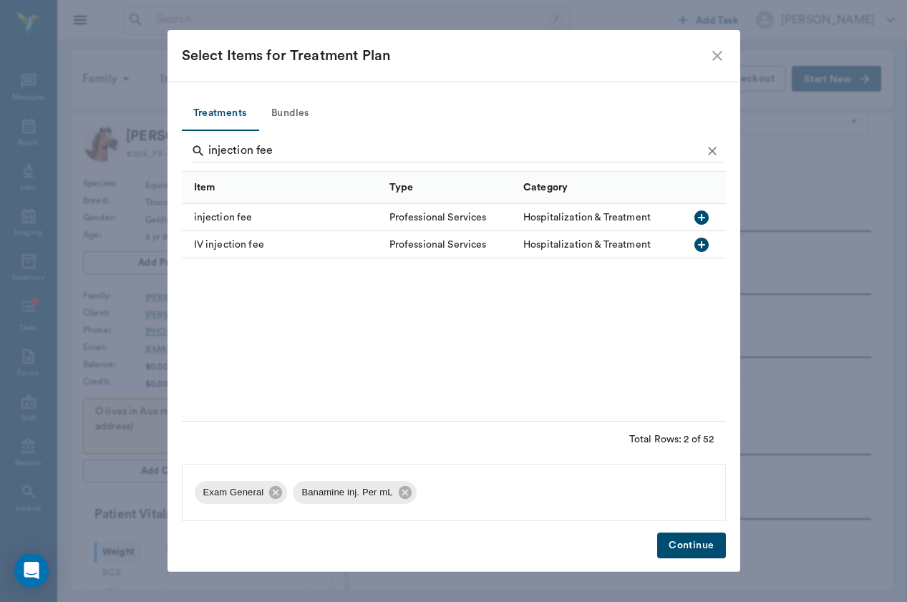
click at [230, 244] on div "IV injection fee" at bounding box center [282, 244] width 200 height 27
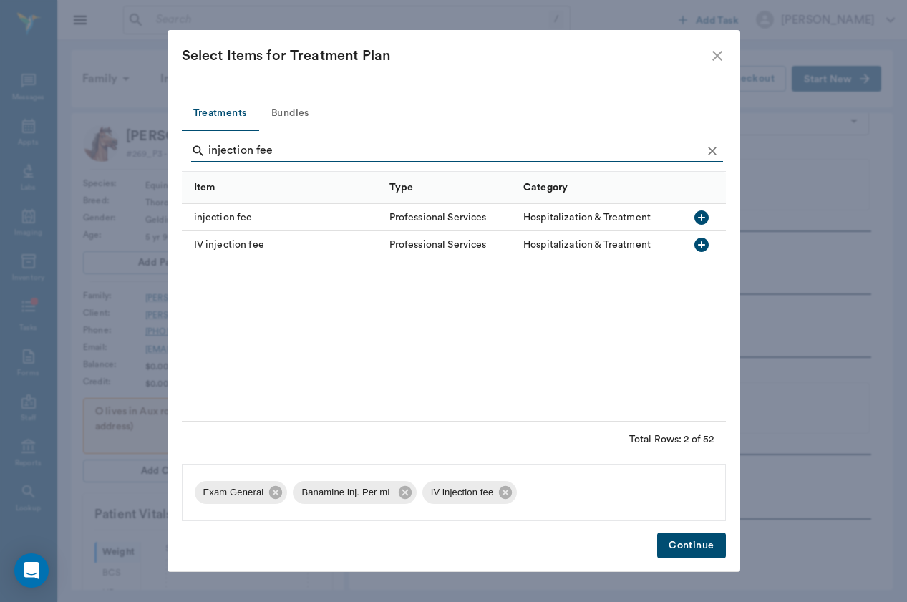
click at [692, 552] on button "Continue" at bounding box center [691, 545] width 68 height 26
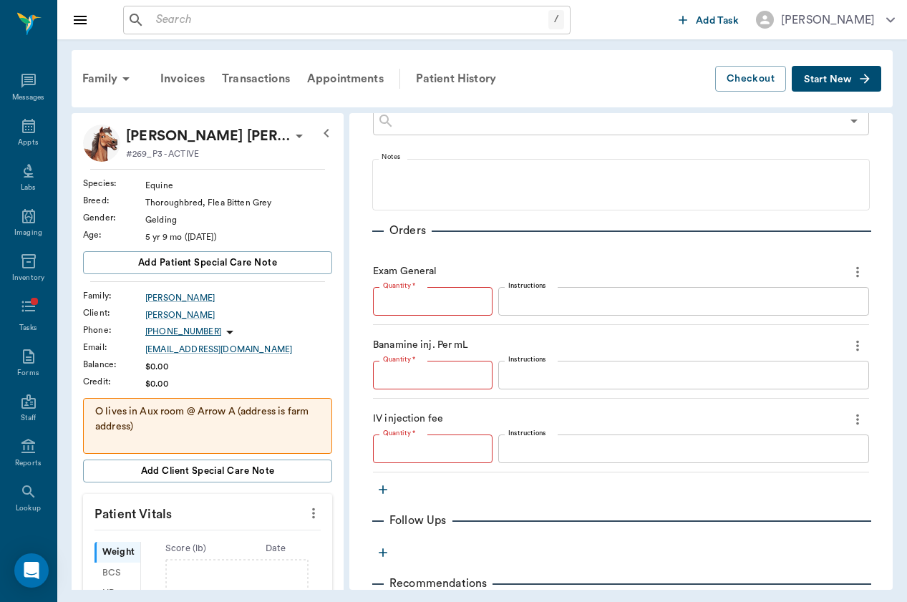
type input "1"
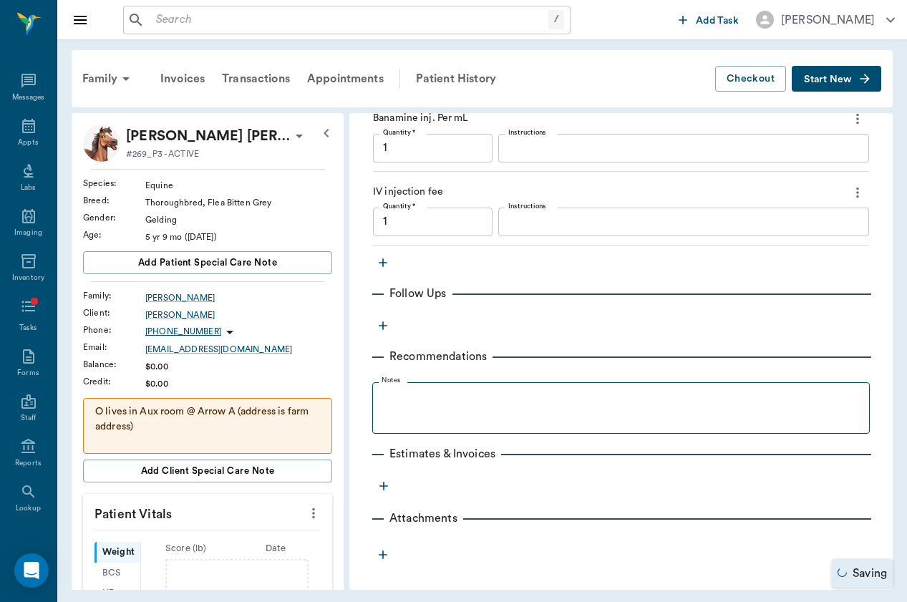
type input "1.00"
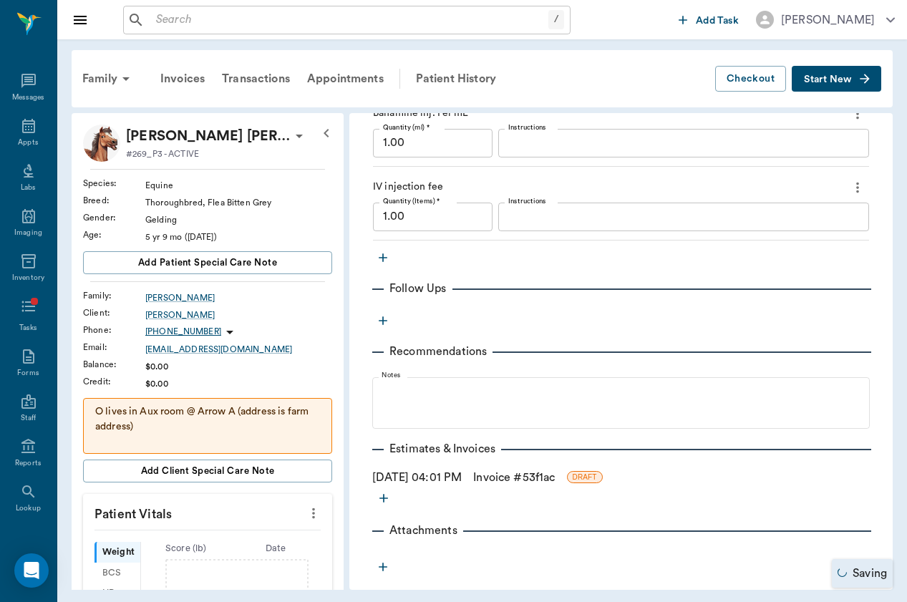
click at [386, 257] on icon "button" at bounding box center [383, 257] width 9 height 9
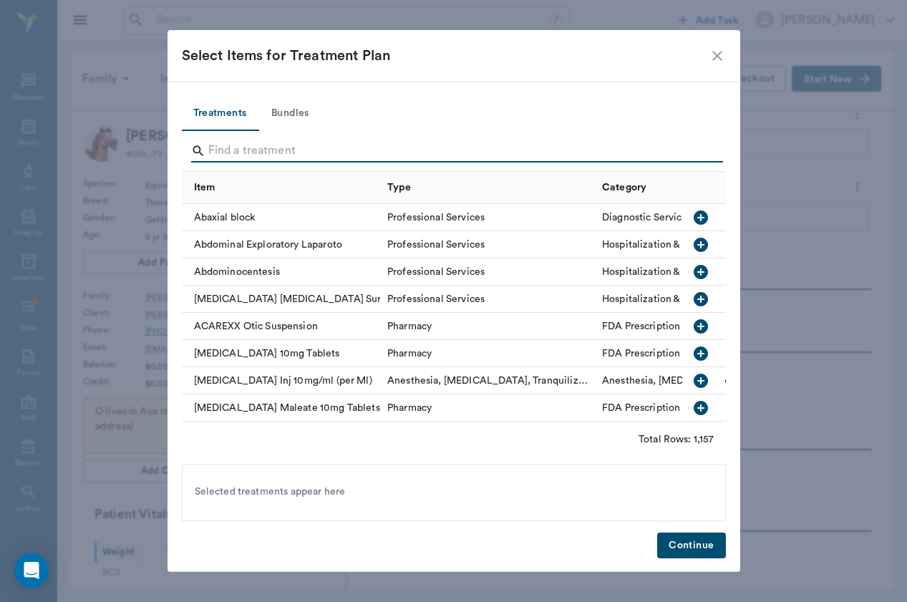
click at [341, 148] on input "Search" at bounding box center [454, 151] width 493 height 23
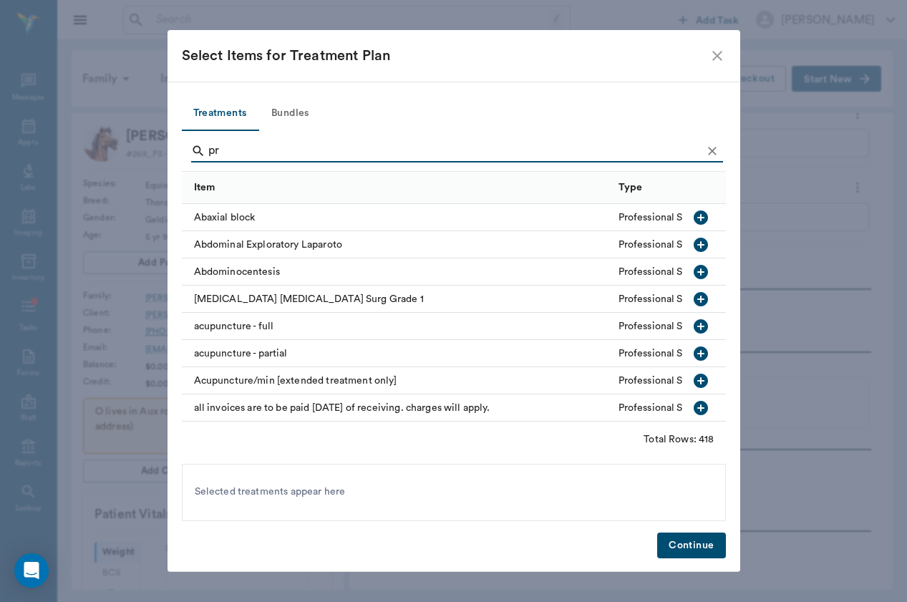
type input "p"
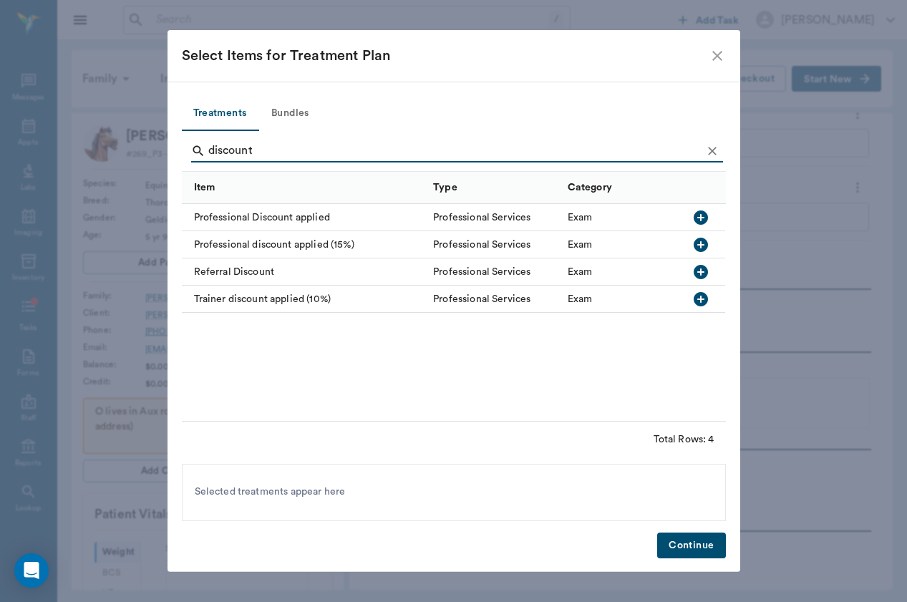
type input "discount"
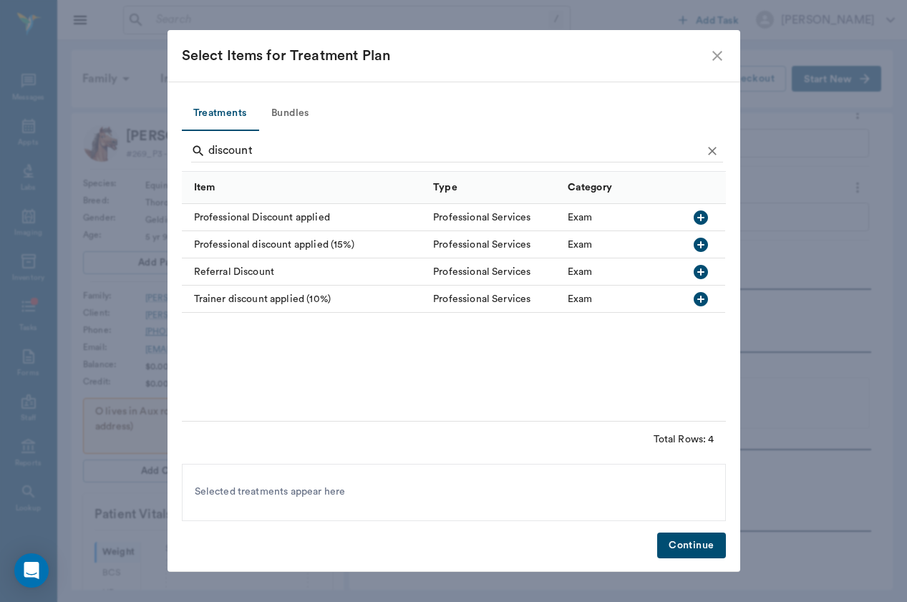
click at [282, 221] on div "Professional Discount applied" at bounding box center [304, 217] width 245 height 27
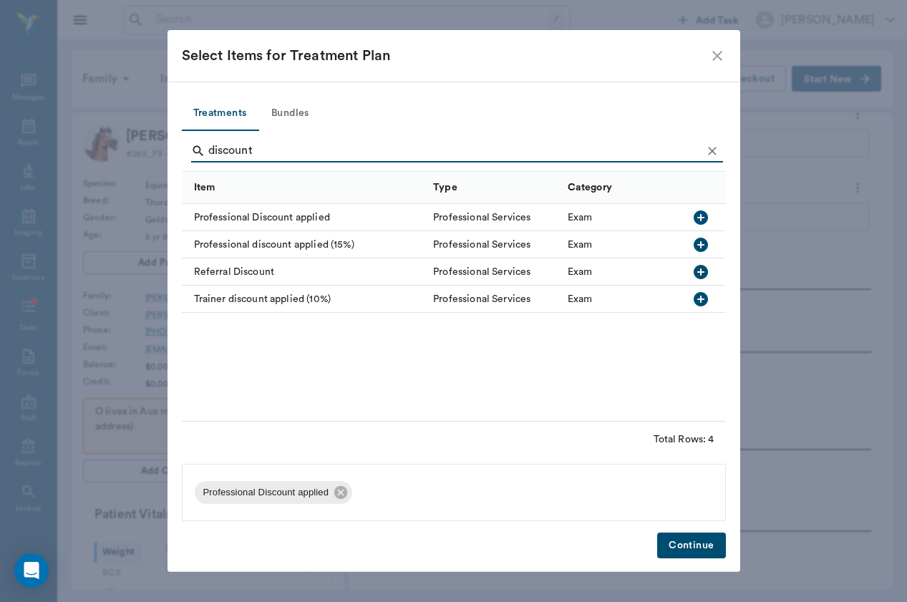
click at [678, 540] on button "Continue" at bounding box center [691, 545] width 68 height 26
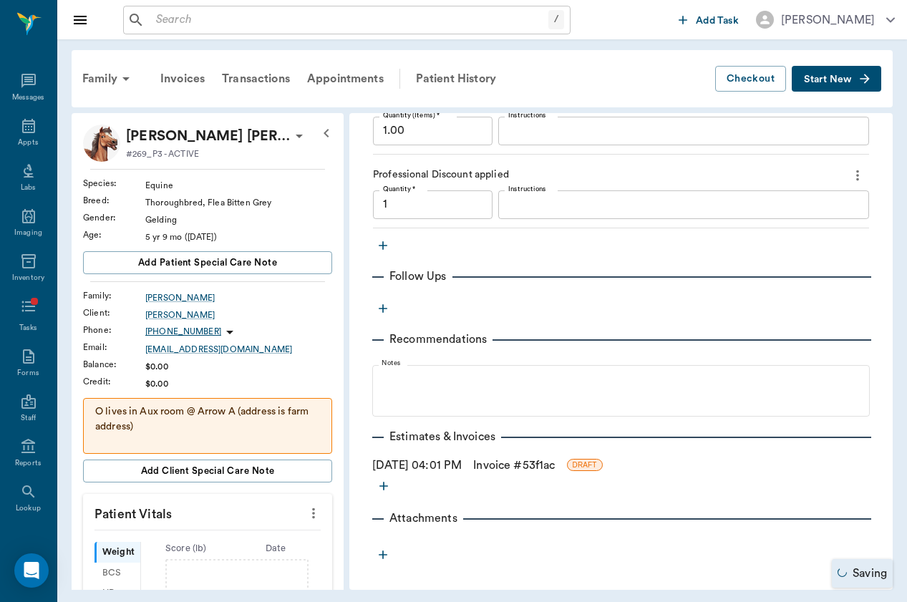
scroll to position [590, 0]
type input "1.00"
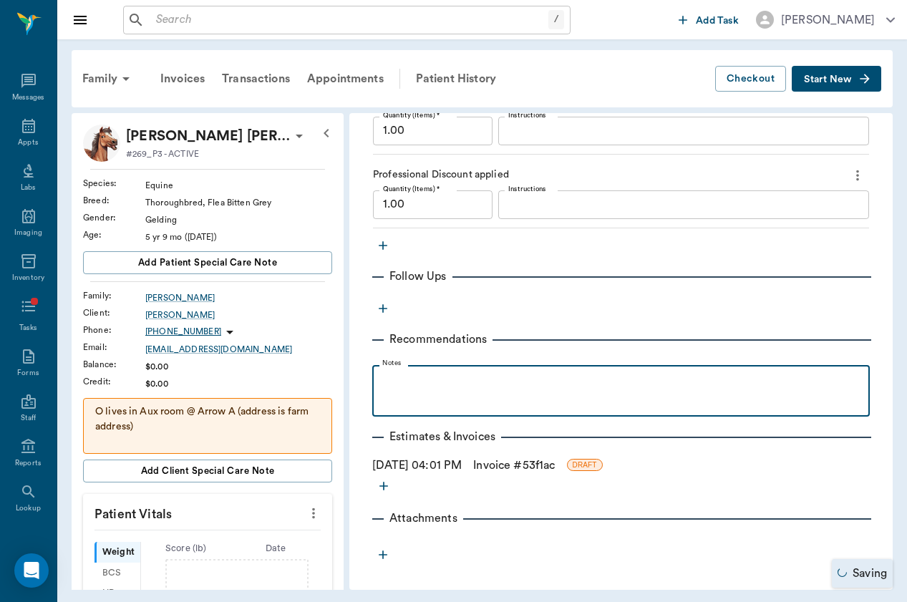
click at [426, 394] on div at bounding box center [620, 390] width 483 height 36
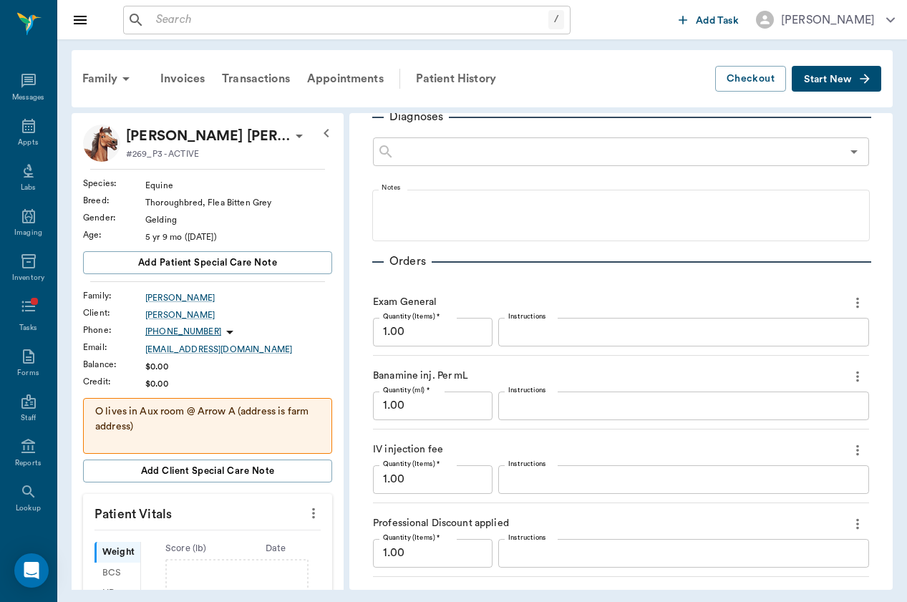
scroll to position [29, 0]
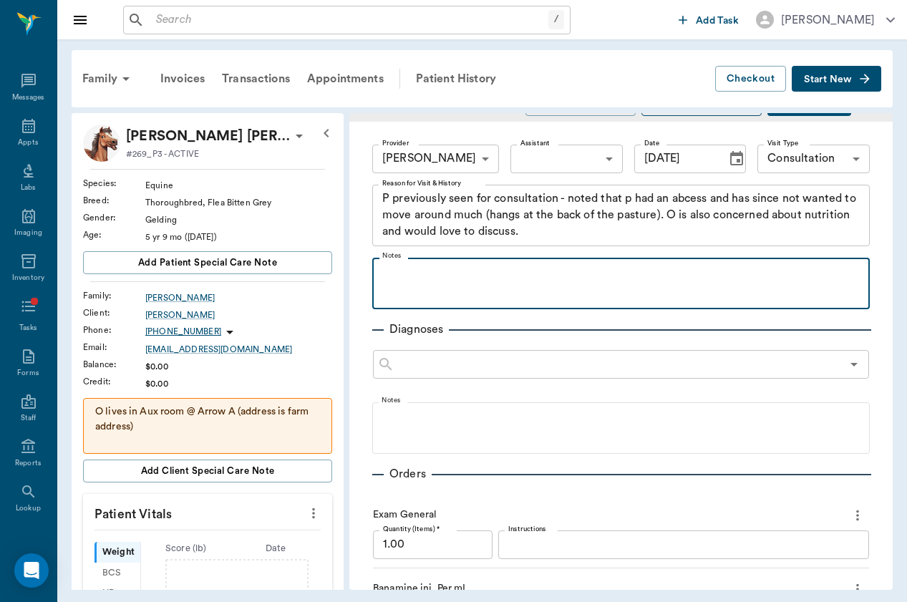
click at [489, 293] on div at bounding box center [620, 283] width 483 height 36
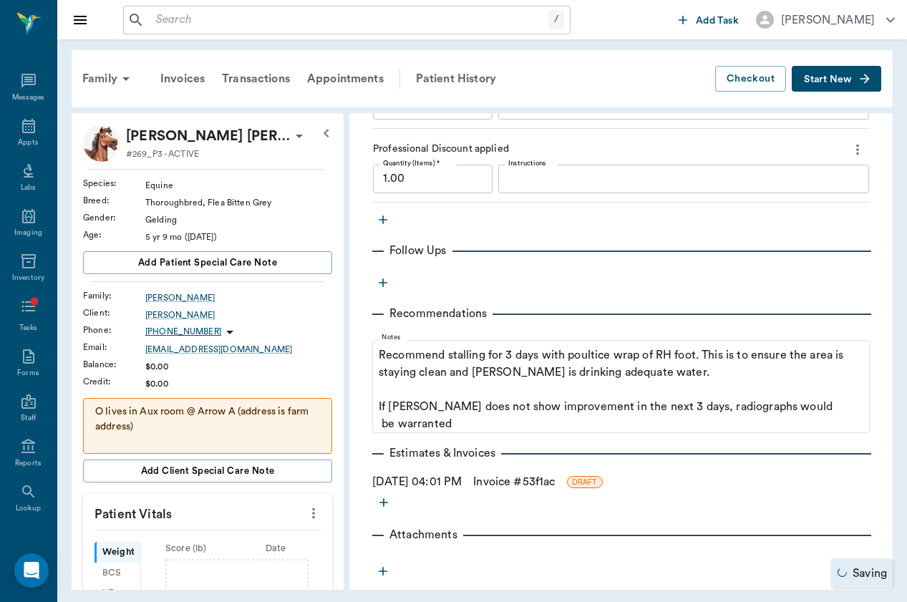
scroll to position [710, 0]
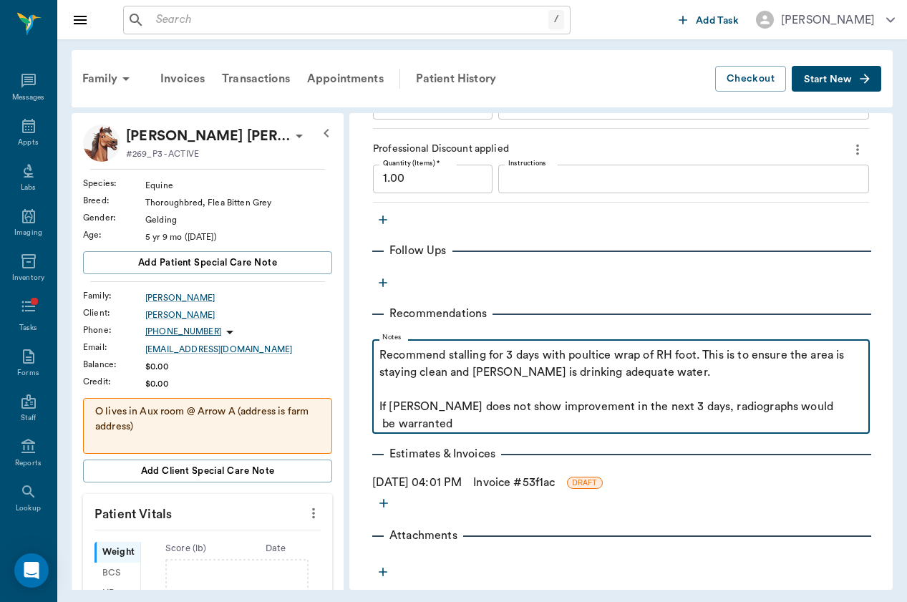
click at [636, 405] on p "Recommend stalling for 3 days with poultice wrap of RH foot. This is to ensure …" at bounding box center [620, 389] width 483 height 86
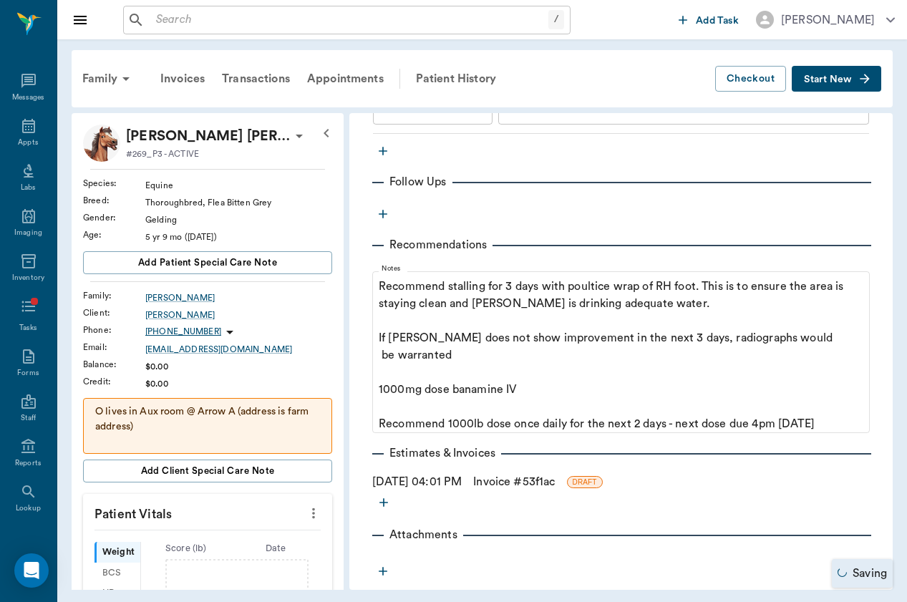
click at [499, 473] on link "Invoice # 53f1ac" at bounding box center [514, 481] width 82 height 17
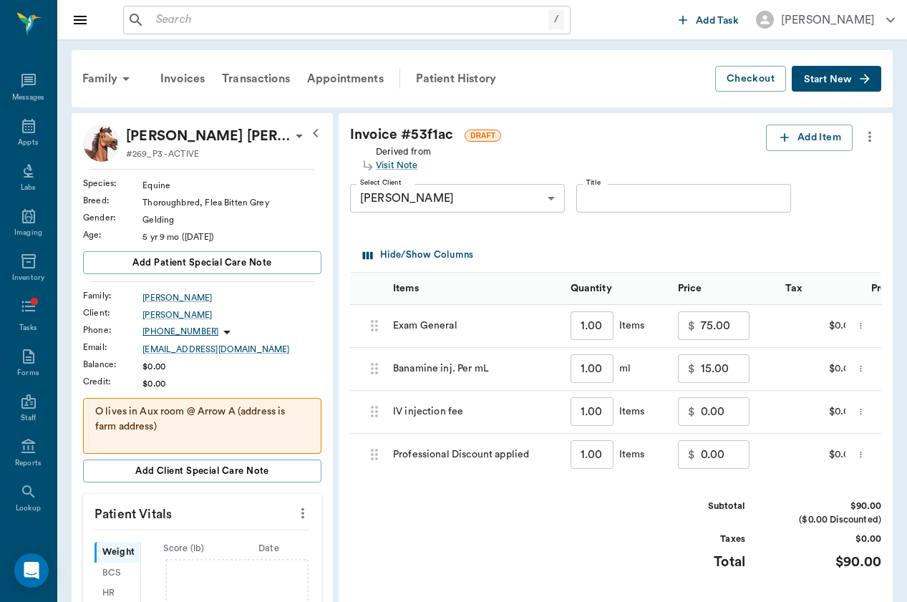
click at [700, 452] on input "0.00" at bounding box center [724, 454] width 49 height 29
click at [700, 456] on input "0.00" at bounding box center [724, 454] width 49 height 29
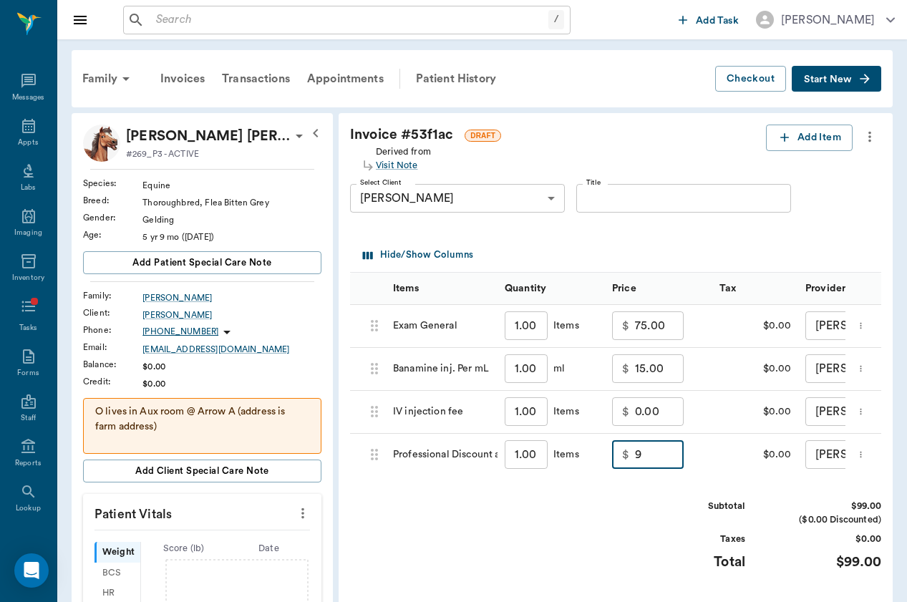
type input "9.00"
click at [630, 518] on div "Subtotal $99.00 ($0.00 Discounted) Taxes $0.00 Total $99.00" at bounding box center [615, 543] width 531 height 88
click at [504, 367] on input "1.00" at bounding box center [525, 368] width 43 height 29
type input "10.00"
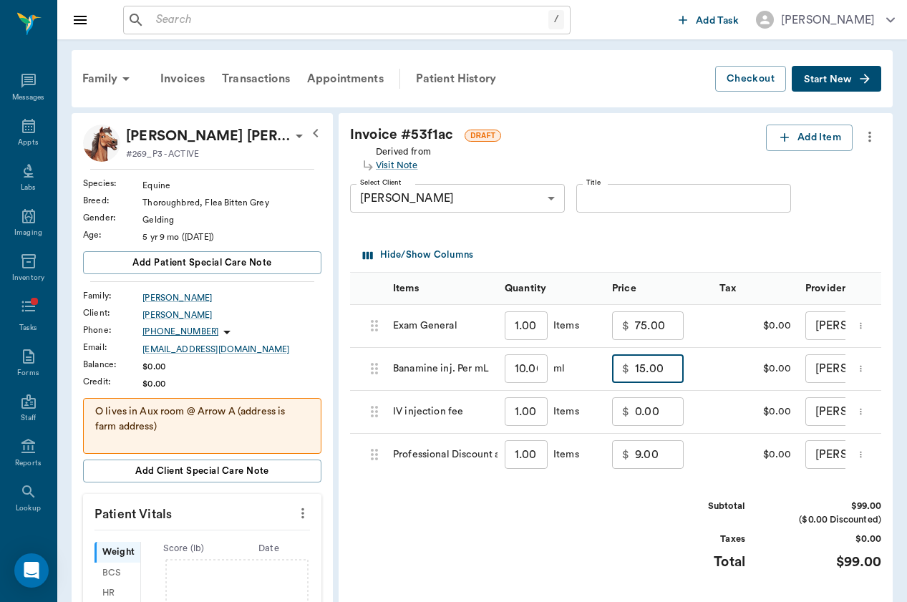
click at [635, 444] on input "9.00" at bounding box center [659, 454] width 49 height 29
click at [635, 449] on input "9.00" at bounding box center [659, 454] width 49 height 29
type input "0.00"
click at [592, 504] on div "Subtotal $90.00 ($0.00 Discounted) Taxes $0.00 Total $90.00" at bounding box center [615, 543] width 531 height 88
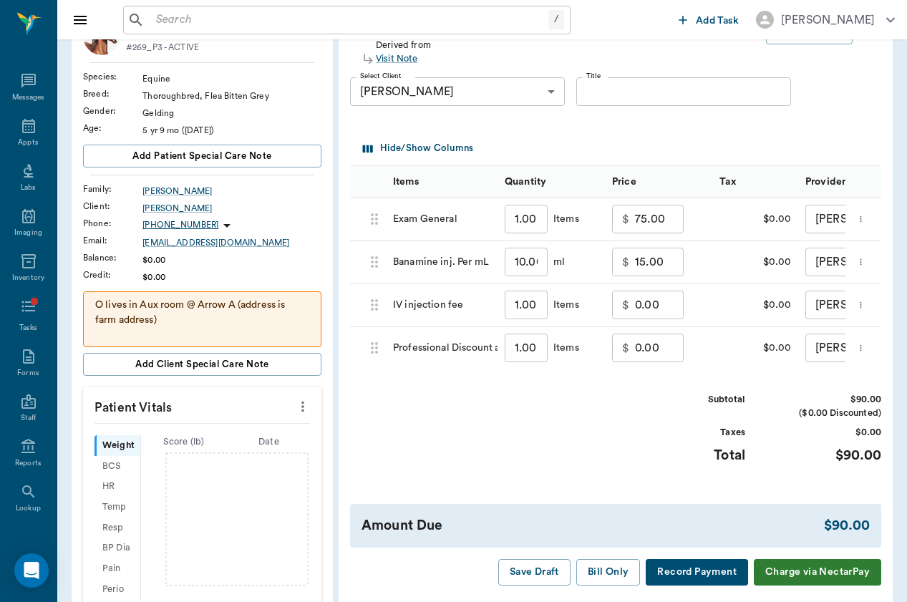
scroll to position [113, 0]
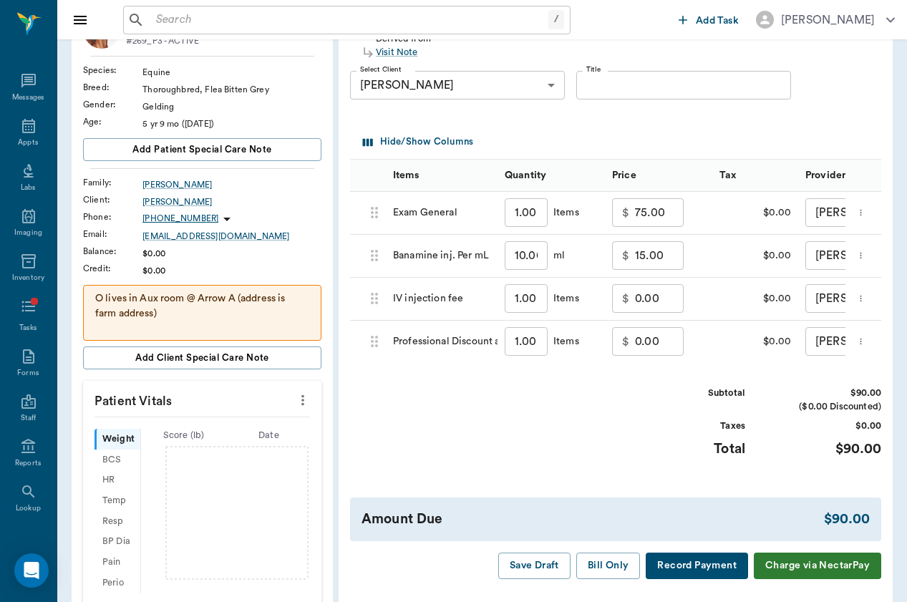
click at [635, 256] on input "15.00" at bounding box center [659, 255] width 49 height 29
type input "40.00"
click at [633, 482] on div "Invoice # 53f1ac DRAFT Derived from Visit Note Add Item Select Client Arielle K…" at bounding box center [615, 295] width 554 height 590
click at [635, 301] on input "0.00" at bounding box center [659, 298] width 49 height 29
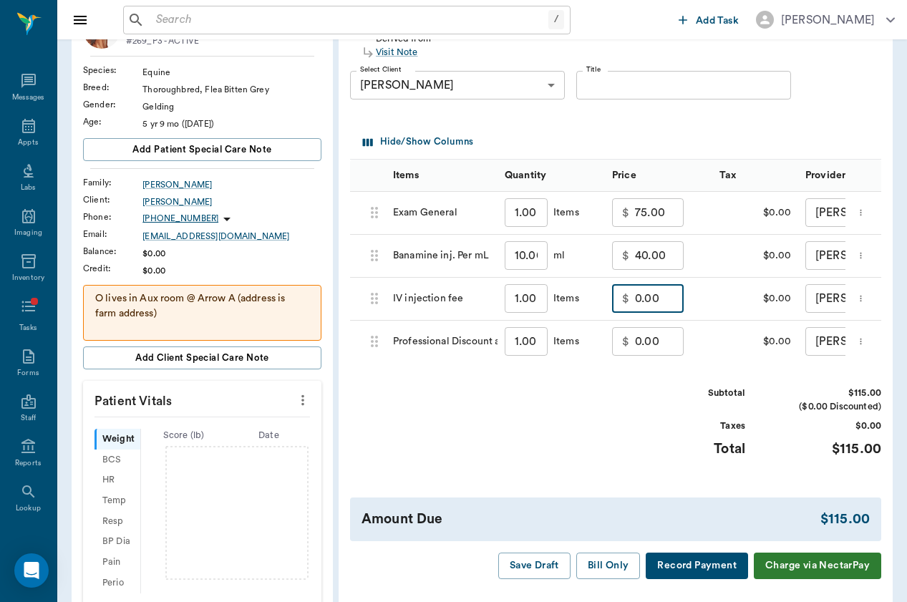
click at [635, 301] on input "0.00" at bounding box center [659, 298] width 49 height 29
type input "15.00"
click at [608, 387] on div "Subtotal $130.00 ($0.00 Discounted) Taxes $0.00 Total $130.00" at bounding box center [615, 430] width 531 height 88
click at [635, 264] on input "40.00" at bounding box center [659, 255] width 49 height 29
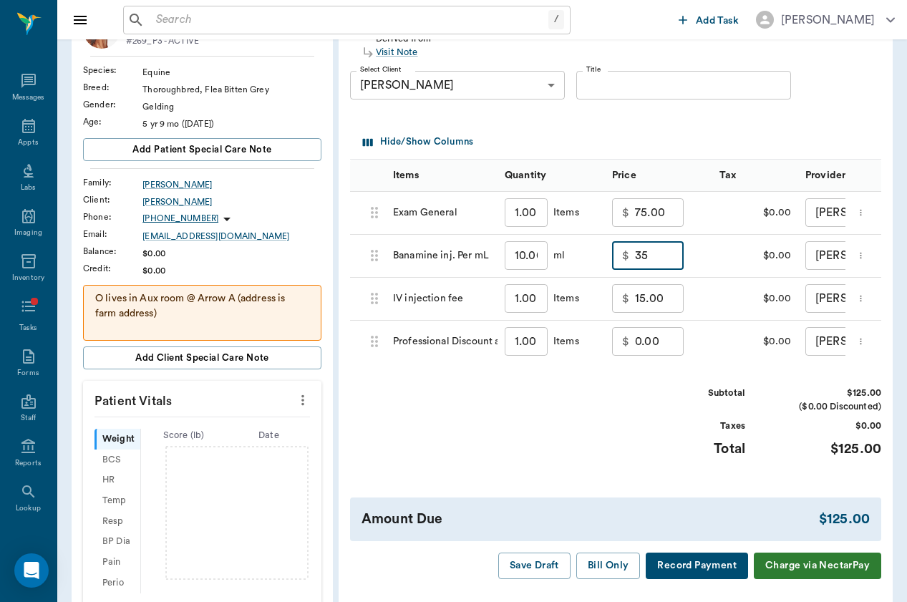
type input "35.00"
click at [610, 418] on div "Subtotal $125.00 ($0.00 Discounted) Taxes $0.00 Total $125.00" at bounding box center [615, 430] width 531 height 88
click at [617, 379] on div "Invoice # 53f1ac DRAFT Derived from Visit Note Add Item Select Client Arielle K…" at bounding box center [615, 295] width 554 height 590
click at [635, 339] on input "0.00" at bounding box center [659, 341] width 49 height 29
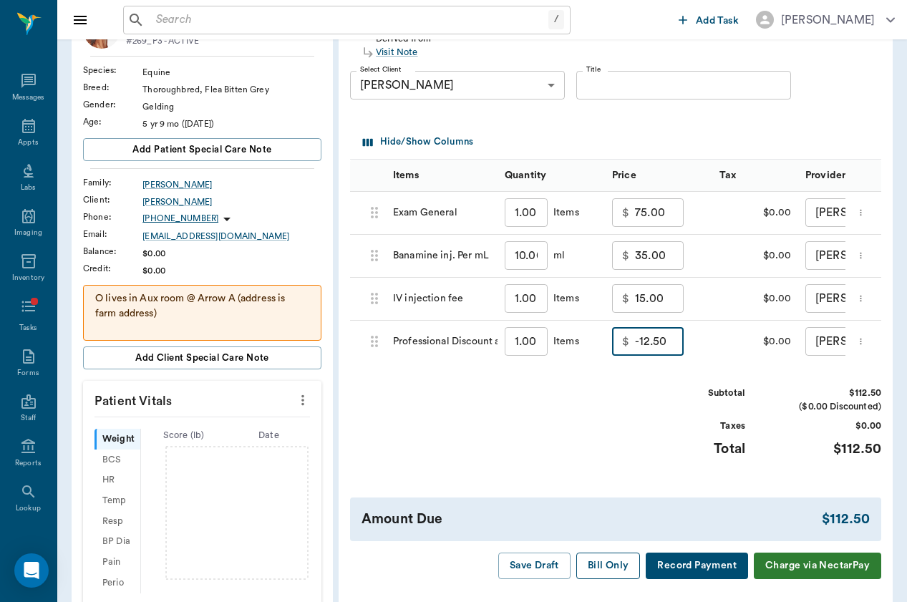
type input "-12.50"
click at [613, 560] on button "Bill Only" at bounding box center [608, 565] width 64 height 26
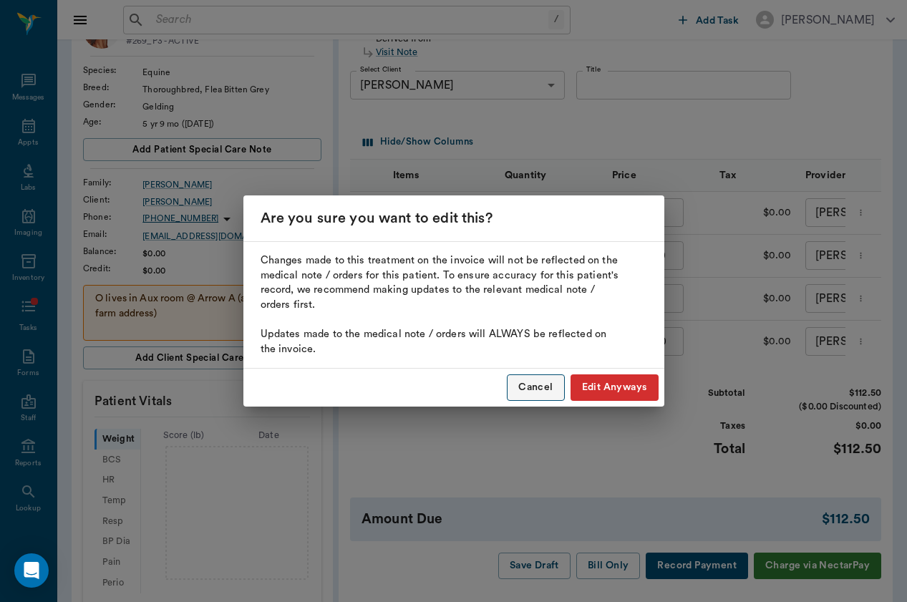
click at [557, 383] on button "Cancel" at bounding box center [535, 387] width 57 height 26
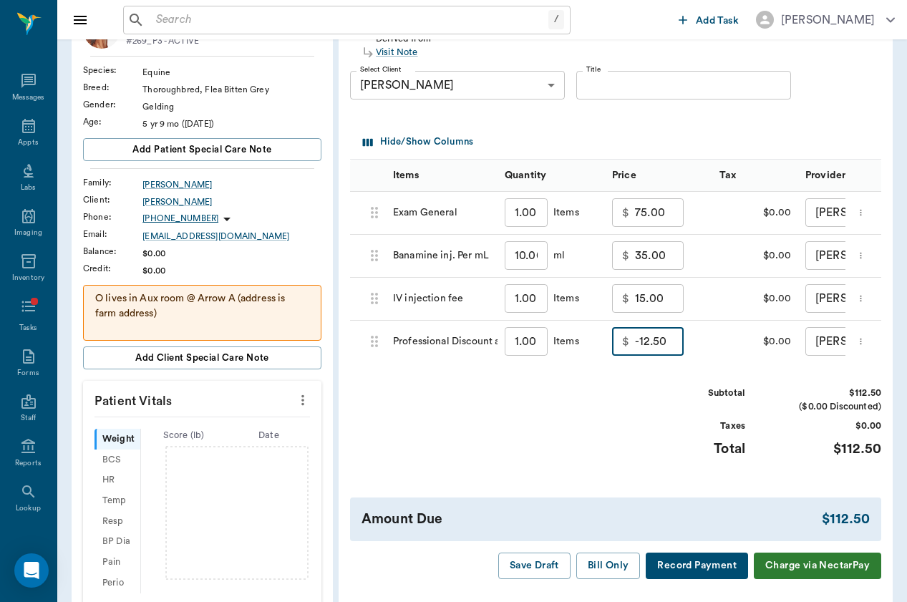
click at [635, 351] on input "-12.50" at bounding box center [659, 341] width 49 height 29
click at [596, 557] on button "Bill Only" at bounding box center [608, 565] width 64 height 26
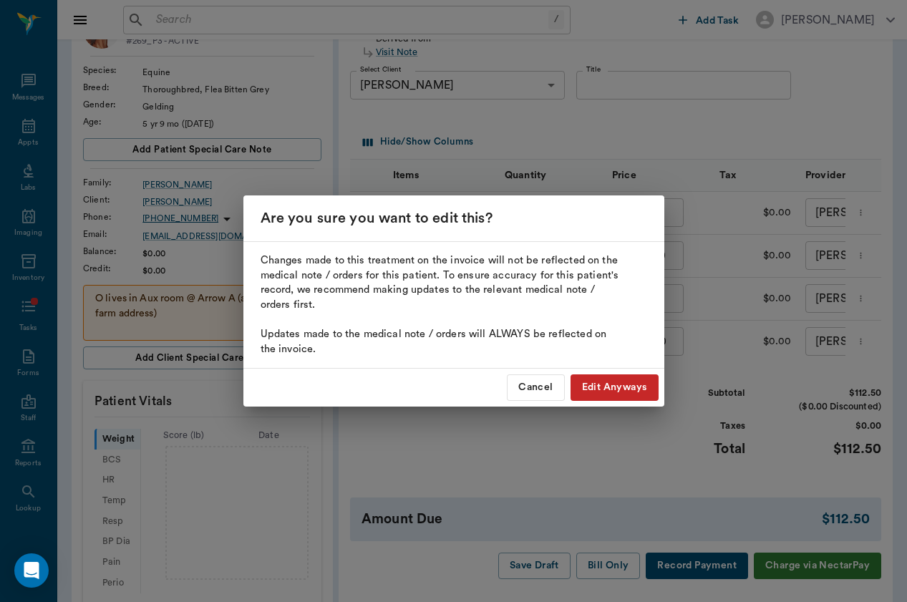
click at [627, 394] on button "Edit Anyways" at bounding box center [614, 387] width 88 height 26
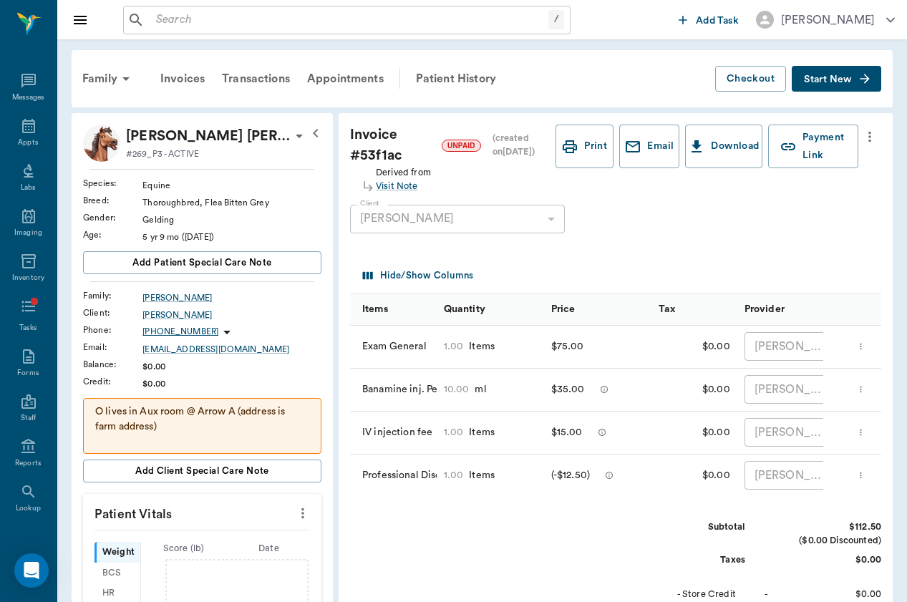
scroll to position [0, 0]
click at [225, 20] on input "text" at bounding box center [349, 20] width 398 height 20
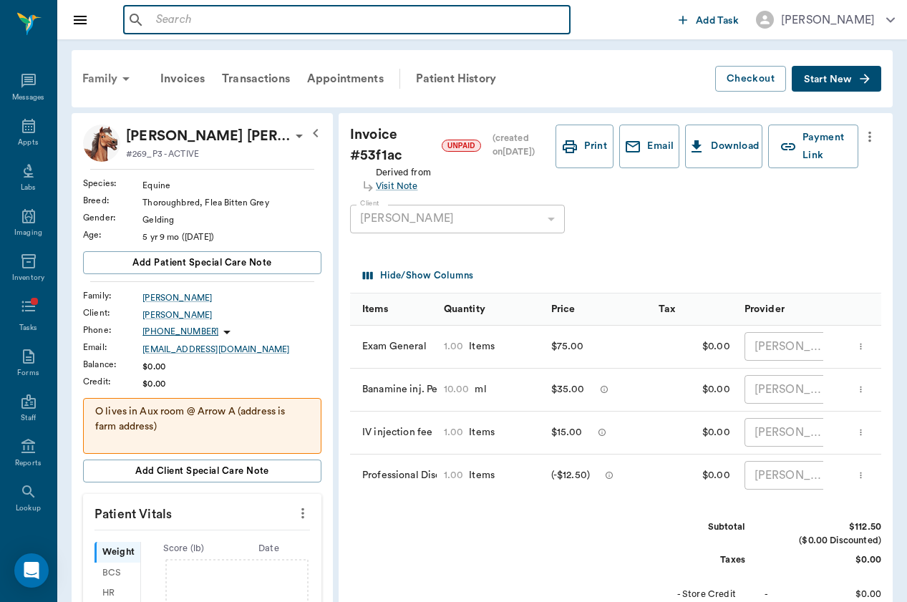
click at [84, 73] on div "Family" at bounding box center [108, 79] width 69 height 34
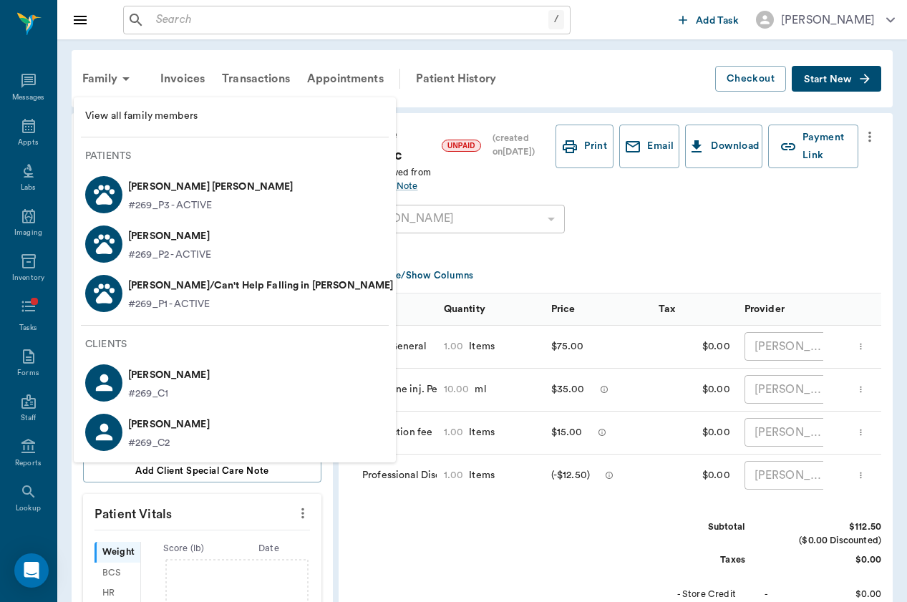
click at [193, 284] on p "Presley/Can't Help Falling in Luv Kauffman" at bounding box center [260, 285] width 265 height 23
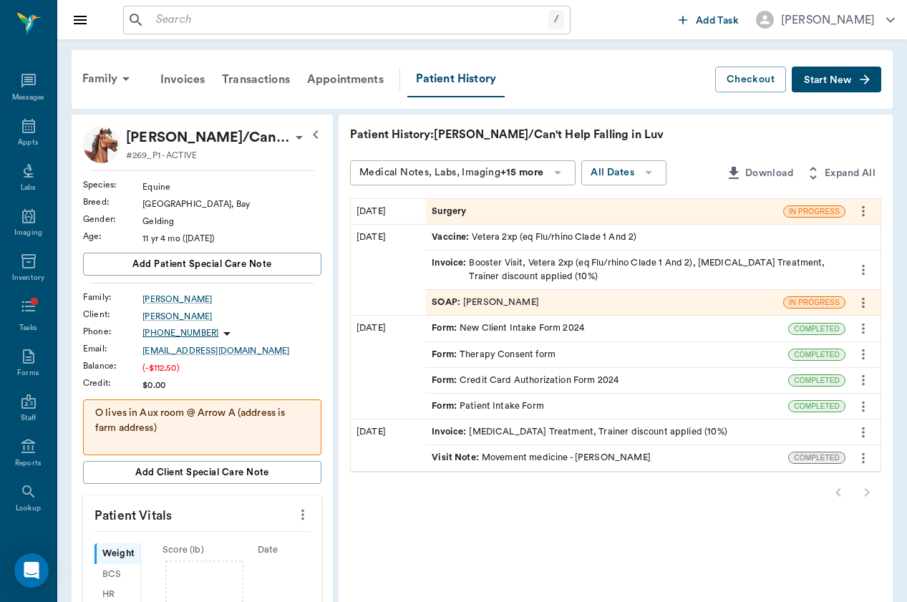
click at [426, 208] on div "Surgery" at bounding box center [604, 211] width 357 height 25
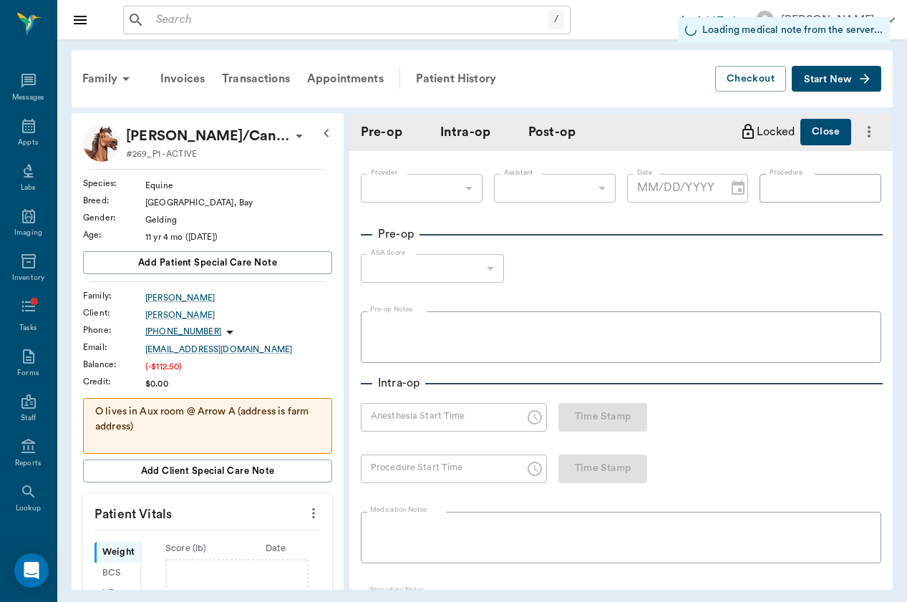
type input "[DATE]"
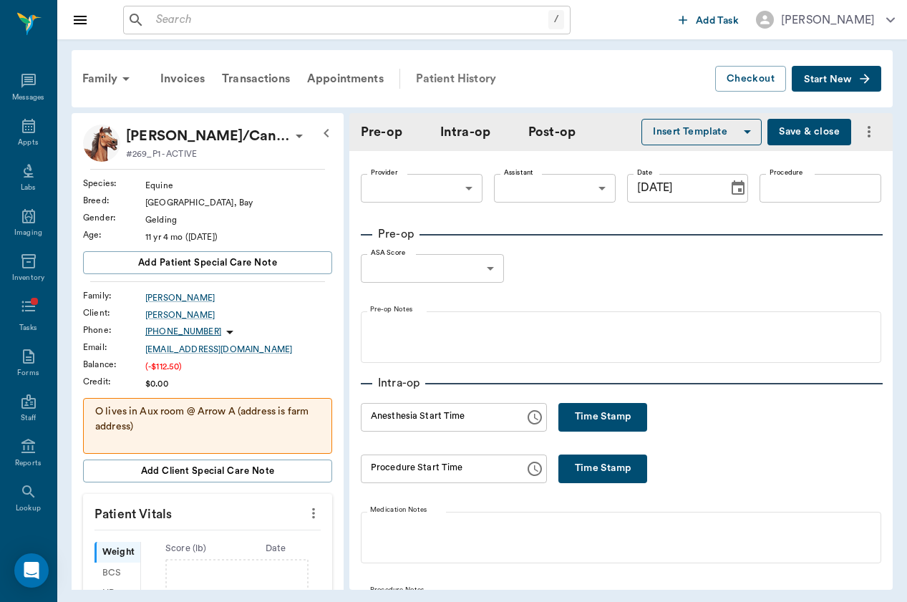
click at [467, 72] on div "Patient History" at bounding box center [455, 79] width 97 height 34
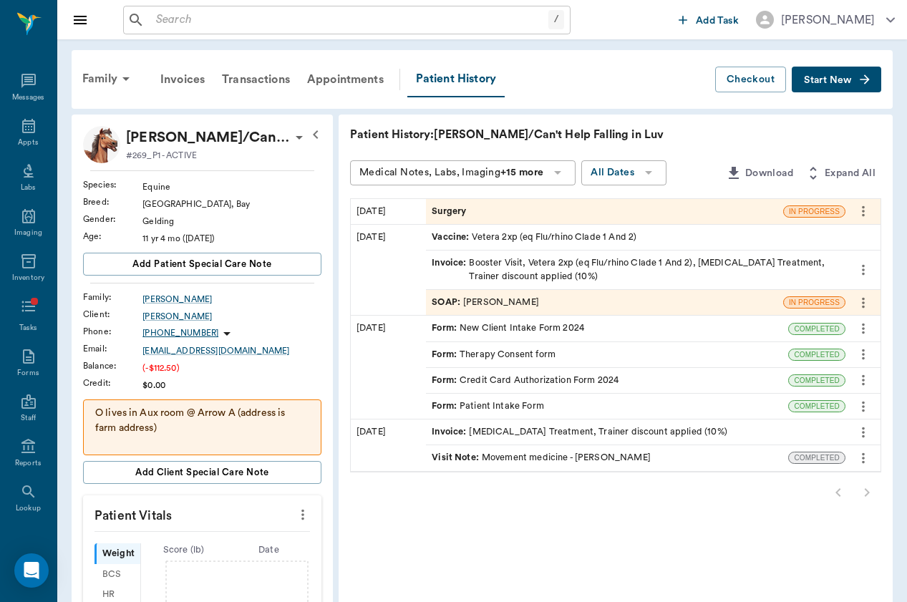
click at [867, 223] on div "10/10/25 Surgery IN PROGRESS" at bounding box center [615, 212] width 529 height 26
click at [865, 217] on icon "more" at bounding box center [863, 210] width 16 height 17
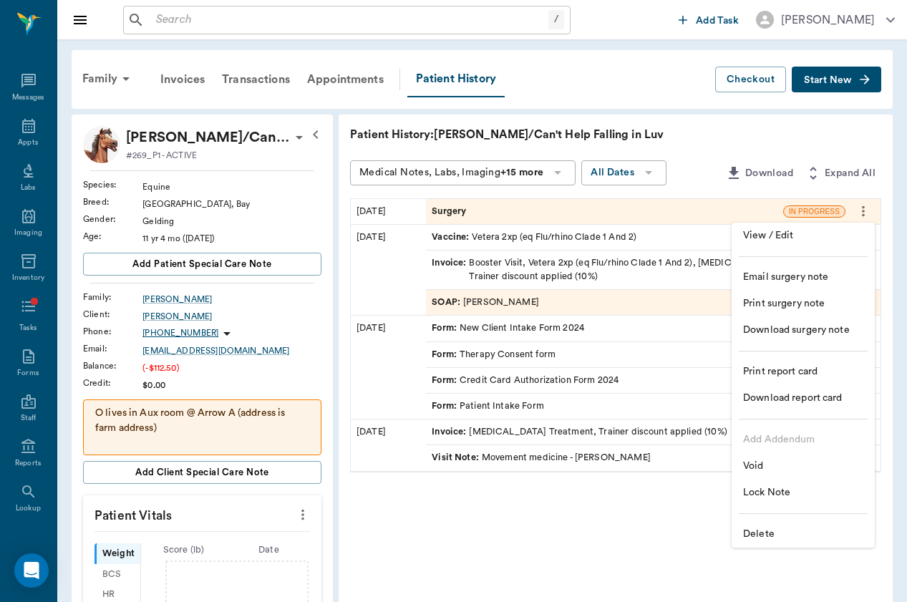
click at [794, 529] on span "Delete" at bounding box center [803, 534] width 120 height 15
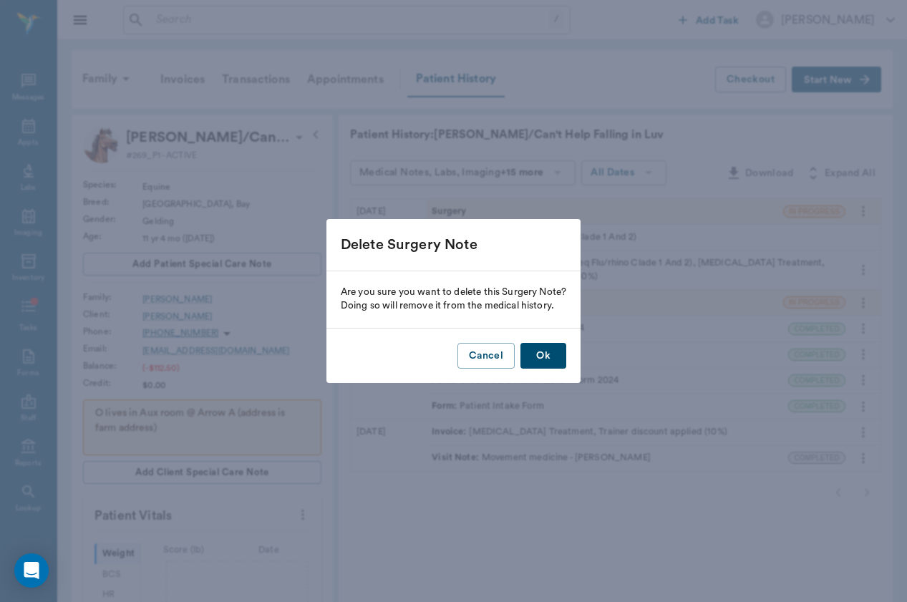
click at [554, 356] on button "Ok" at bounding box center [543, 356] width 46 height 26
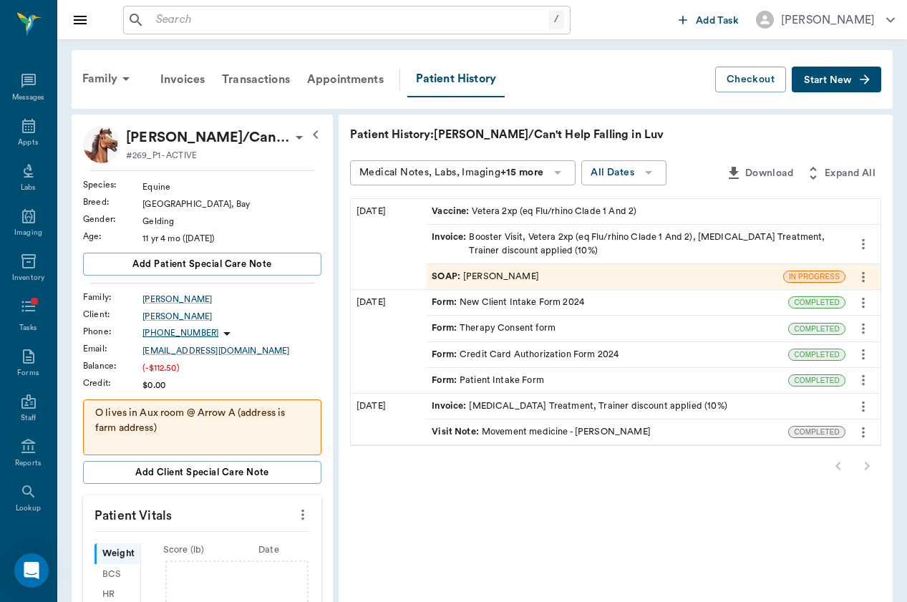
click at [852, 86] on button "Start New" at bounding box center [835, 80] width 89 height 26
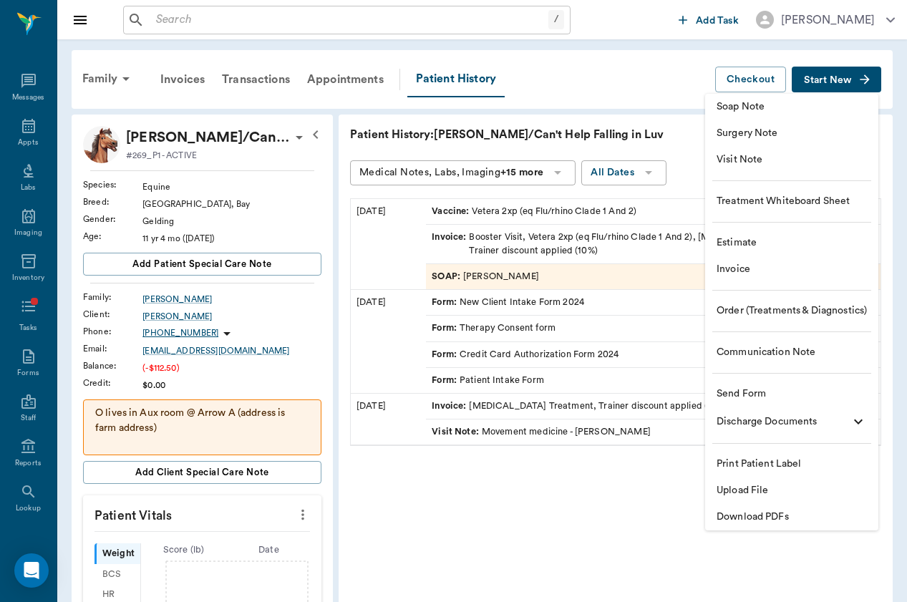
click at [794, 167] on span "Visit Note" at bounding box center [791, 159] width 150 height 15
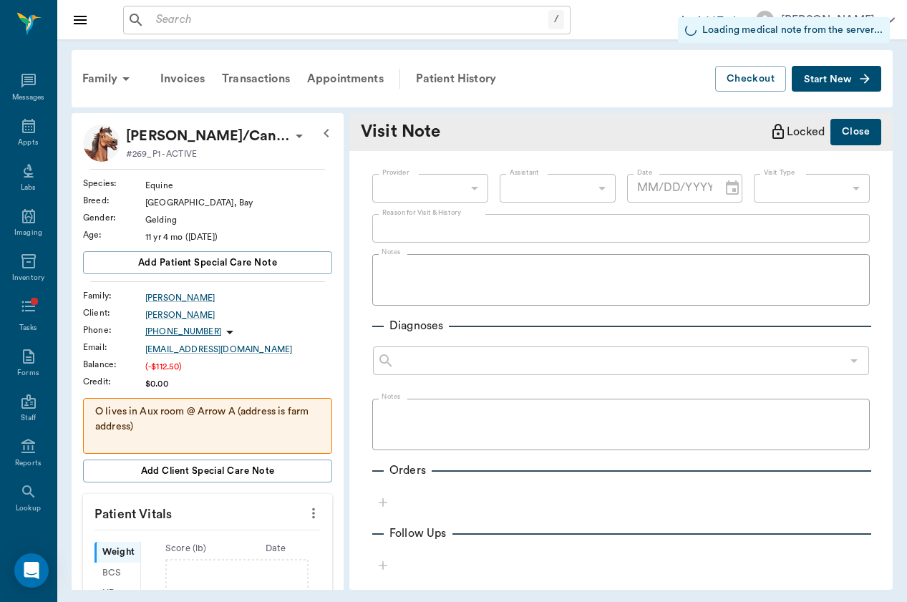
type input "[DATE]"
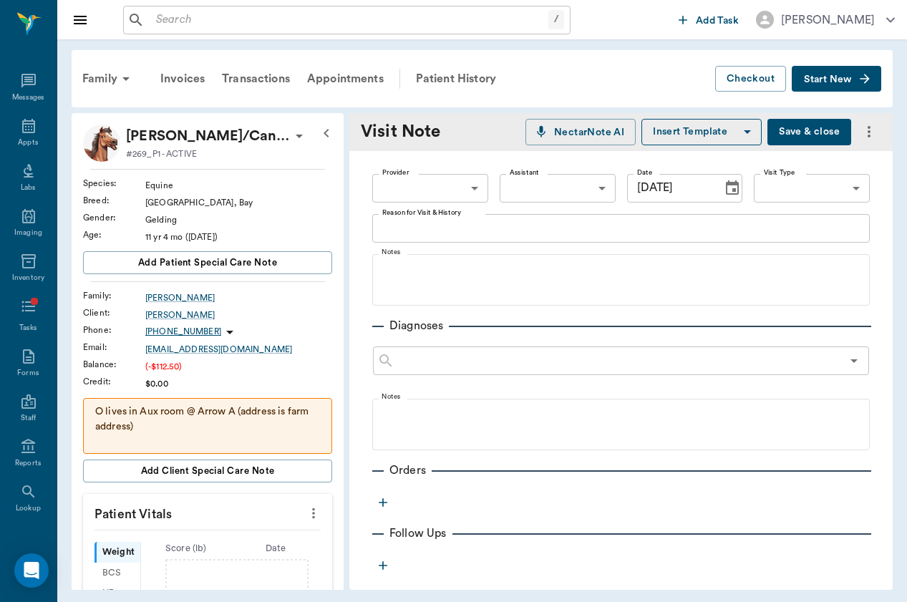
click at [451, 195] on body "/ ​ Add Task Brittany Newsham Nectar Messages Appts Labs Imaging Inventory Task…" at bounding box center [453, 301] width 907 height 602
click at [451, 212] on li "[PERSON_NAME]" at bounding box center [428, 221] width 117 height 26
type input "649b3e03b5bc7e03f9326794"
click at [796, 208] on div "Provider Brittany Newsham 649b3e03b5bc7e03f9326794 Provider Assistant ​ Assista…" at bounding box center [620, 188] width 497 height 52
click at [805, 202] on div "Provider Brittany Newsham 649b3e03b5bc7e03f9326794 Provider Assistant ​ Assista…" at bounding box center [620, 188] width 497 height 52
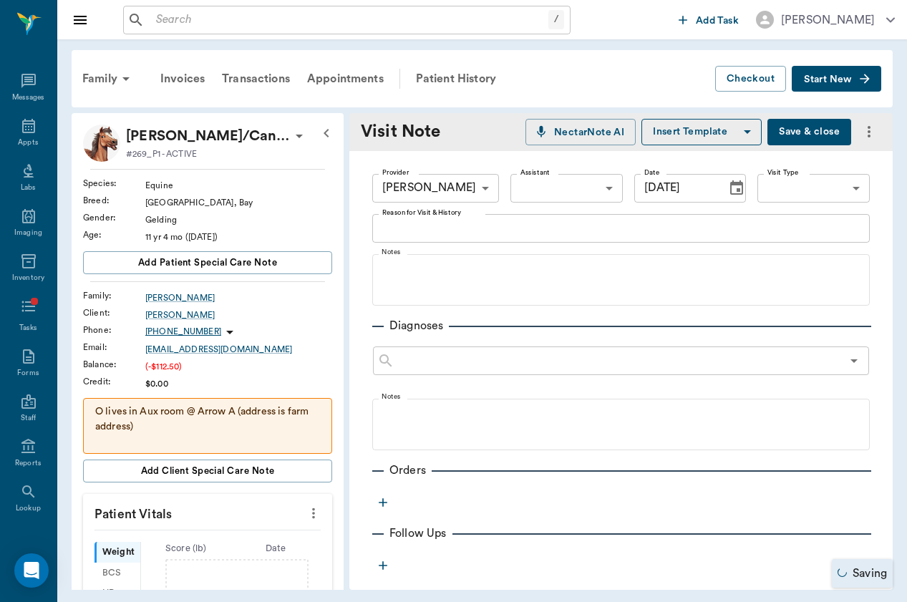
click at [822, 184] on body "/ ​ Add Task Brittany Newsham Nectar Messages Appts Labs Imaging Inventory Task…" at bounding box center [453, 301] width 907 height 602
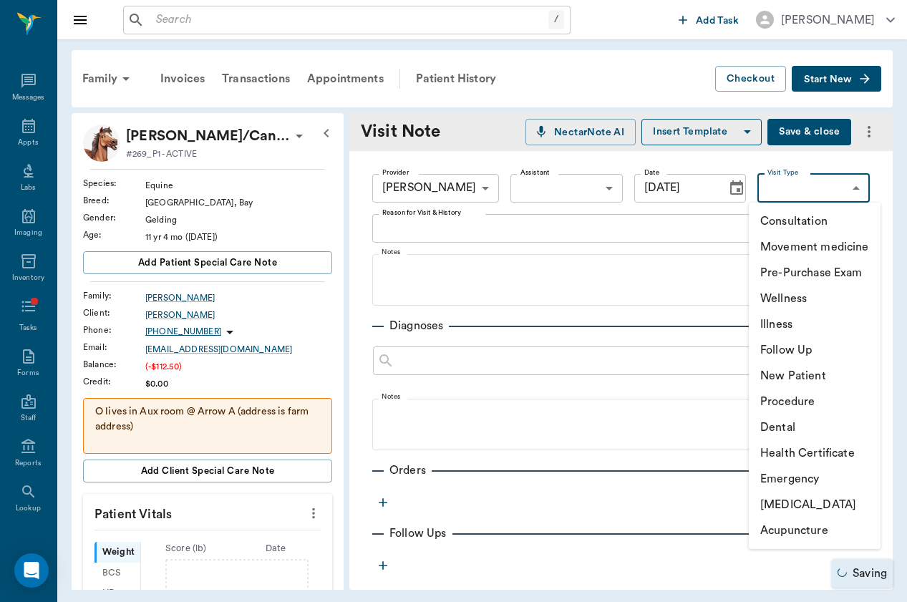
click at [834, 508] on li "[MEDICAL_DATA]" at bounding box center [814, 505] width 132 height 26
type input "65d2c202a8044d23520120ce"
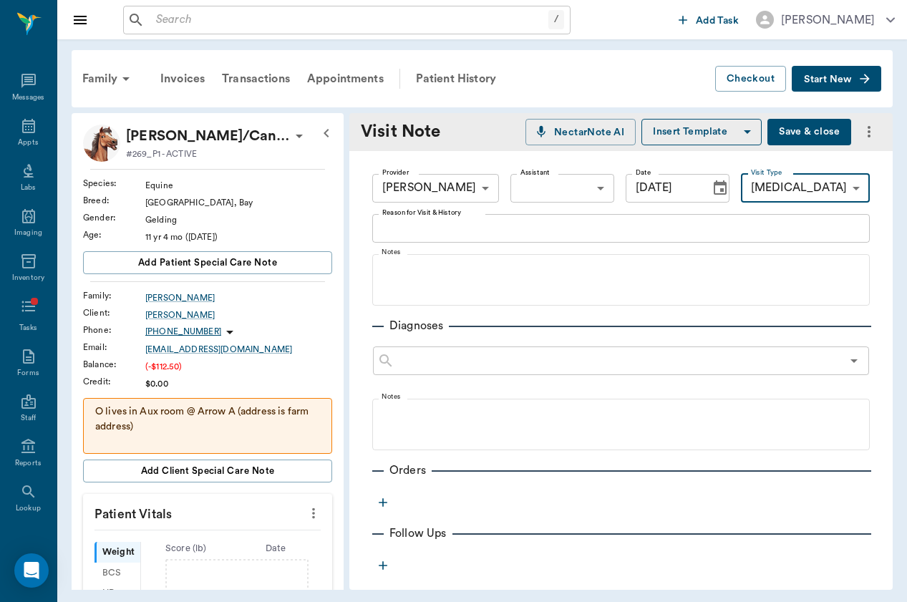
click at [509, 235] on textarea "Reason for Visit & History" at bounding box center [620, 228] width 477 height 16
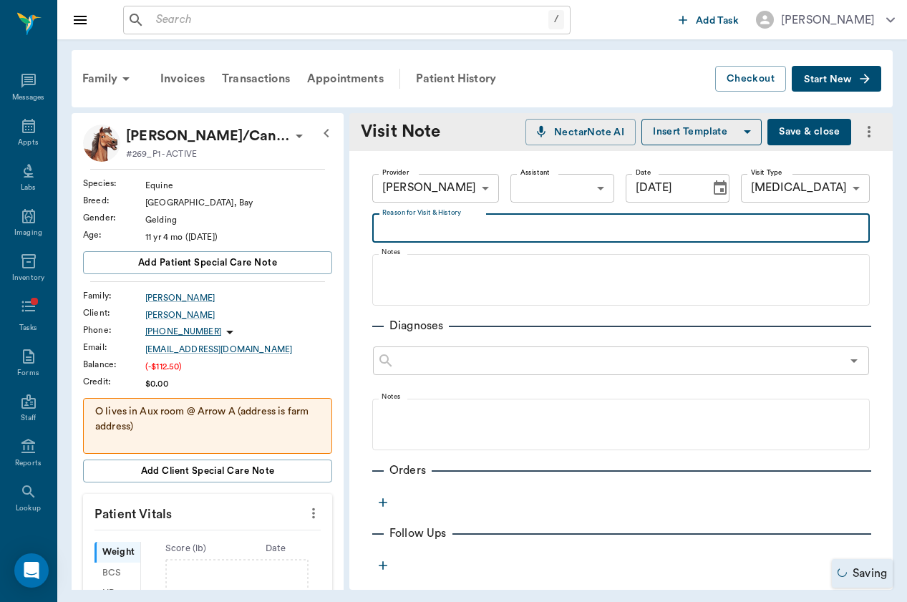
click at [802, 134] on button "Save & close" at bounding box center [809, 132] width 84 height 26
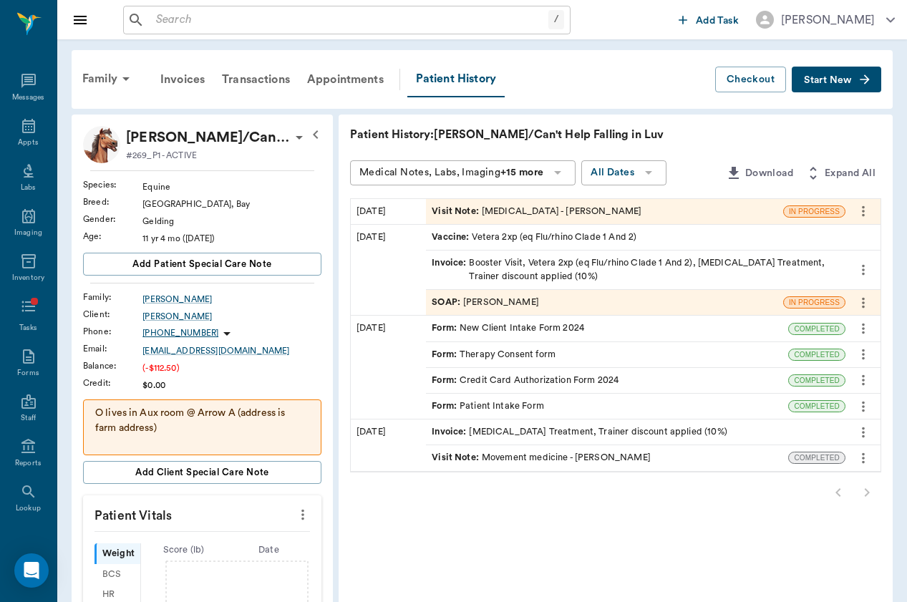
click at [441, 211] on div "Visit Note : [MEDICAL_DATA] - [PERSON_NAME]" at bounding box center [536, 212] width 210 height 14
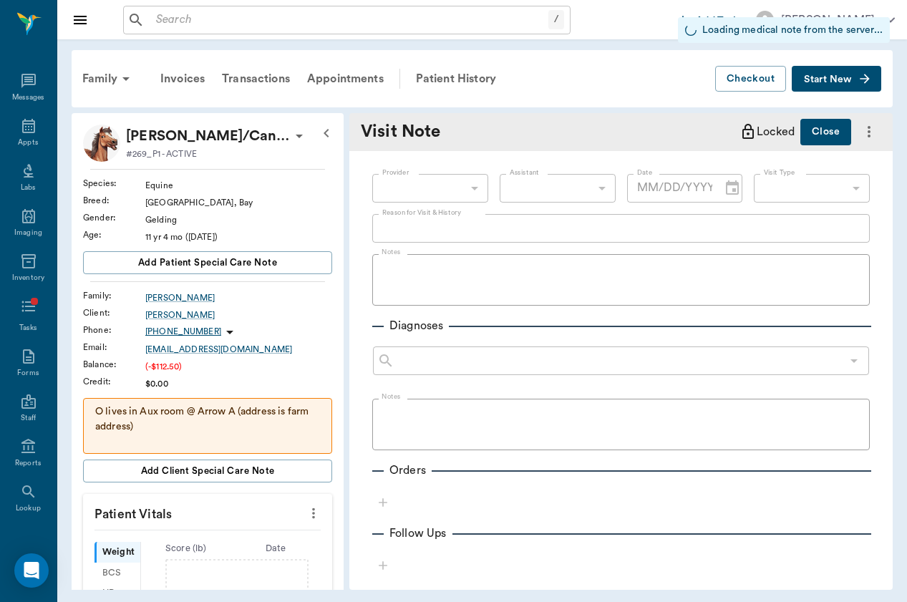
type input "649b3e03b5bc7e03f9326794"
type input "65d2c202a8044d23520120ce"
type input "[DATE]"
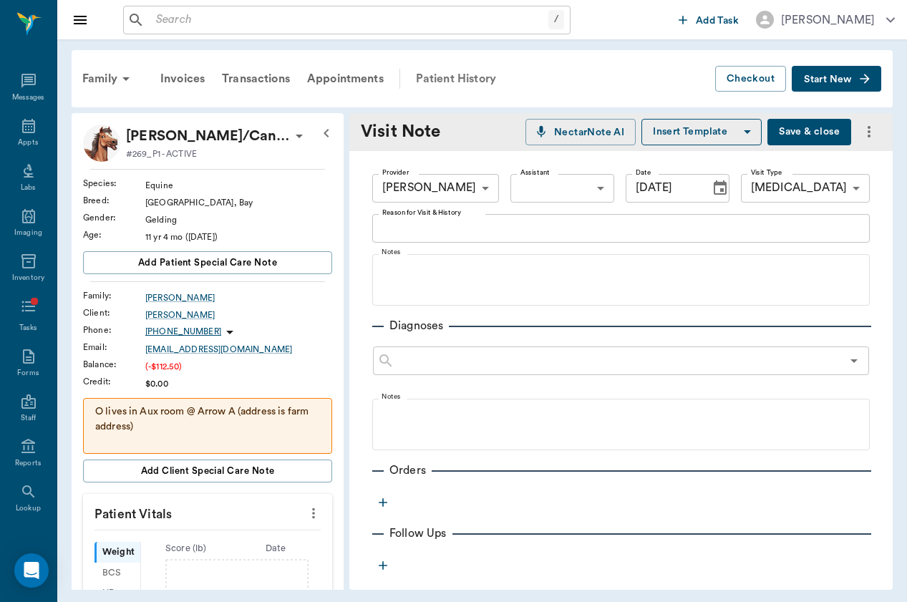
click at [472, 76] on div "Patient History" at bounding box center [455, 79] width 97 height 34
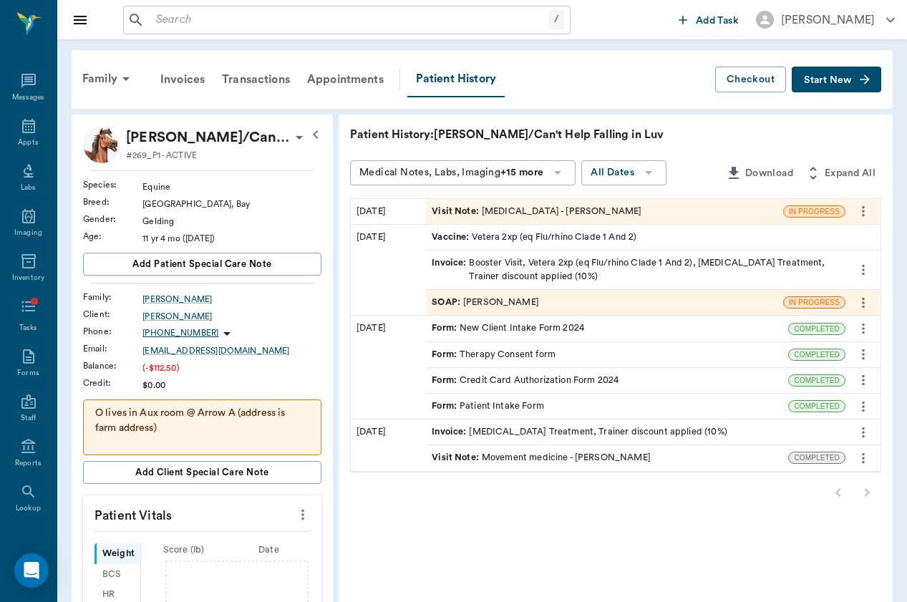
click at [441, 296] on div "SOAP : Brittany Newsham" at bounding box center [484, 303] width 107 height 14
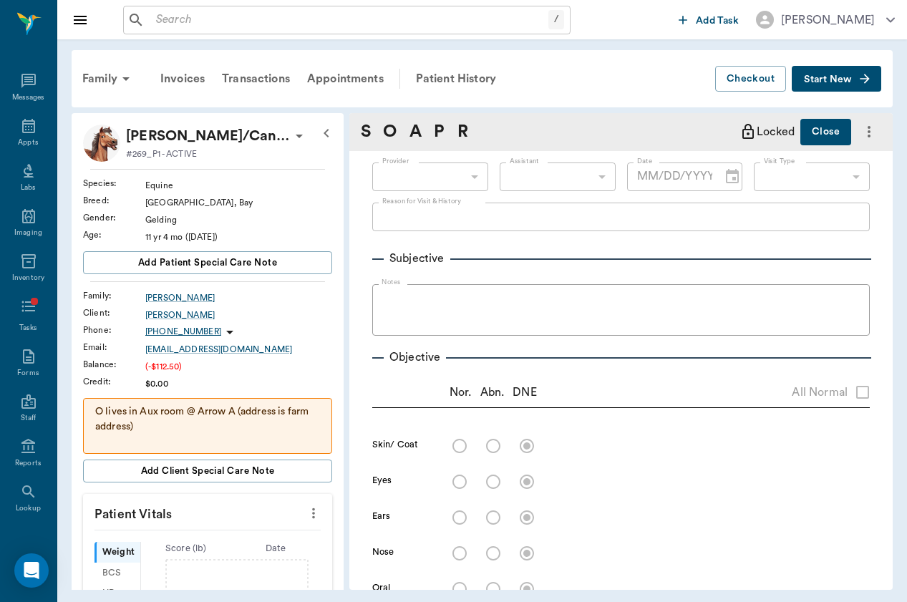
type input "649b3e03b5bc7e03f9326794"
type input "09/11/2025"
radio input "true"
type textarea "free from sores, crusting or ectoparasites"
radio input "true"
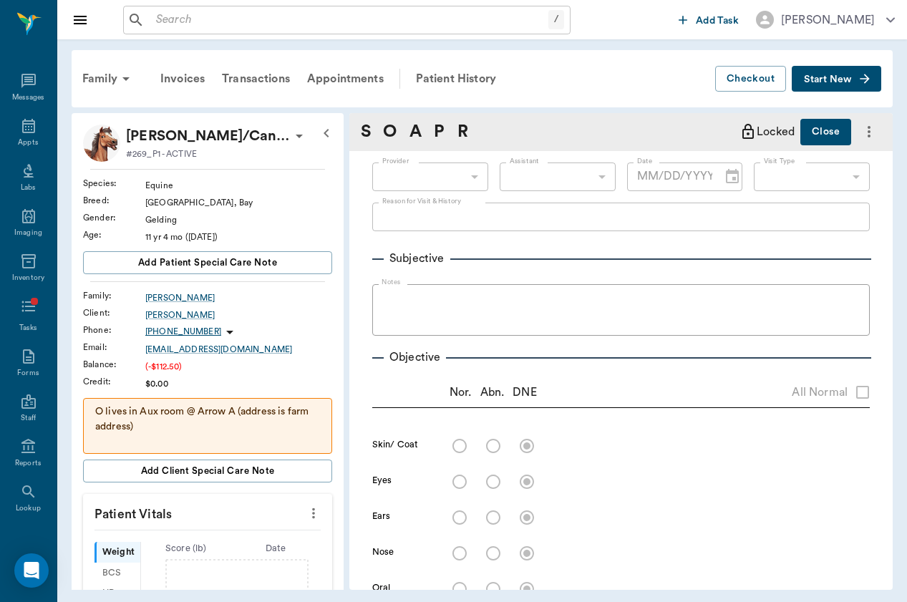
type textarea "clear, PLR OU"
radio input "true"
type textarea "no signs of nasal discharge or crusting"
radio input "true"
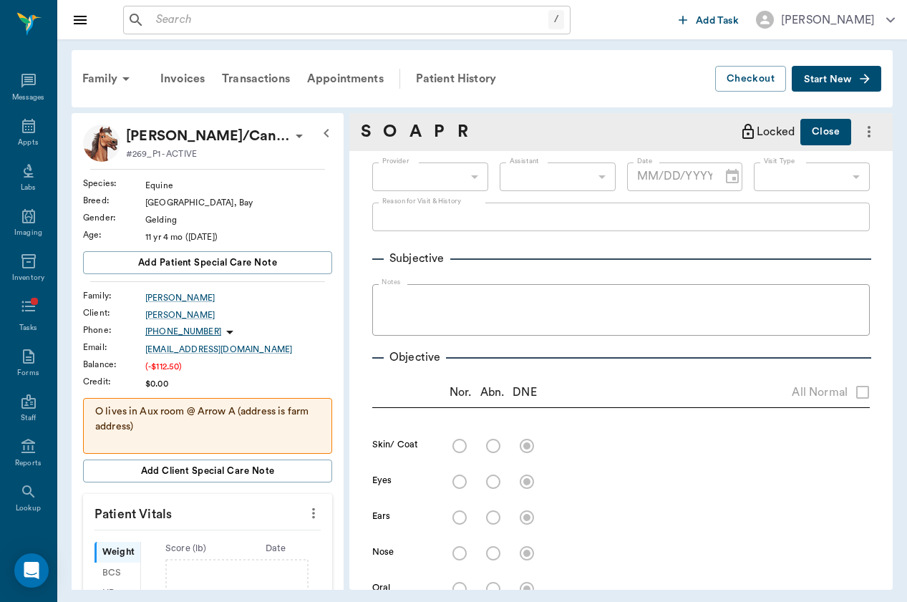
type textarea "mm pk <2, moist; no signs of ulceration along the gums or buccal surface; no [M…"
radio input "true"
type textarea "no [MEDICAL_DATA] present on exam, sinus rythmn"
radio input "true"
type textarea "no crackles or wheezes bilaterally, no cough on exam"
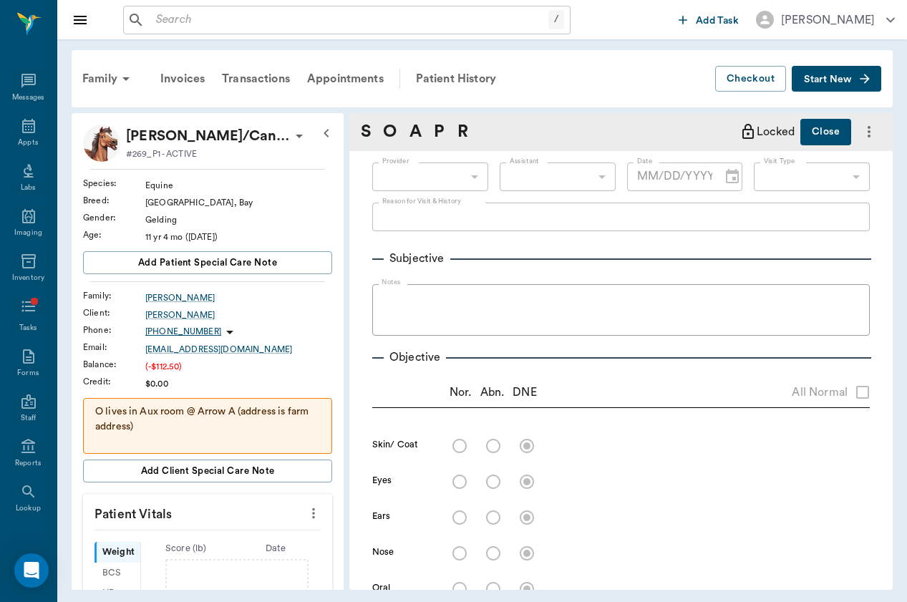
radio input "true"
type textarea "PLN wnl"
radio input "true"
type textarea "Borborygmi present x4, wnl (1/4)"
radio input "true"
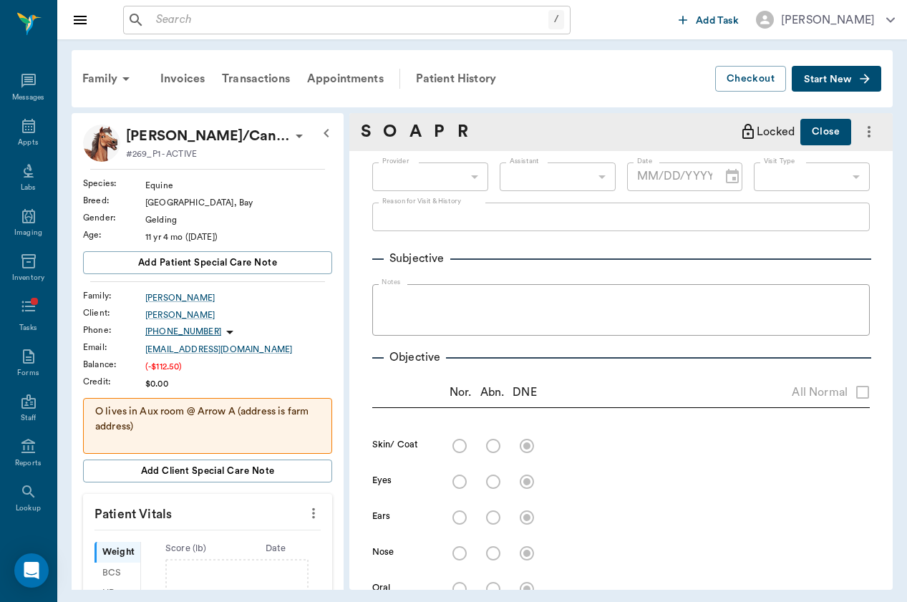
type textarea "external genitalia wnl"
radio input "true"
type textarea "ambulatory x4, no lameness seen or noted by O; DP 1/4 x4 (wnl)"
radio input "true"
type textarea "no [MEDICAL_DATA] present on exam"
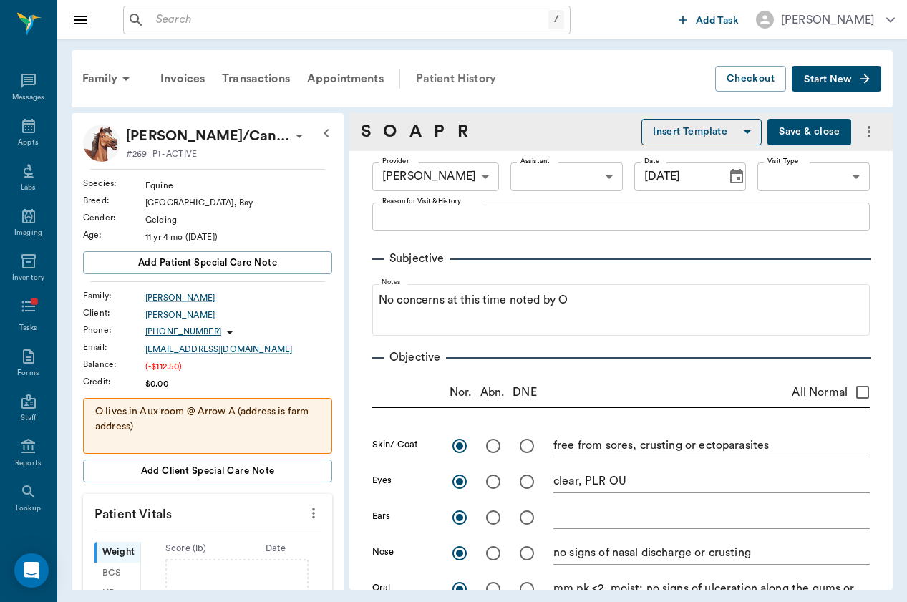
click at [449, 72] on div "Patient History" at bounding box center [455, 79] width 97 height 34
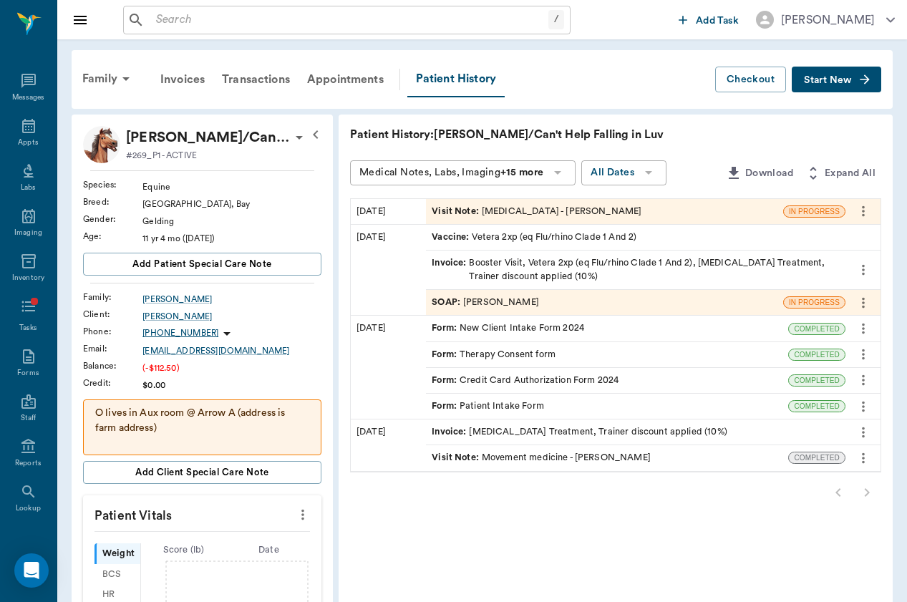
click at [473, 199] on div "Visit Note : [MEDICAL_DATA] - [PERSON_NAME]" at bounding box center [604, 211] width 357 height 25
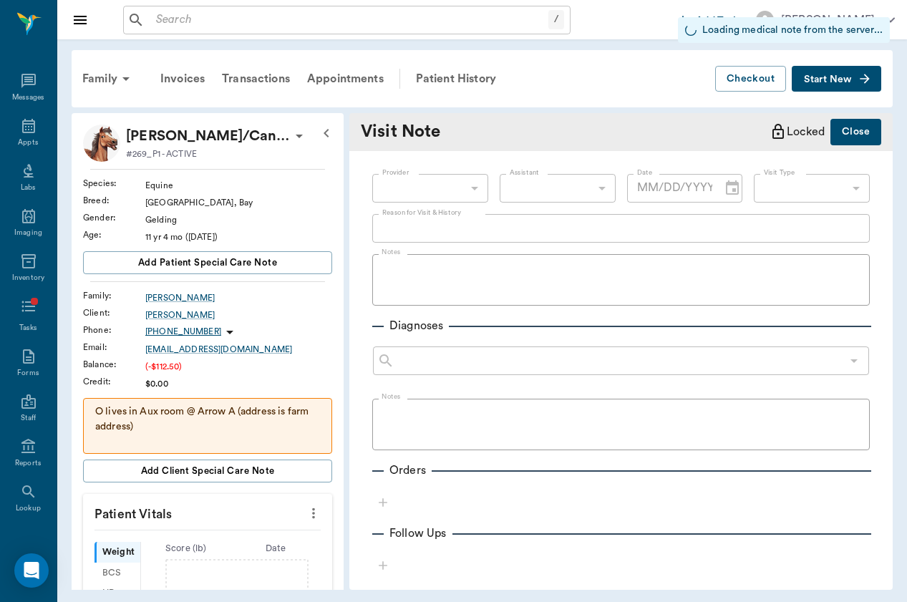
type input "649b3e03b5bc7e03f9326794"
type input "65d2c202a8044d23520120ce"
type input "[DATE]"
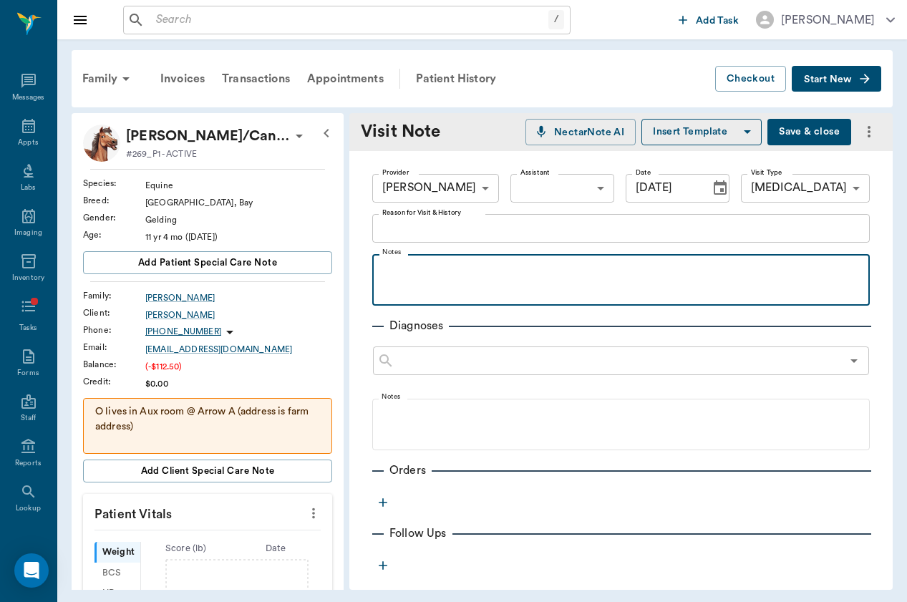
click at [446, 273] on p at bounding box center [620, 269] width 483 height 17
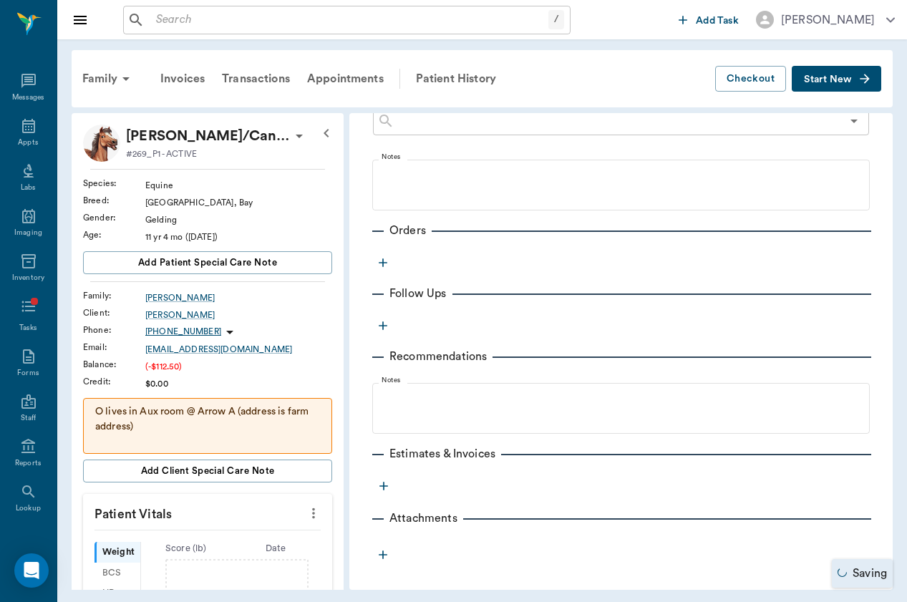
click at [379, 270] on button "button" at bounding box center [382, 262] width 21 height 21
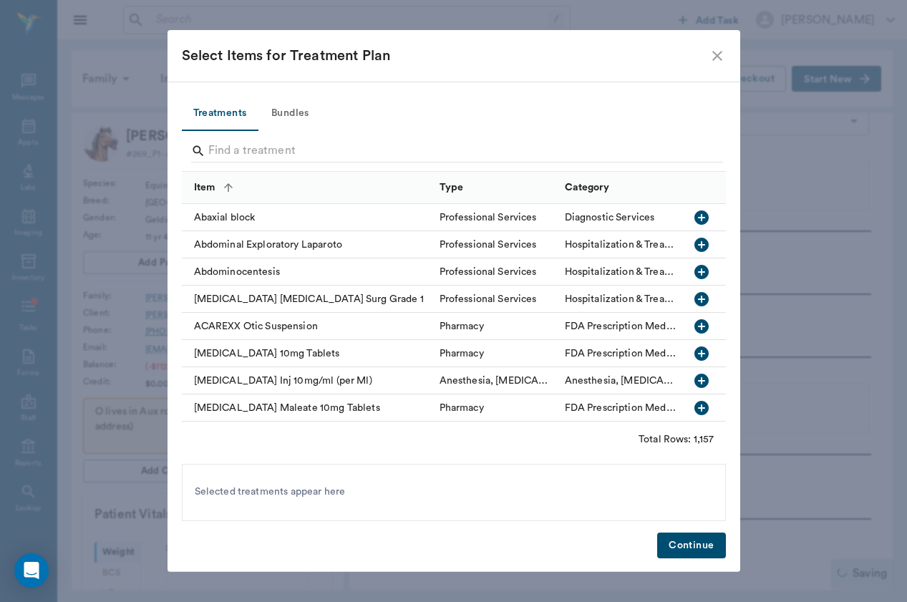
scroll to position [316, 0]
click at [343, 138] on div at bounding box center [457, 152] width 532 height 37
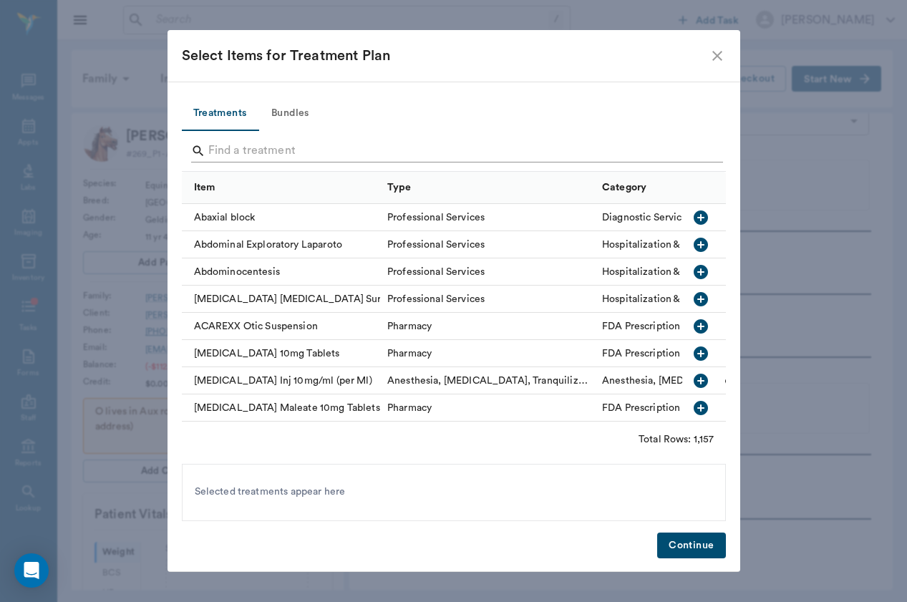
click at [343, 142] on input "Search" at bounding box center [454, 151] width 493 height 23
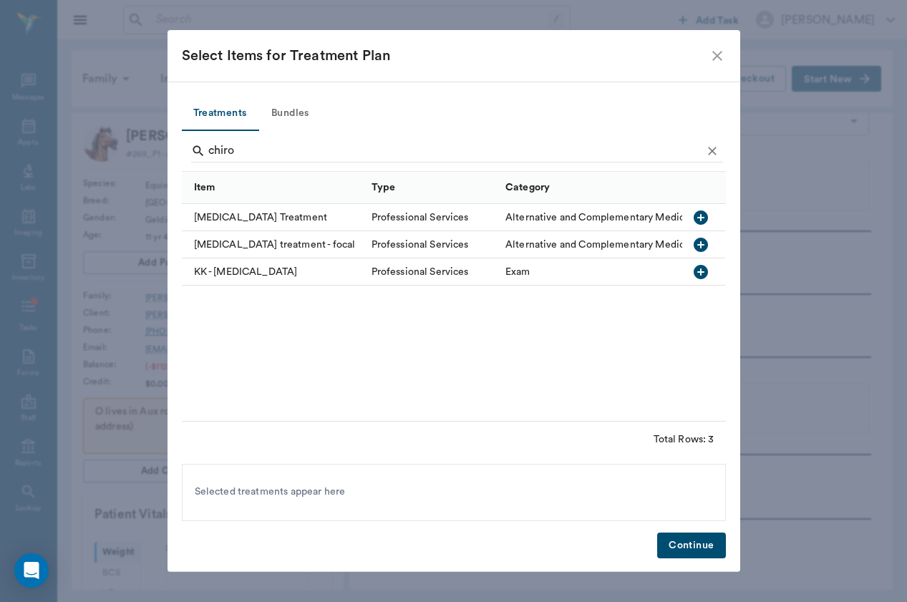
click at [262, 217] on div "[MEDICAL_DATA] Treatment" at bounding box center [273, 217] width 182 height 27
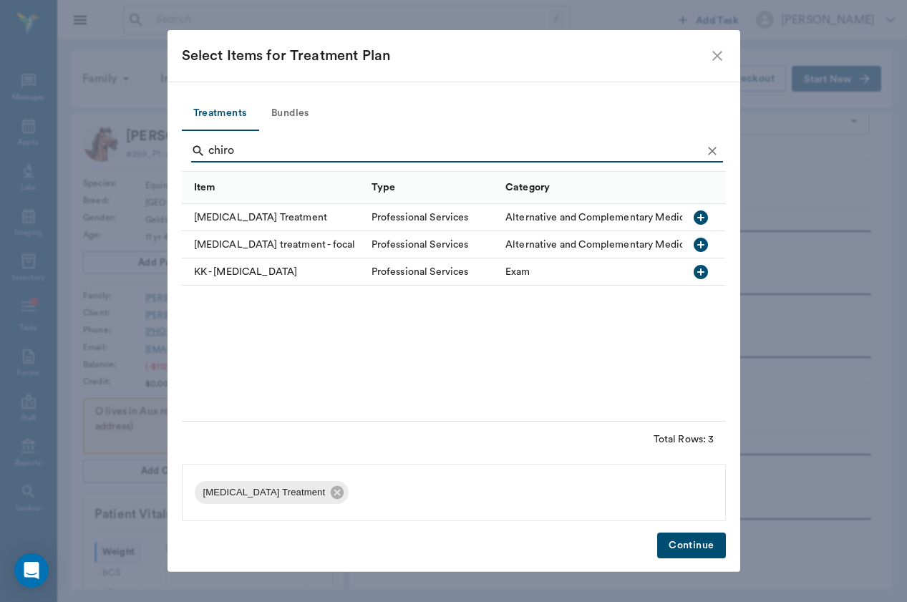
drag, startPoint x: 235, startPoint y: 127, endPoint x: 243, endPoint y: 156, distance: 30.4
click at [243, 156] on input "chiro" at bounding box center [454, 151] width 493 height 23
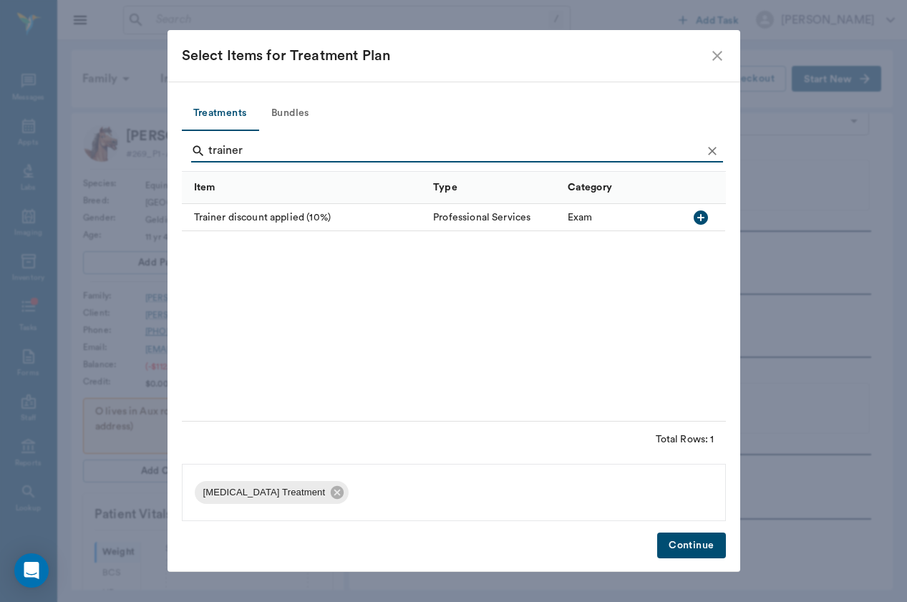
click at [259, 219] on div "Trainer discount applied (10%)" at bounding box center [304, 217] width 245 height 27
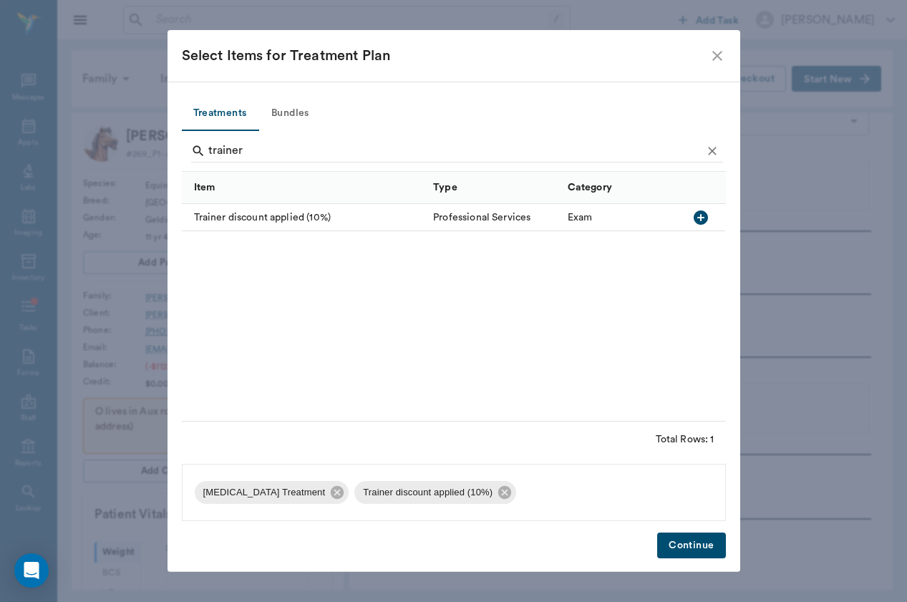
click at [698, 539] on button "Continue" at bounding box center [691, 545] width 68 height 26
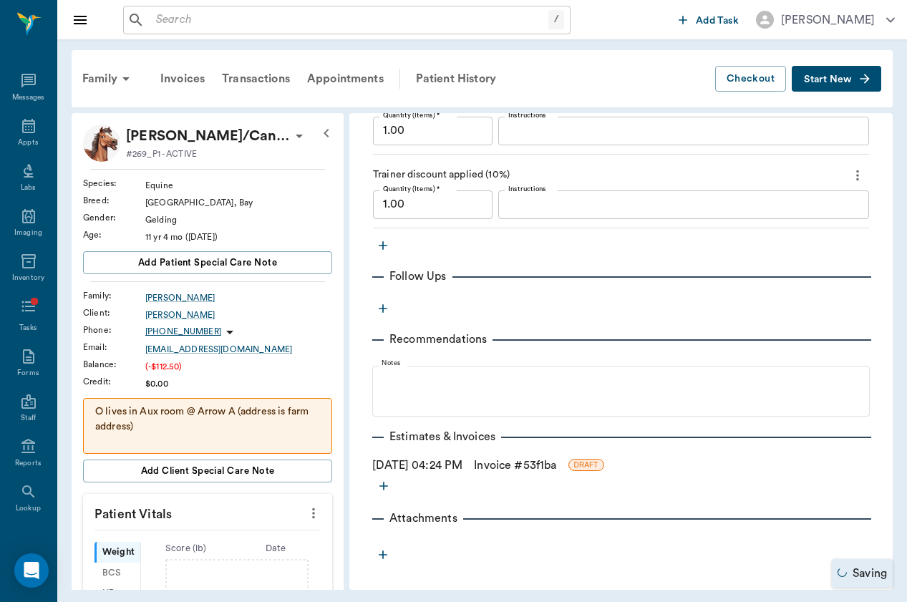
scroll to position [487, 0]
click at [508, 467] on link "Invoice # 53f1ba" at bounding box center [515, 465] width 82 height 17
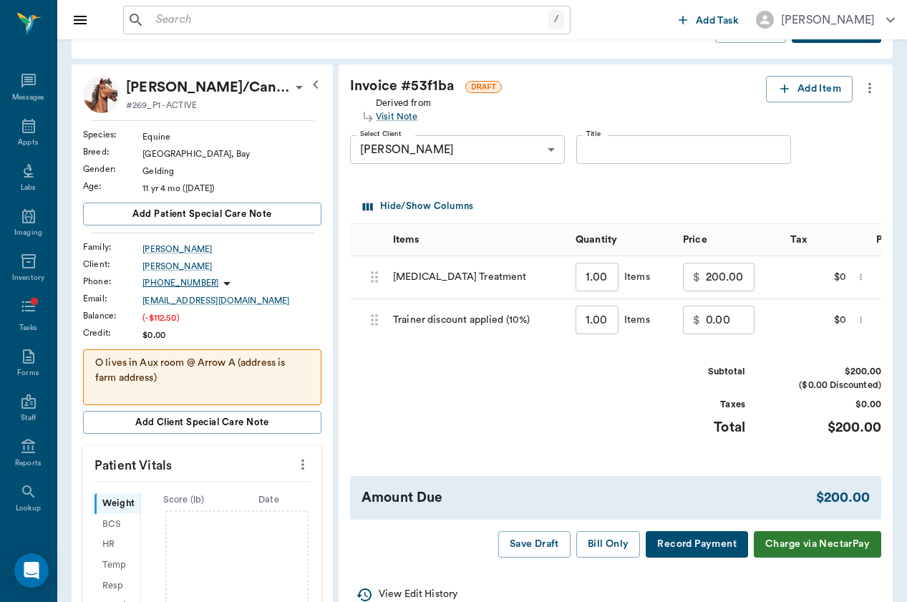
scroll to position [53, 0]
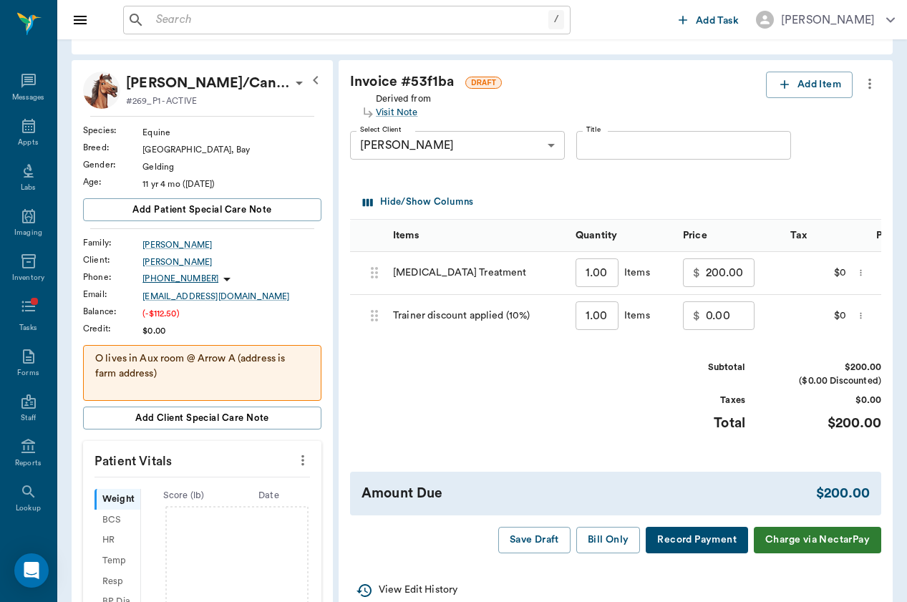
click at [706, 266] on input "200.00" at bounding box center [730, 272] width 49 height 29
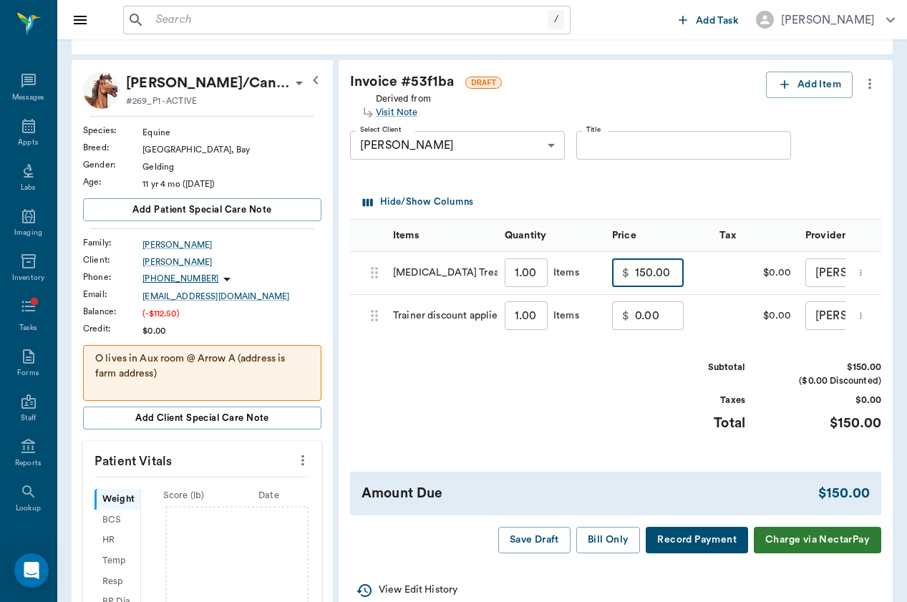
click at [635, 310] on input "0.00" at bounding box center [659, 315] width 49 height 29
click at [600, 378] on div "Subtotal $135.00 ($0.00 Discounted) Taxes $0.00 Total $135.00" at bounding box center [615, 405] width 531 height 88
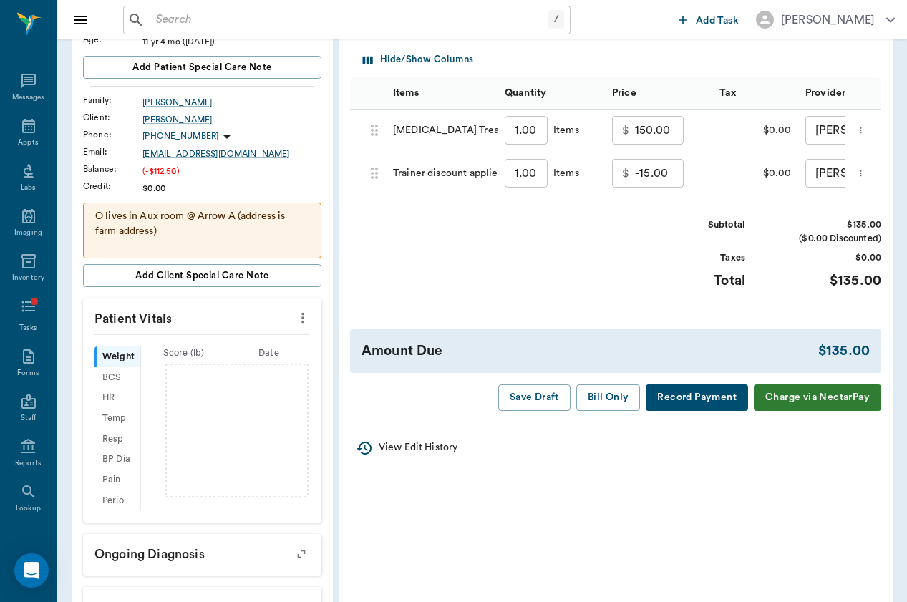
scroll to position [224, 0]
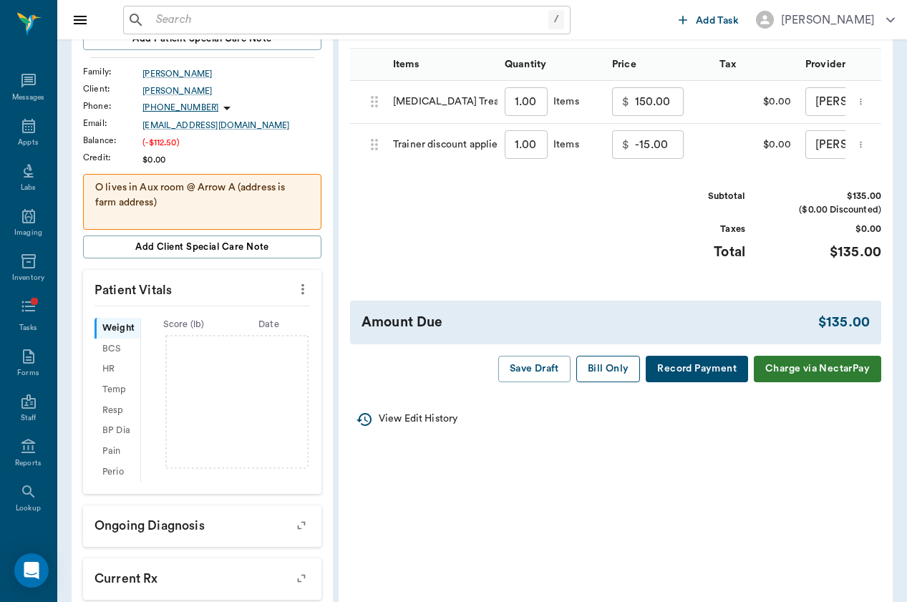
click at [600, 375] on button "Bill Only" at bounding box center [608, 369] width 64 height 26
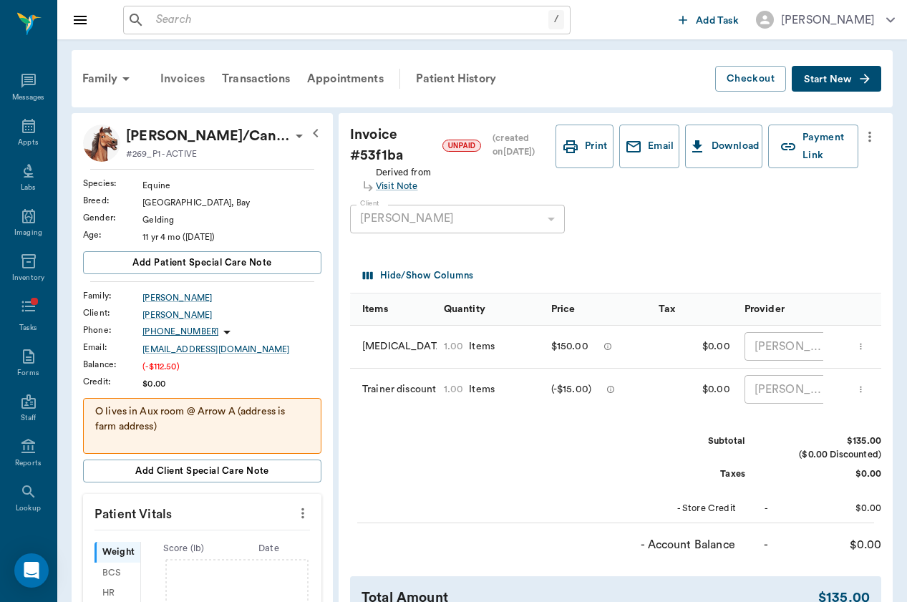
scroll to position [0, 0]
click at [36, 448] on icon at bounding box center [28, 446] width 17 height 17
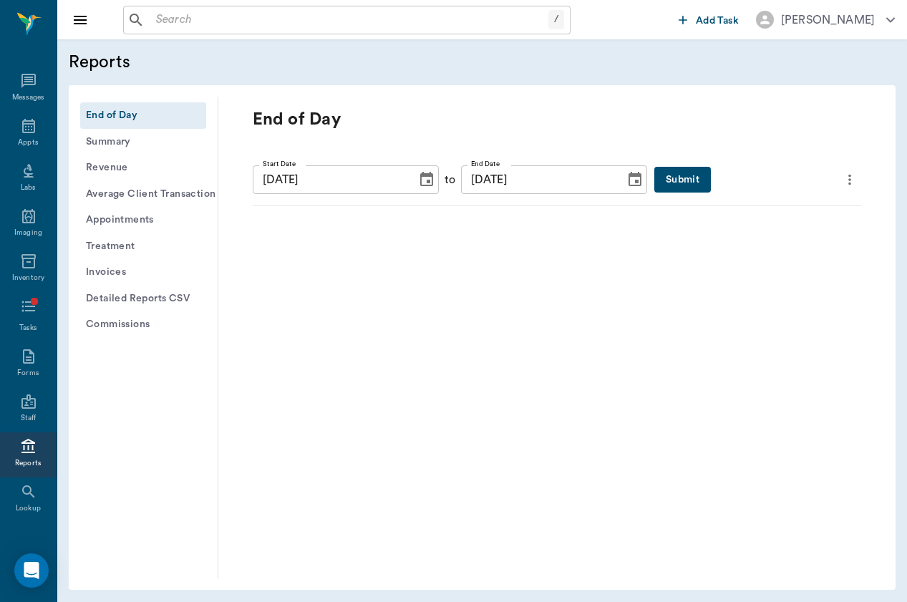
click at [691, 177] on button "Submit" at bounding box center [682, 180] width 57 height 26
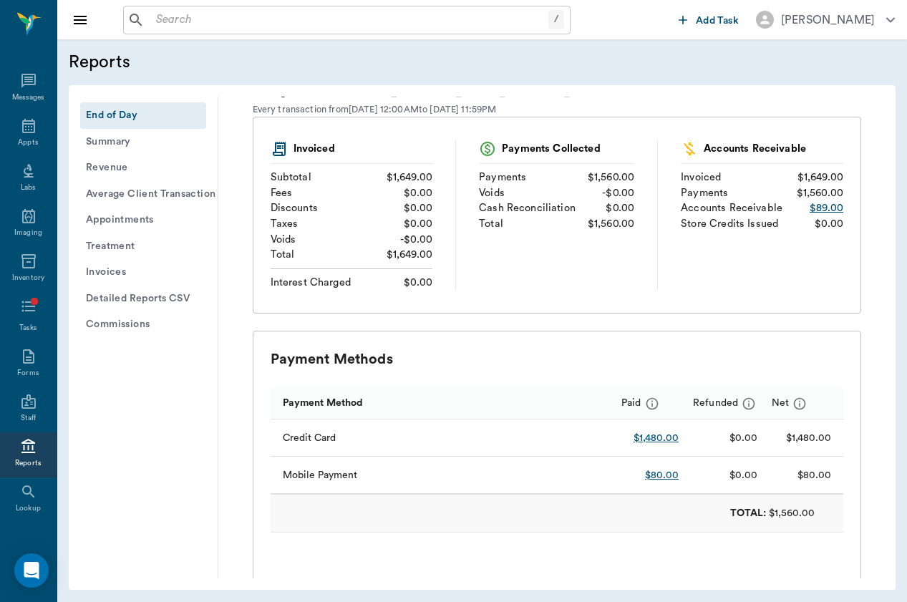
scroll to position [162, 0]
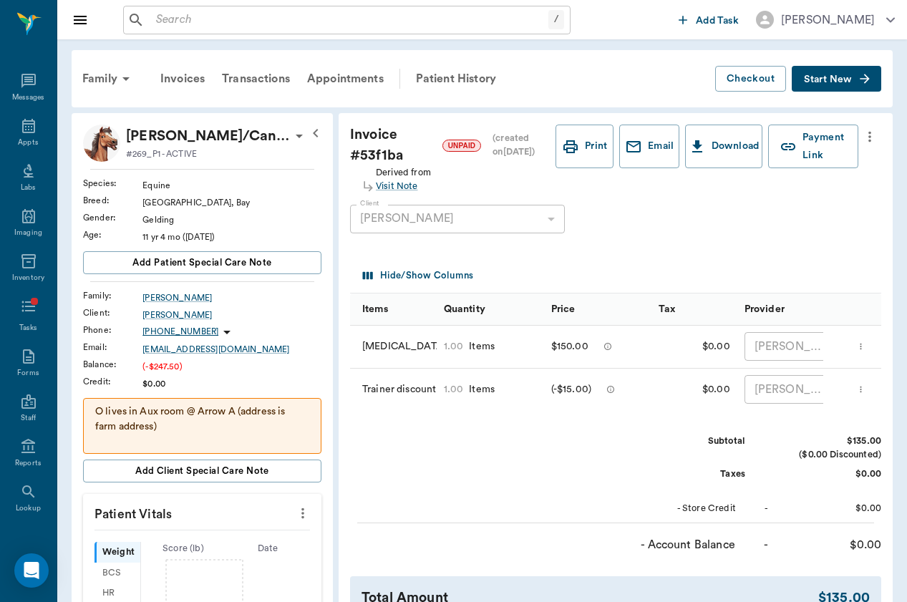
click at [265, 31] on div "/ ​" at bounding box center [346, 20] width 447 height 29
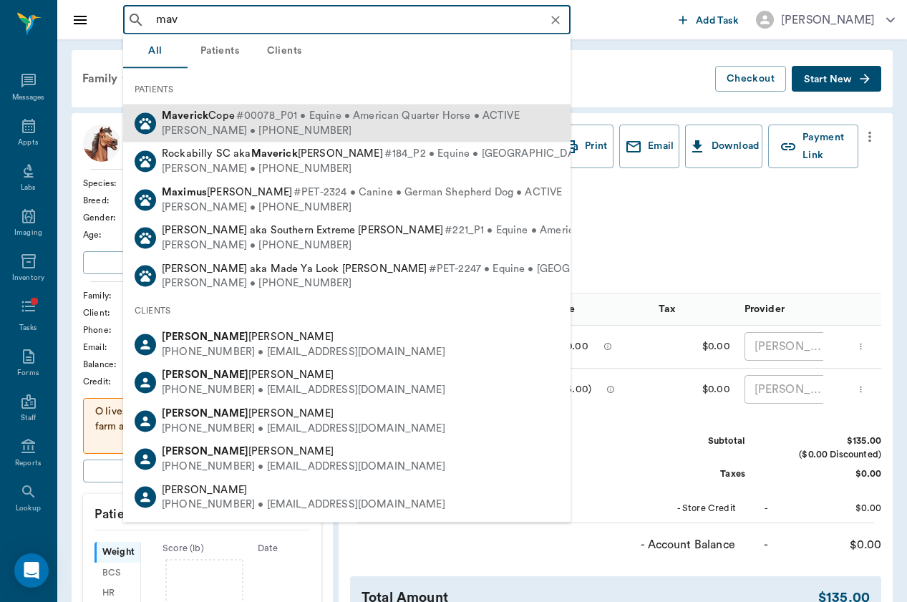
click at [248, 117] on span "#00078_P01 • Equine • American Quarter Horse • ACTIVE" at bounding box center [377, 116] width 283 height 15
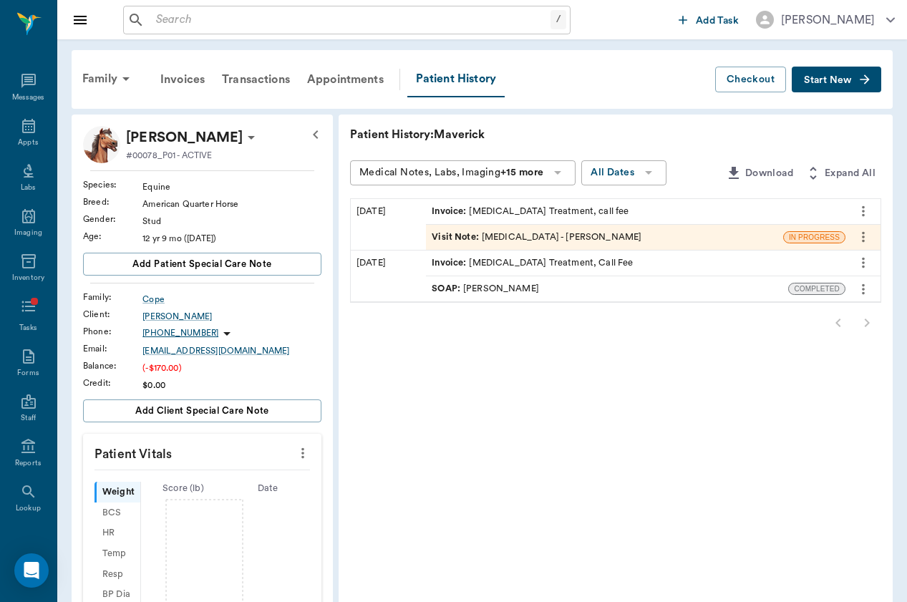
click at [108, 97] on div "Family" at bounding box center [113, 80] width 78 height 36
click at [112, 74] on div "Family" at bounding box center [108, 79] width 69 height 34
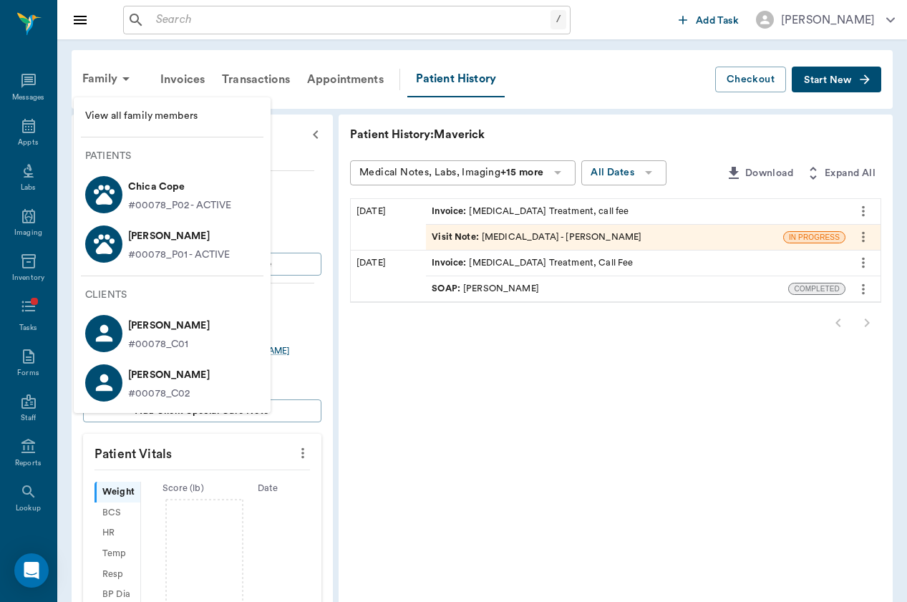
click at [175, 24] on div at bounding box center [453, 301] width 907 height 602
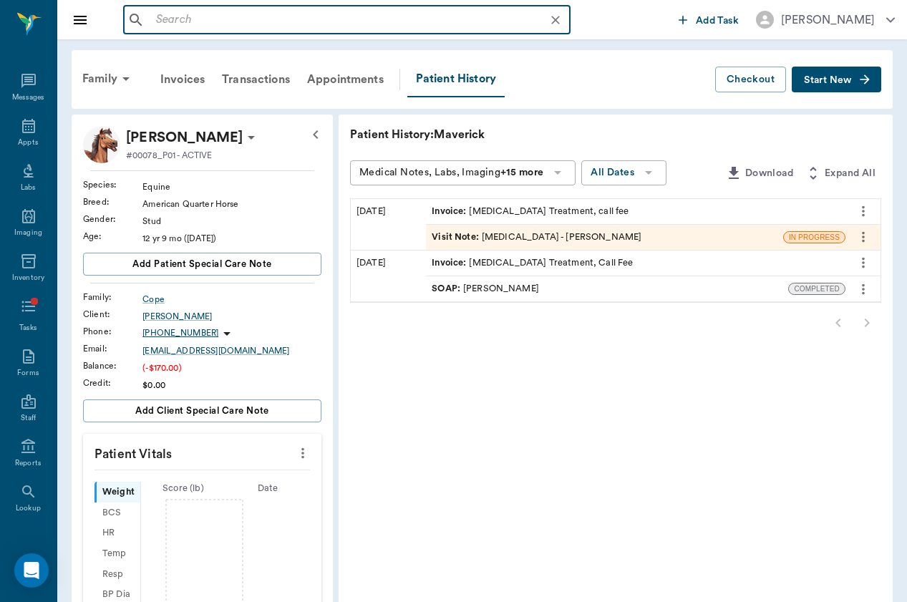
click at [194, 24] on input "text" at bounding box center [358, 20] width 416 height 20
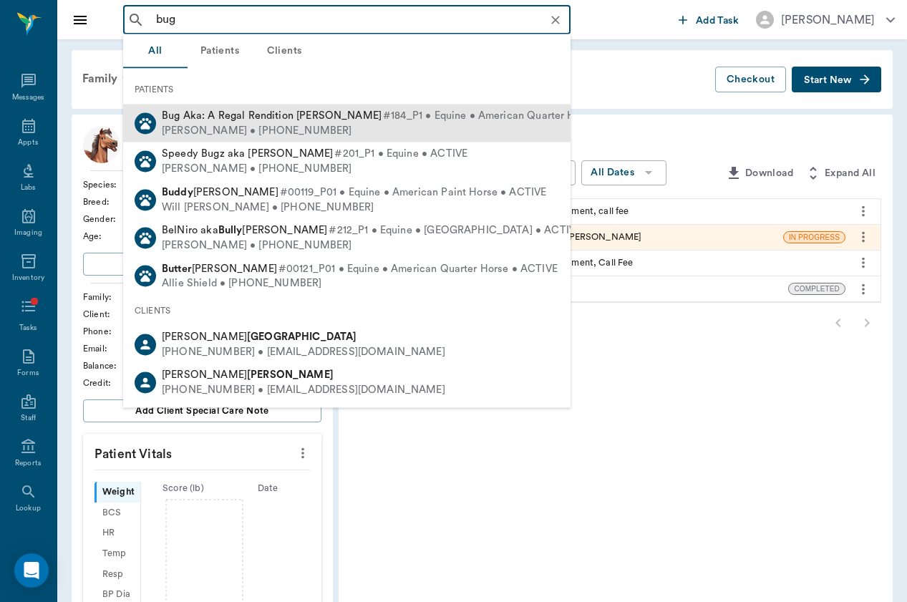
click at [188, 112] on span "Bug Aka: A Regal Rendition Haas" at bounding box center [272, 115] width 220 height 11
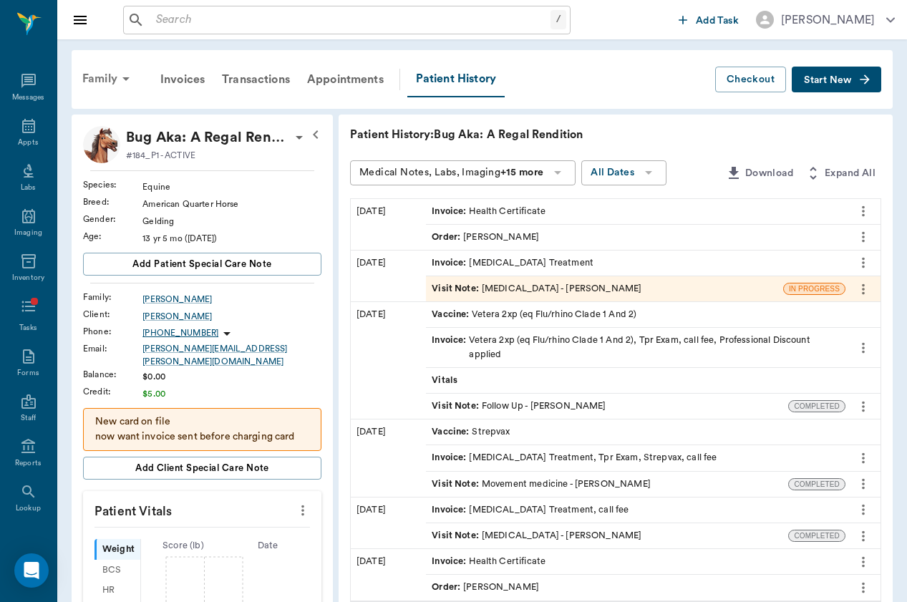
click at [89, 77] on div "Family" at bounding box center [108, 79] width 69 height 34
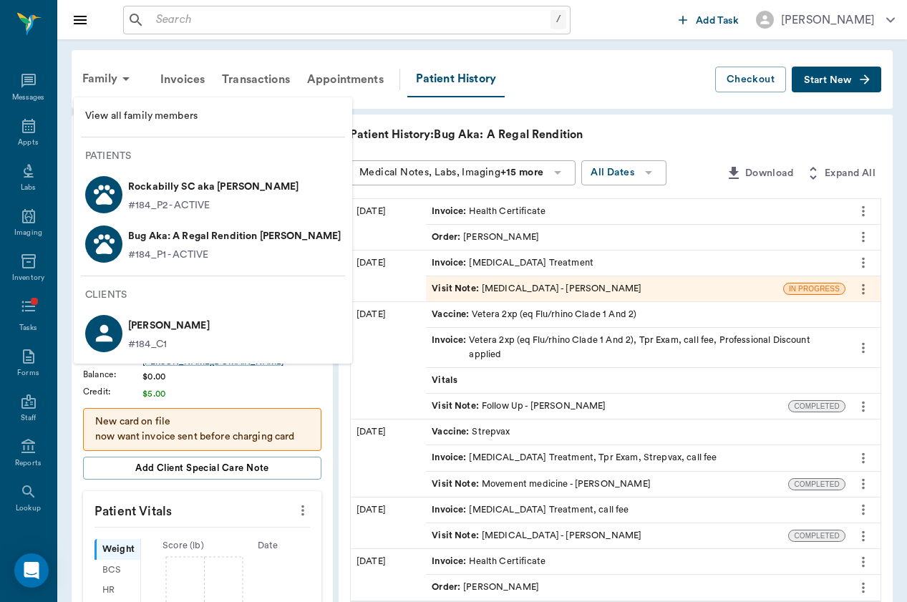
click at [189, 246] on p "Bug Aka: A Regal Rendition Haas" at bounding box center [234, 236] width 213 height 23
click at [159, 192] on p "Rockabilly SC aka Maverick Haas" at bounding box center [213, 186] width 170 height 23
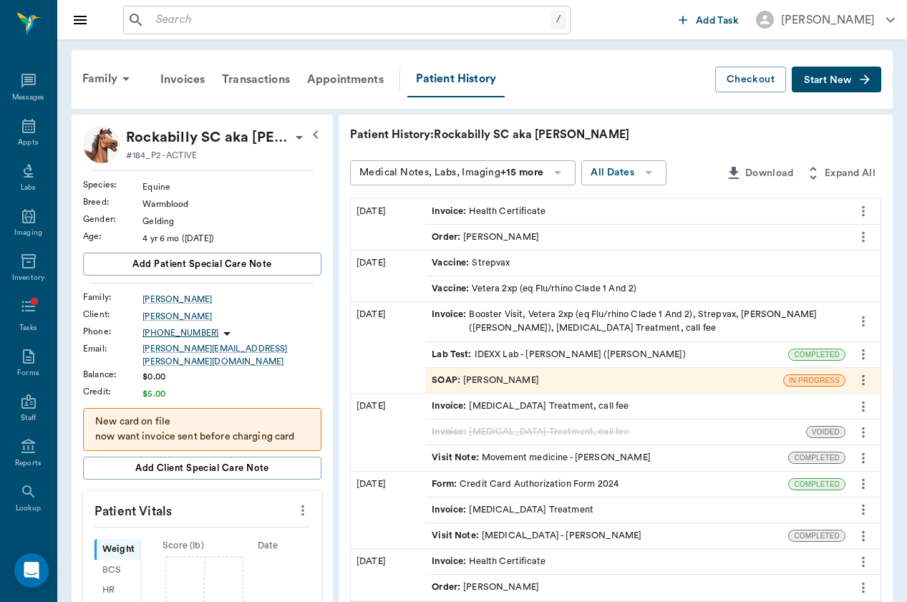
click at [861, 82] on icon "button" at bounding box center [864, 79] width 14 height 14
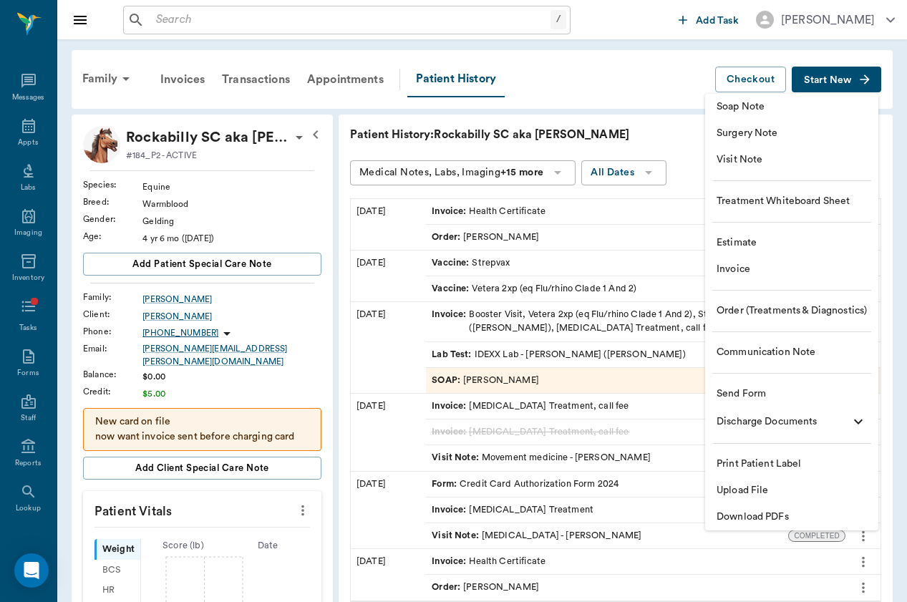
click at [811, 165] on span "Visit Note" at bounding box center [791, 159] width 150 height 15
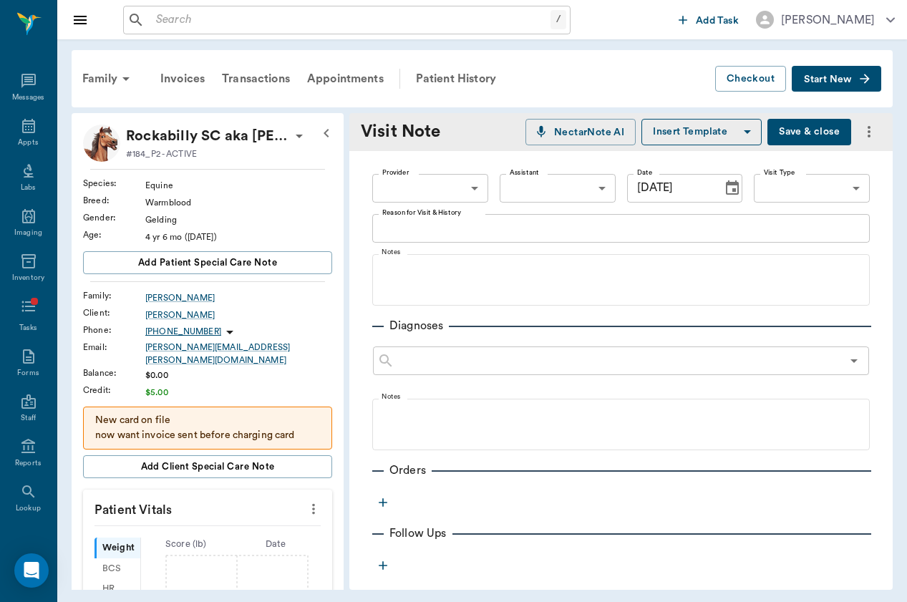
click at [458, 192] on body "/ ​ Add Task Brittany Newsham Nectar Messages Appts Labs Imaging Inventory Task…" at bounding box center [453, 301] width 907 height 602
click at [457, 215] on li "[PERSON_NAME]" at bounding box center [428, 221] width 117 height 26
click at [813, 190] on body "/ ​ Add Task Brittany Newsham Nectar Messages Appts Labs Imaging Inventory Task…" at bounding box center [453, 301] width 907 height 602
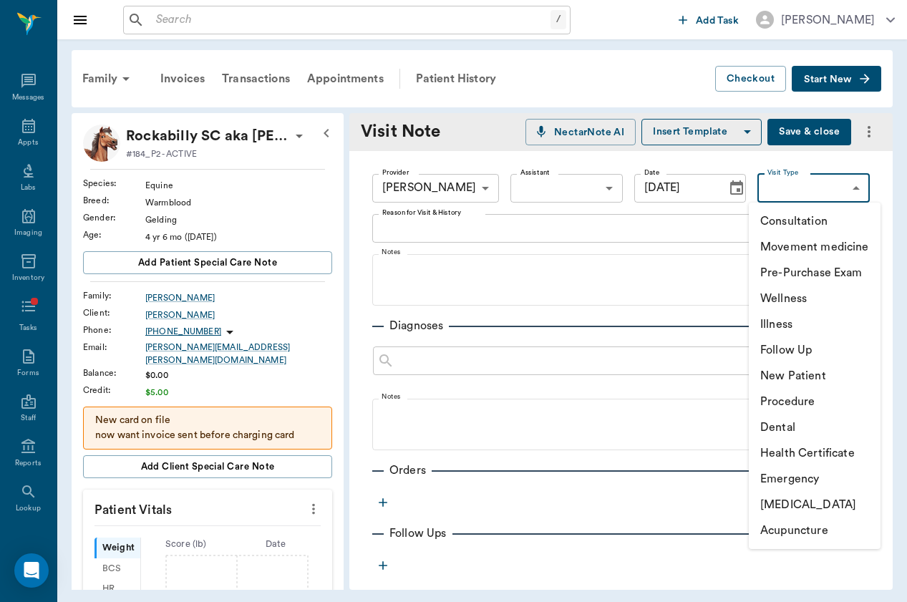
click at [829, 502] on li "[MEDICAL_DATA]" at bounding box center [814, 505] width 132 height 26
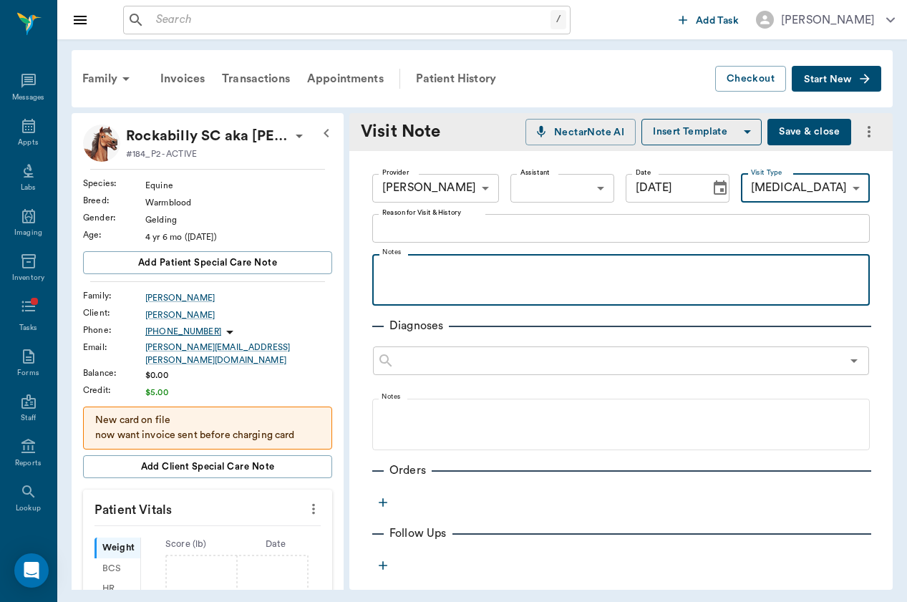
click at [487, 264] on p at bounding box center [620, 269] width 483 height 17
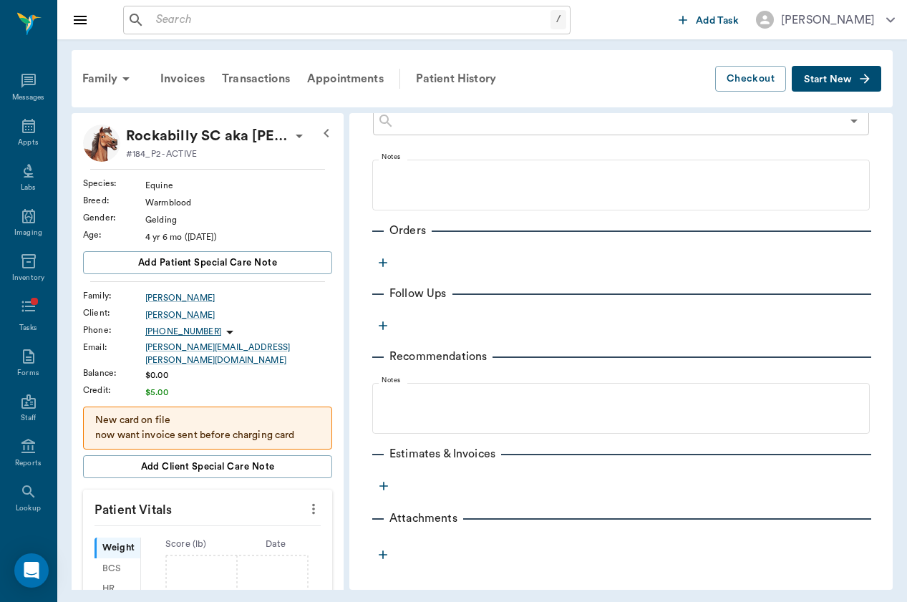
click at [383, 265] on icon "button" at bounding box center [383, 262] width 9 height 9
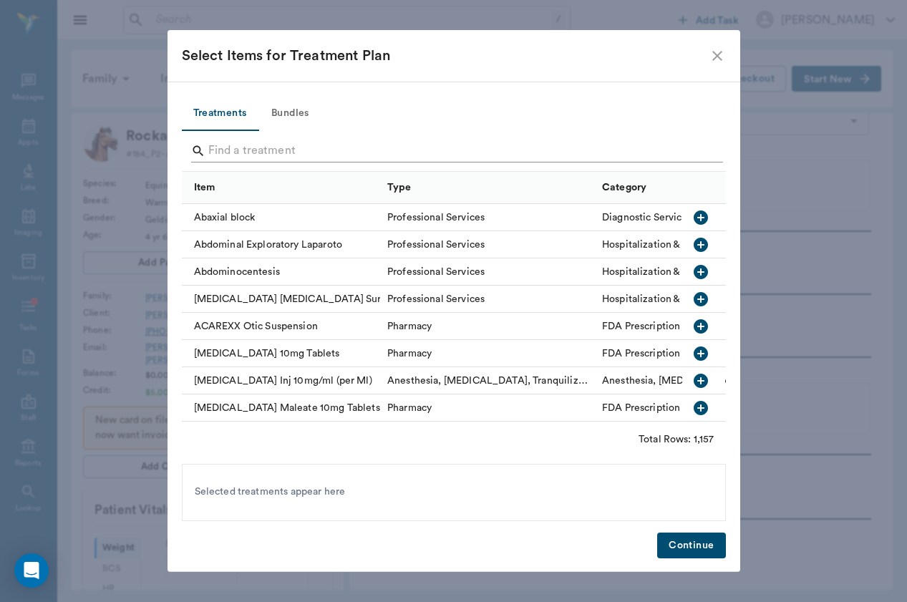
click at [299, 152] on input "Search" at bounding box center [454, 151] width 493 height 23
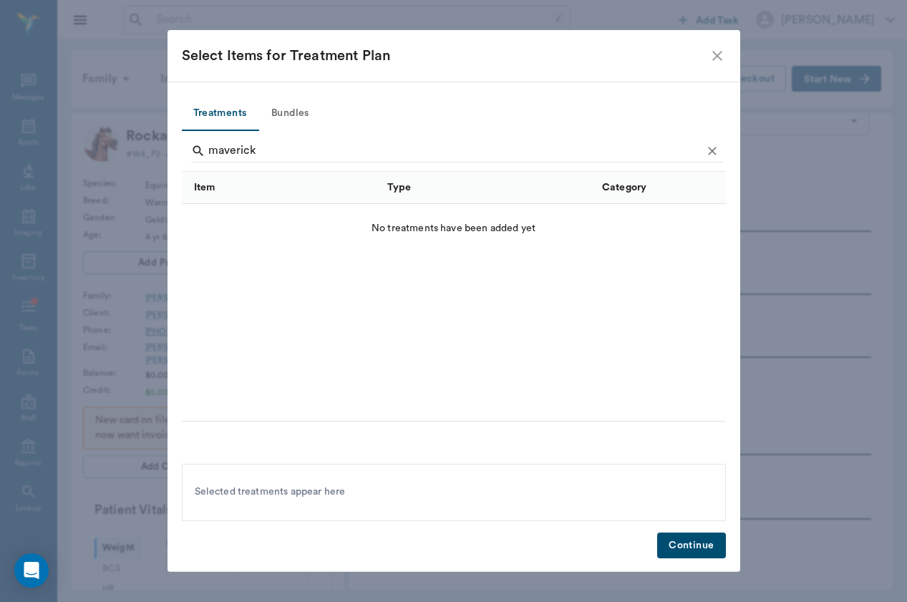
click at [709, 54] on icon "close" at bounding box center [716, 55] width 17 height 17
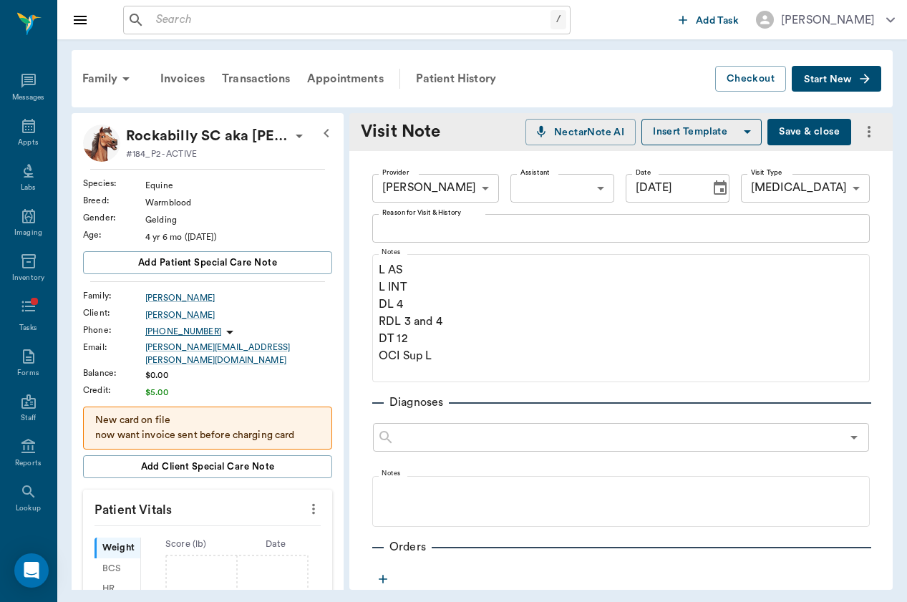
click at [808, 150] on div "Visit Note NectarNote AI Insert Template Save & close" at bounding box center [620, 132] width 543 height 38
click at [818, 125] on button "Save & close" at bounding box center [809, 132] width 84 height 26
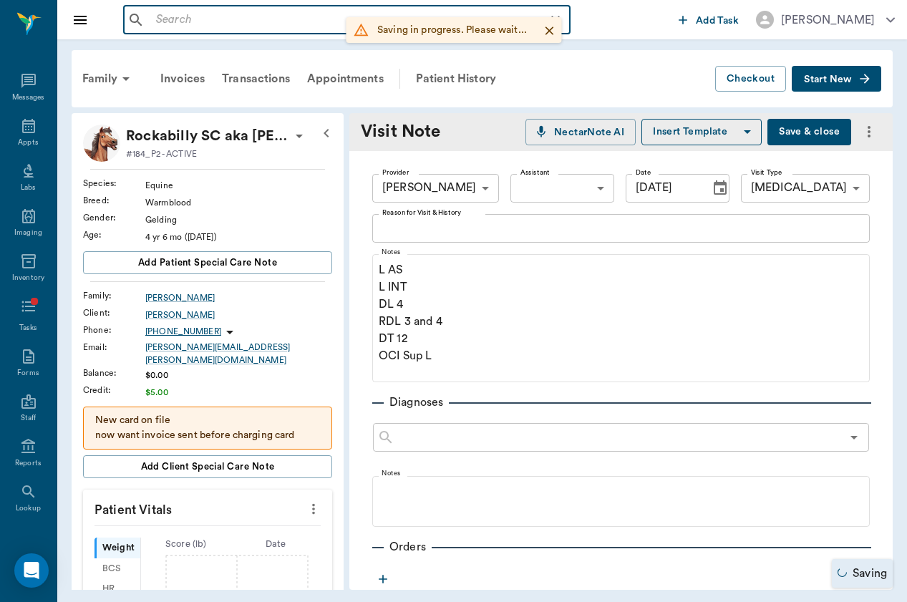
click at [287, 16] on input "text" at bounding box center [358, 20] width 416 height 20
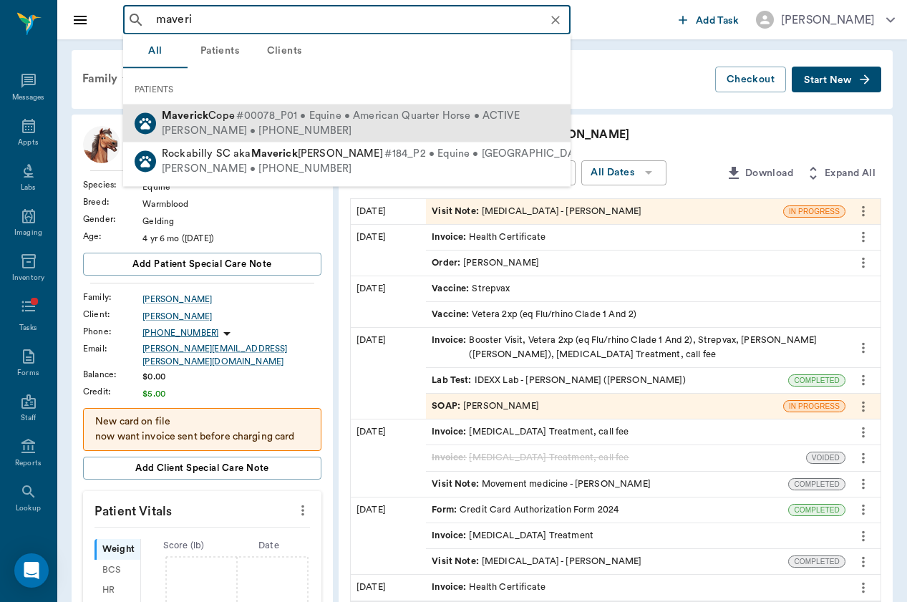
click at [260, 119] on span "#00078_P01 • Equine • American Quarter Horse • ACTIVE" at bounding box center [377, 116] width 283 height 15
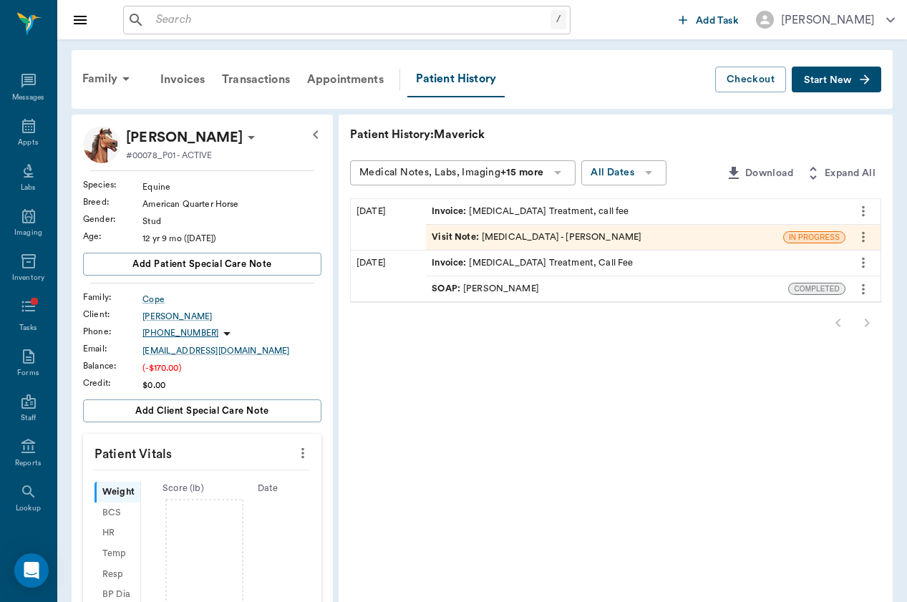
click at [431, 243] on div "Visit Note : [MEDICAL_DATA] - [PERSON_NAME]" at bounding box center [536, 237] width 210 height 14
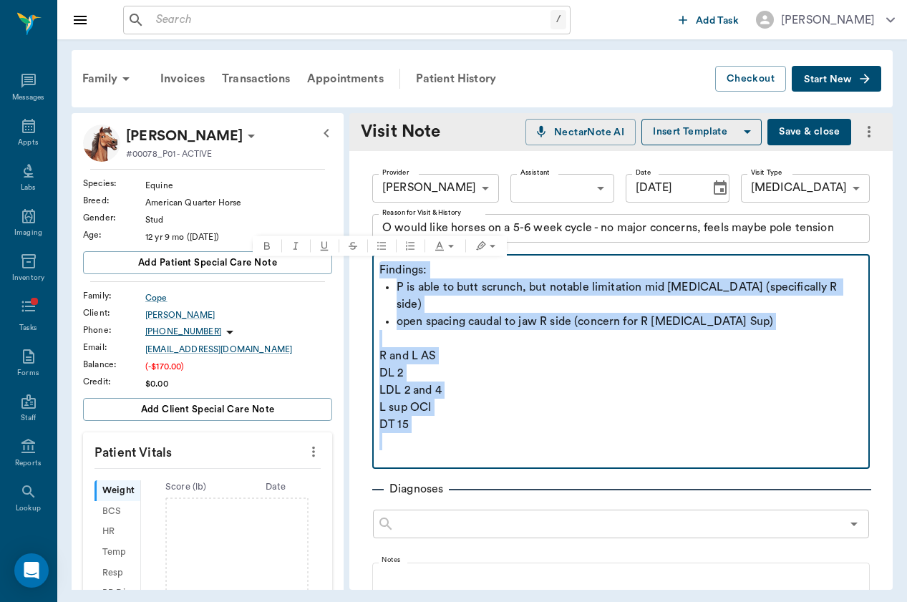
drag, startPoint x: 426, startPoint y: 430, endPoint x: 354, endPoint y: 265, distance: 179.5
copy div "Findings: P is able to butt scrunch, but notable limitation mid lumbar (specifi…"
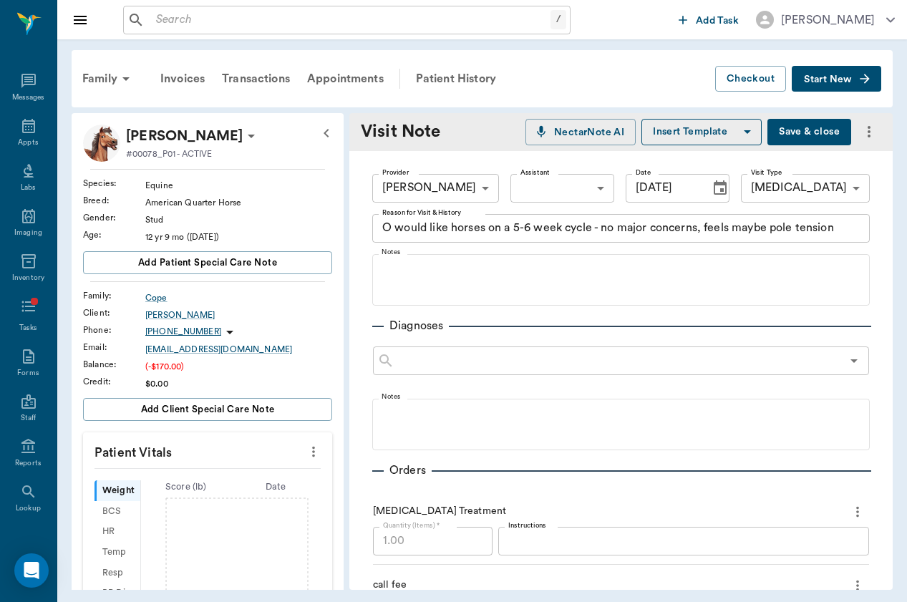
click at [865, 127] on icon "more" at bounding box center [868, 131] width 17 height 17
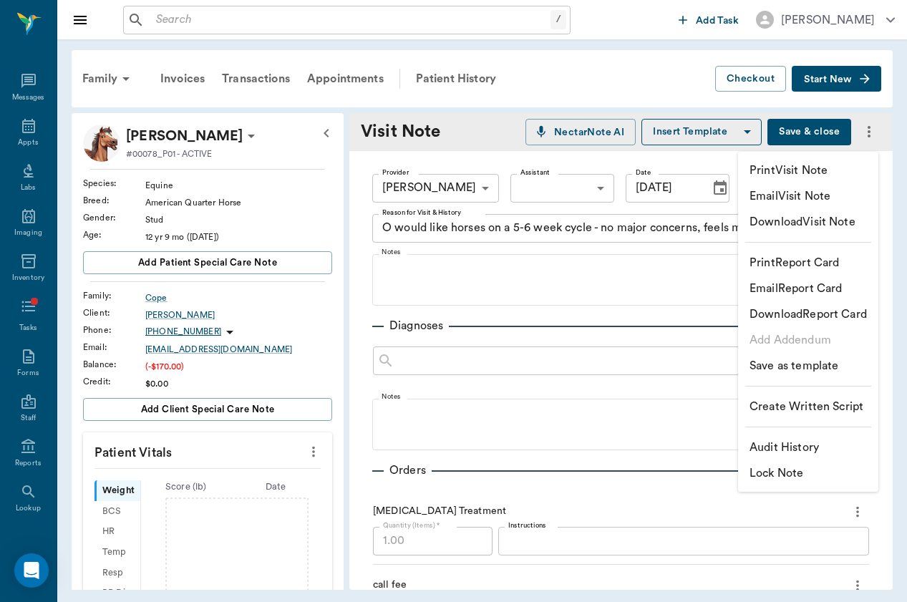
click at [469, 74] on div at bounding box center [453, 301] width 907 height 602
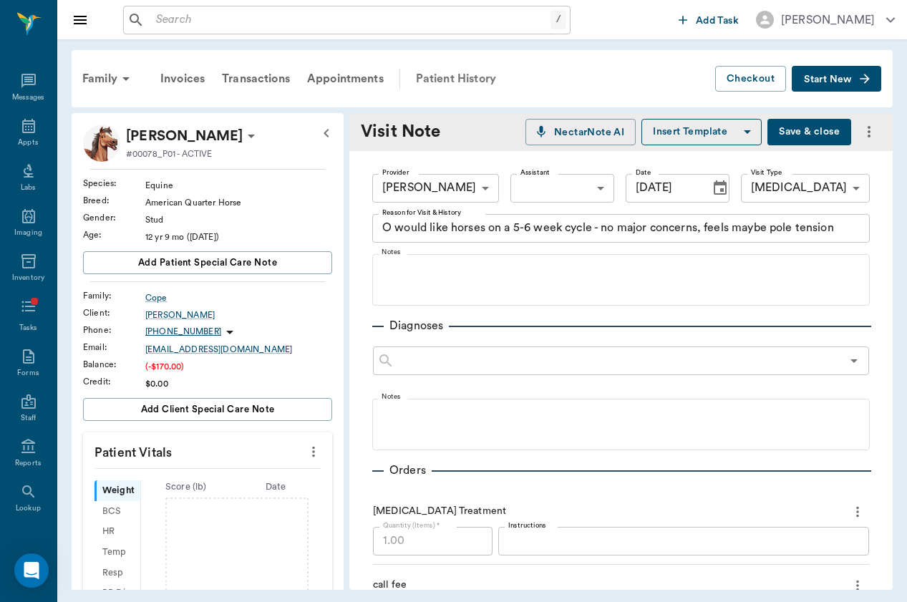
click at [468, 87] on div "Patient History" at bounding box center [455, 79] width 97 height 34
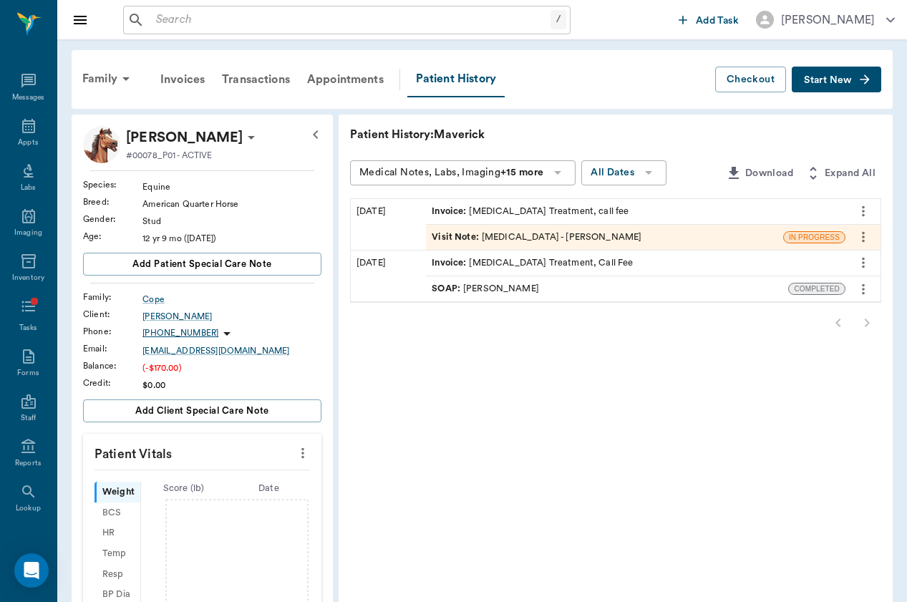
click at [866, 245] on button "more" at bounding box center [862, 237] width 23 height 24
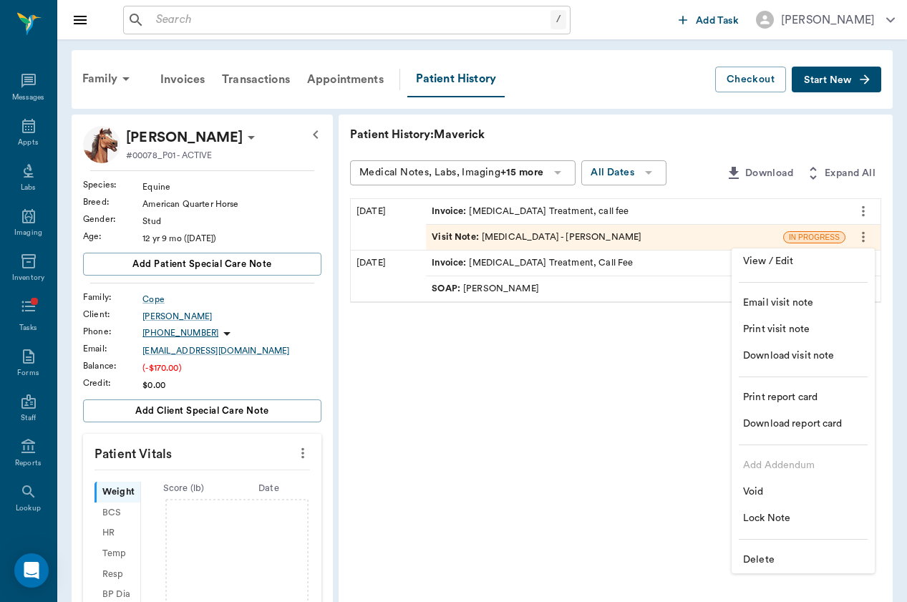
click at [771, 551] on li "Delete" at bounding box center [802, 560] width 143 height 26
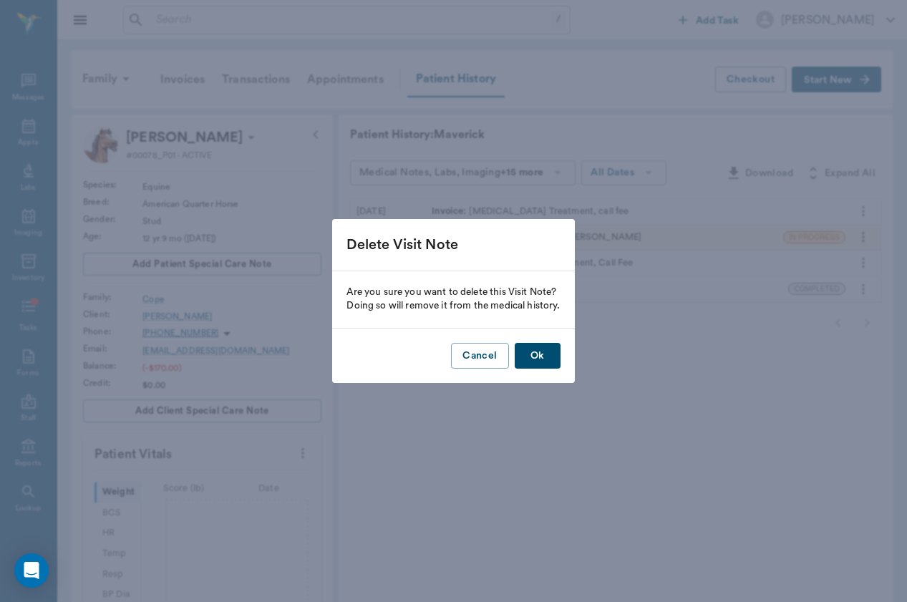
click at [537, 360] on button "Ok" at bounding box center [537, 356] width 46 height 26
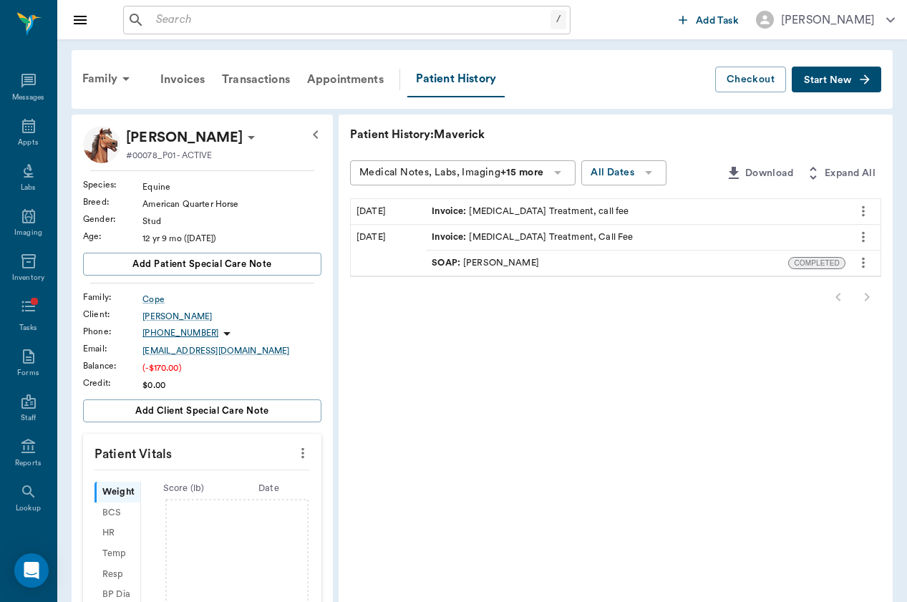
click at [862, 208] on icon "more" at bounding box center [862, 211] width 3 height 11
click at [831, 232] on span "View" at bounding box center [803, 235] width 120 height 15
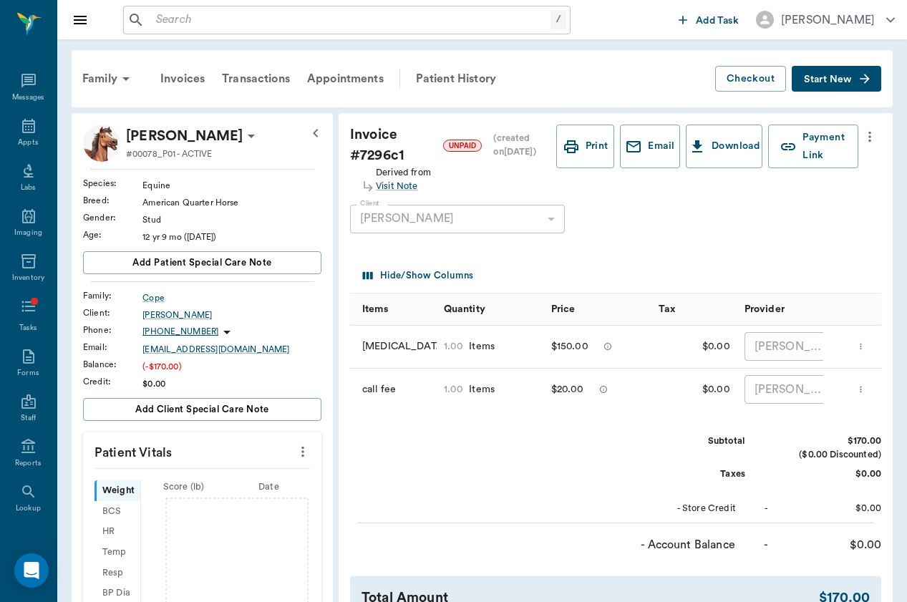
click at [869, 138] on icon "more" at bounding box center [869, 136] width 16 height 17
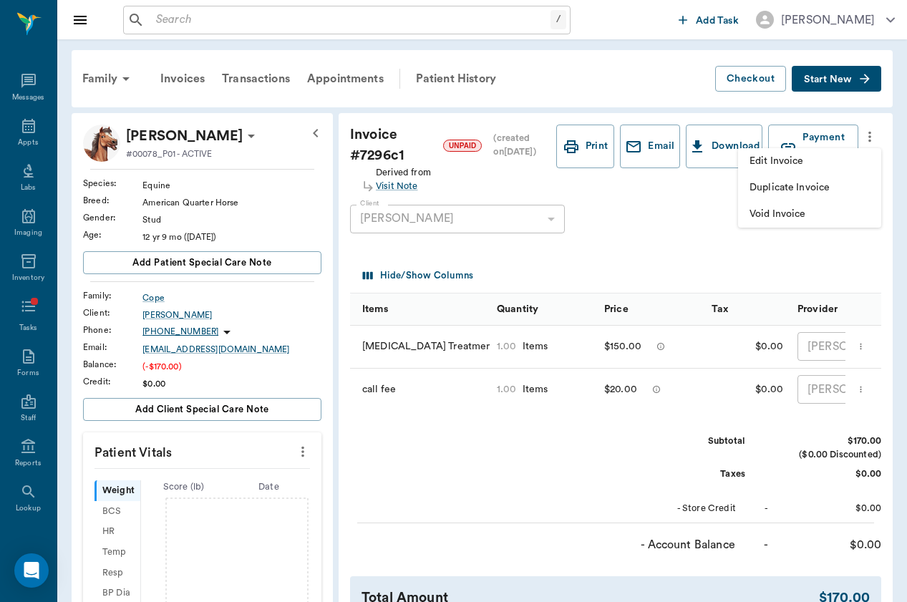
click at [841, 227] on li "Void Invoice" at bounding box center [809, 214] width 143 height 26
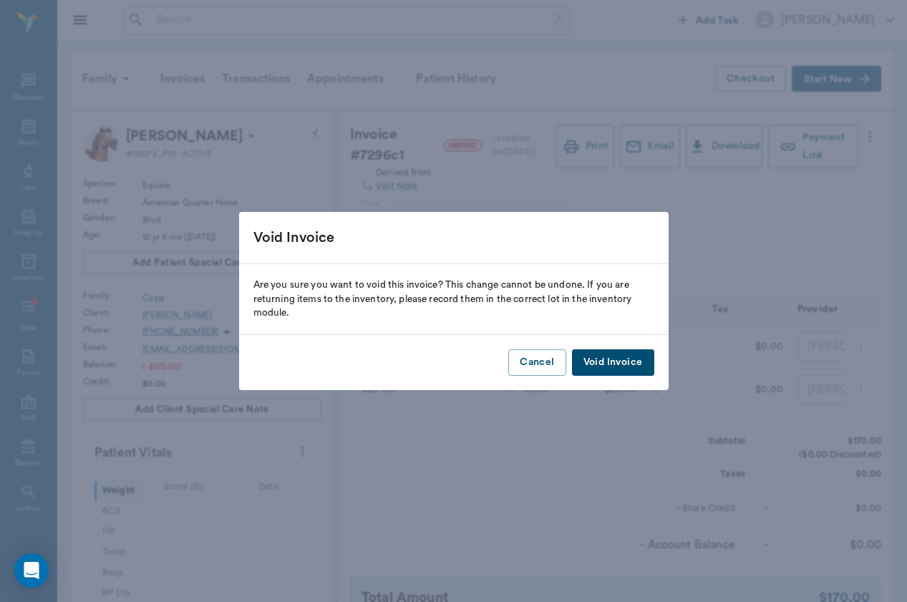
click at [590, 382] on div "Cancel Void Invoice" at bounding box center [453, 362] width 429 height 55
click at [602, 367] on button "Void Invoice" at bounding box center [613, 362] width 82 height 26
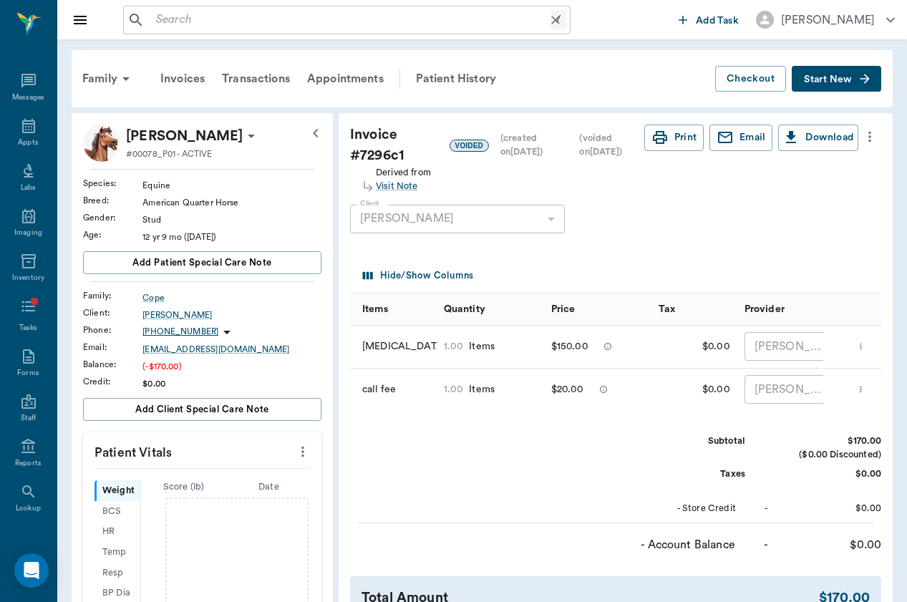
click at [234, 24] on input "text" at bounding box center [350, 20] width 400 height 20
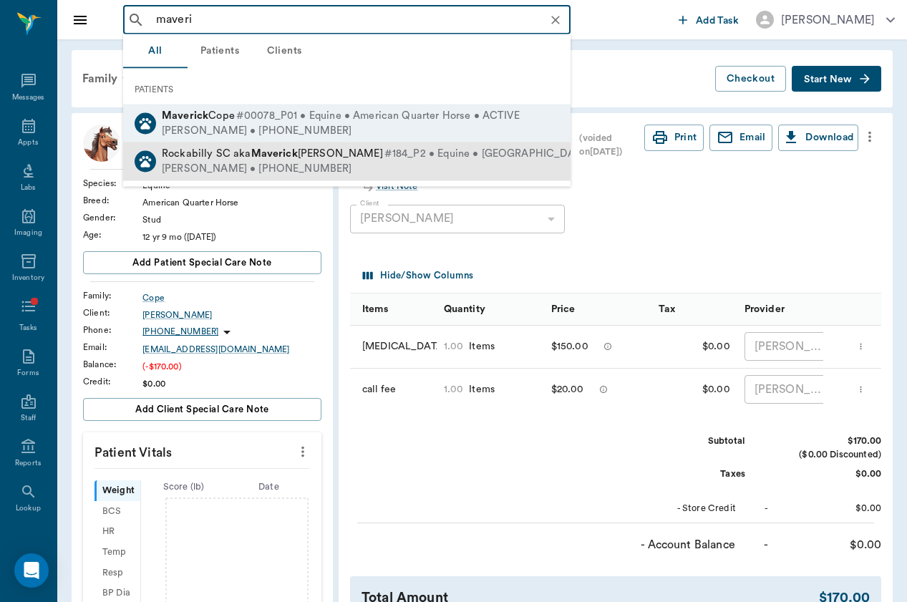
click at [199, 162] on div "Jolene Haas • (832) 860-8301" at bounding box center [400, 169] width 477 height 15
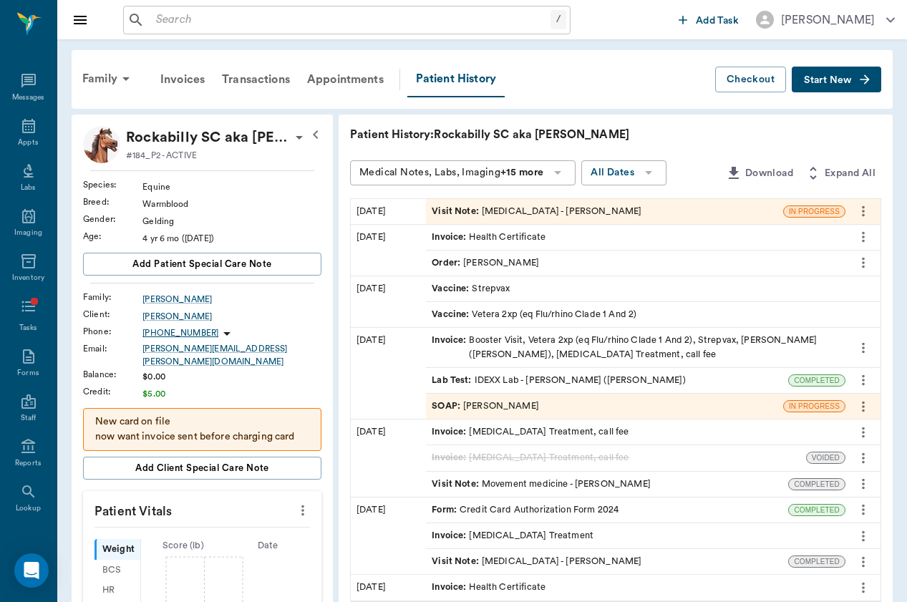
click at [481, 205] on div "Visit Note : [MEDICAL_DATA] - [PERSON_NAME]" at bounding box center [536, 212] width 210 height 14
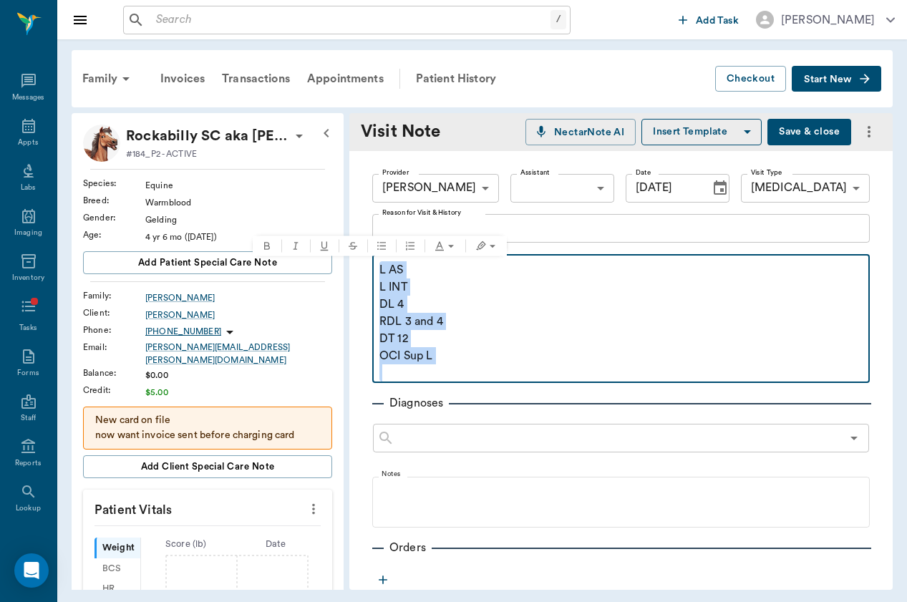
drag, startPoint x: 449, startPoint y: 368, endPoint x: 343, endPoint y: 215, distance: 185.6
click at [343, 215] on div "Rockabilly SC aka Maverick Haas #184_P2 - ACTIVE Species : Equine Breed : Warmb…" at bounding box center [482, 351] width 821 height 477
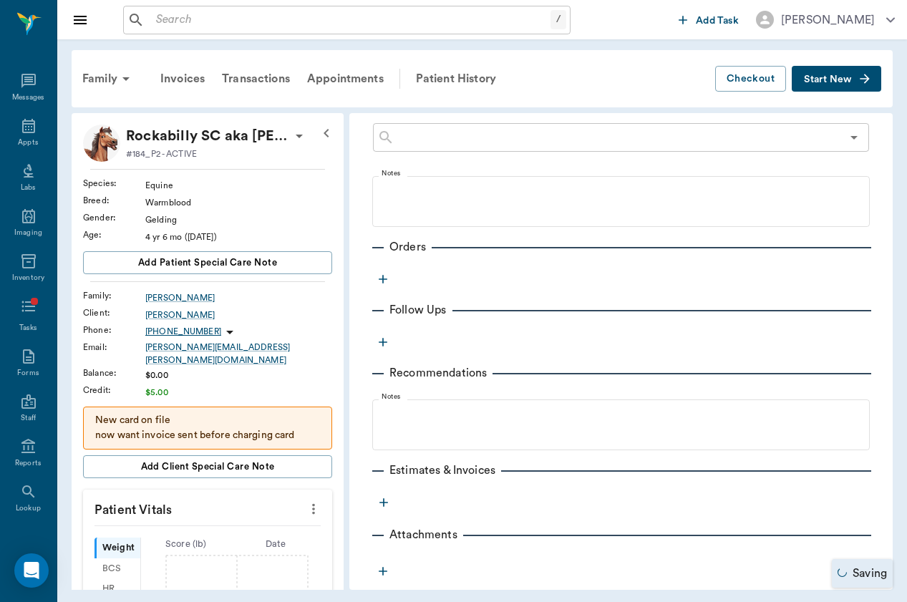
click at [386, 272] on icon "button" at bounding box center [383, 279] width 14 height 14
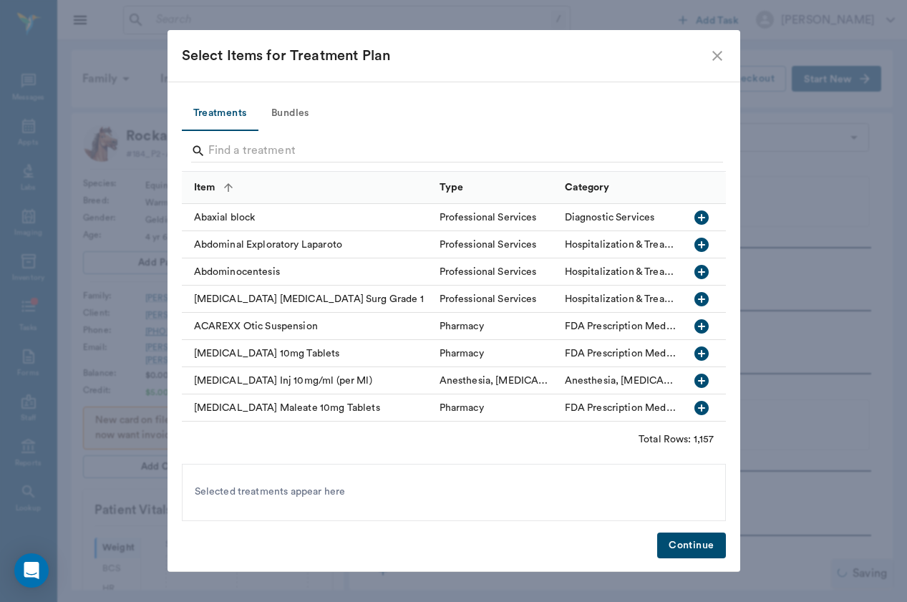
scroll to position [368, 0]
click at [356, 157] on input "Search" at bounding box center [454, 151] width 493 height 23
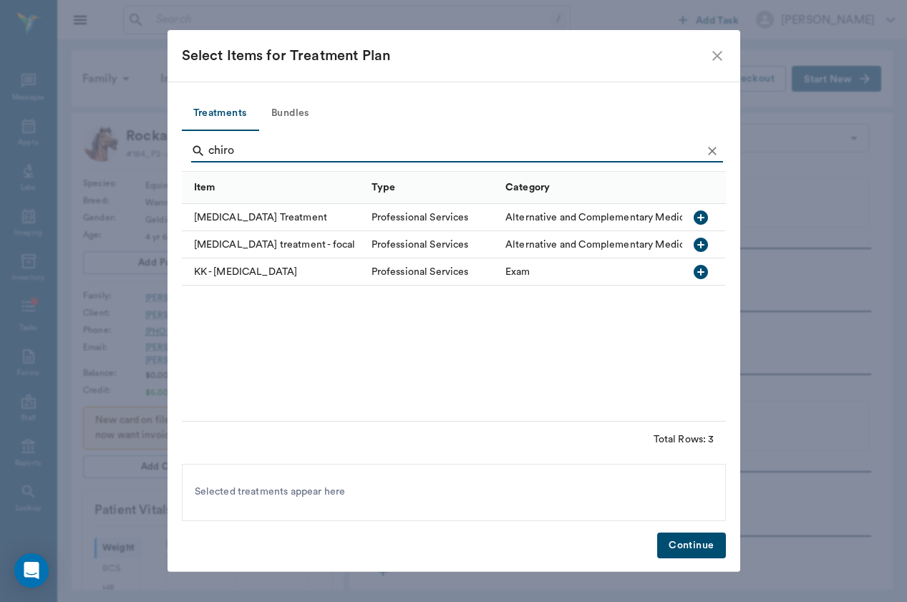
click at [303, 227] on div "[MEDICAL_DATA] Treatment" at bounding box center [273, 217] width 182 height 27
click at [253, 156] on input "chiro" at bounding box center [454, 151] width 493 height 23
click at [253, 156] on input "c" at bounding box center [454, 151] width 493 height 23
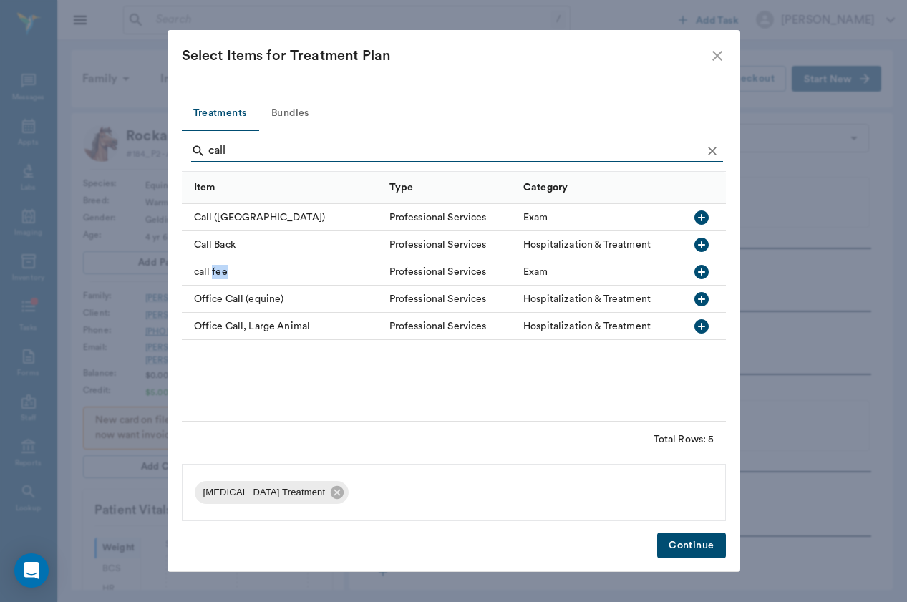
click at [212, 278] on div "call fee" at bounding box center [282, 271] width 200 height 27
click at [700, 553] on button "Continue" at bounding box center [691, 545] width 68 height 26
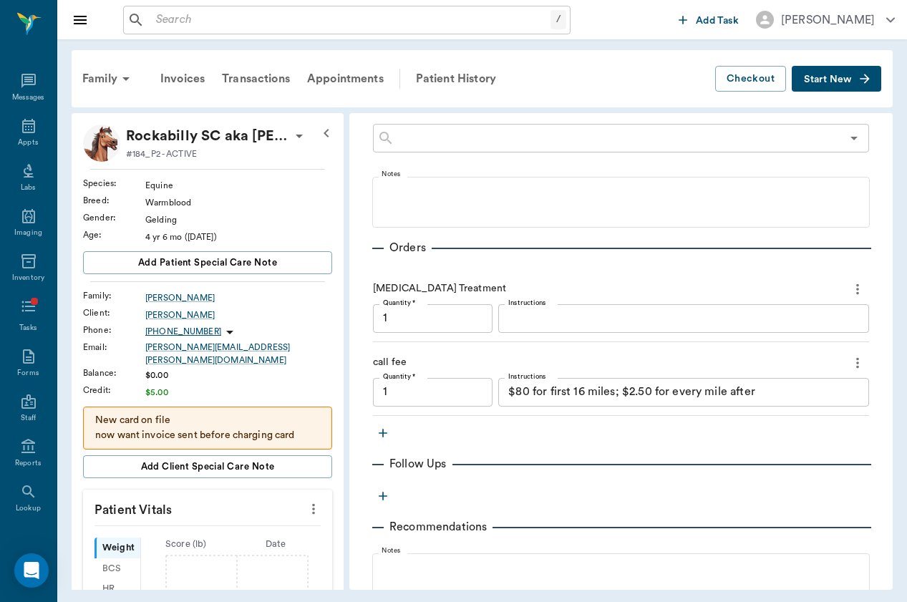
scroll to position [372, 0]
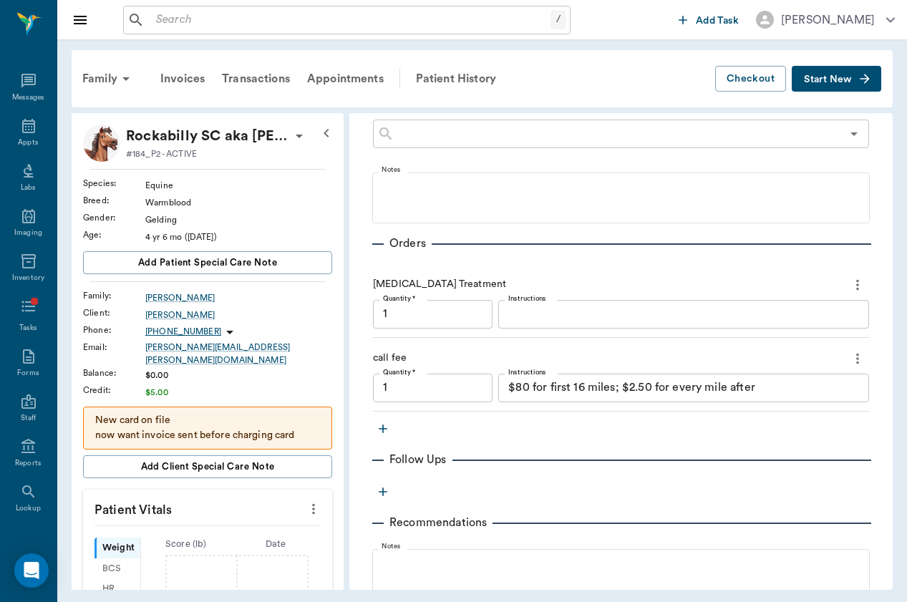
click at [555, 379] on textarea "$80 for first 16 miles; $2.50 for every mile after" at bounding box center [683, 387] width 351 height 16
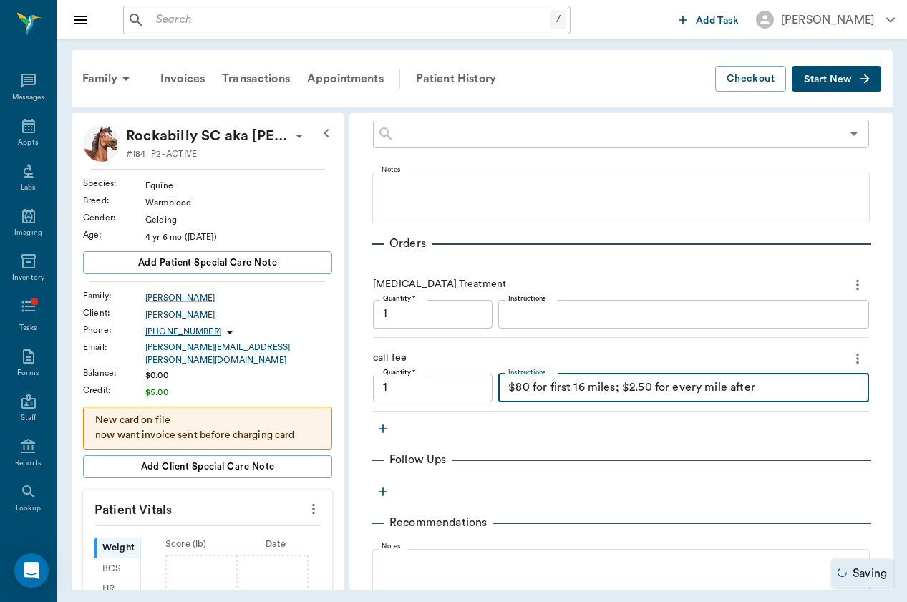
click at [555, 379] on textarea "$80 for first 16 miles; $2.50 for every mile after" at bounding box center [683, 387] width 351 height 16
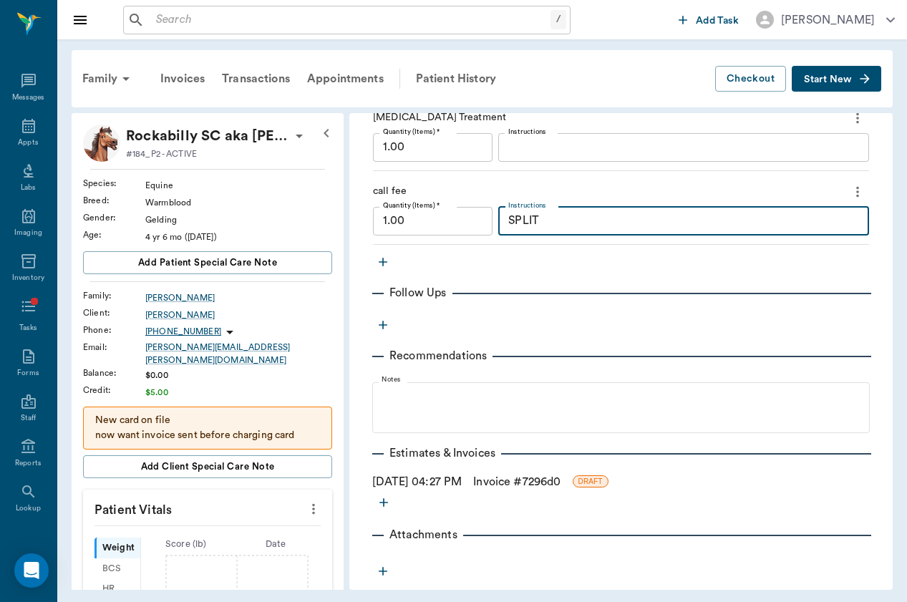
scroll to position [538, 0]
click at [517, 474] on link "Invoice # 7296d0" at bounding box center [516, 482] width 87 height 17
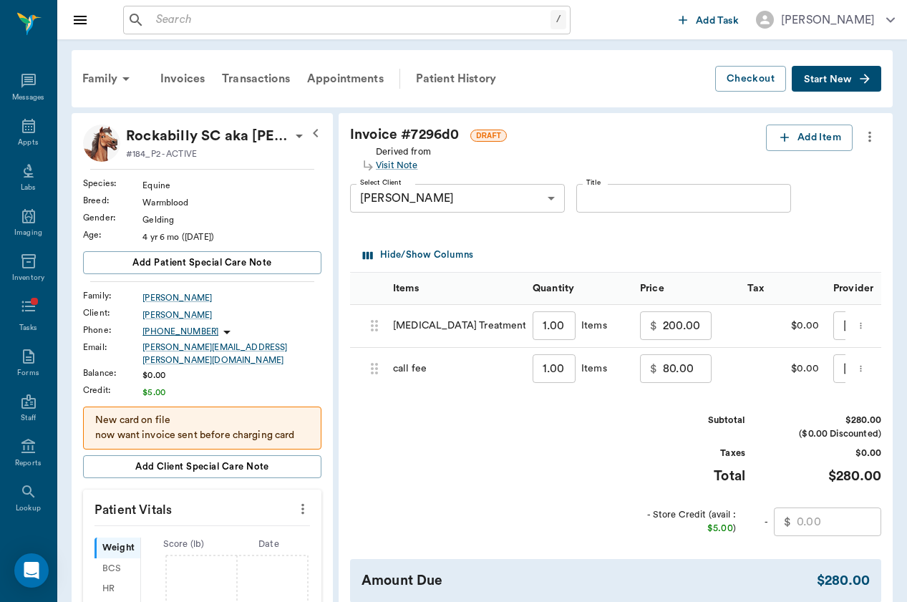
click at [663, 366] on input "80.00" at bounding box center [687, 368] width 49 height 29
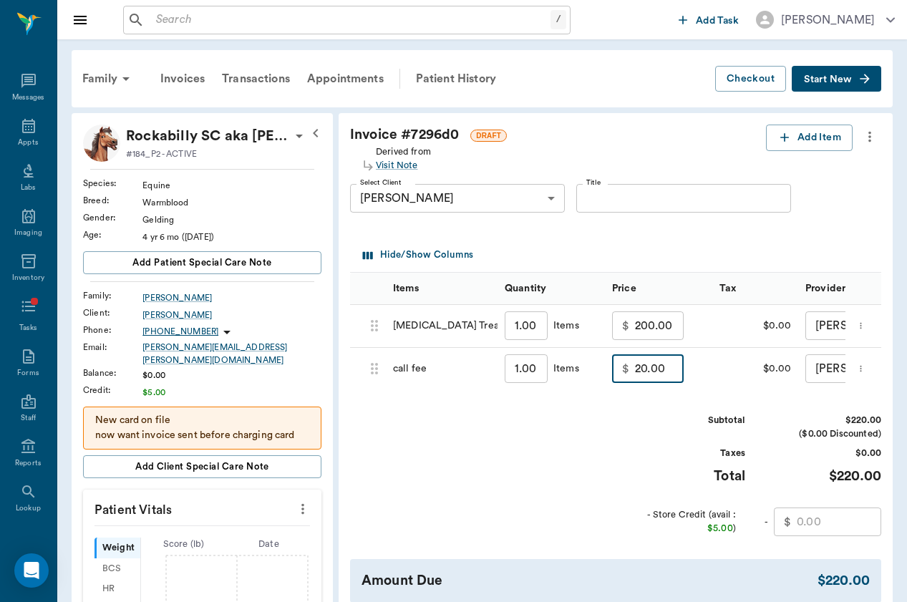
click at [635, 322] on input "200.00" at bounding box center [659, 325] width 49 height 29
click at [712, 316] on div "$0.00" at bounding box center [755, 326] width 86 height 43
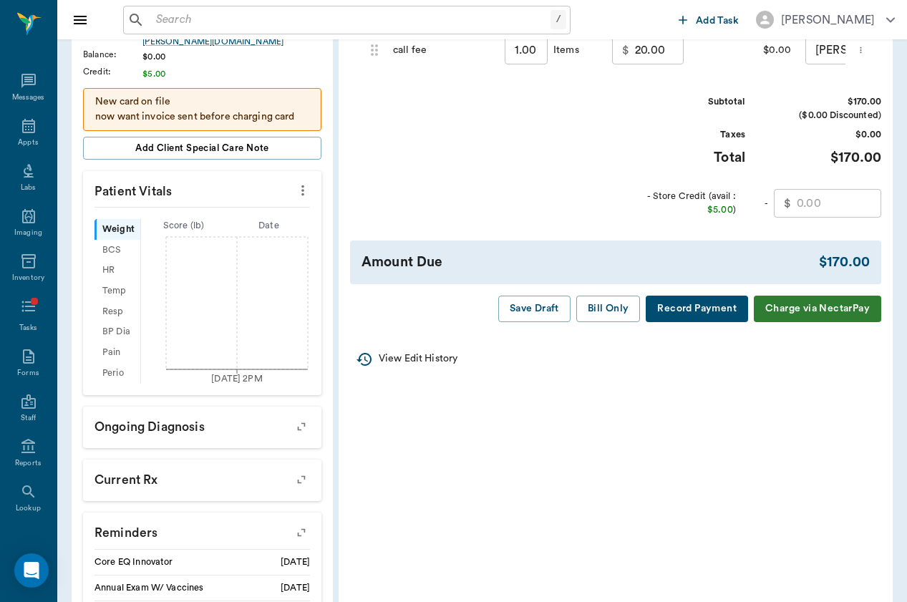
scroll to position [369, 0]
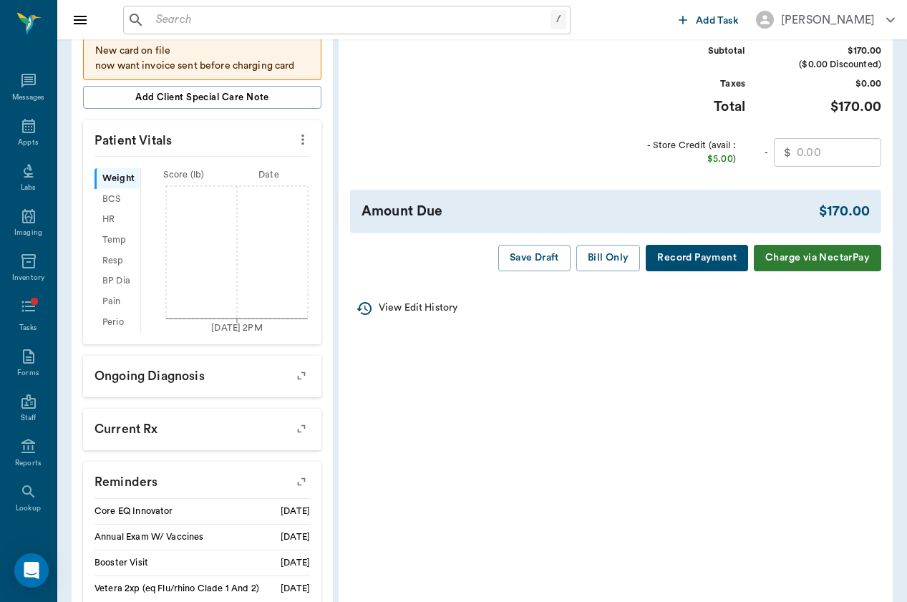
click at [610, 268] on div "Invoice # 7296d0 DRAFT Derived from Visit Note Add Item Select Client Jolene Ha…" at bounding box center [615, 13] width 554 height 539
click at [615, 253] on button "Bill Only" at bounding box center [608, 258] width 64 height 26
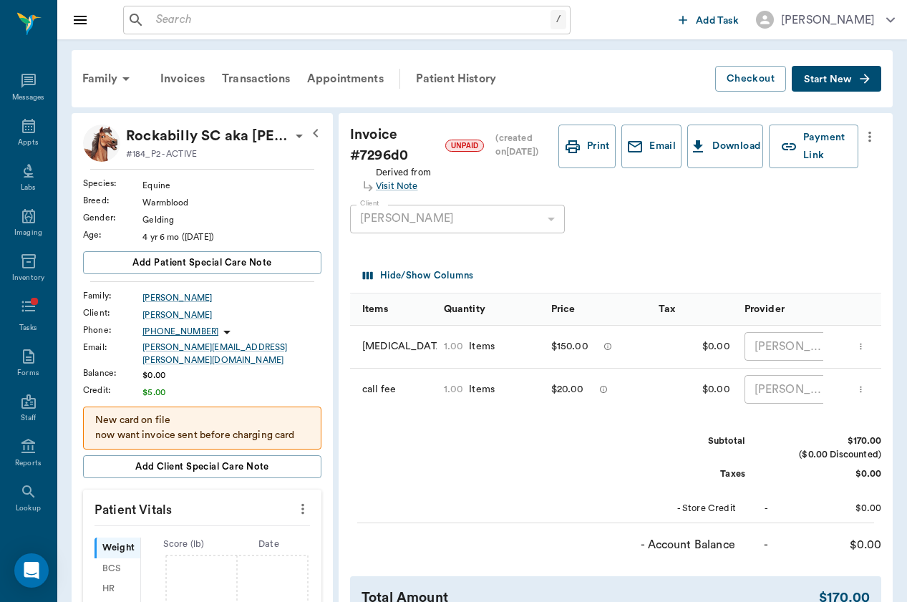
scroll to position [0, 0]
click at [273, 18] on input "text" at bounding box center [350, 20] width 400 height 20
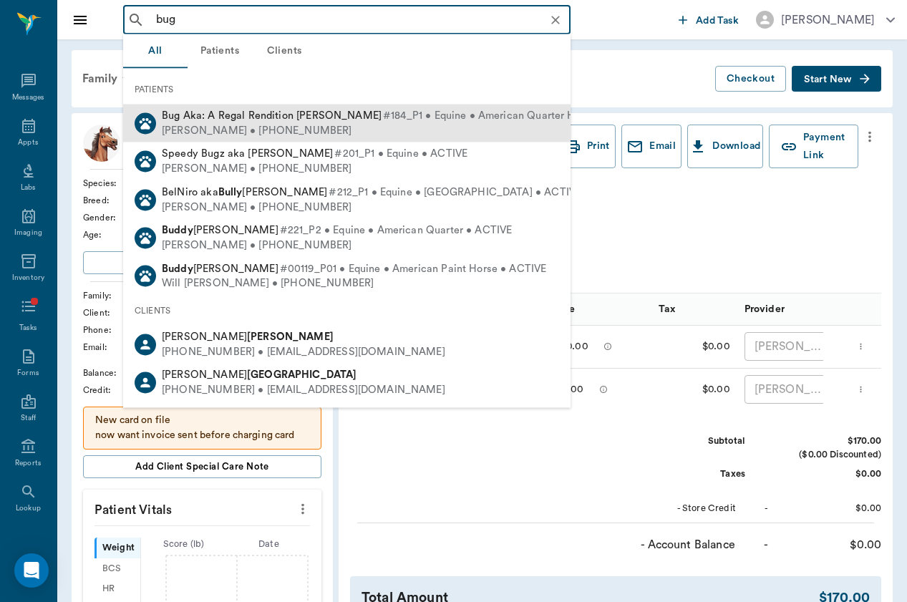
click at [304, 117] on span "Bug Aka: A Regal Rendition Haas" at bounding box center [272, 115] width 220 height 11
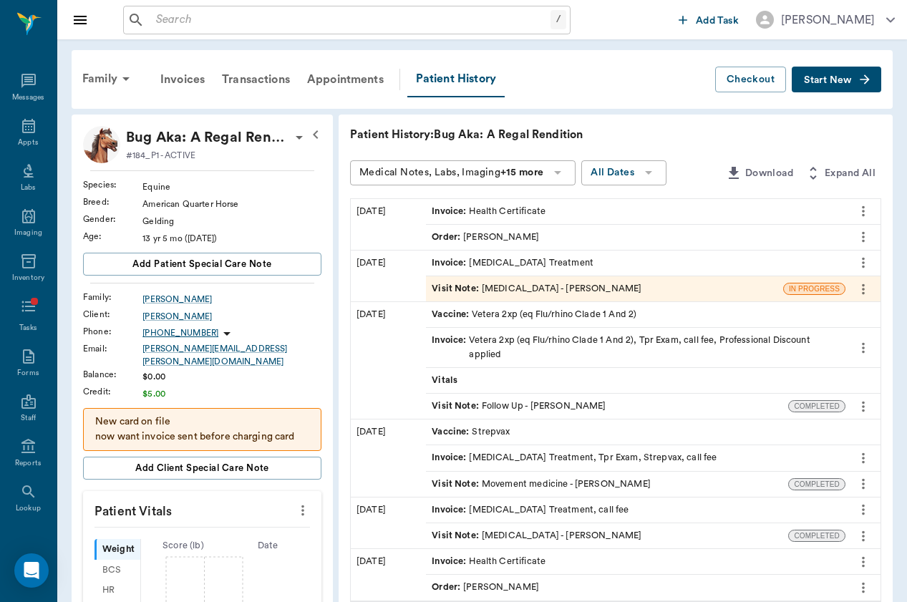
click at [867, 81] on icon "button" at bounding box center [863, 78] width 9 height 9
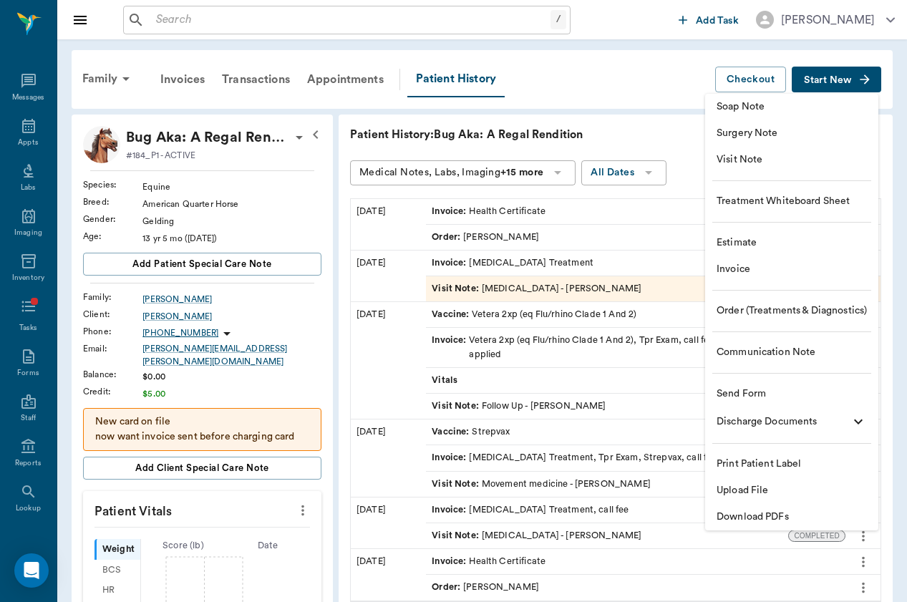
click at [830, 152] on span "Visit Note" at bounding box center [791, 159] width 150 height 15
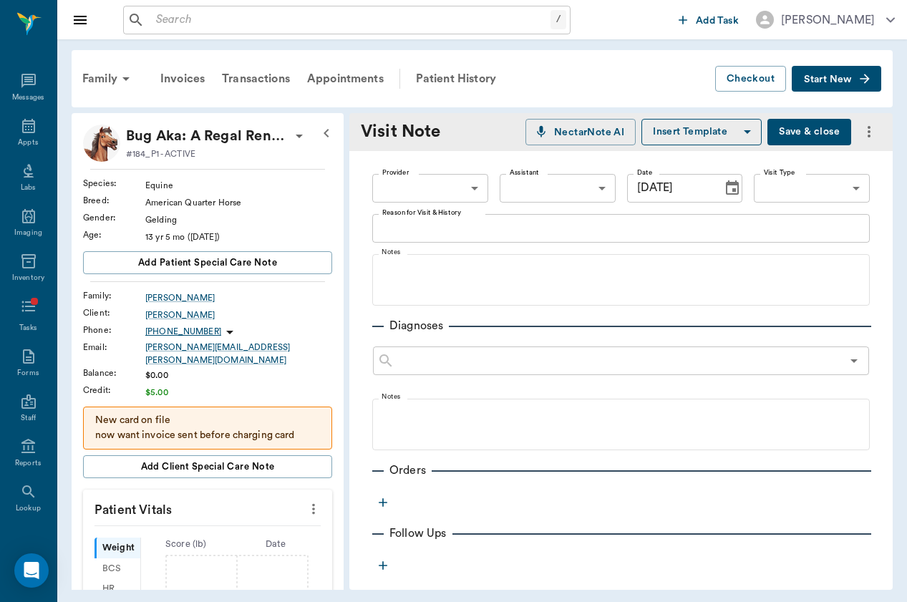
click at [469, 202] on body "/ ​ Add Task Brittany Newsham Nectar Messages Appts Labs Imaging Inventory Task…" at bounding box center [453, 301] width 907 height 602
click at [467, 224] on li "[PERSON_NAME]" at bounding box center [428, 221] width 117 height 26
click at [841, 169] on div "Provider Brittany Newsham 649b3e03b5bc7e03f9326794 Provider Assistant ​ Assista…" at bounding box center [620, 188] width 497 height 52
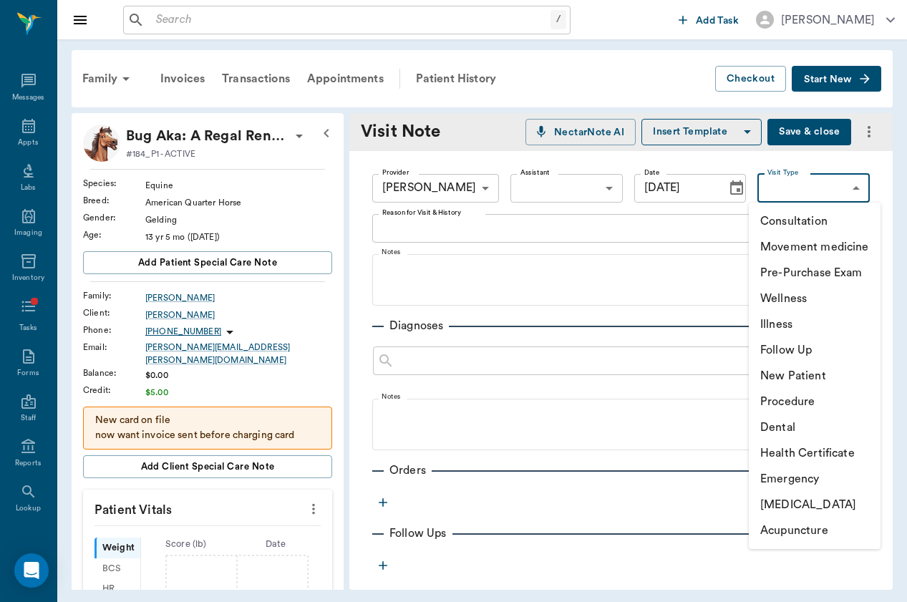
click at [841, 175] on body "/ ​ Add Task Brittany Newsham Nectar Messages Appts Labs Imaging Inventory Task…" at bounding box center [453, 301] width 907 height 602
click at [834, 250] on li "Movement medicine" at bounding box center [814, 247] width 132 height 26
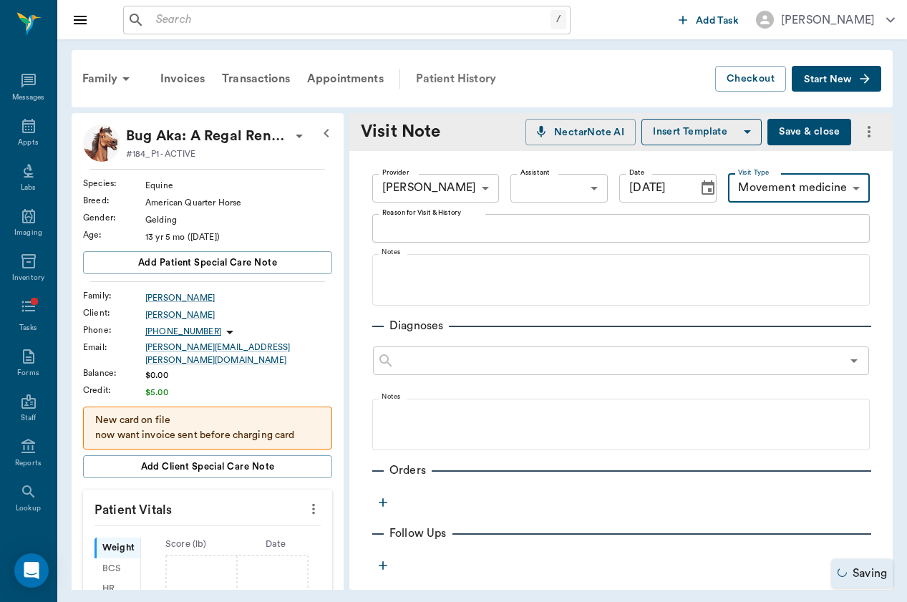
click at [478, 77] on div "Patient History" at bounding box center [455, 79] width 97 height 34
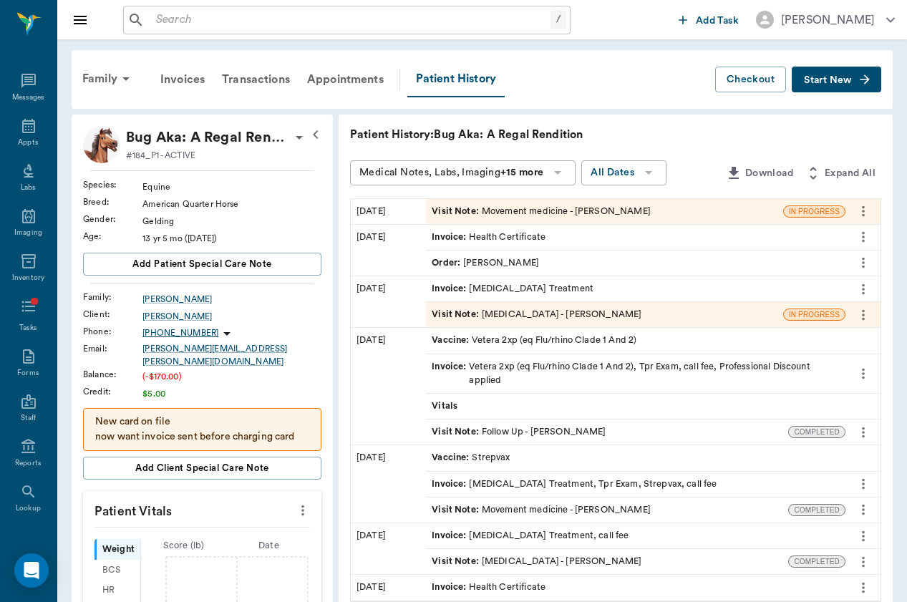
click at [477, 311] on div "Visit Note : [MEDICAL_DATA] - [PERSON_NAME]" at bounding box center [536, 315] width 210 height 14
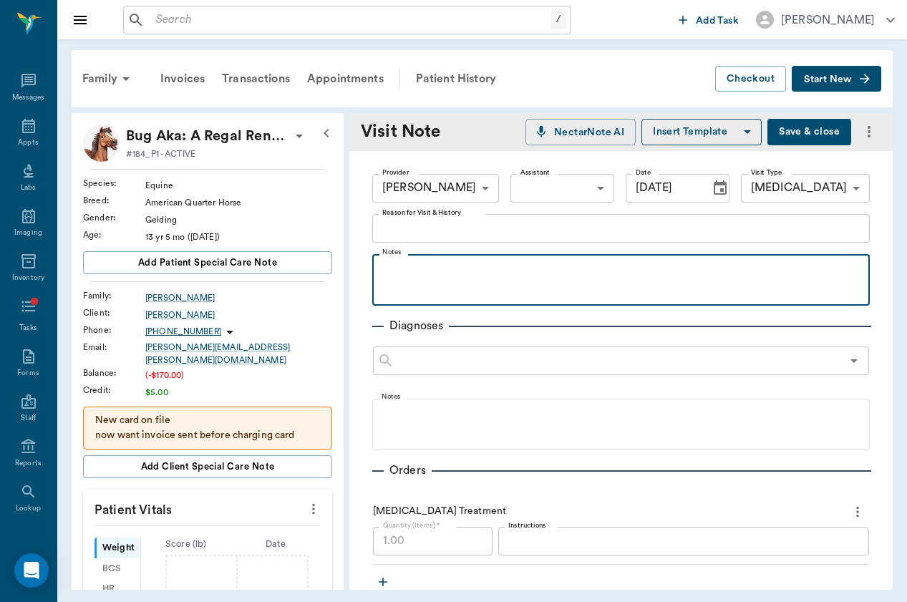
click at [494, 286] on div at bounding box center [620, 279] width 483 height 36
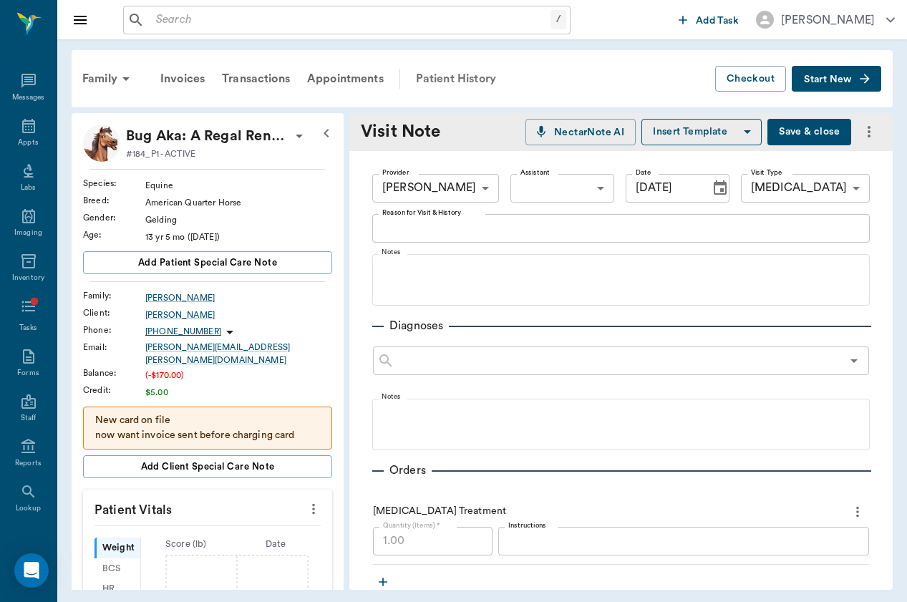
click at [449, 79] on div "Patient History" at bounding box center [455, 79] width 97 height 34
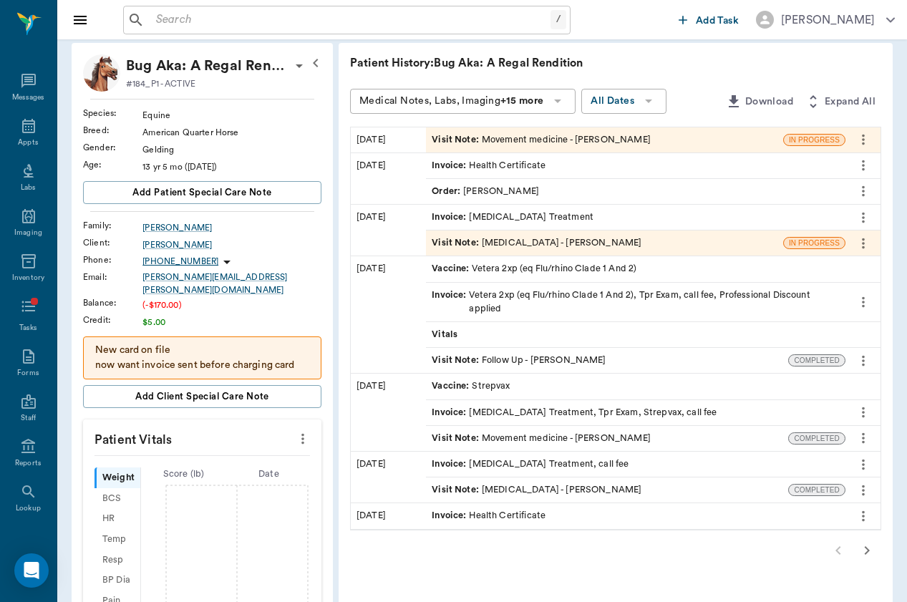
scroll to position [73, 0]
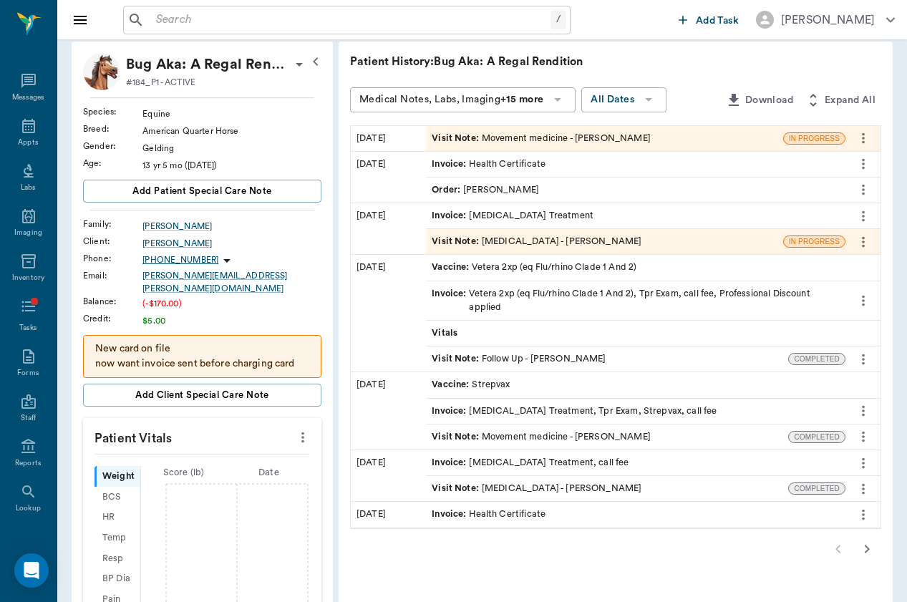
click at [475, 482] on div "Visit Note : [MEDICAL_DATA] - [PERSON_NAME]" at bounding box center [536, 489] width 210 height 14
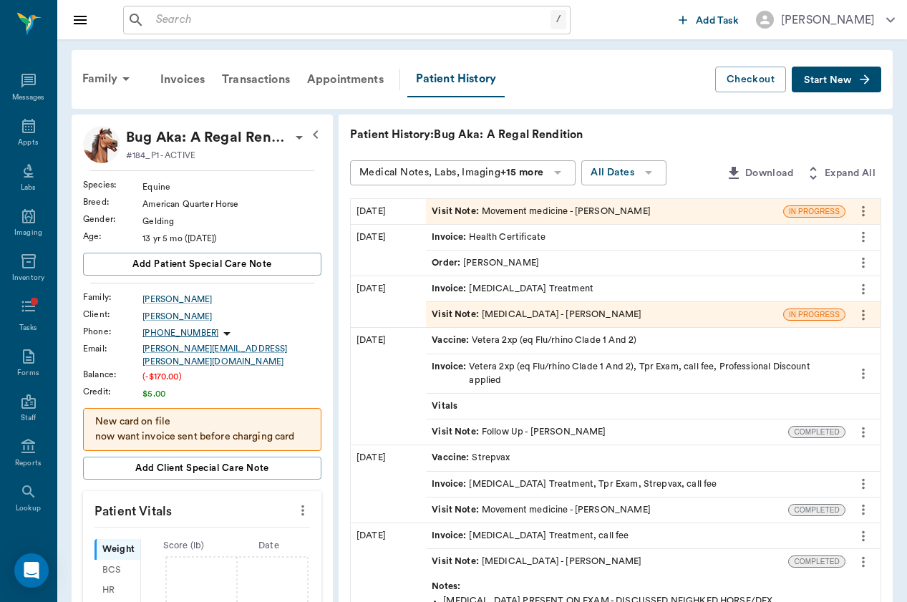
scroll to position [0, 0]
click at [590, 75] on div "Family Invoices Transactions Appointments Patient History" at bounding box center [394, 80] width 641 height 36
click at [464, 208] on div "Visit Note : Movement medicine - [PERSON_NAME]" at bounding box center [540, 212] width 219 height 14
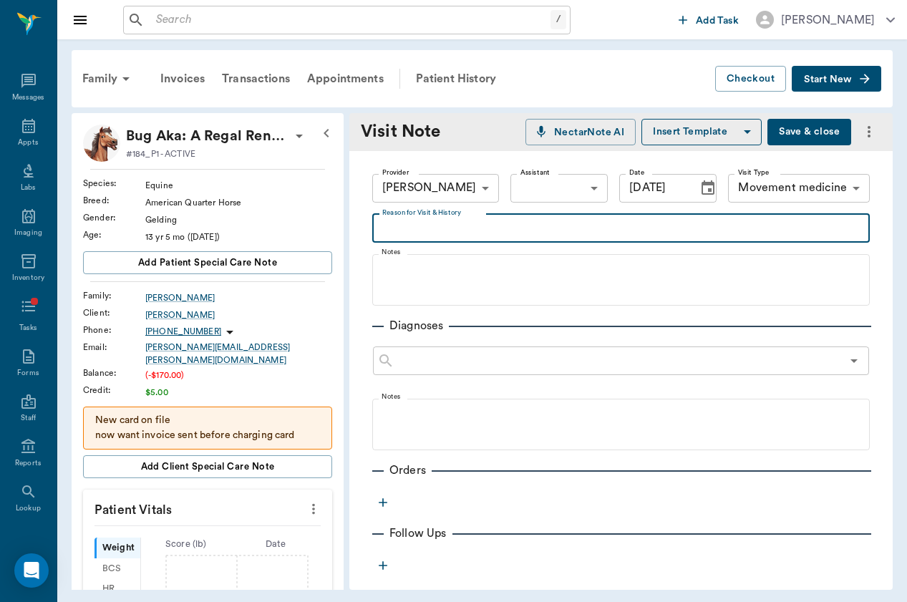
click at [569, 231] on textarea "Reason for Visit & History" at bounding box center [620, 228] width 477 height 16
click at [416, 233] on textarea "body for check" at bounding box center [620, 228] width 477 height 16
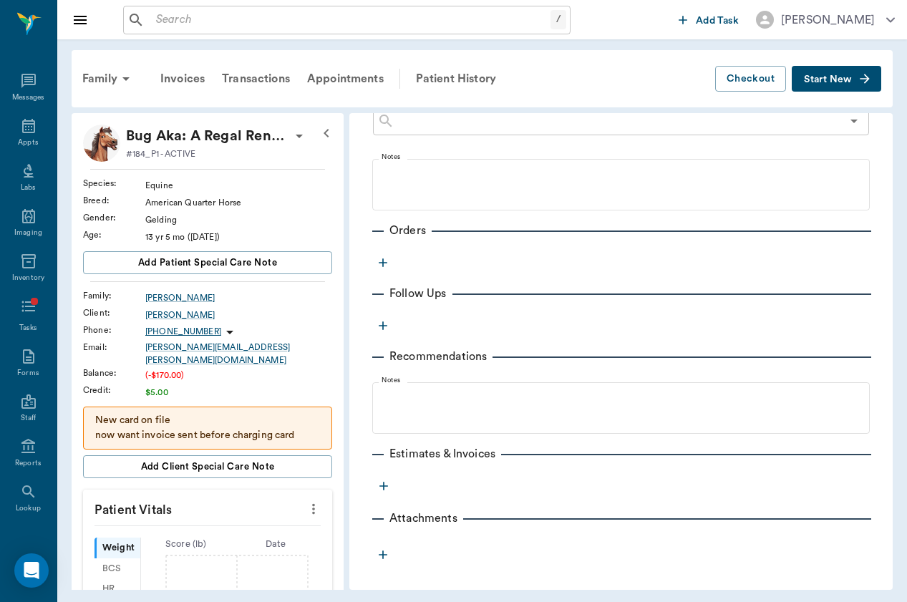
scroll to position [240, 0]
click at [384, 328] on icon "button" at bounding box center [383, 325] width 14 height 14
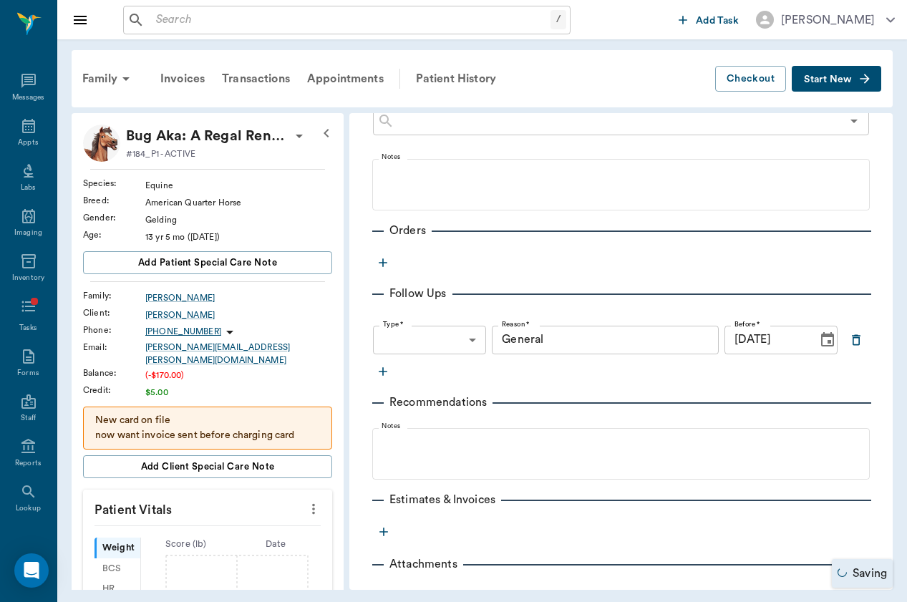
click at [852, 338] on icon "button" at bounding box center [855, 339] width 9 height 11
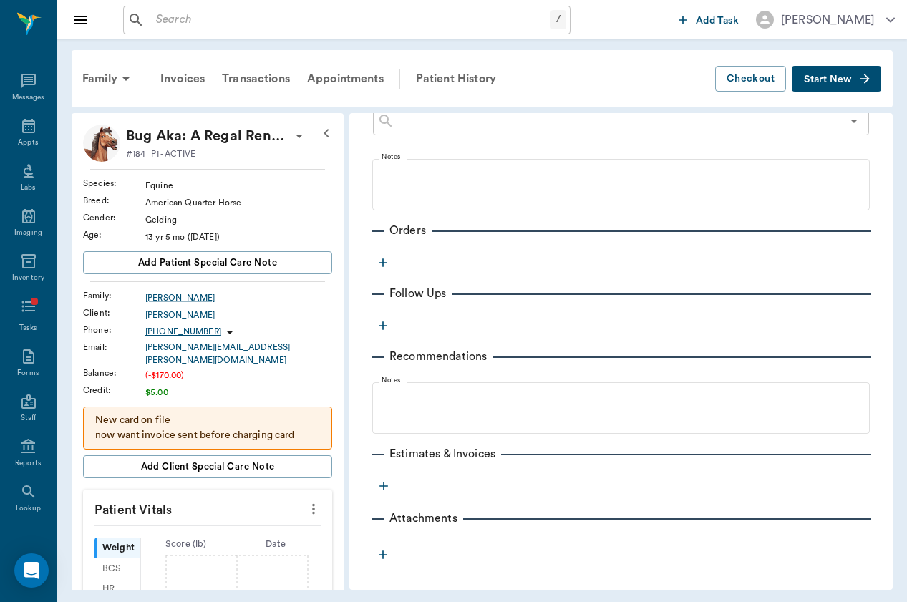
click at [386, 484] on icon "more" at bounding box center [383, 486] width 14 height 14
click at [486, 275] on div at bounding box center [453, 301] width 907 height 602
click at [389, 263] on icon "button" at bounding box center [383, 262] width 14 height 14
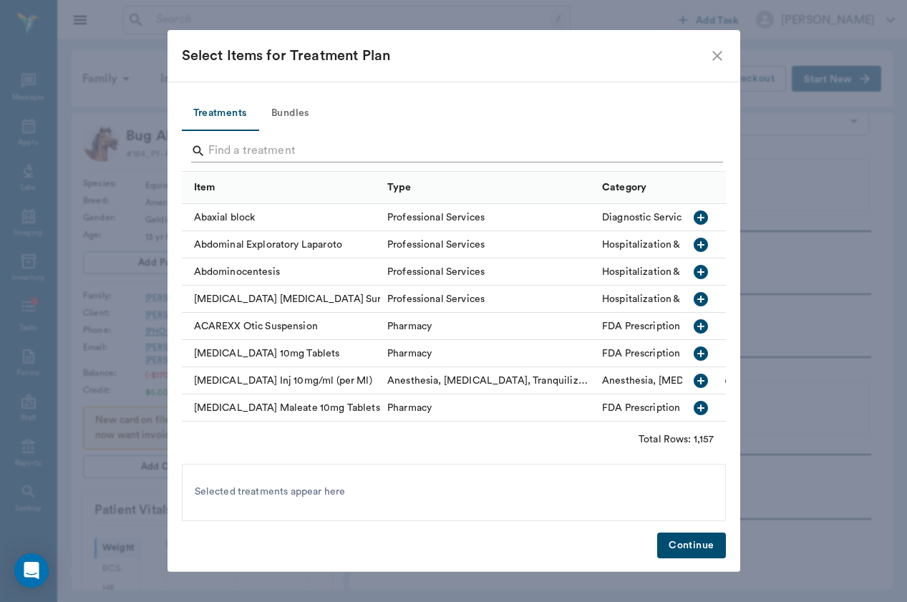
click at [310, 140] on input "Search" at bounding box center [454, 151] width 493 height 23
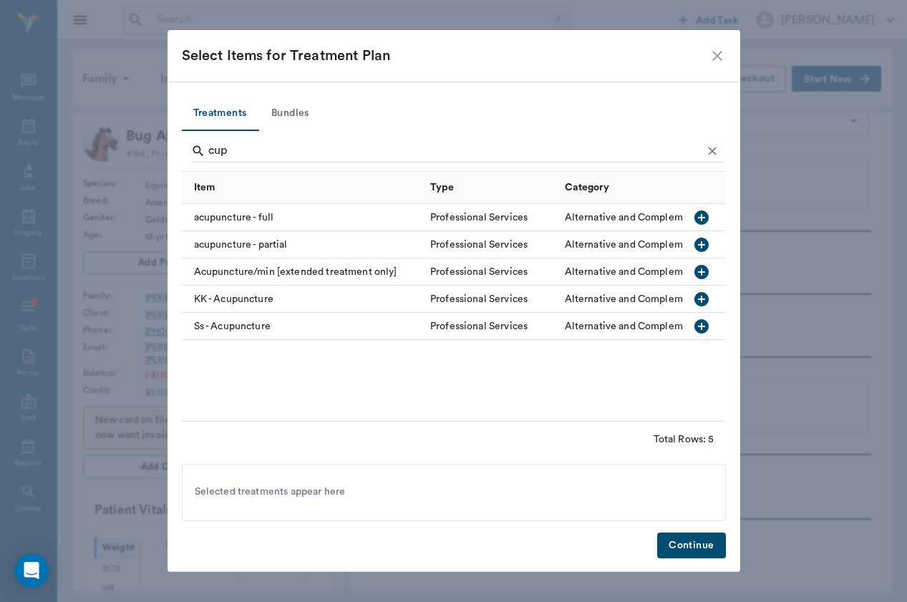
drag, startPoint x: 310, startPoint y: 140, endPoint x: 278, endPoint y: 216, distance: 82.4
click at [278, 216] on div "acupuncture - full" at bounding box center [303, 217] width 242 height 27
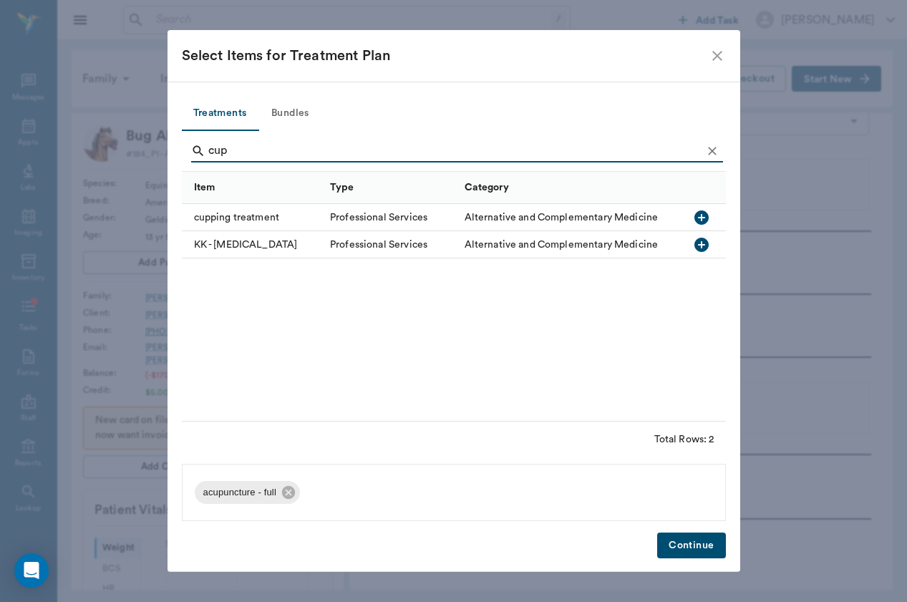
drag, startPoint x: 278, startPoint y: 216, endPoint x: 696, endPoint y: 529, distance: 522.5
click at [696, 529] on div "Treatments Bundles cup Item Type Category cupping treatment Professional Servic…" at bounding box center [453, 327] width 572 height 490
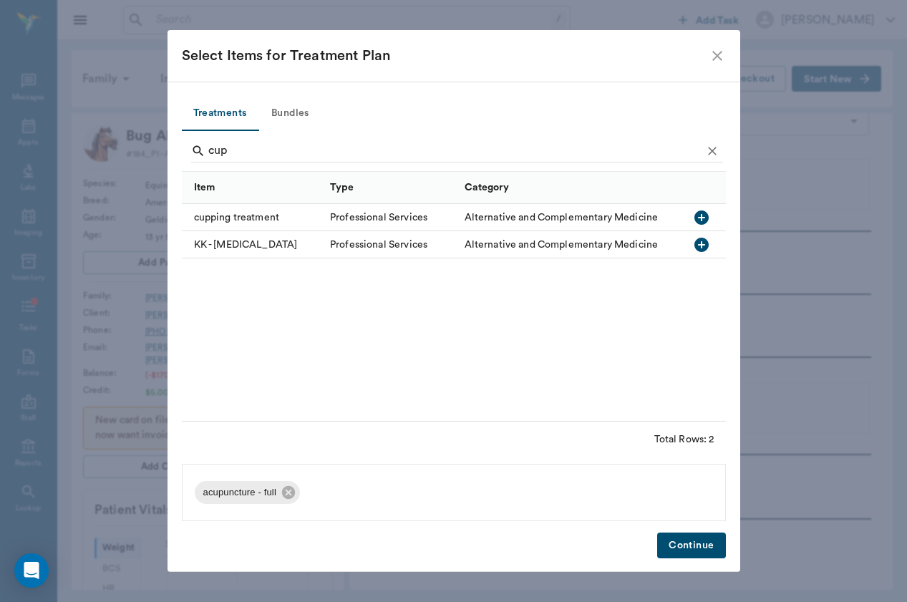
click at [693, 543] on button "Continue" at bounding box center [691, 545] width 68 height 26
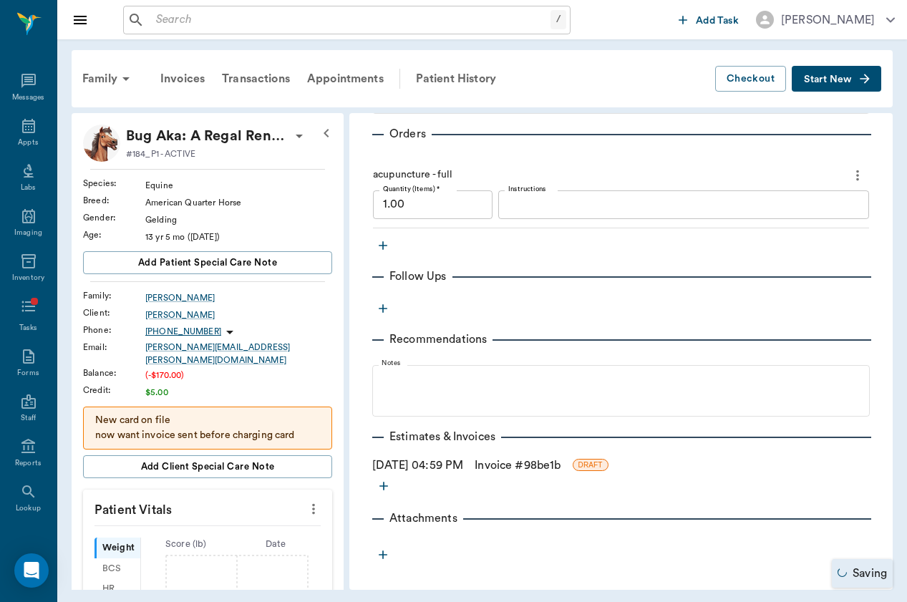
scroll to position [336, 0]
click at [522, 465] on link "Invoice # 98be1b" at bounding box center [517, 465] width 86 height 17
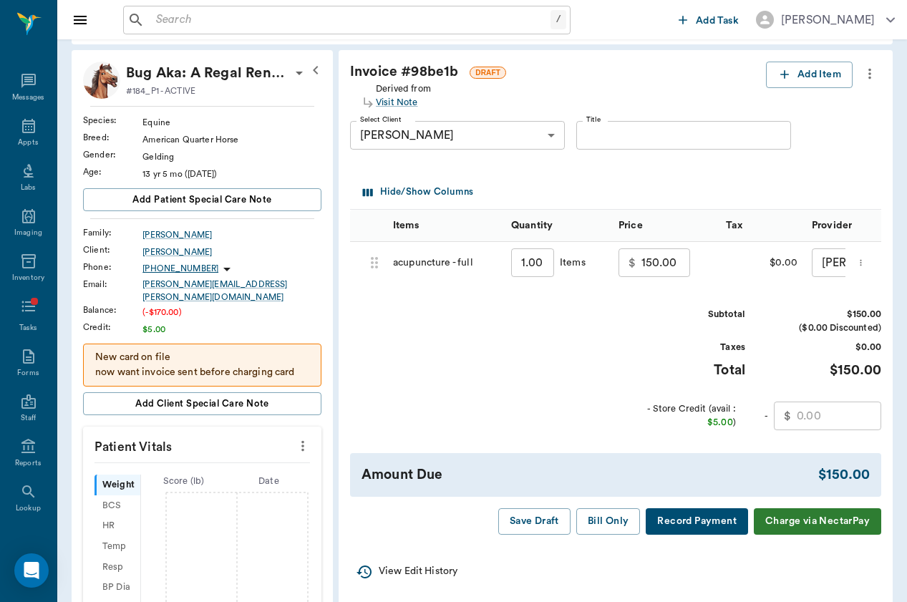
scroll to position [82, 0]
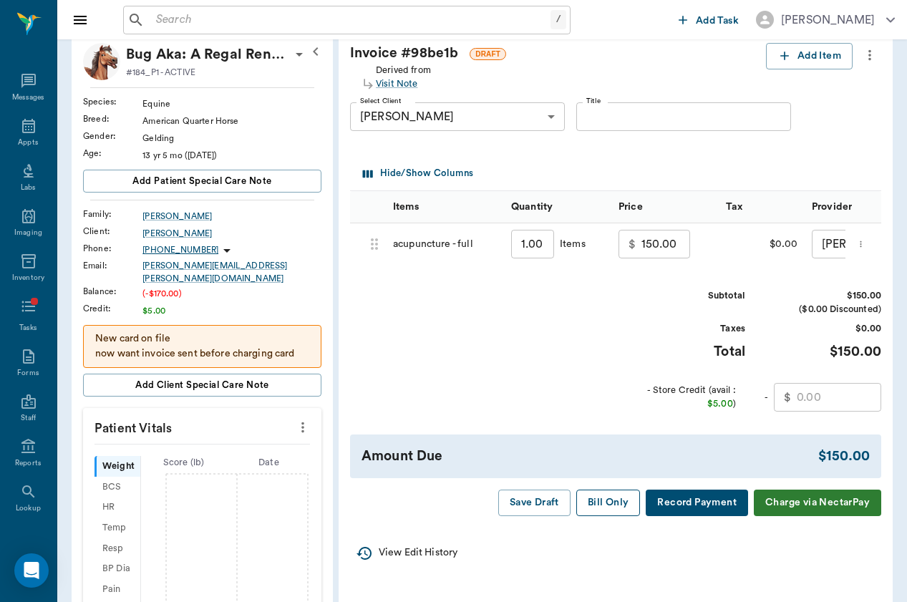
click at [607, 497] on button "Bill Only" at bounding box center [608, 502] width 64 height 26
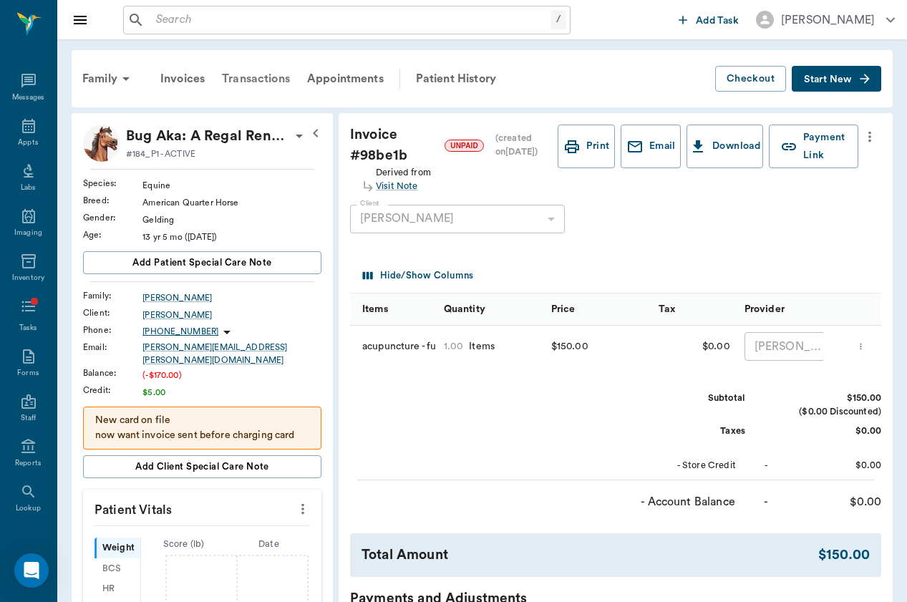
scroll to position [0, 0]
click at [273, 83] on div "Transactions" at bounding box center [255, 79] width 85 height 34
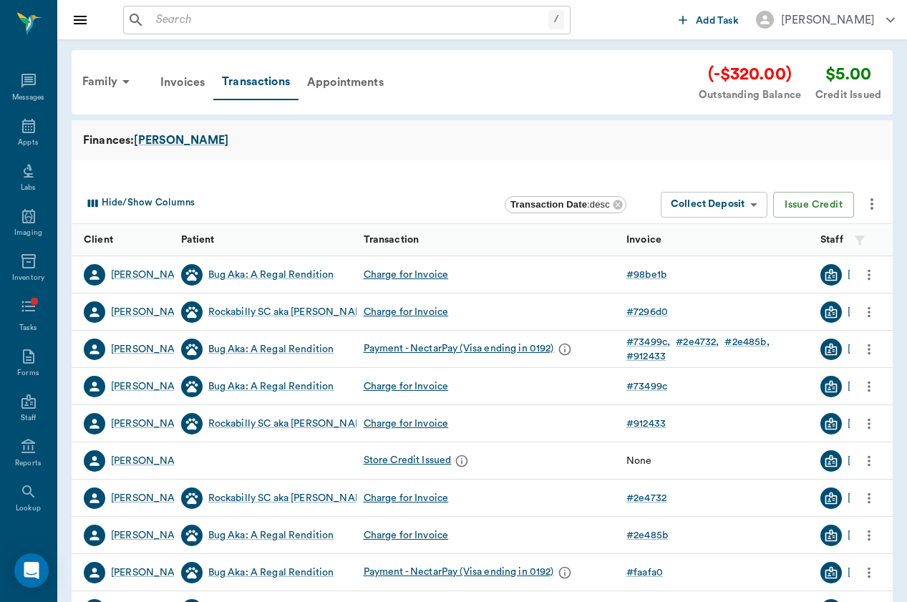
click at [836, 89] on div "Credit Issued" at bounding box center [848, 95] width 66 height 16
click at [870, 197] on icon "more" at bounding box center [871, 203] width 17 height 17
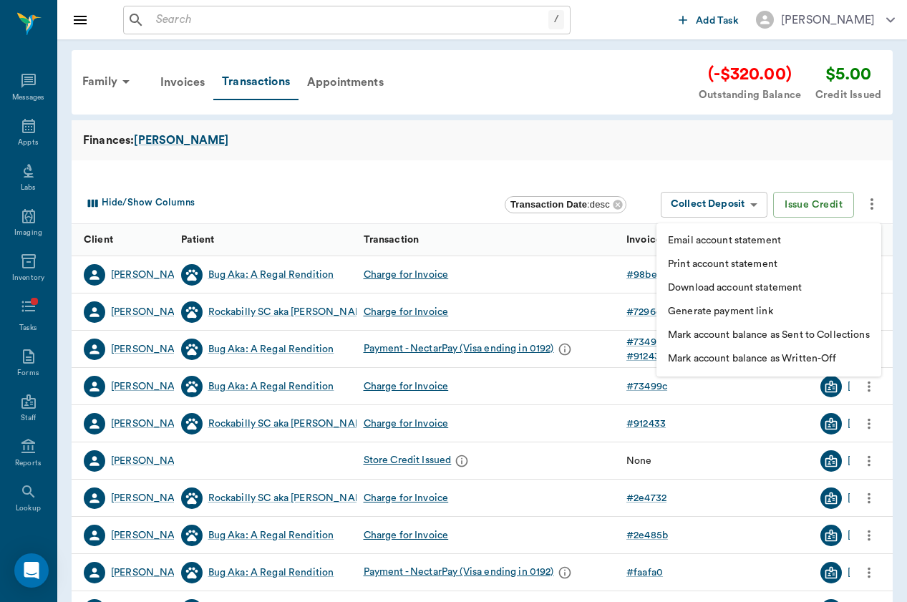
click at [591, 29] on div at bounding box center [453, 301] width 907 height 602
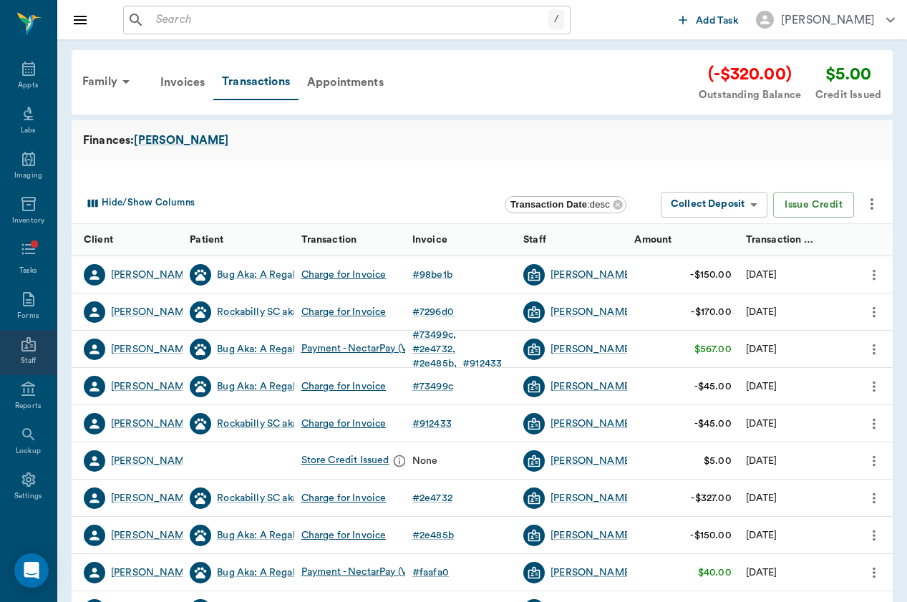
scroll to position [57, 0]
click at [39, 401] on div "Reports" at bounding box center [28, 406] width 26 height 11
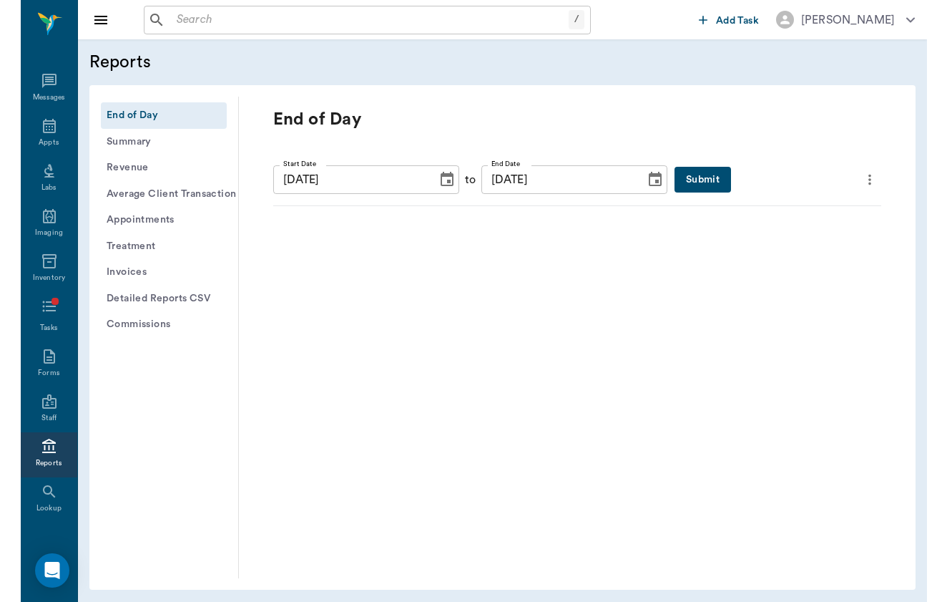
scroll to position [57, 0]
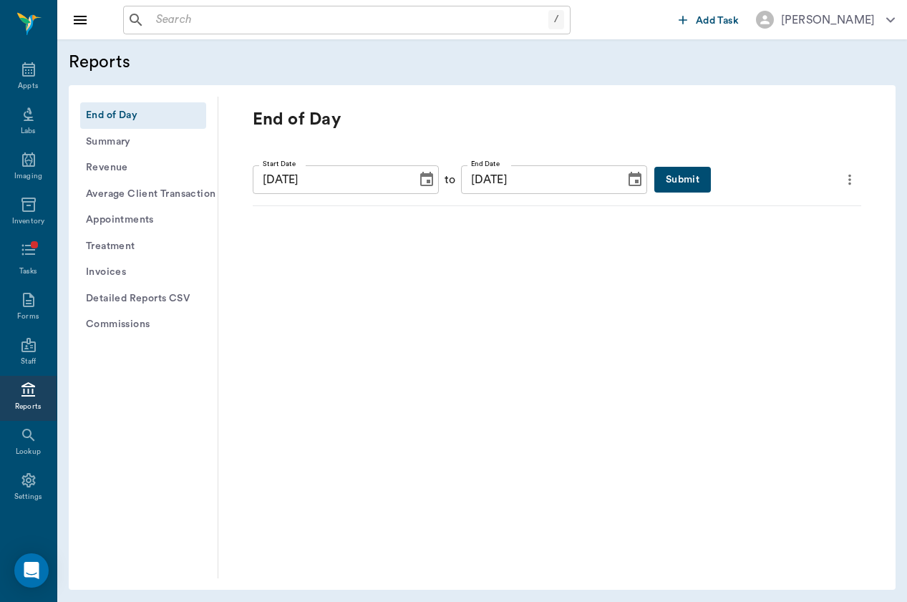
click at [675, 174] on button "Submit" at bounding box center [682, 180] width 57 height 26
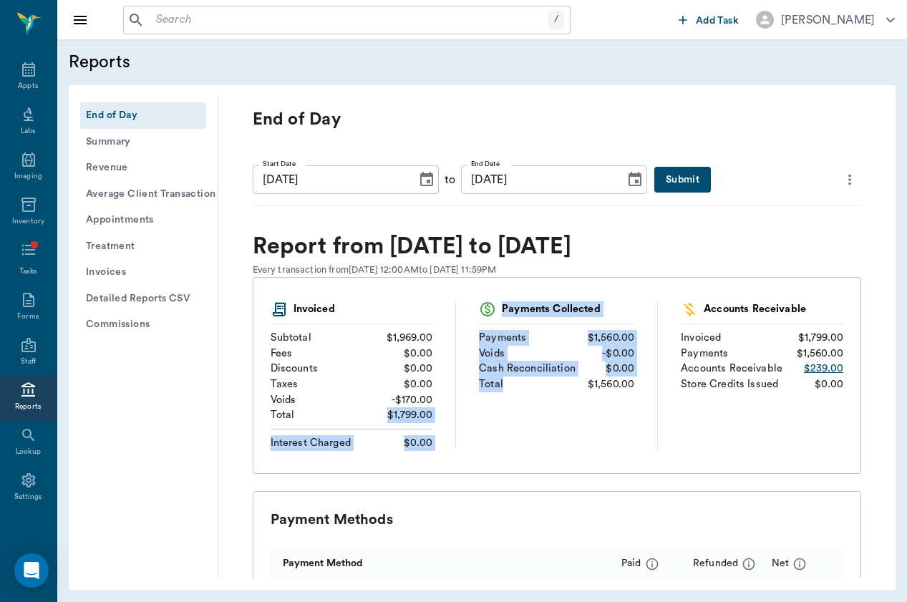
drag, startPoint x: 384, startPoint y: 409, endPoint x: 459, endPoint y: 409, distance: 75.8
click at [459, 409] on div "Invoiced Subtotal $1,969.00 Fees $0.00 Discounts $0.00 Taxes $0.00 Voids - $170…" at bounding box center [556, 376] width 572 height 150
click at [459, 409] on div "Payments Collected Payments $1,560.00 Voids - $0.00 Cash Reconciliation $0.00 T…" at bounding box center [557, 376] width 202 height 150
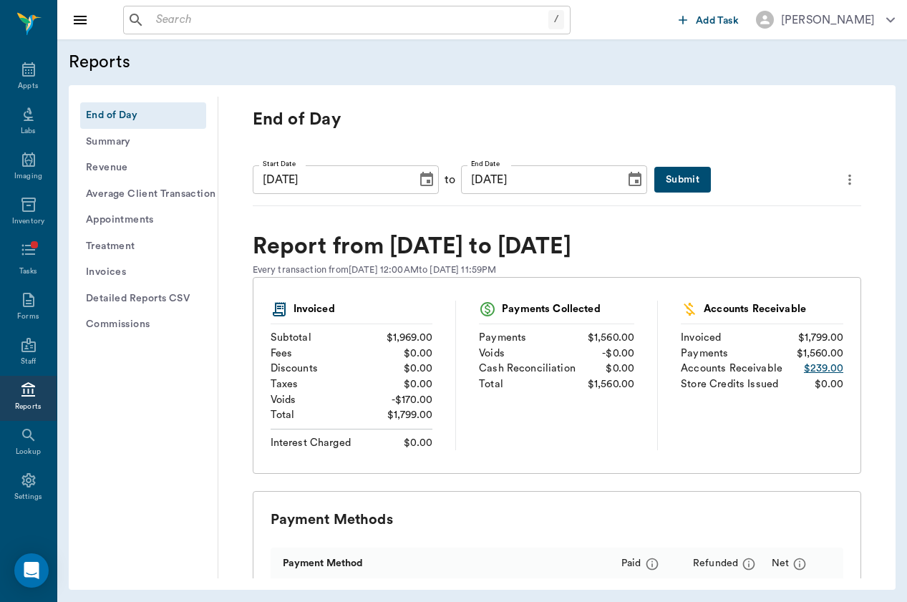
click at [419, 180] on icon "Choose date, selected date is Oct 10, 2025" at bounding box center [426, 179] width 17 height 17
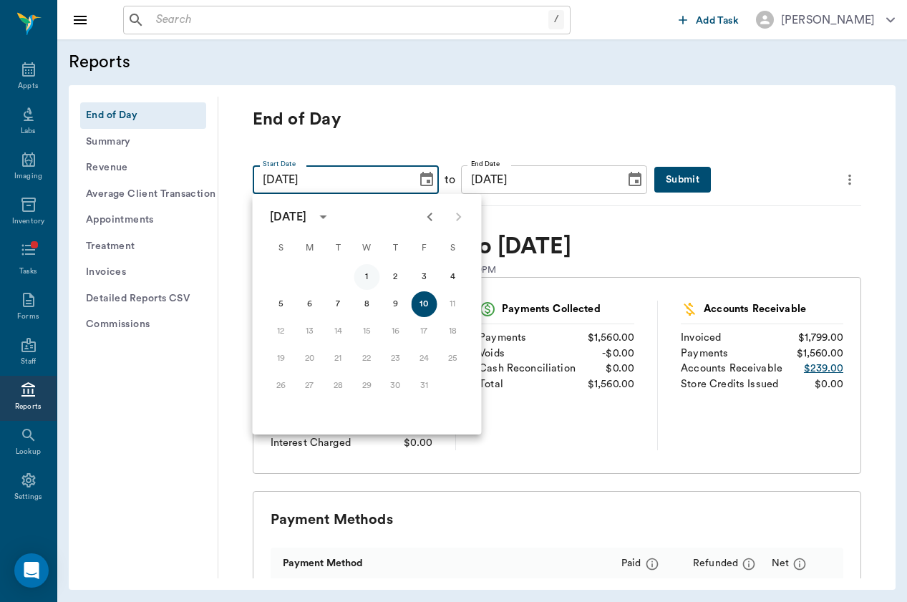
click at [368, 277] on button "1" at bounding box center [367, 277] width 26 height 26
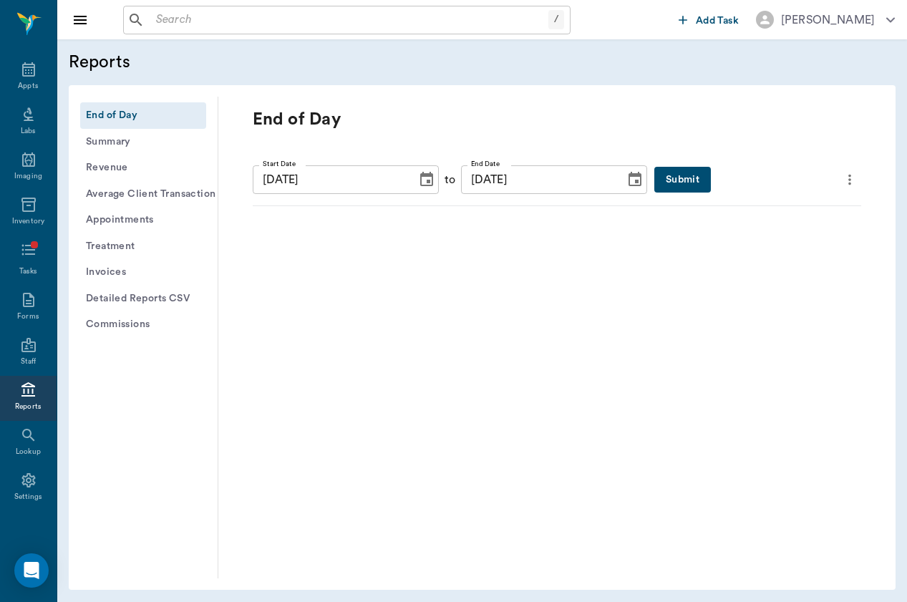
click at [683, 183] on button "Submit" at bounding box center [682, 180] width 57 height 26
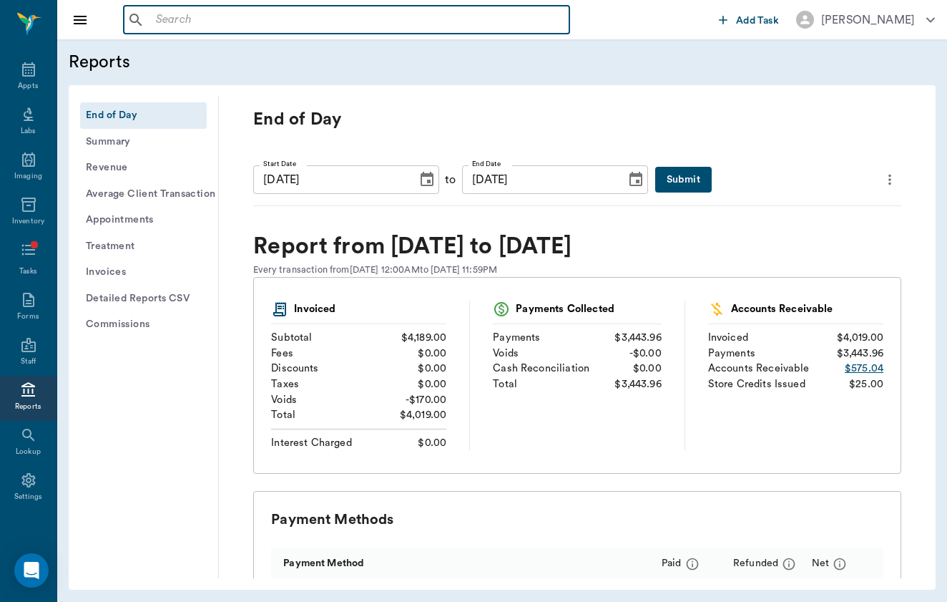
click at [248, 27] on input "text" at bounding box center [357, 20] width 414 height 20
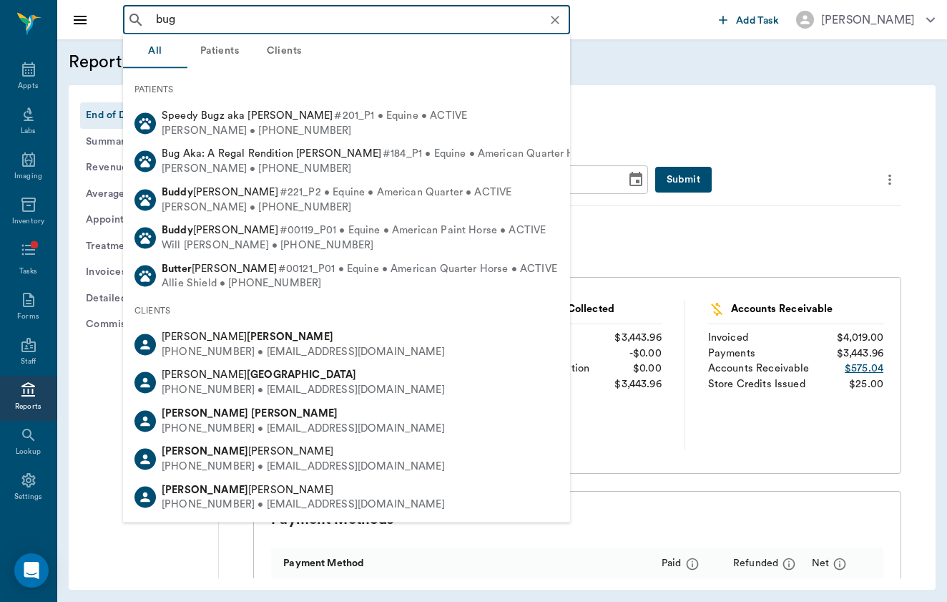
click at [248, 27] on input "bug" at bounding box center [358, 20] width 416 height 20
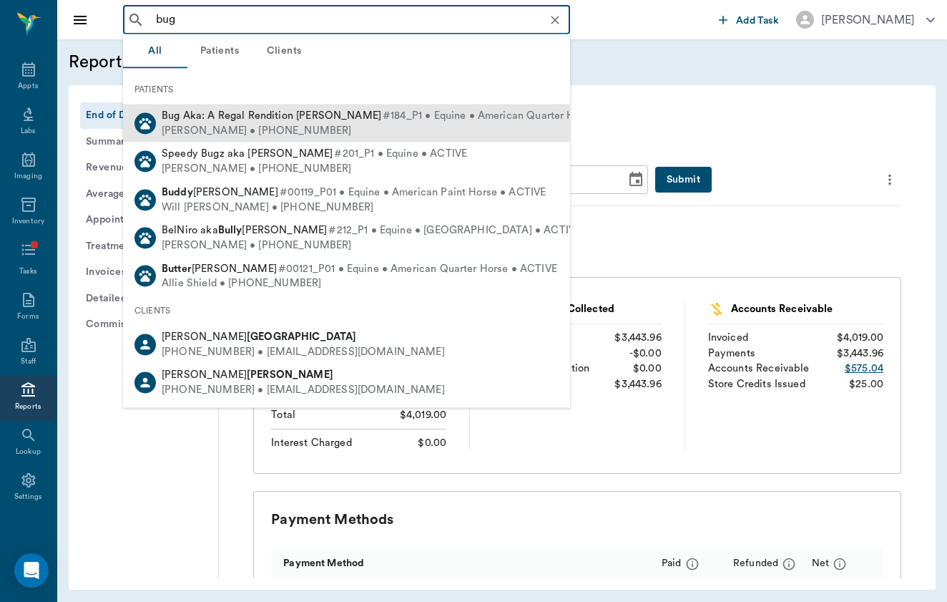
click at [228, 124] on div "Jolene Haas • (832) 860-8301" at bounding box center [403, 130] width 483 height 15
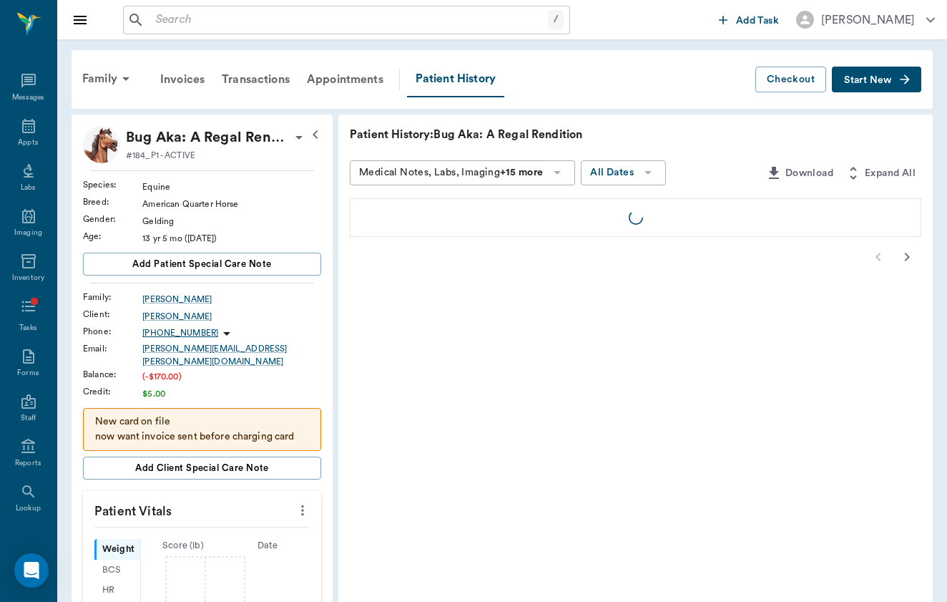
scroll to position [57, 0]
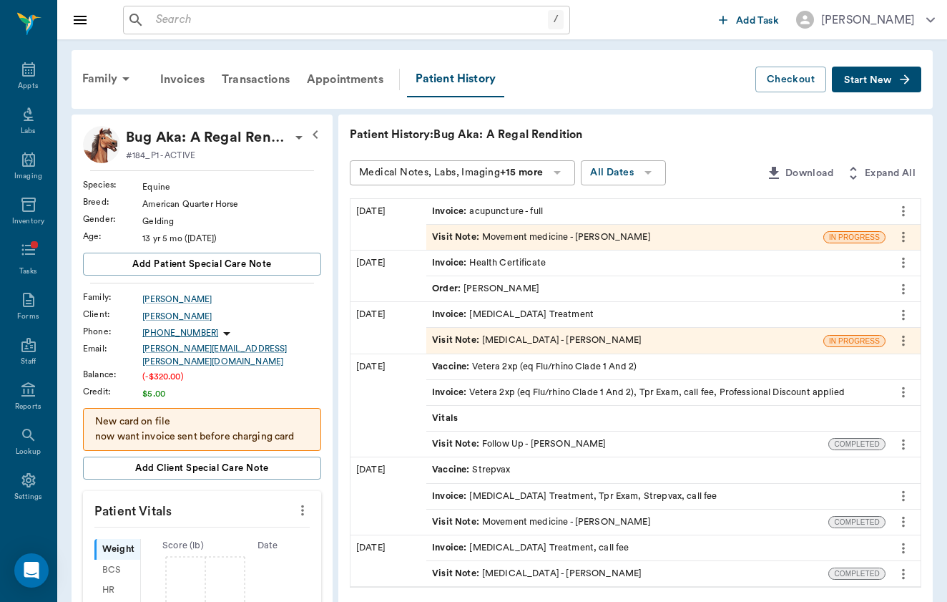
click at [498, 238] on div "Visit Note : Movement medicine - [PERSON_NAME]" at bounding box center [541, 237] width 219 height 14
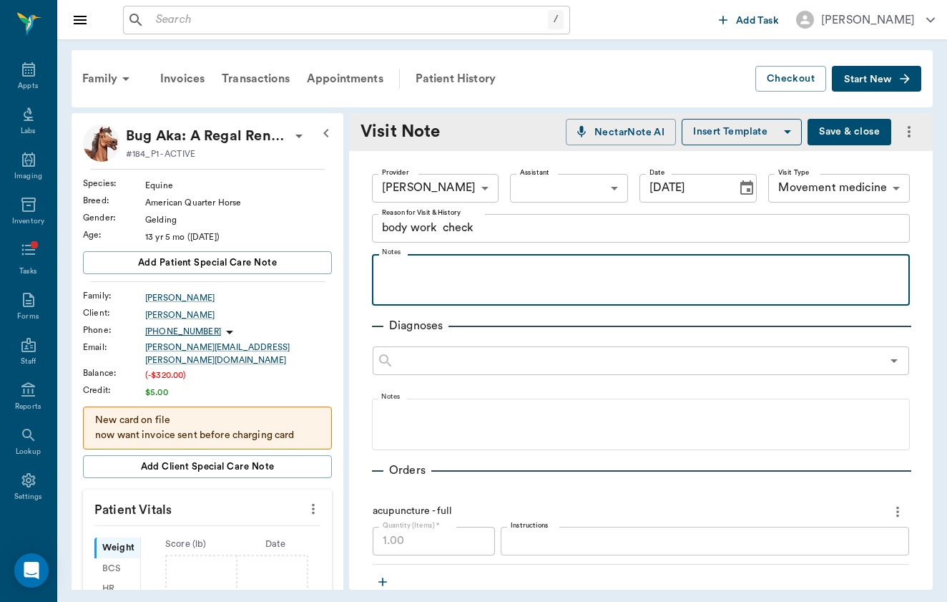
click at [461, 269] on p at bounding box center [641, 269] width 524 height 17
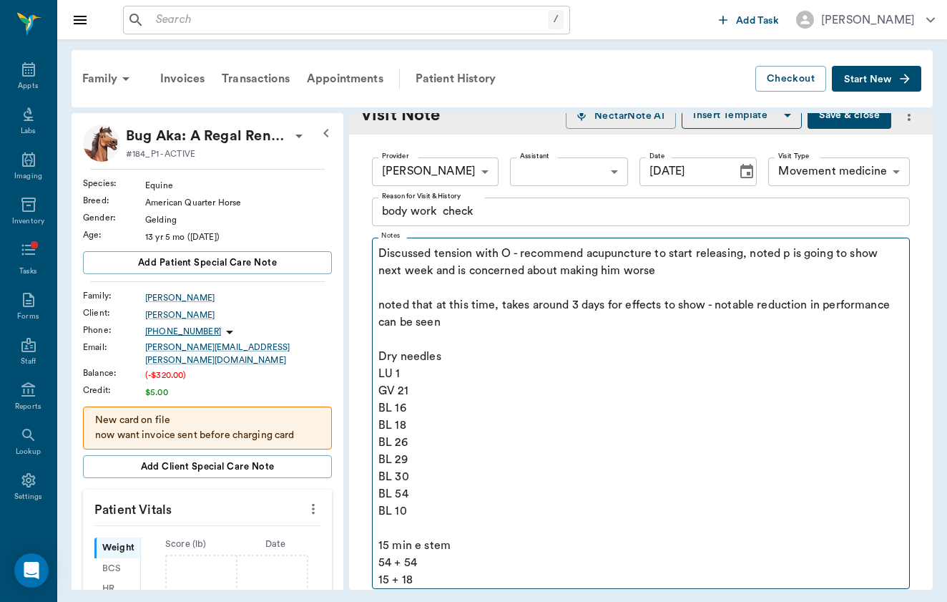
scroll to position [34, 0]
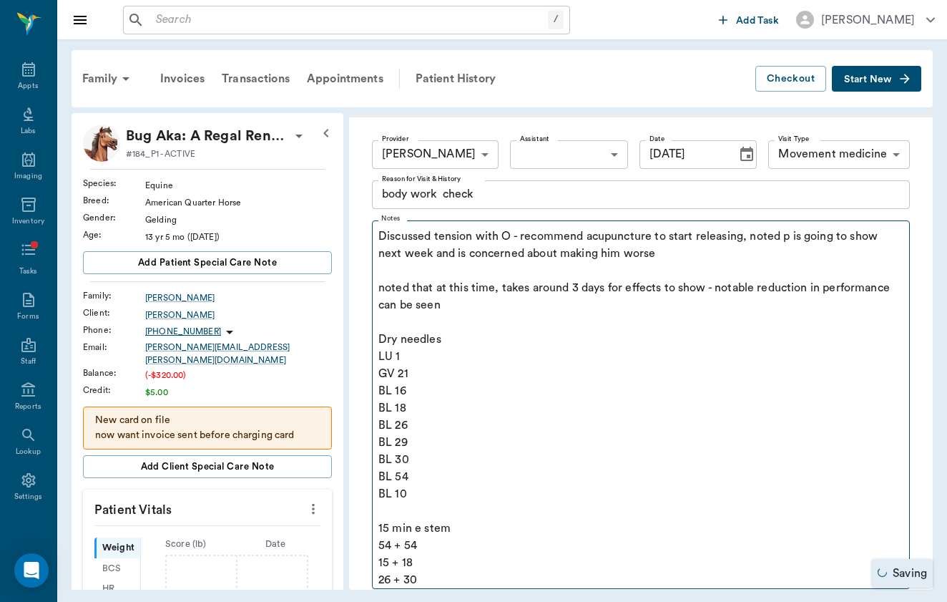
drag, startPoint x: 909, startPoint y: 91, endPoint x: 811, endPoint y: 221, distance: 162.6
click at [811, 221] on div "Family Invoices Transactions Appointments Patient History Checkout Start New Bu…" at bounding box center [502, 319] width 890 height 561
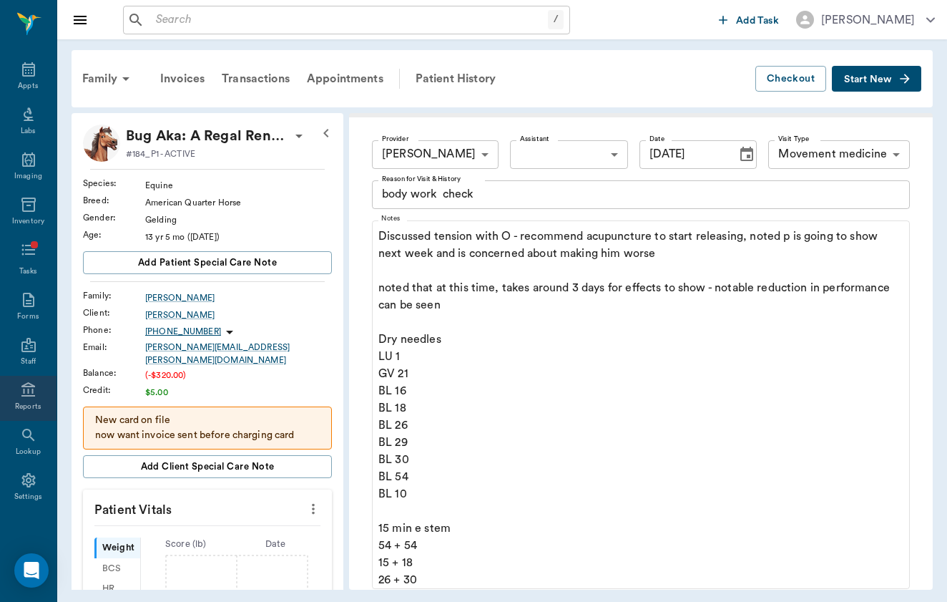
click at [33, 395] on icon at bounding box center [28, 389] width 14 height 14
click at [29, 400] on div "Reports" at bounding box center [28, 398] width 57 height 45
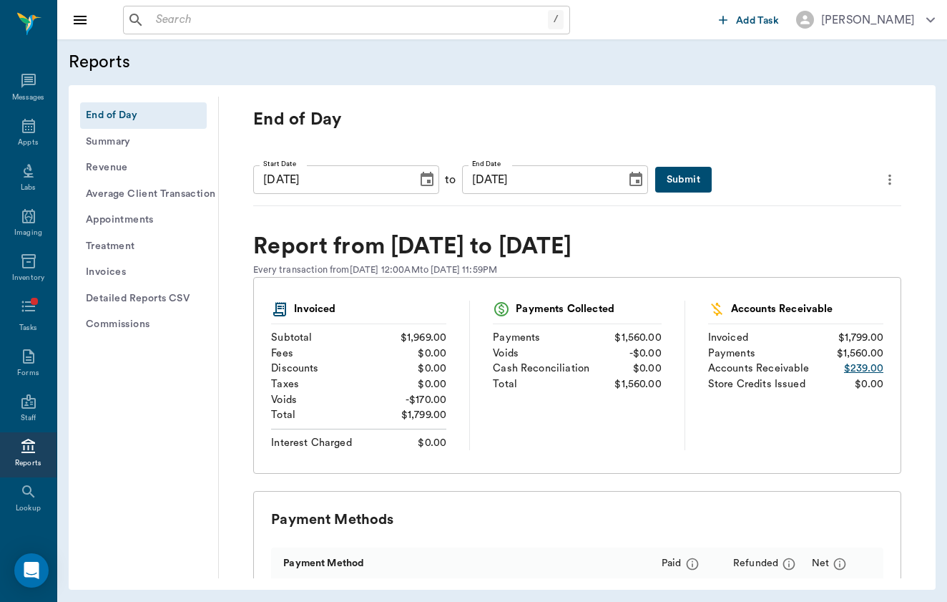
scroll to position [57, 0]
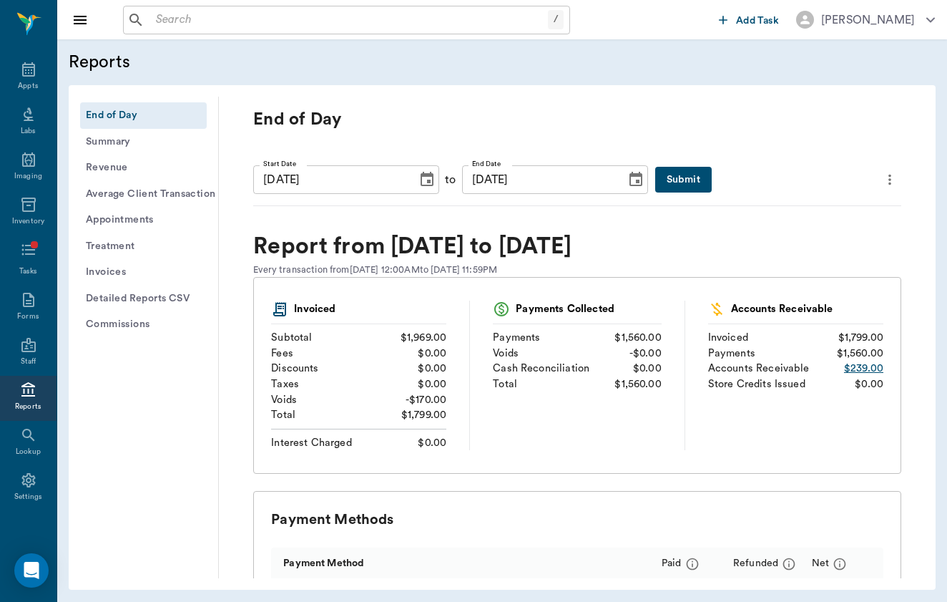
click at [102, 260] on button "Invoices" at bounding box center [143, 272] width 127 height 26
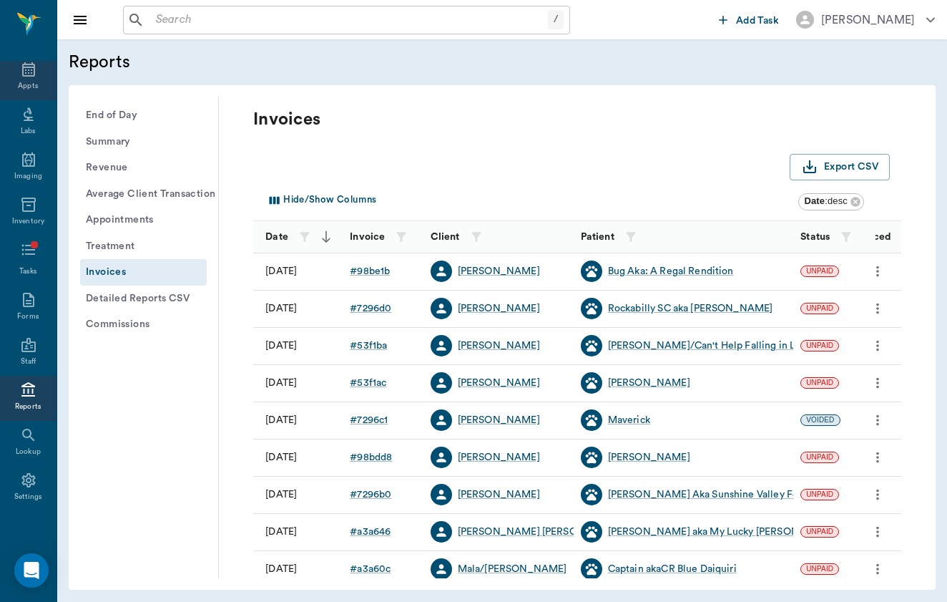
scroll to position [0, 0]
